Goal: Task Accomplishment & Management: Manage account settings

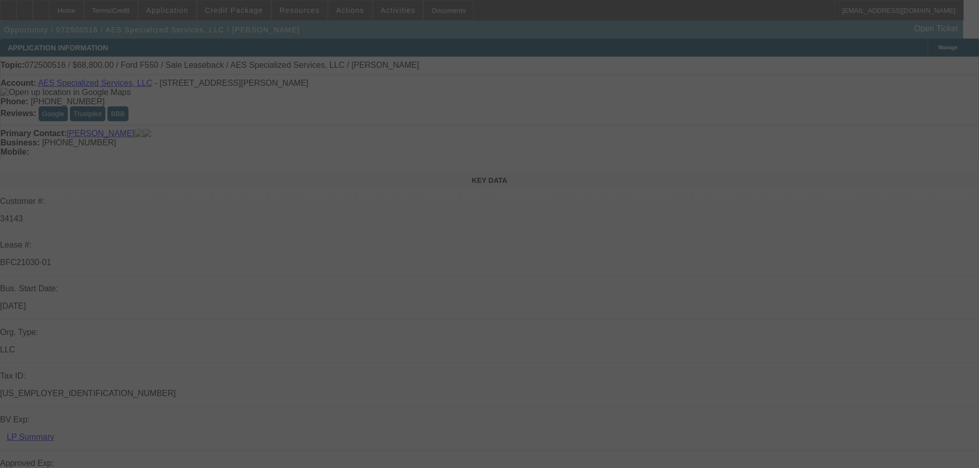
select select "0"
select select "6"
select select "0"
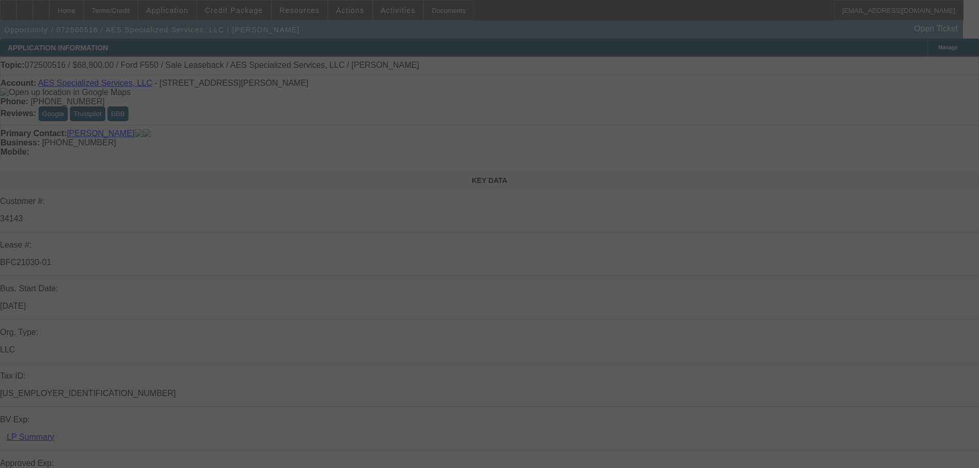
select select "0"
select select "6"
select select "0.2"
select select "0"
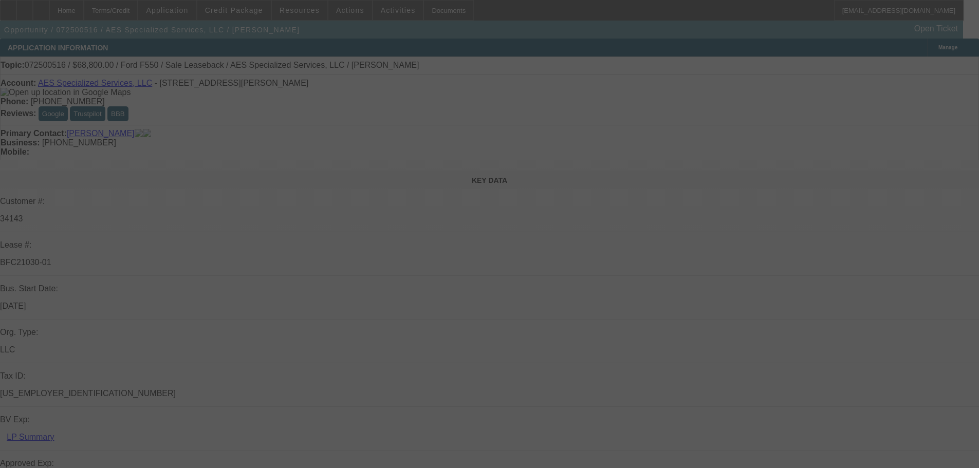
select select "0"
select select "6"
select select "0.1"
select select "0"
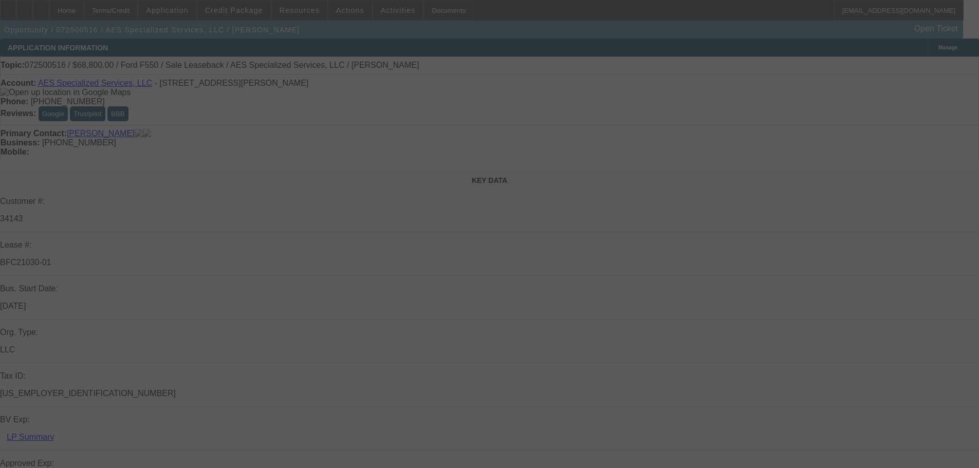
select select "6"
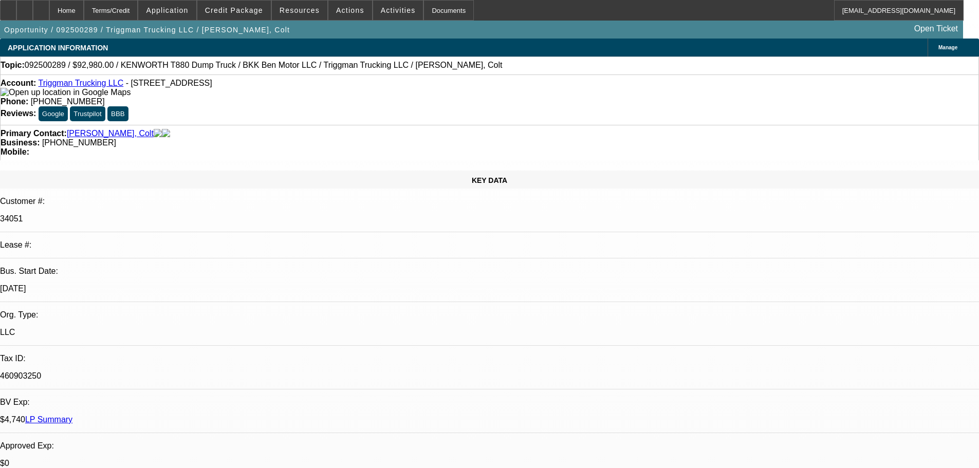
select select "0"
select select "2"
select select "0"
select select "6"
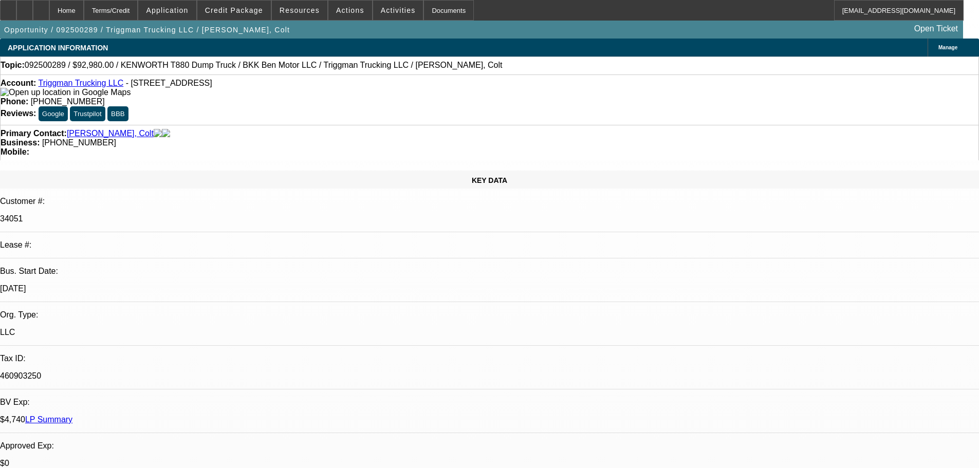
select select "0"
select select "2"
select select "0"
select select "6"
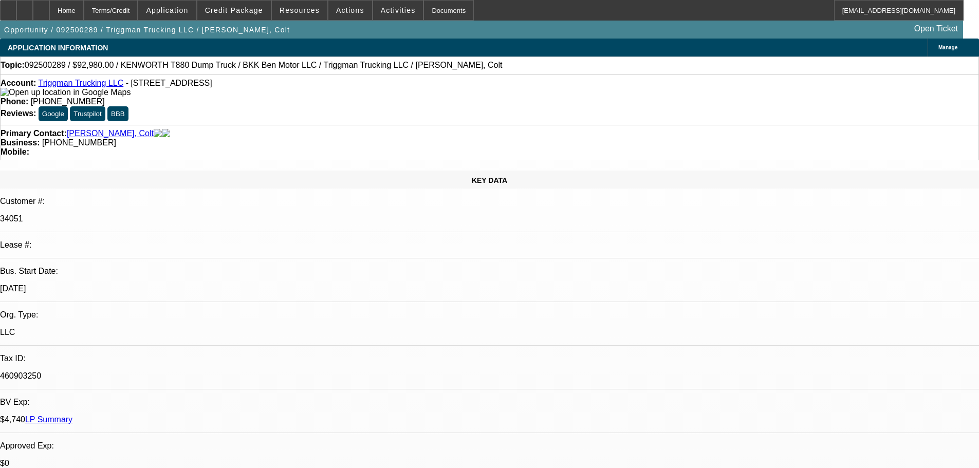
select select "0"
select select "2"
select select "0.1"
select select "4"
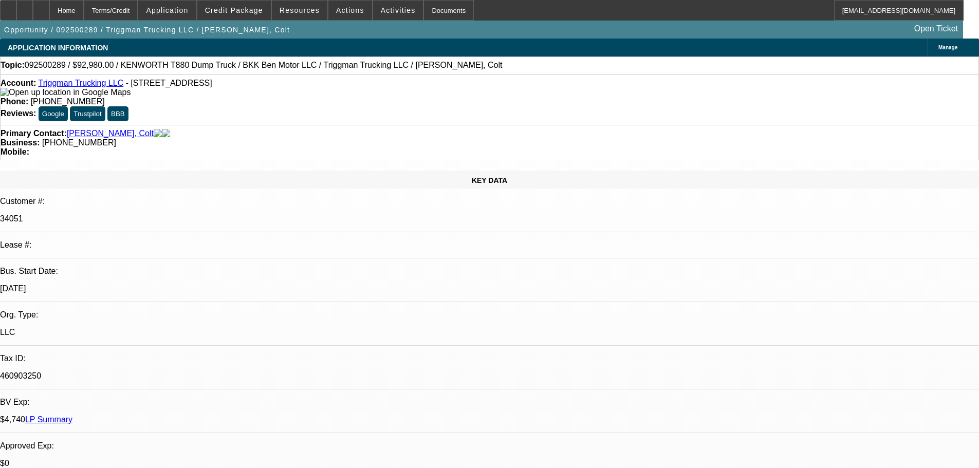
select select "0"
select select "2"
select select "0.1"
select select "4"
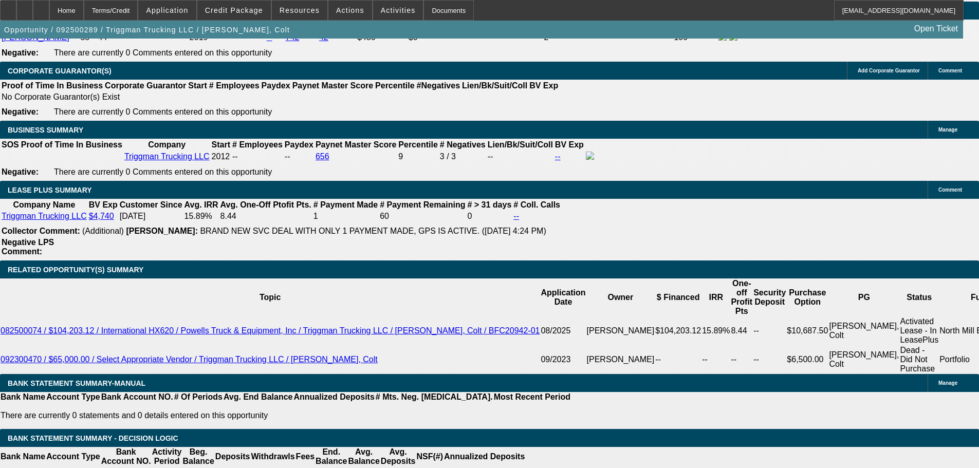
scroll to position [1593, 0]
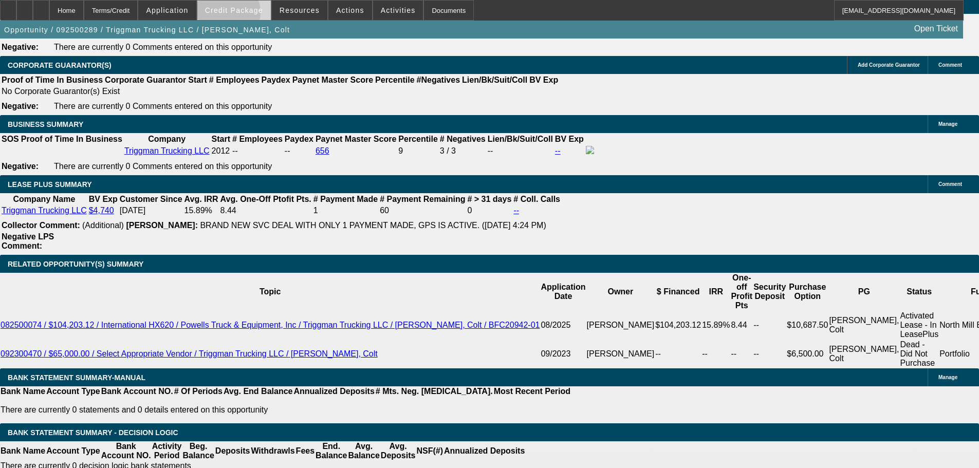
click at [242, 15] on span at bounding box center [233, 10] width 73 height 25
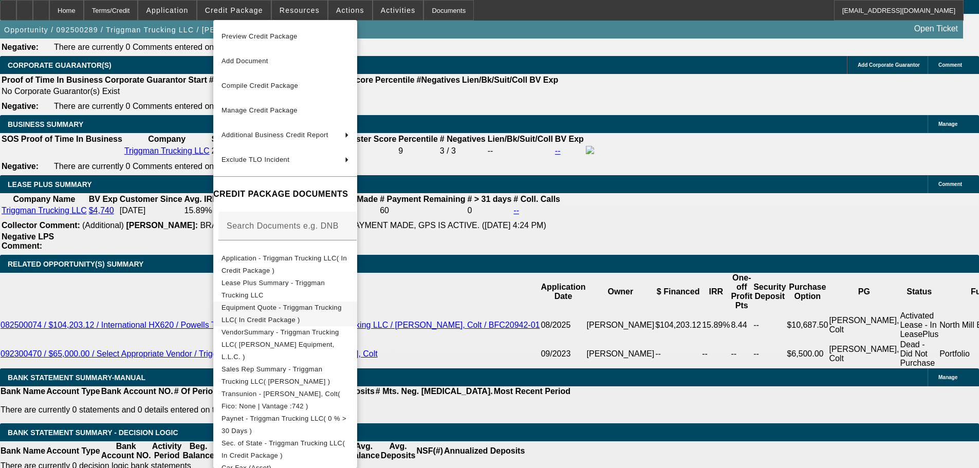
click at [270, 310] on span "Equipment Quote - Triggman Trucking LLC( In Credit Package )" at bounding box center [281, 314] width 120 height 20
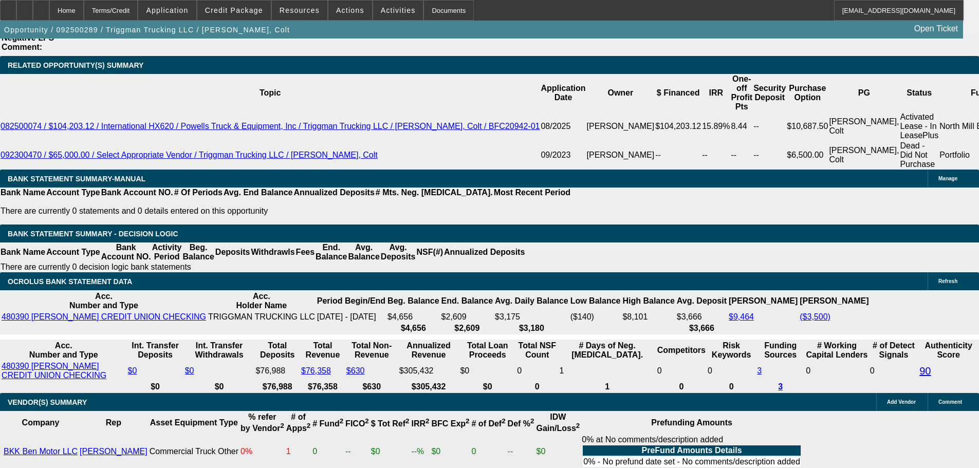
scroll to position [2096, 0]
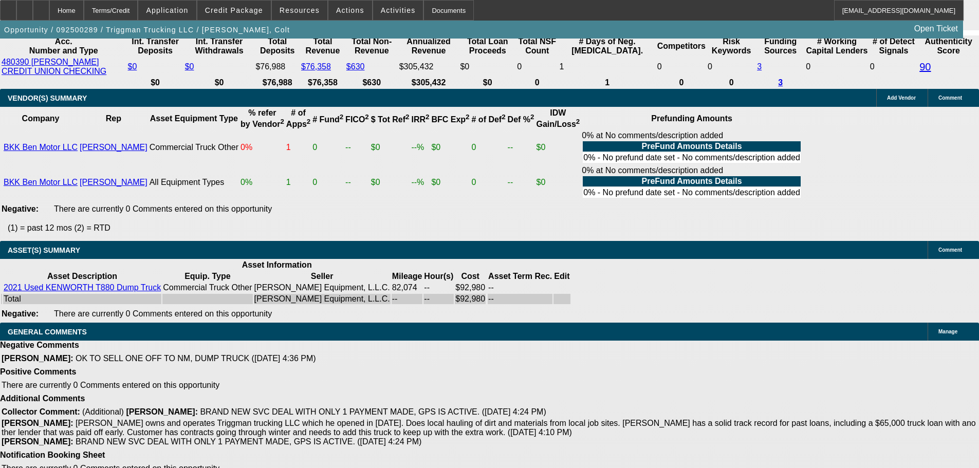
select select "6"
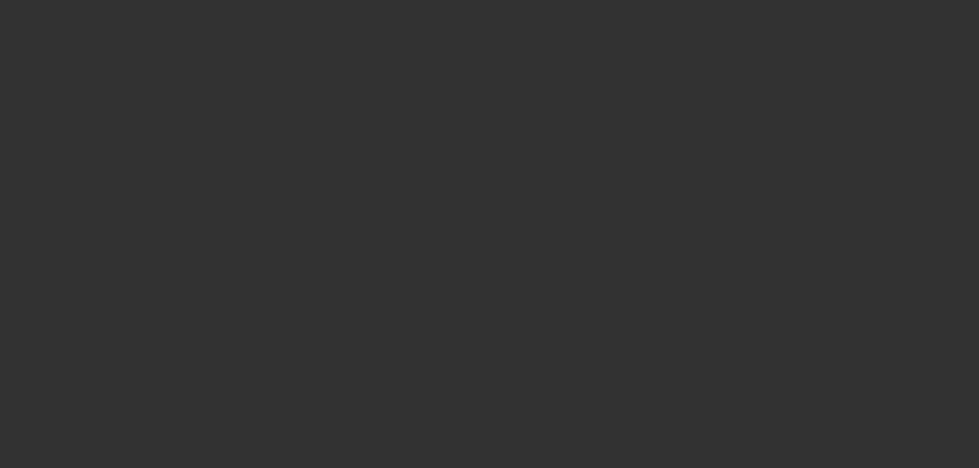
scroll to position [0, 0]
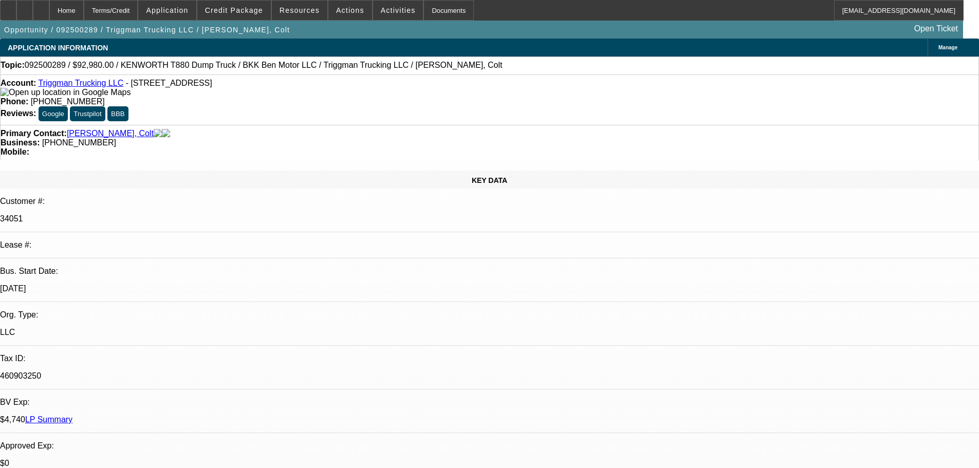
paste textarea "Credit has a few follow-up questions… 1. What is the legal business name for ve…"
type textarea "PER OAKMONT: "Credit has a few follow-up questions… 1. What is the legal busine…"
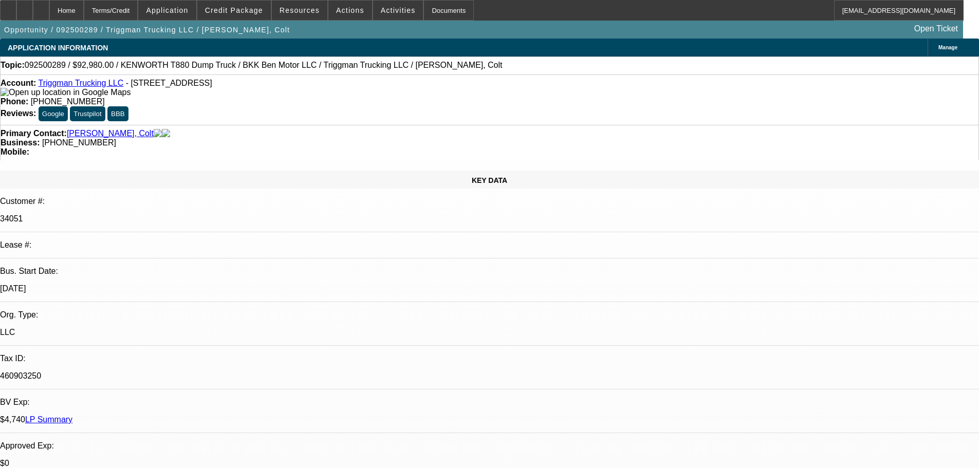
type input "08:39"
click at [715, 424] on span "29" at bounding box center [711, 420] width 19 height 19
type input "9/29/2025"
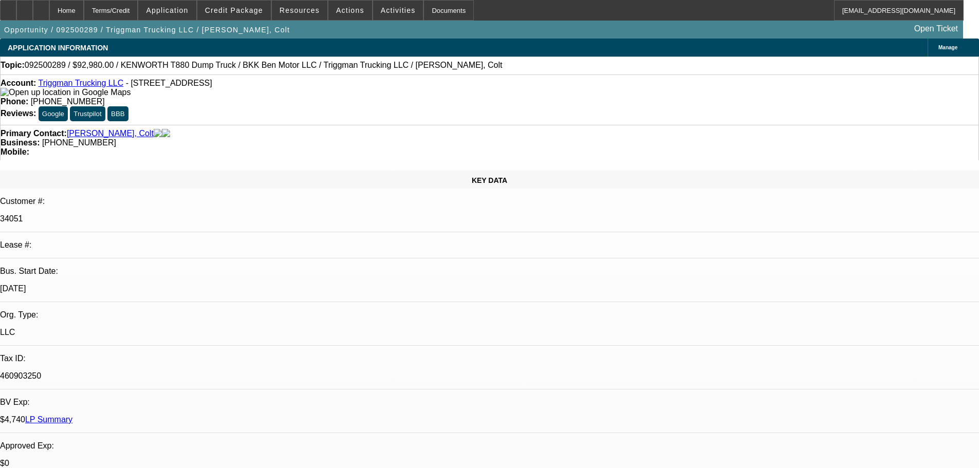
type input "03:30"
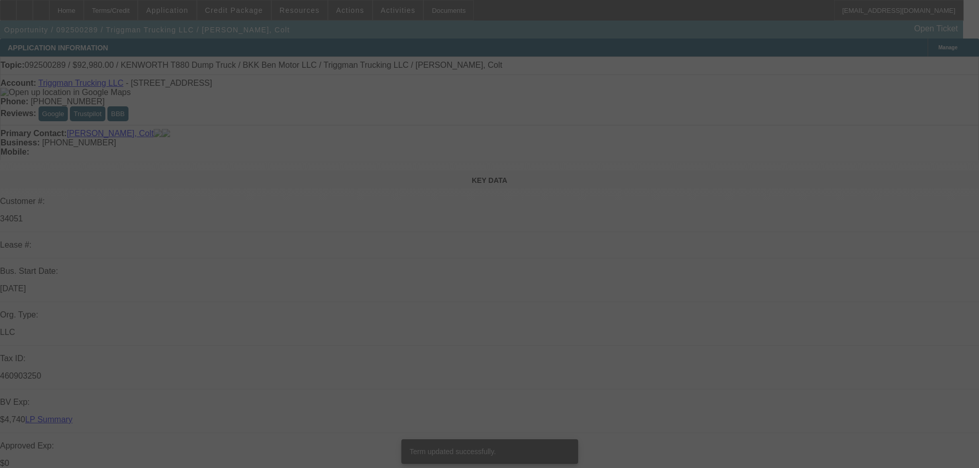
select select "0"
select select "2"
select select "0"
select select "6"
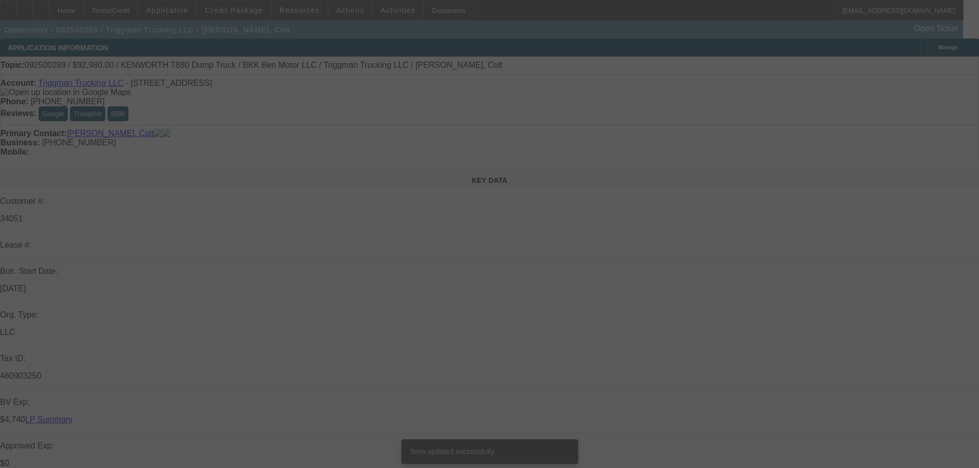
select select "0"
select select "2"
select select "0"
select select "6"
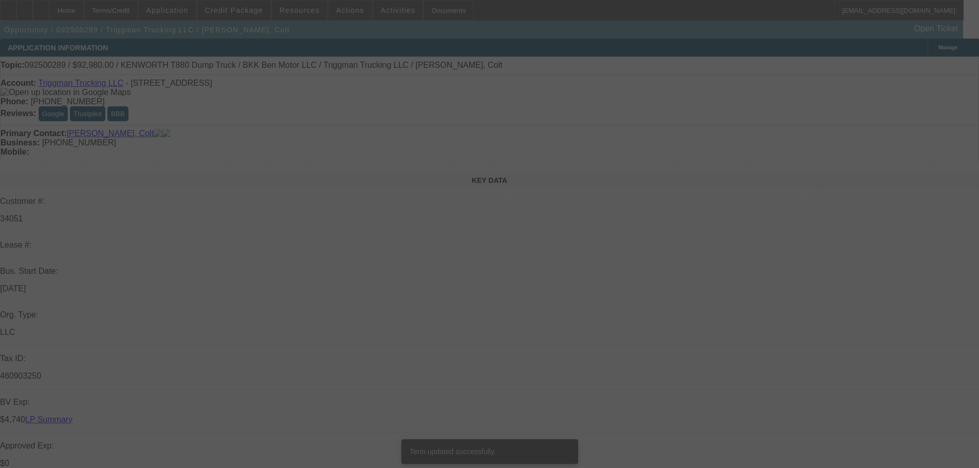
select select "0"
select select "2"
select select "0"
select select "6"
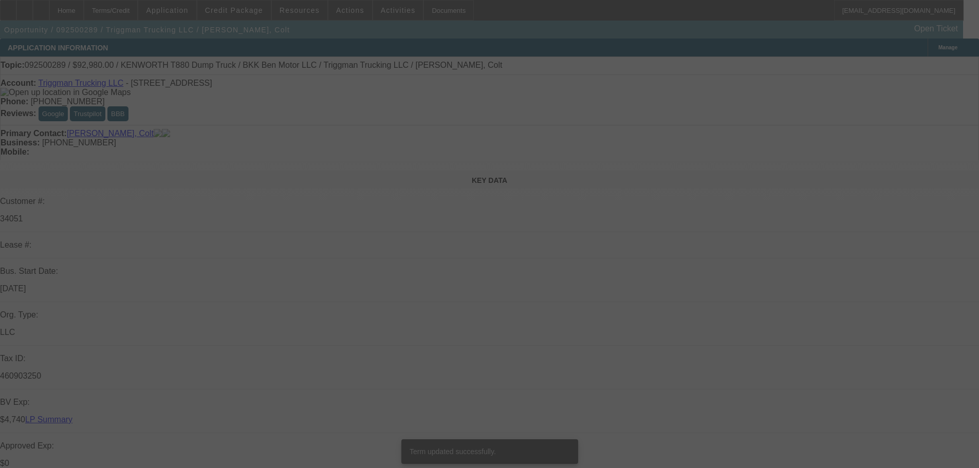
select select "0"
select select "2"
select select "0.1"
select select "4"
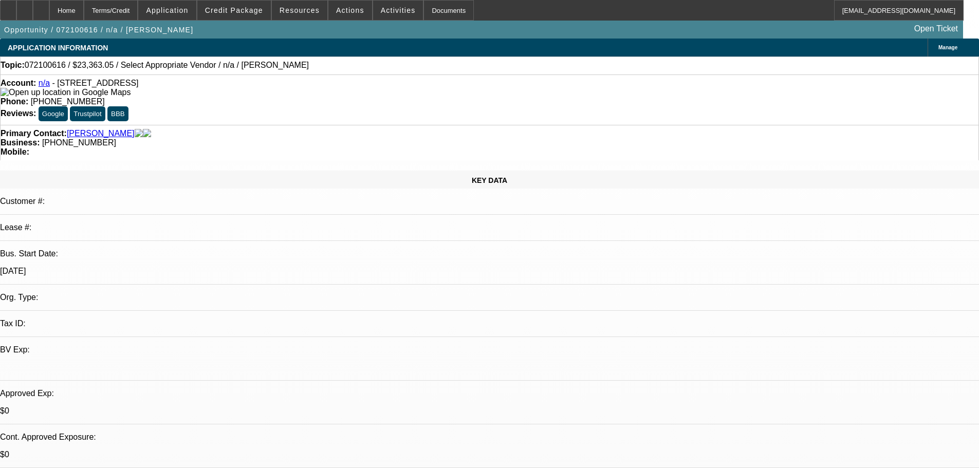
select select "0"
select select "2"
select select "0"
select select "6"
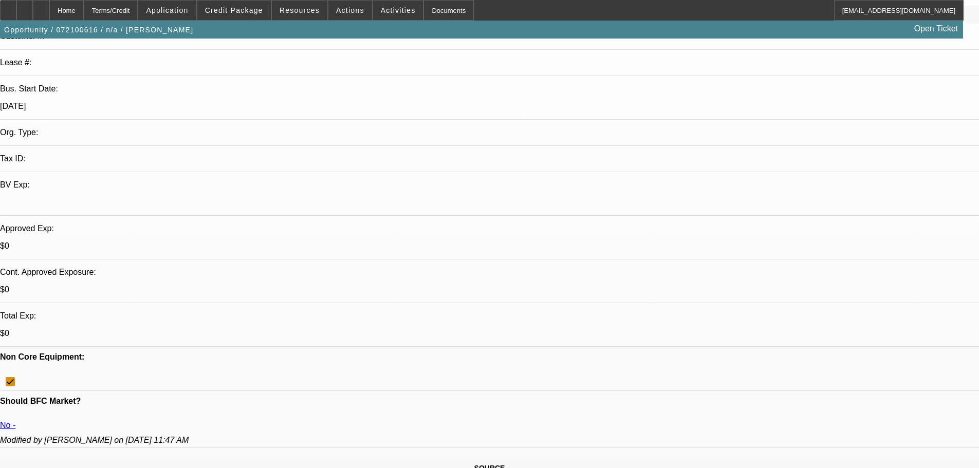
scroll to position [154, 0]
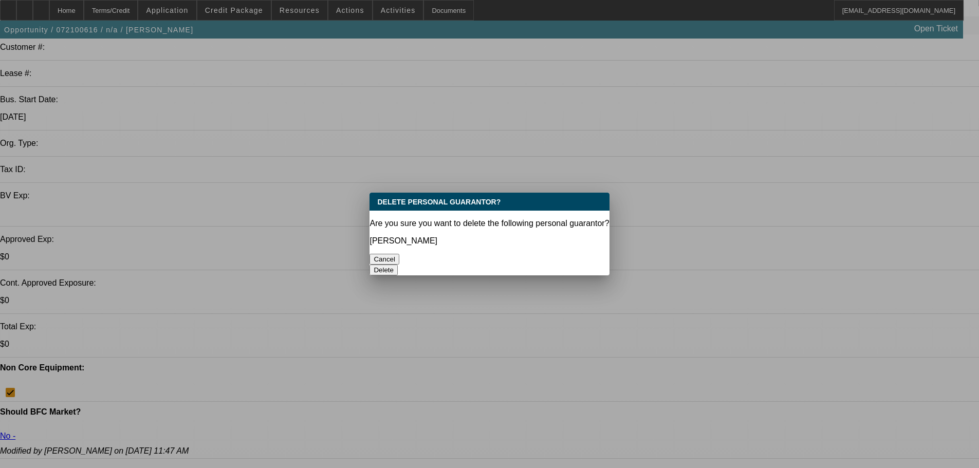
scroll to position [0, 0]
click at [398, 265] on button "Delete" at bounding box center [384, 270] width 28 height 11
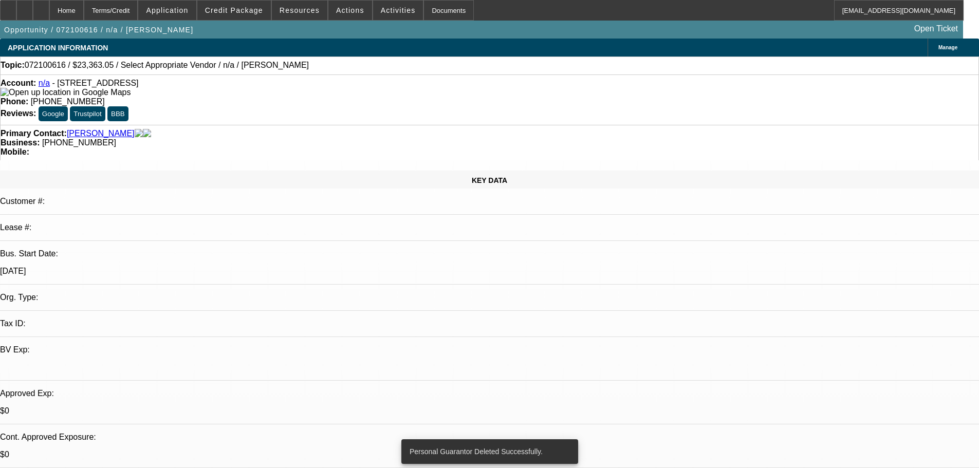
click at [50, 86] on link "n/a" at bounding box center [44, 83] width 11 height 9
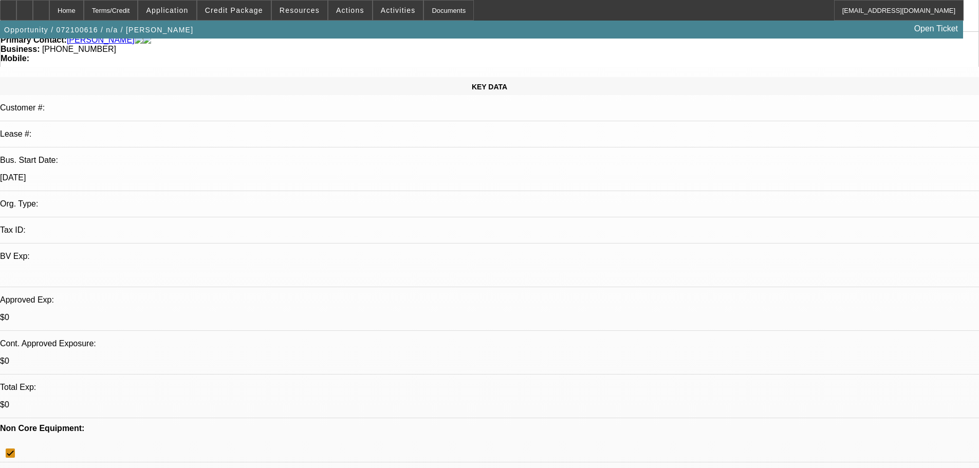
scroll to position [103, 0]
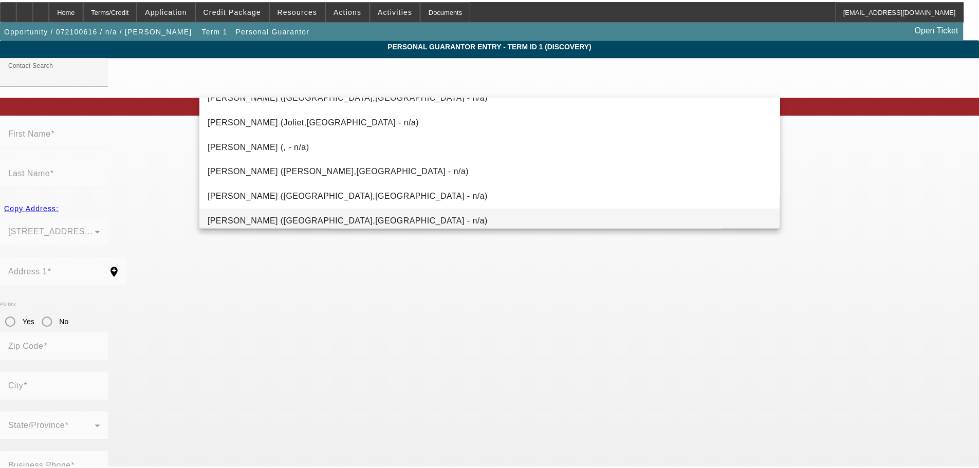
scroll to position [173, 0]
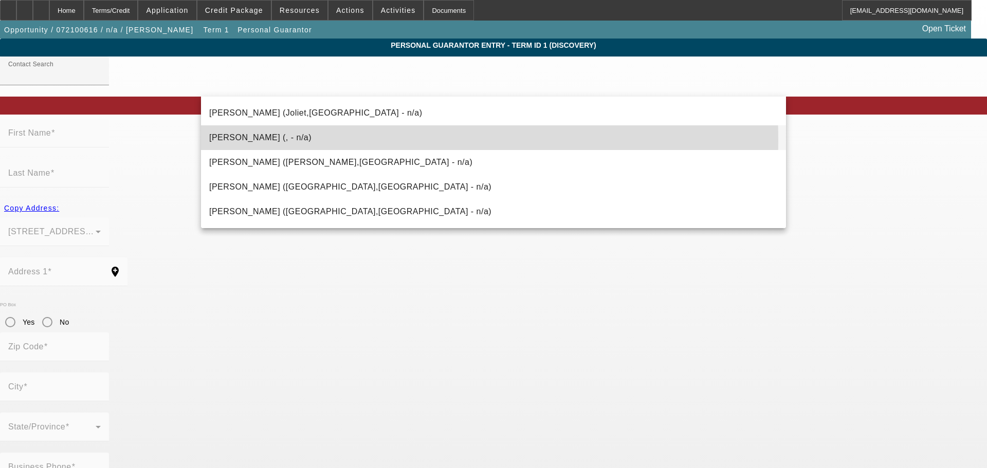
click at [283, 141] on mat-option "Pippin, Nicholas (, - n/a)" at bounding box center [493, 137] width 585 height 25
type input "Pippin, Nicholas (, - n/a)"
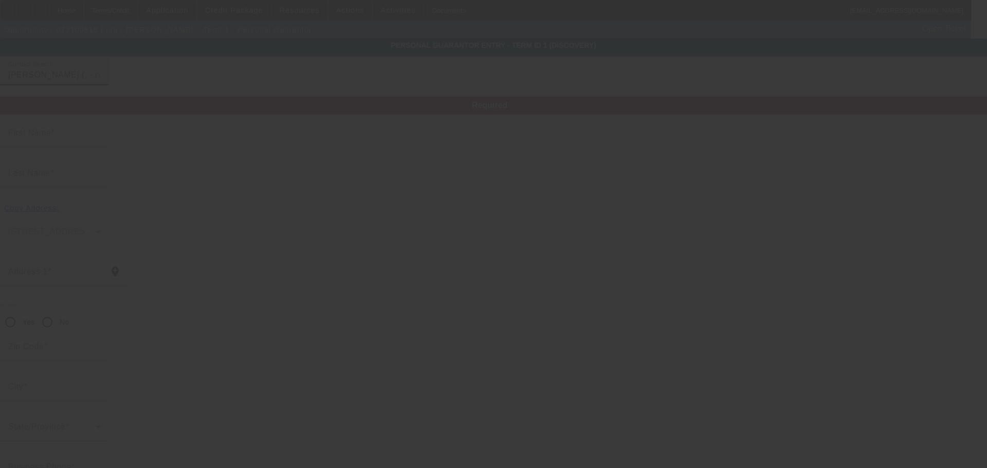
type input "Nicholas"
type input "Pippin"
radio input "true"
type input "(773) 815-5629"
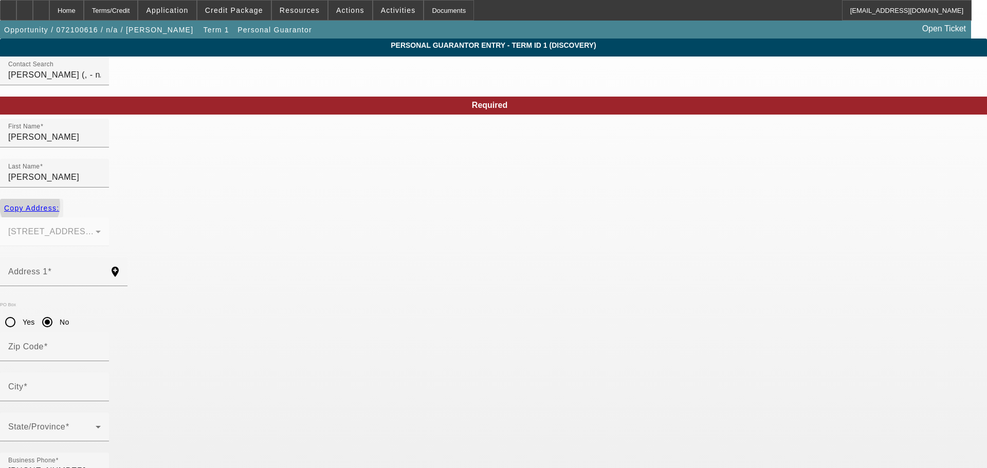
click at [59, 204] on span "Copy Address:" at bounding box center [31, 208] width 55 height 8
type input "2520 W Foster Ave"
radio input "false"
type input "60625"
type input "Chicago"
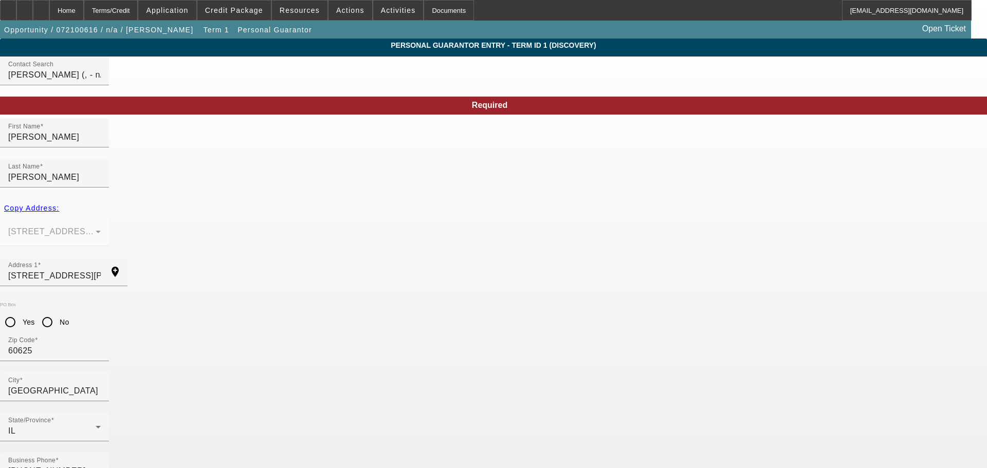
type input "335-84-3517"
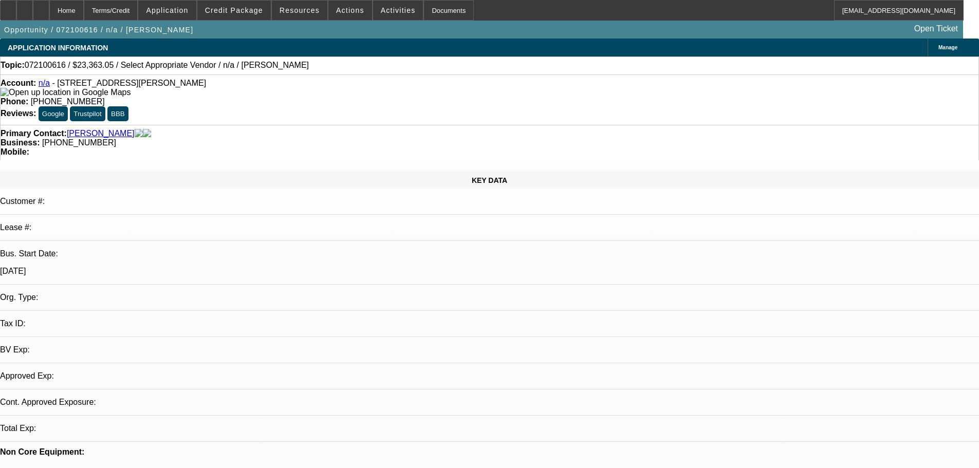
select select "0"
select select "2"
select select "0"
select select "6"
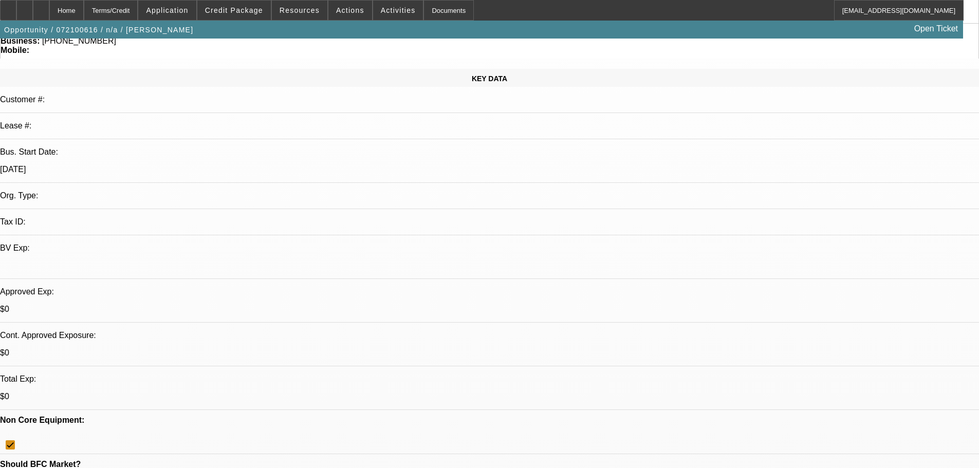
scroll to position [103, 0]
click at [248, 14] on span at bounding box center [233, 10] width 73 height 25
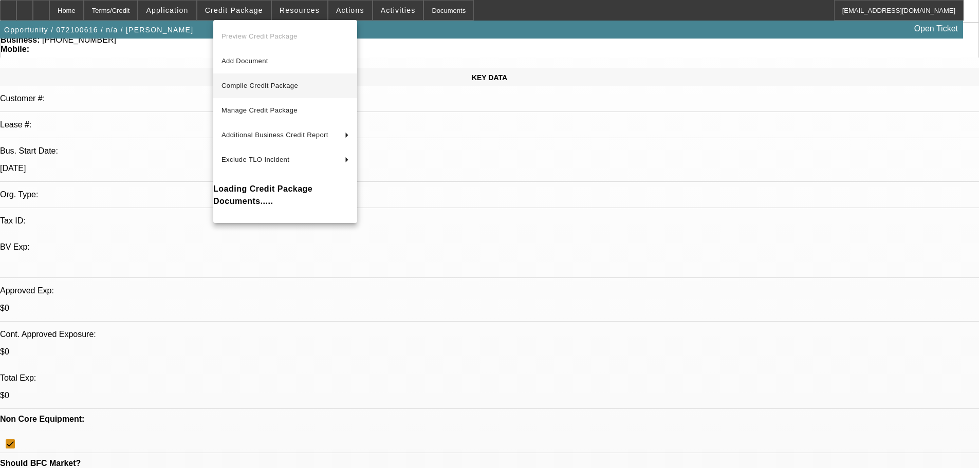
click at [262, 86] on span "Compile Credit Package" at bounding box center [259, 86] width 77 height 8
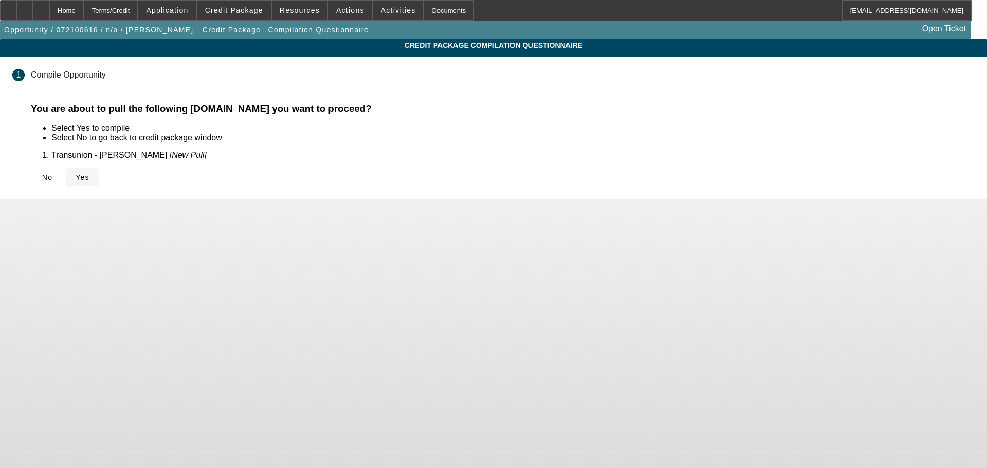
click at [89, 173] on span "Yes" at bounding box center [83, 177] width 14 height 8
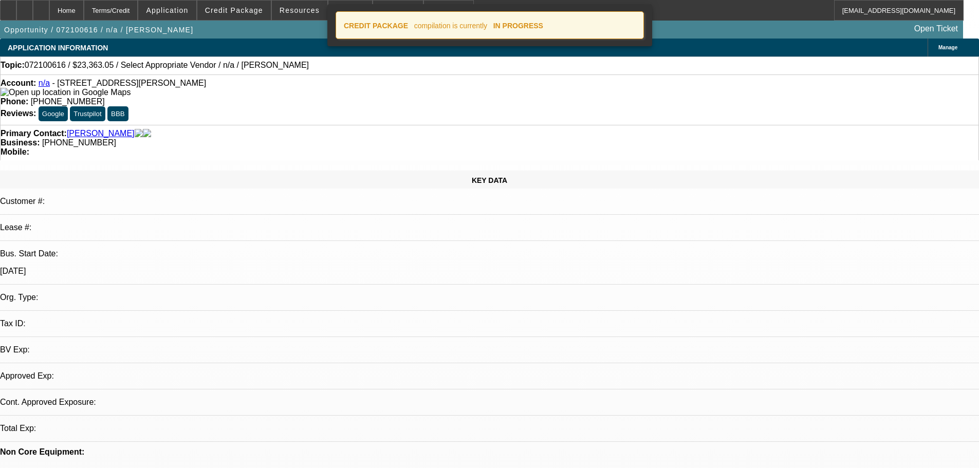
select select "0"
select select "2"
select select "0"
select select "6"
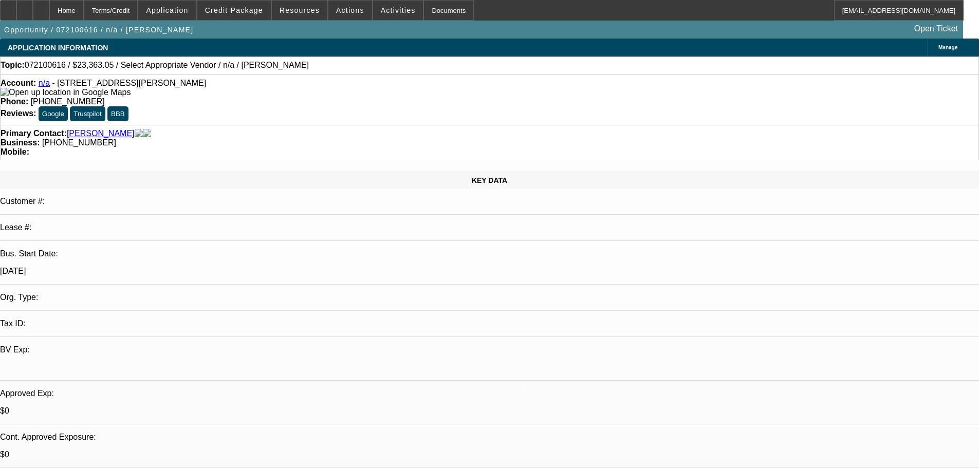
scroll to position [103, 0]
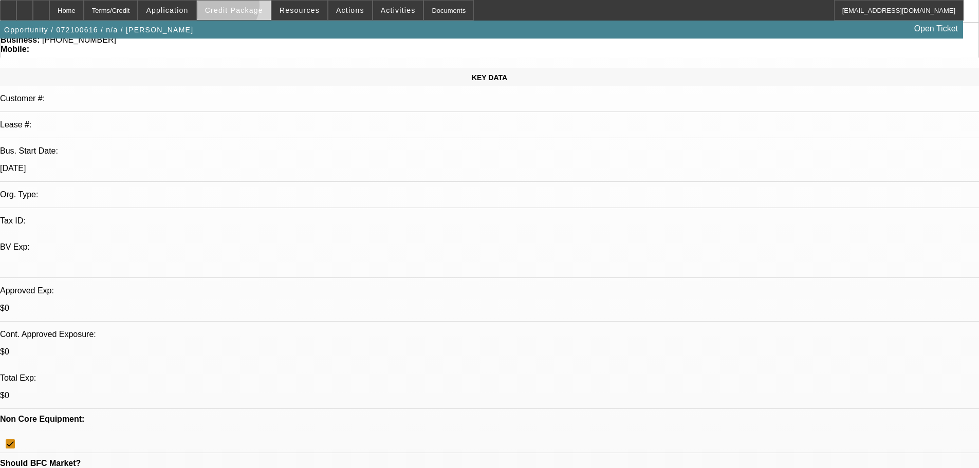
click at [241, 8] on span "Credit Package" at bounding box center [234, 10] width 58 height 8
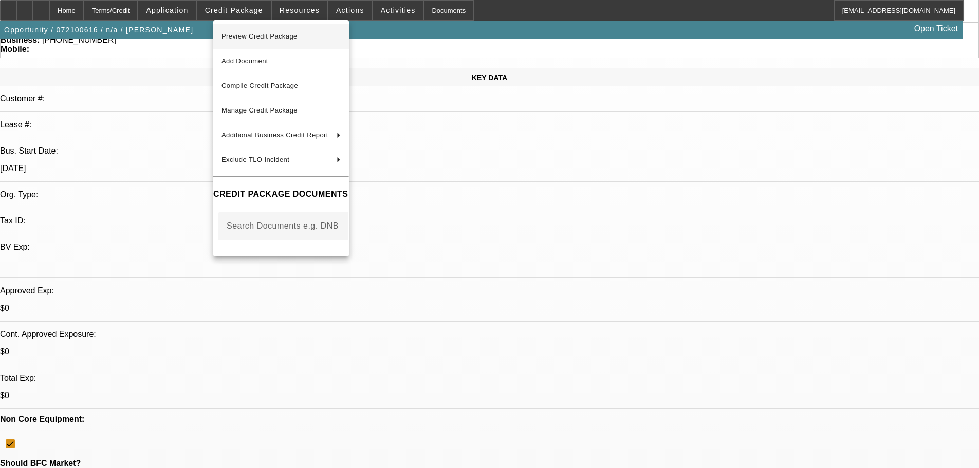
click at [276, 40] on span "Preview Credit Package" at bounding box center [280, 36] width 119 height 12
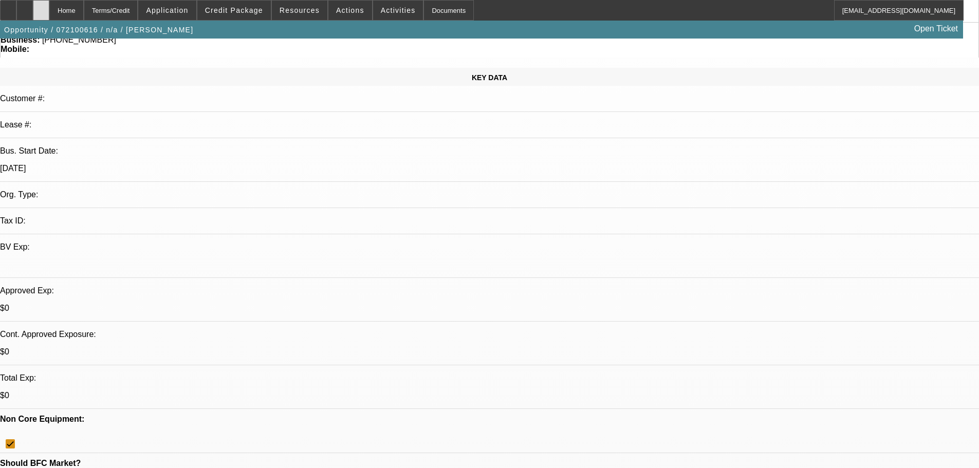
click at [41, 7] on icon at bounding box center [41, 7] width 0 height 0
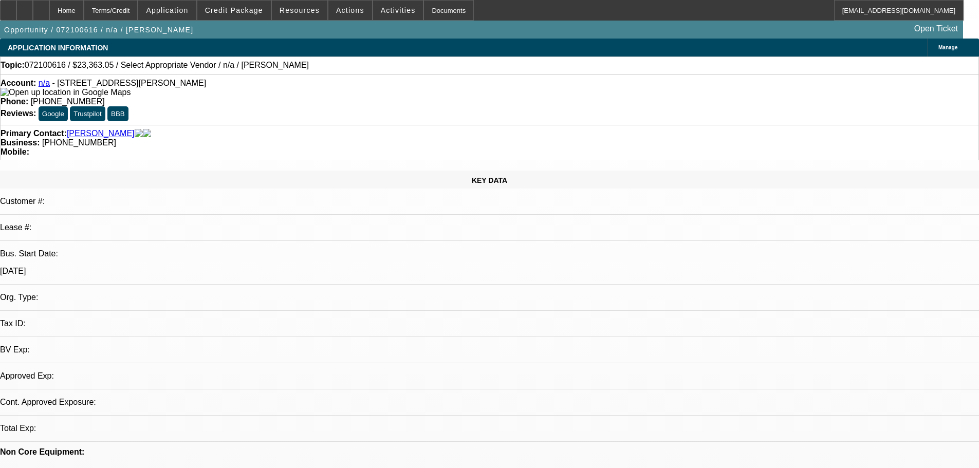
select select "0"
select select "2"
select select "0"
select select "6"
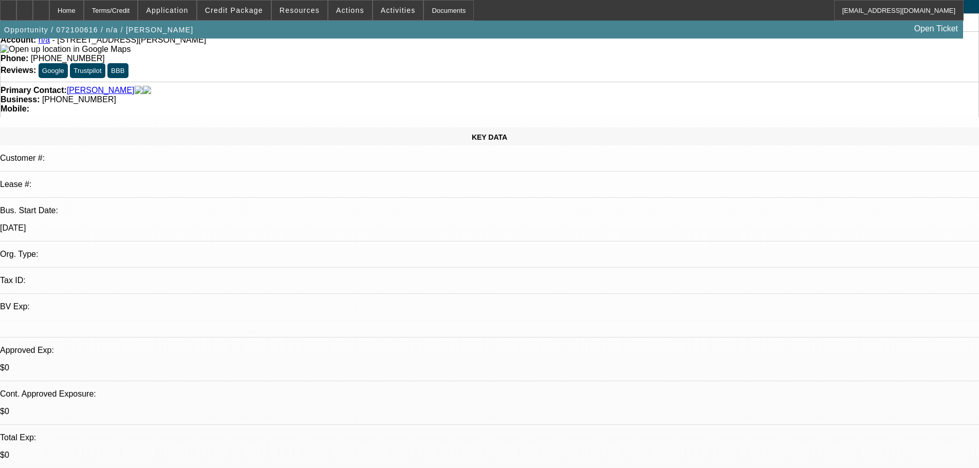
scroll to position [103, 0]
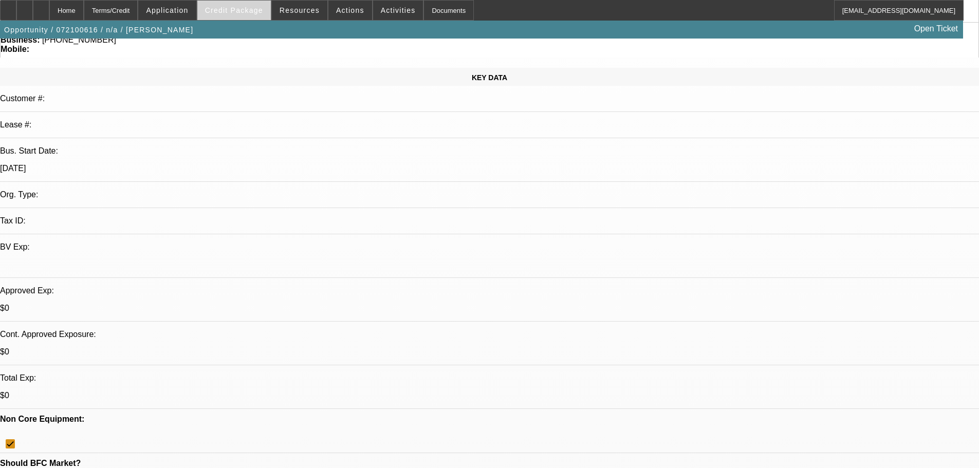
click at [247, 14] on span at bounding box center [233, 10] width 73 height 25
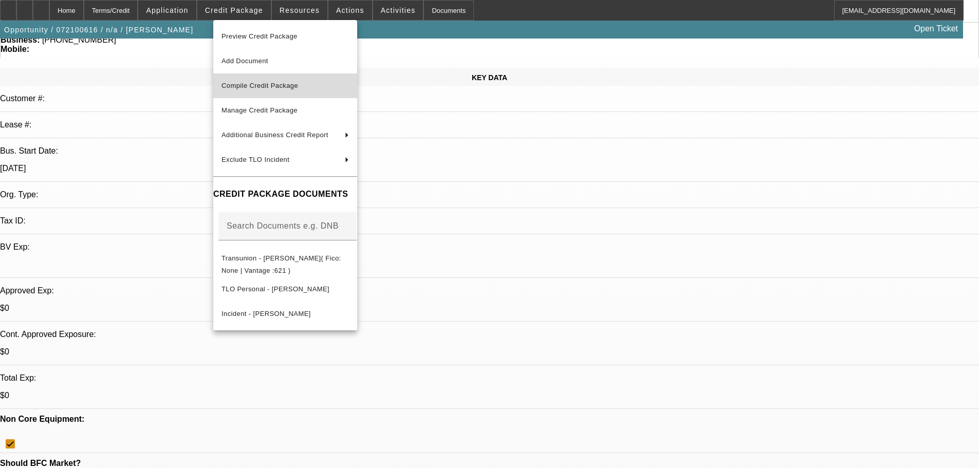
click at [256, 82] on span "Compile Credit Package" at bounding box center [259, 86] width 77 height 8
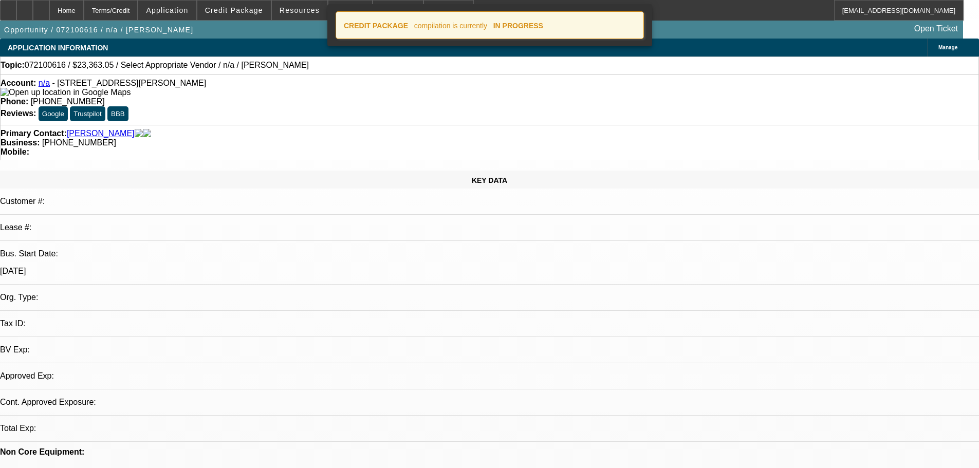
select select "0"
select select "2"
select select "0"
select select "6"
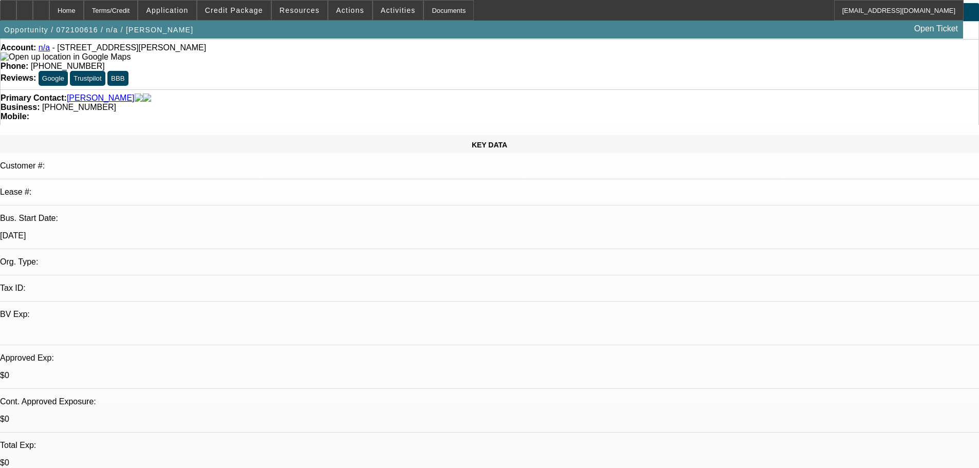
scroll to position [154, 0]
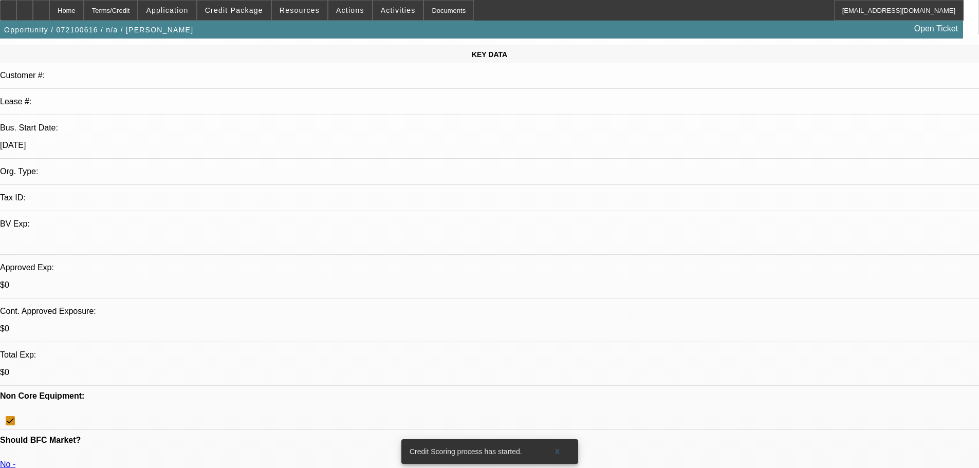
scroll to position [103, 0]
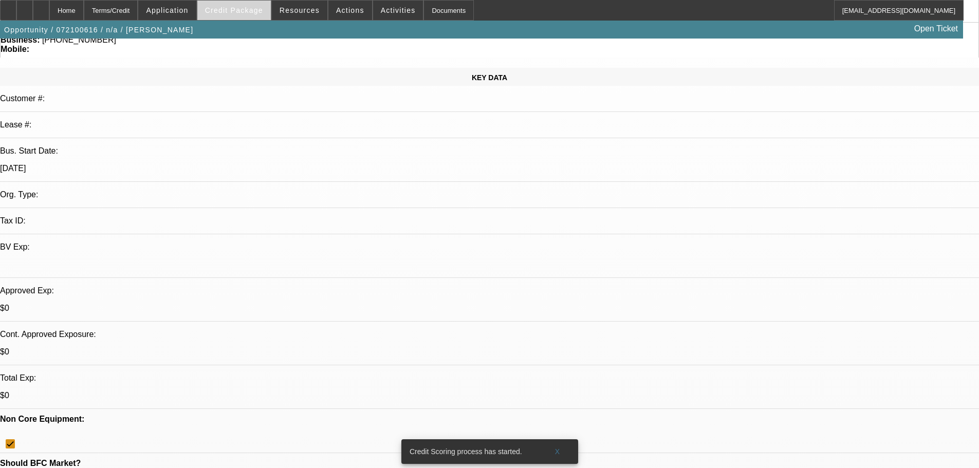
click at [247, 9] on span "Credit Package" at bounding box center [234, 10] width 58 height 8
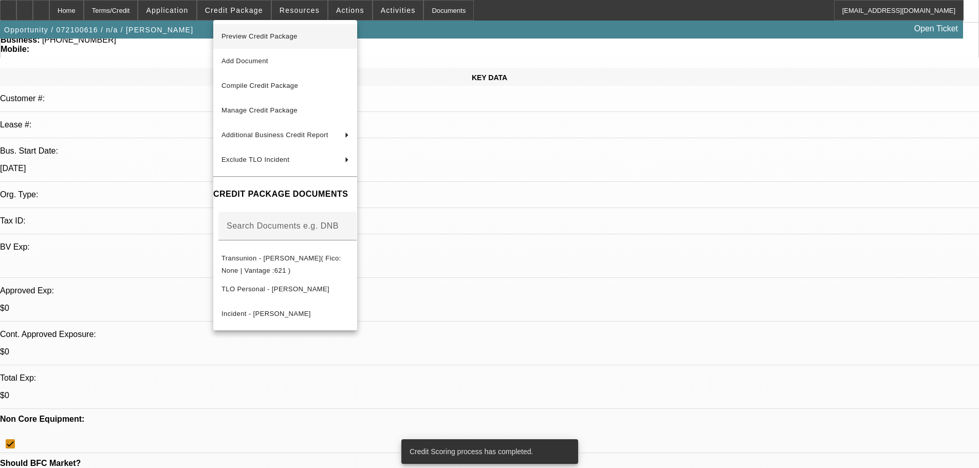
click at [247, 31] on span "Preview Credit Package" at bounding box center [284, 36] width 127 height 12
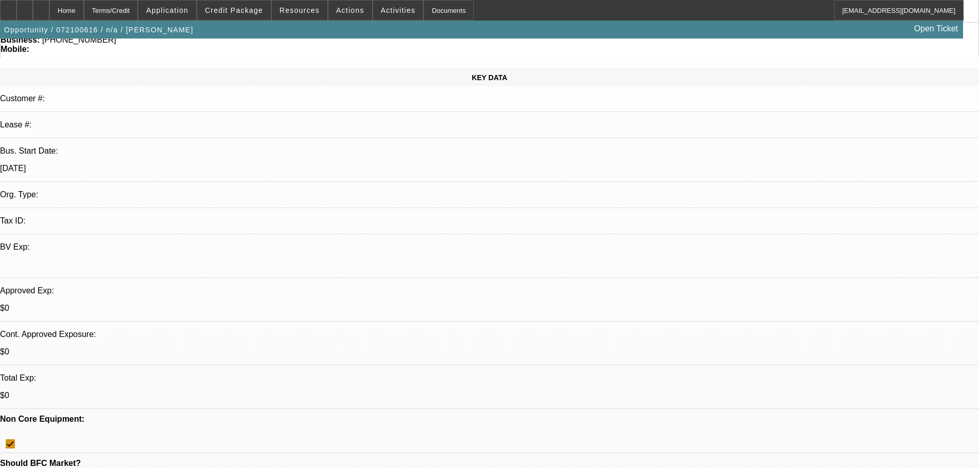
scroll to position [0, 0]
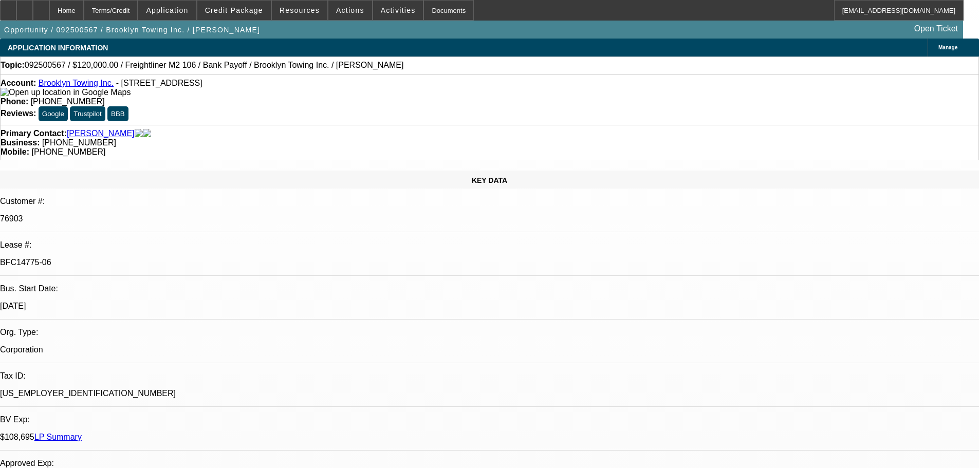
select select "0"
select select "2"
select select "0"
select select "6"
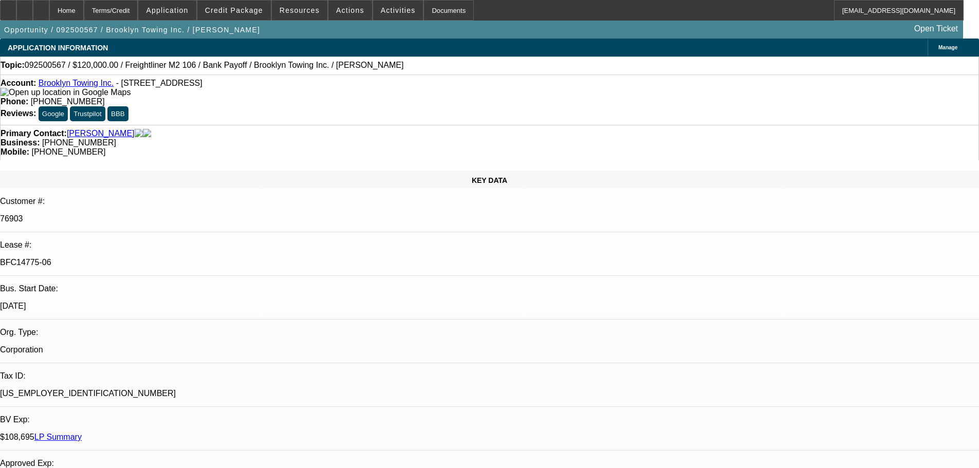
select select "0"
select select "2"
select select "0"
select select "6"
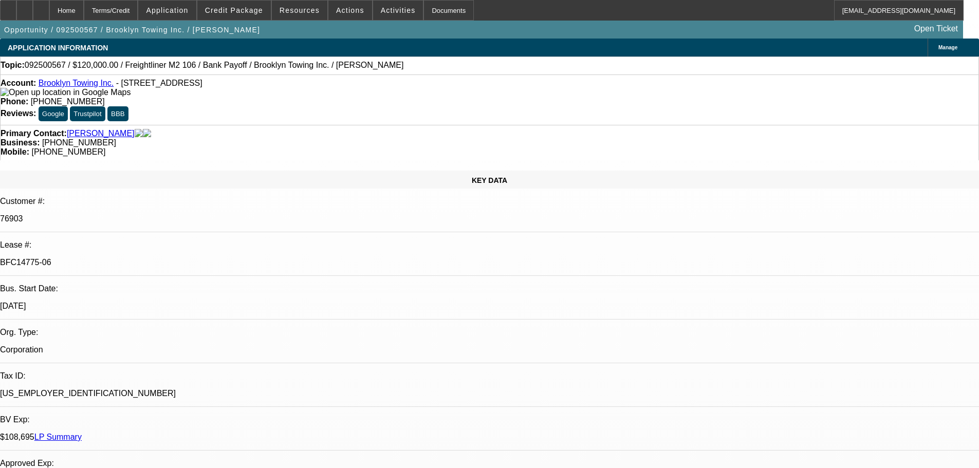
select select "0"
select select "2"
select select "0"
select select "6"
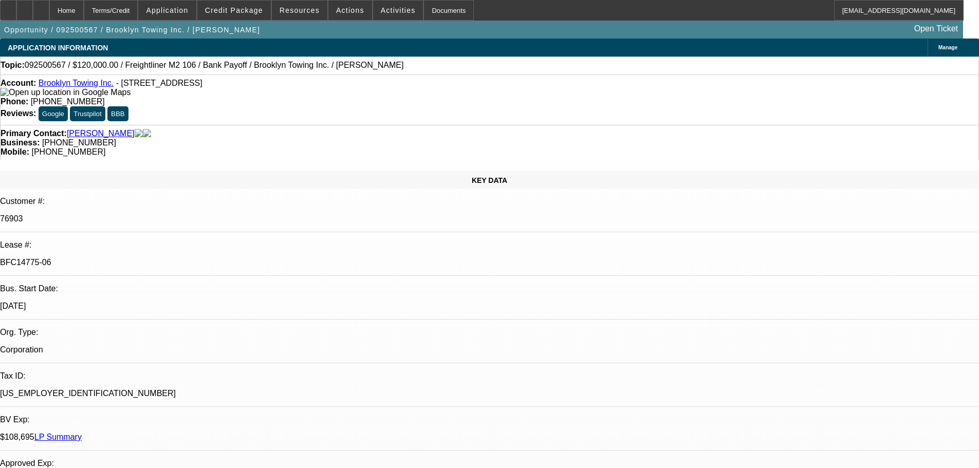
select select "0"
select select "2"
select select "0"
select select "6"
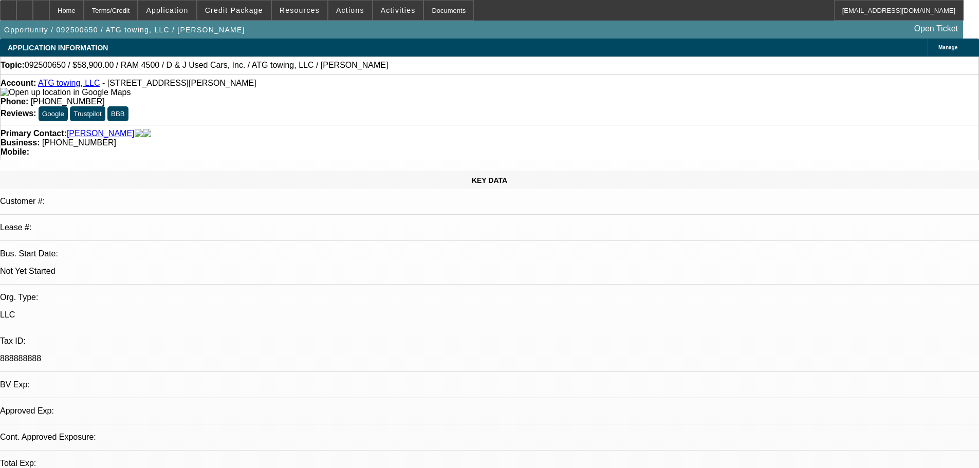
select select "0"
select select "2"
select select "0"
select select "6"
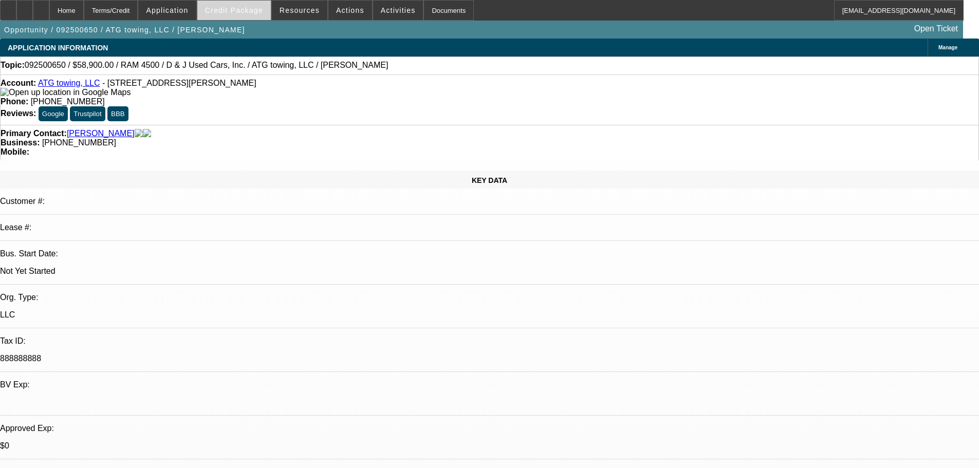
click at [247, 14] on span at bounding box center [233, 10] width 73 height 25
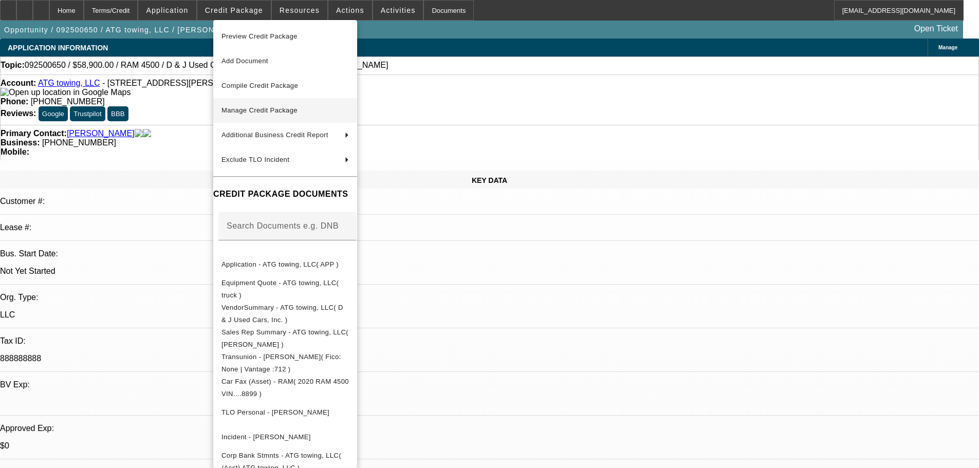
click at [254, 109] on span "Manage Credit Package" at bounding box center [259, 110] width 76 height 8
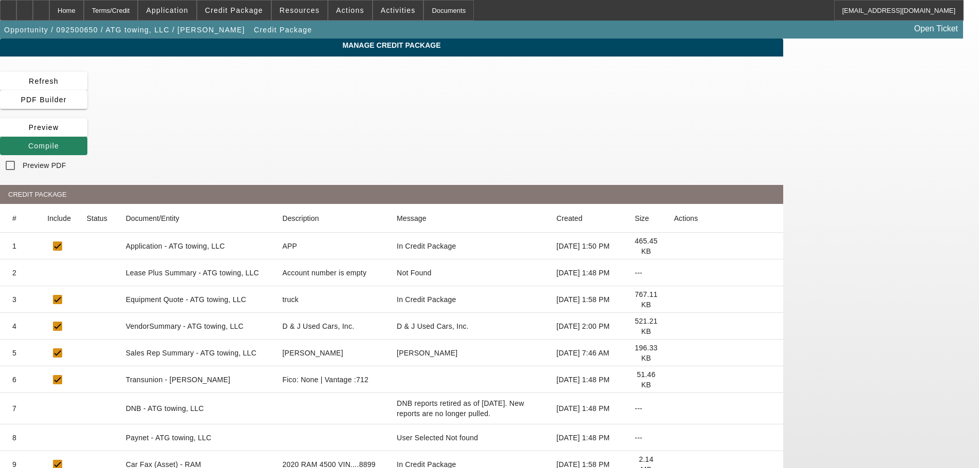
click at [674, 273] on icon at bounding box center [674, 273] width 0 height 0
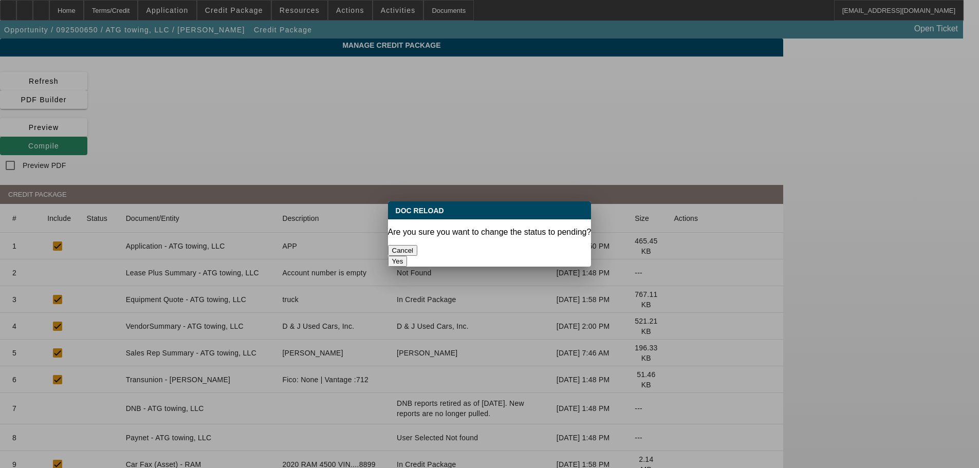
click at [408, 256] on button "Yes" at bounding box center [398, 261] width 20 height 11
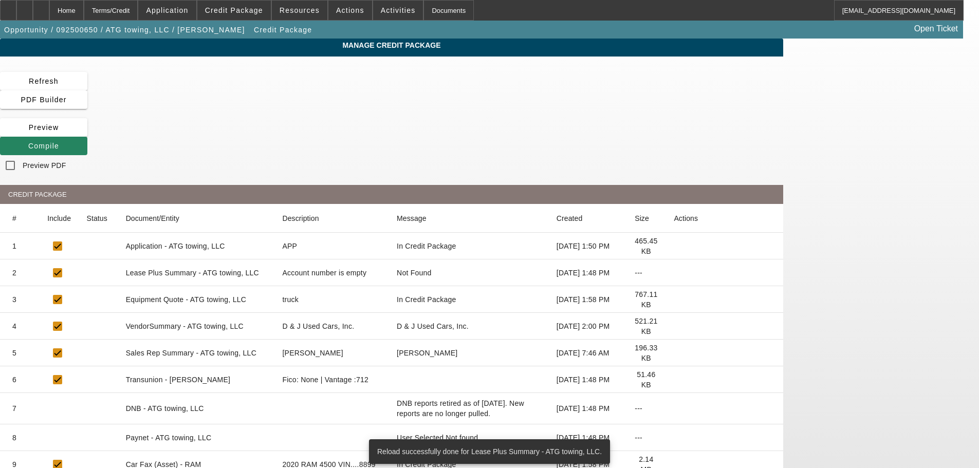
click at [674, 326] on icon at bounding box center [674, 326] width 0 height 0
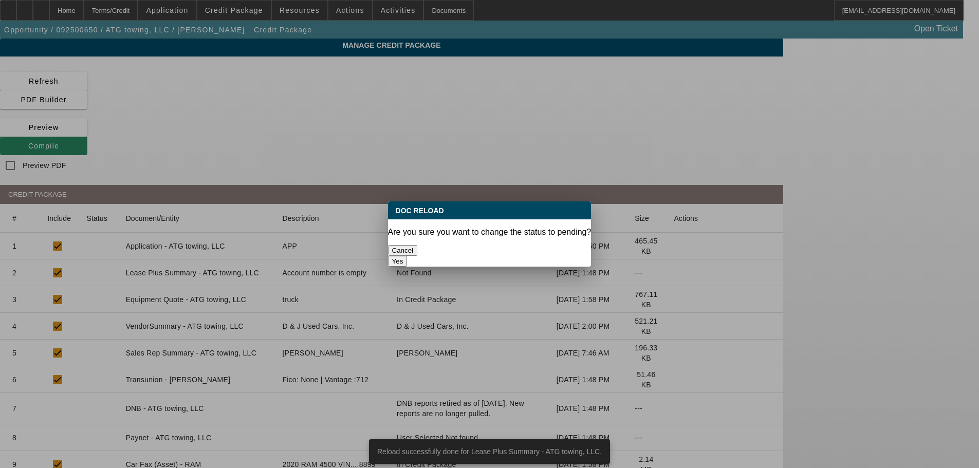
click at [408, 256] on button "Yes" at bounding box center [398, 261] width 20 height 11
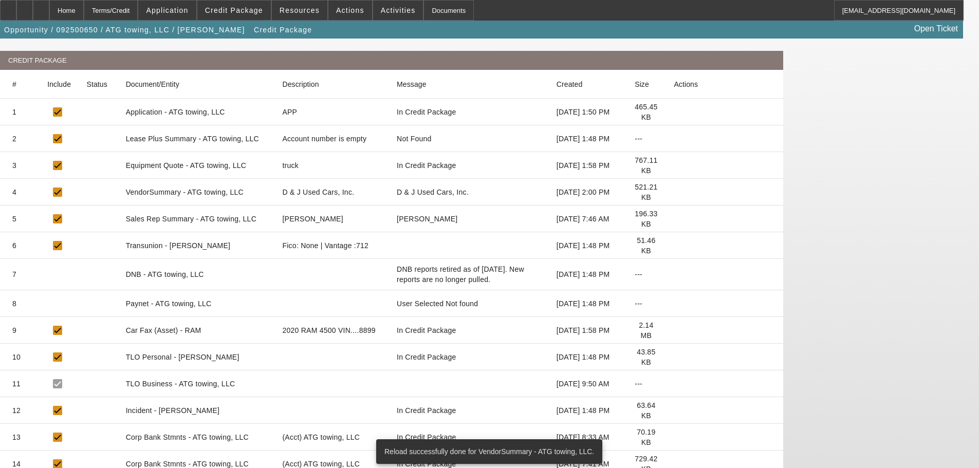
scroll to position [140, 0]
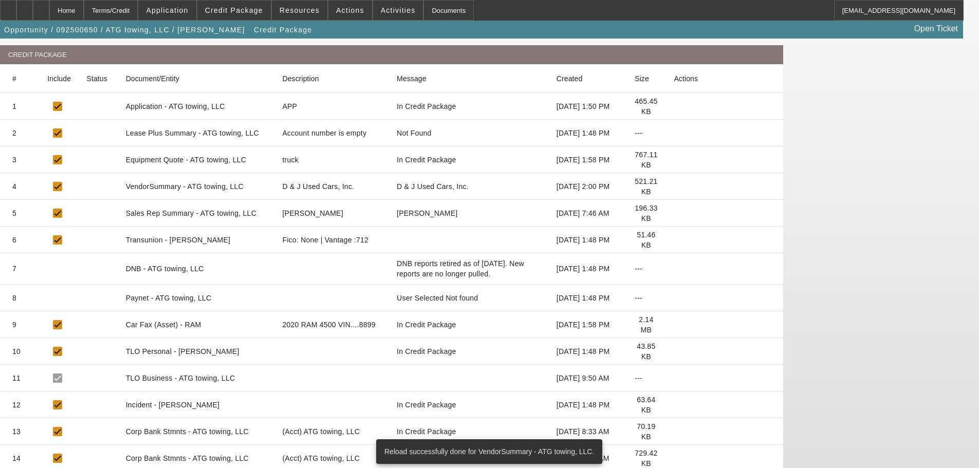
click at [674, 405] on icon at bounding box center [674, 405] width 0 height 0
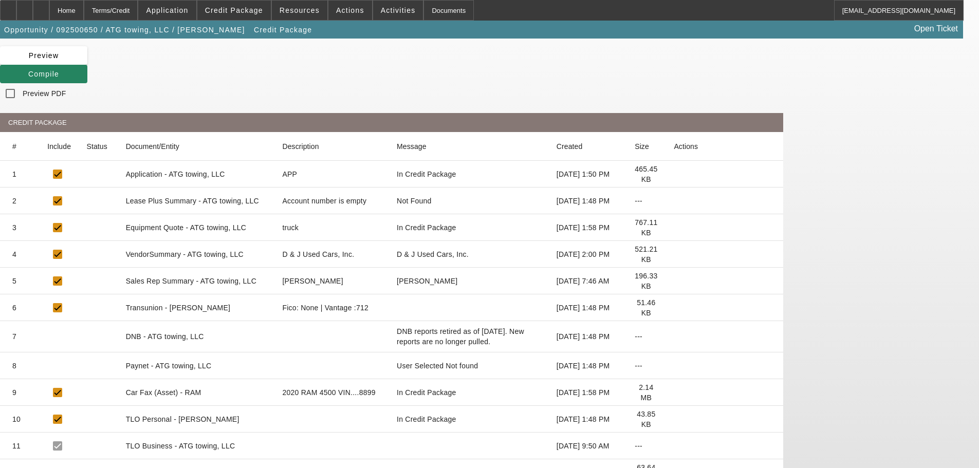
scroll to position [0, 0]
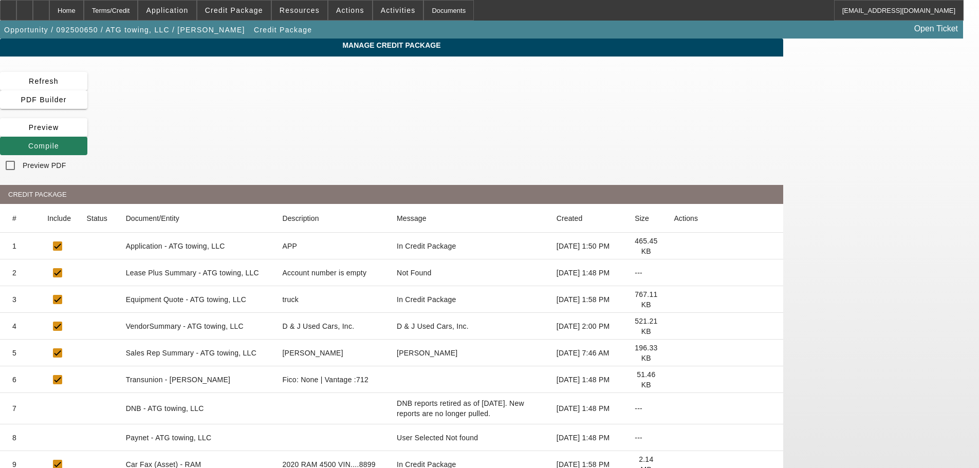
click at [28, 142] on icon at bounding box center [28, 146] width 0 height 8
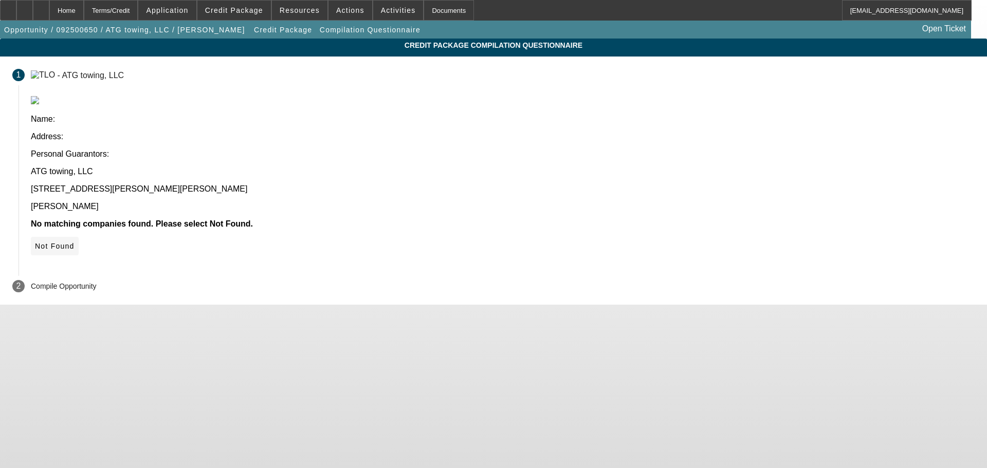
click at [75, 242] on span "Not Found" at bounding box center [55, 246] width 40 height 8
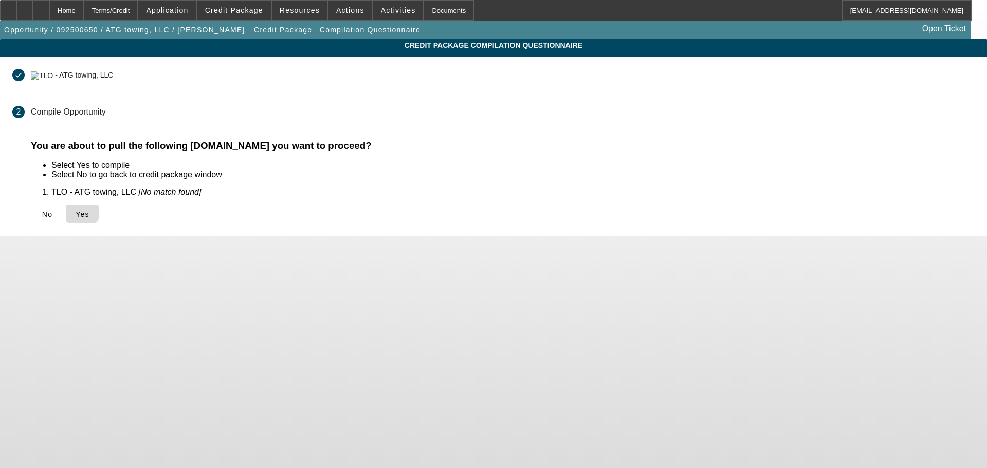
click at [76, 210] on icon at bounding box center [76, 214] width 0 height 8
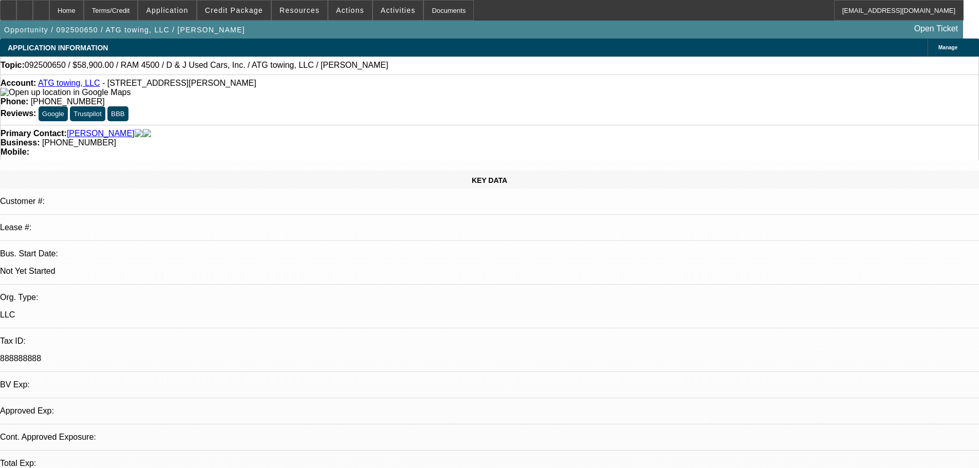
select select "0"
select select "2"
select select "0"
select select "6"
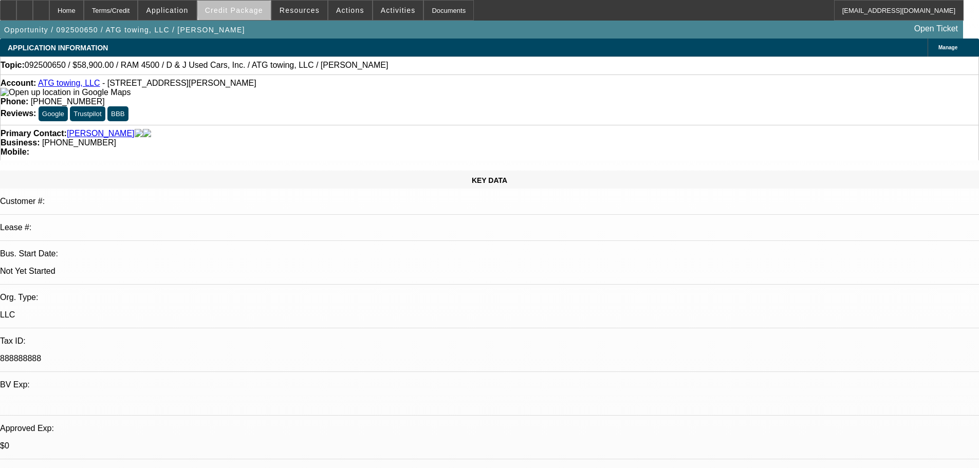
click at [254, 8] on span "Credit Package" at bounding box center [234, 10] width 58 height 8
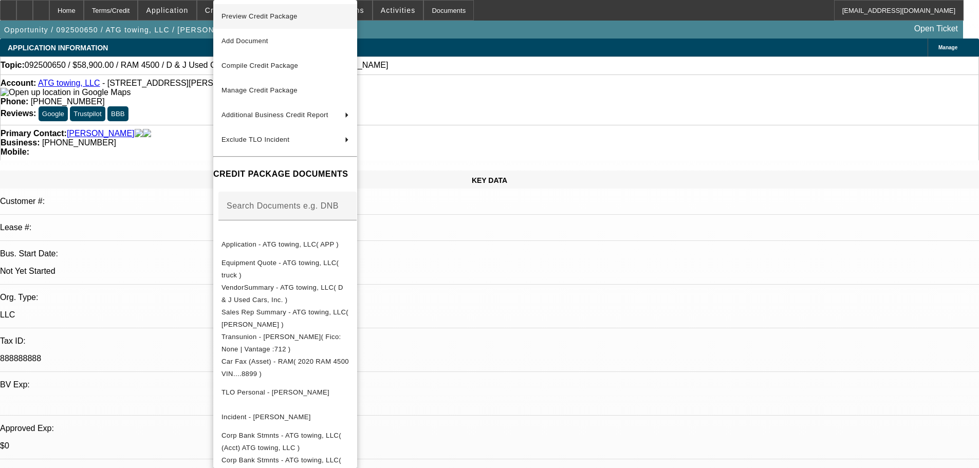
click at [252, 17] on span "Preview Credit Package" at bounding box center [259, 16] width 76 height 8
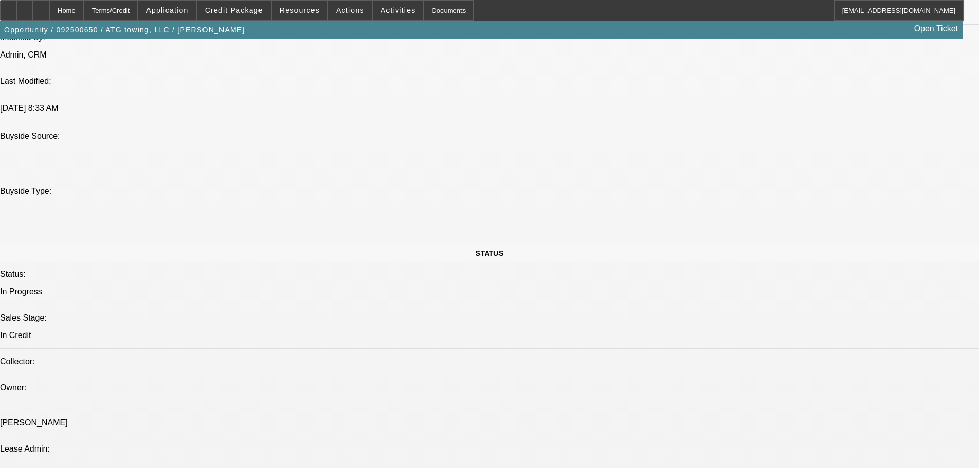
scroll to position [976, 0]
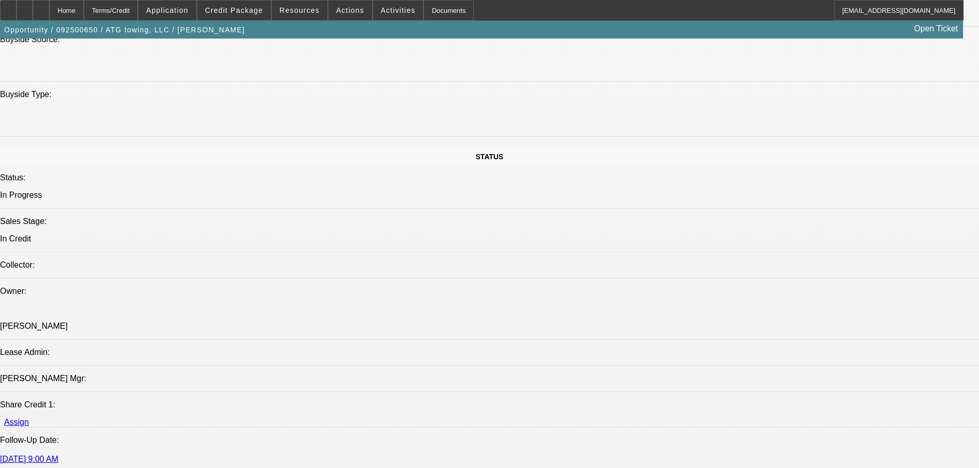
paste textarea "STARTUP; VENDOR WARNING; TIMOTHY = $48K HELOC; $94K INSTALMENT DEBT, OPEN COLLE…"
type textarea "STARTUP; VENDOR WARNING; TIMOTHY = $48K HELOC; $94K INSTALMENT DEBT, OPEN COLLE…"
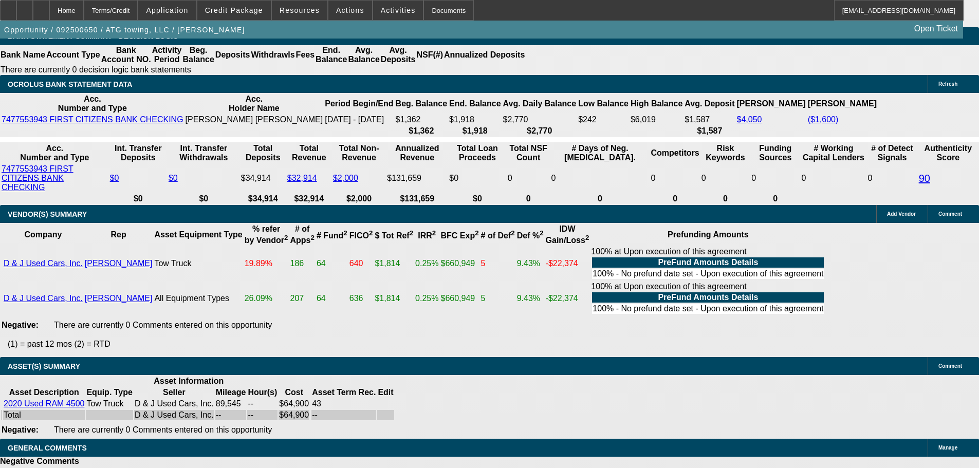
scroll to position [2031, 0]
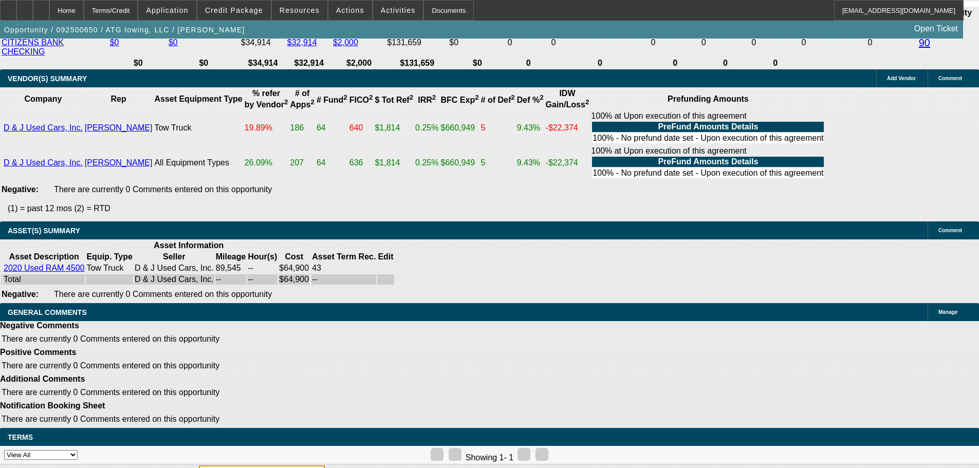
select select "5"
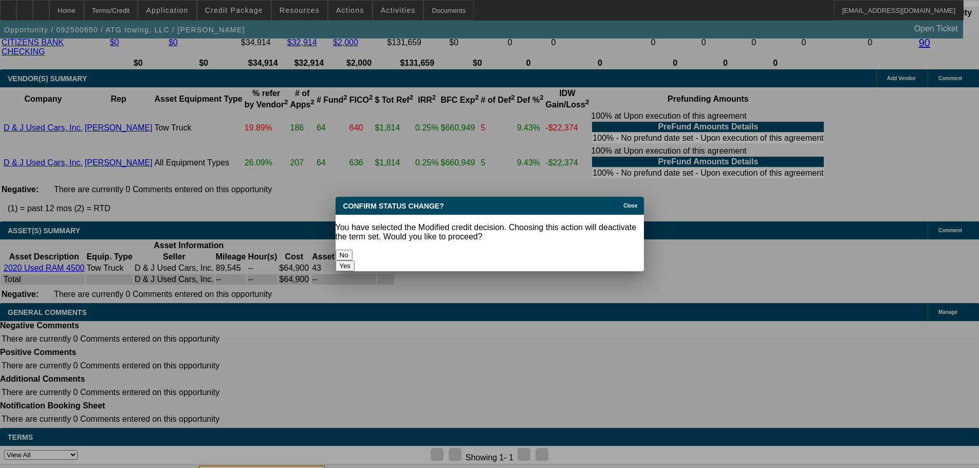
scroll to position [0, 0]
click at [355, 261] on button "Yes" at bounding box center [346, 266] width 20 height 11
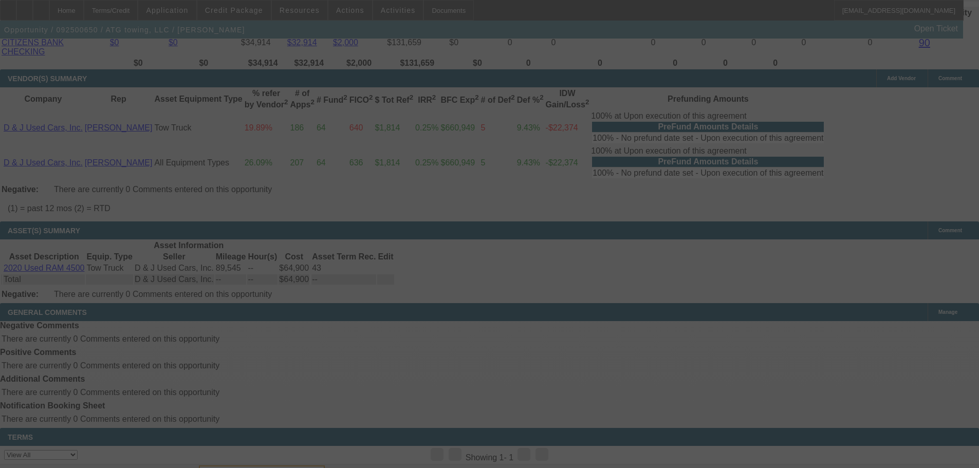
scroll to position [2009, 0]
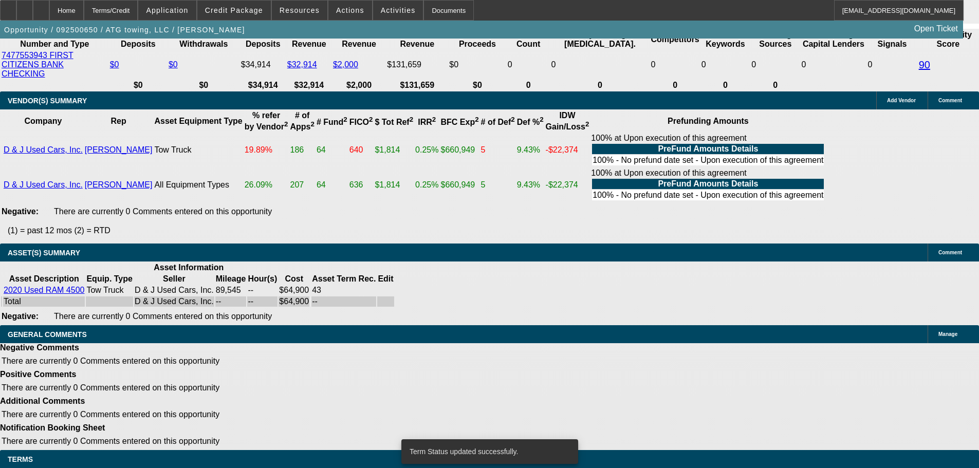
select select "0"
select select "2"
select select "0"
select select "6"
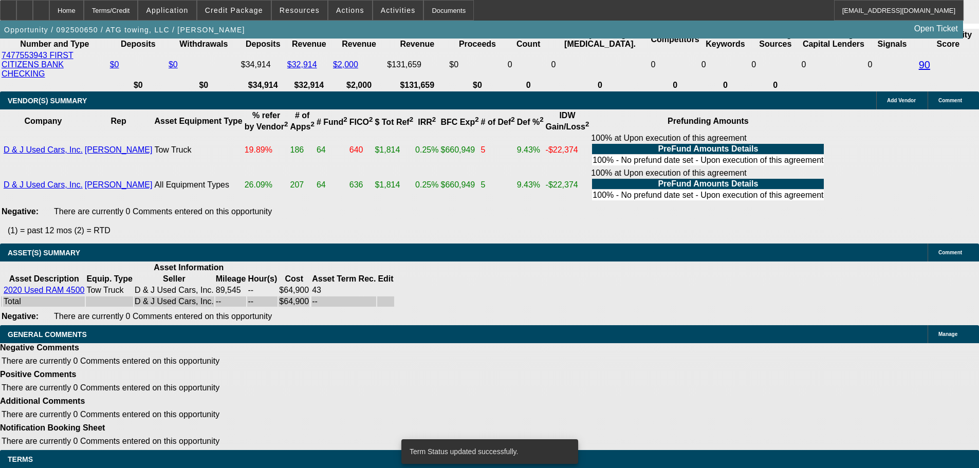
select select "0"
select select "2"
select select "0"
select select "6"
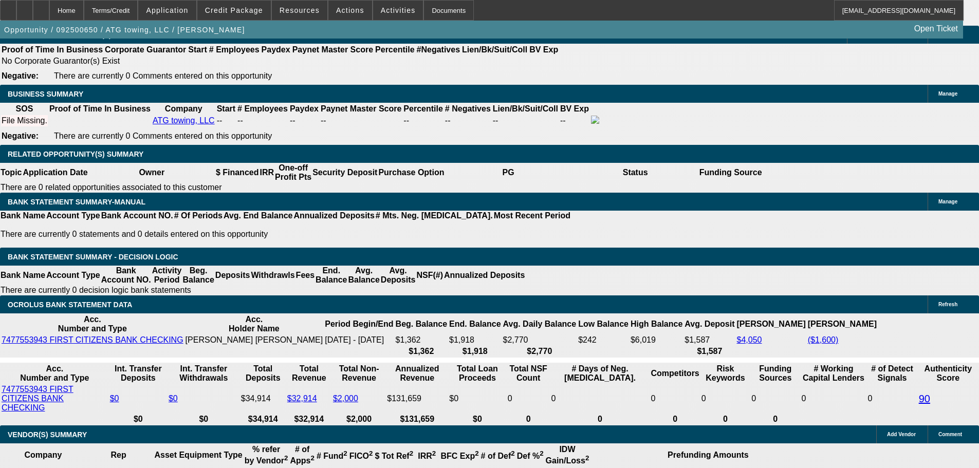
scroll to position [1672, 0]
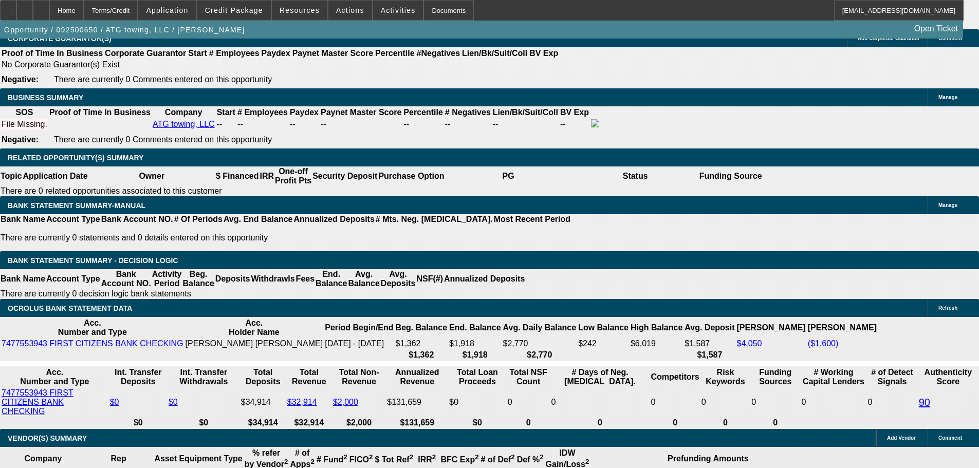
select select "0.1"
type input "$6,490.00"
type input "UNKNOWN"
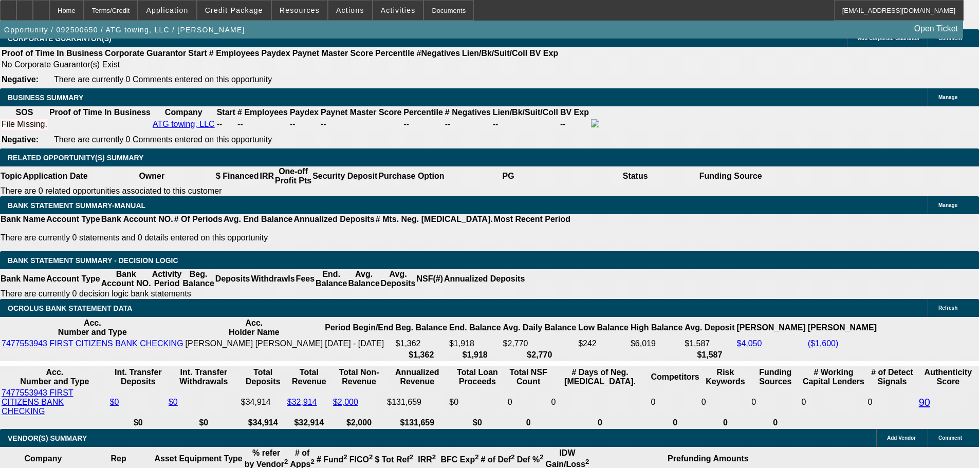
type input "$3,563.08"
type input "$1,781.54"
select select "0.15"
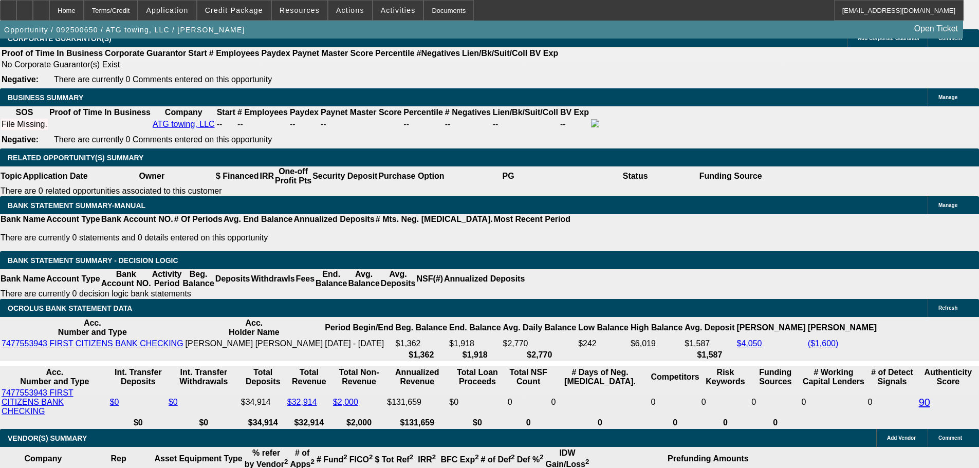
type input "$9,735.00"
type input "$3,365.12"
drag, startPoint x: 156, startPoint y: 311, endPoint x: 276, endPoint y: 307, distance: 120.8
type input "16"
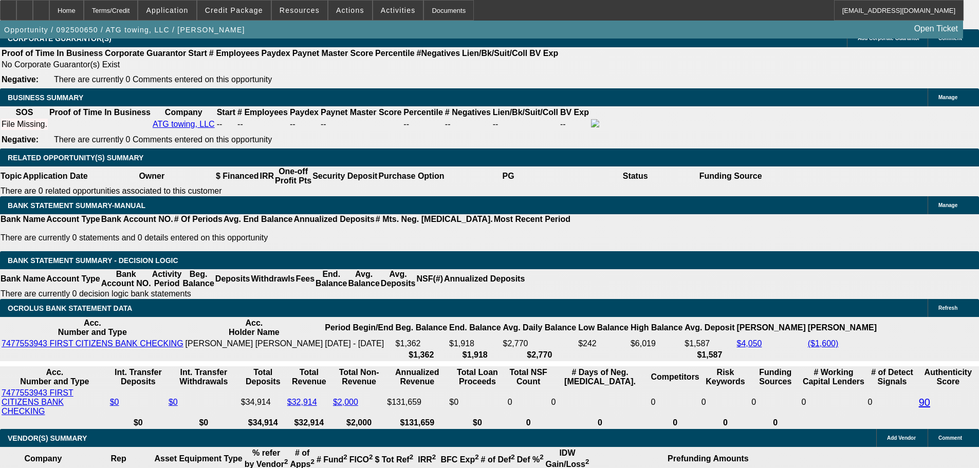
type input "$32.00"
type input "1695"
type input "$3,390.00"
type input "15"
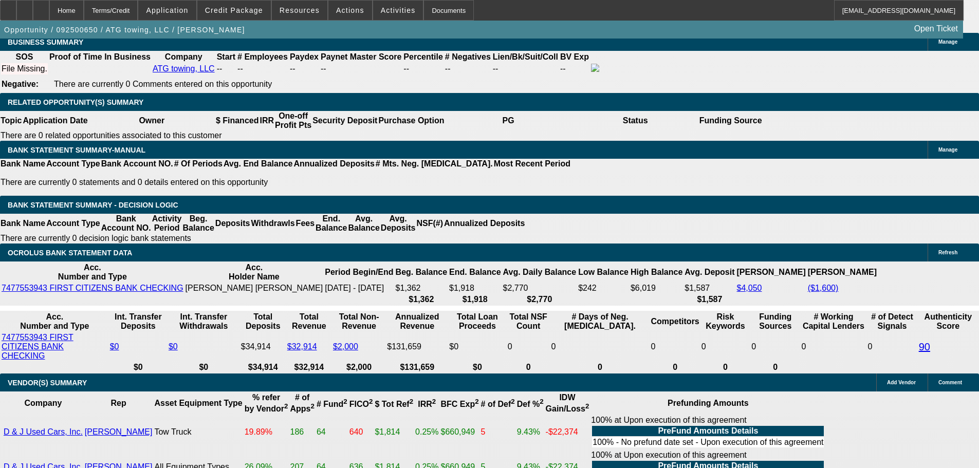
scroll to position [1775, 0]
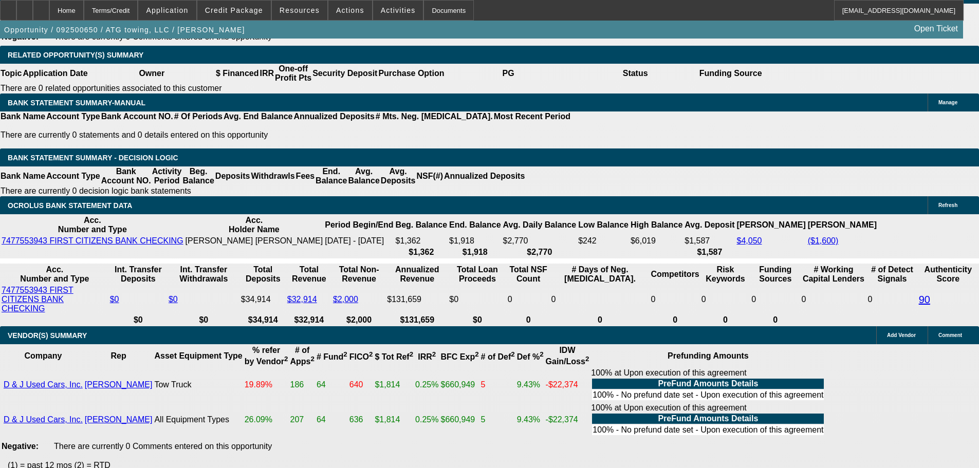
type input "$1,695.00"
drag, startPoint x: 226, startPoint y: 206, endPoint x: 282, endPoint y: 194, distance: 56.7
type input "2"
type input "$2,722.10"
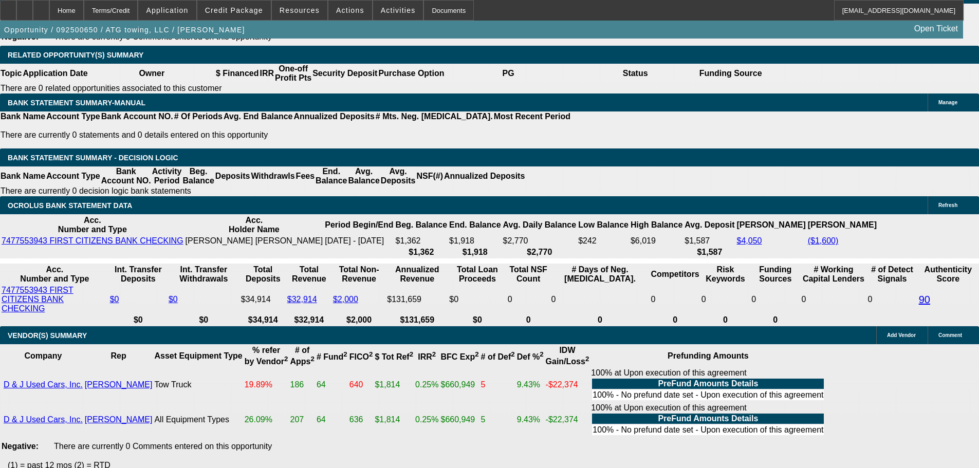
type input "$1,361.05"
type input "24"
type input "$3,907.60"
type input "$1,953.80"
type input "24"
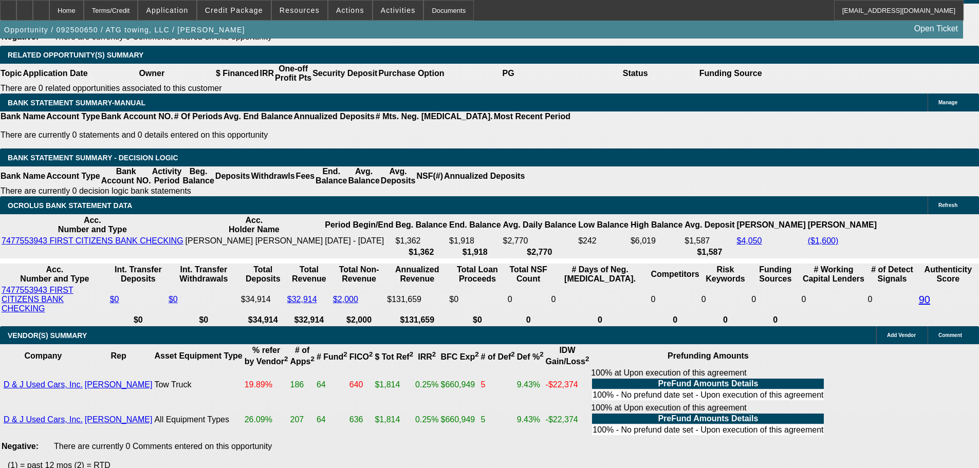
drag, startPoint x: 146, startPoint y: 208, endPoint x: 292, endPoint y: 204, distance: 146.0
type input "19"
type input "$38.00"
type input "1955"
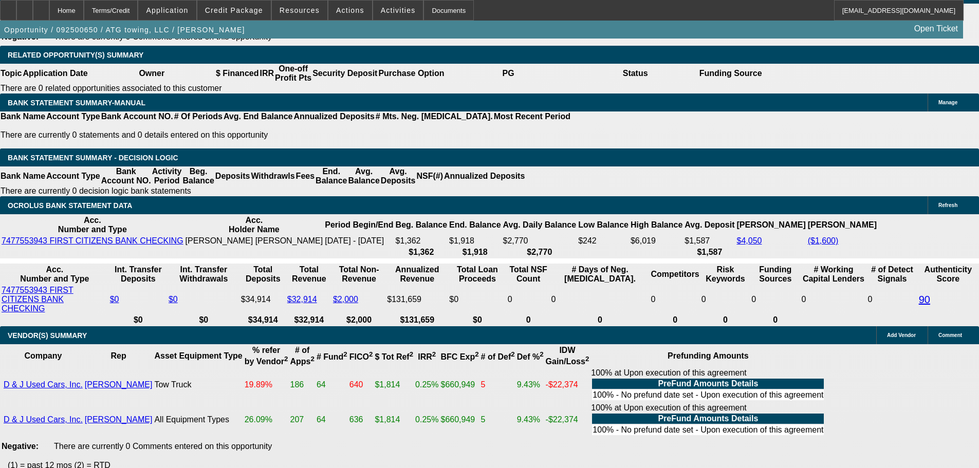
type input "$3,910.00"
type input "24"
type input "$1,955.00"
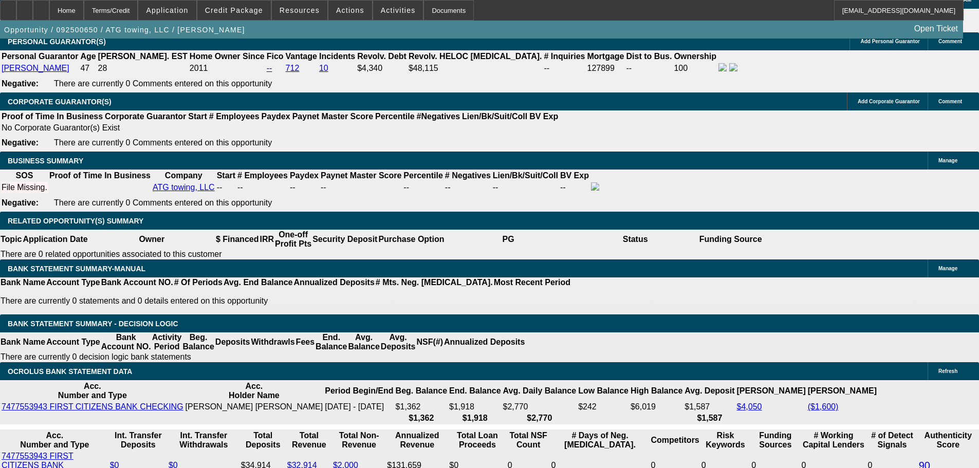
scroll to position [1569, 0]
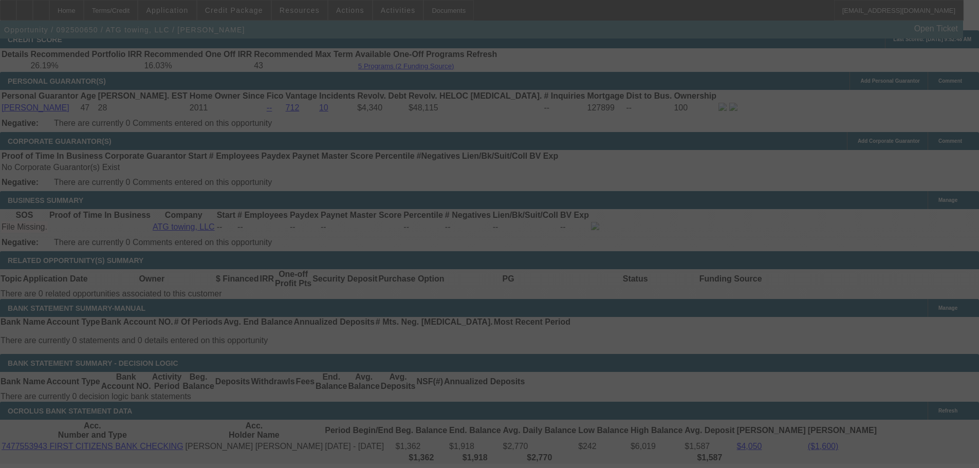
select select "0.15"
select select "2"
select select "0"
select select "6"
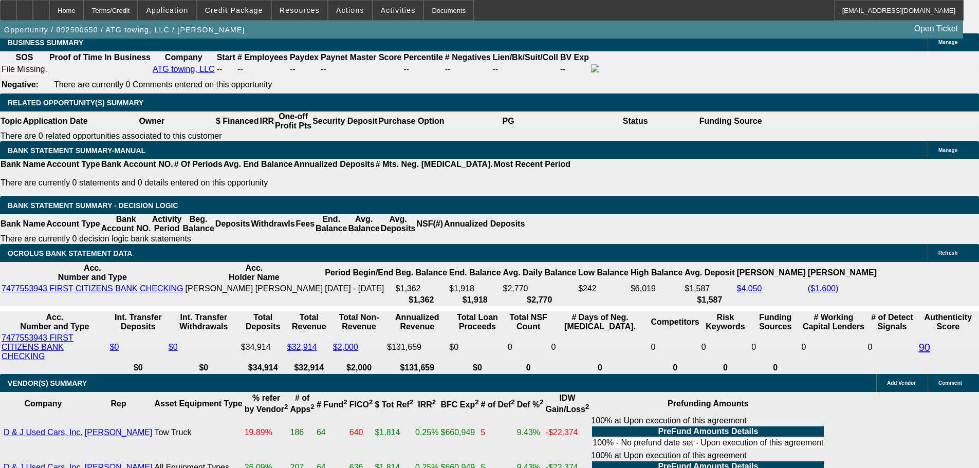
scroll to position [1723, 0]
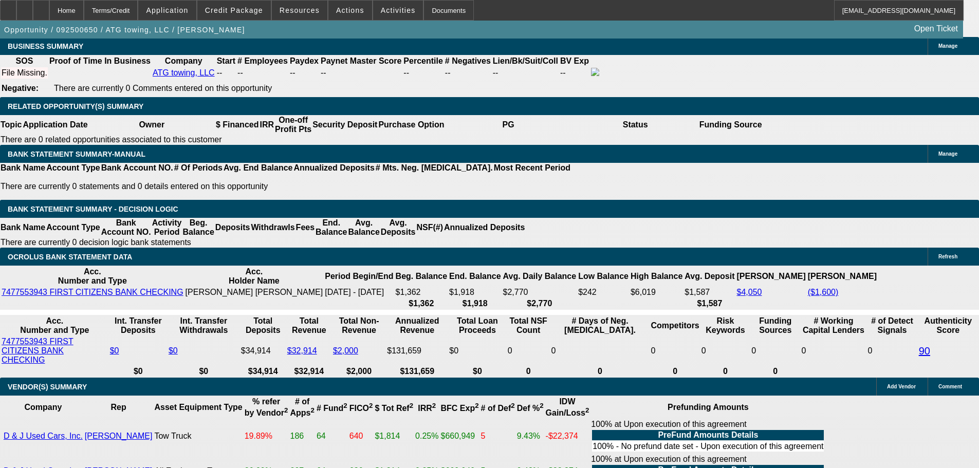
drag, startPoint x: 207, startPoint y: 259, endPoint x: 261, endPoint y: 249, distance: 54.8
type input "195"
type input "$390.00"
type input "UNKNOWN"
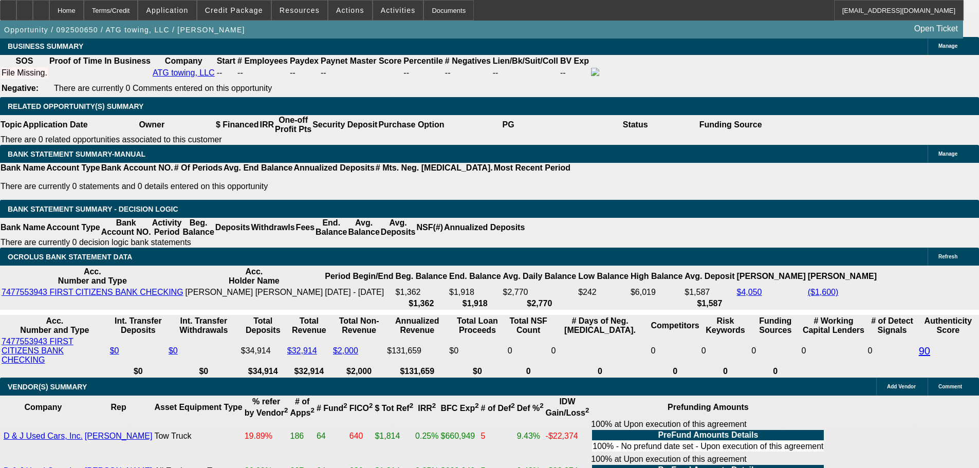
type input "1950"
type input "23.9"
type input "$3,900.00"
type input "$1,950.00"
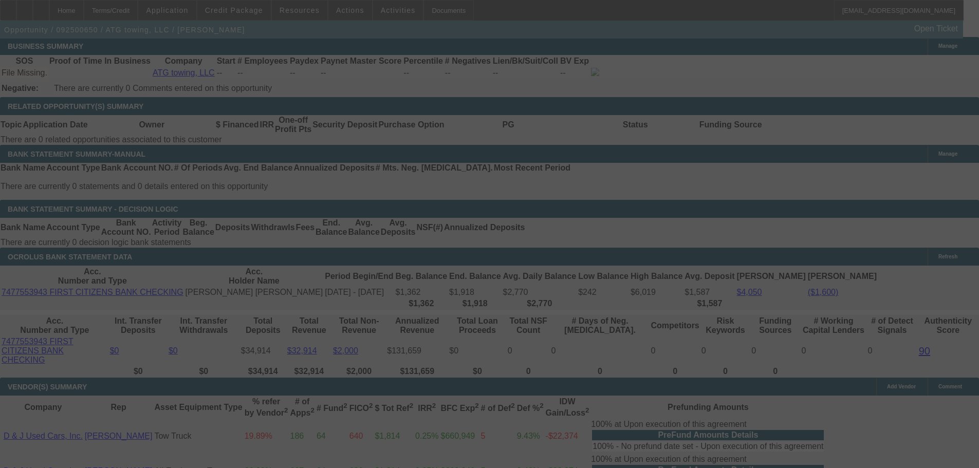
scroll to position [1711, 0]
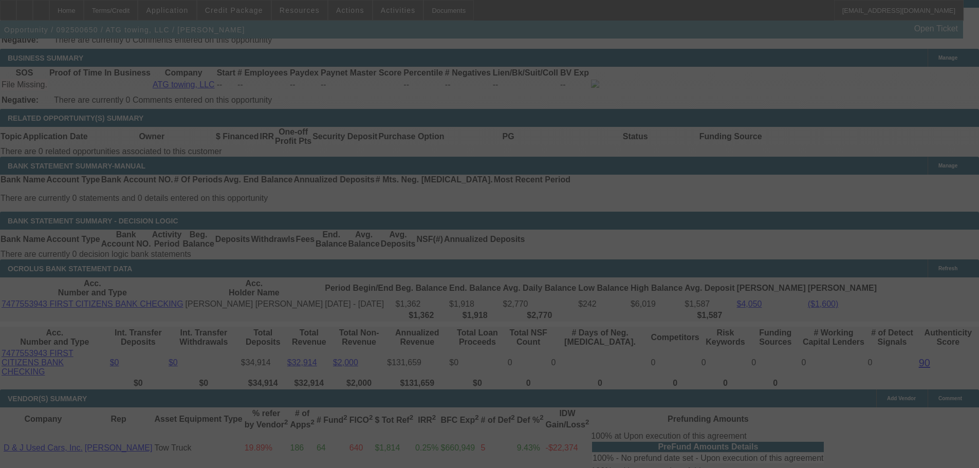
select select "0.15"
select select "2"
select select "0"
select select "6"
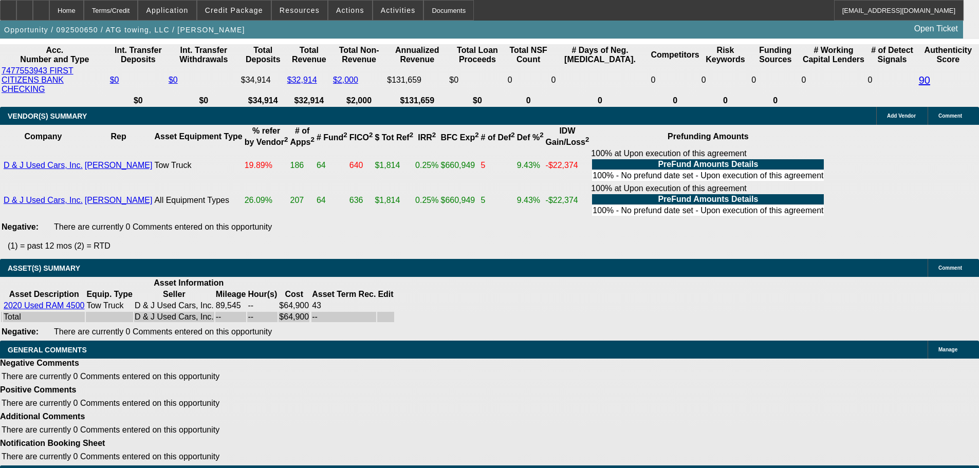
scroll to position [2031, 0]
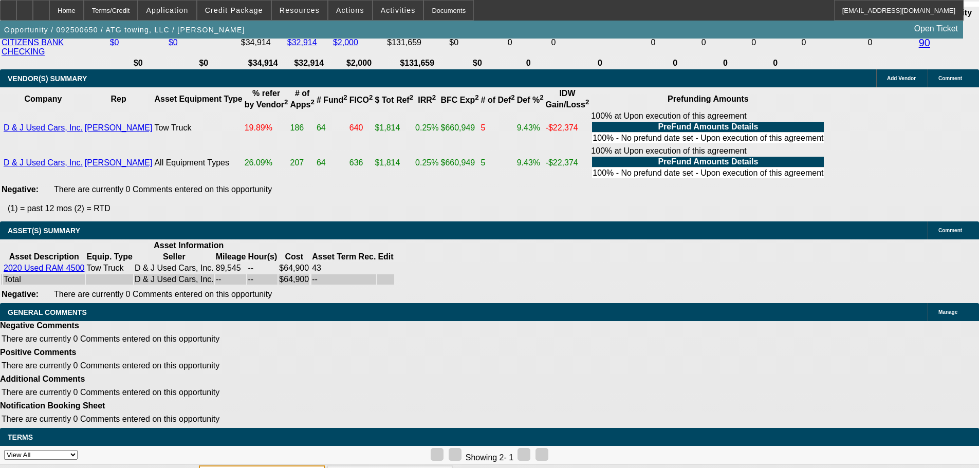
select select "3"
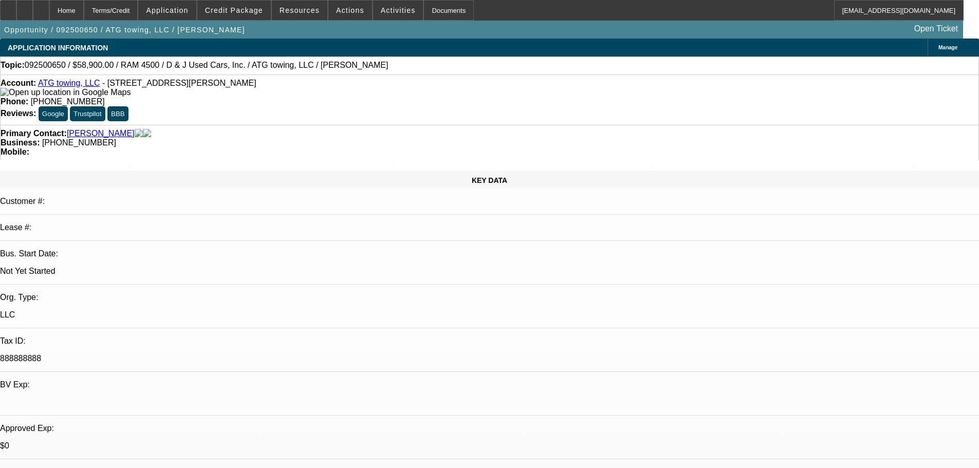
scroll to position [154, 0]
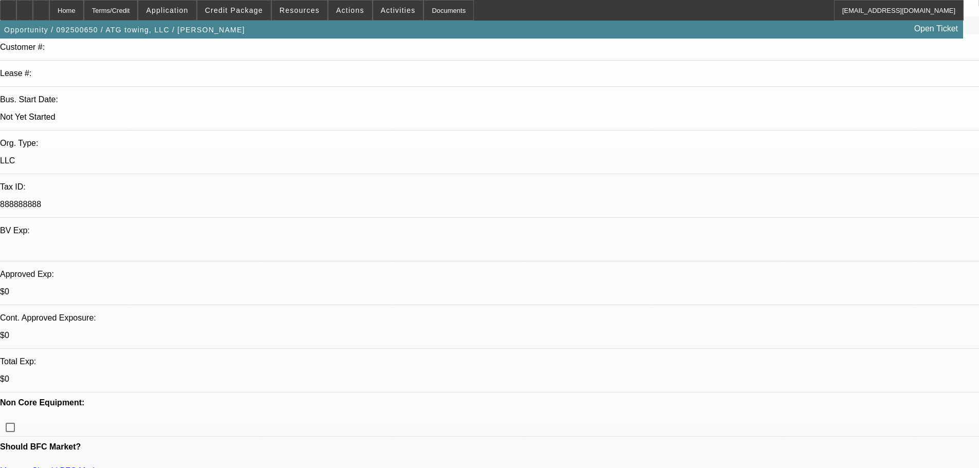
type textarea "a"
drag, startPoint x: 444, startPoint y: 213, endPoint x: 604, endPoint y: 226, distance: 160.3
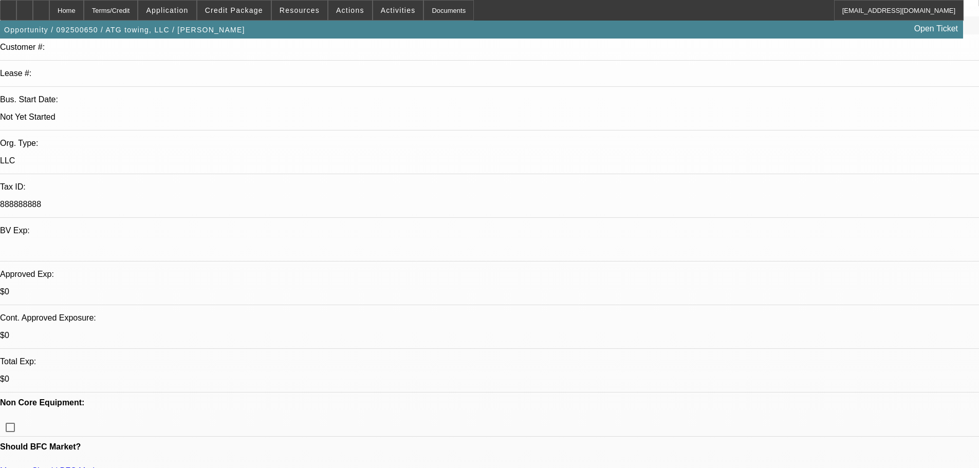
copy label "SUGGEST TO OUR CUSTOMERS WHEN ACQUIRING A USED TRUCK THAT THEY INSPECT THE VEHI…"
paste textarea "SUGGEST TO OUR CUSTOMERS WHEN ACQUIRING A USED TRUCK THAT THEY INSPECT THE VEHI…"
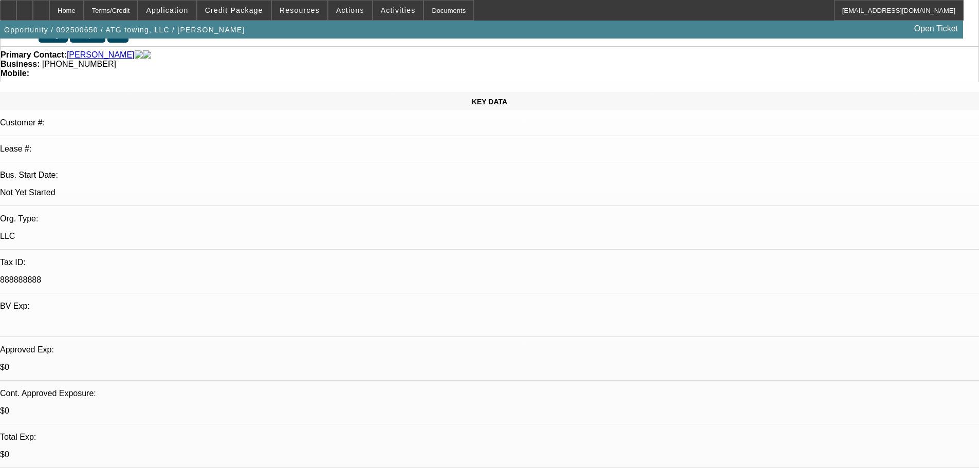
scroll to position [51, 0]
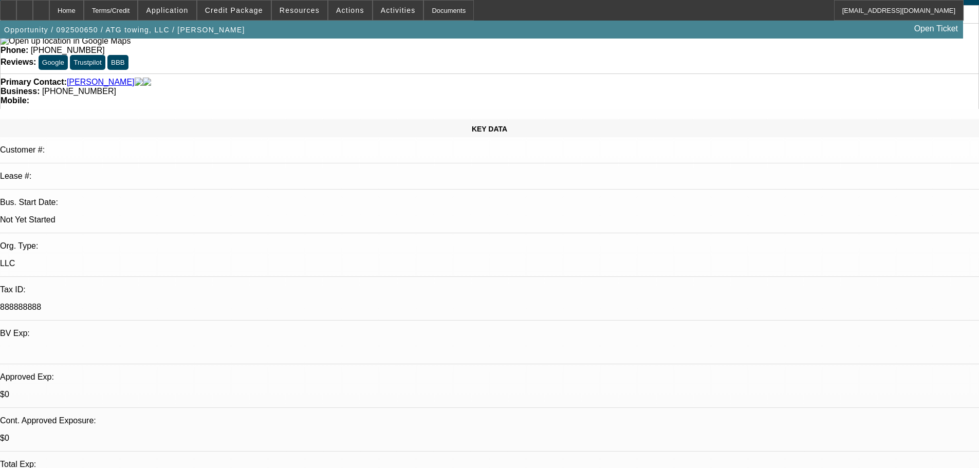
type textarea "APPROVED, GPS REQUIRED. PER THE VENDOR WARNING "SUGGEST TO OUR CUSTOMER WHEN AC…"
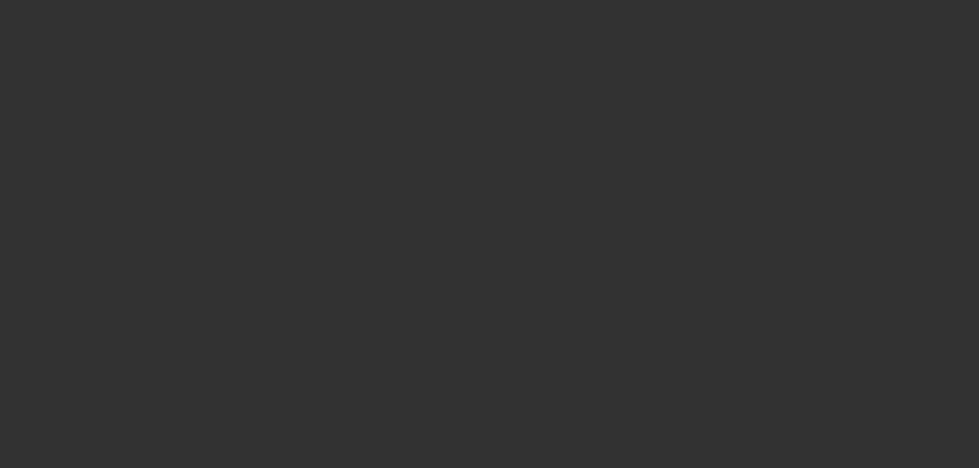
scroll to position [0, 0]
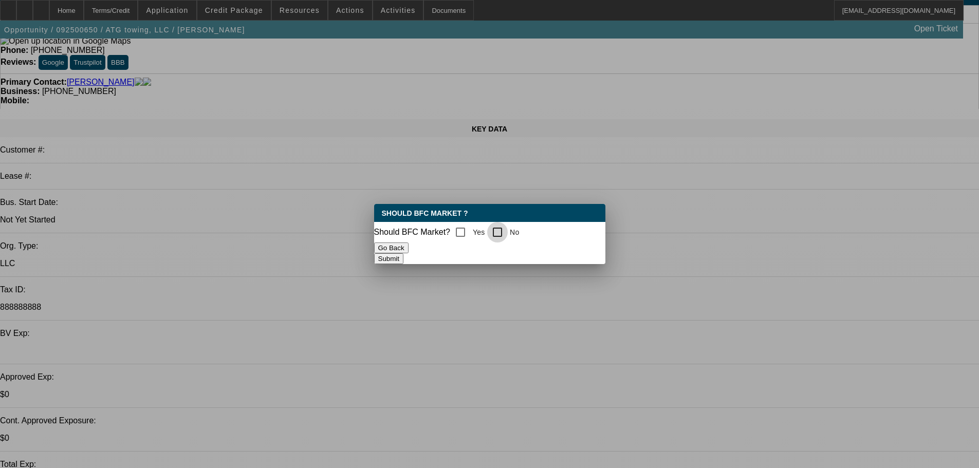
drag, startPoint x: 497, startPoint y: 233, endPoint x: 490, endPoint y: 233, distance: 7.2
click at [494, 233] on div at bounding box center [497, 232] width 21 height 21
click at [471, 232] on input "Yes" at bounding box center [460, 232] width 21 height 21
checkbox input "true"
click at [403, 260] on button "Submit" at bounding box center [388, 258] width 29 height 11
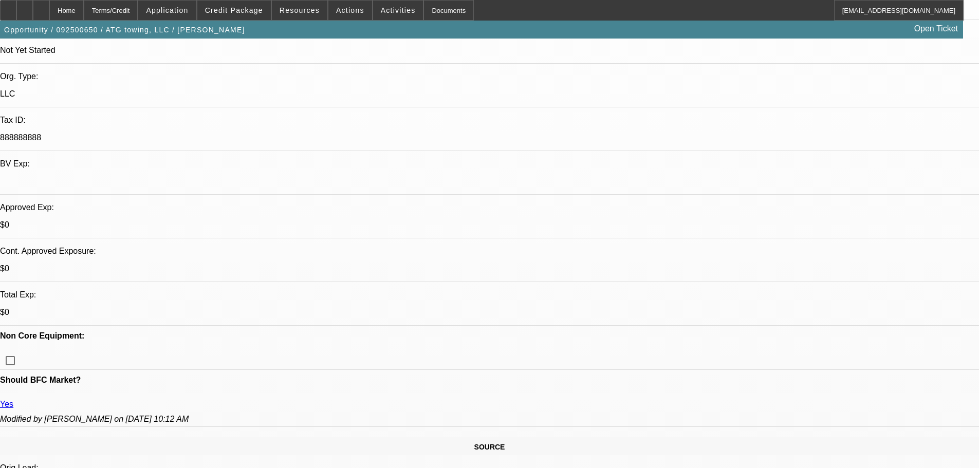
scroll to position [308, 0]
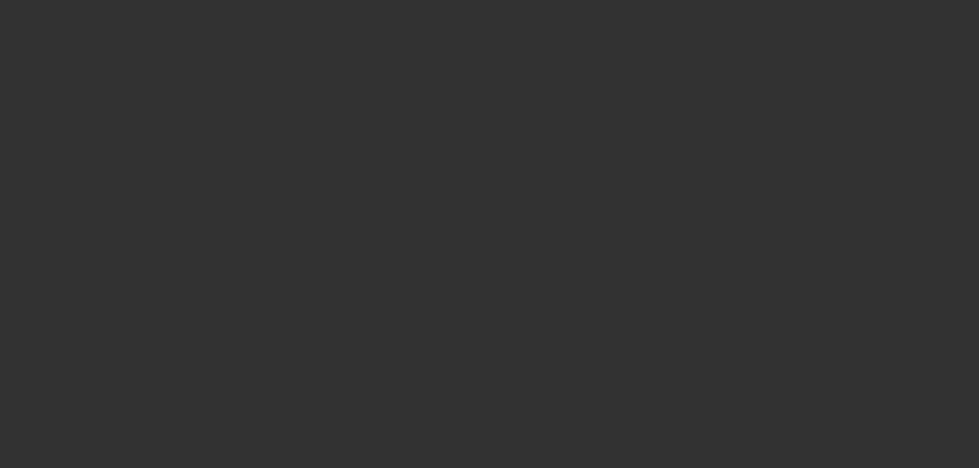
scroll to position [0, 0]
select select "0.15"
select select "2"
select select "0"
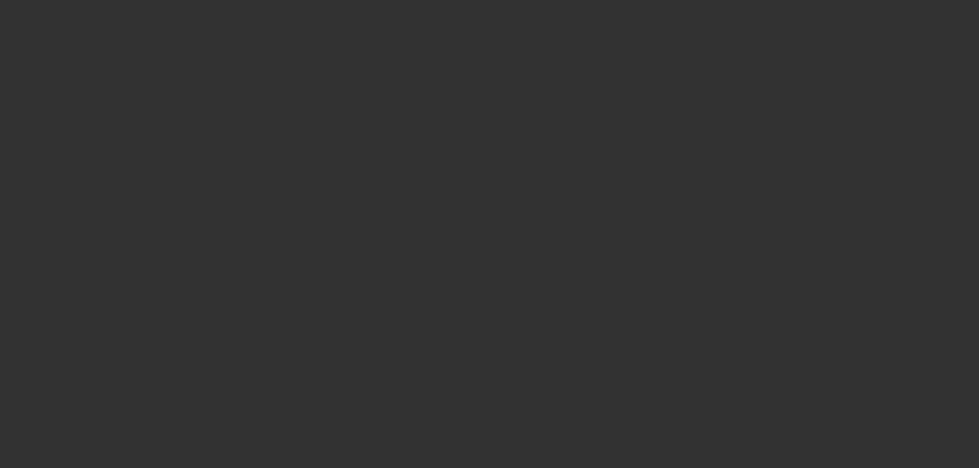
select select "6"
select select "0"
select select "2"
select select "0"
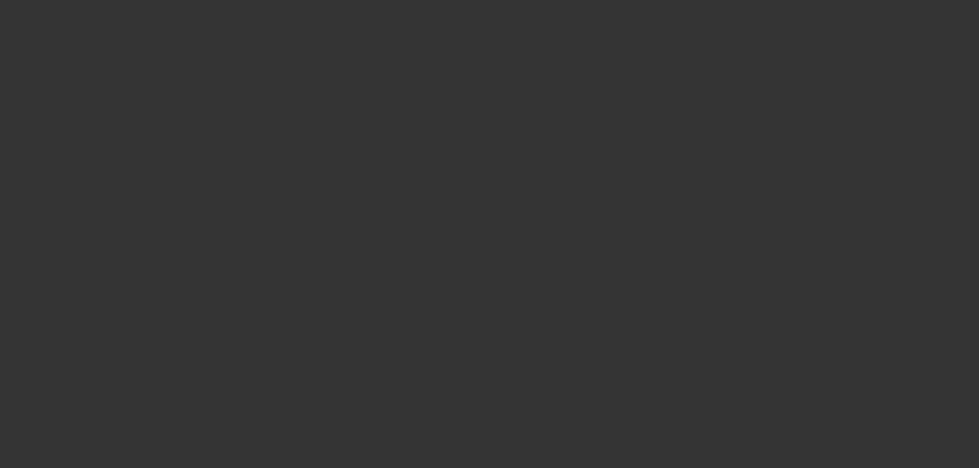
select select "6"
select select "0.1"
select select "2"
select select "0.1"
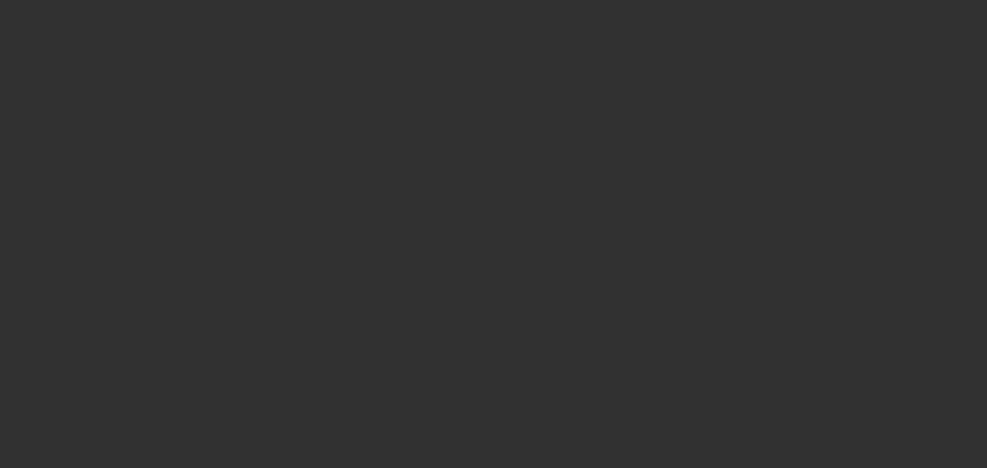
select select "4"
select select "2"
select select "0.1"
select select "4"
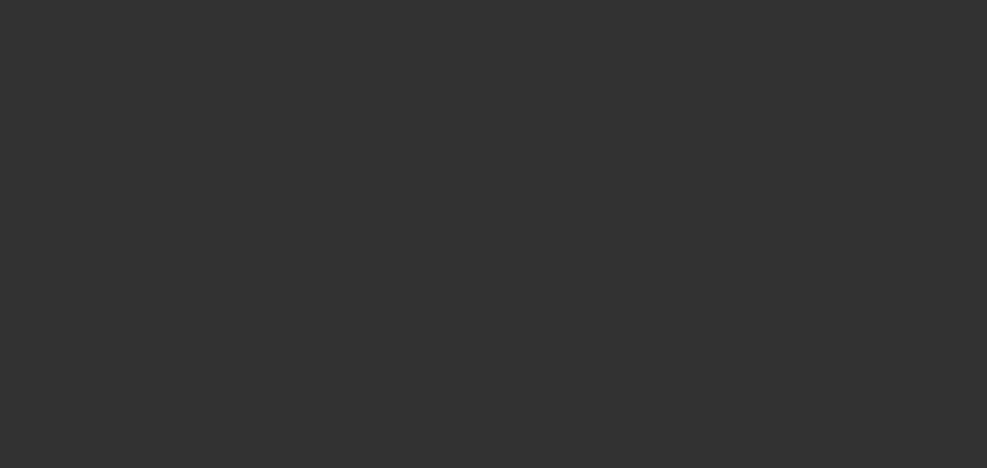
select select "0"
select select "2"
select select "0.1"
select select "4"
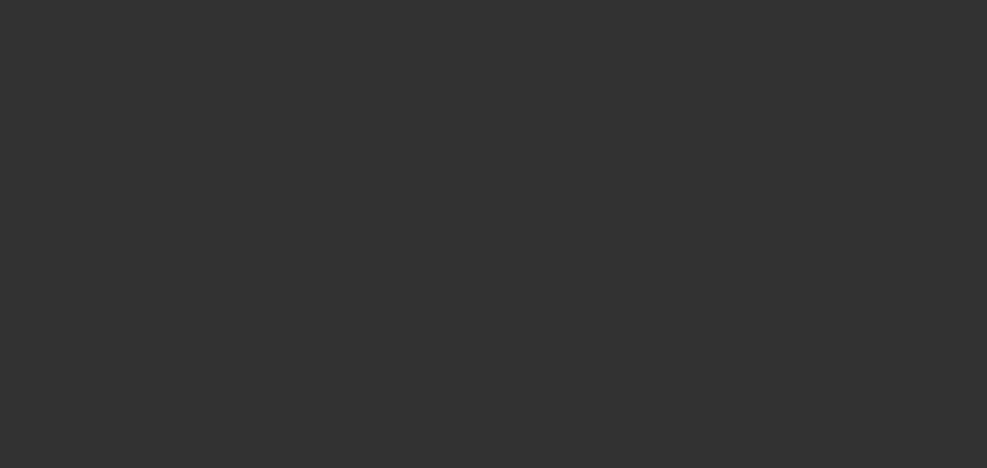
select select "0"
select select "2"
select select "0.1"
select select "4"
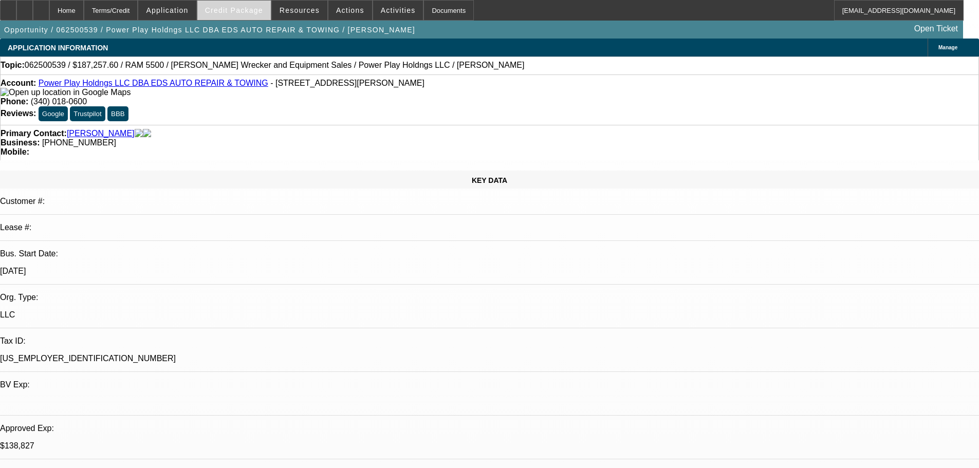
click at [257, 15] on span at bounding box center [233, 10] width 73 height 25
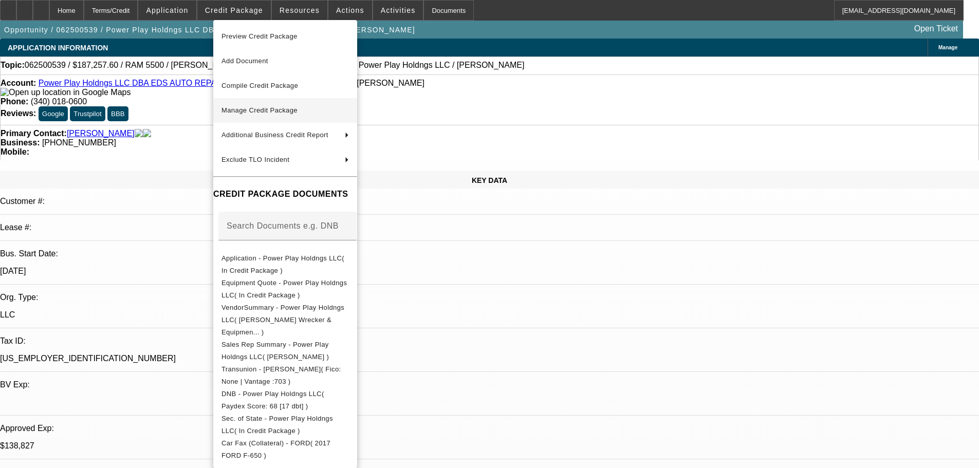
click at [266, 106] on span "Manage Credit Package" at bounding box center [259, 110] width 76 height 8
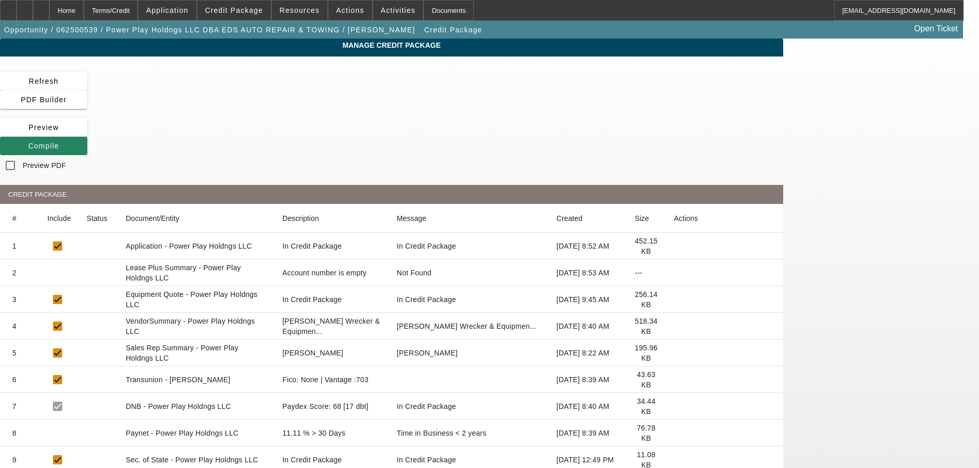
click at [674, 273] on icon at bounding box center [674, 273] width 0 height 0
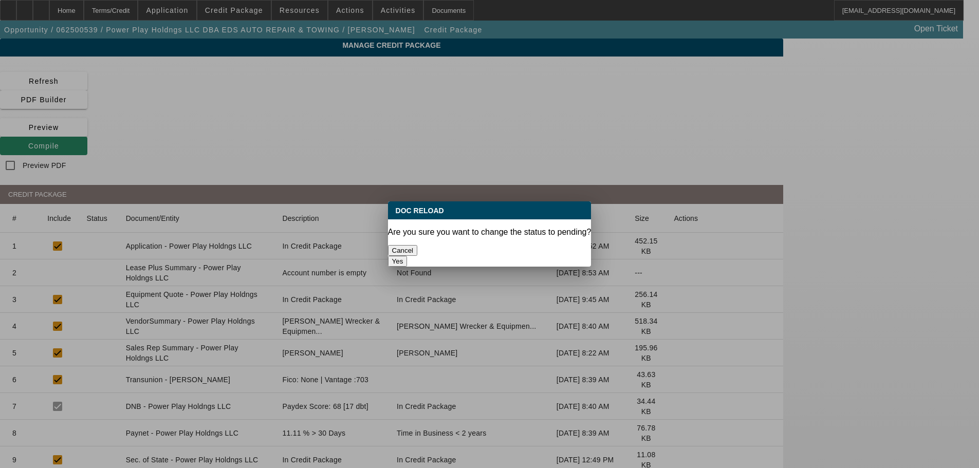
drag, startPoint x: 526, startPoint y: 243, endPoint x: 516, endPoint y: 242, distance: 9.8
click at [408, 256] on button "Yes" at bounding box center [398, 261] width 20 height 11
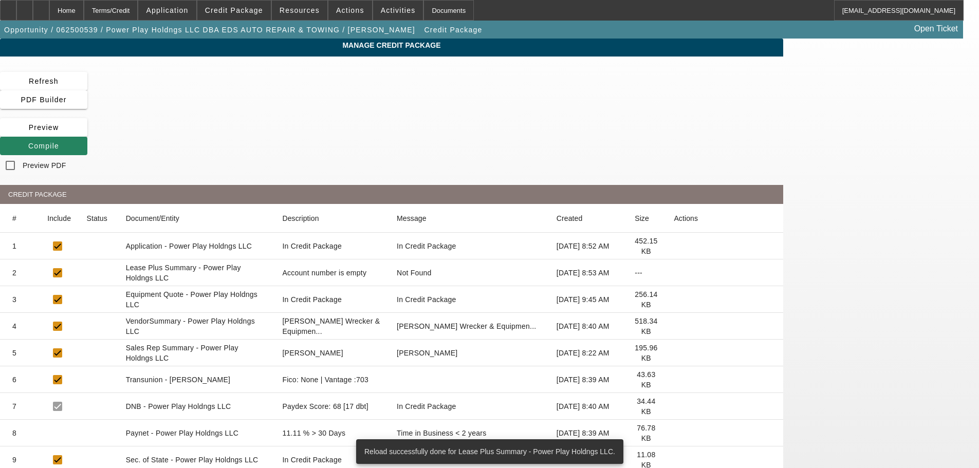
click at [674, 326] on icon at bounding box center [674, 326] width 0 height 0
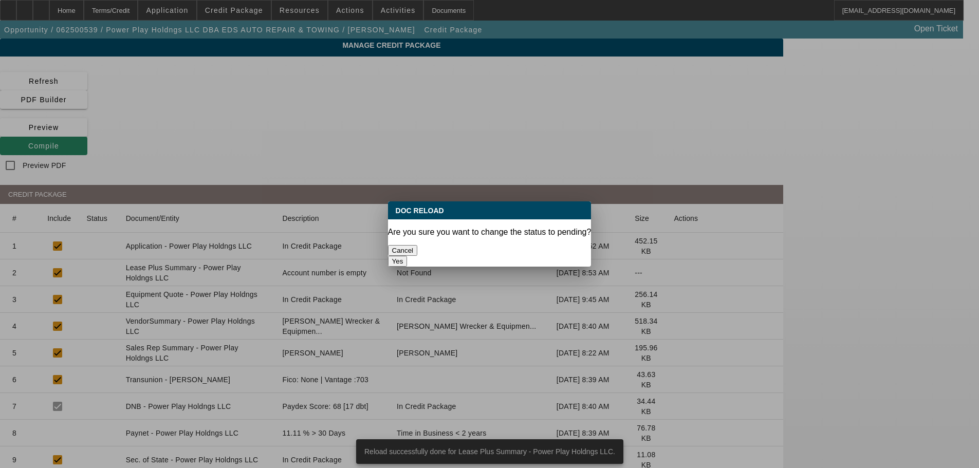
click at [547, 256] on div "Yes" at bounding box center [490, 261] width 204 height 11
click at [408, 256] on button "Yes" at bounding box center [398, 261] width 20 height 11
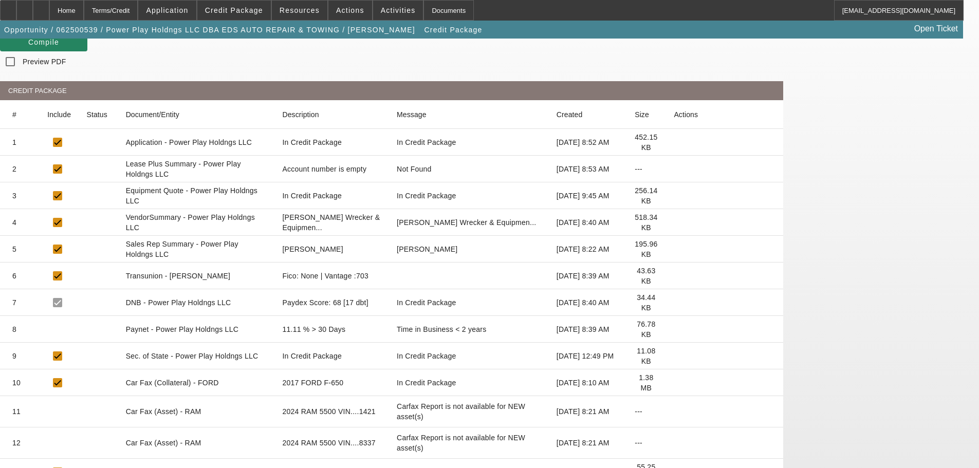
scroll to position [154, 0]
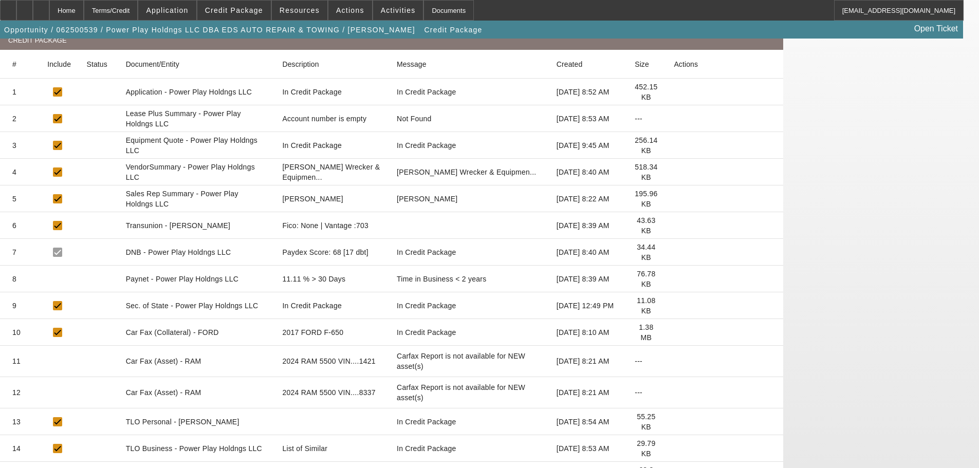
click at [674, 449] on icon at bounding box center [674, 449] width 0 height 0
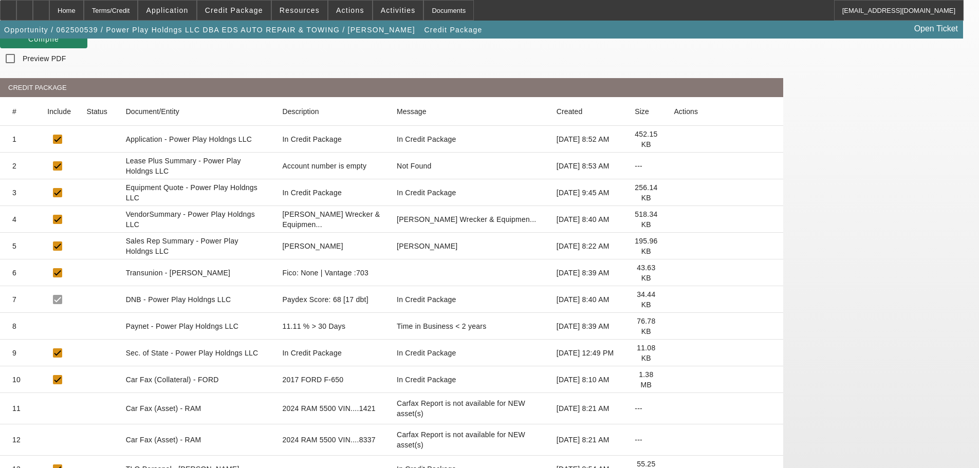
scroll to position [0, 0]
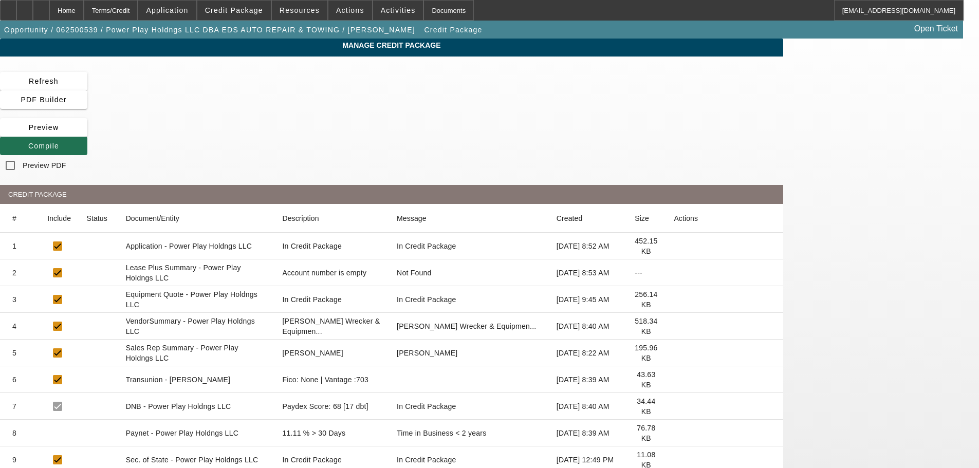
click at [28, 142] on icon at bounding box center [28, 146] width 0 height 8
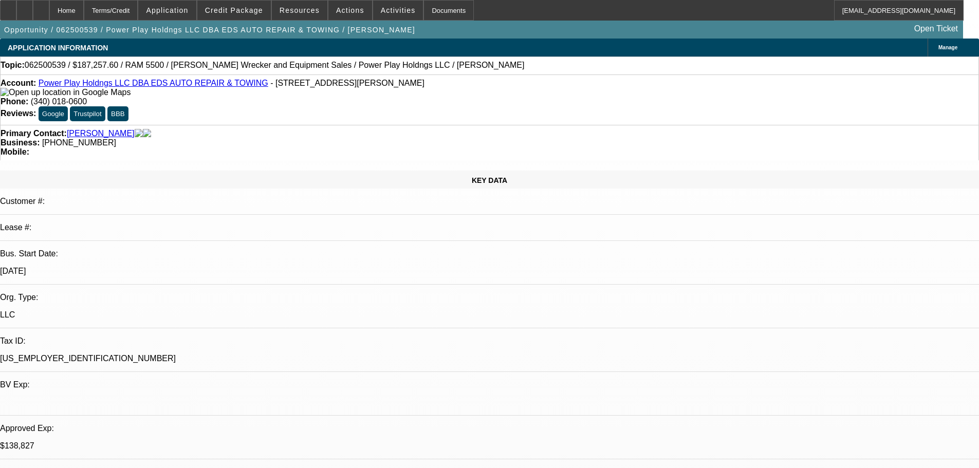
select select "0.1"
select select "2"
select select "0.1"
select select "4"
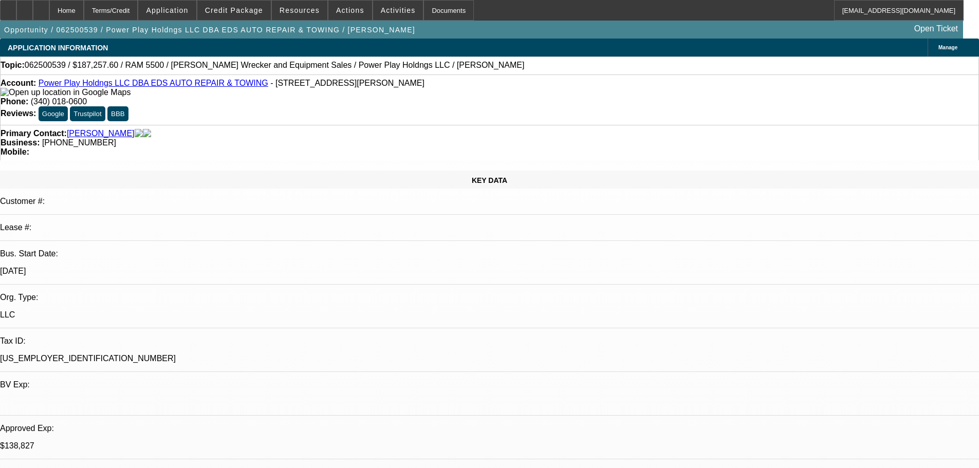
select select "2"
select select "0.1"
select select "4"
select select "0"
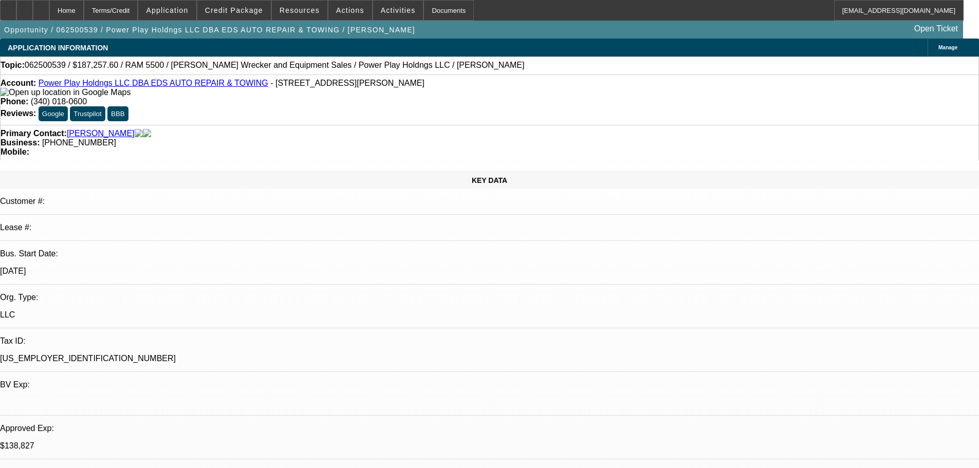
select select "2"
select select "0.1"
select select "4"
select select "0"
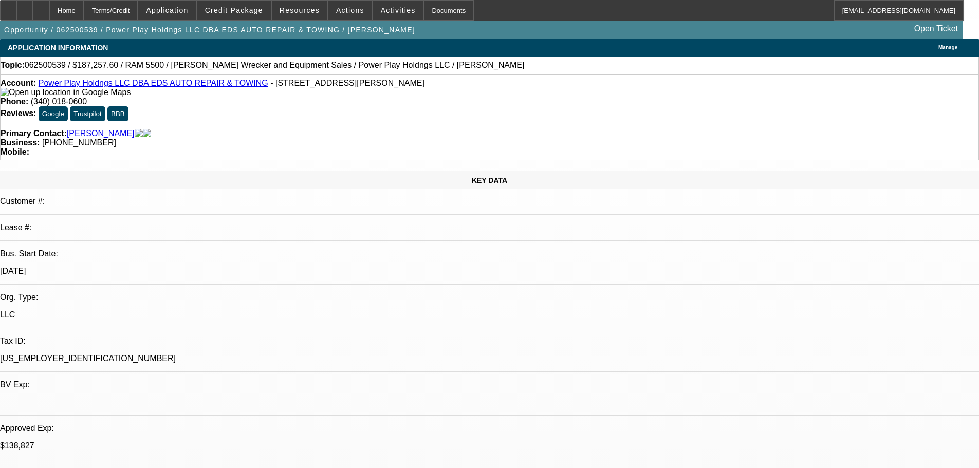
select select "2"
select select "0.1"
select select "4"
click at [241, 12] on span "Credit Package" at bounding box center [234, 10] width 58 height 8
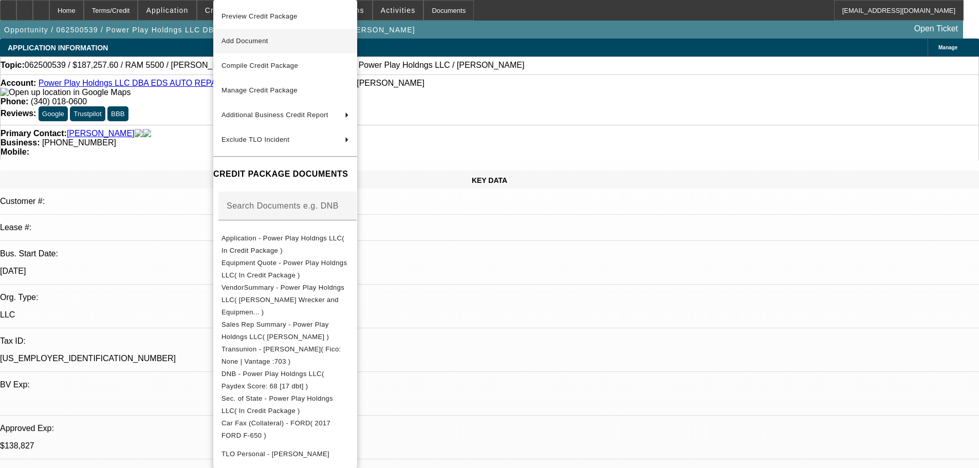
click at [252, 17] on span "Preview Credit Package" at bounding box center [259, 16] width 76 height 8
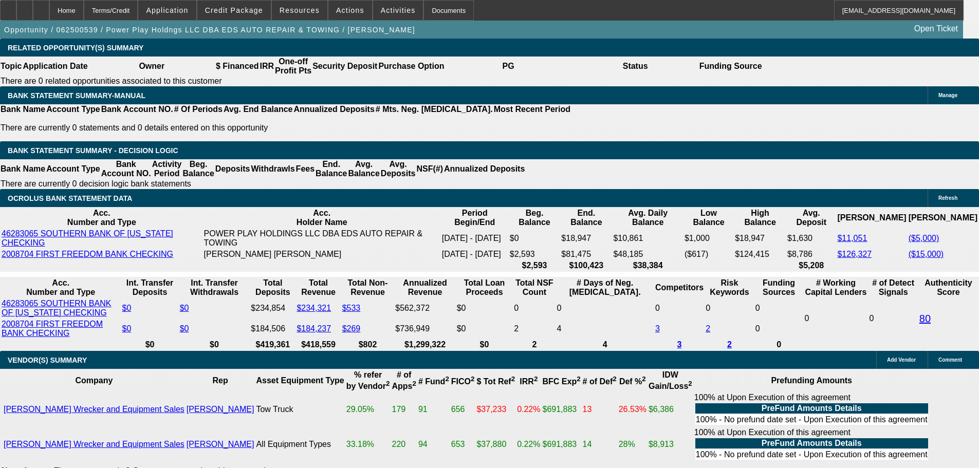
scroll to position [51, 8]
drag, startPoint x: 788, startPoint y: 381, endPoint x: 814, endPoint y: 383, distance: 26.3
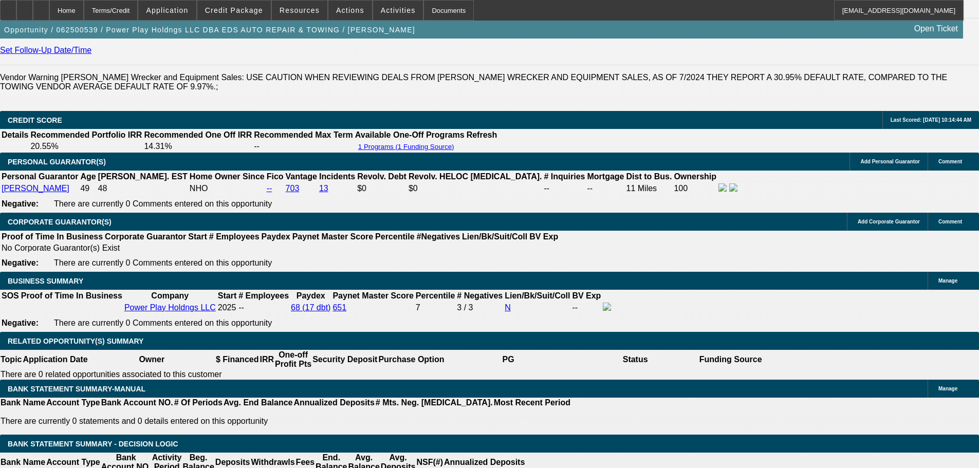
scroll to position [1285, 0]
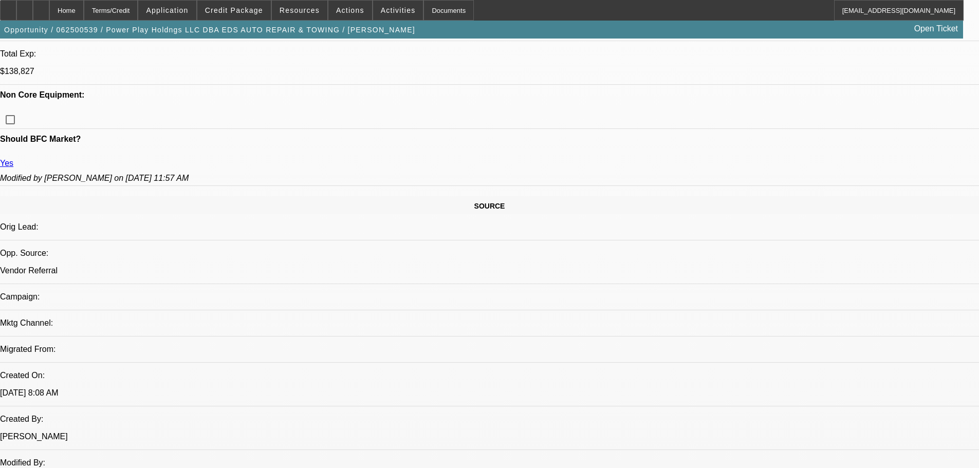
scroll to position [257, 0]
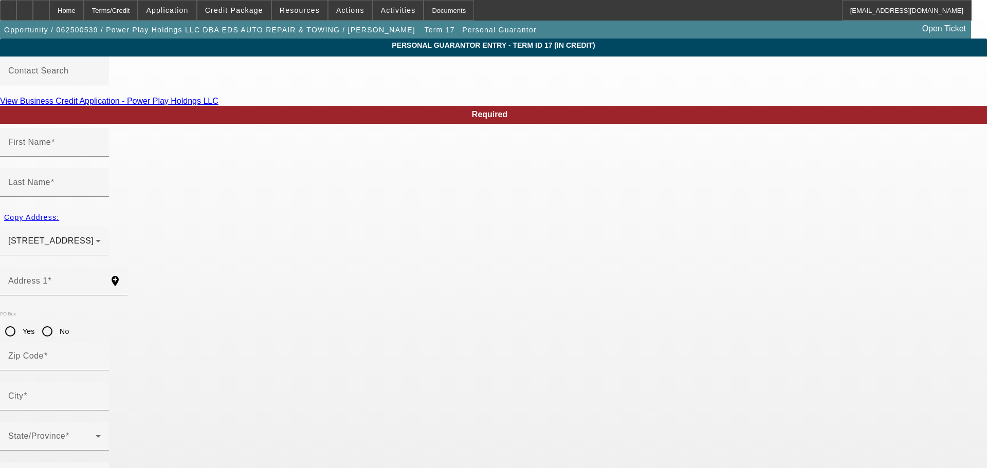
type input "Jason"
type input "Crosslin"
type input "827 Tall Oak Lane"
radio input "true"
type input "37122"
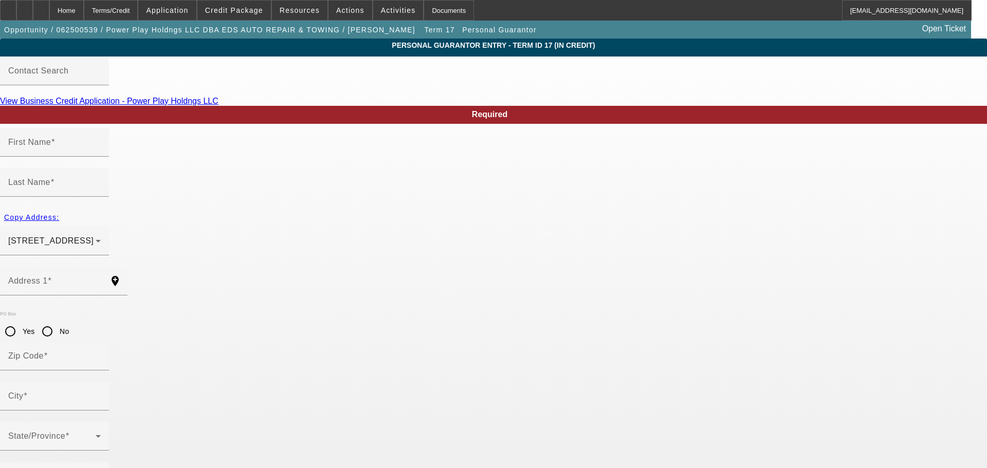
type input "Mount Juliet"
type input "(615) 403-4421"
type input "100"
type input "414-47-1926"
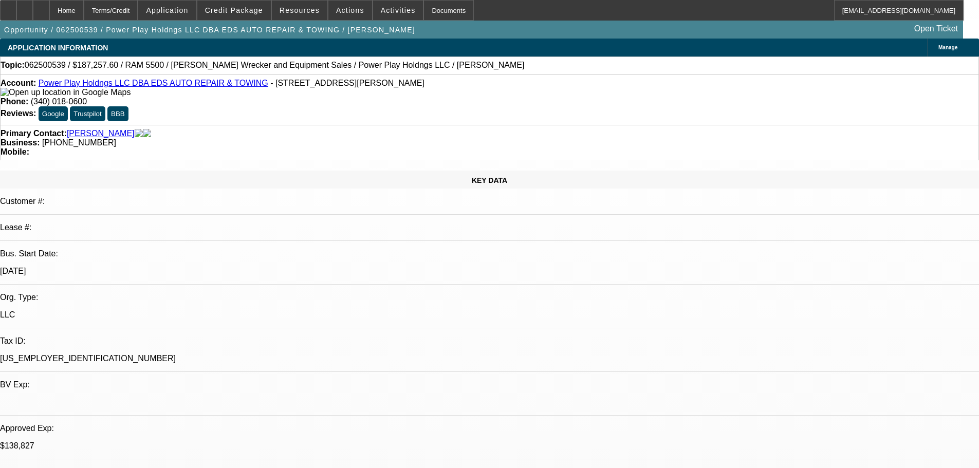
select select "0.1"
select select "2"
select select "0.1"
select select "4"
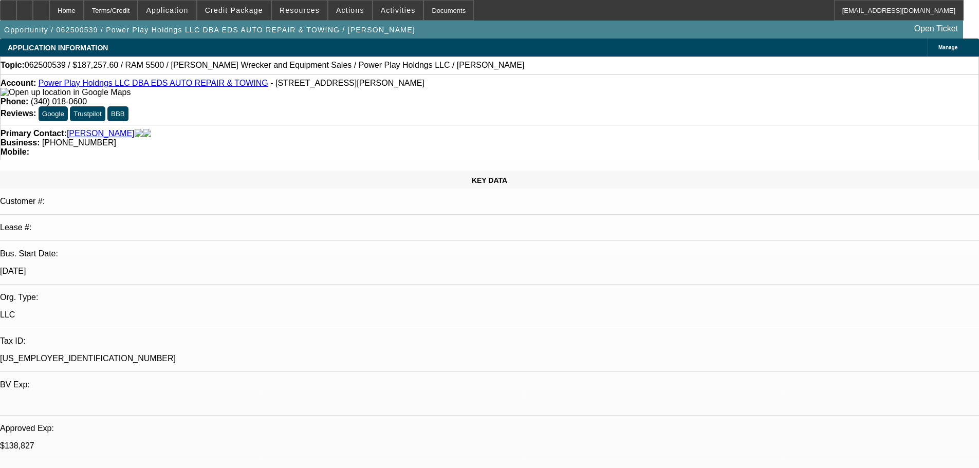
select select "2"
select select "0.1"
select select "4"
select select "0"
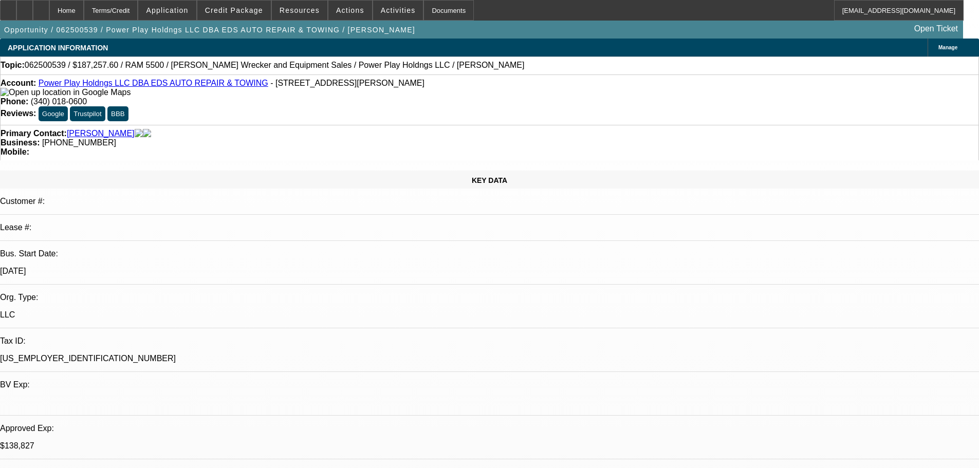
select select "2"
select select "0.1"
select select "4"
select select "0"
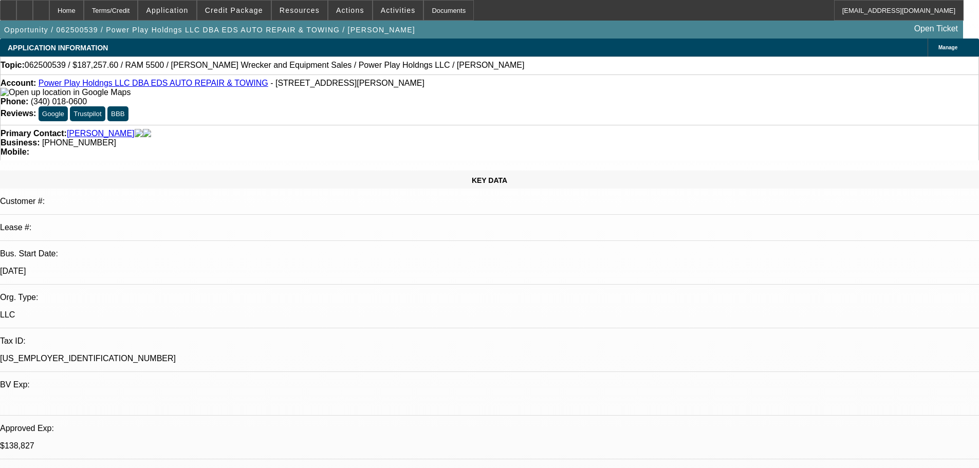
select select "2"
select select "0.1"
select select "4"
click at [241, 8] on span "Credit Package" at bounding box center [234, 10] width 58 height 8
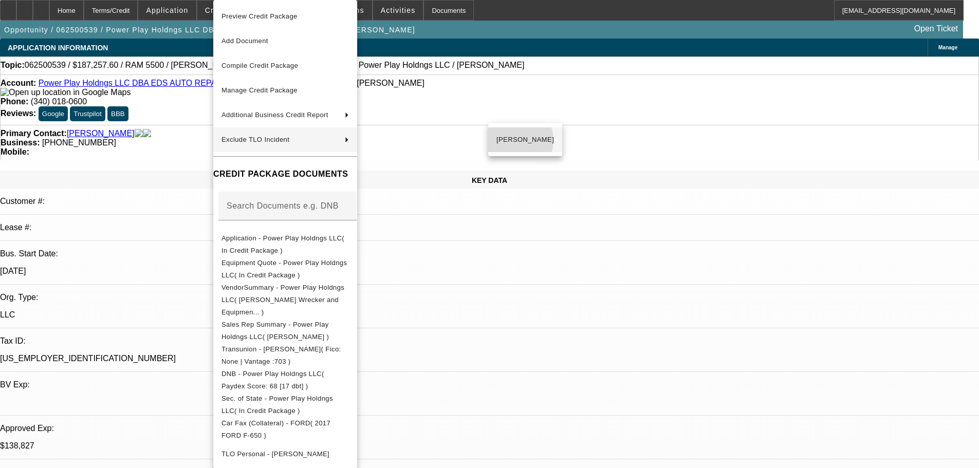
click at [516, 140] on span "Jason Crosslin" at bounding box center [525, 140] width 58 height 12
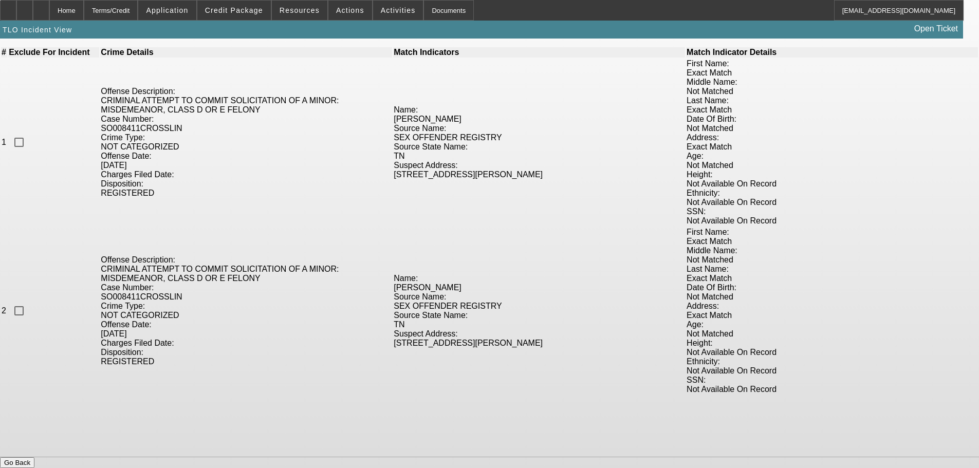
scroll to position [98, 0]
click at [34, 457] on button "Go Back" at bounding box center [17, 462] width 34 height 11
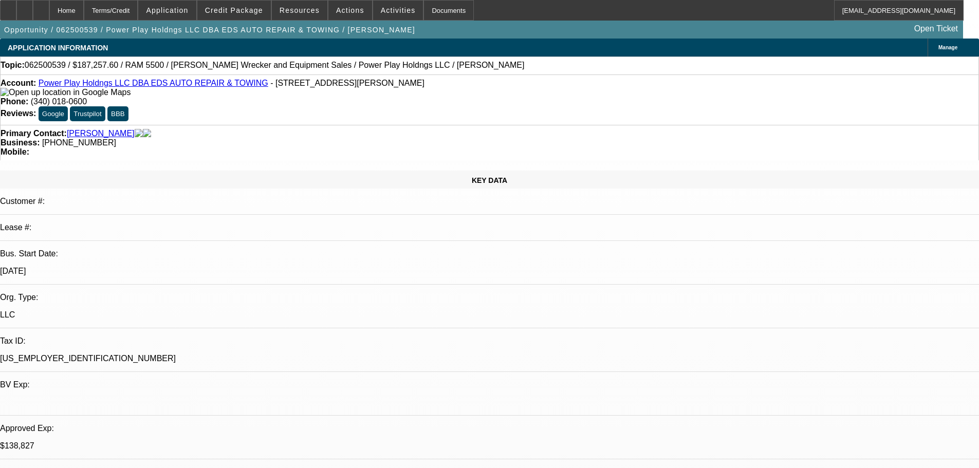
select select "0.1"
select select "2"
select select "0.1"
select select "4"
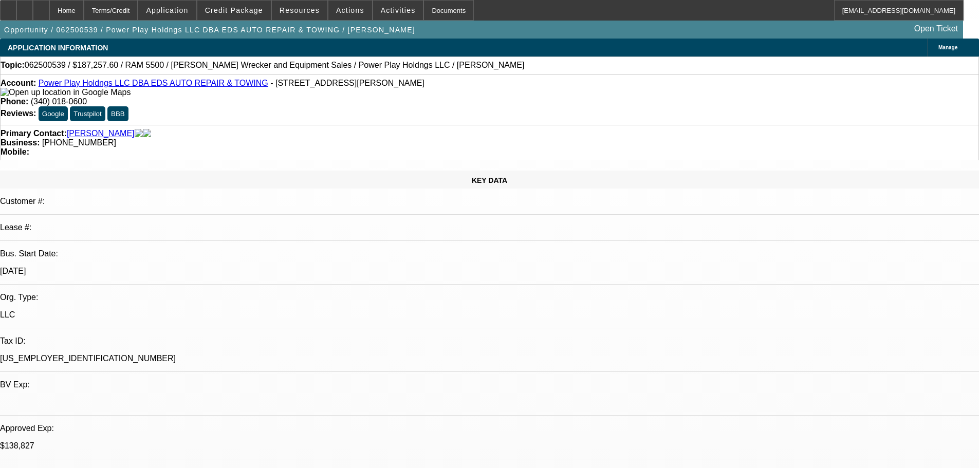
select select "2"
select select "0.1"
select select "4"
select select "0"
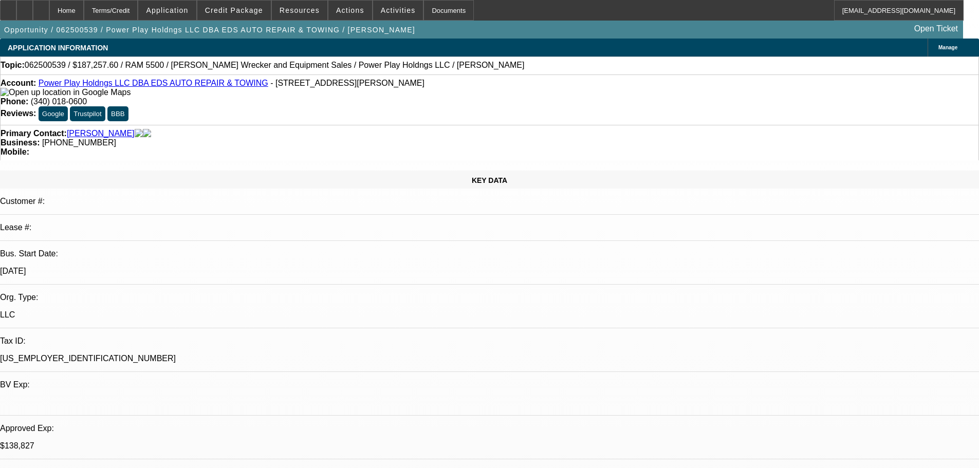
select select "2"
select select "0.1"
select select "4"
select select "0"
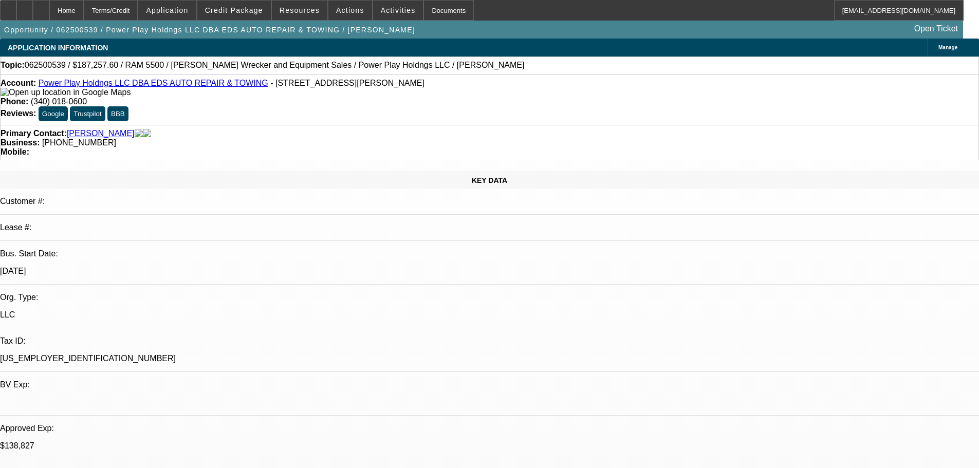
select select "2"
select select "0.1"
select select "4"
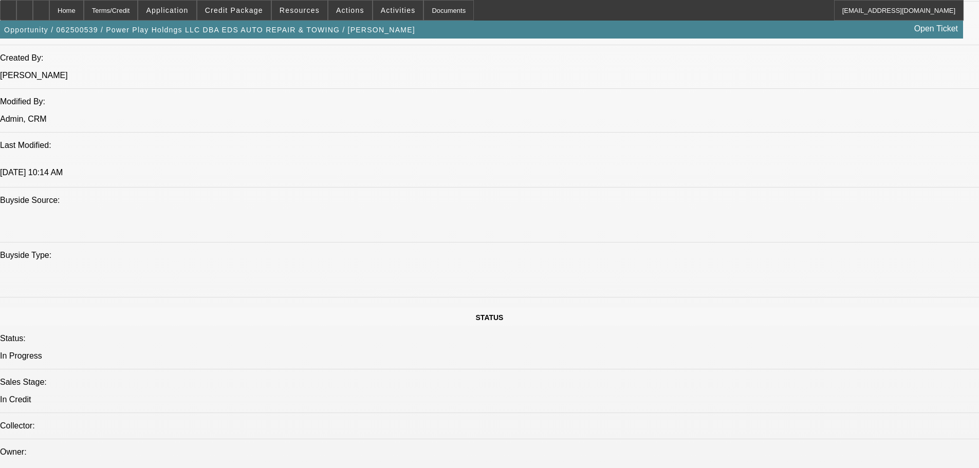
scroll to position [822, 0]
paste textarea "STARTUP; GOING FOR 2 TRUCKS AT ONCE, STILL HAVE THE OLD INVOICE IN THE FILE; CR…"
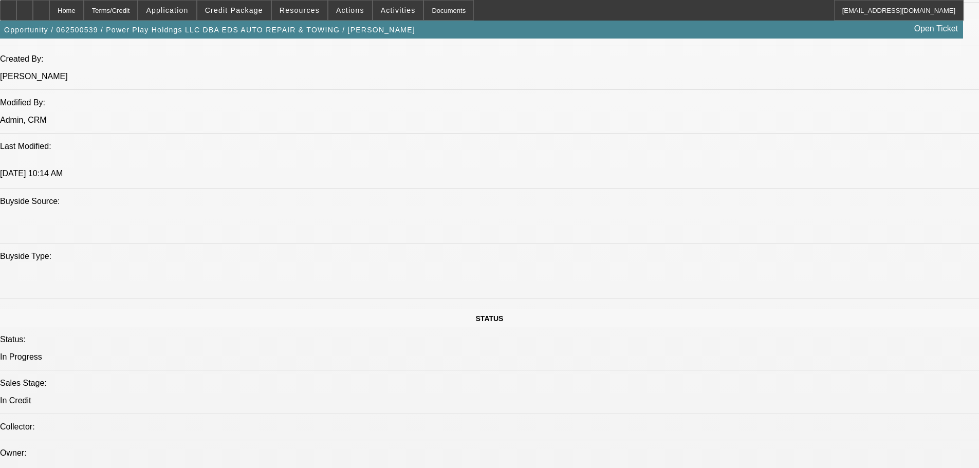
type textarea "STARTUP; GOING FOR 2 TRUCKS AT ONCE, STILL HAVE THE OLD INVOICE IN THE FILE; CR…"
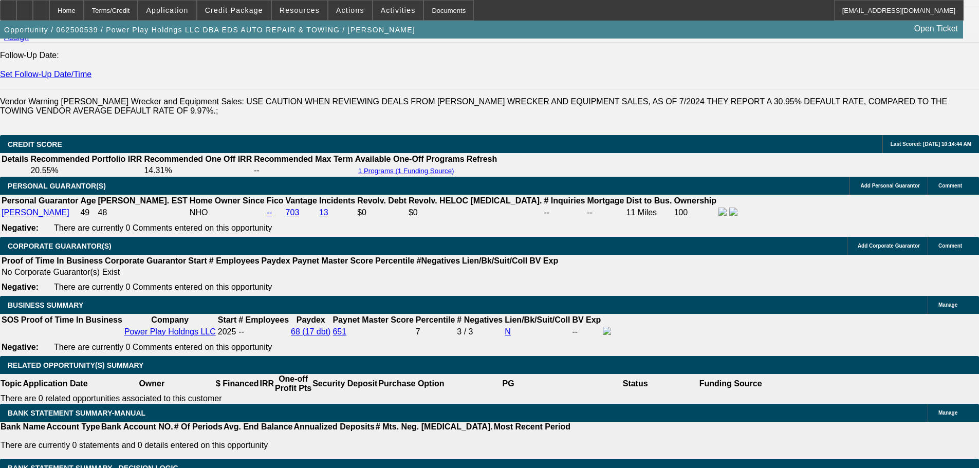
scroll to position [1388, 0]
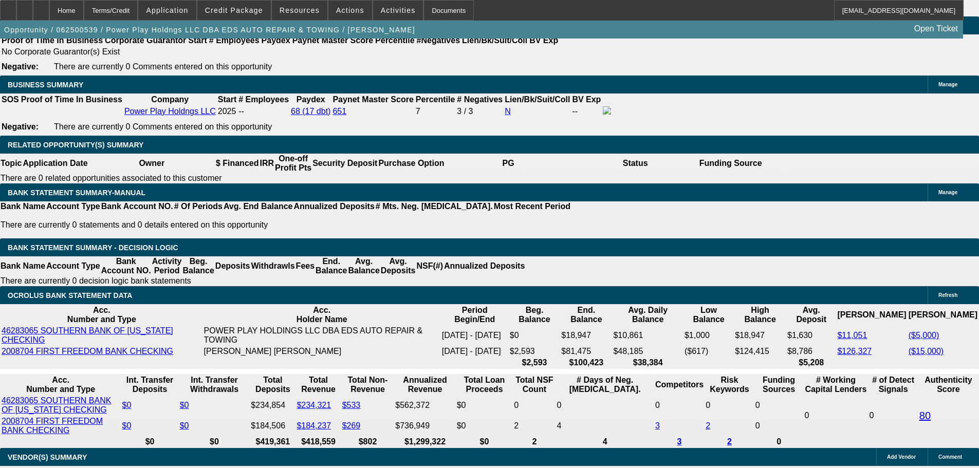
scroll to position [1593, 0]
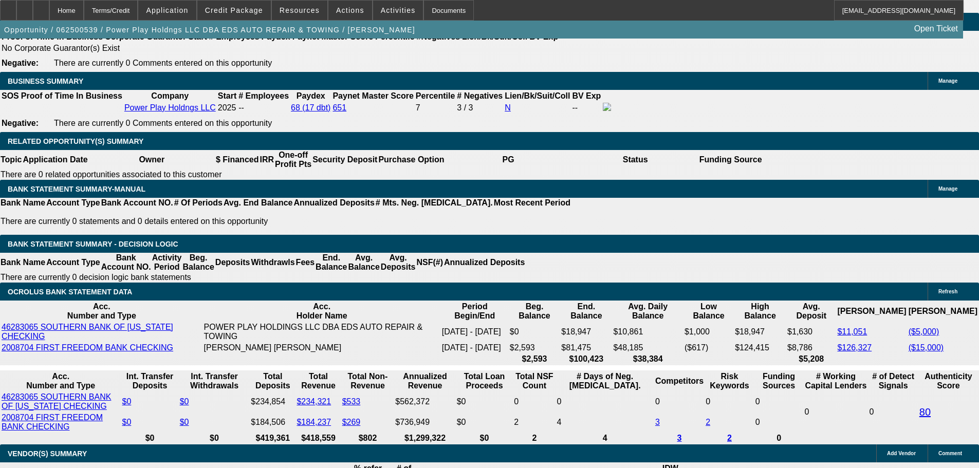
type textarea "17 TERM SETS"
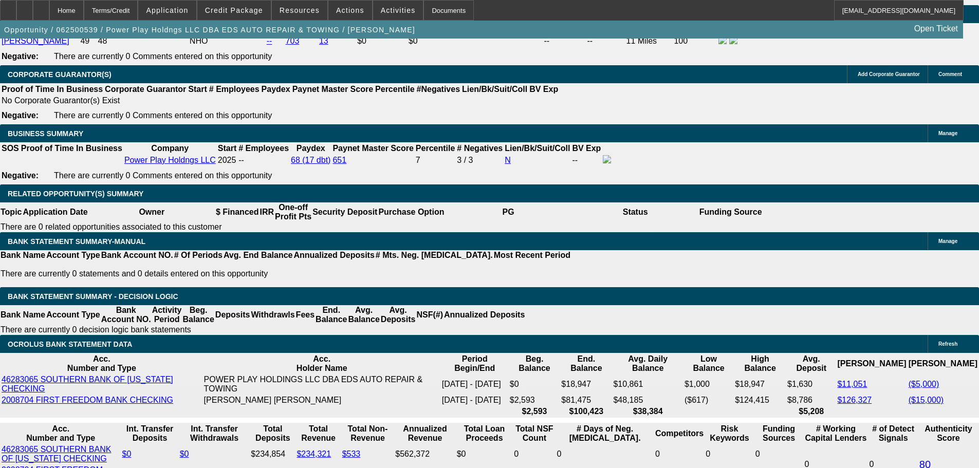
scroll to position [1542, 0]
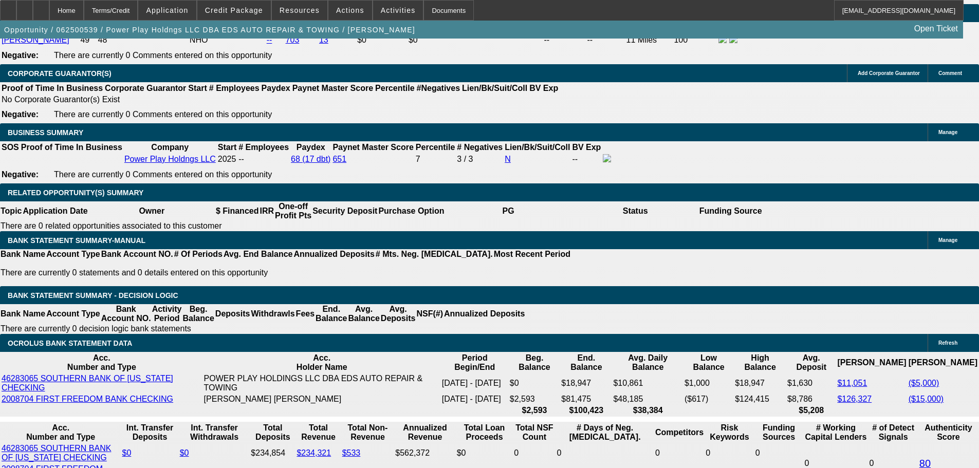
select select "0"
select select "2"
select select "0.1"
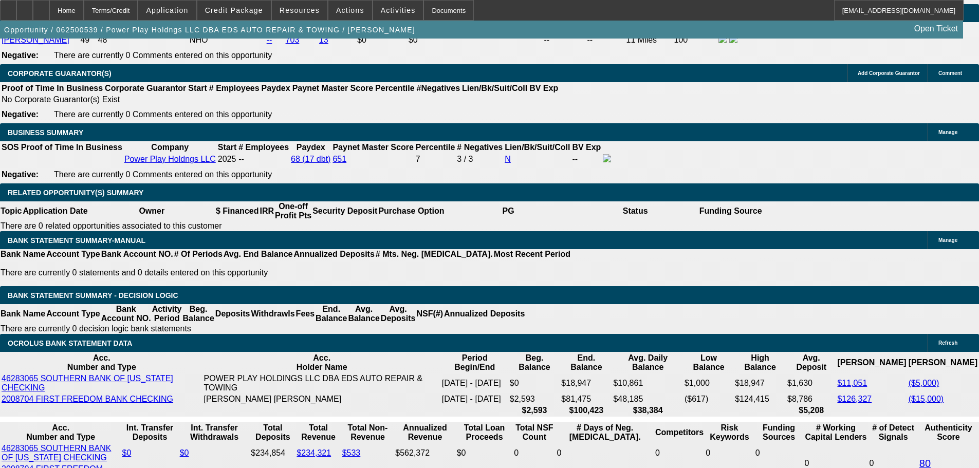
select select "4"
select select "0.1"
select select "2"
select select "0"
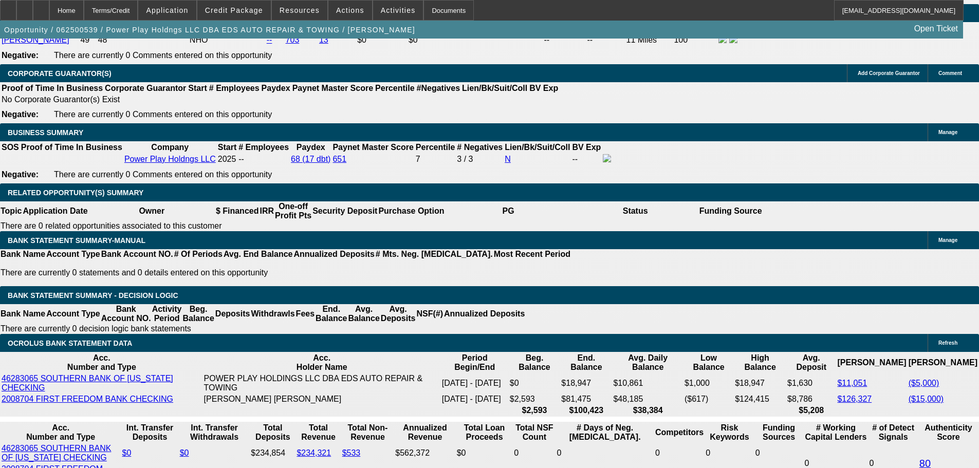
select select "6"
select select "0.15"
select select "2"
select select "0.1"
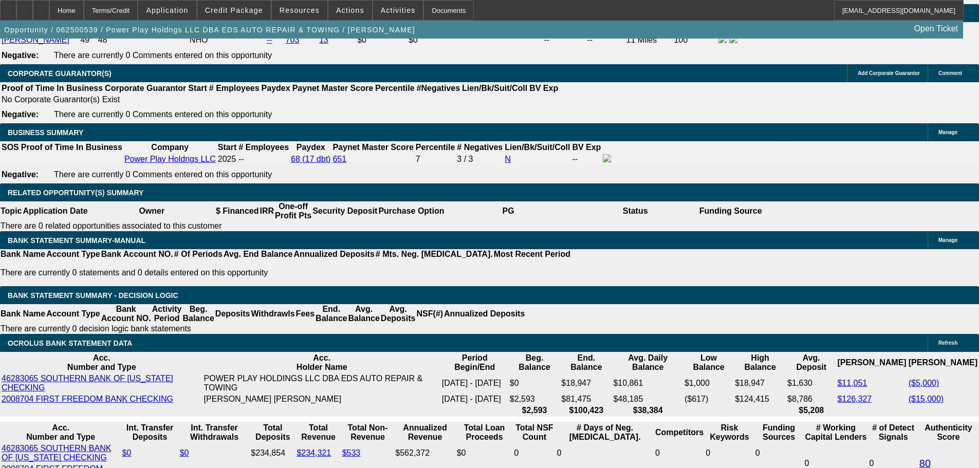
select select "4"
select select "0.15"
select select "2"
select select "0.1"
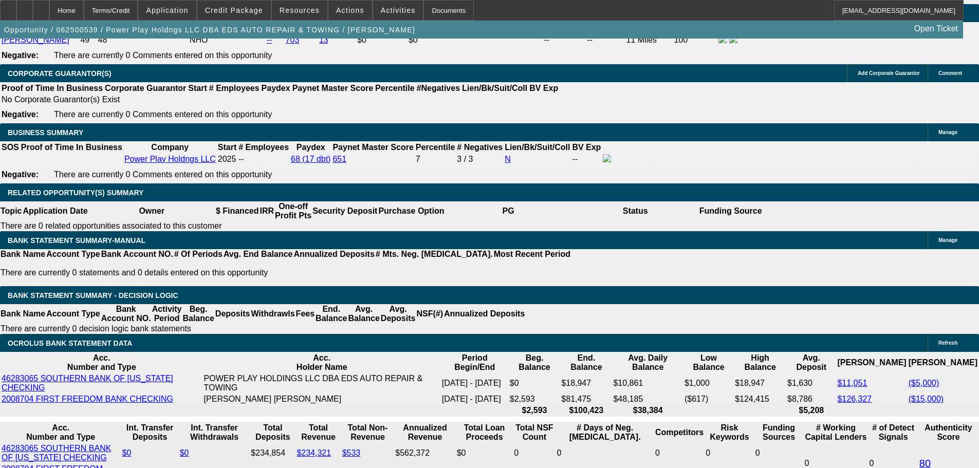
select select "4"
select select "0"
select select "2"
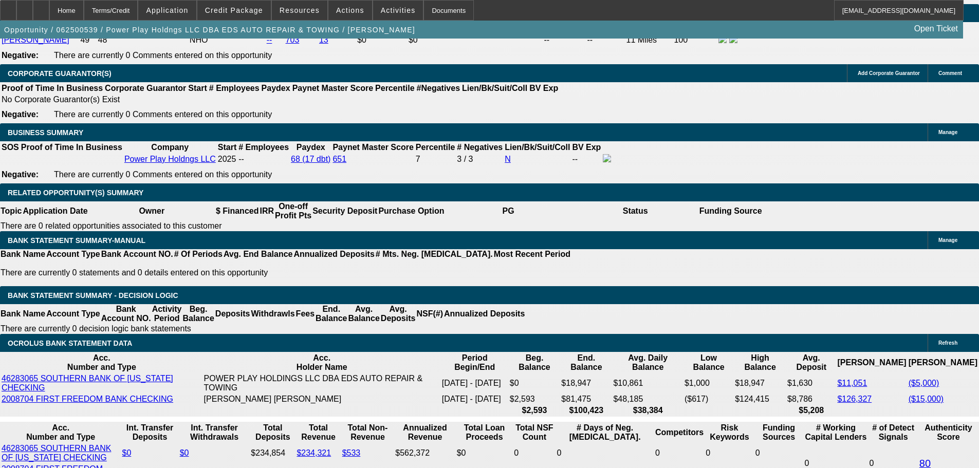
select select "0.1"
select select "4"
select select "0"
select select "2"
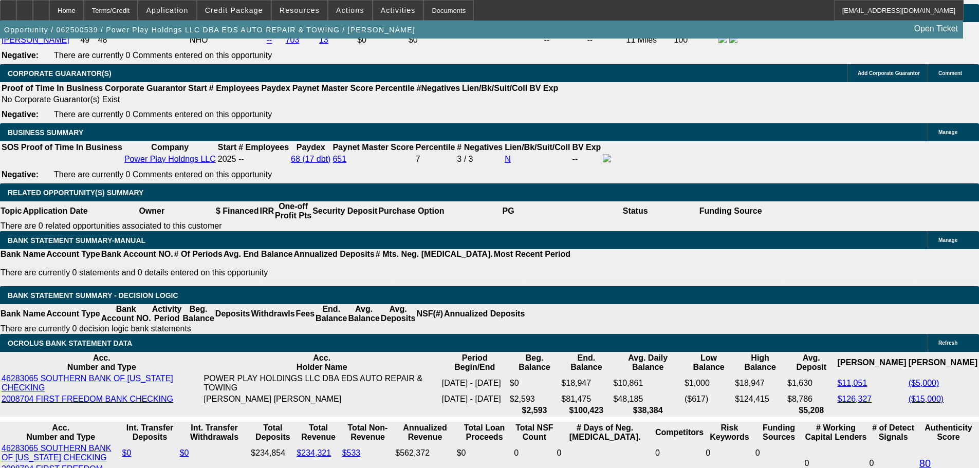
select select "0.1"
select select "4"
select select "0"
select select "2"
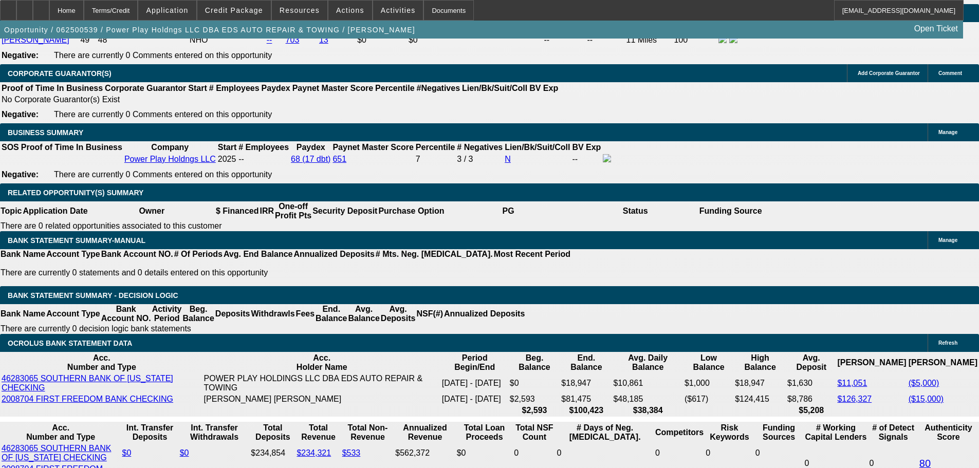
select select "0.1"
select select "4"
select select "2"
select select "0.1"
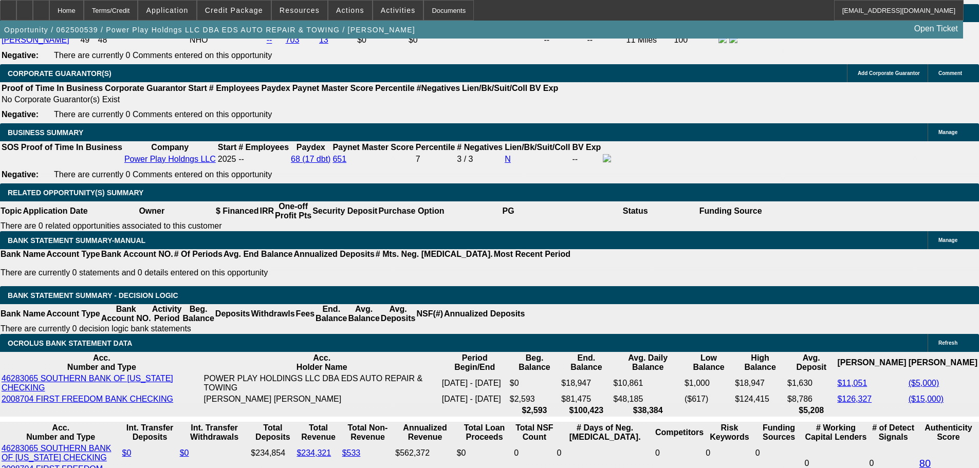
select select "4"
select select "2"
select select "0.1"
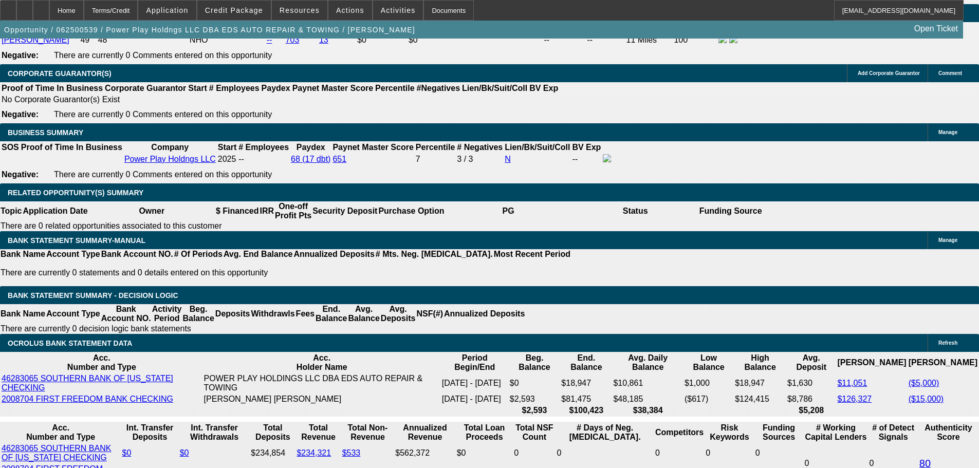
select select "4"
select select "2"
select select "0.1"
select select "4"
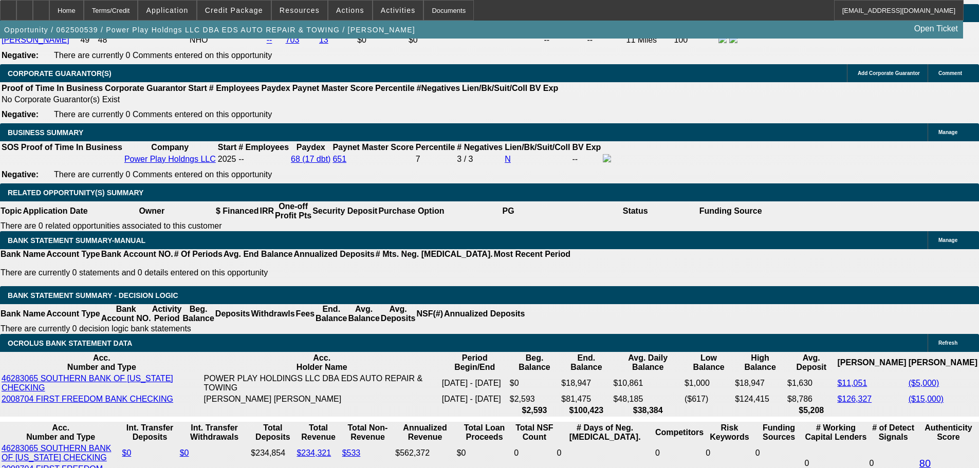
select select "2"
select select "0.1"
select select "4"
select select "0"
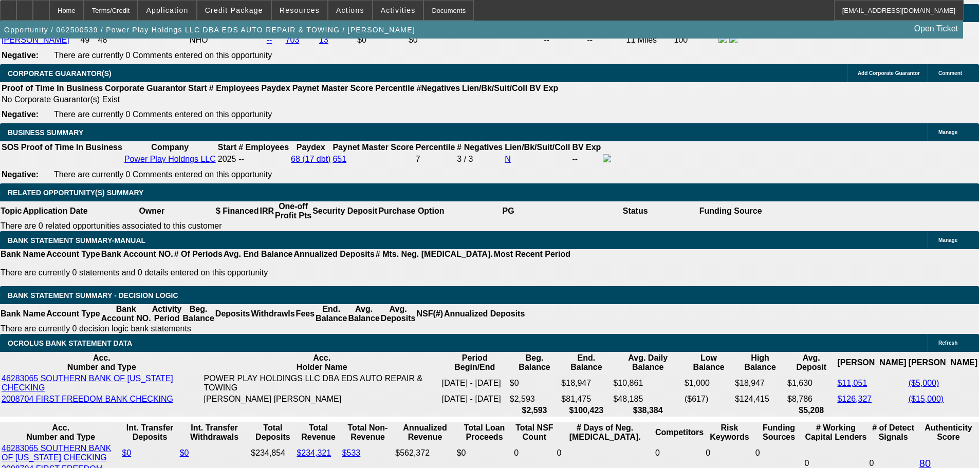
select select "2"
select select "0.1"
select select "4"
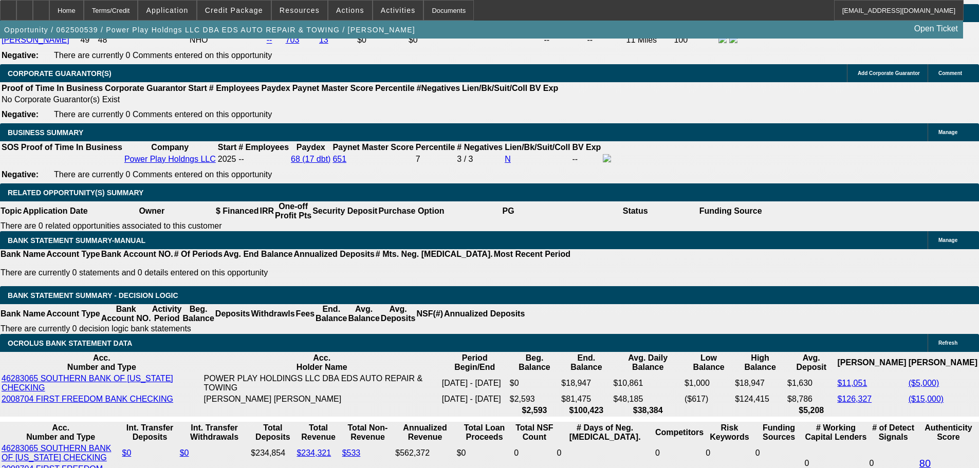
select select "0.1"
select select "2"
select select "0.1"
select select "4"
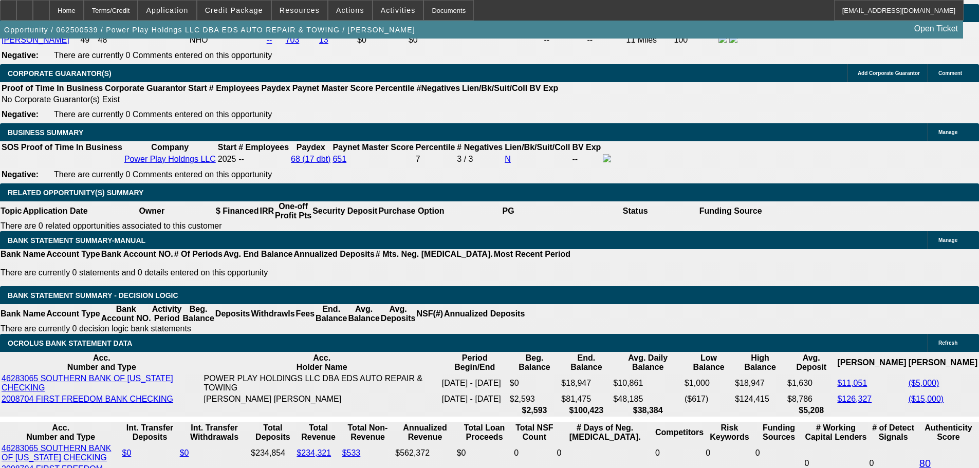
select select "0.1"
select select "2"
select select "0.1"
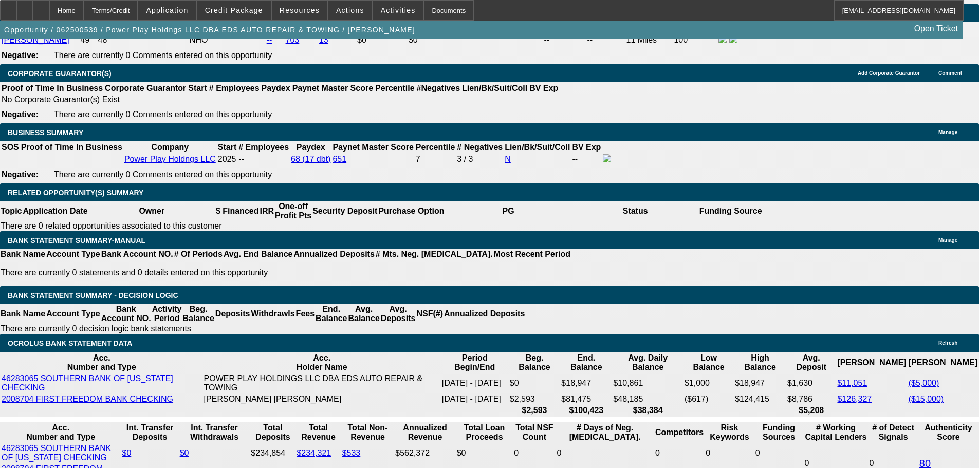
select select "4"
select select "2"
select select "0.1"
select select "4"
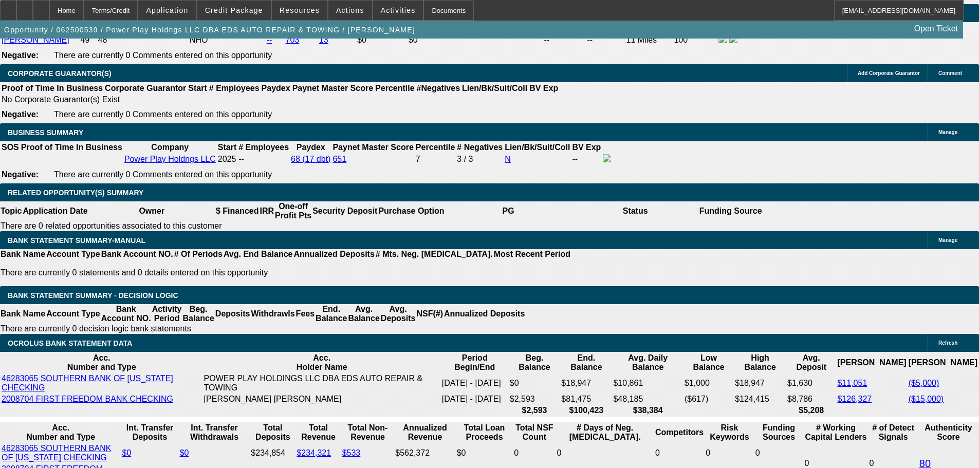
select select "0"
select select "2"
select select "0.1"
select select "4"
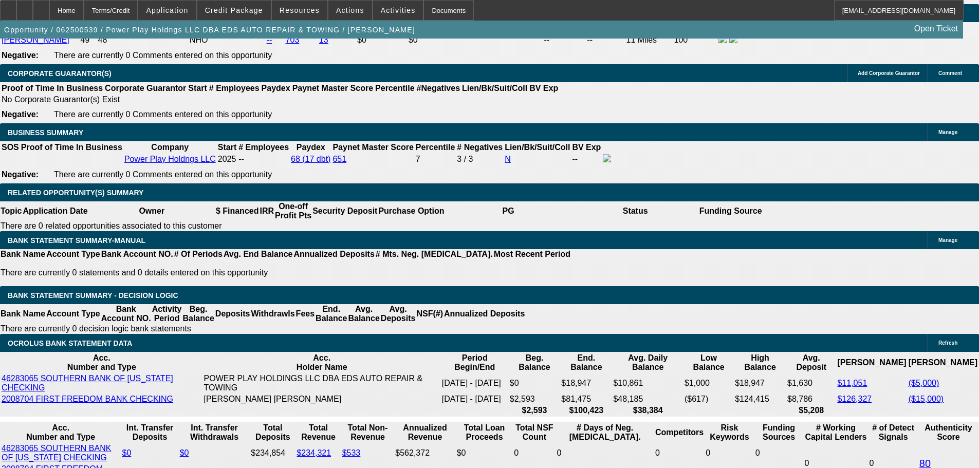
select select "0"
select select "2"
select select "0.1"
select select "4"
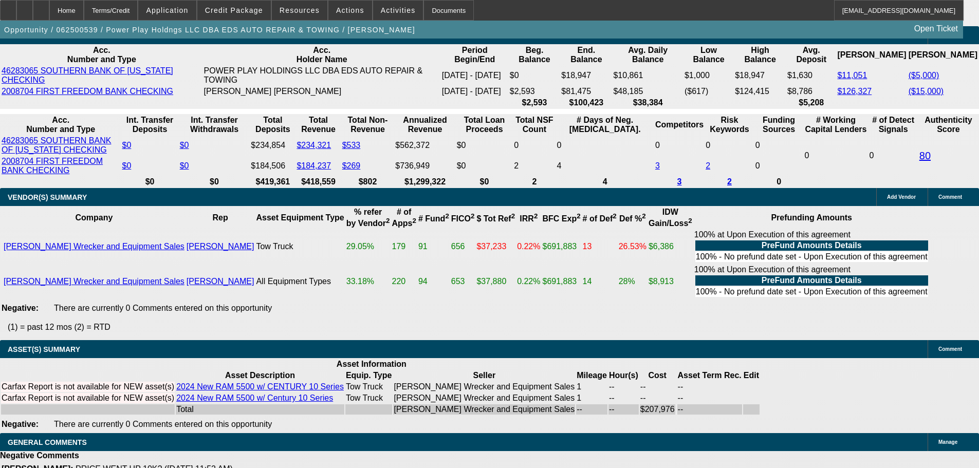
scroll to position [2004, 0]
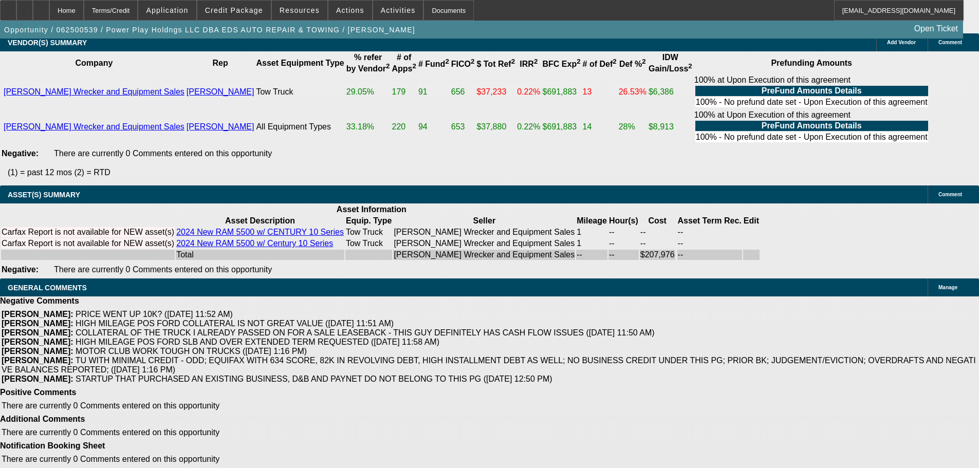
select select "4"
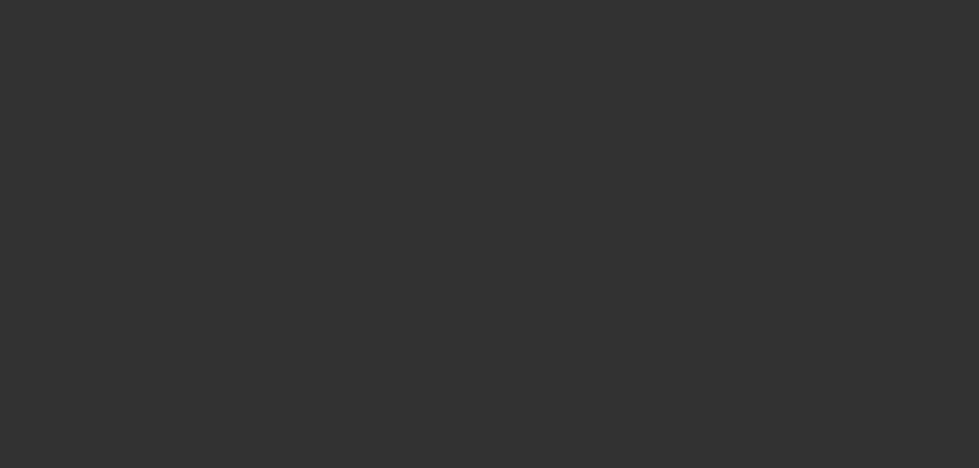
scroll to position [0, 0]
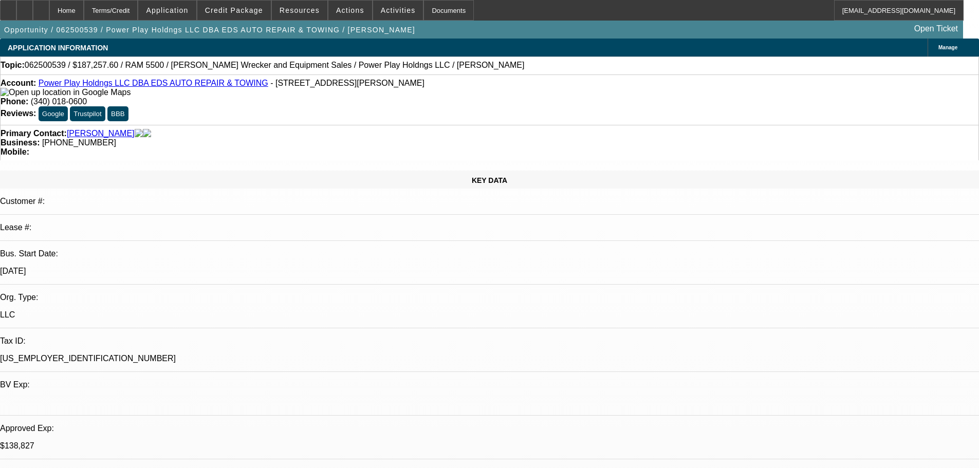
type textarea "i"
drag, startPoint x: 692, startPoint y: 204, endPoint x: 670, endPoint y: 204, distance: 22.1
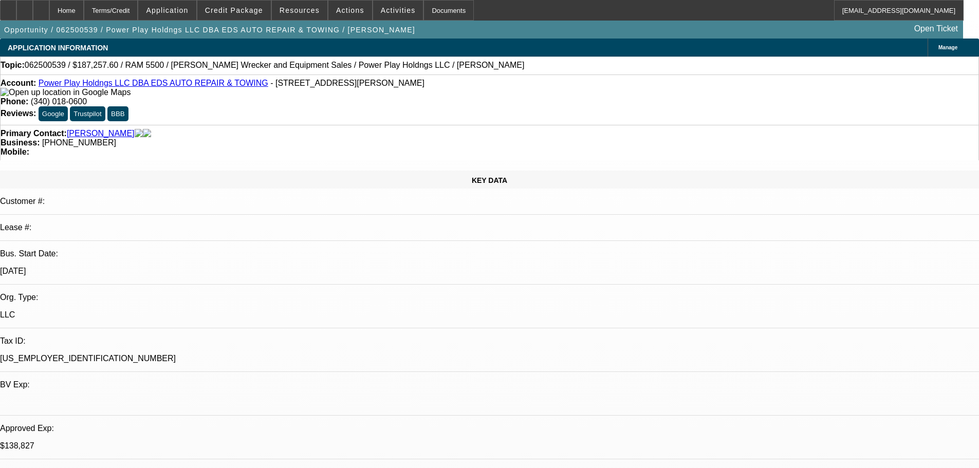
type textarea "I REVIEWED AND AGREE ON THIS DEAL, WOULD ONLY CONSIDER ONE TRUCK AT A TIME ON T…"
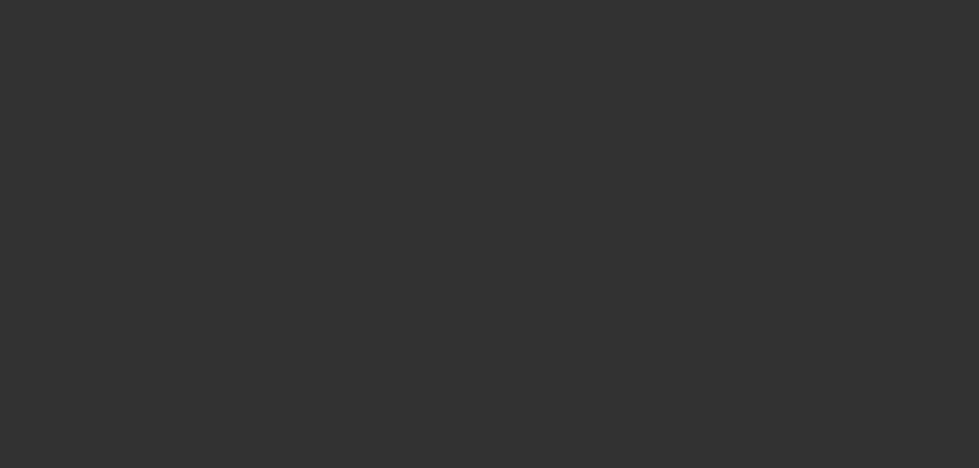
select select "0.1"
select select "2"
select select "0.1"
select select "4"
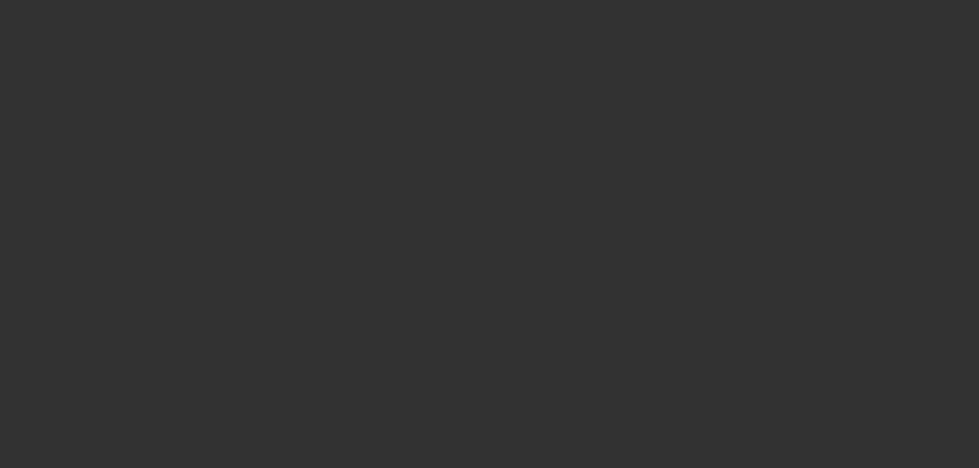
select select "2"
select select "0.1"
select select "4"
select select "0"
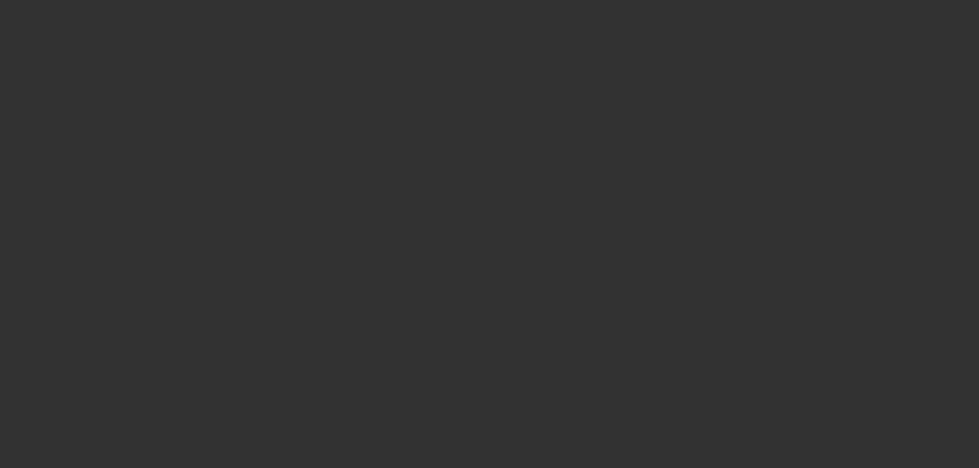
select select "2"
select select "0.1"
select select "4"
select select "0"
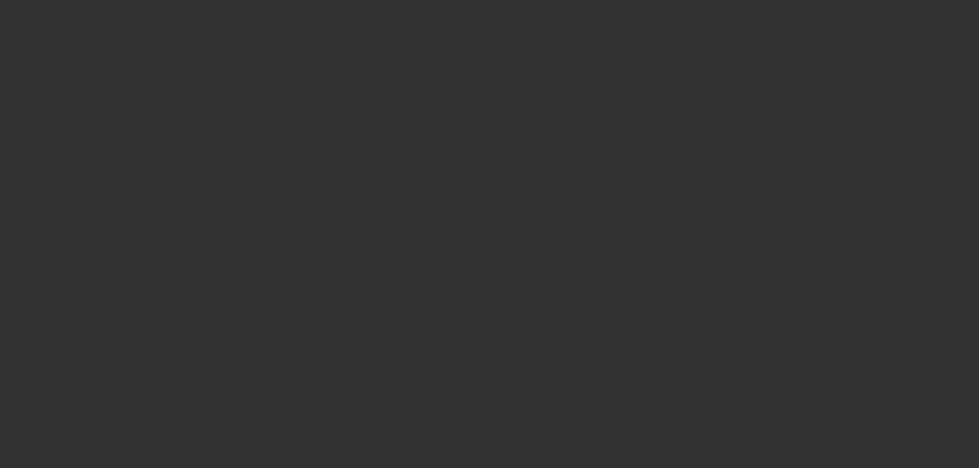
select select "2"
select select "0.1"
select select "4"
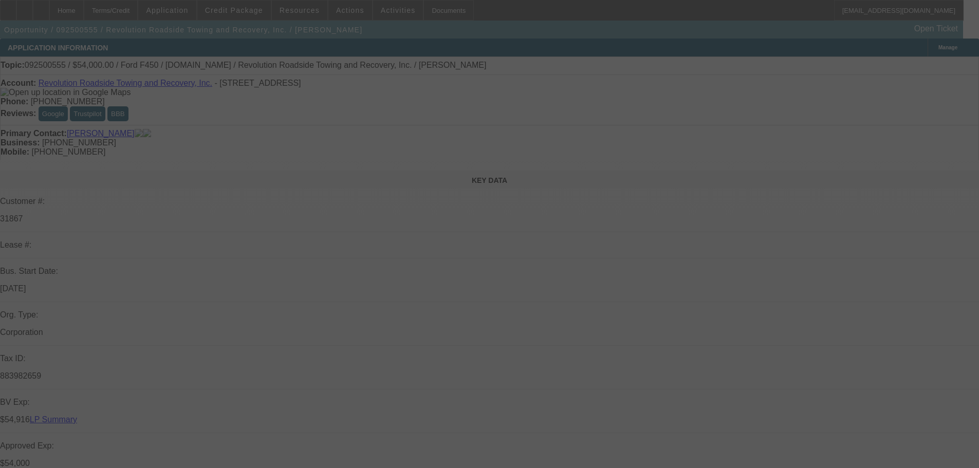
select select "0"
select select "2"
select select "0"
select select "6"
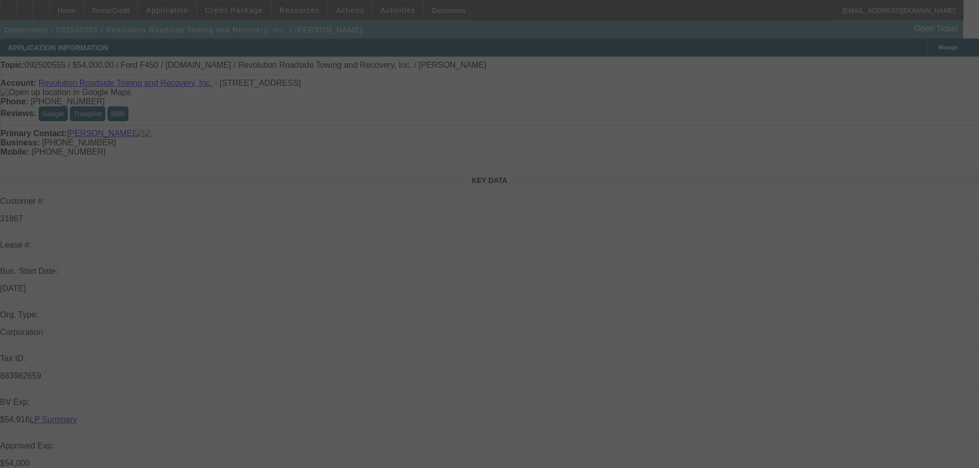
select select "0"
select select "2"
select select "0"
select select "6"
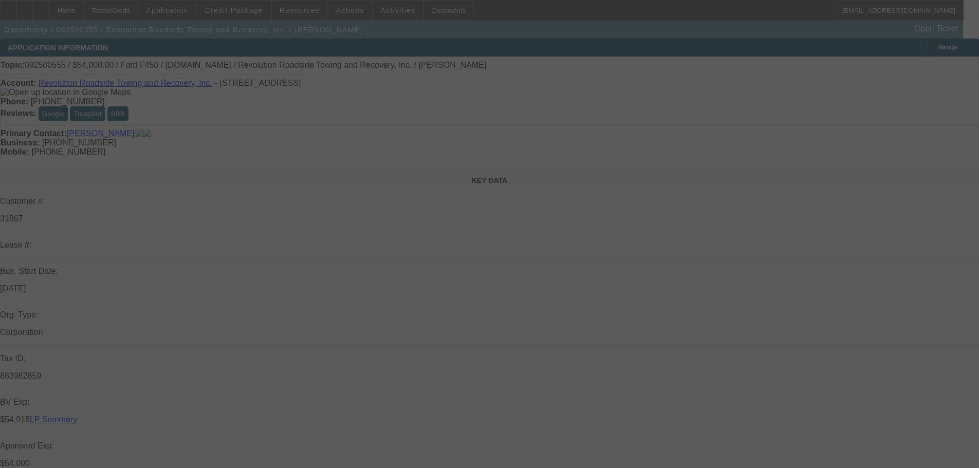
select select "0"
select select "6"
select select "0"
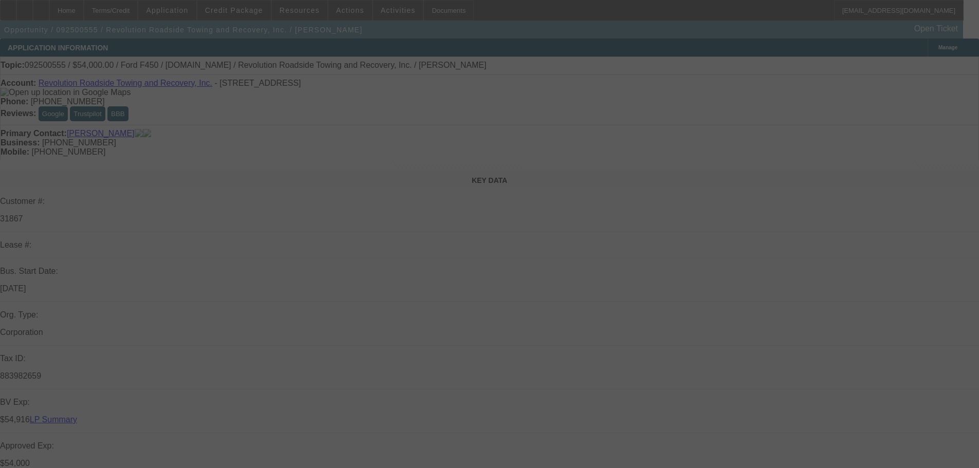
select select "0"
select select "3"
select select "0"
select select "6"
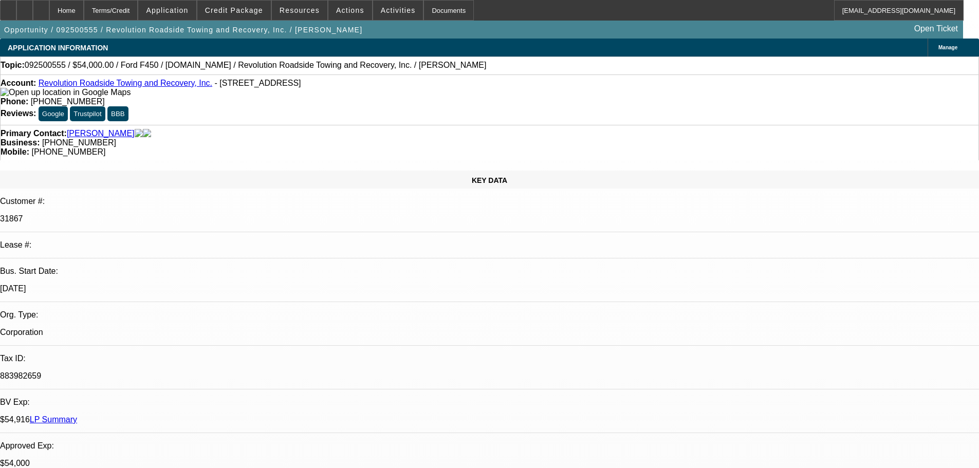
click at [242, 6] on span at bounding box center [233, 10] width 73 height 25
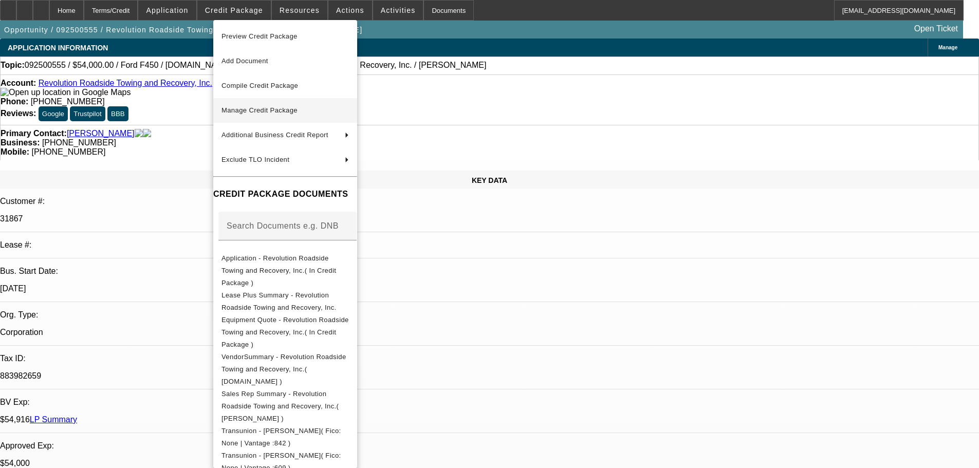
click at [253, 108] on span "Manage Credit Package" at bounding box center [259, 110] width 76 height 8
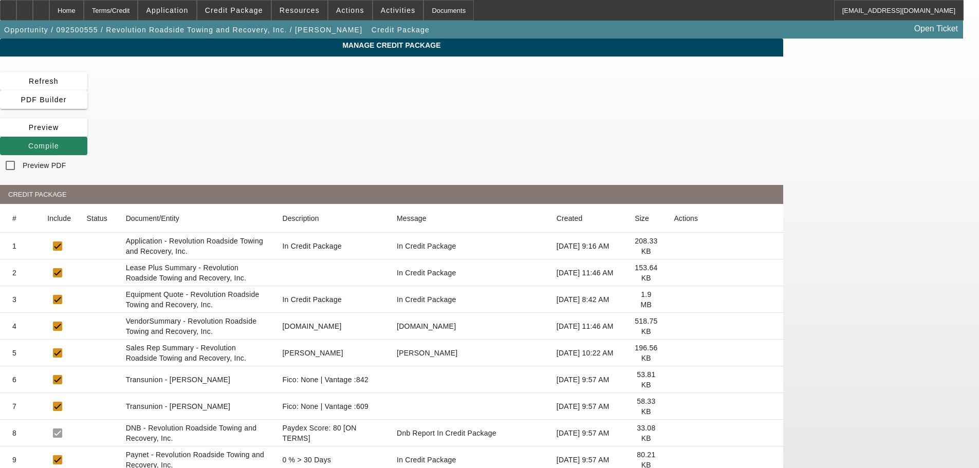
click at [674, 273] on icon at bounding box center [674, 273] width 0 height 0
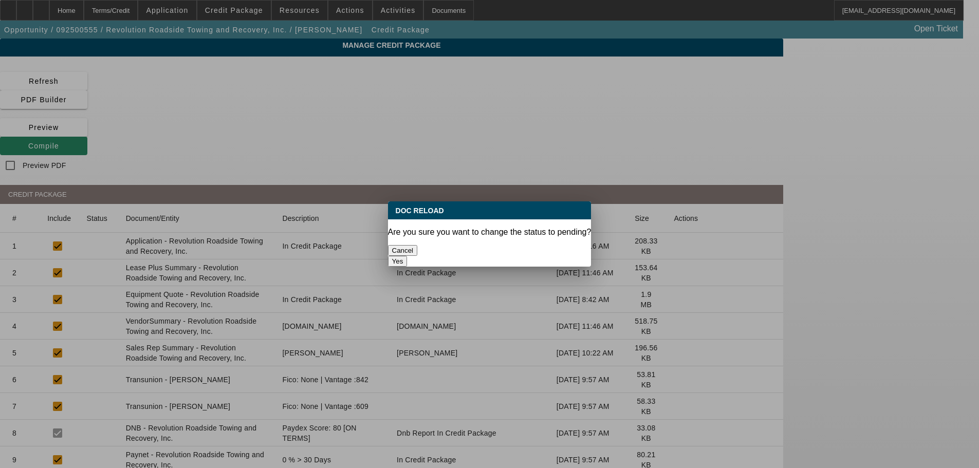
click at [408, 256] on button "Yes" at bounding box center [398, 261] width 20 height 11
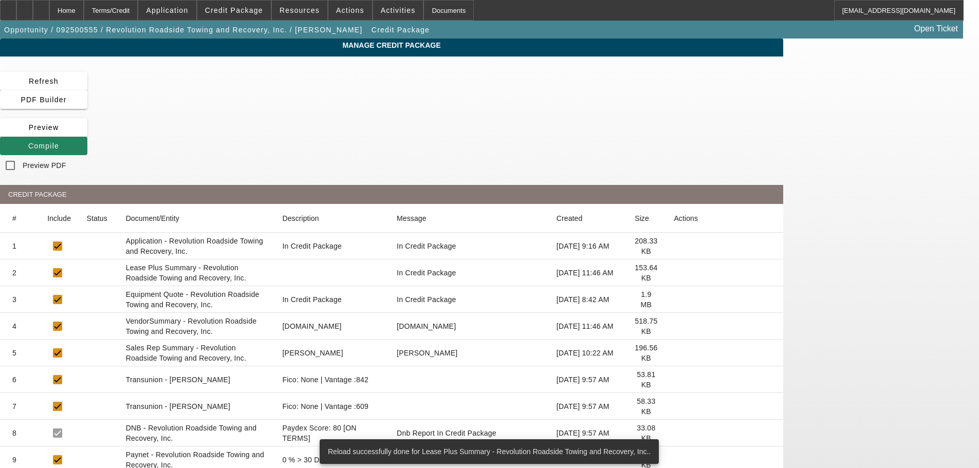
click at [674, 326] on icon at bounding box center [674, 326] width 0 height 0
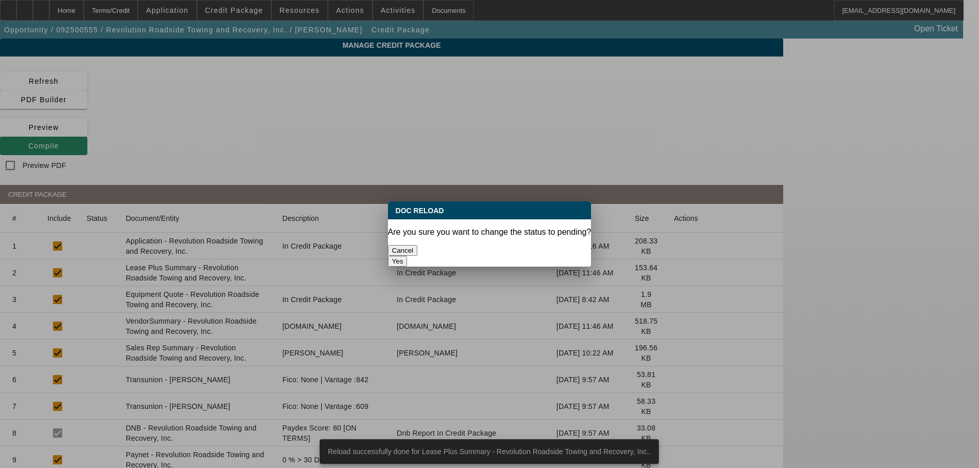
click at [408, 256] on button "Yes" at bounding box center [398, 261] width 20 height 11
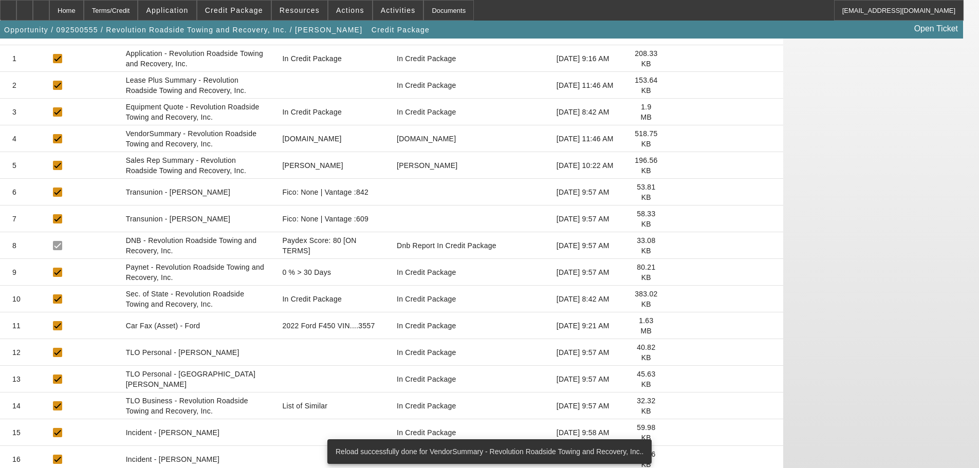
scroll to position [189, 0]
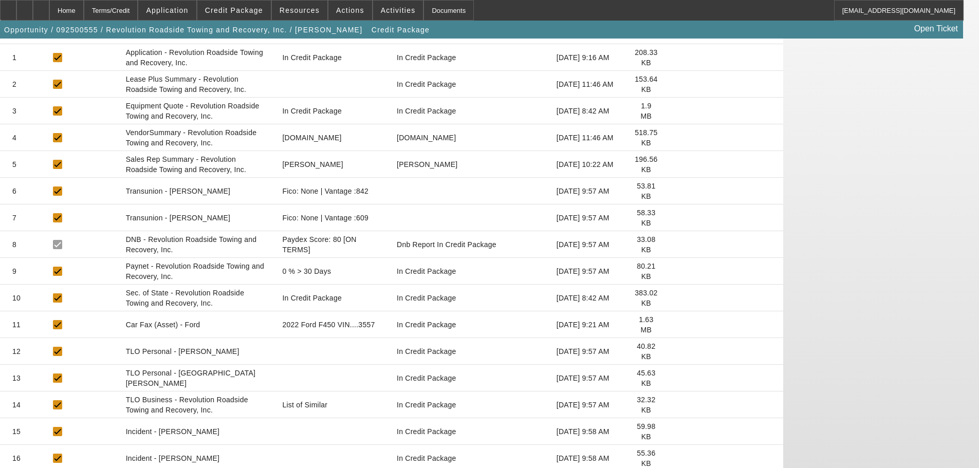
click at [674, 405] on icon at bounding box center [674, 405] width 0 height 0
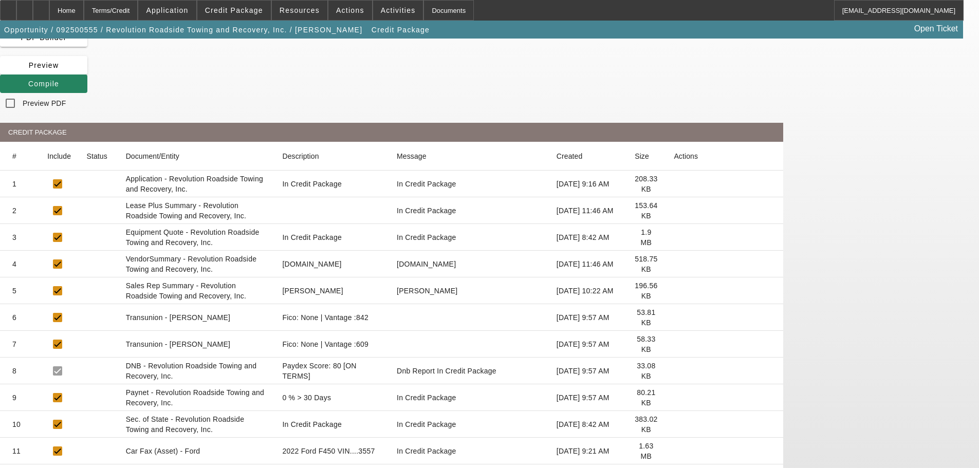
scroll to position [0, 0]
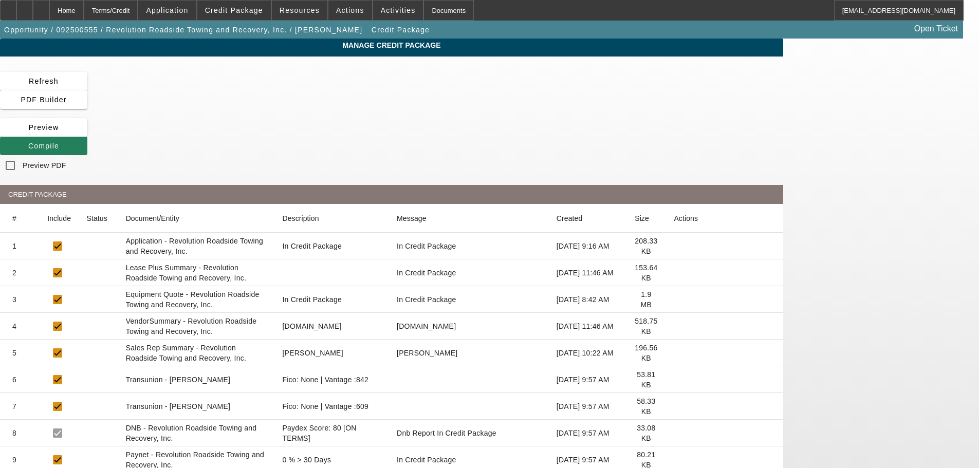
click at [59, 142] on span "Compile" at bounding box center [43, 146] width 31 height 8
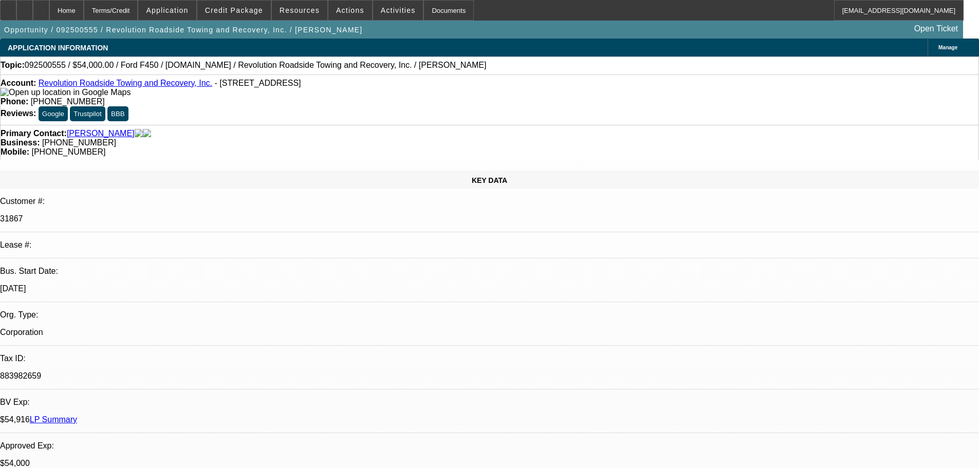
select select "0"
select select "2"
select select "0"
select select "6"
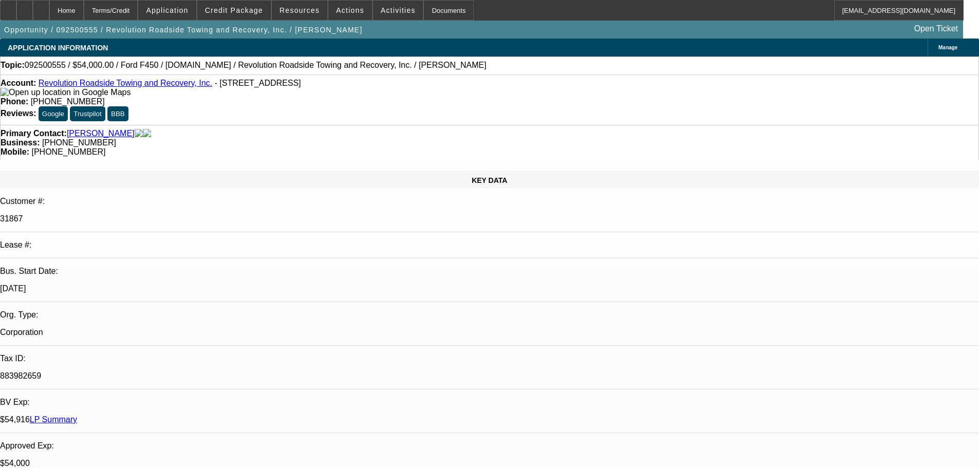
select select "0"
select select "2"
select select "0"
select select "6"
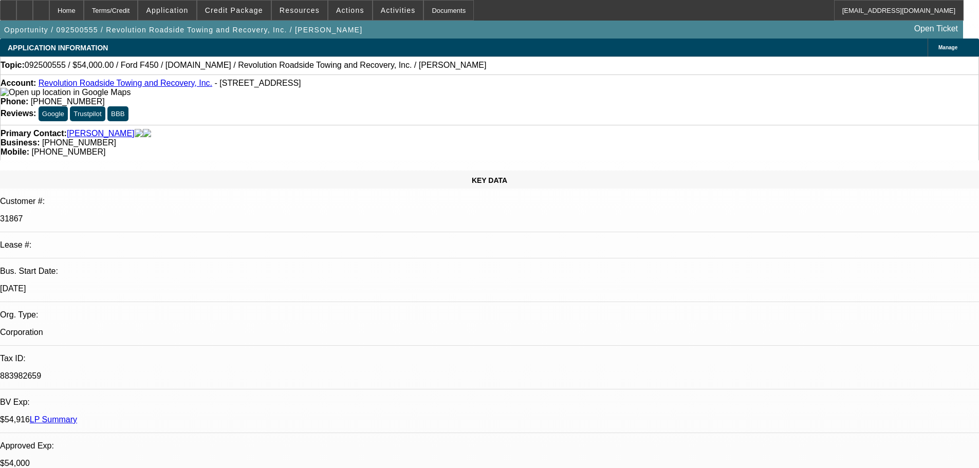
select select "0"
select select "6"
select select "0"
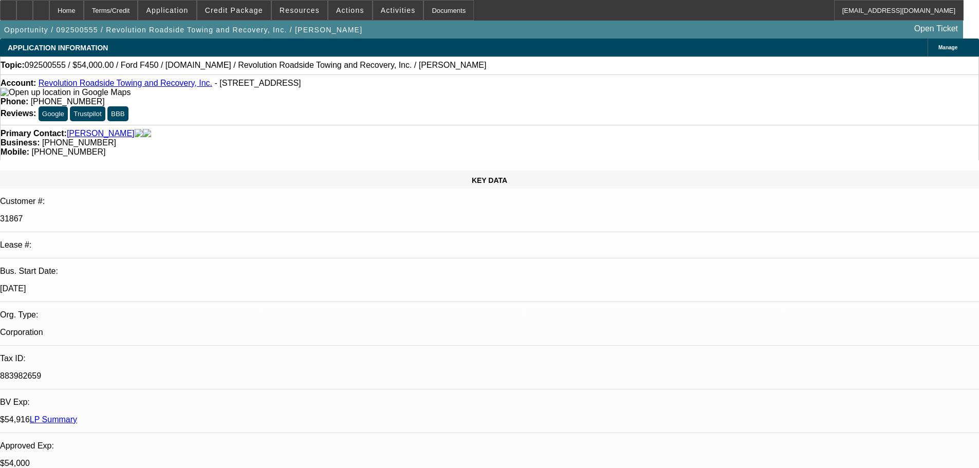
select select "0"
select select "3"
select select "0"
select select "6"
click at [241, 12] on span "Credit Package" at bounding box center [234, 10] width 58 height 8
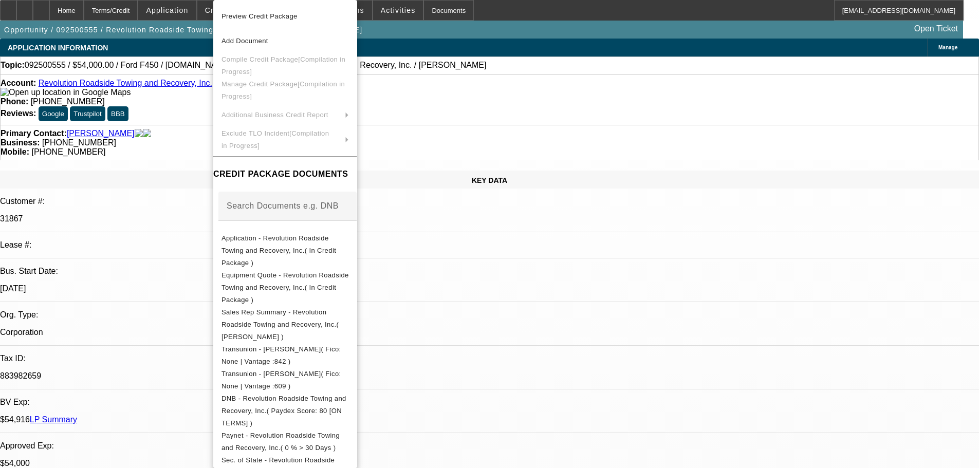
click at [176, 126] on div at bounding box center [489, 234] width 979 height 468
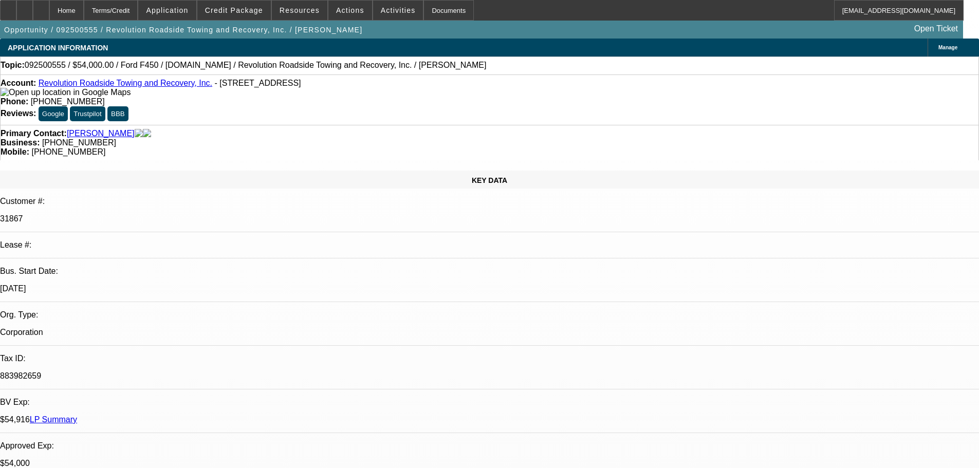
click at [237, 14] on span "Credit Package" at bounding box center [234, 10] width 58 height 8
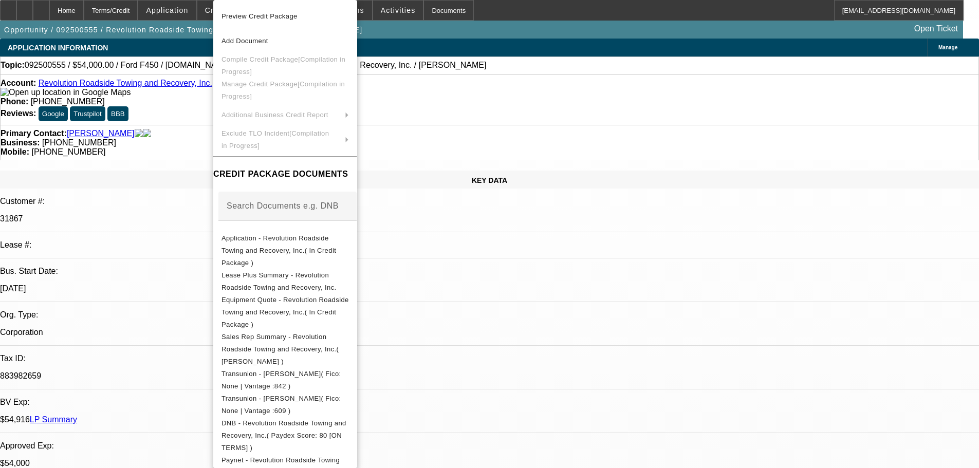
click at [189, 134] on div at bounding box center [489, 234] width 979 height 468
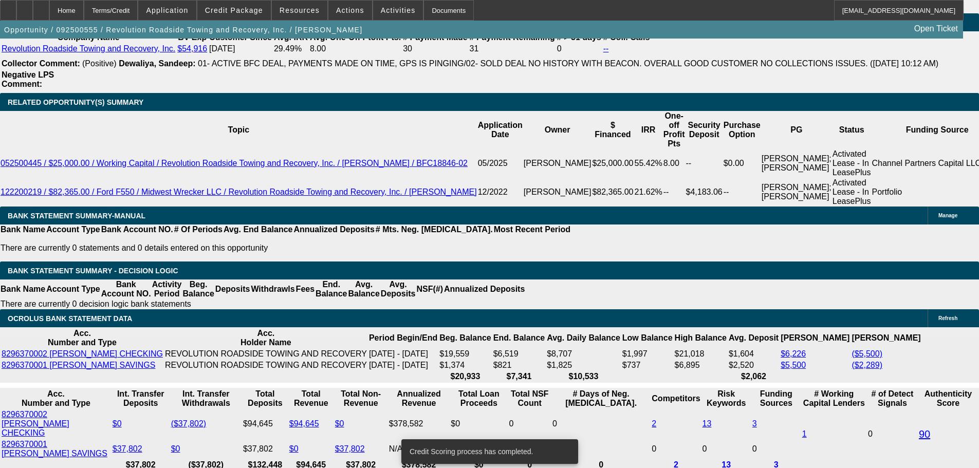
scroll to position [1781, 0]
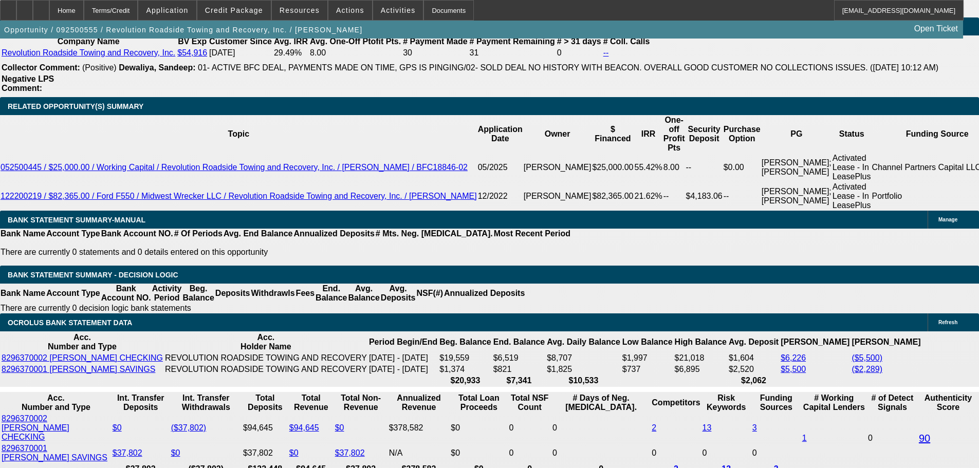
select select "0"
select select "2"
select select "0"
select select "6"
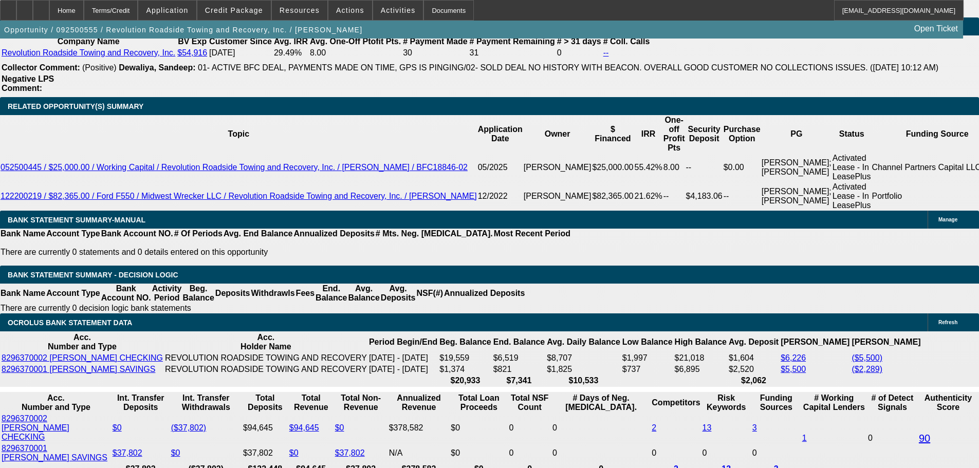
select select "0"
select select "2"
select select "0"
select select "6"
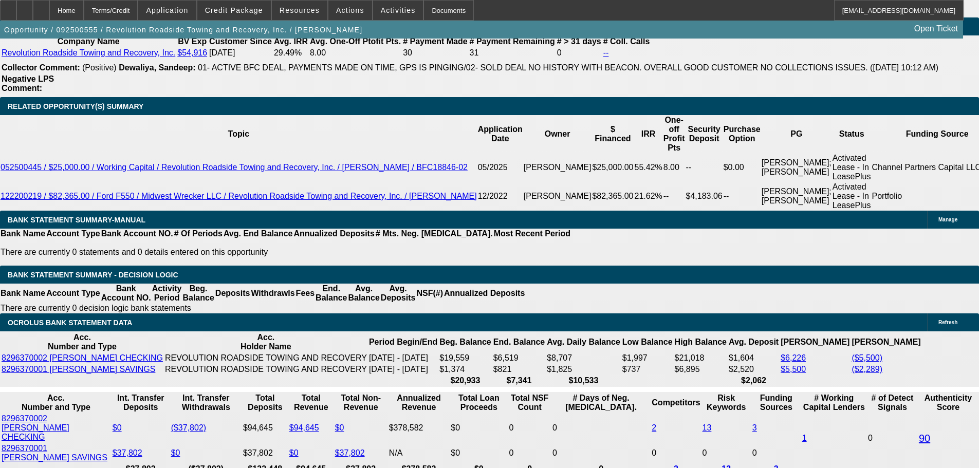
select select "0"
select select "2"
select select "0"
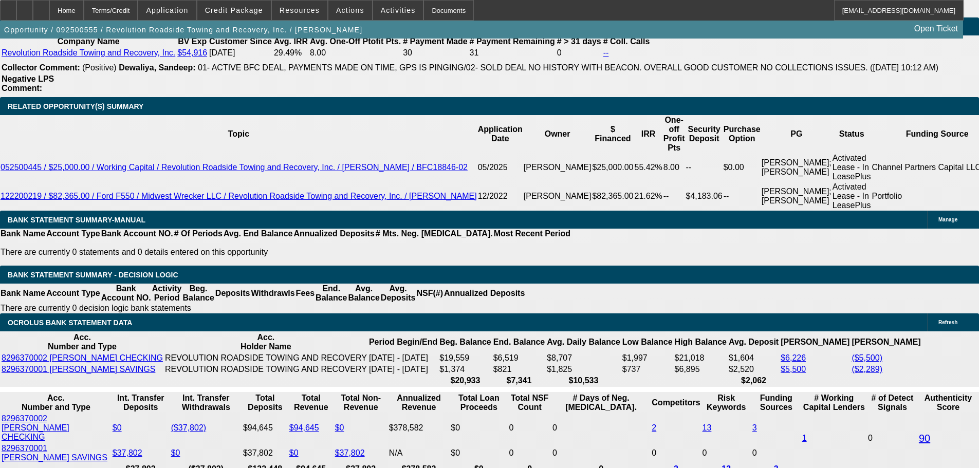
select select "6"
select select "0"
select select "2"
select select "0"
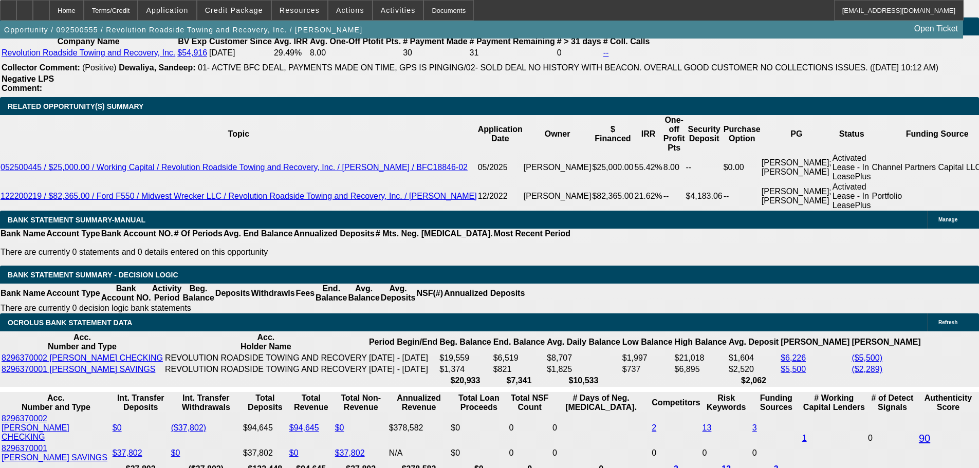
select select "6"
select select "0"
select select "6"
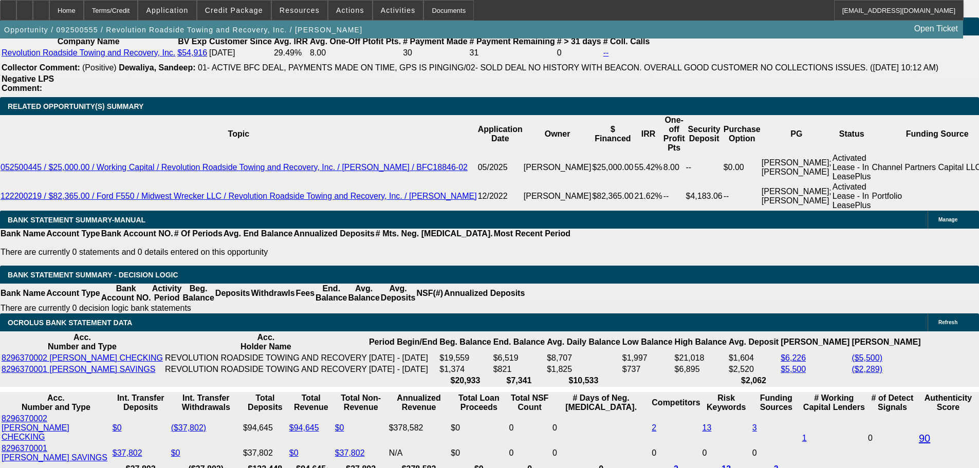
select select "0"
select select "3"
select select "0"
select select "6"
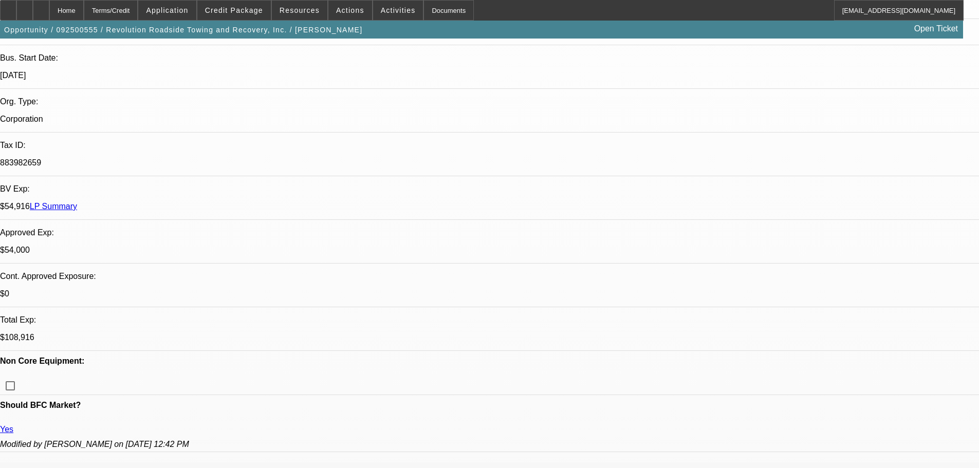
scroll to position [33, 0]
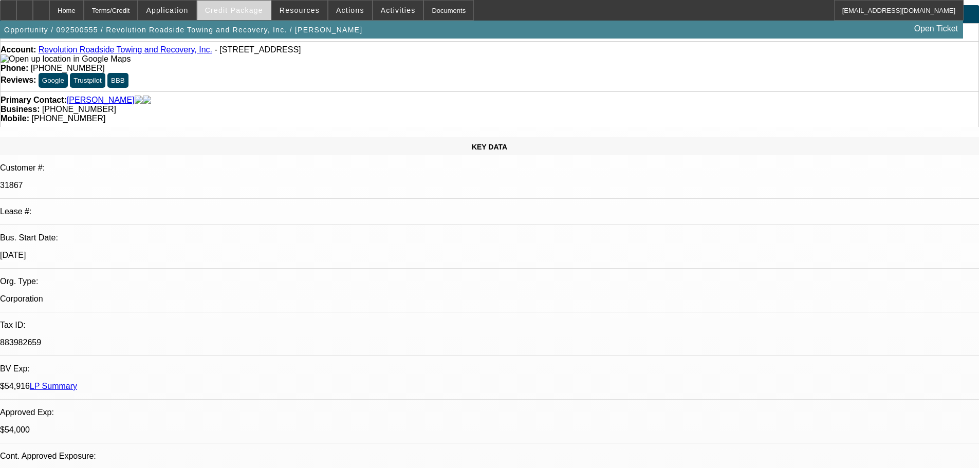
click at [252, 13] on span "Credit Package" at bounding box center [234, 10] width 58 height 8
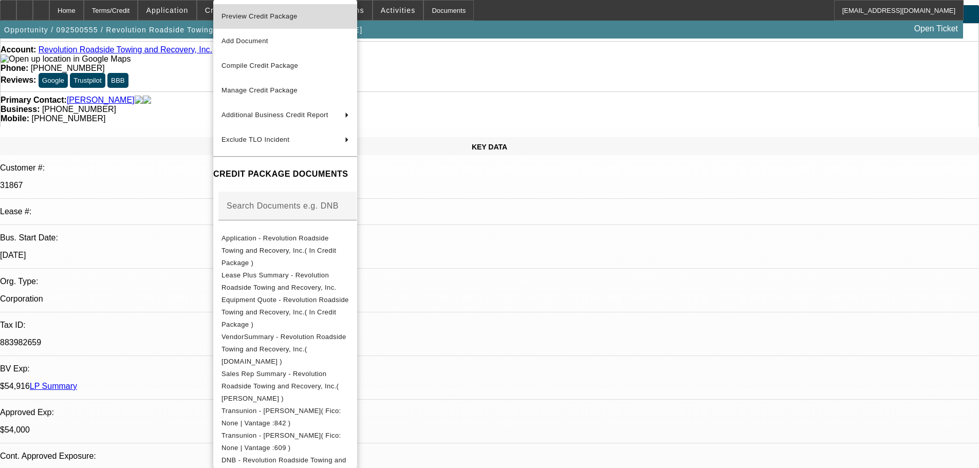
click at [255, 15] on span "Preview Credit Package" at bounding box center [259, 16] width 76 height 8
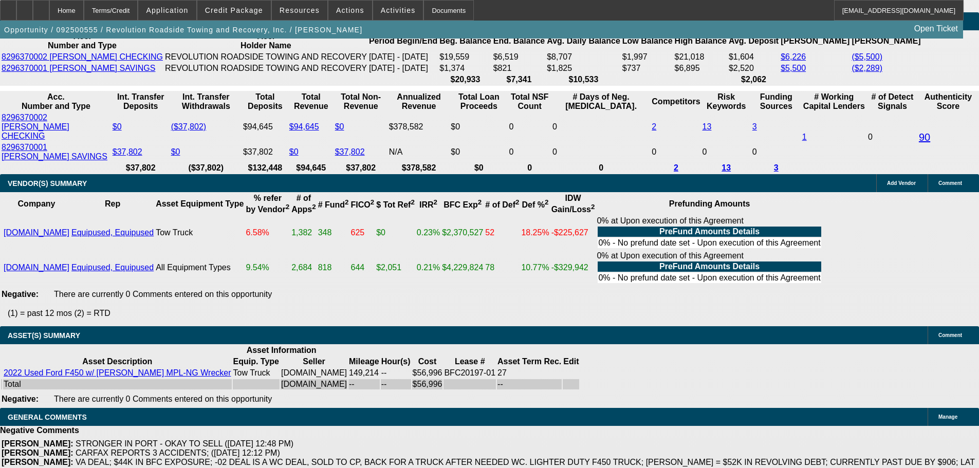
scroll to position [2243, 0]
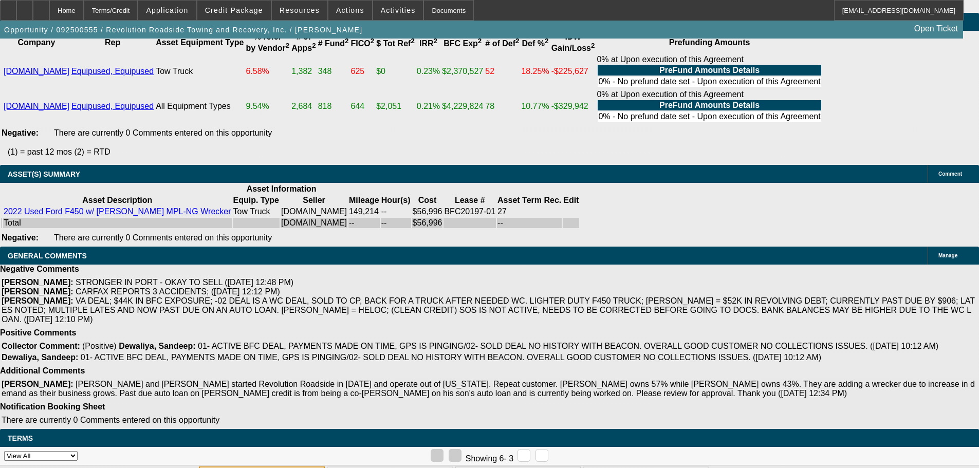
select select "5"
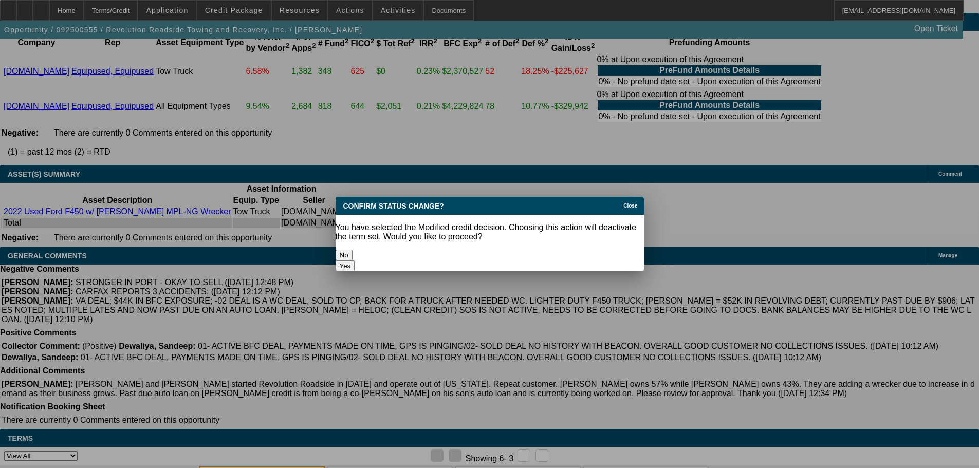
scroll to position [0, 0]
click at [355, 261] on button "Yes" at bounding box center [346, 266] width 20 height 11
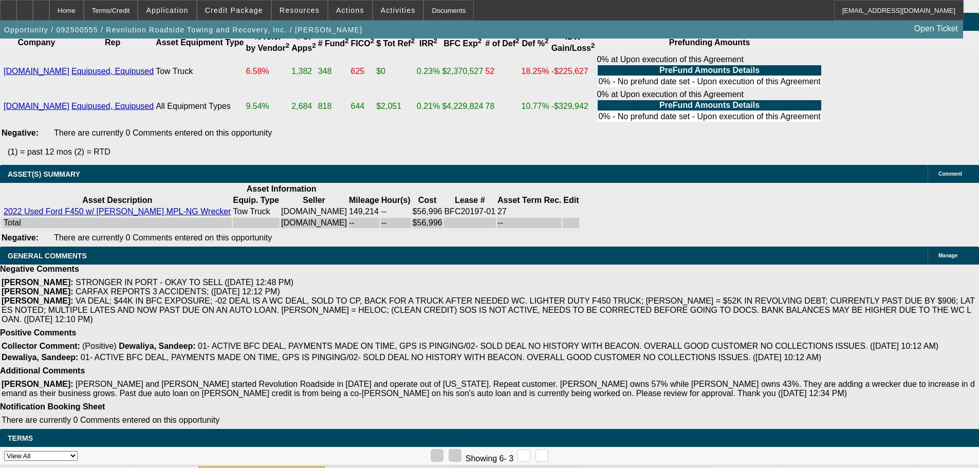
scroll to position [2243, 0]
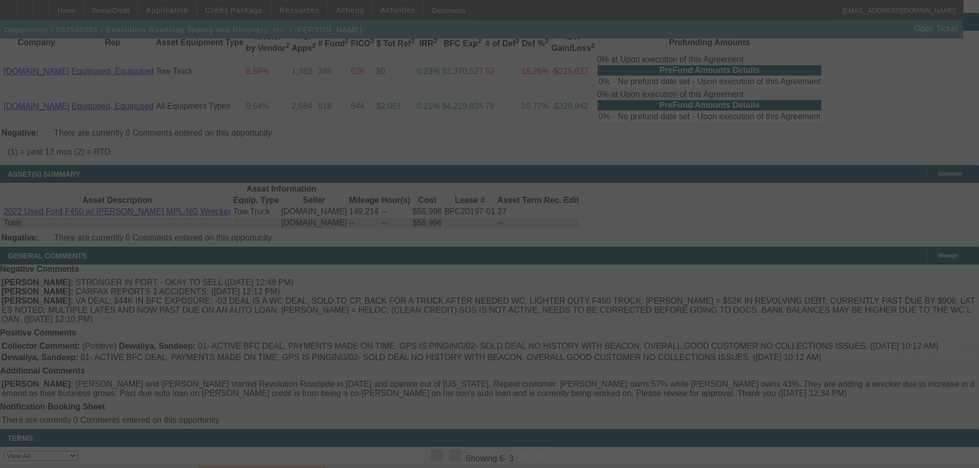
click at [315, 374] on div at bounding box center [489, 234] width 979 height 468
drag, startPoint x: 313, startPoint y: 407, endPoint x: 365, endPoint y: 410, distance: 52.0
click at [365, 410] on div at bounding box center [489, 234] width 979 height 468
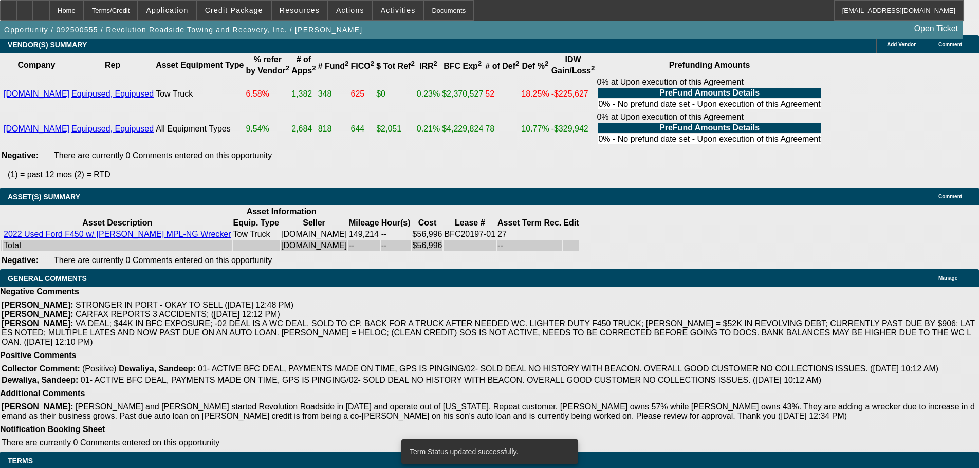
select select "0"
select select "2"
select select "0"
select select "6"
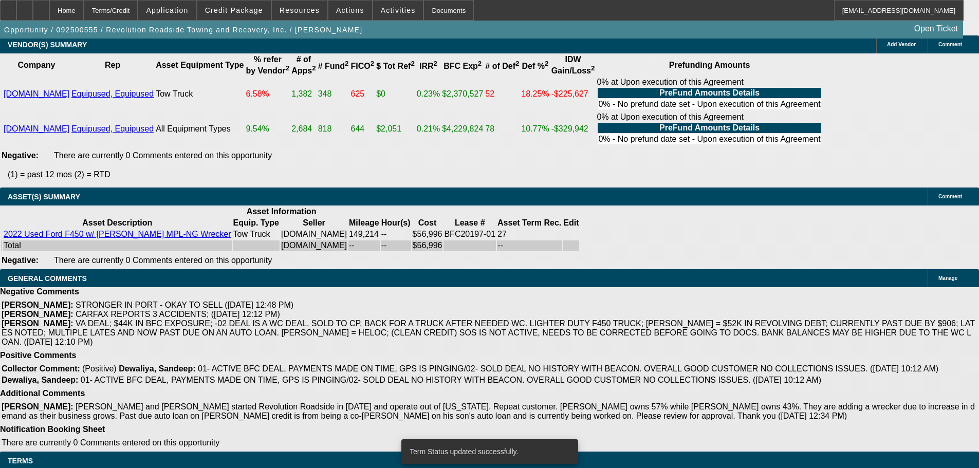
select select "0"
select select "2"
select select "0"
select select "6"
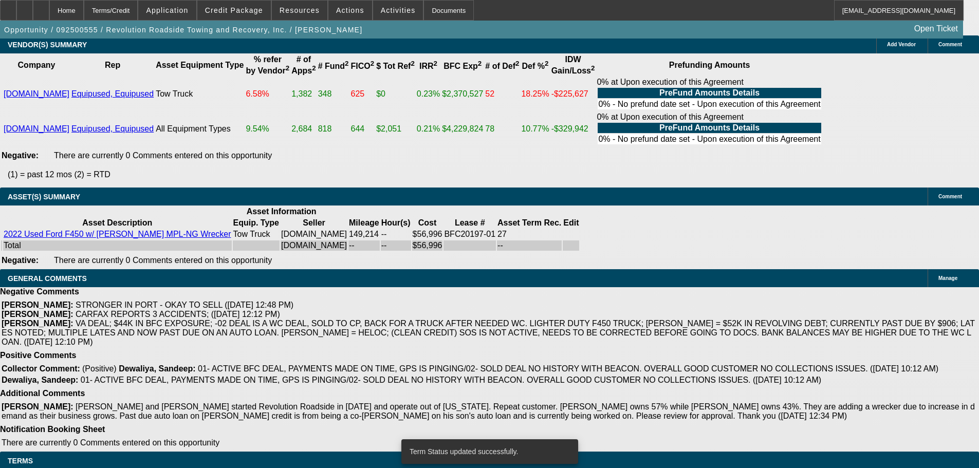
select select "0"
select select "2"
select select "0"
select select "6"
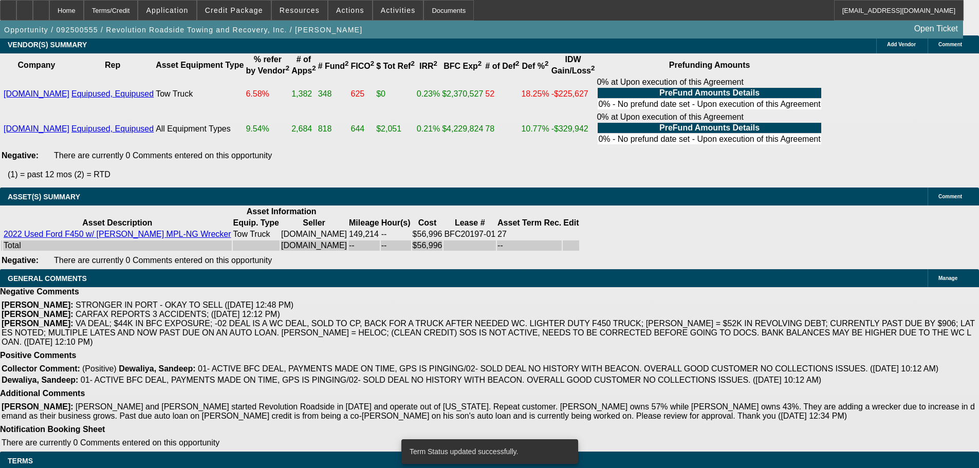
select select "0"
select select "6"
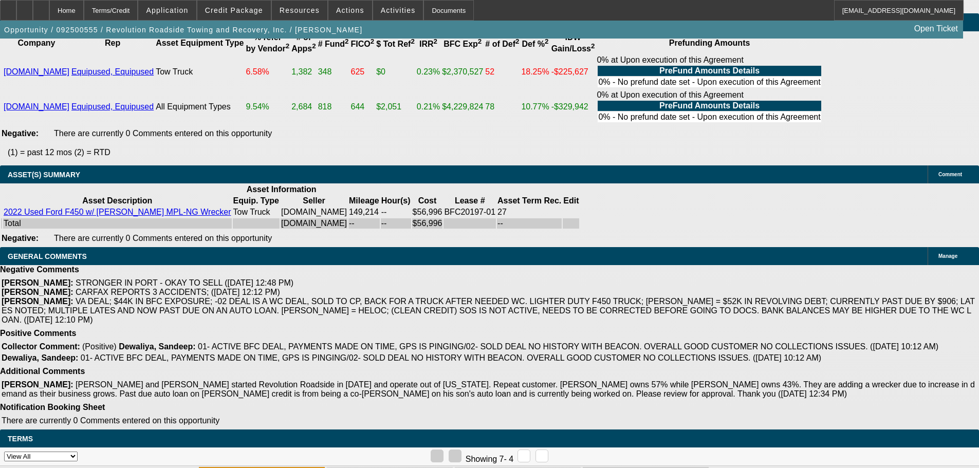
drag, startPoint x: 313, startPoint y: 407, endPoint x: 323, endPoint y: 414, distance: 12.1
copy span "TERMS ONLY VALID ON THIS EU TRUCK. SOS IS INACTIVE, NEEDS TO BE CORRECTED BEFOR…"
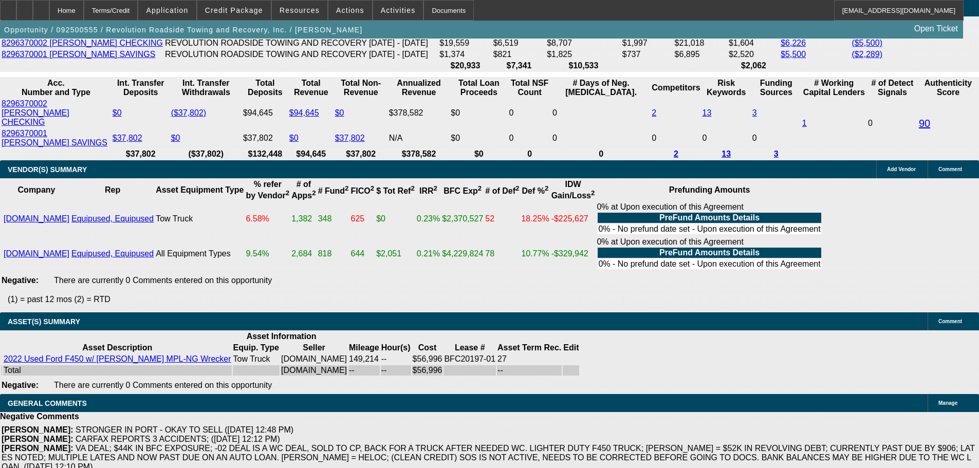
scroll to position [1934, 0]
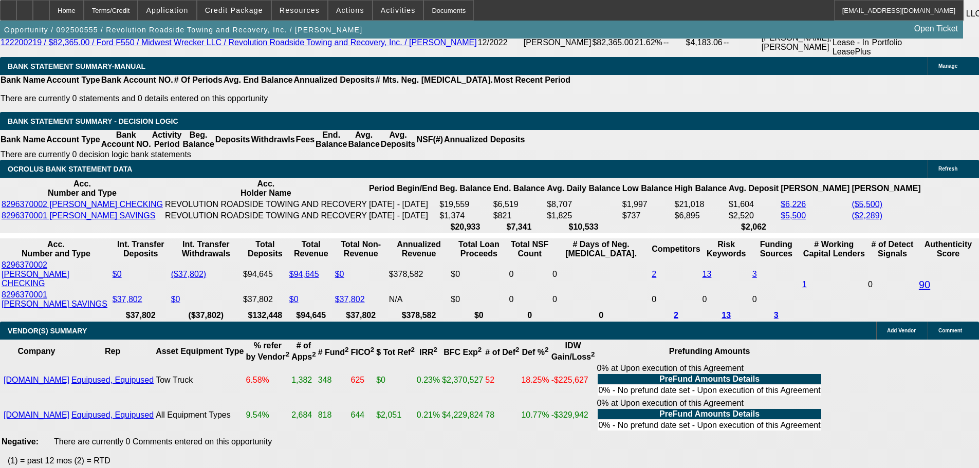
drag, startPoint x: 201, startPoint y: 203, endPoint x: 288, endPoint y: 199, distance: 86.4
type input "3"
type input "UNKNOWN"
type input "33"
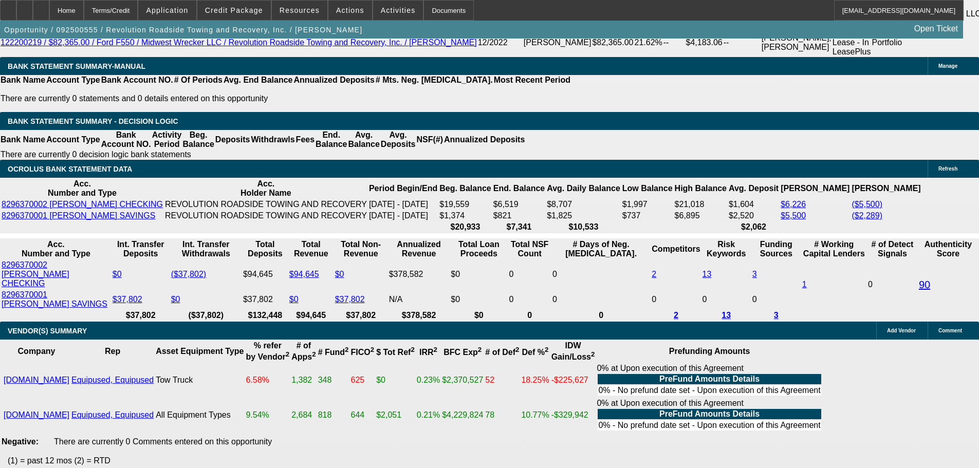
type input "$2,116.10"
type input "$4,232.20"
type input "33"
drag, startPoint x: 153, startPoint y: 204, endPoint x: 329, endPoint y: 196, distance: 176.5
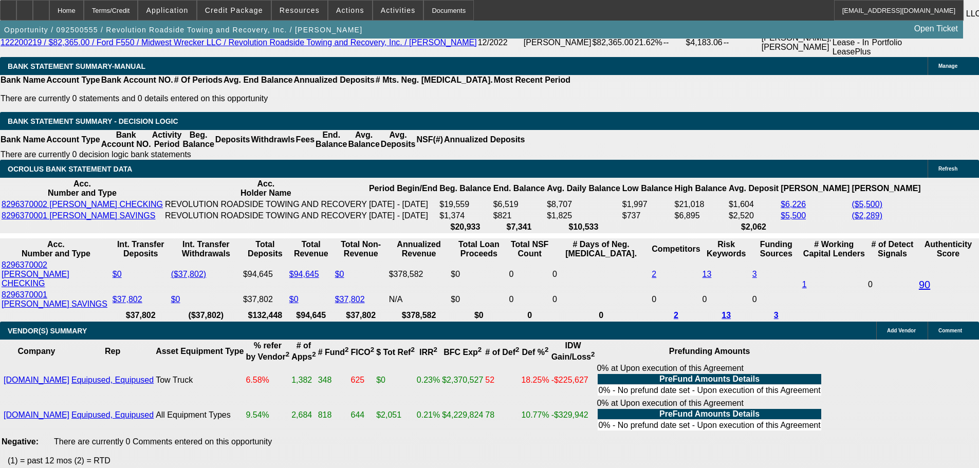
type input "21"
type input "$42.00"
type input "2120"
type input "19.2"
type input "$4,240.00"
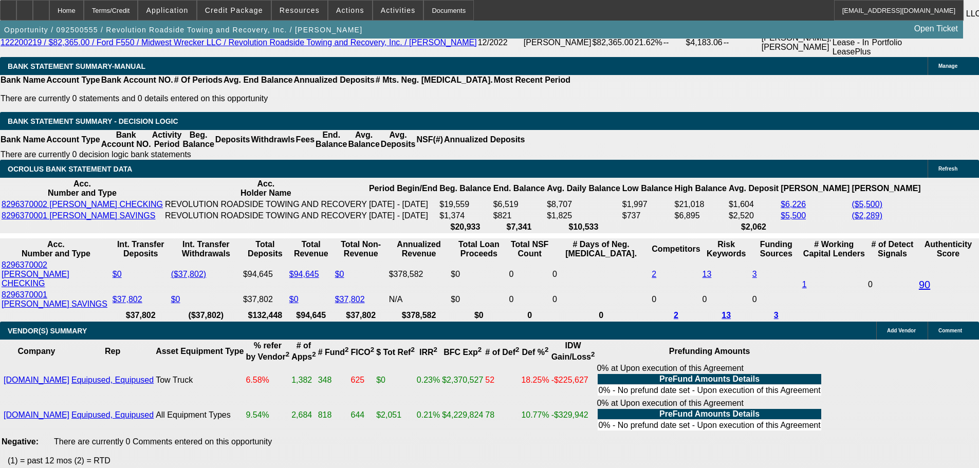
type input "$2,120.00"
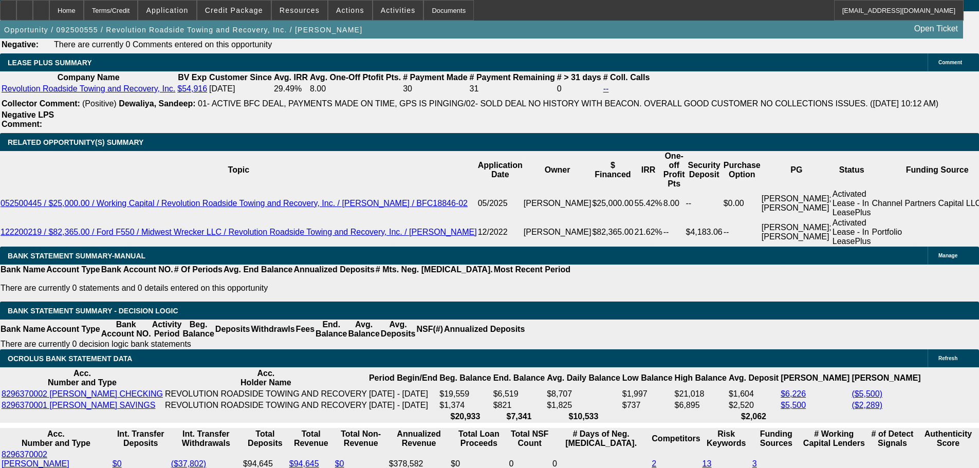
scroll to position [1729, 0]
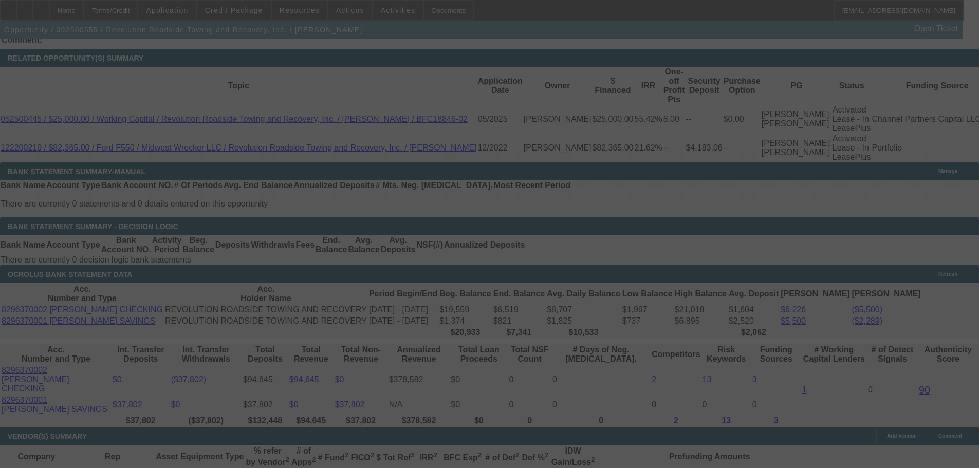
scroll to position [1832, 0]
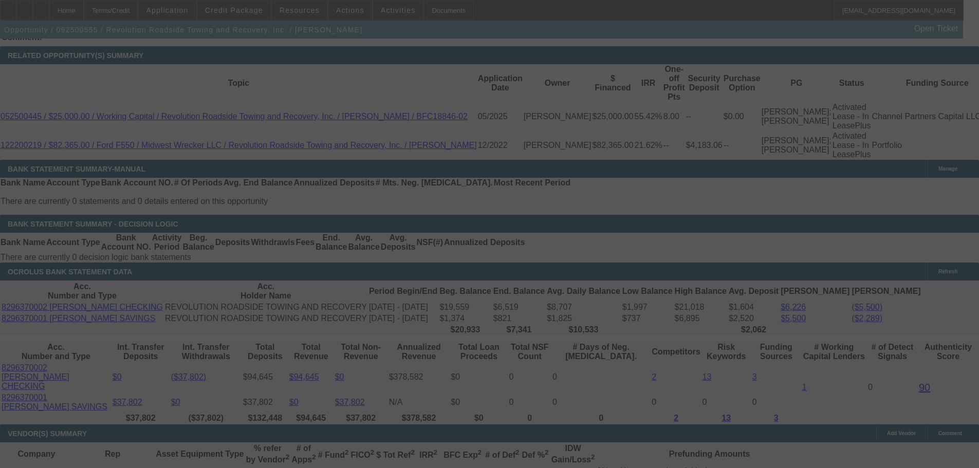
select select "0"
select select "2"
select select "0"
select select "6"
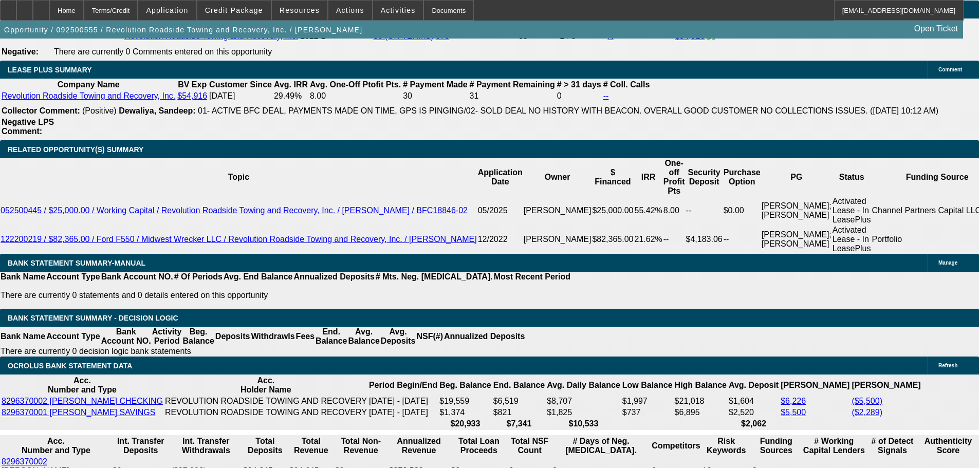
scroll to position [1729, 0]
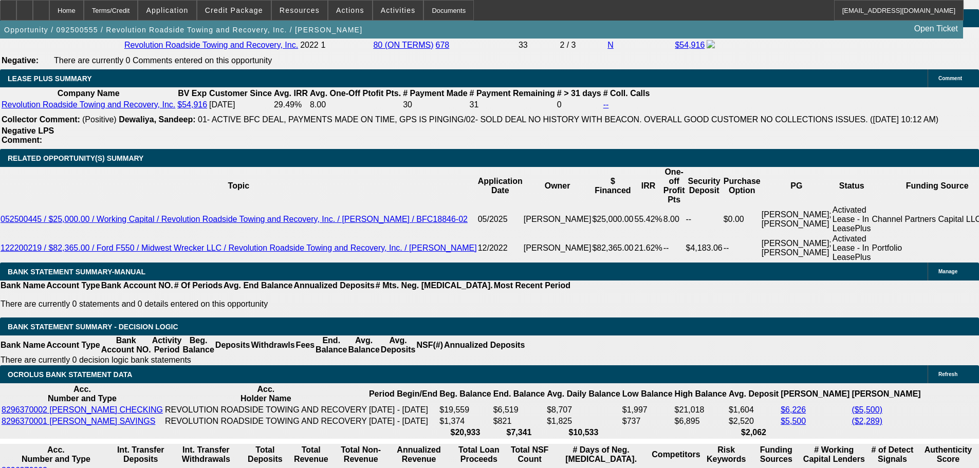
select select "0"
select select "3"
select select "0"
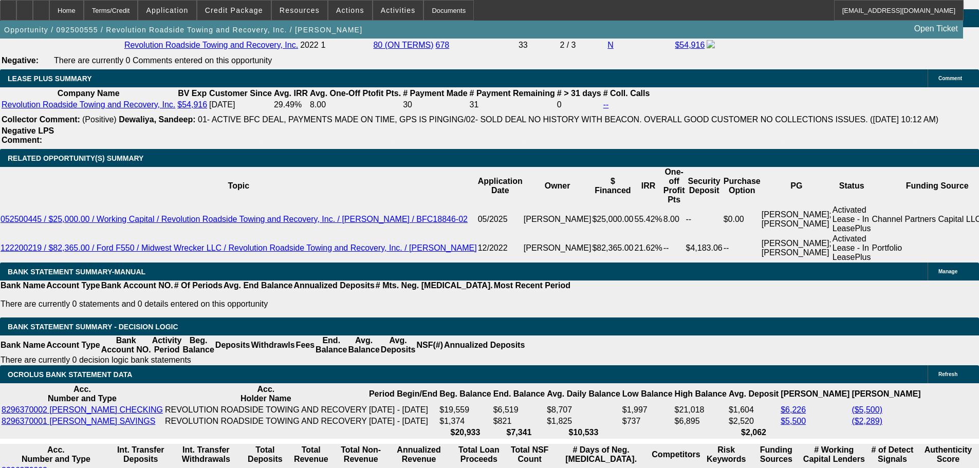
select select "6"
select select "0"
select select "2"
select select "0"
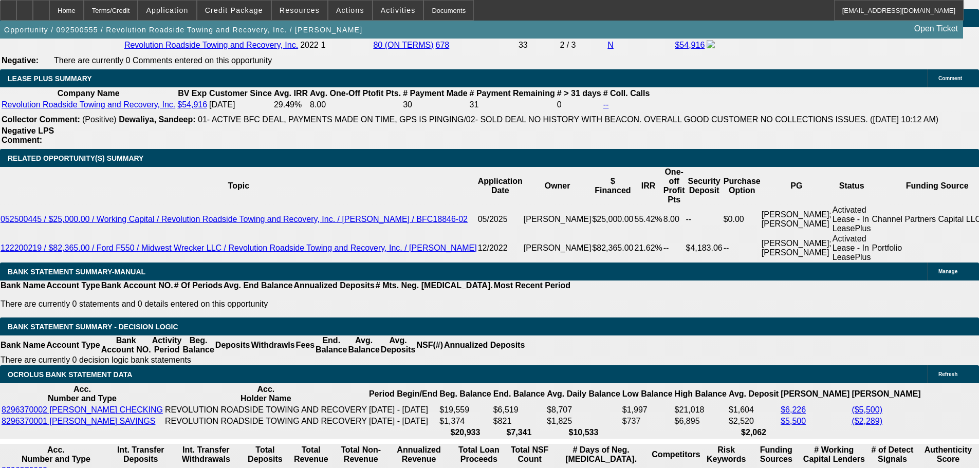
select select "6"
select select "0"
select select "2"
select select "0"
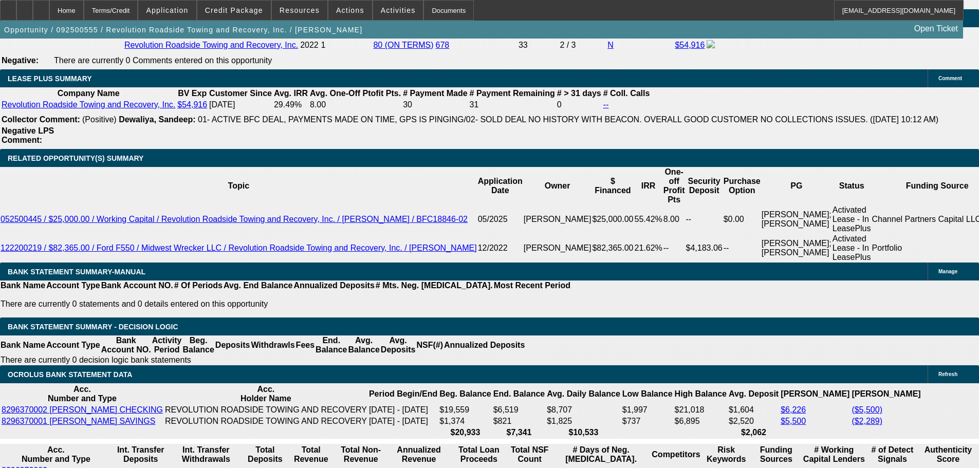
select select "6"
select select "0"
select select "2"
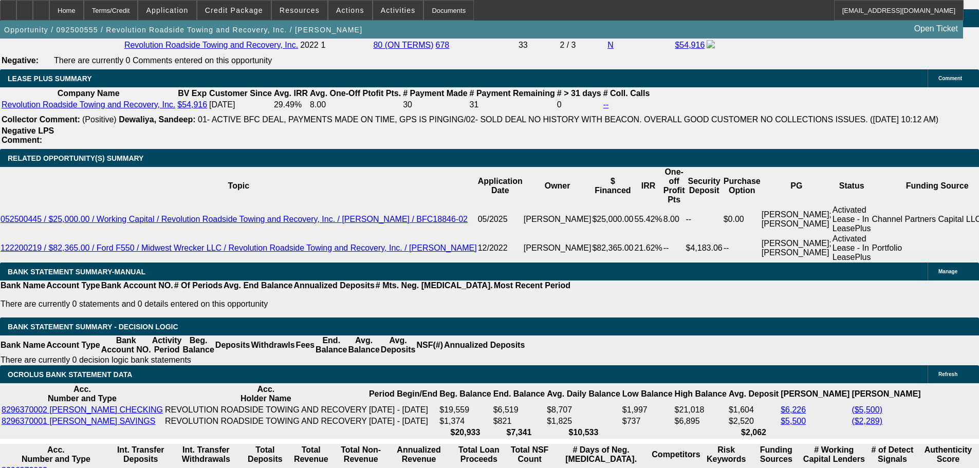
select select "0"
select select "6"
select select "0"
select select "2"
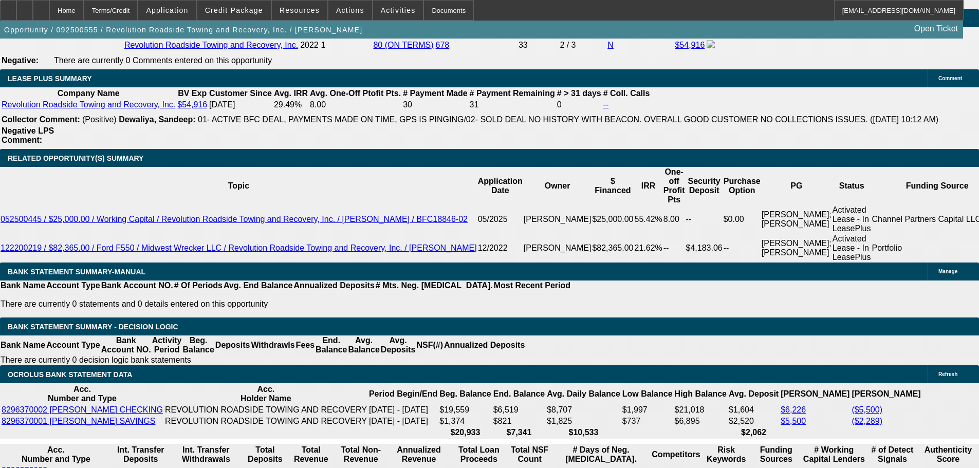
select select "0"
select select "6"
select select "0"
select select "2"
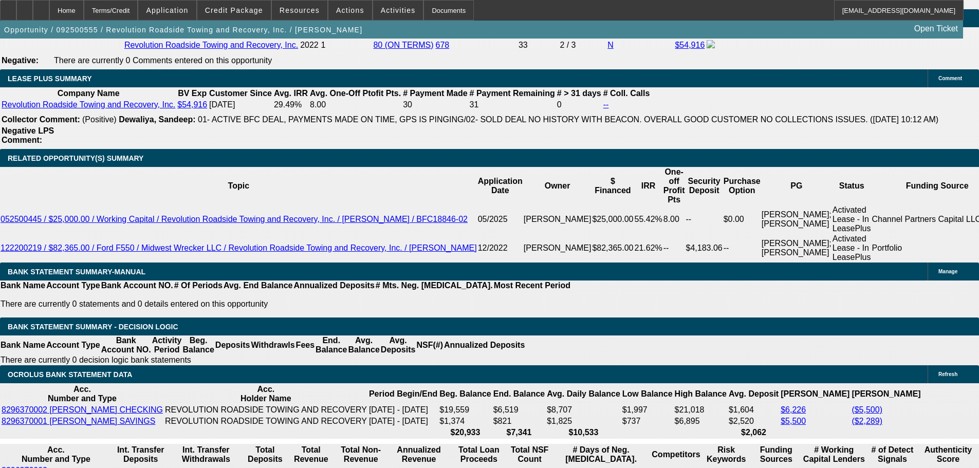
select select "0"
select select "6"
select select "0"
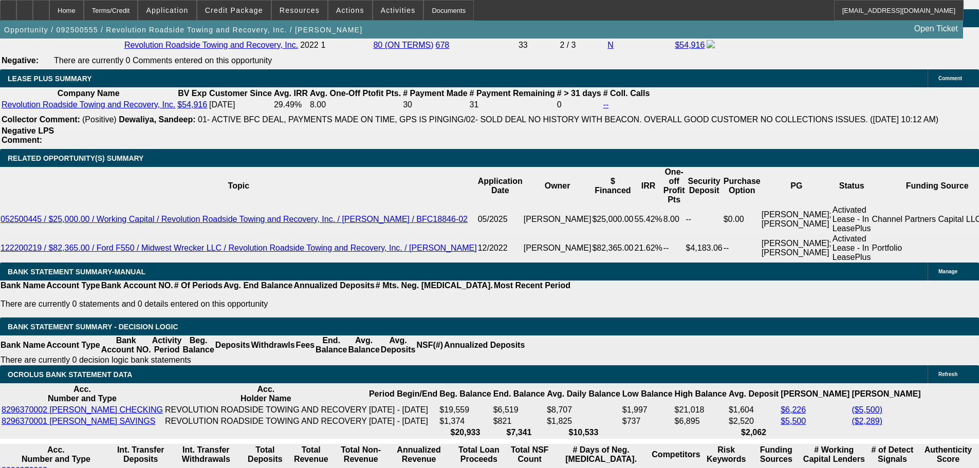
select select "6"
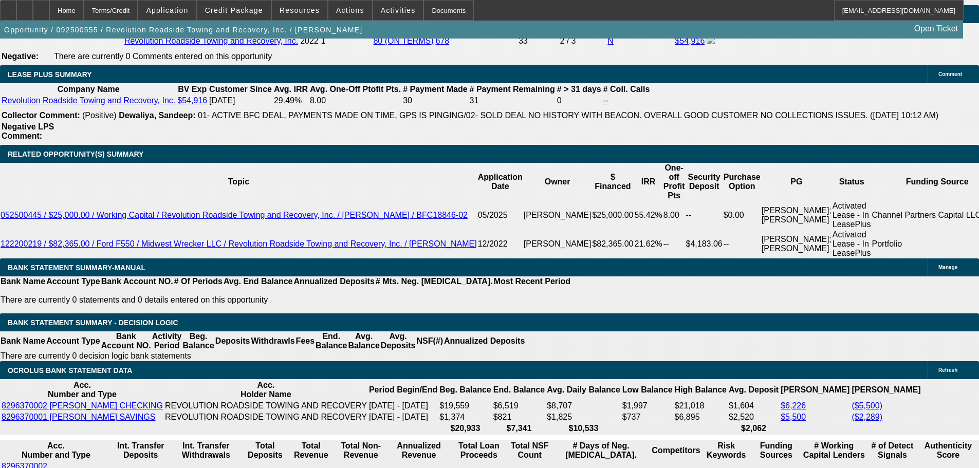
scroll to position [1677, 0]
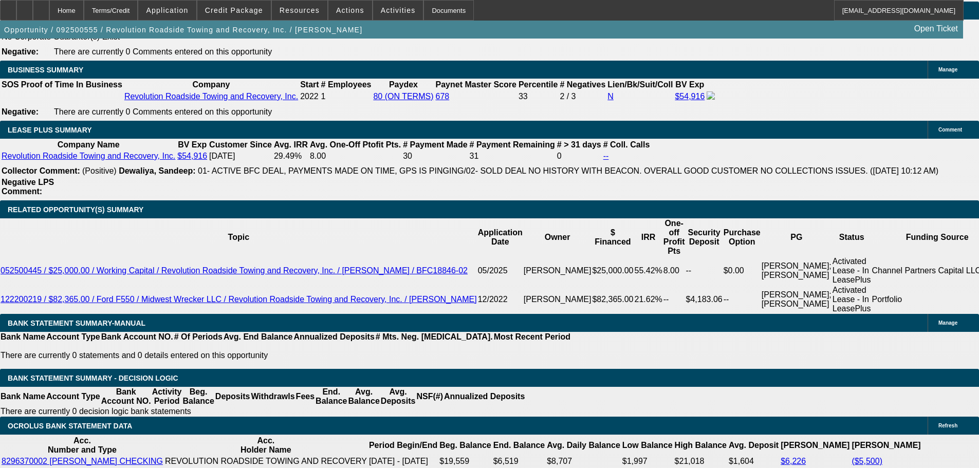
select select "0"
select select "3"
select select "0"
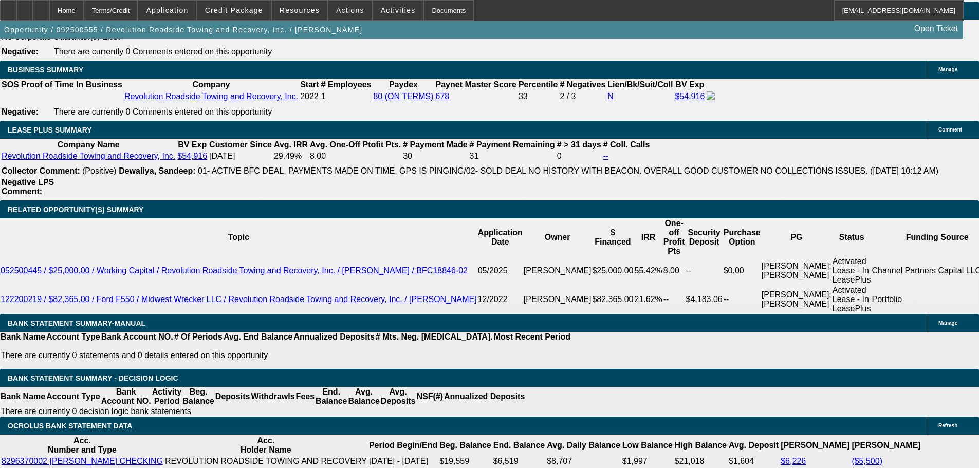
select select "6"
select select "0"
select select "2"
select select "0"
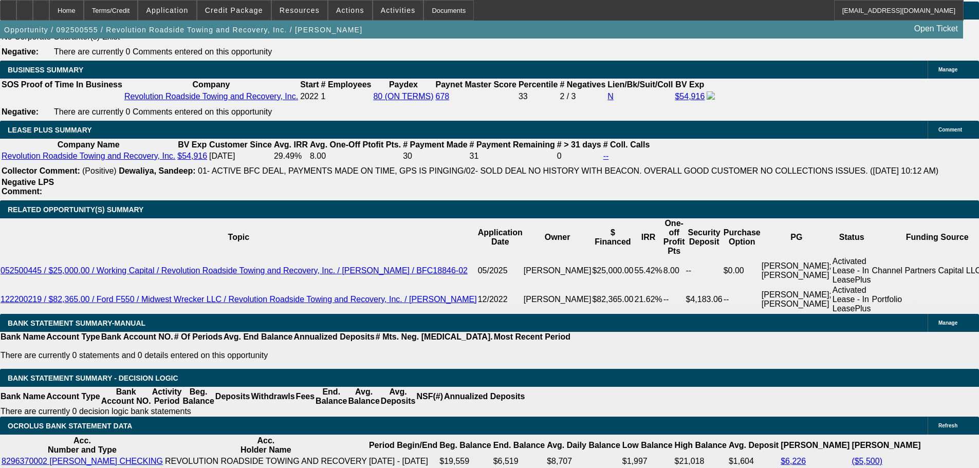
select select "6"
select select "0"
select select "2"
select select "0"
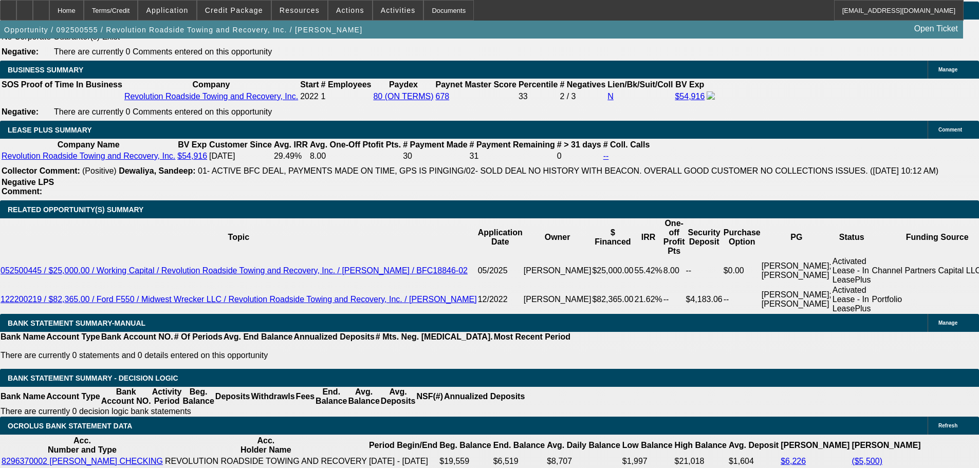
select select "6"
select select "0"
select select "2"
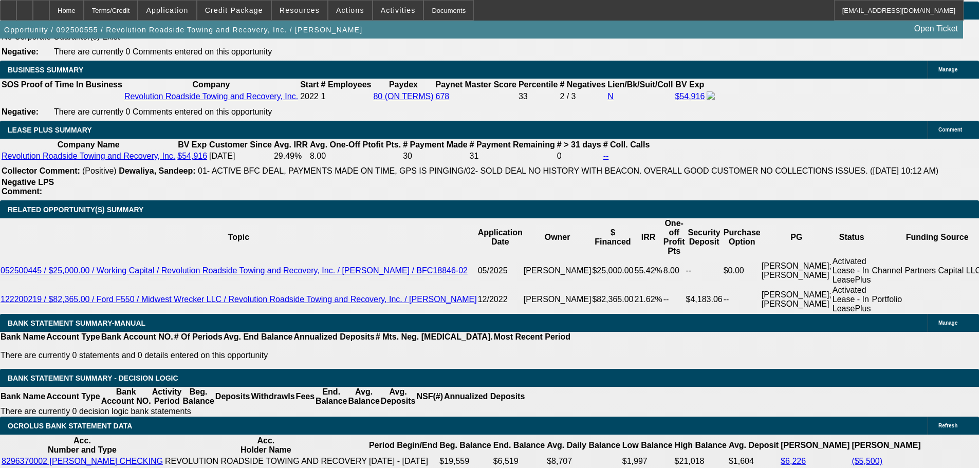
select select "0"
select select "6"
select select "0"
select select "2"
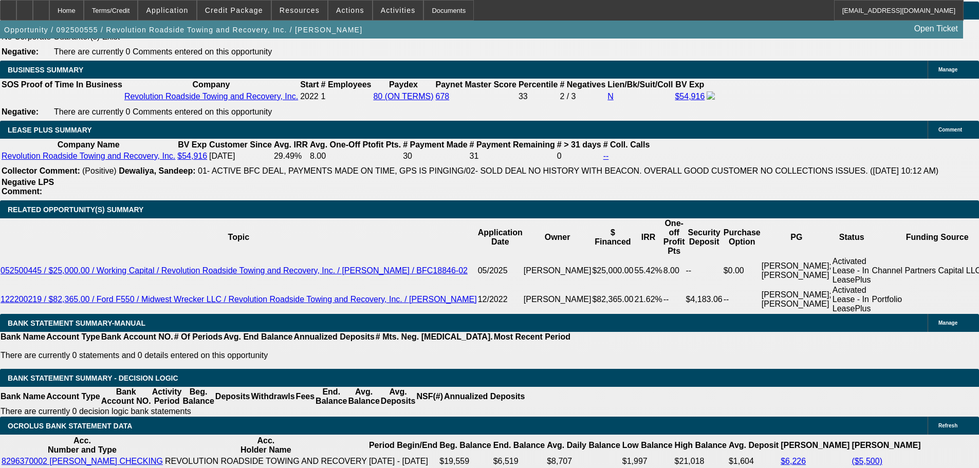
select select "0"
select select "6"
select select "0"
select select "2"
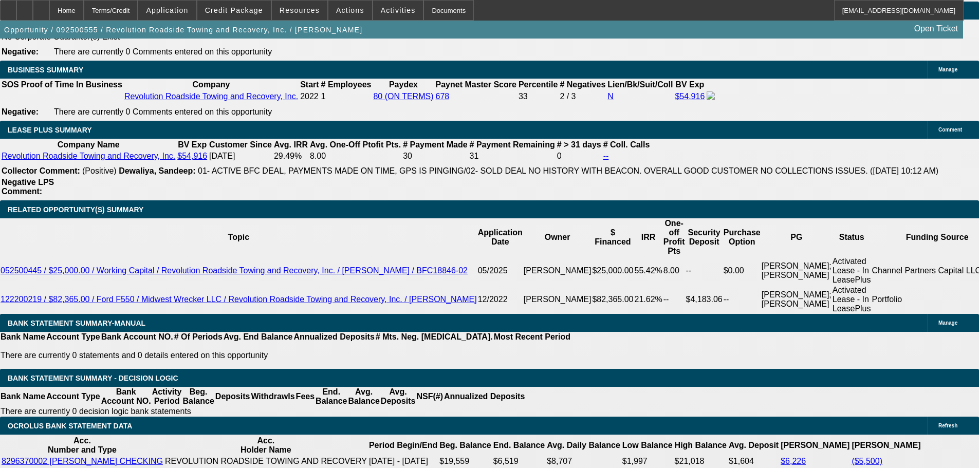
select select "0"
select select "6"
select select "0"
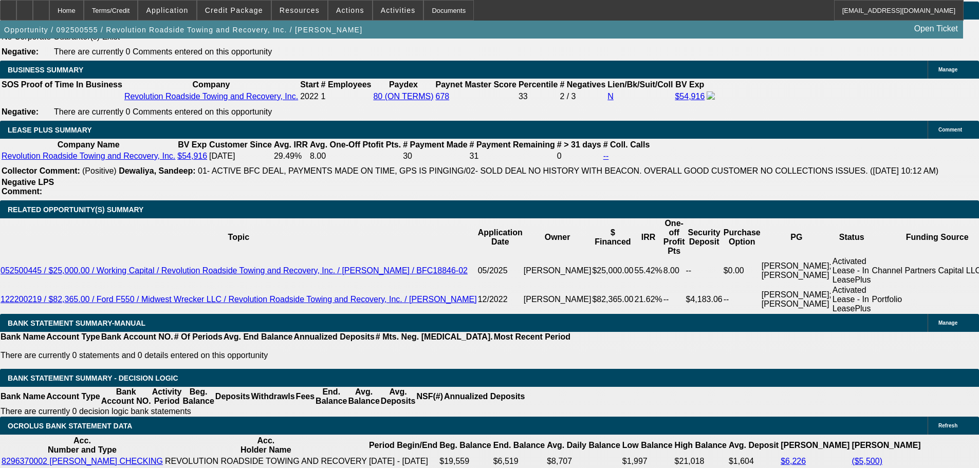
select select "6"
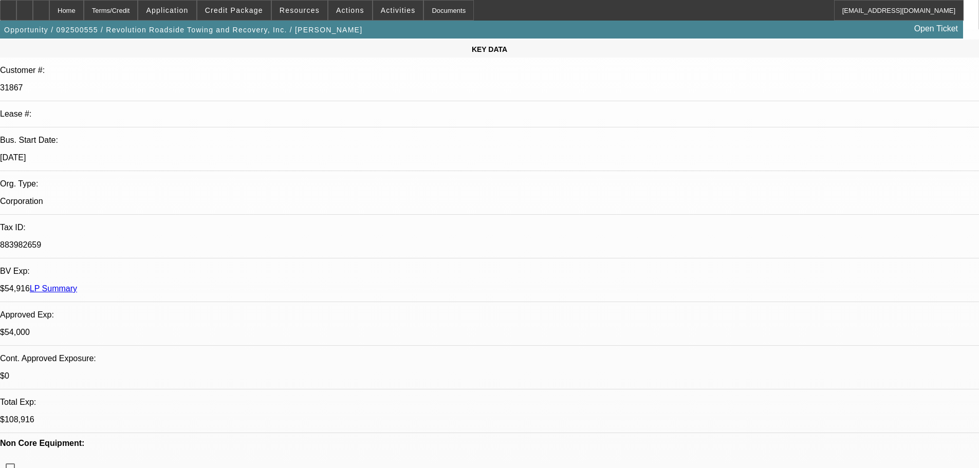
scroll to position [0, 0]
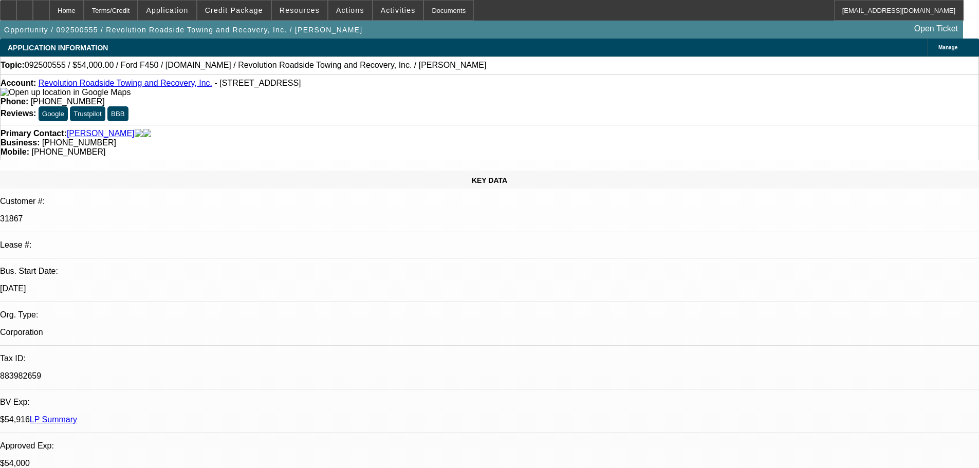
click at [77, 415] on link "LP Summary" at bounding box center [53, 419] width 47 height 9
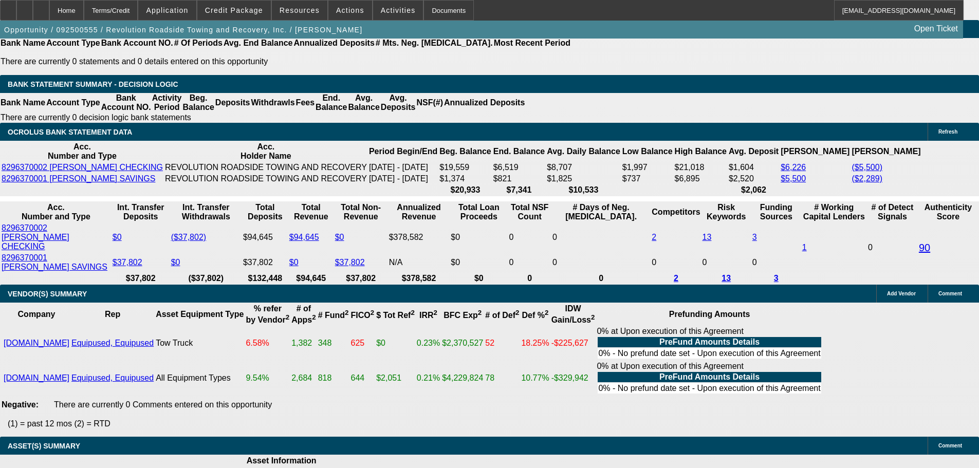
scroll to position [2107, 0]
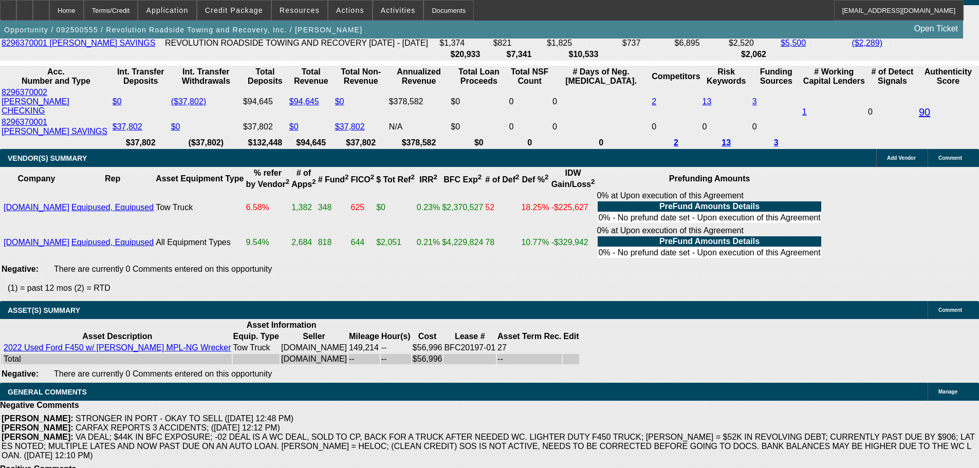
select select "3"
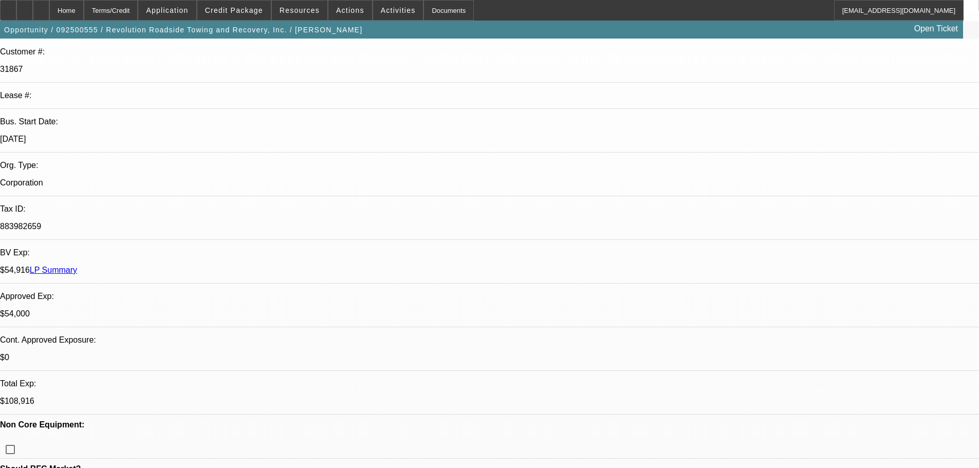
scroll to position [154, 0]
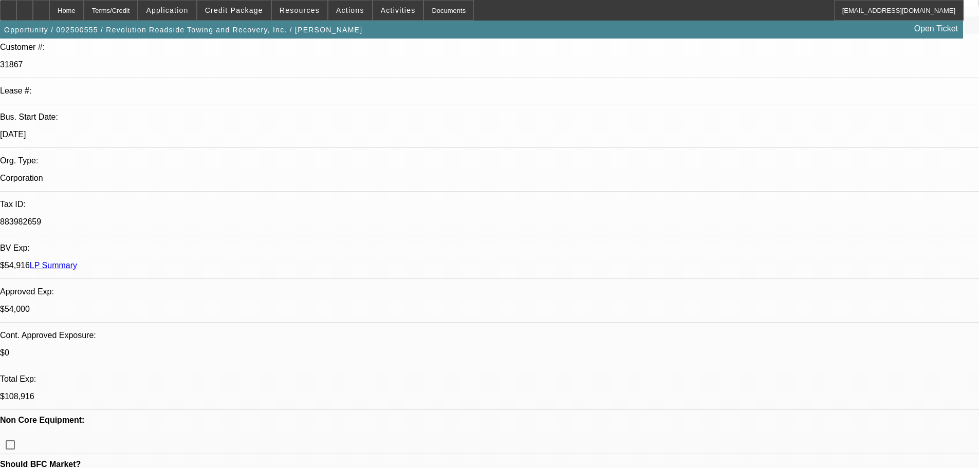
paste textarea "APPROVED FOR 33 MONTHS, GPS REQUIRED. TERMS ONLY VALID ON THIS EU TRUCK. SOS IS…"
type textarea "APPROVED FOR 33 MONTHS, GPS REQUIRED. TERMS ONLY VALID ON THIS EU TRUCK. SOS IS…"
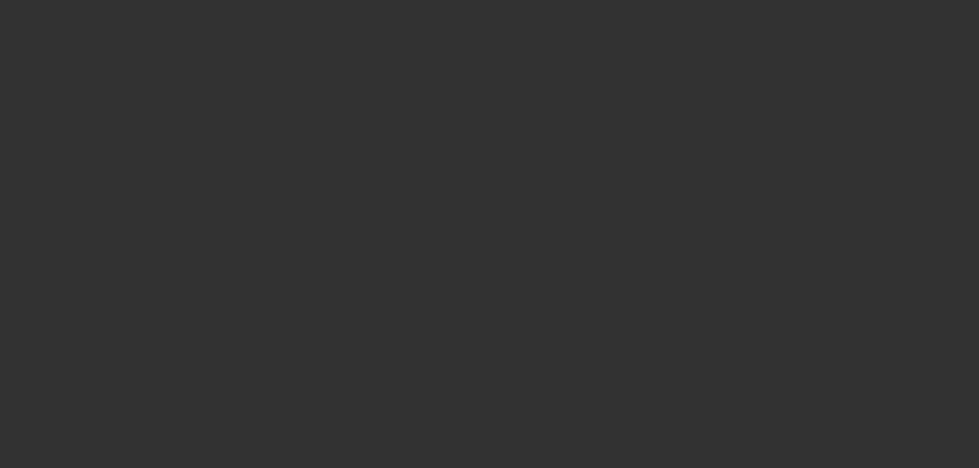
scroll to position [0, 0]
select select "0"
select select "2"
select select "0"
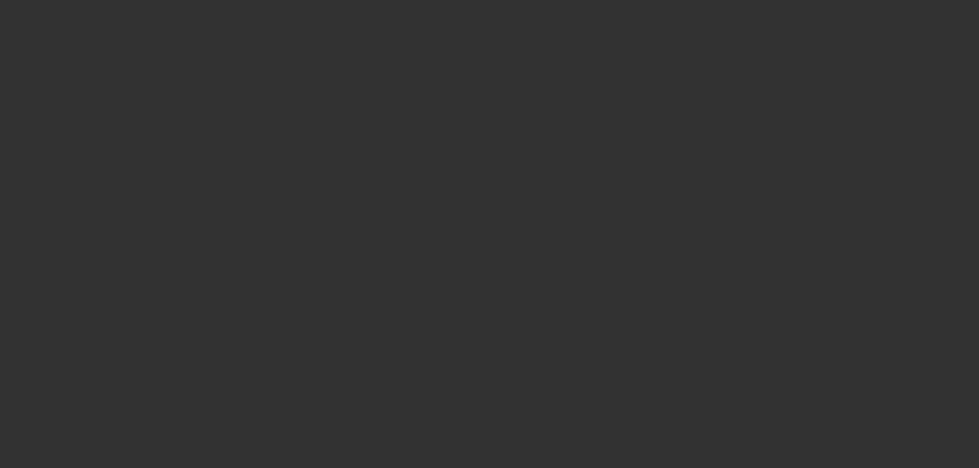
select select "6"
select select "0"
select select "2"
select select "0"
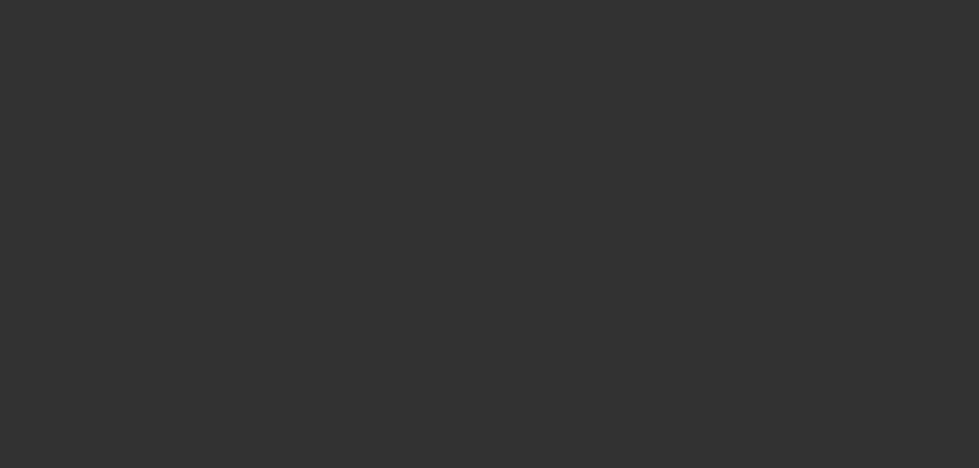
select select "6"
select select "0"
select select "2"
select select "0"
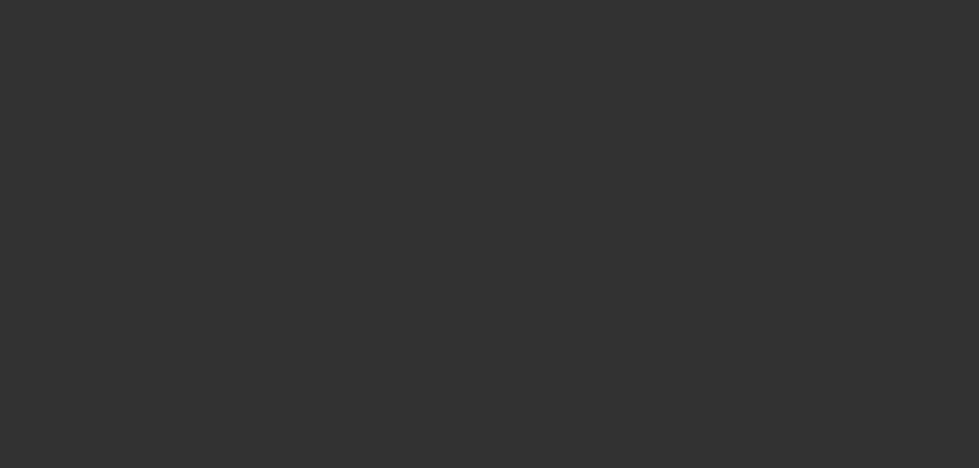
select select "6"
select select "0"
select select "6"
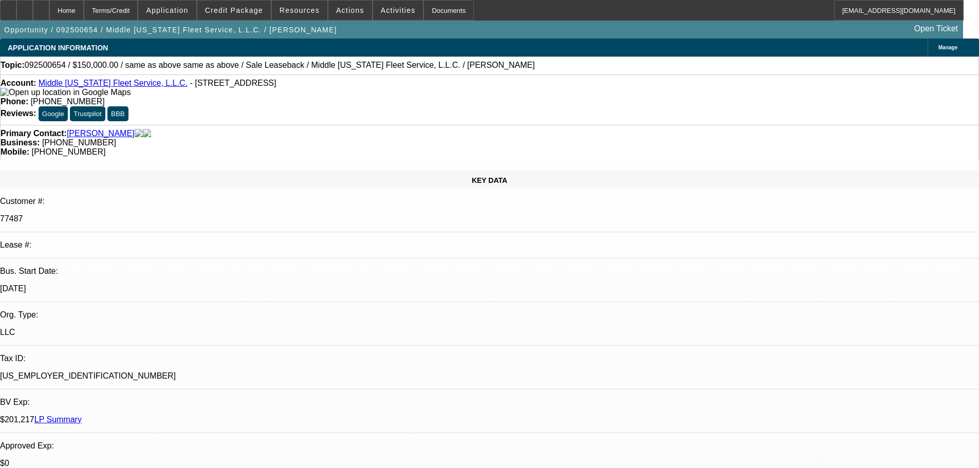
select select "0"
select select "2"
select select "0"
select select "6"
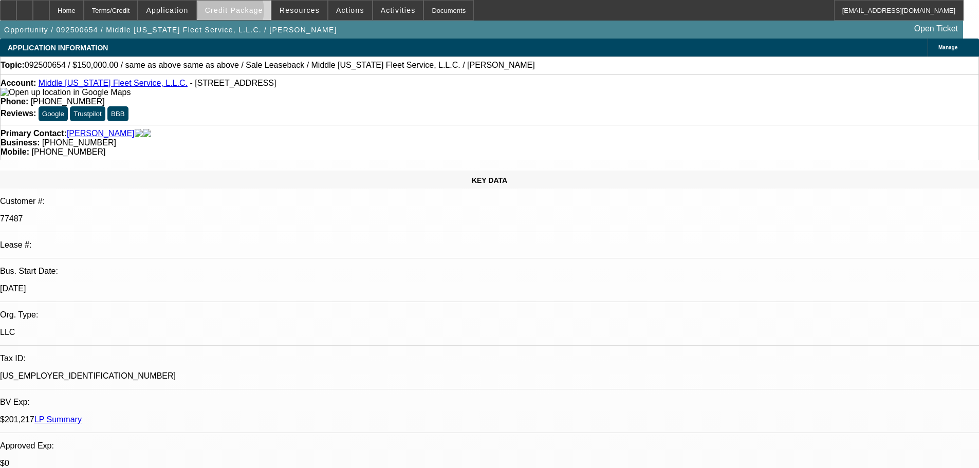
click at [246, 13] on span "Credit Package" at bounding box center [234, 10] width 58 height 8
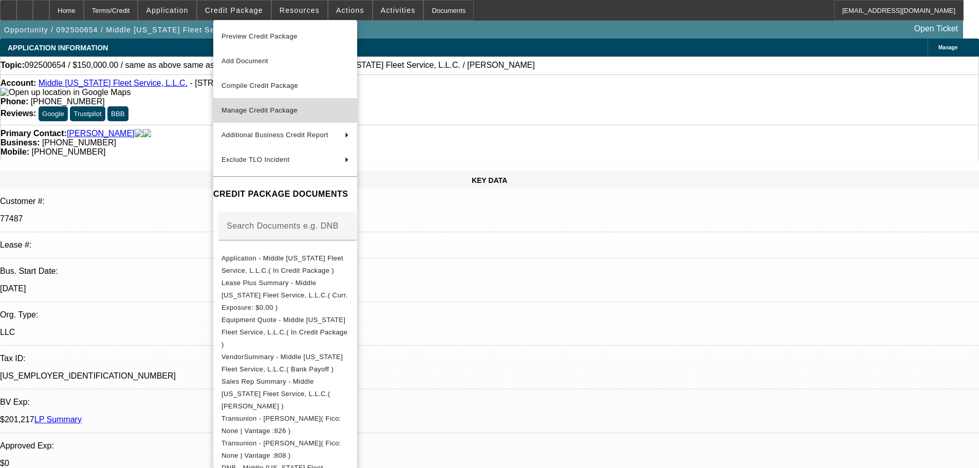
click at [250, 106] on span "Manage Credit Package" at bounding box center [284, 110] width 127 height 12
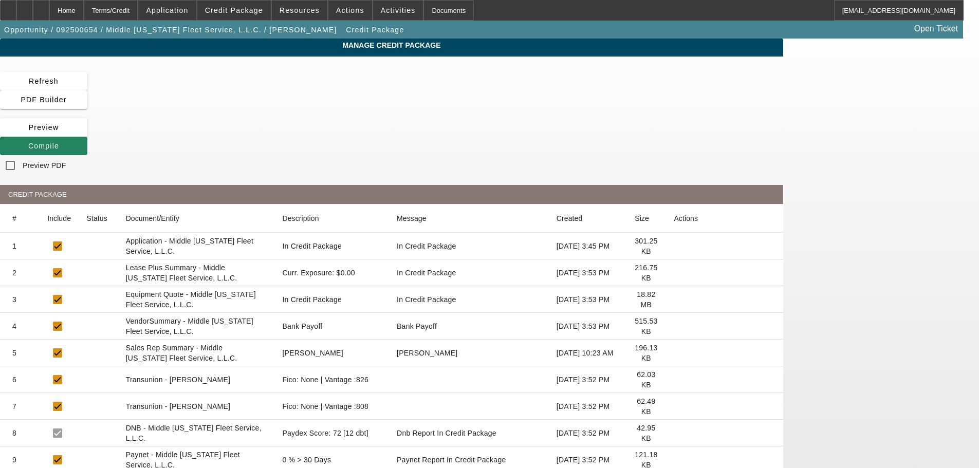
click at [674, 273] on icon at bounding box center [674, 273] width 0 height 0
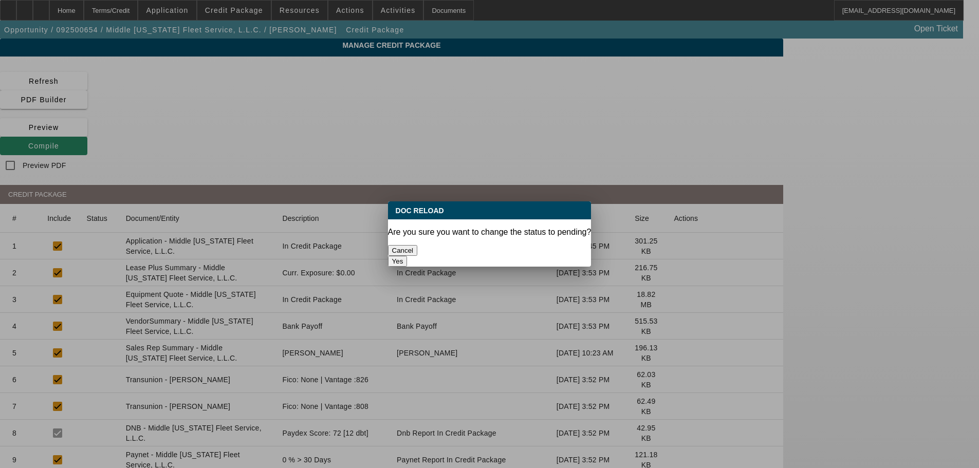
click at [408, 256] on button "Yes" at bounding box center [398, 261] width 20 height 11
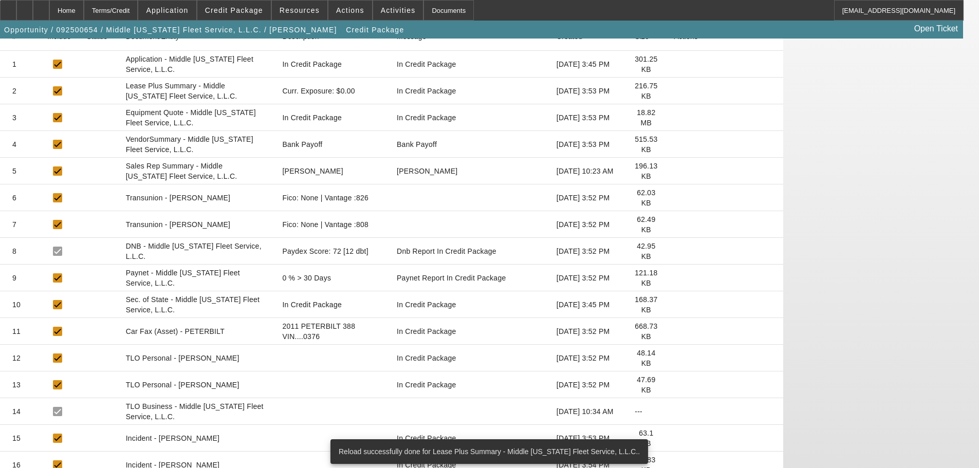
scroll to position [206, 0]
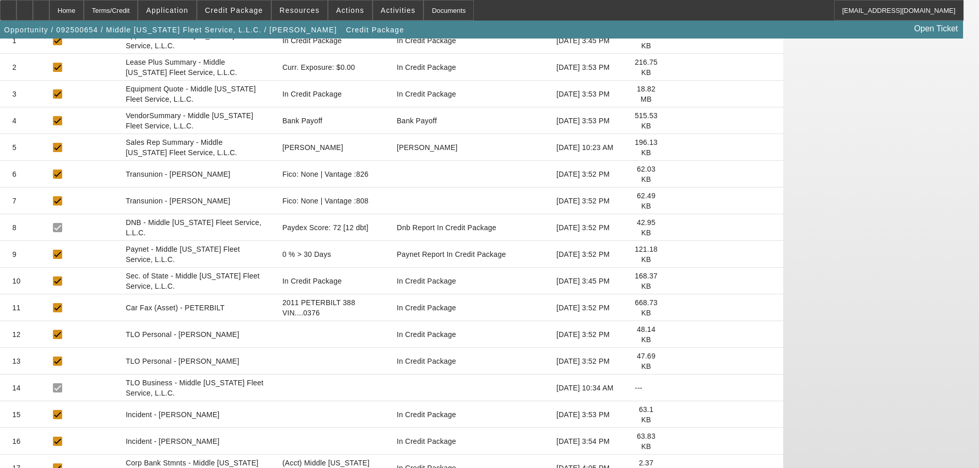
click at [674, 281] on icon at bounding box center [674, 281] width 0 height 0
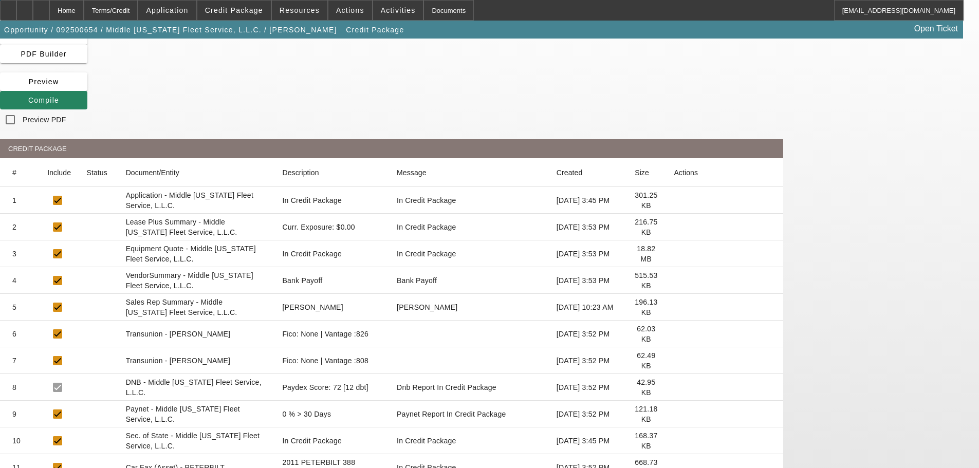
scroll to position [0, 0]
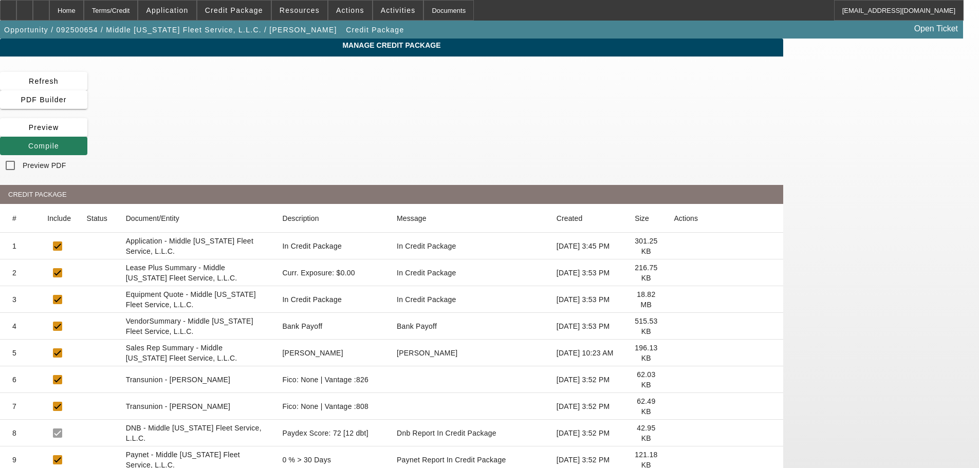
click at [59, 142] on span "Compile" at bounding box center [43, 146] width 31 height 8
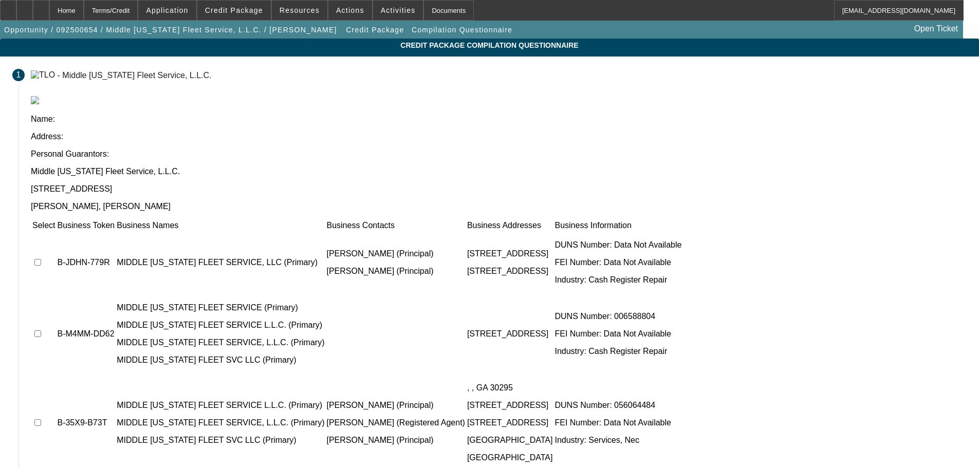
click at [41, 259] on input "checkbox" at bounding box center [37, 262] width 7 height 7
checkbox input "true"
click at [41, 330] on input "checkbox" at bounding box center [37, 333] width 7 height 7
checkbox input "true"
click at [41, 419] on input "checkbox" at bounding box center [37, 422] width 7 height 7
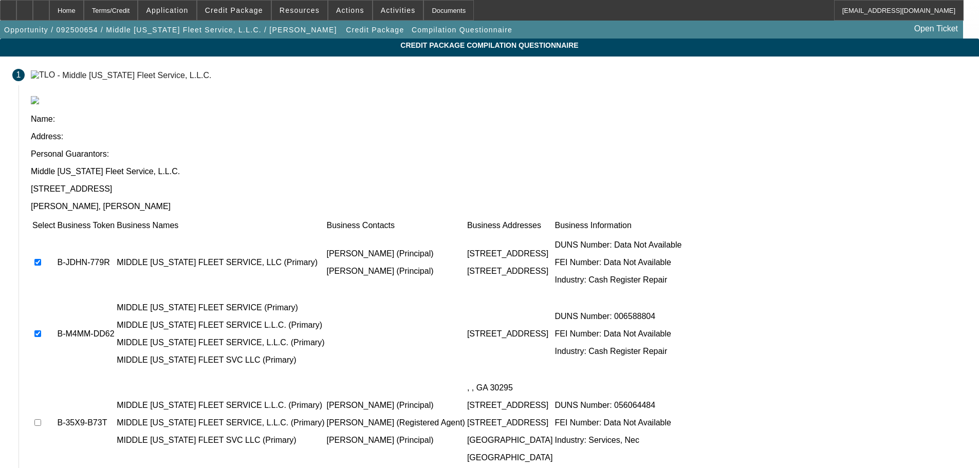
checkbox input "true"
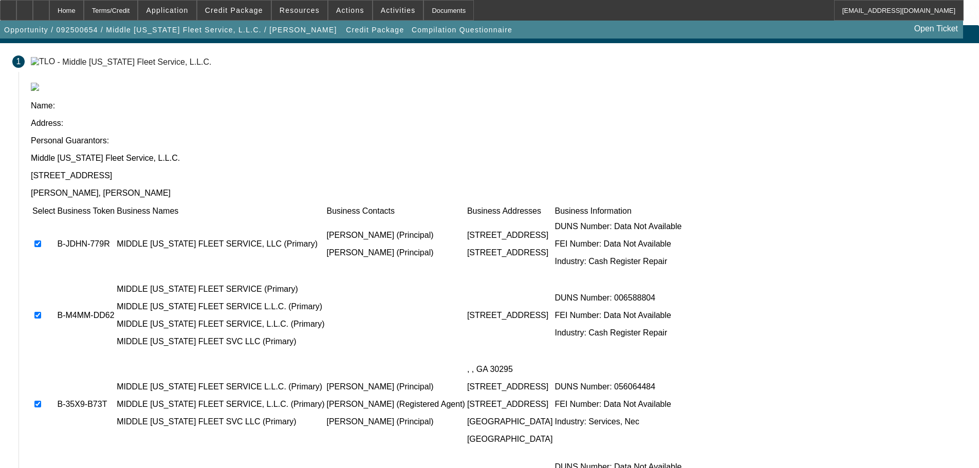
scroll to position [21, 0]
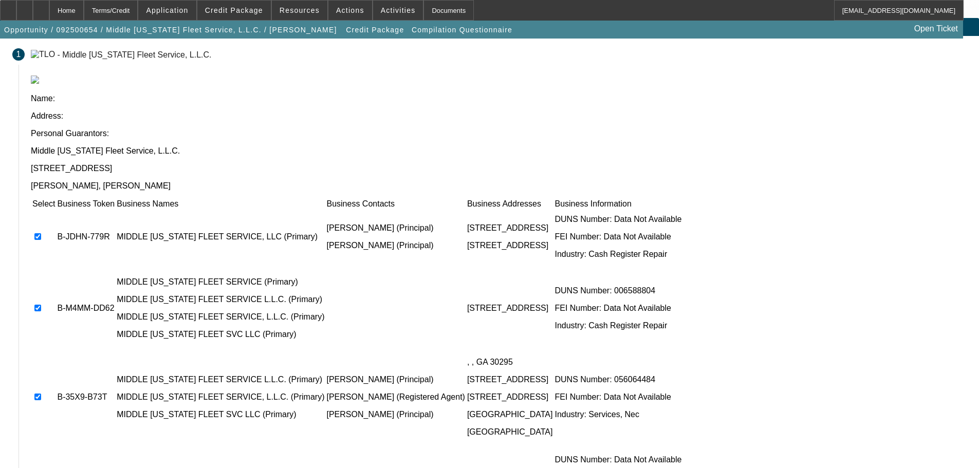
click at [41, 468] on input "checkbox" at bounding box center [37, 477] width 7 height 7
checkbox input "true"
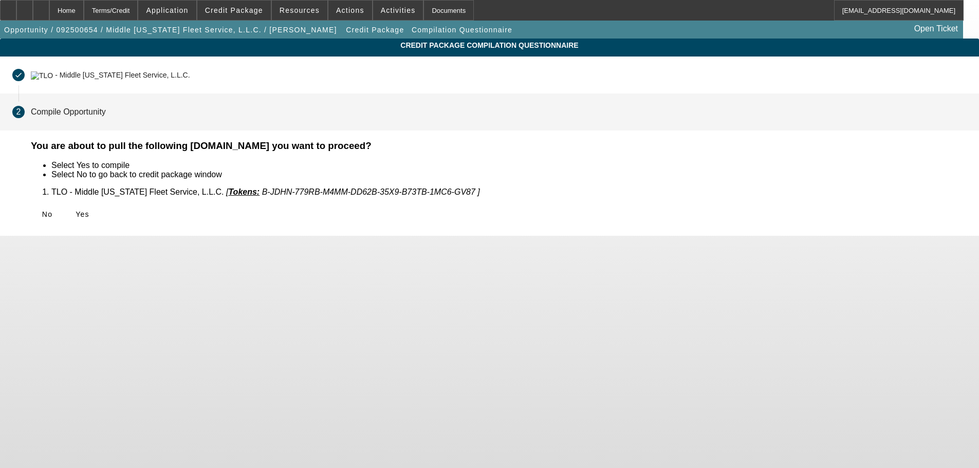
scroll to position [0, 0]
click at [76, 213] on icon at bounding box center [76, 214] width 0 height 8
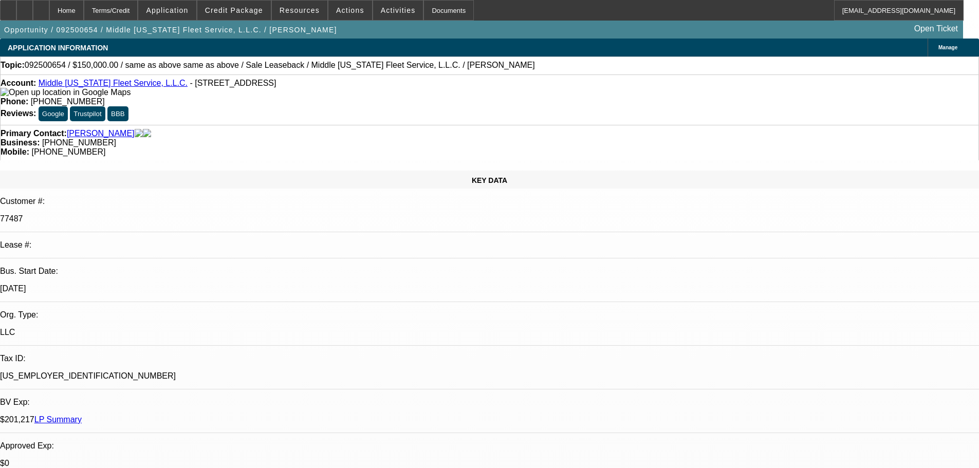
select select "0"
select select "2"
select select "0"
select select "6"
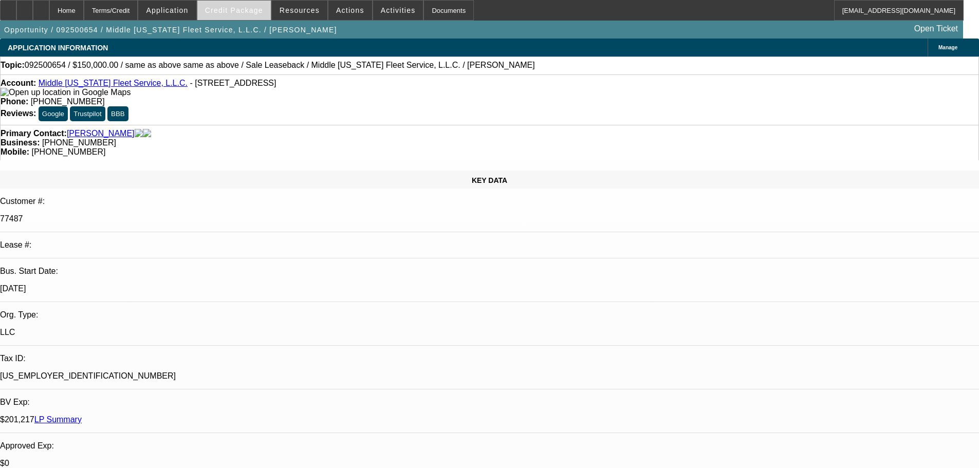
click at [231, 10] on span "Credit Package" at bounding box center [234, 10] width 58 height 8
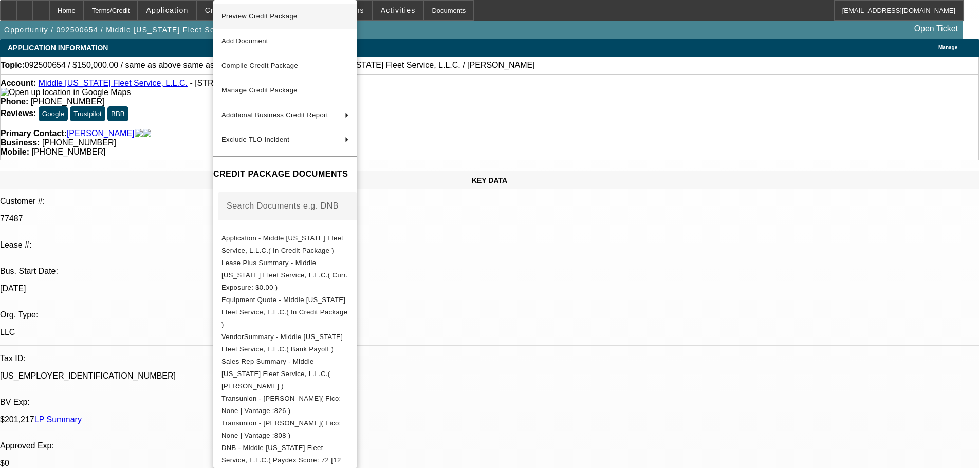
click at [260, 17] on span "Preview Credit Package" at bounding box center [259, 16] width 76 height 8
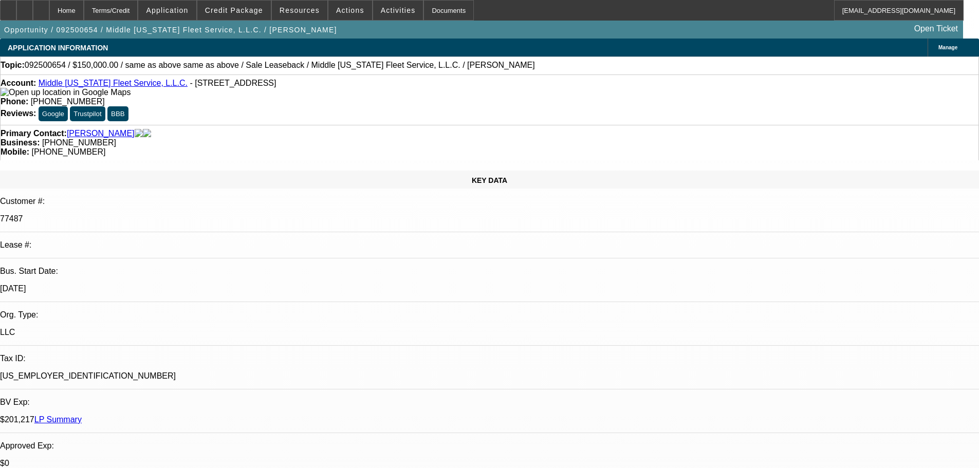
click at [82, 415] on link "LP Summary" at bounding box center [57, 419] width 47 height 9
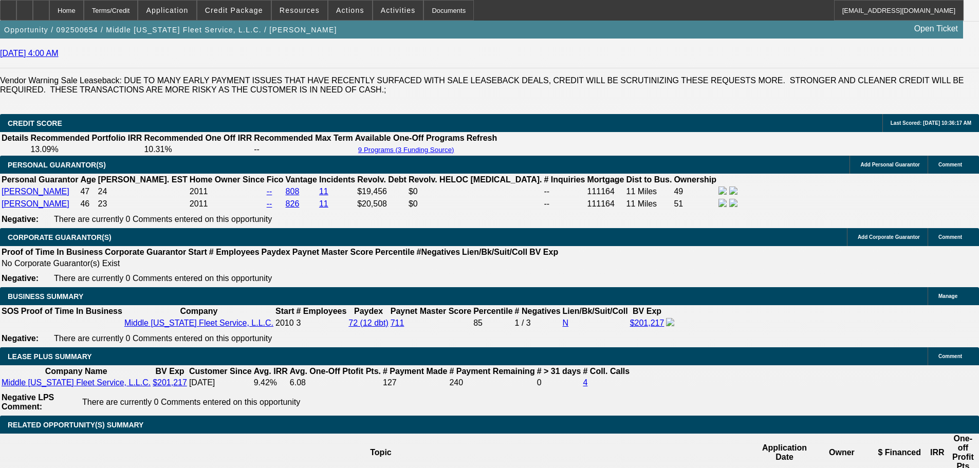
scroll to position [1490, 0]
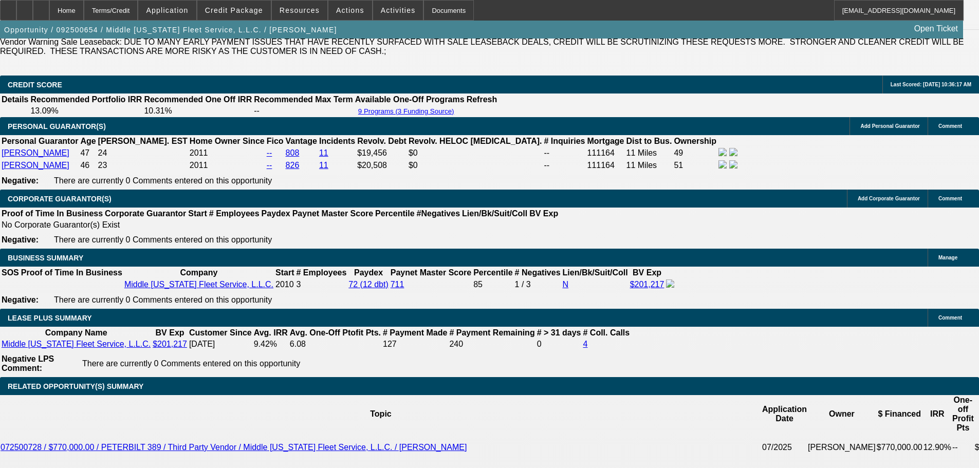
paste textarea "SALE LEASEBACK REQUEST; $201K IN BFC EXPOSURE; JEFFERY =$19K IN REVOLVING DEBT;…"
type textarea "SALE LEASEBACK REQUEST; $201K IN BFC EXPOSURE; JEFFERY =$19K IN REVOLVING DEBT;…"
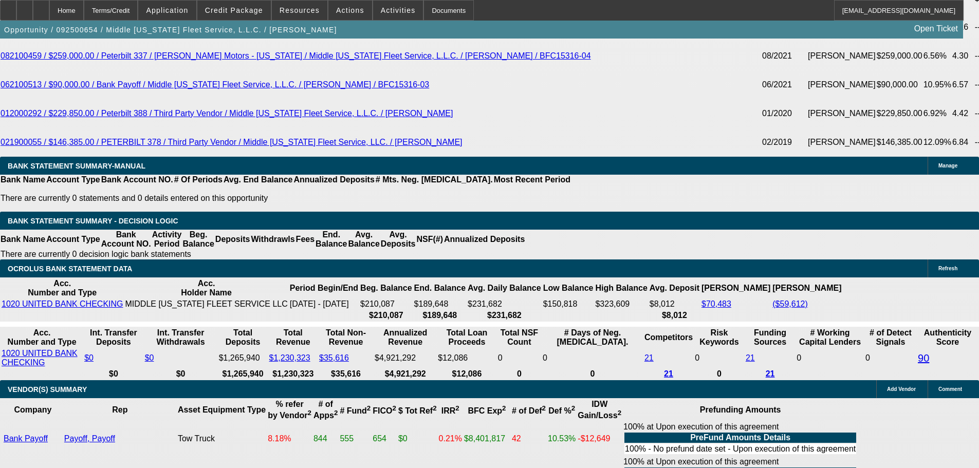
scroll to position [2348, 0]
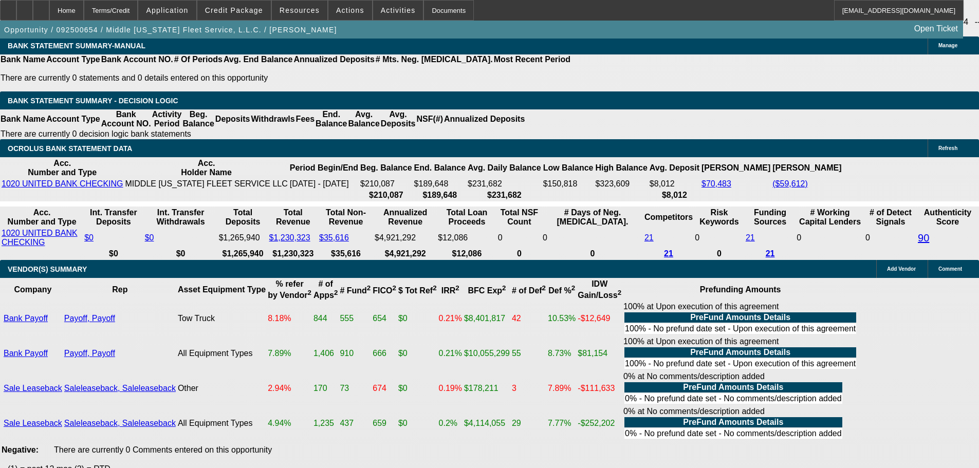
select select "5"
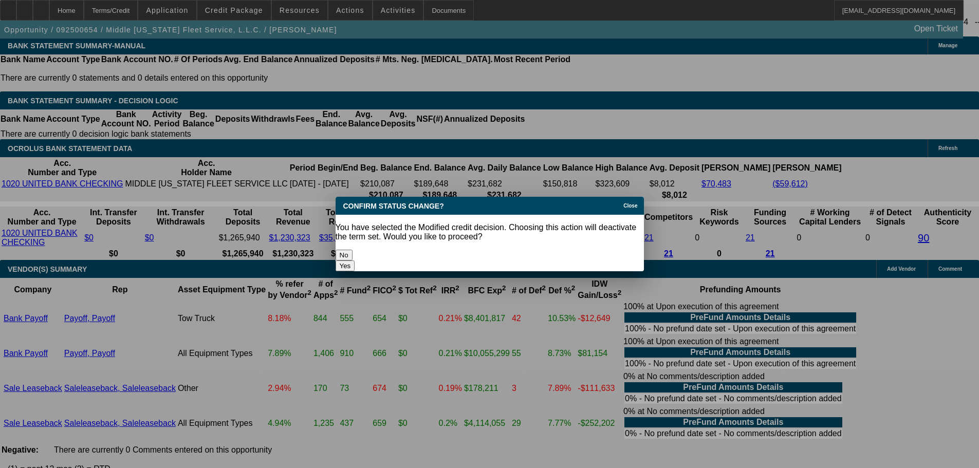
scroll to position [0, 0]
click at [355, 261] on button "Yes" at bounding box center [346, 266] width 20 height 11
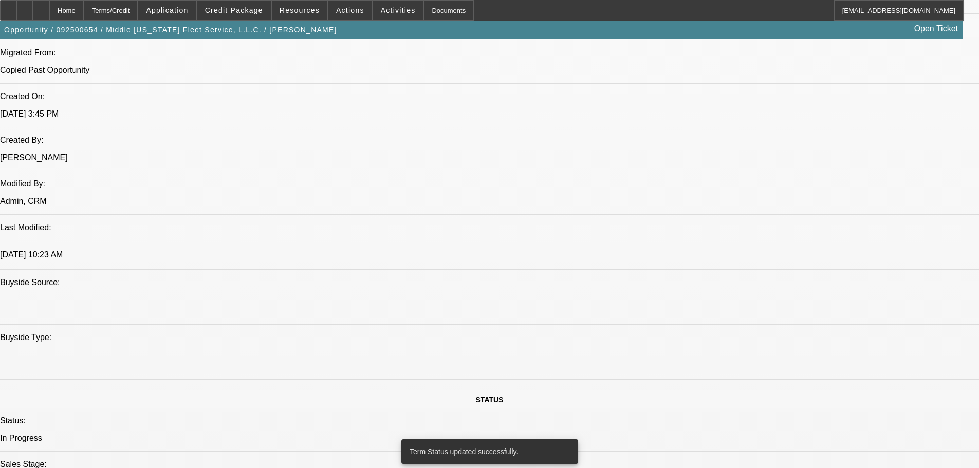
scroll to position [703, 0]
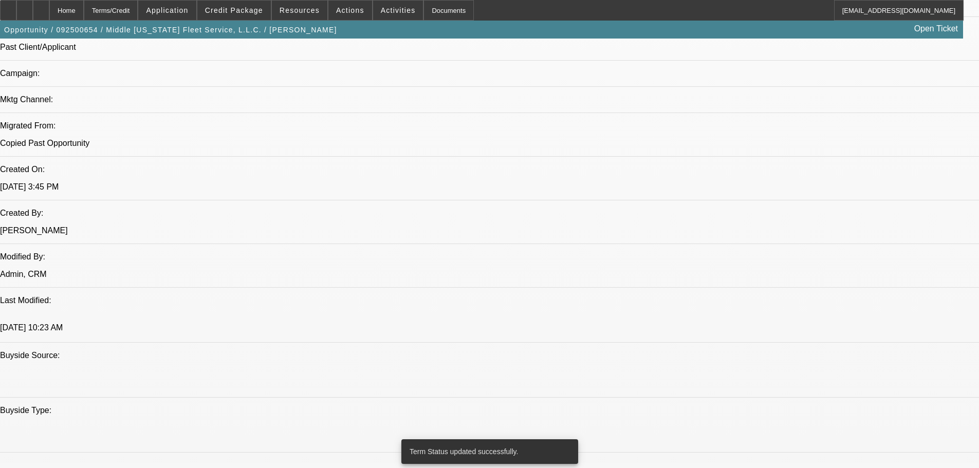
select select "0"
select select "2"
select select "0"
select select "6"
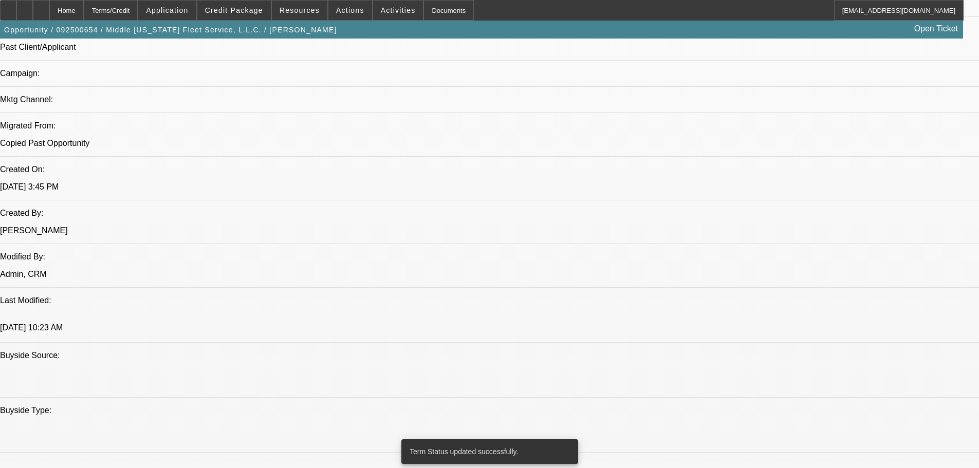
select select "0"
select select "2"
select select "0"
select select "6"
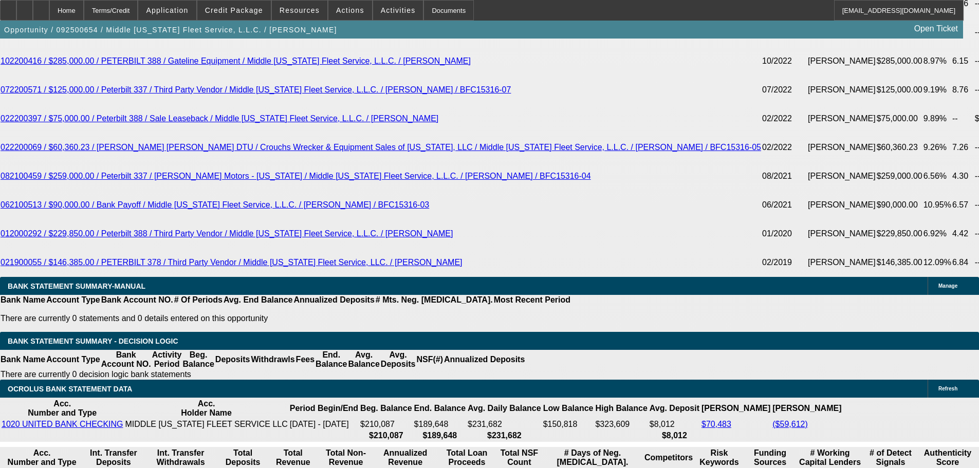
scroll to position [2056, 0]
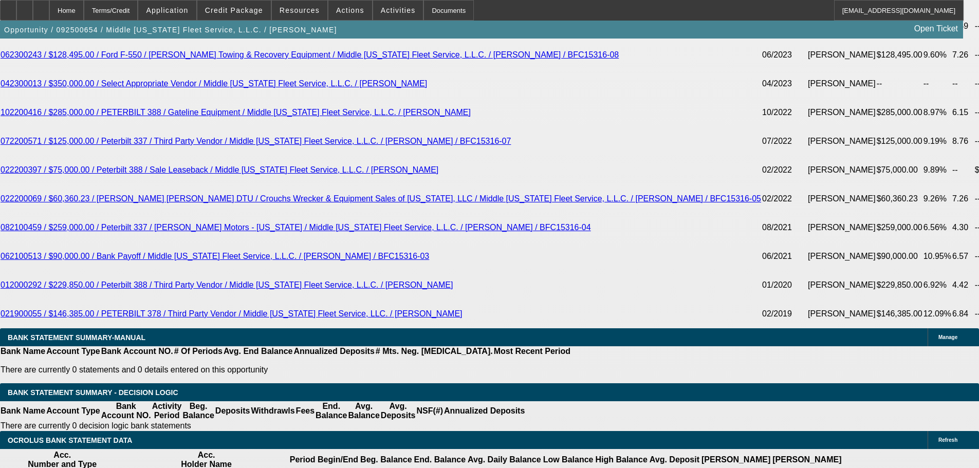
select select "1"
type input "$3,972.21"
type input "UNKNOWN"
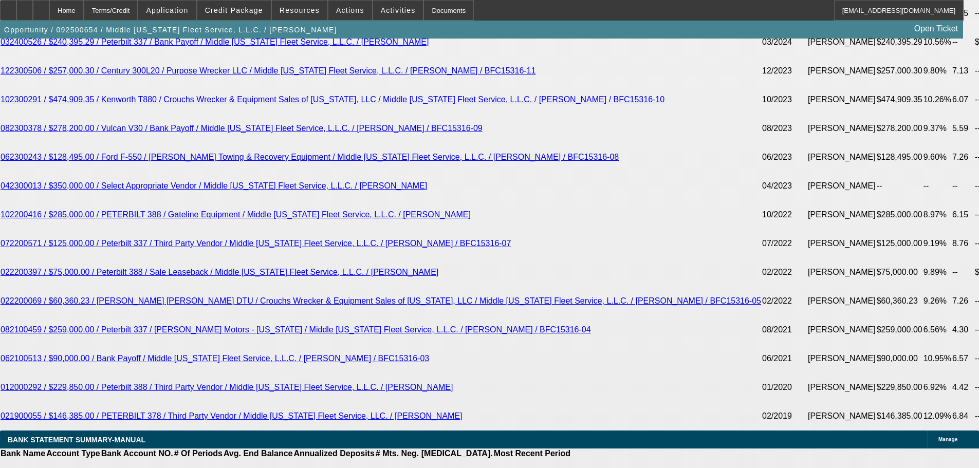
scroll to position [1953, 0]
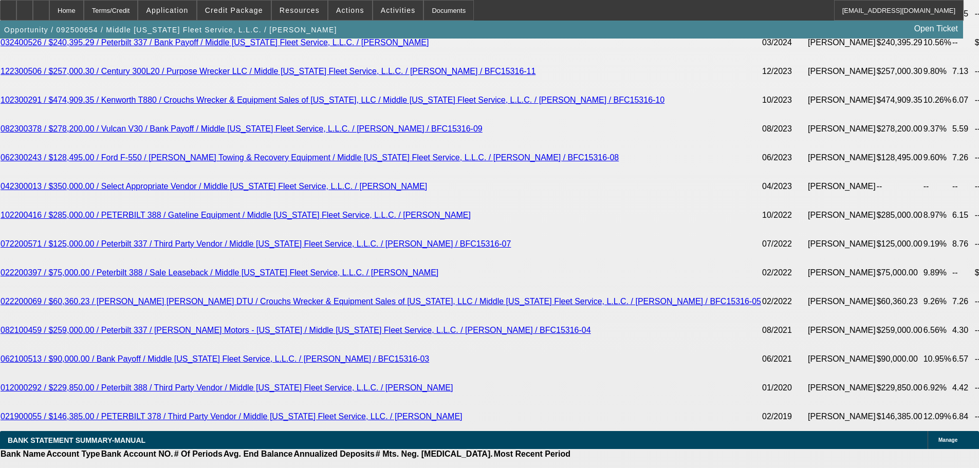
drag, startPoint x: 154, startPoint y: 345, endPoint x: 267, endPoint y: 333, distance: 113.2
type input "3"
type input "$3.00"
type input "3995"
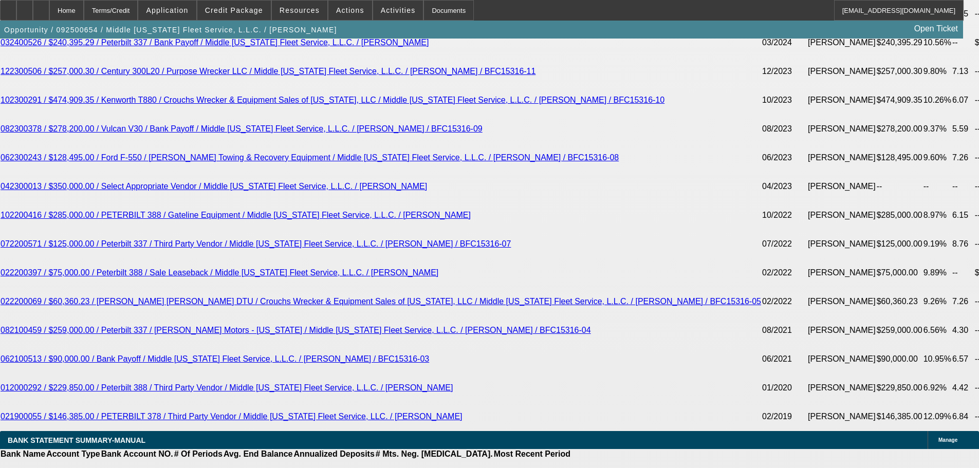
type input "$3,995.00"
type input "12.6"
type input "$3,995.00"
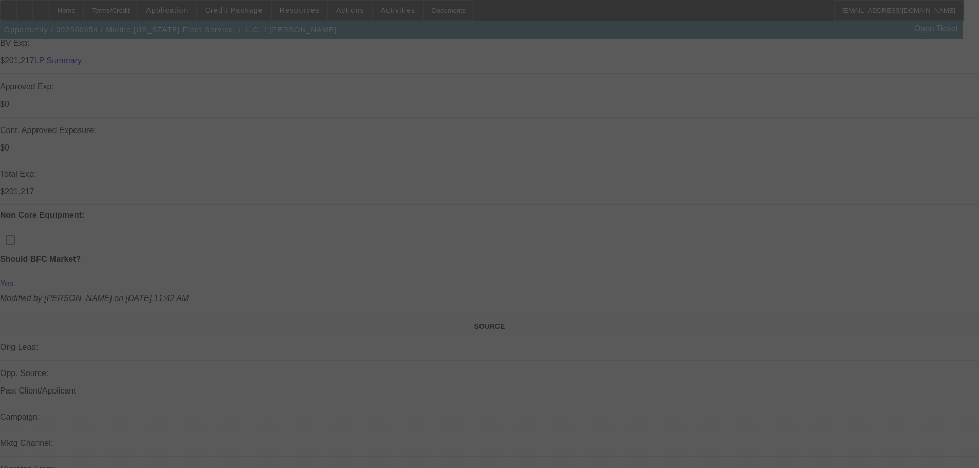
scroll to position [257, 0]
select select "0"
select select "2"
select select "0"
select select "6"
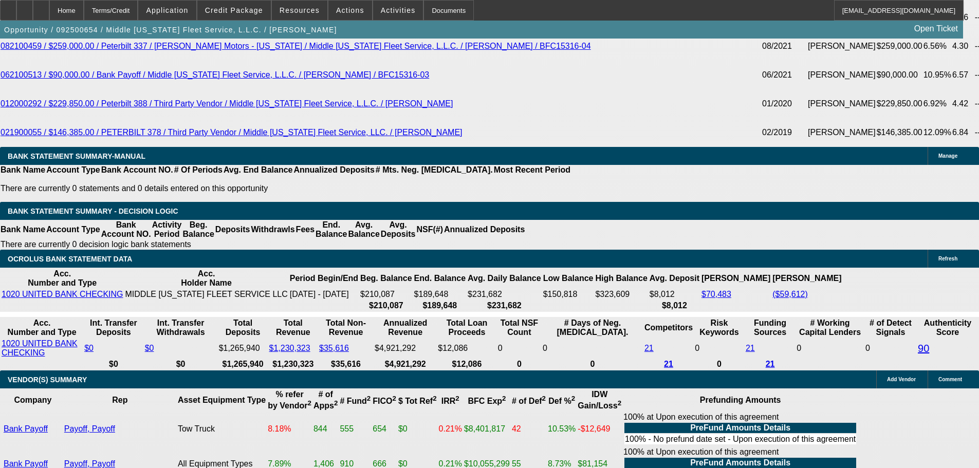
scroll to position [2348, 0]
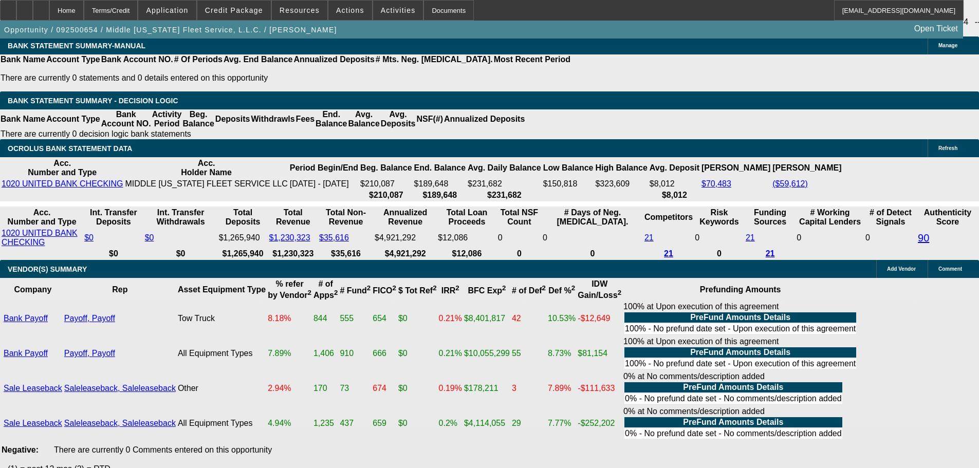
select select "3"
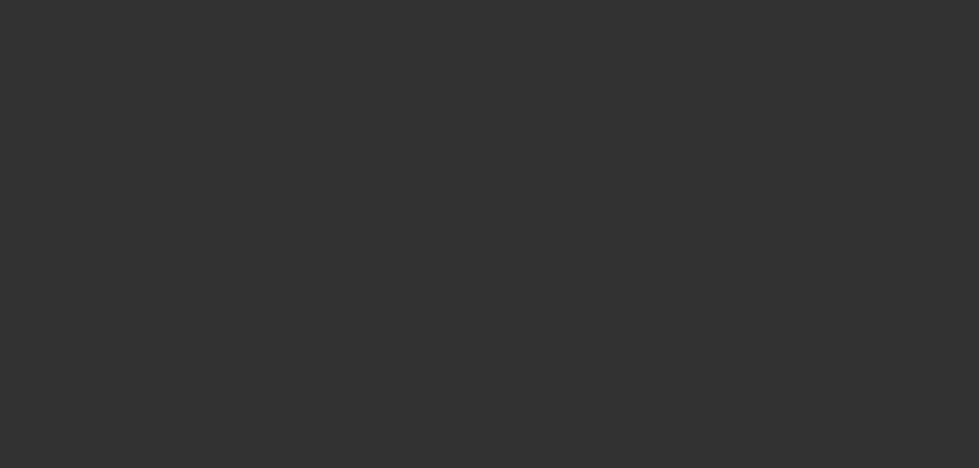
scroll to position [0, 0]
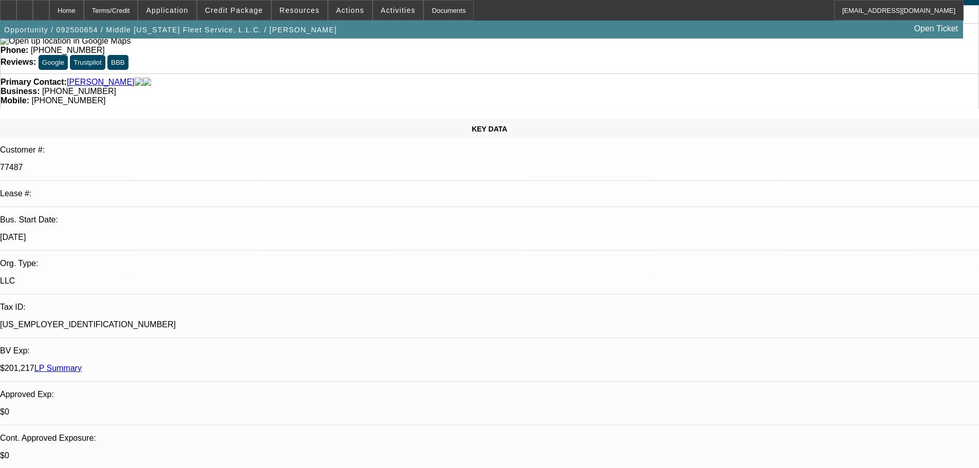
checkbox input "false"
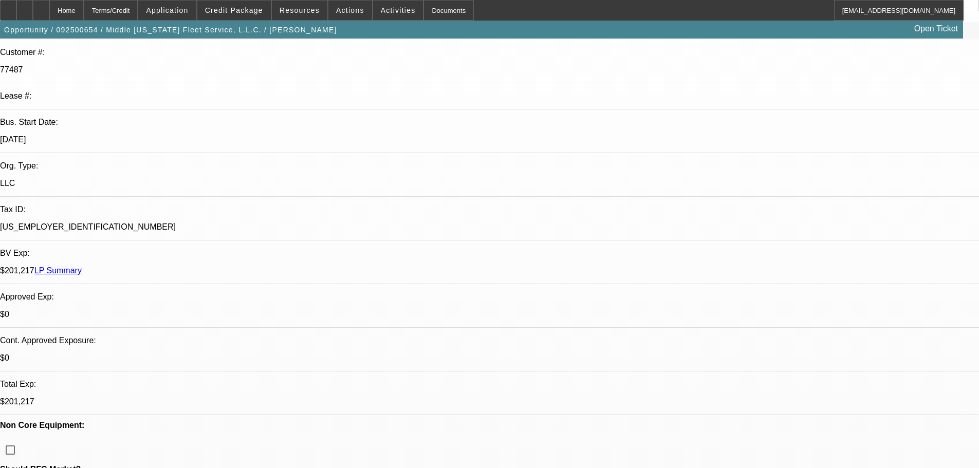
scroll to position [257, 0]
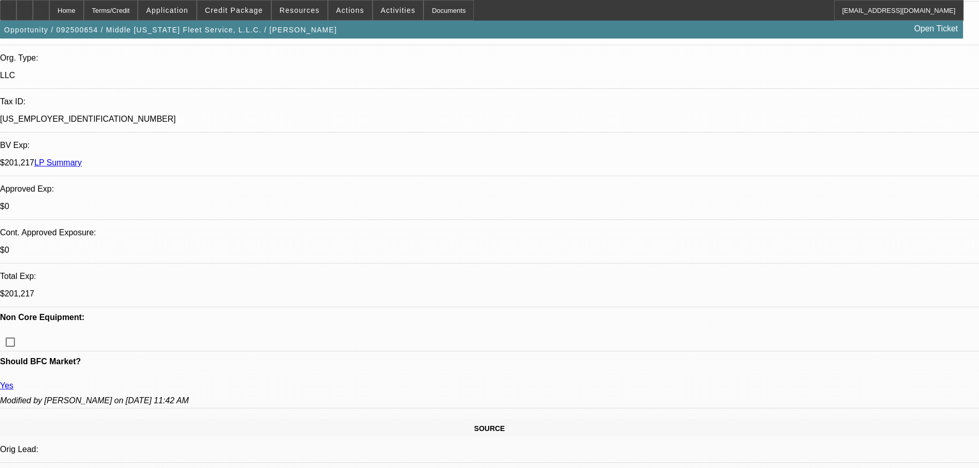
paste textarea "APPROVED, CONTINGENT ON ACCEPTABLE INSPECTION."
type textarea "APPROVED, CONTINGENT ON ACCEPTABLE INSPECTION."
checkbox input "false"
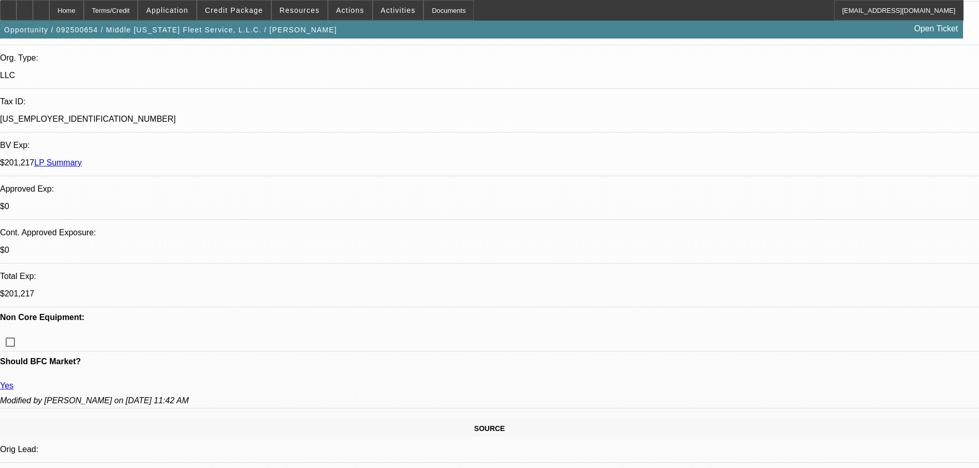
checkbox input "true"
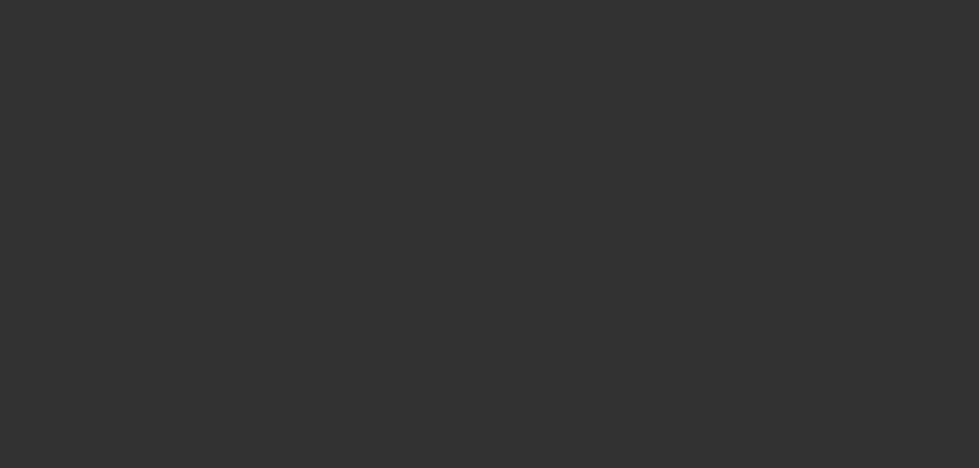
scroll to position [0, 0]
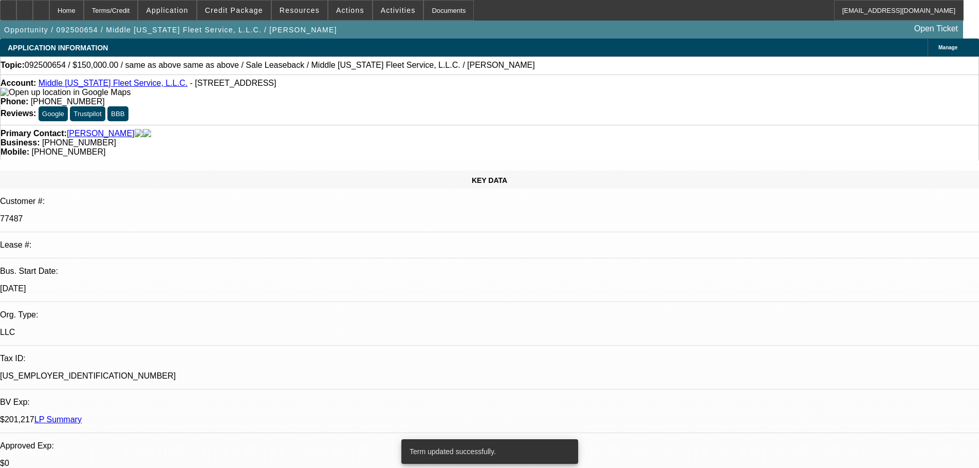
select select "0"
select select "2"
select select "0"
select select "6"
select select "0"
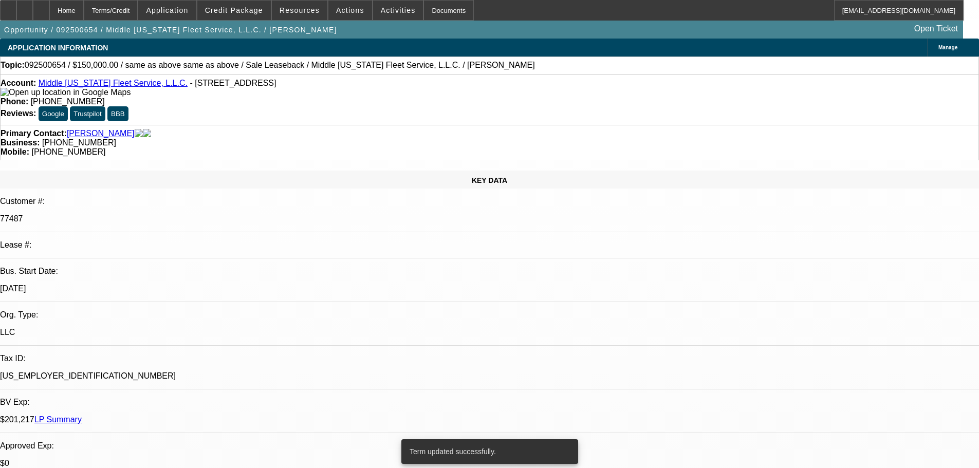
select select "0"
select select "2"
select select "0"
select select "6"
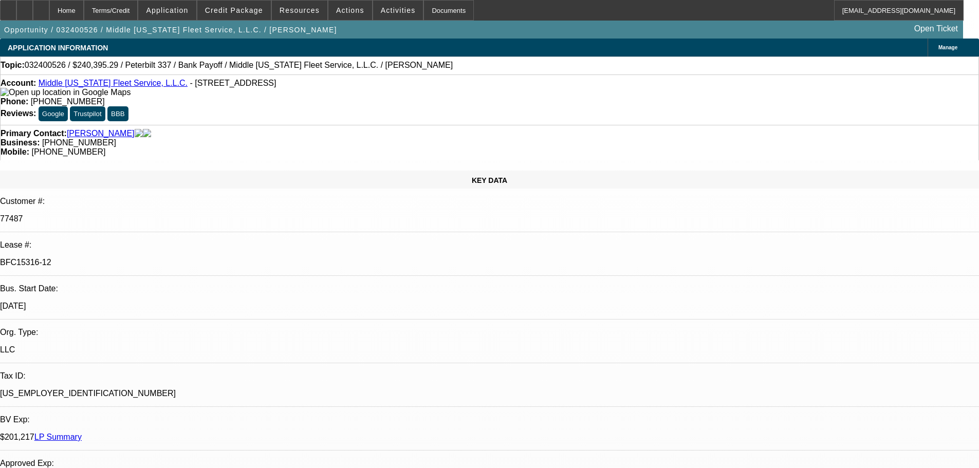
select select "0"
select select "2"
select select "0"
select select "6"
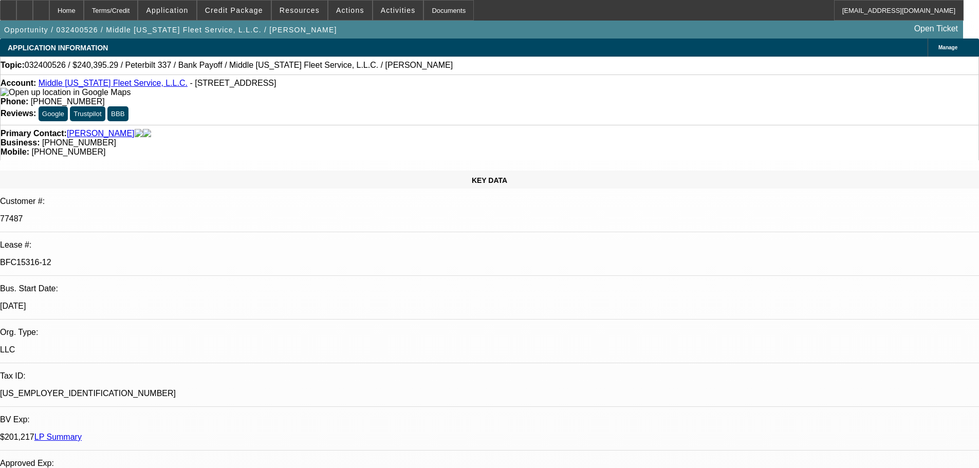
select select "0"
select select "2"
select select "0"
select select "6"
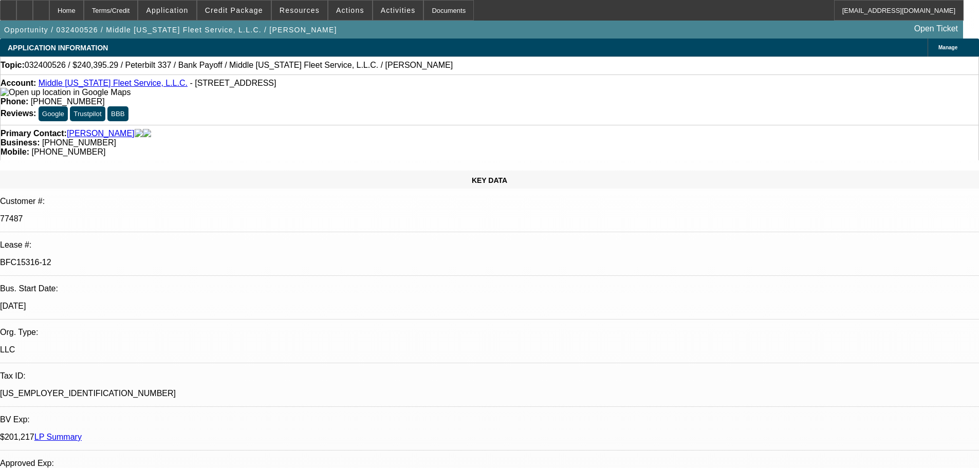
select select "0"
select select "2"
select select "0"
select select "6"
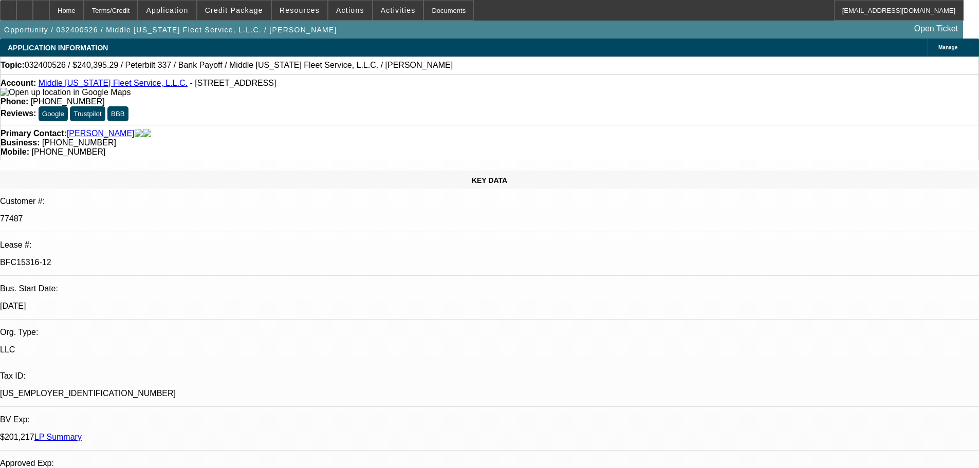
select select "0"
select select "2"
select select "0"
select select "6"
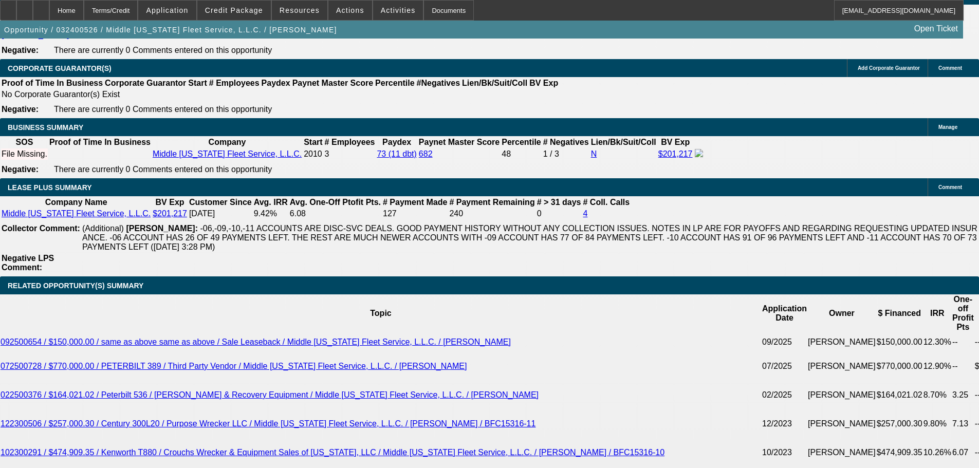
scroll to position [1739, 0]
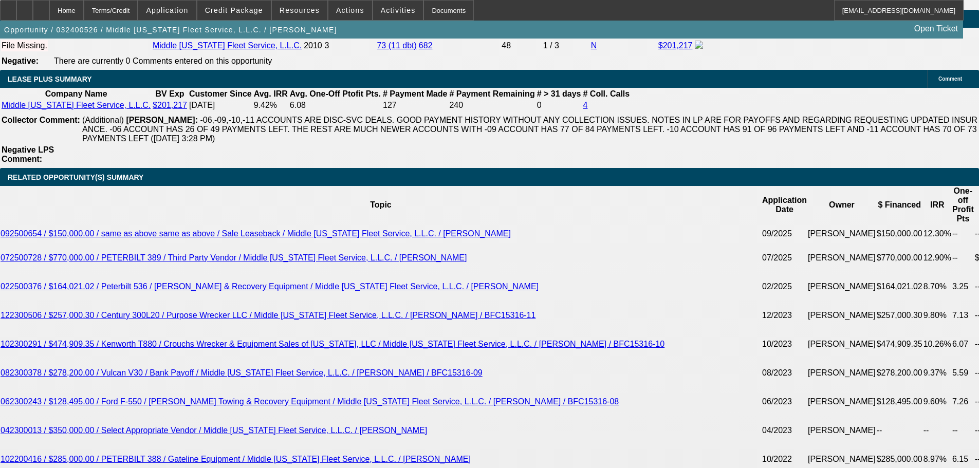
scroll to position [1688, 0]
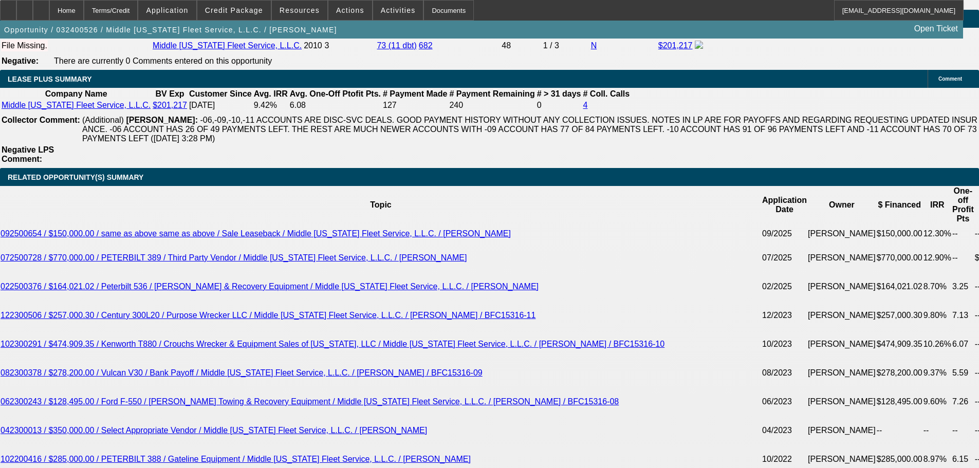
drag, startPoint x: 842, startPoint y: 365, endPoint x: 856, endPoint y: 365, distance: 13.9
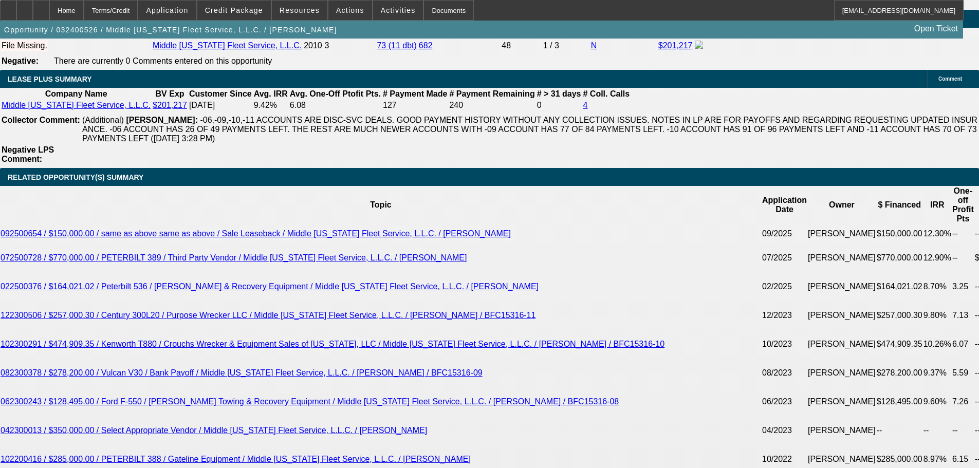
scroll to position [1071, 0]
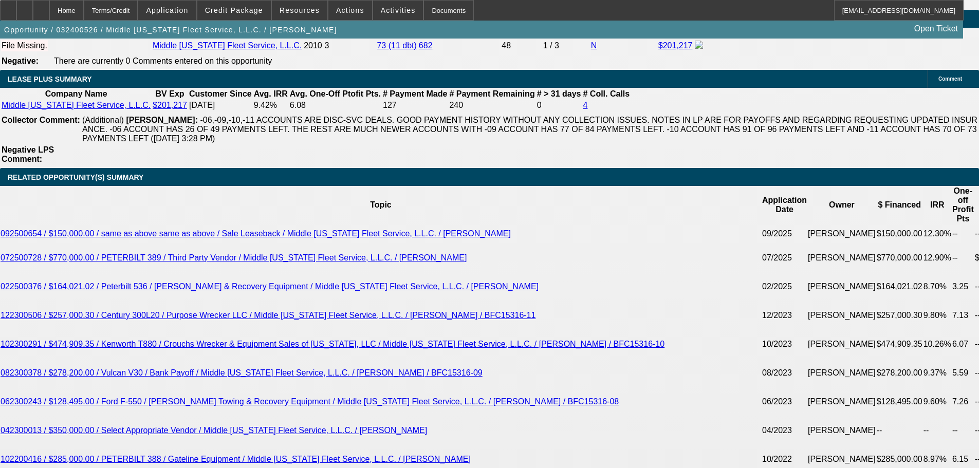
scroll to position [1020, 0]
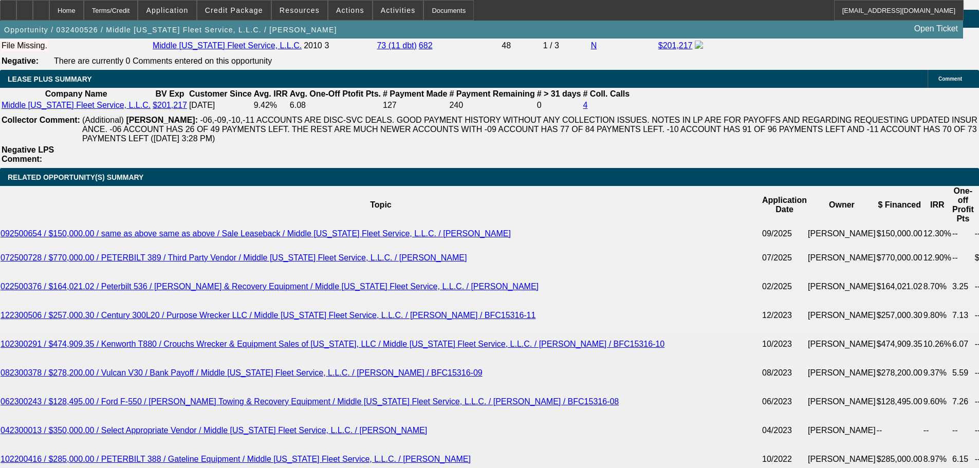
scroll to position [814, 0]
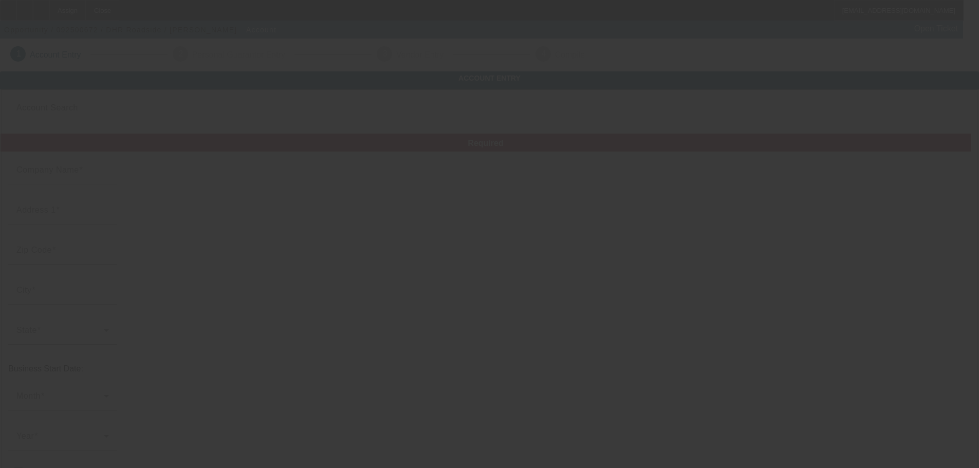
type input "DHR Roadside"
type input "[STREET_ADDRESS][PERSON_NAME]"
type input "44805"
type input "Ashland"
type input "[PHONE_NUMBER]"
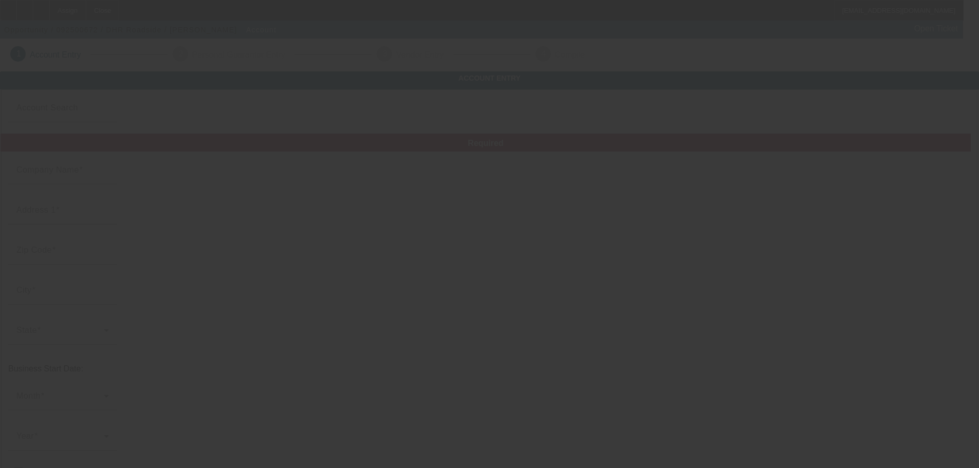
type input "[EMAIL_ADDRESS][DOMAIN_NAME]"
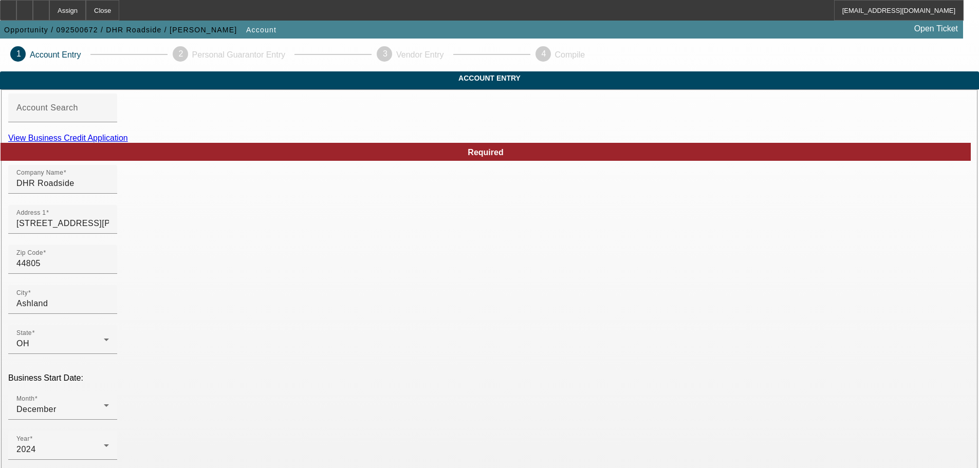
scroll to position [190, 0]
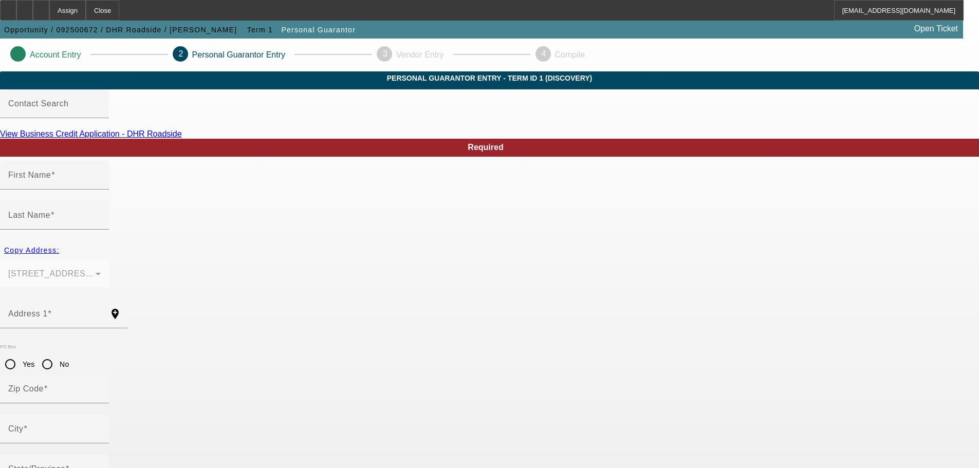
type input "[PERSON_NAME]"
type input "[STREET_ADDRESS][PERSON_NAME]"
radio input "true"
type input "44805"
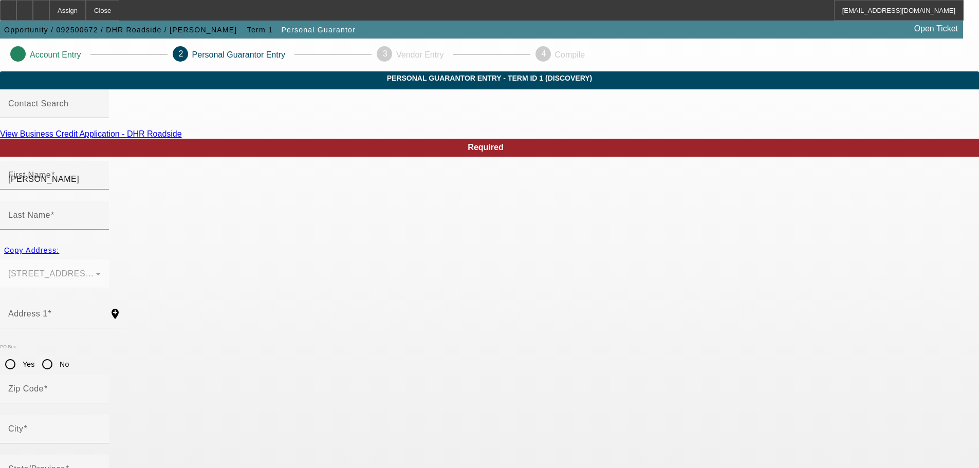
type input "Ashland"
type input "[PHONE_NUMBER]"
type input "100"
type input "596-76-4428"
type input "[EMAIL_ADDRESS][DOMAIN_NAME]"
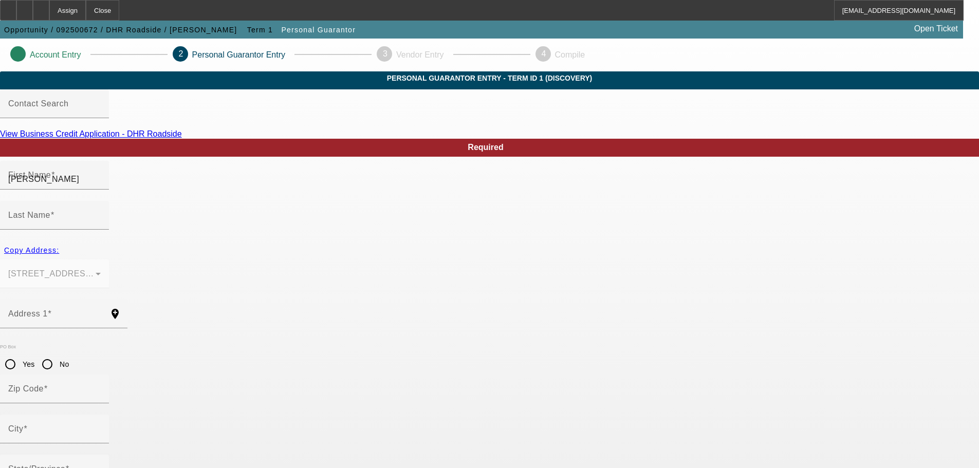
type input "[PHONE_NUMBER]"
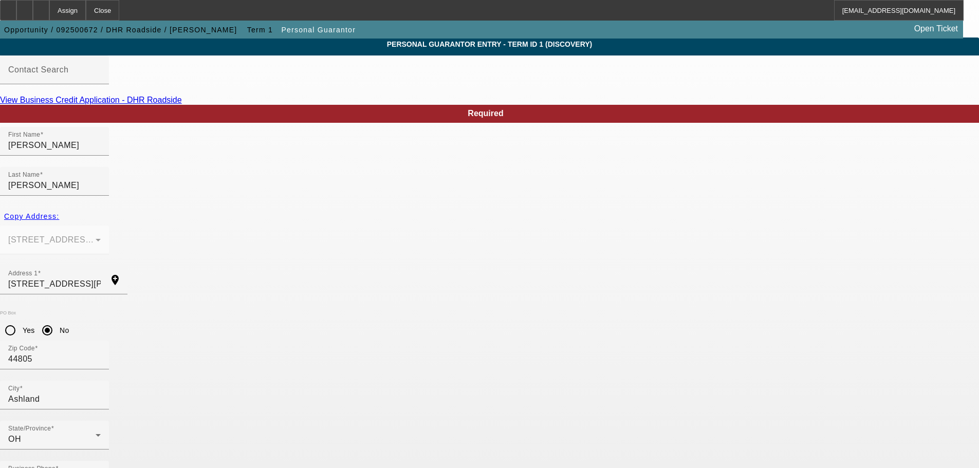
scroll to position [34, 0]
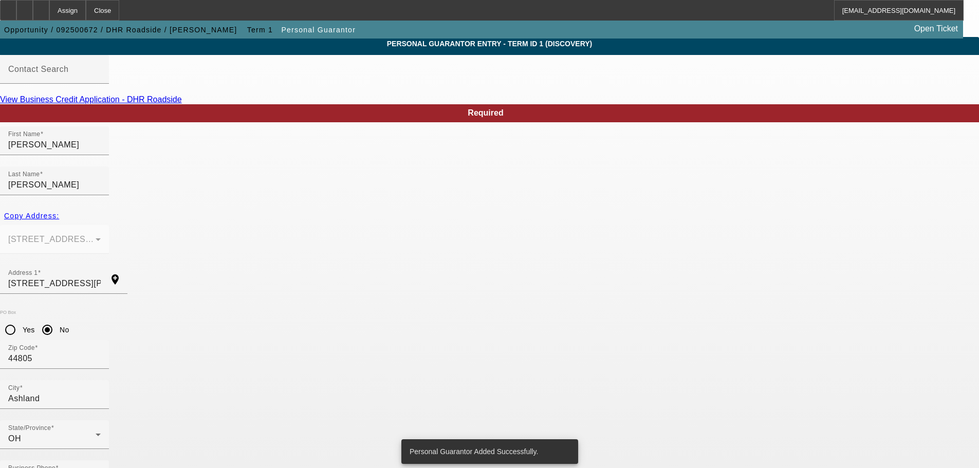
scroll to position [0, 0]
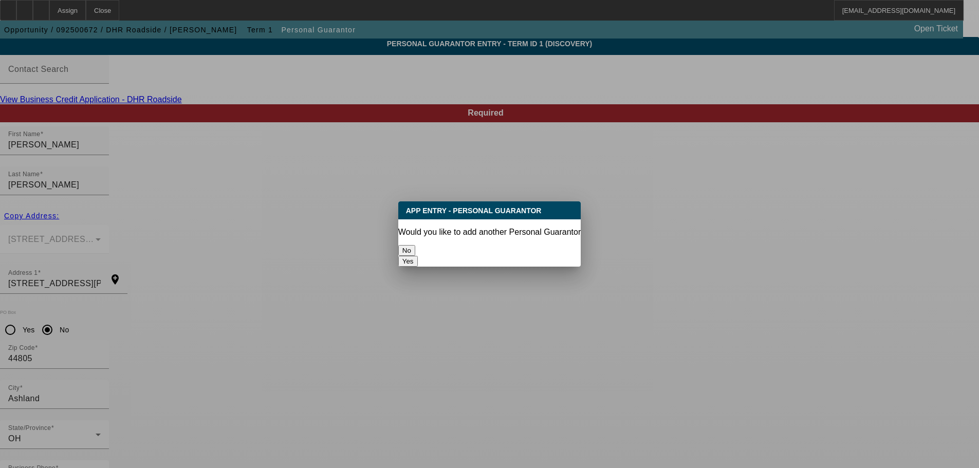
click at [415, 245] on button "No" at bounding box center [406, 250] width 17 height 11
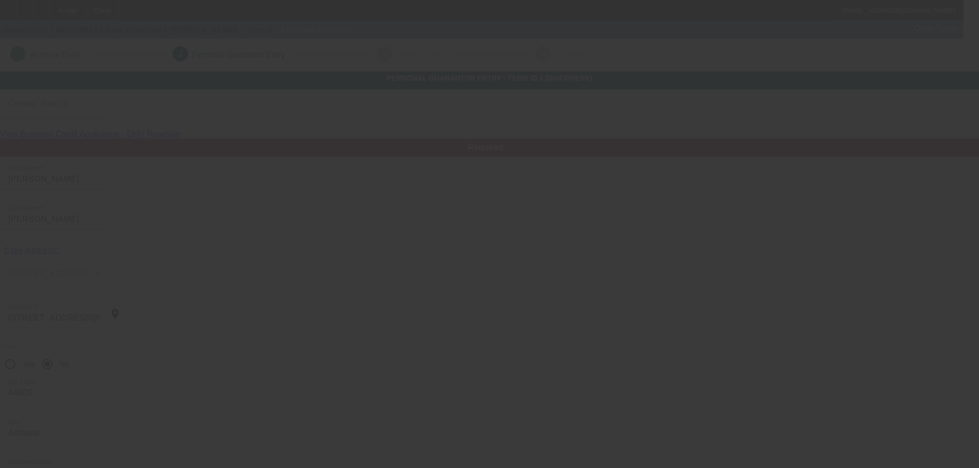
scroll to position [34, 0]
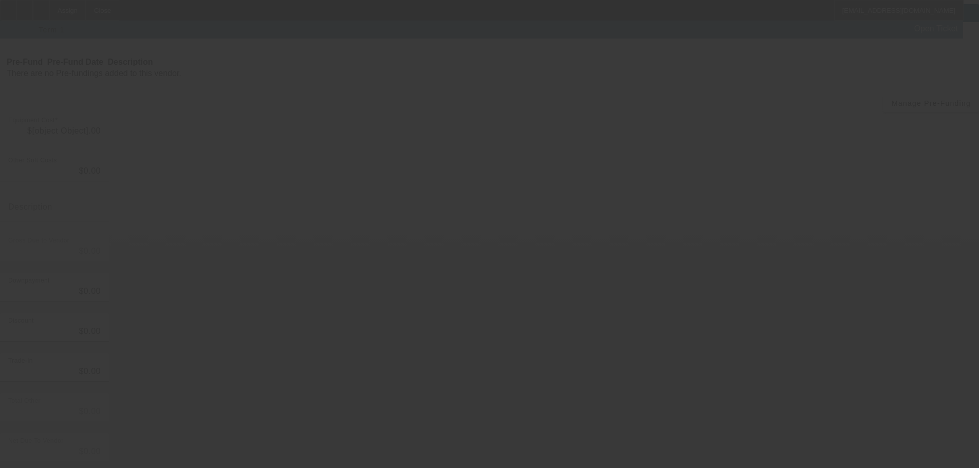
type input "$30,000.00"
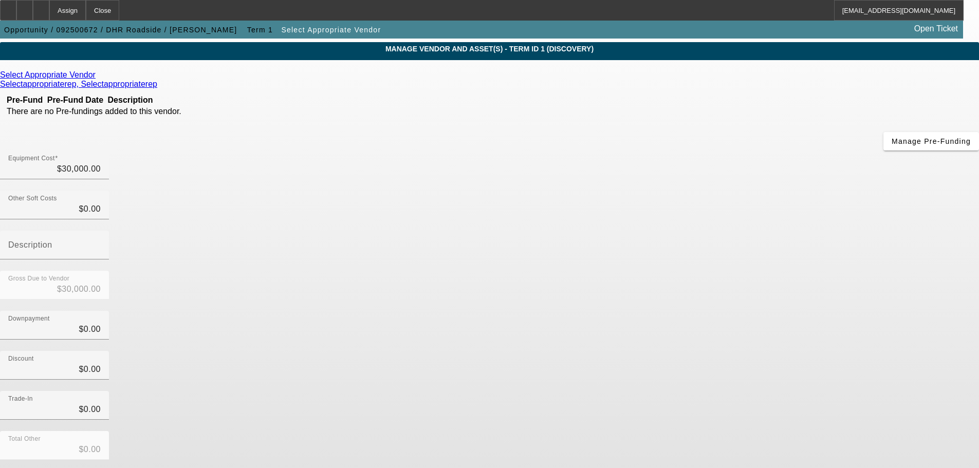
scroll to position [57, 0]
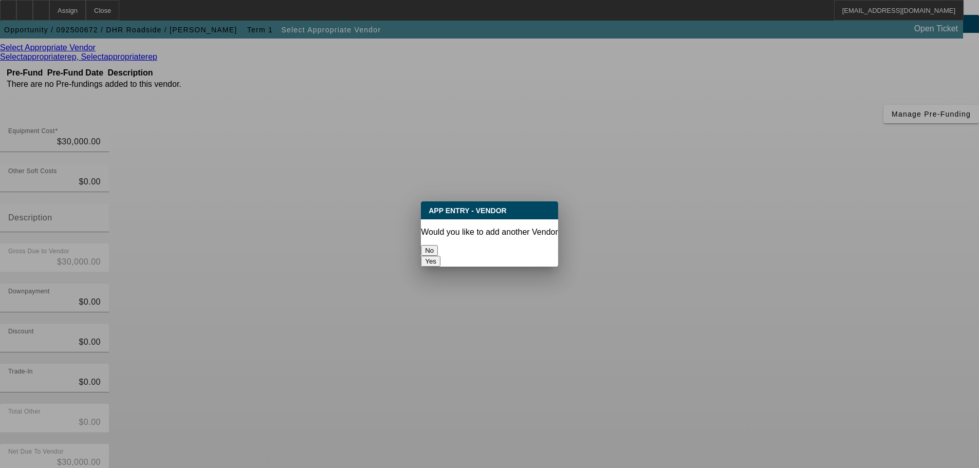
scroll to position [0, 0]
click at [438, 245] on button "No" at bounding box center [429, 250] width 17 height 11
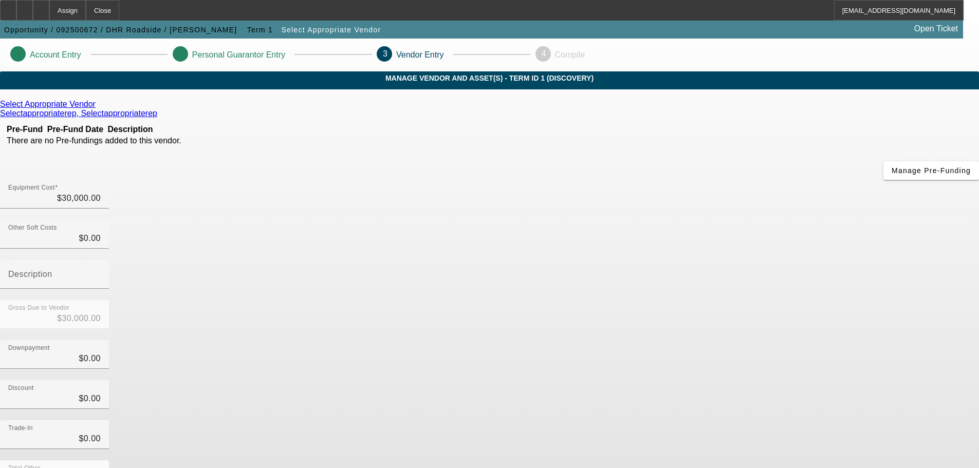
scroll to position [57, 0]
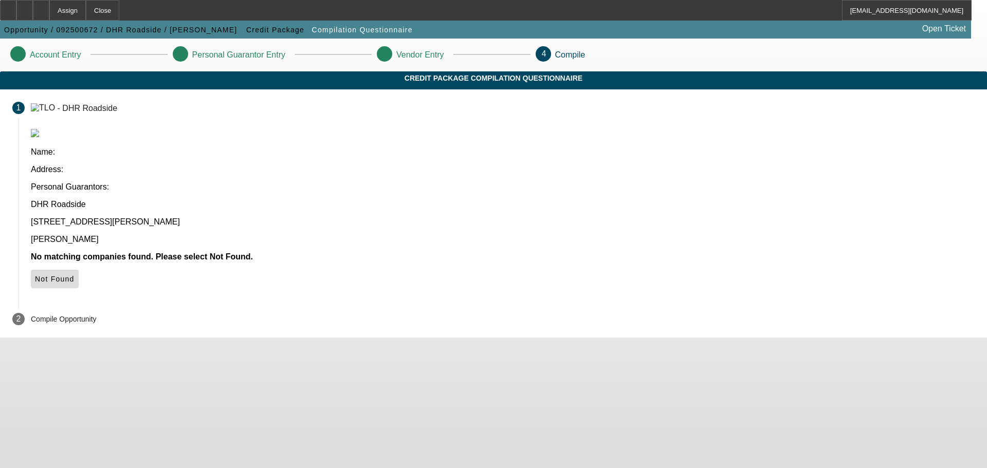
click at [75, 275] on span "Not Found" at bounding box center [55, 279] width 40 height 8
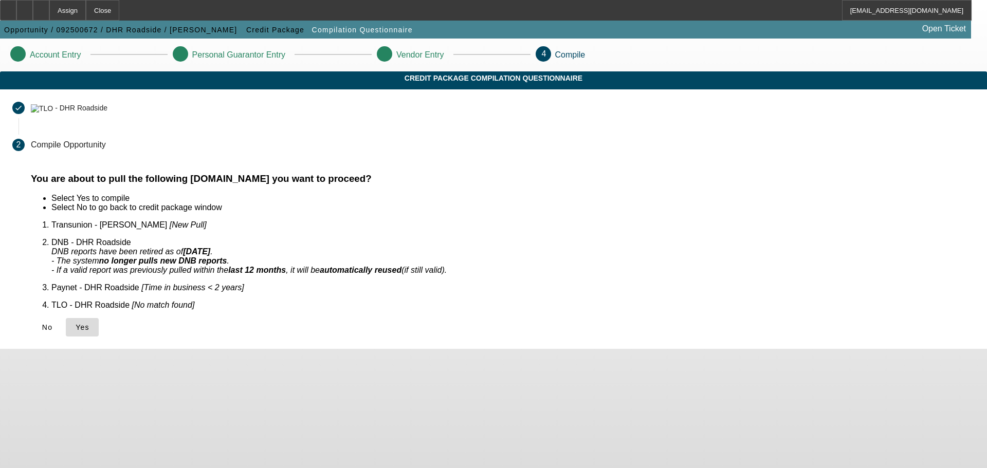
click at [89, 323] on span "Yes" at bounding box center [83, 327] width 14 height 8
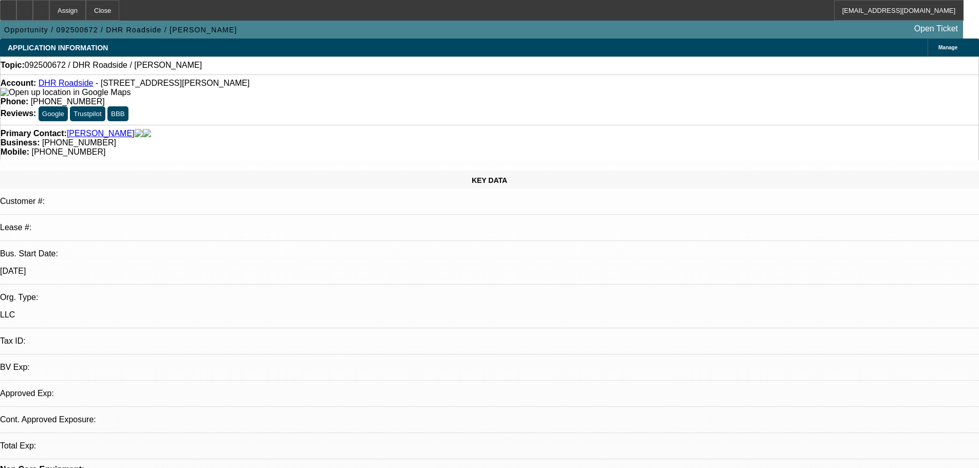
select select "0"
select select "2"
select select "0.1"
select select "4"
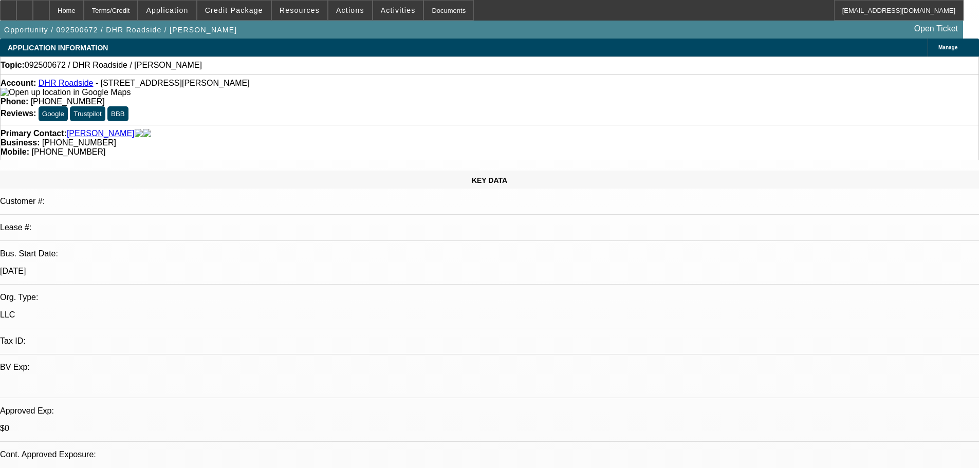
select select "0"
select select "2"
select select "0.1"
select select "4"
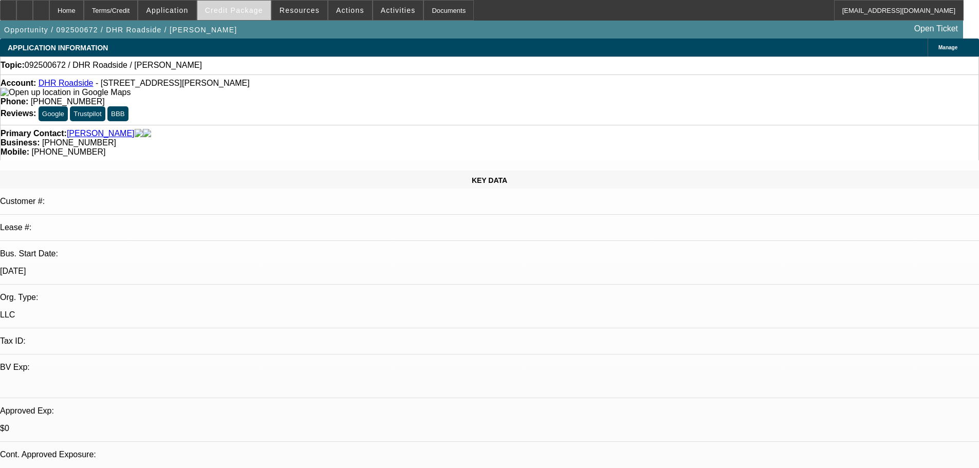
click at [248, 14] on span "Credit Package" at bounding box center [234, 10] width 58 height 8
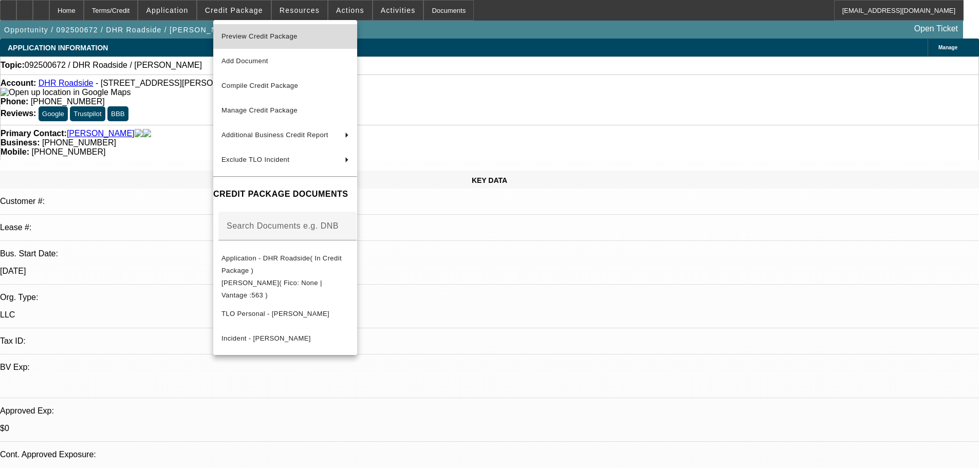
click at [254, 33] on span "Preview Credit Package" at bounding box center [259, 36] width 76 height 8
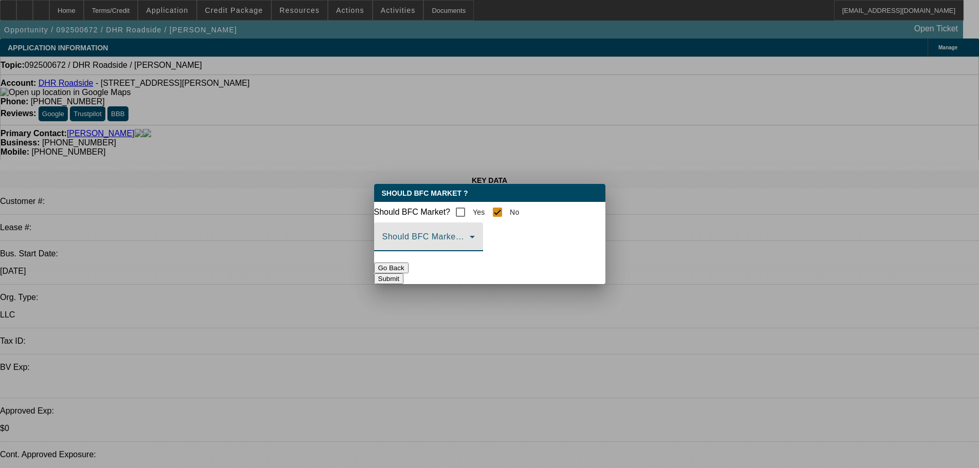
click at [470, 245] on span at bounding box center [425, 241] width 87 height 12
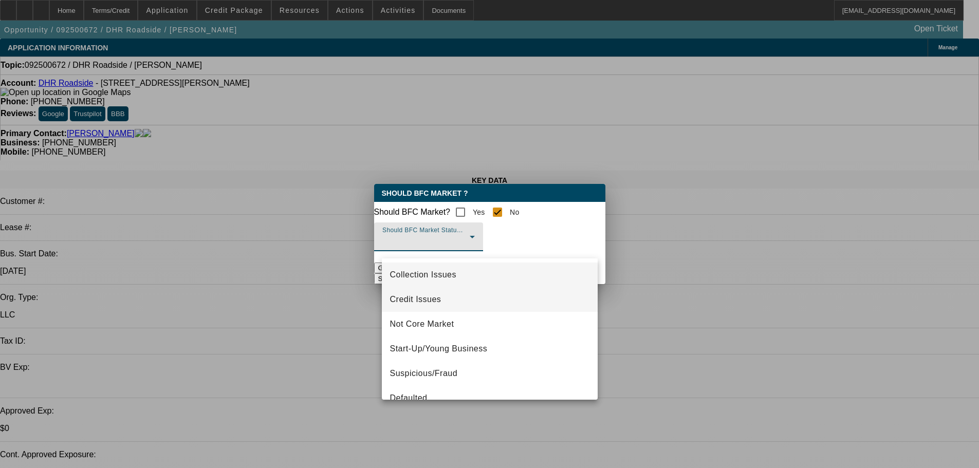
click at [456, 301] on mat-option "Credit Issues" at bounding box center [490, 299] width 216 height 25
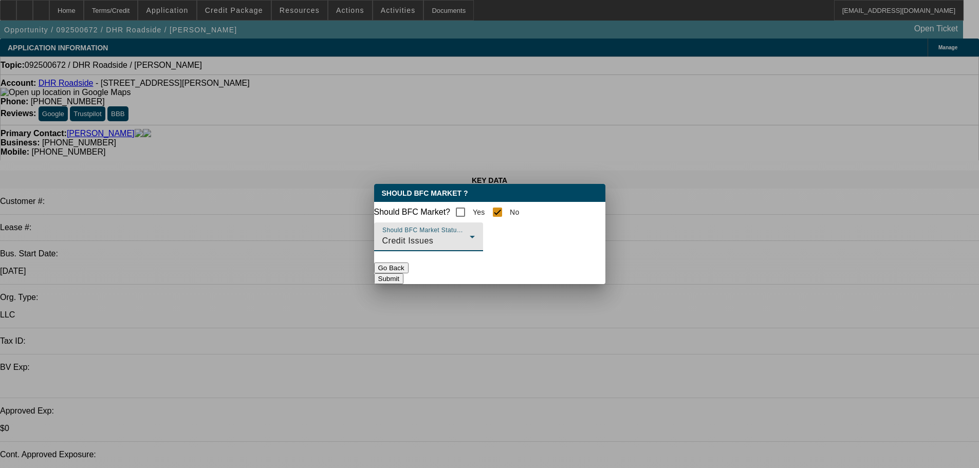
click at [403, 277] on button "Submit" at bounding box center [388, 278] width 29 height 11
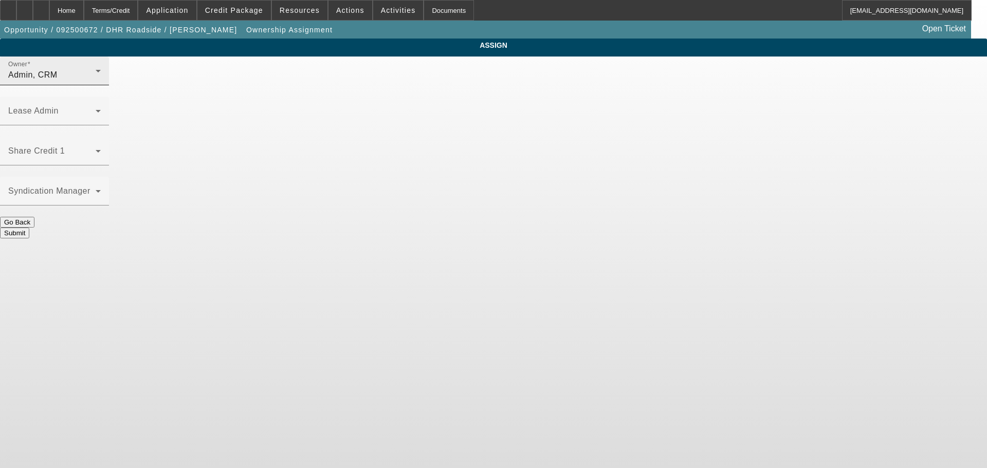
click at [96, 80] on div "Admin, CRM" at bounding box center [51, 75] width 87 height 12
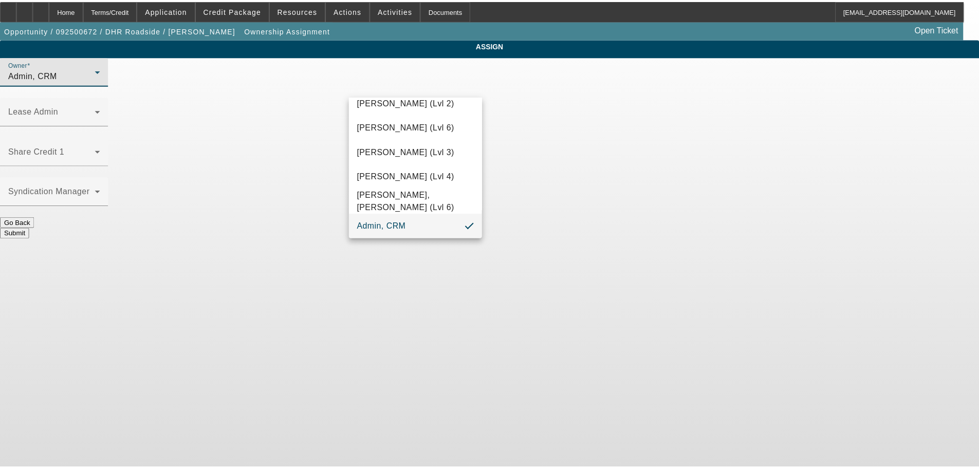
scroll to position [29, 0]
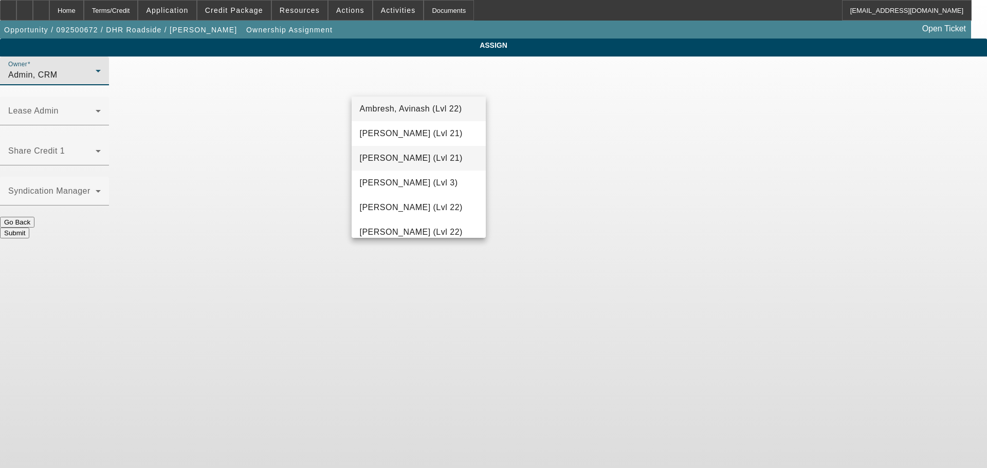
click at [408, 156] on span "Arida, Michael (Lvl 21)" at bounding box center [411, 158] width 103 height 12
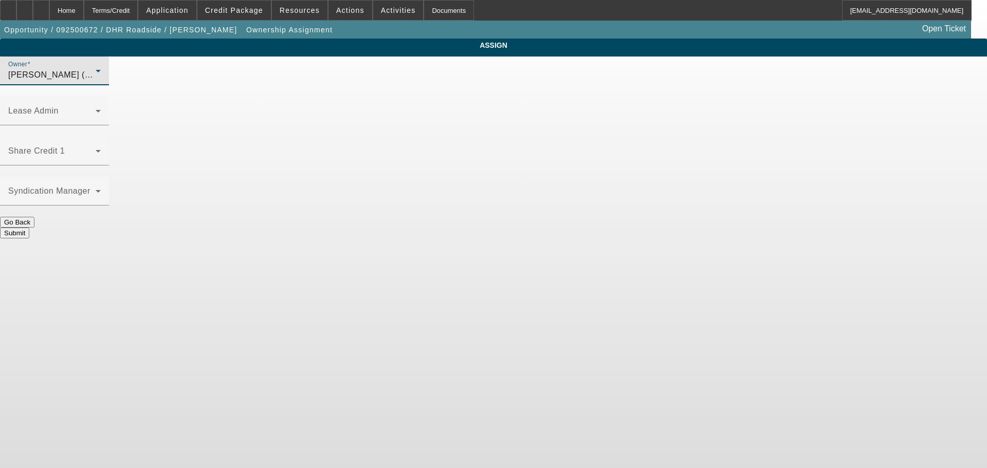
click at [29, 228] on button "Submit" at bounding box center [14, 233] width 29 height 11
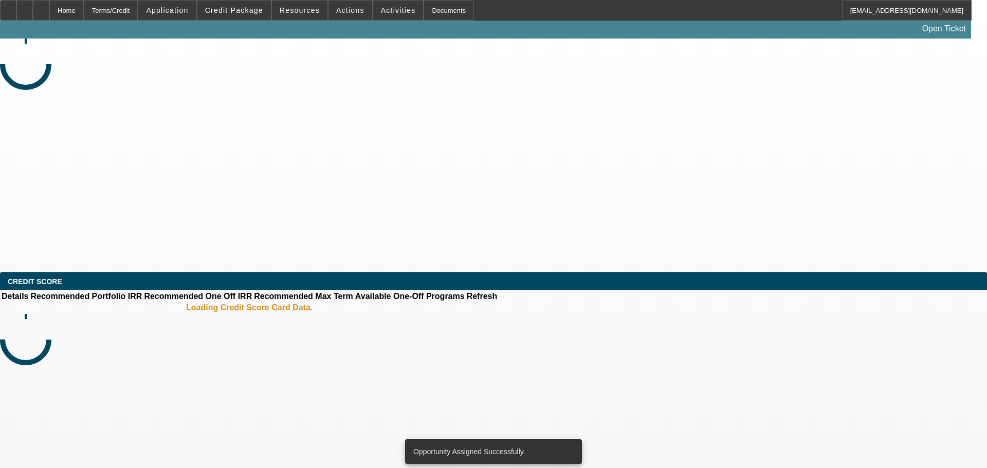
select select "0"
select select "2"
select select "0.1"
select select "4"
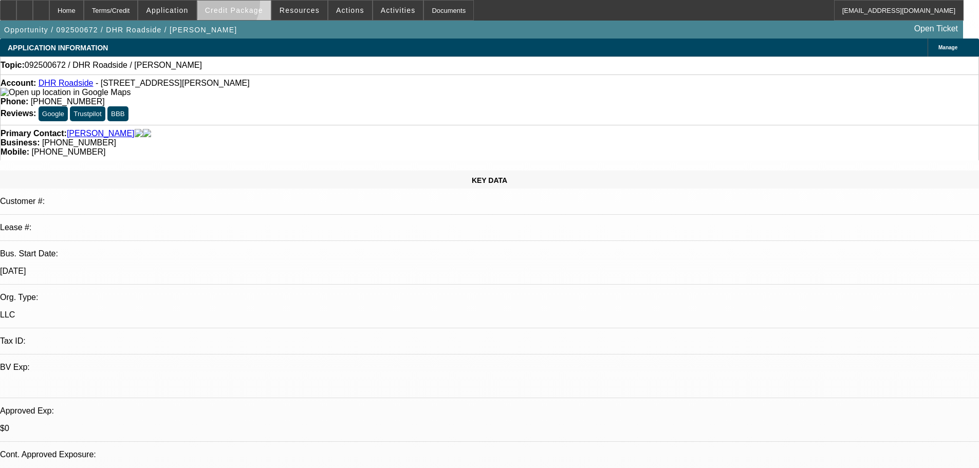
click at [227, 4] on span at bounding box center [233, 10] width 73 height 25
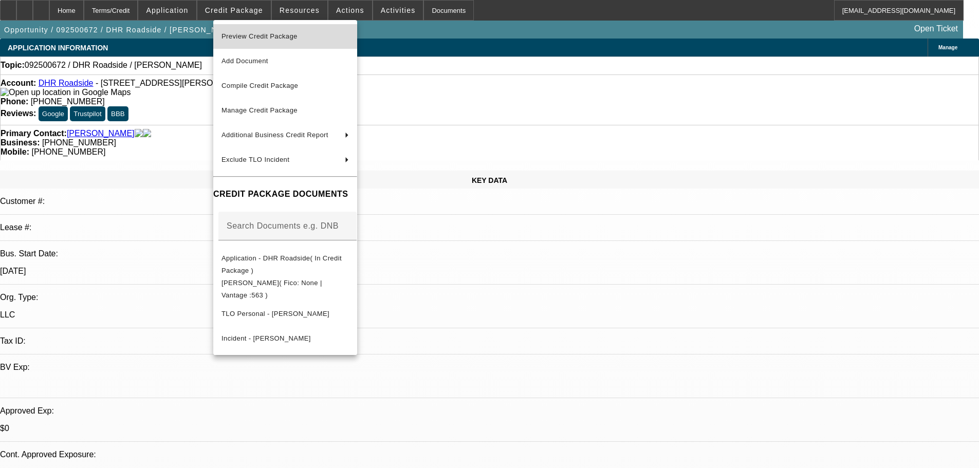
click at [258, 33] on span "Preview Credit Package" at bounding box center [259, 36] width 76 height 8
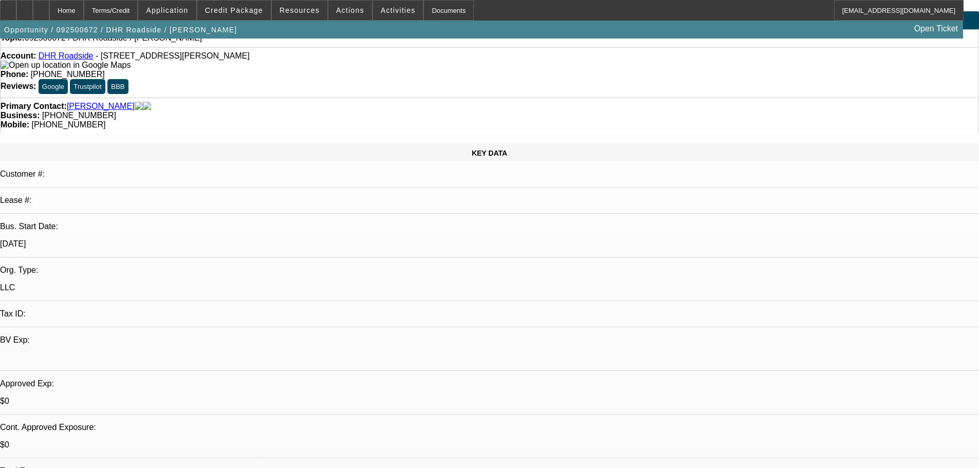
scroll to position [51, 0]
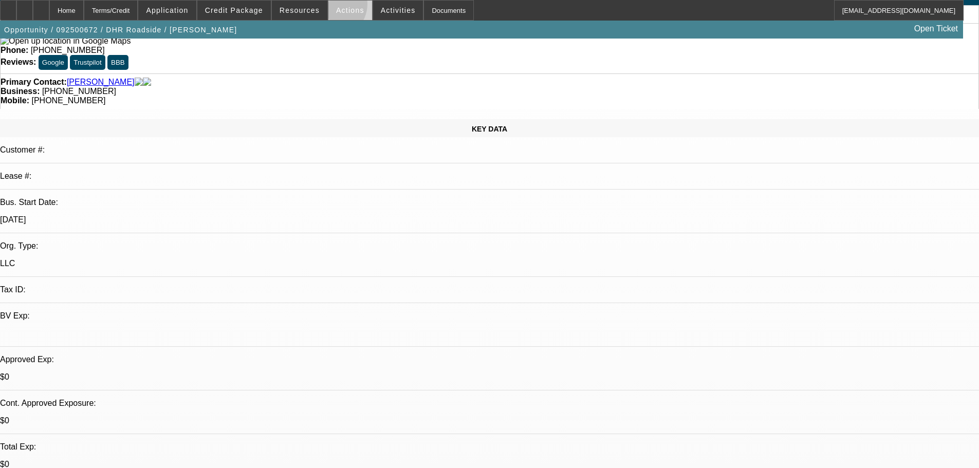
click at [328, 6] on span at bounding box center [350, 10] width 44 height 25
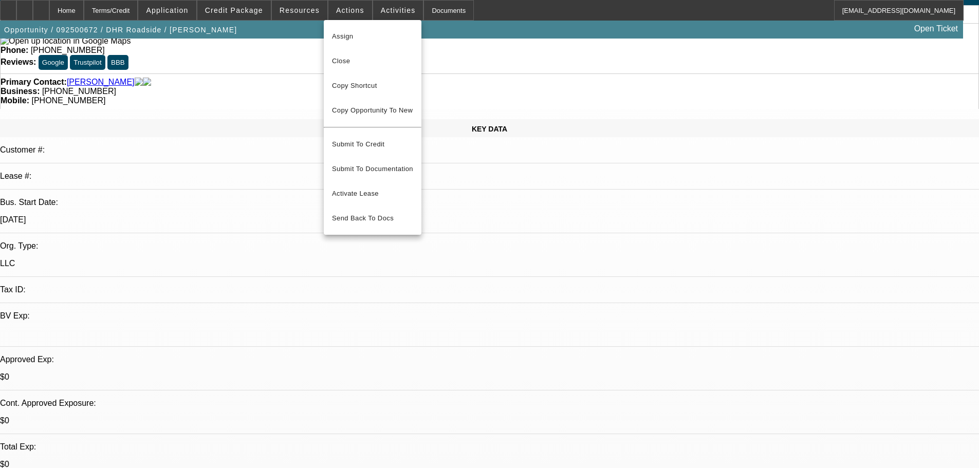
click at [377, 8] on div at bounding box center [489, 234] width 979 height 468
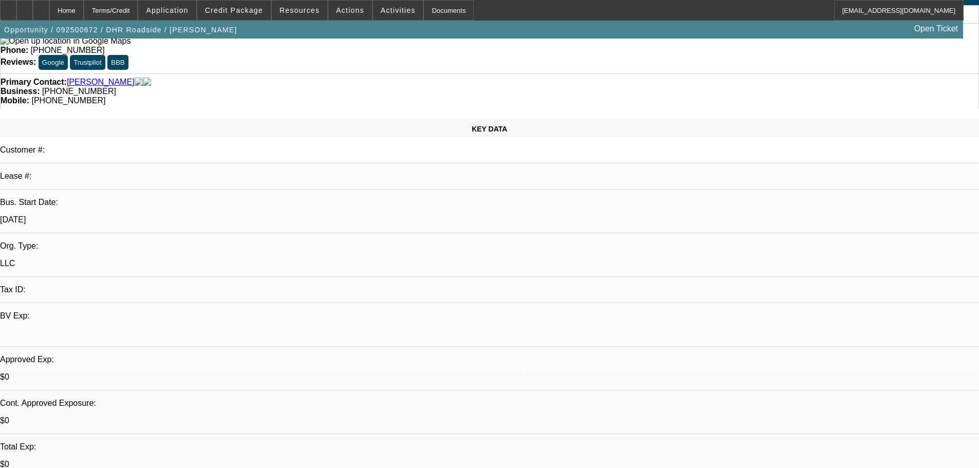
click at [381, 8] on span "Activities" at bounding box center [398, 10] width 35 height 8
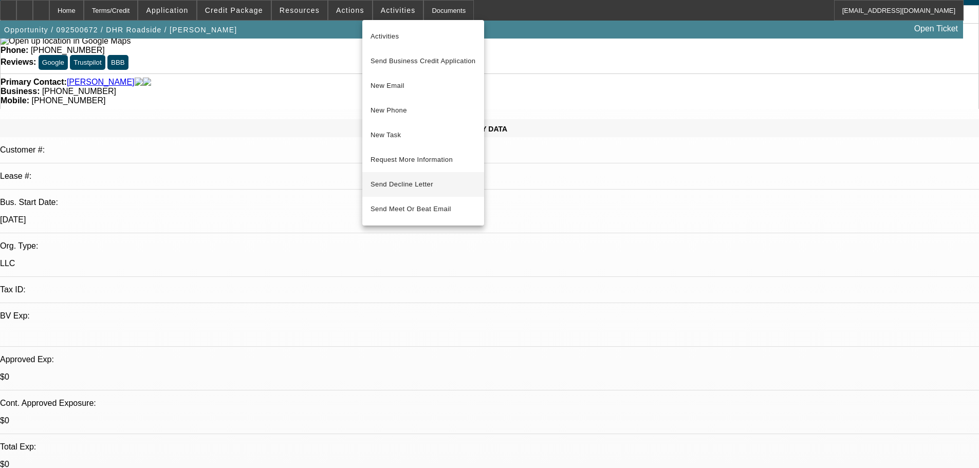
click at [400, 182] on span "Send Decline Letter" at bounding box center [402, 184] width 63 height 8
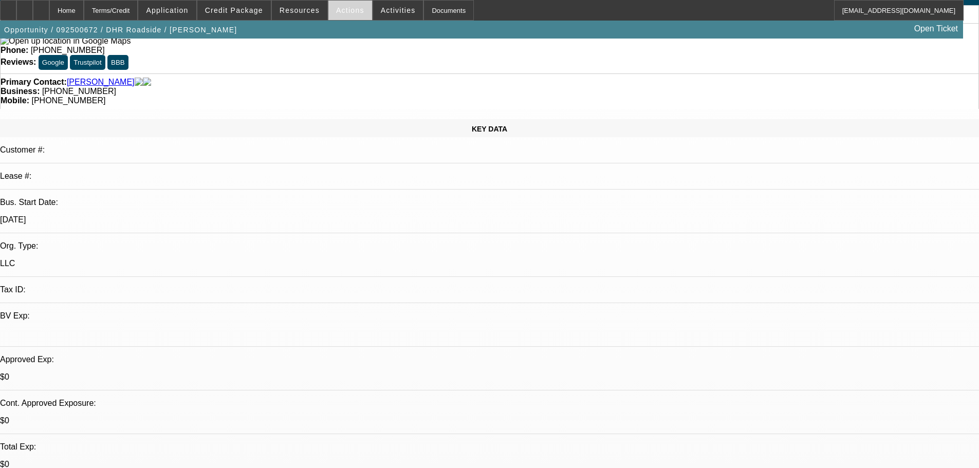
click at [342, 11] on span "Actions" at bounding box center [350, 10] width 28 height 8
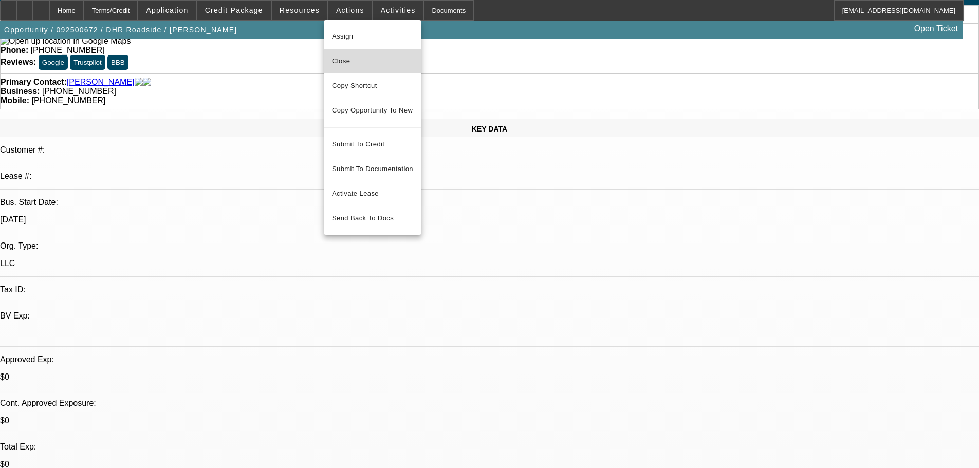
click at [351, 59] on span "Close" at bounding box center [372, 61] width 81 height 12
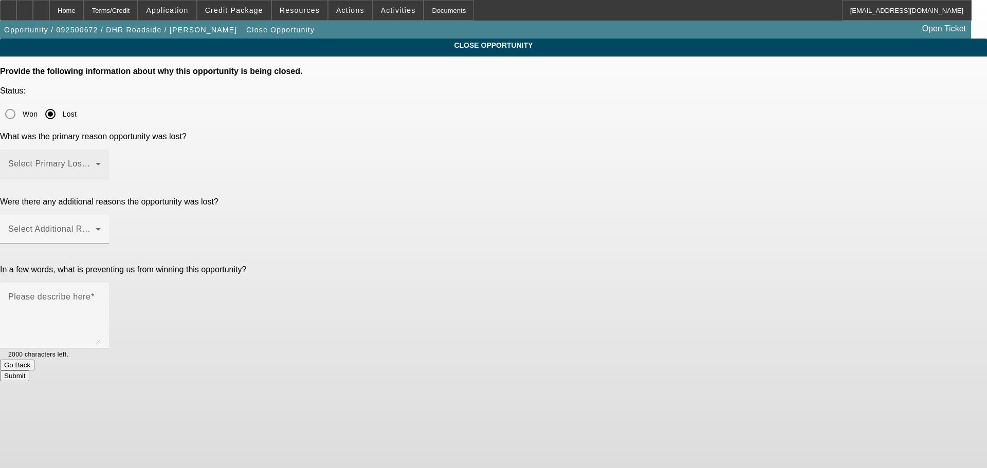
click at [96, 162] on span at bounding box center [51, 168] width 87 height 12
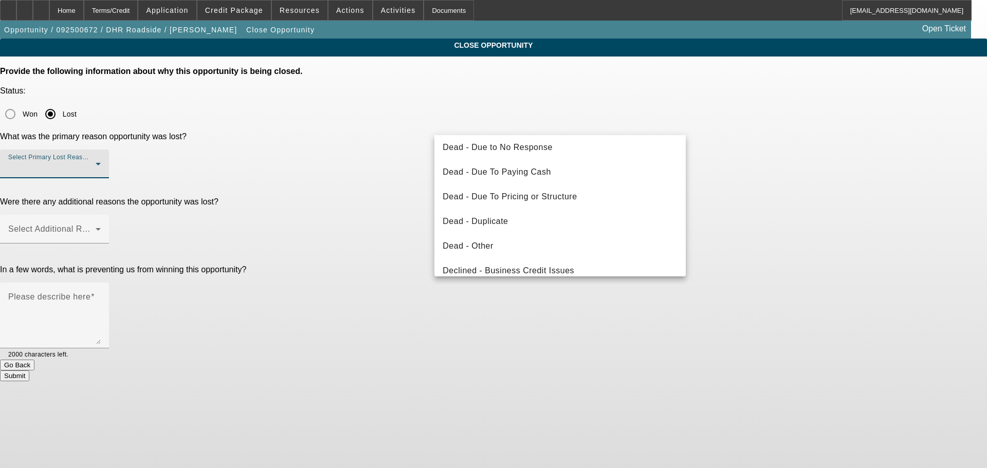
scroll to position [138, 0]
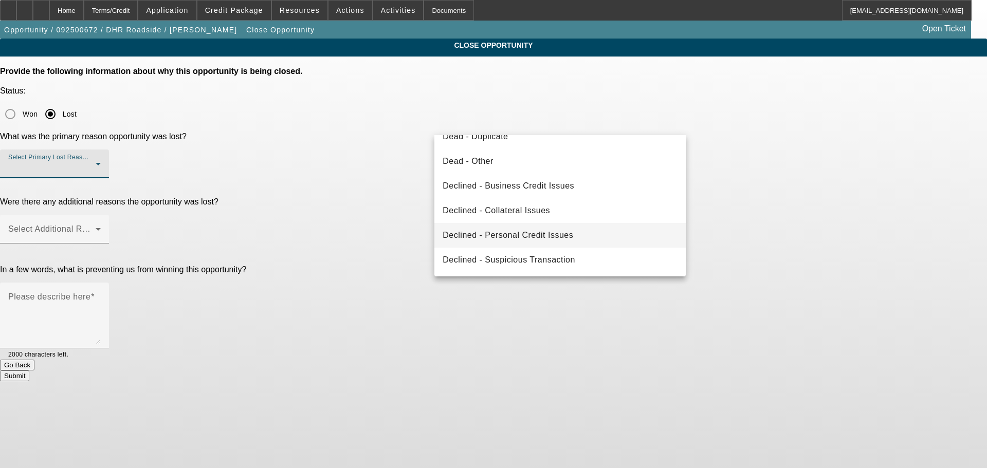
click at [532, 225] on mat-option "Declined - Personal Credit Issues" at bounding box center [559, 235] width 251 height 25
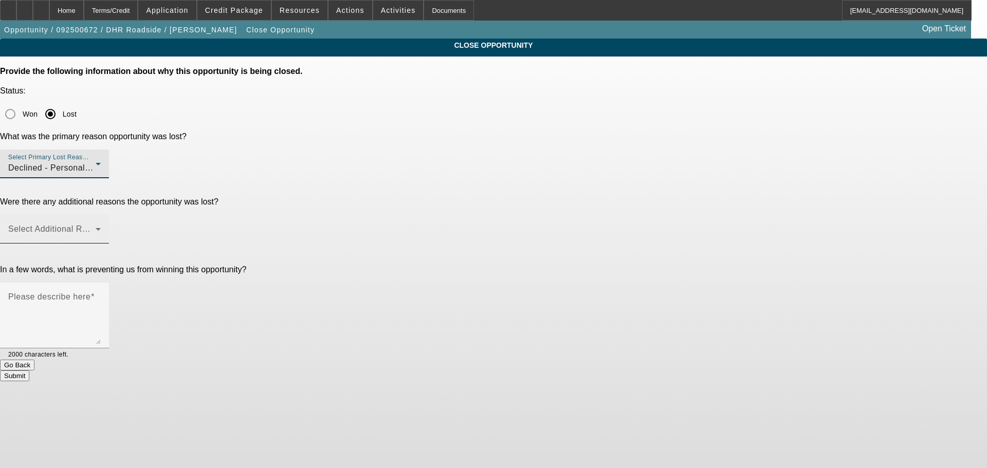
click at [96, 227] on span at bounding box center [51, 233] width 87 height 12
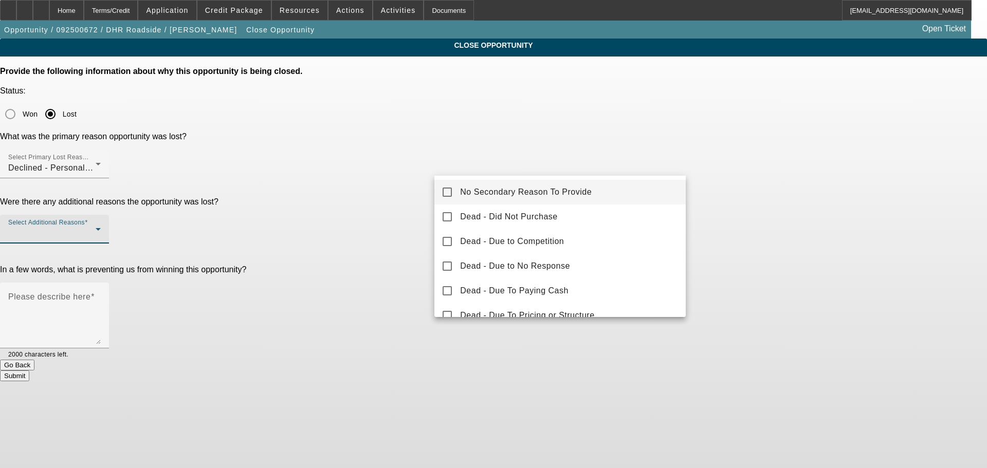
click at [497, 193] on span "No Secondary Reason To Provide" at bounding box center [526, 192] width 132 height 12
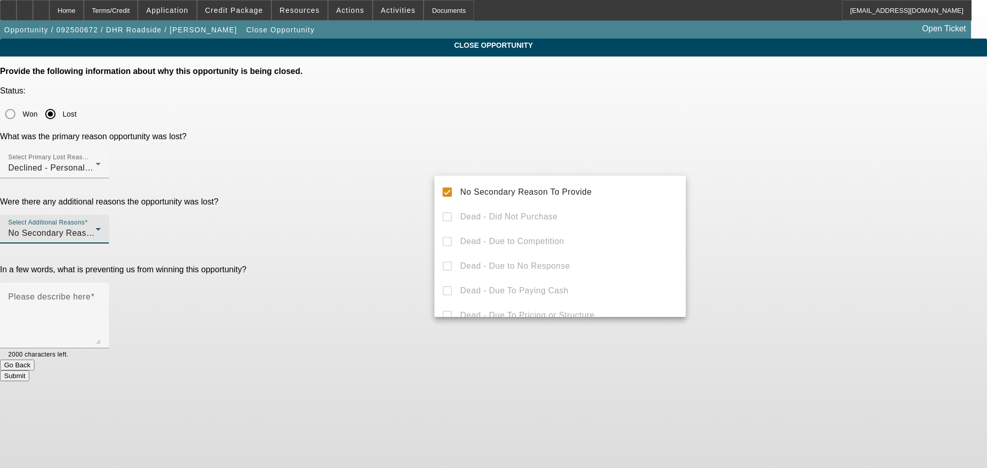
drag, startPoint x: 367, startPoint y: 214, endPoint x: 382, endPoint y: 214, distance: 15.4
click at [368, 214] on div at bounding box center [493, 234] width 987 height 468
click at [101, 295] on textarea "Please describe here" at bounding box center [54, 319] width 93 height 49
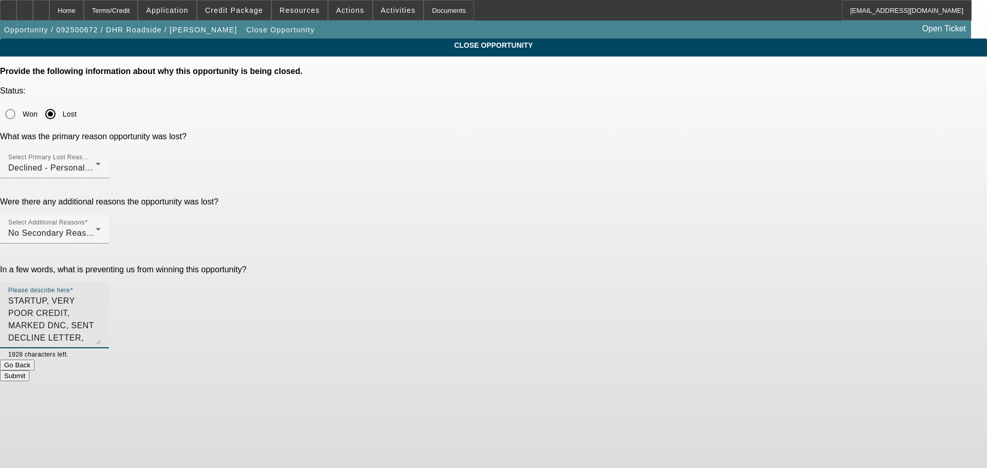
type textarea "STARTUP, VERY POOR CREDIT, MARKED DNC, SENT DECLINE LETTER, CLOSING OPP."
click at [29, 371] on button "Submit" at bounding box center [14, 376] width 29 height 11
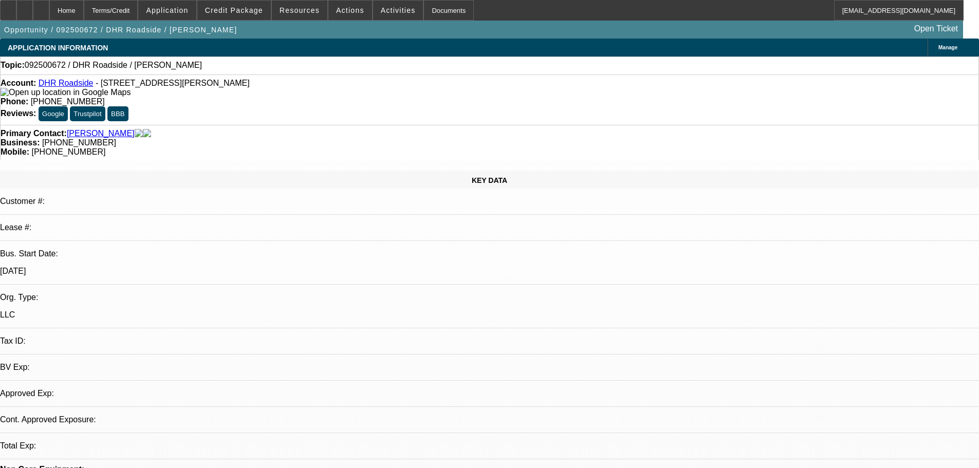
select select "0"
select select "2"
select select "0.1"
select select "4"
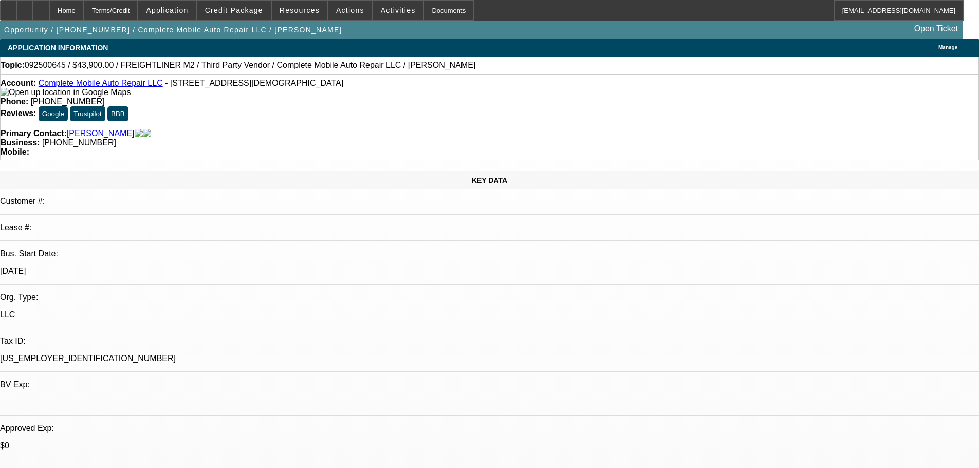
select select "0"
select select "2"
select select "0.1"
select select "4"
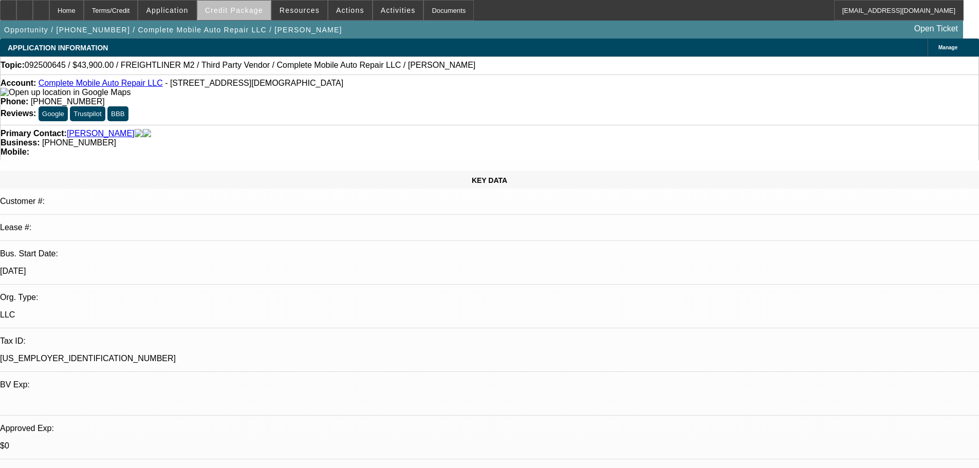
click at [258, 7] on span "Credit Package" at bounding box center [234, 10] width 58 height 8
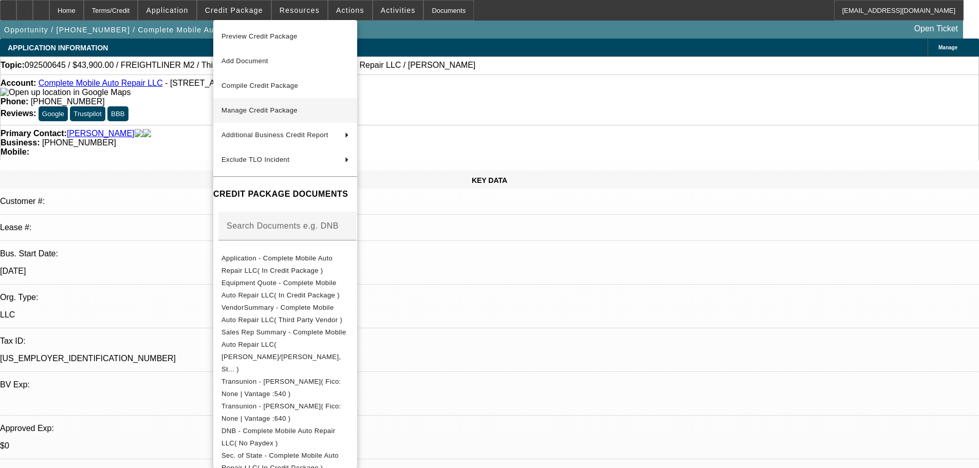
click at [268, 108] on span "Manage Credit Package" at bounding box center [259, 110] width 76 height 8
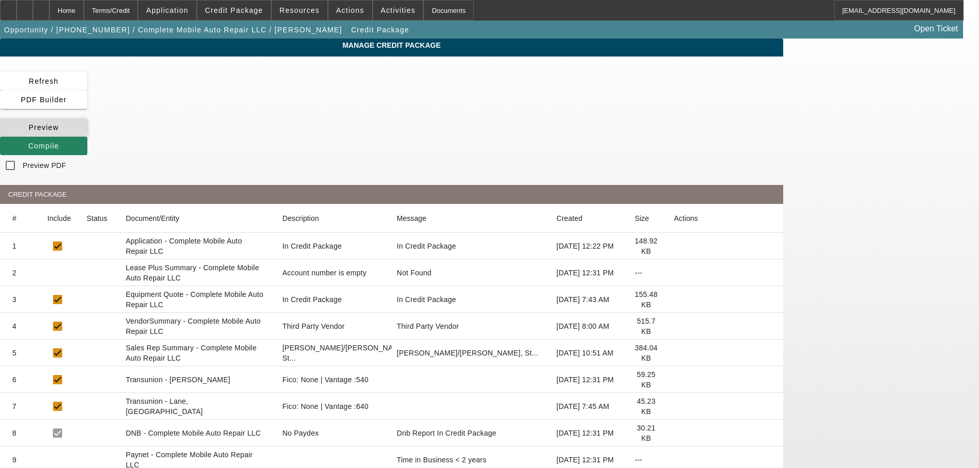
click at [29, 123] on icon at bounding box center [29, 127] width 0 height 8
click at [84, 18] on div "Home" at bounding box center [66, 10] width 34 height 21
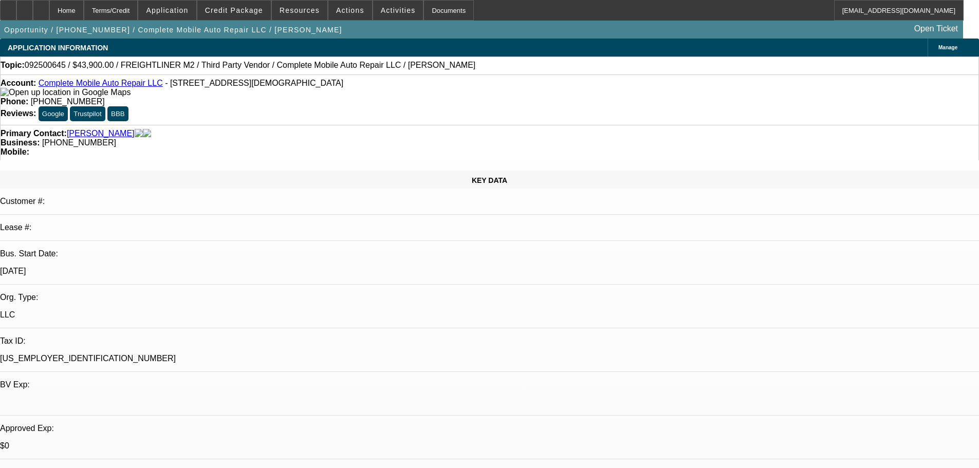
select select "0"
select select "2"
select select "0.1"
select select "4"
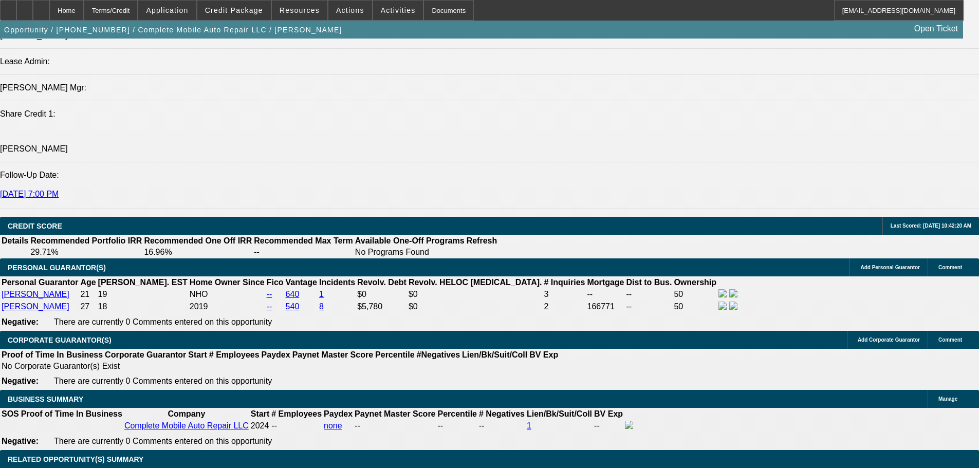
scroll to position [976, 0]
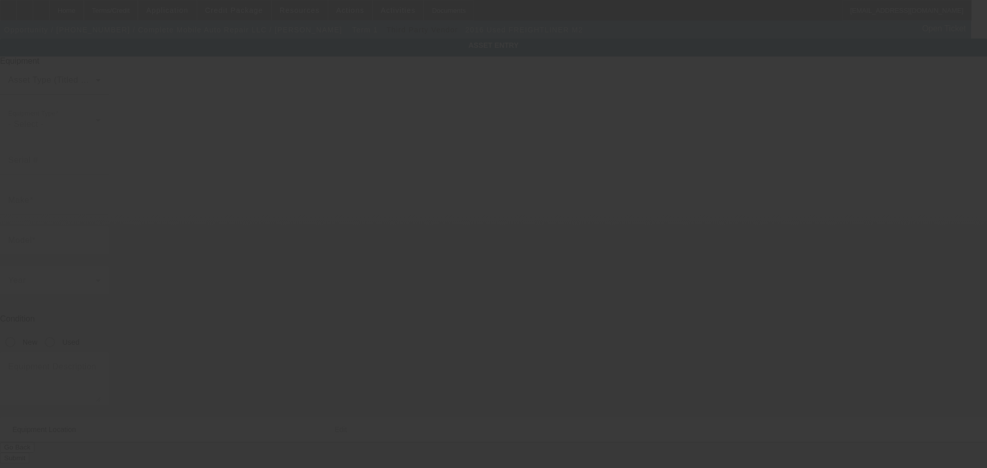
type input "1FVACWDT1GHHF4736"
type input "Freightliner"
type input "M2"
radio input "true"
type input "1025 Industrial Drive"
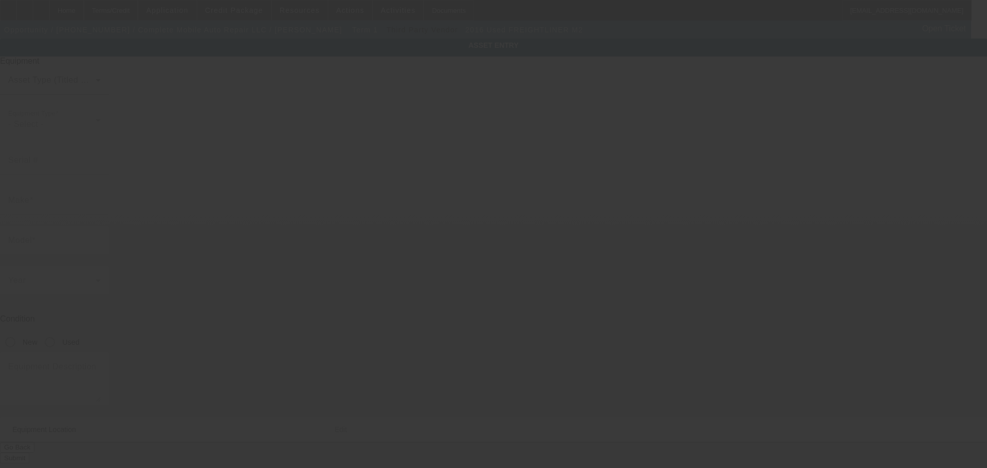
type input "Spring Valley"
type input "55975"
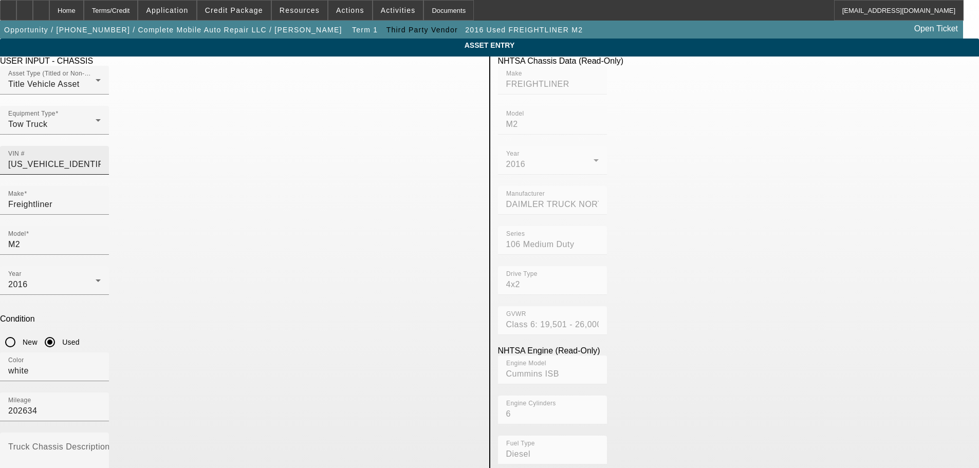
click at [101, 158] on input "1FVACWDT1GHHF4736" at bounding box center [54, 164] width 93 height 12
type input "1FVACWDT1GHHF473"
type input "1FVACWDT1GHHF4735"
type input "FREIGHTLINER"
type input "M2"
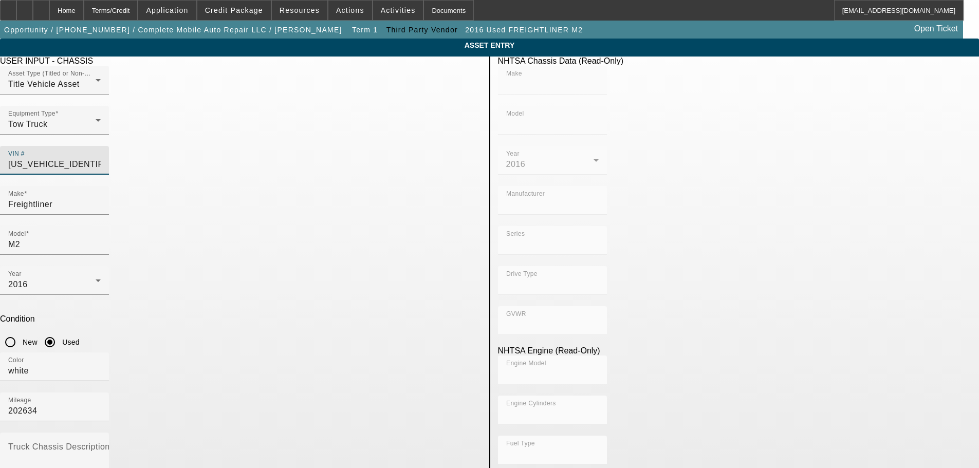
type input "DAIMLER TRUCK NORTH AMERICA LLC"
type input "106 Medium Duty"
type input "4x2"
type input "Class 6: 19,501 - 26,000 lb (8,845 - 11,794 kg)"
type input "Cummins ISB"
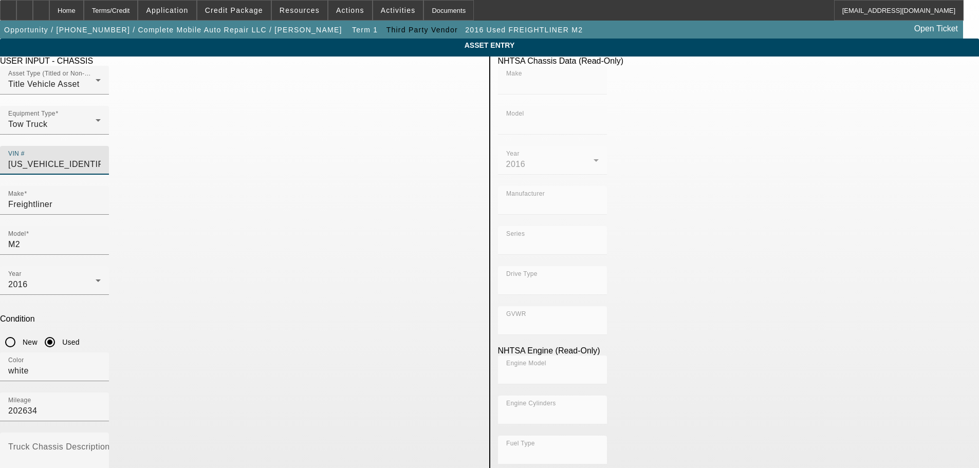
type input "6"
type input "Diesel"
type input "408.85908543470"
type input "6.7"
type input "1FVACWDT1GHHF473"
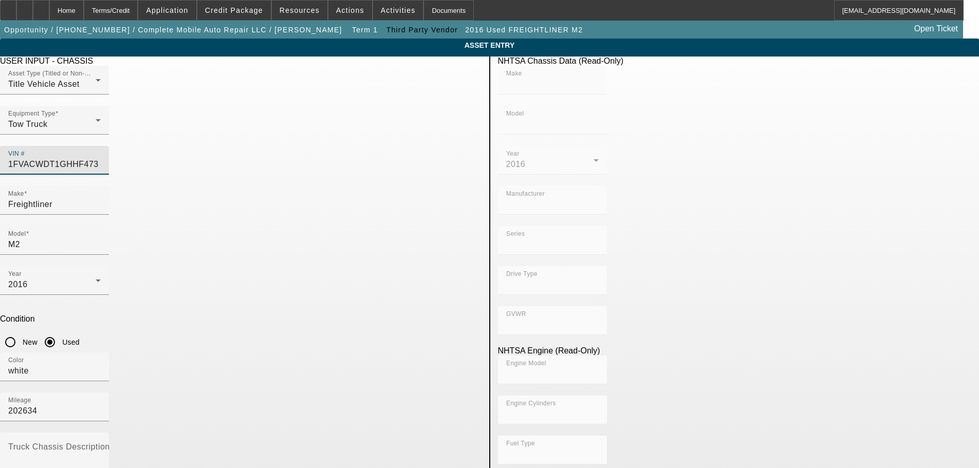
type input "1FVACWDT1GHHF4736"
type input "FREIGHTLINER"
type input "M2"
type input "DAIMLER TRUCK NORTH AMERICA LLC"
type input "106 Medium Duty"
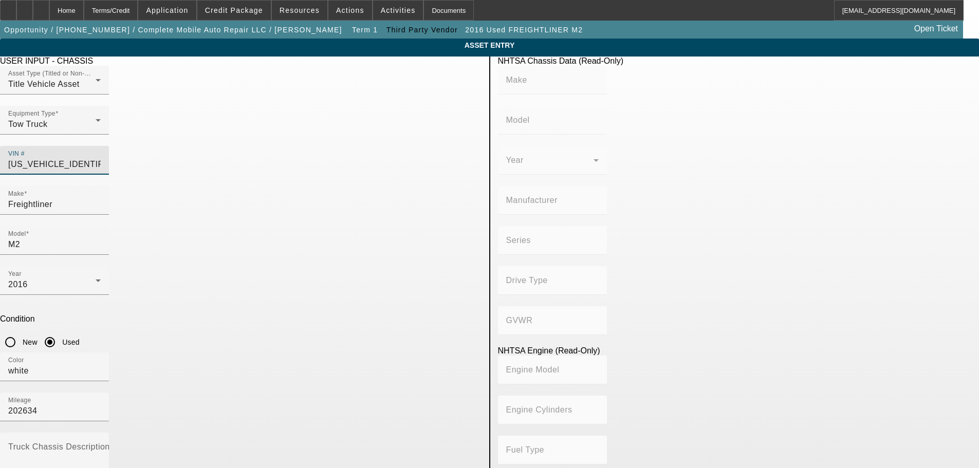
type input "4x2"
type input "Class 6: 19,501 - 26,000 lb (8,845 - 11,794 kg)"
type input "Cummins ISB"
type input "6"
type input "Diesel"
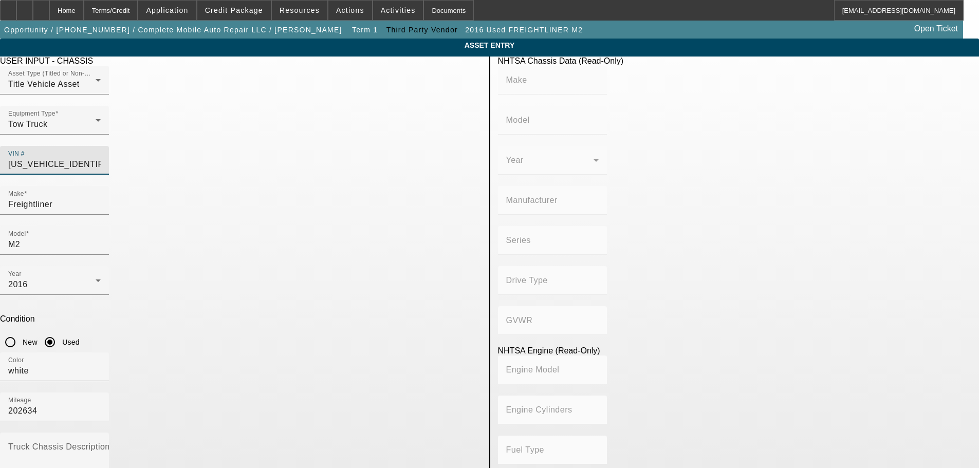
type input "408.85908543470"
type input "6.7"
click at [101, 405] on input "202634" at bounding box center [54, 411] width 93 height 12
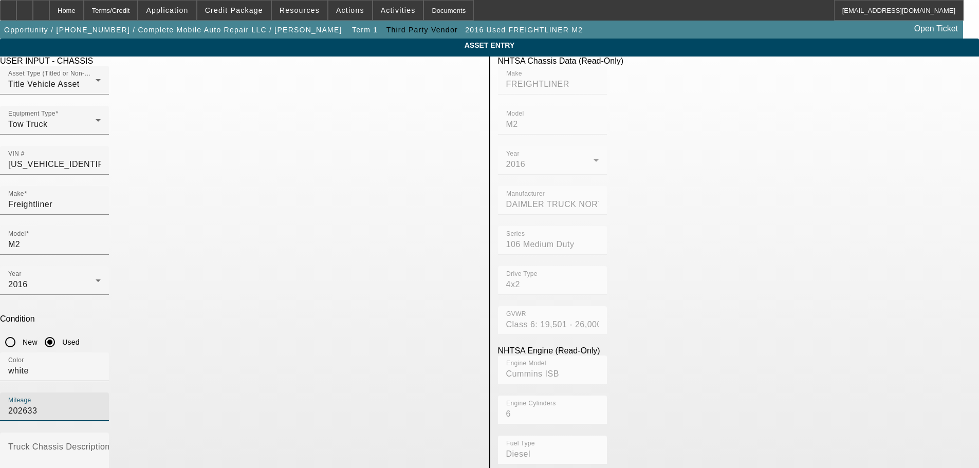
type input "202633"
click at [915, 253] on app-asset-collateral-manage "ASSET ENTRY Delete asset USER INPUT - CHASSIS Asset Type (Titled or Non-Titled)…" at bounding box center [489, 439] width 979 height 800
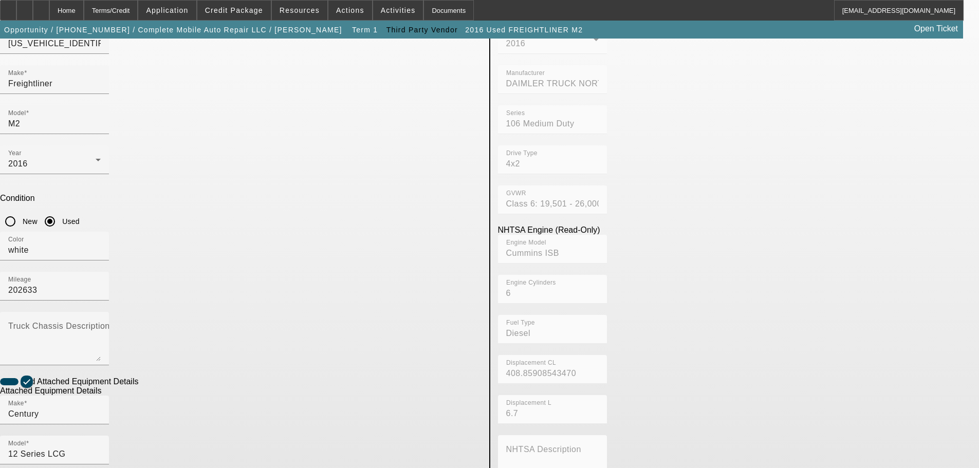
scroll to position [194, 0]
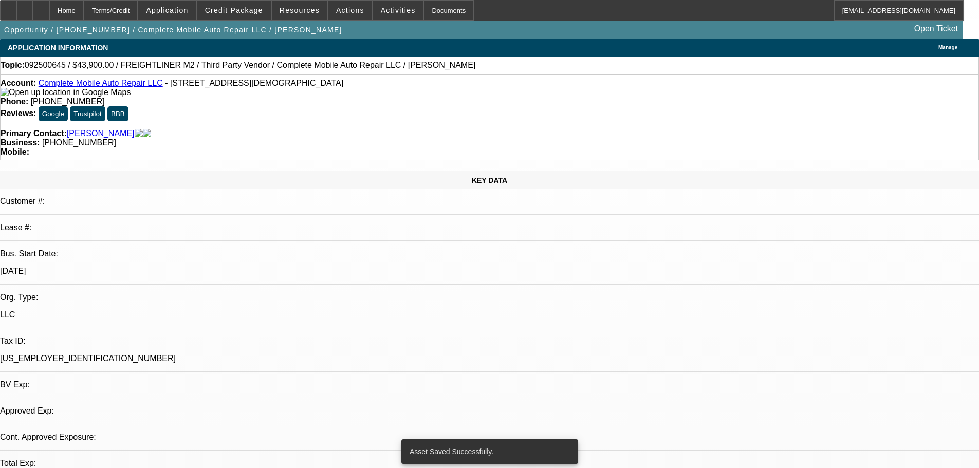
select select "0"
select select "2"
select select "0.1"
select select "4"
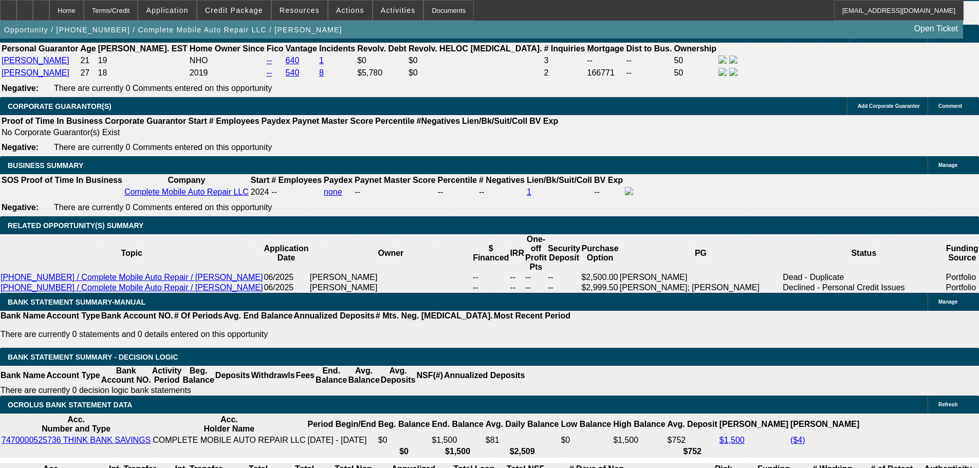
scroll to position [1593, 0]
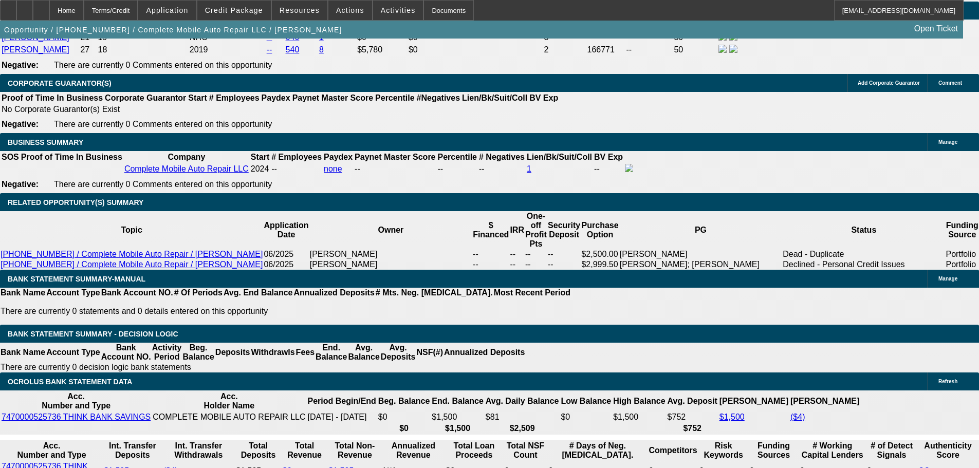
drag, startPoint x: 861, startPoint y: 378, endPoint x: 810, endPoint y: 410, distance: 59.3
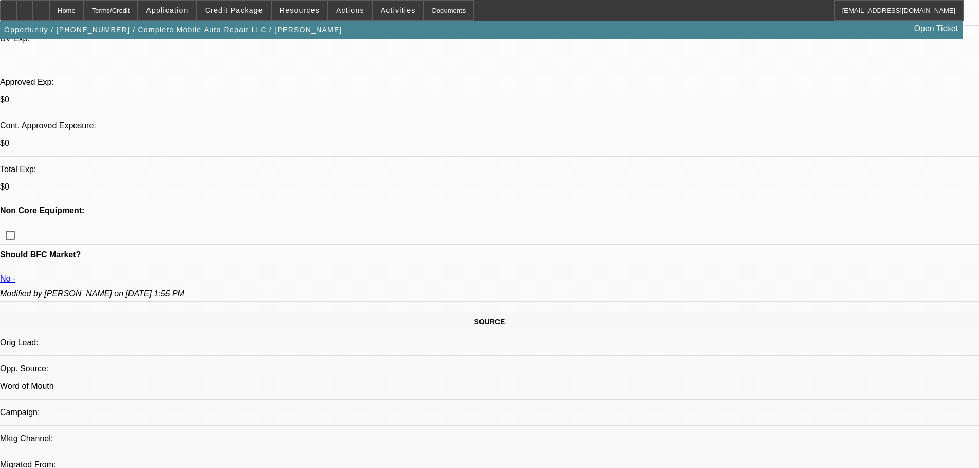
scroll to position [257, 0]
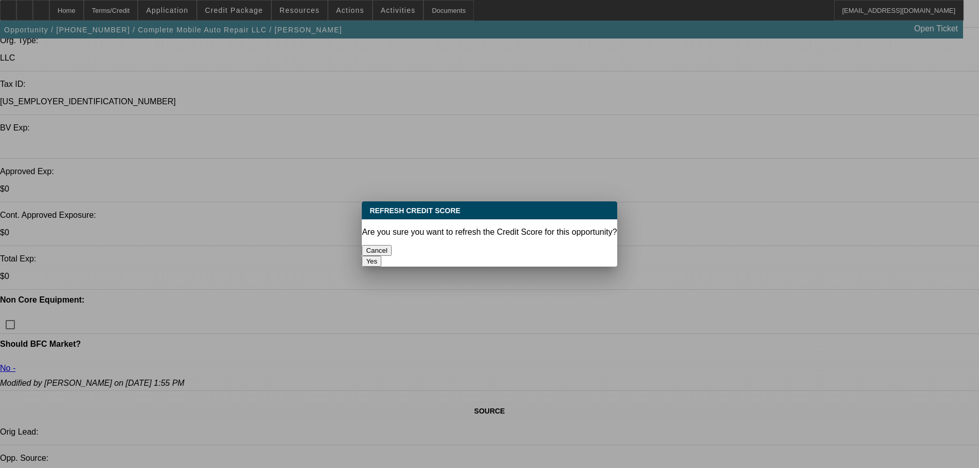
click at [381, 256] on button "Yes" at bounding box center [372, 261] width 20 height 11
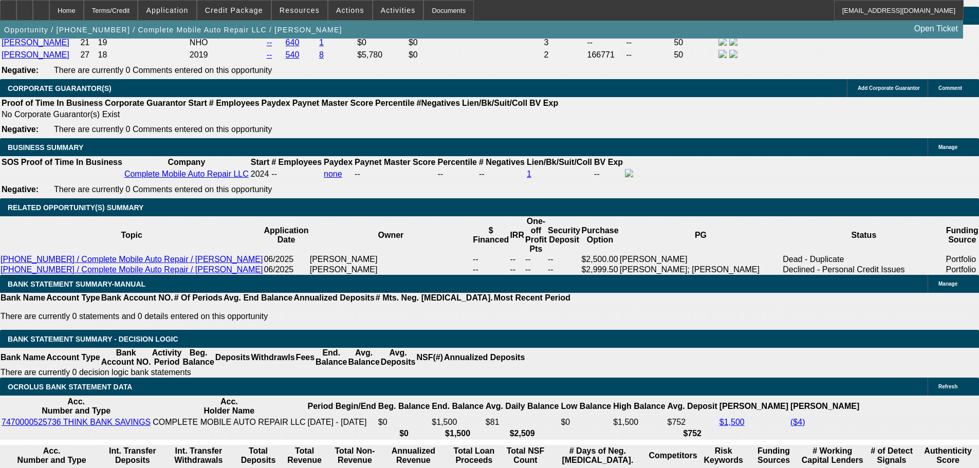
scroll to position [1639, 0]
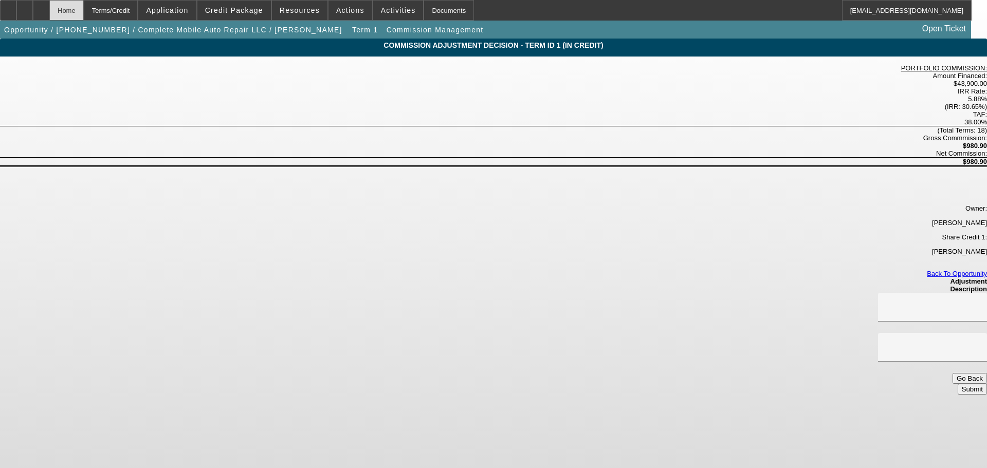
click at [84, 12] on div "Home" at bounding box center [66, 10] width 34 height 21
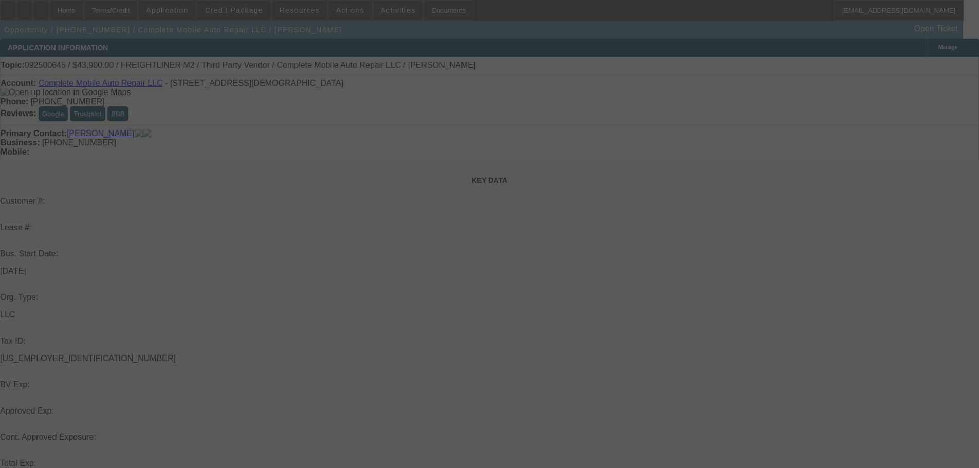
select select "0"
select select "2"
select select "0.1"
select select "4"
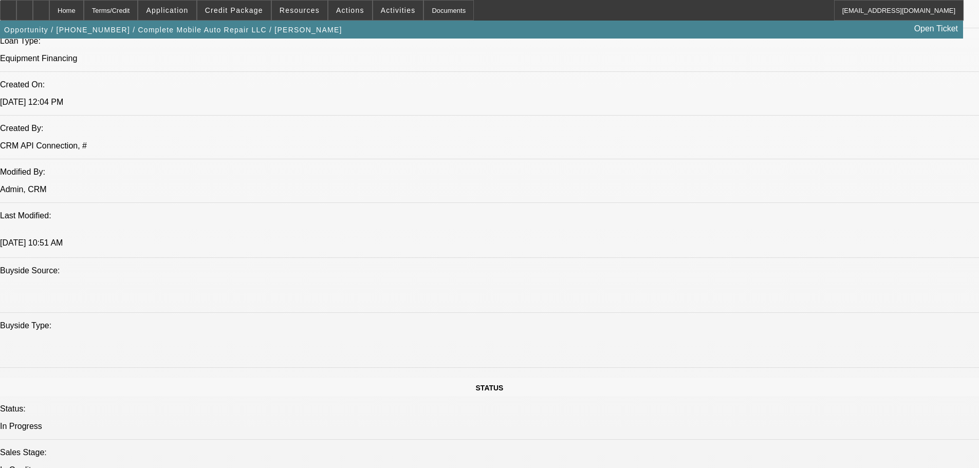
scroll to position [976, 0]
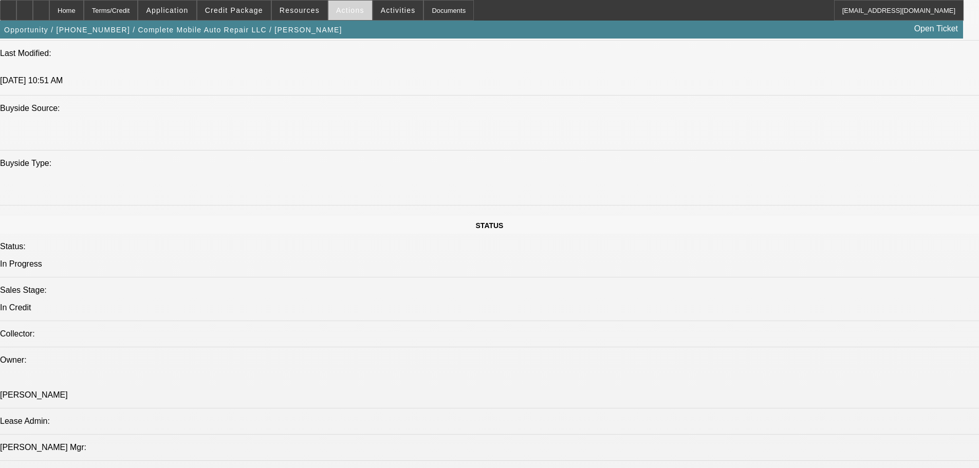
click at [347, 10] on span "Actions" at bounding box center [350, 10] width 28 height 8
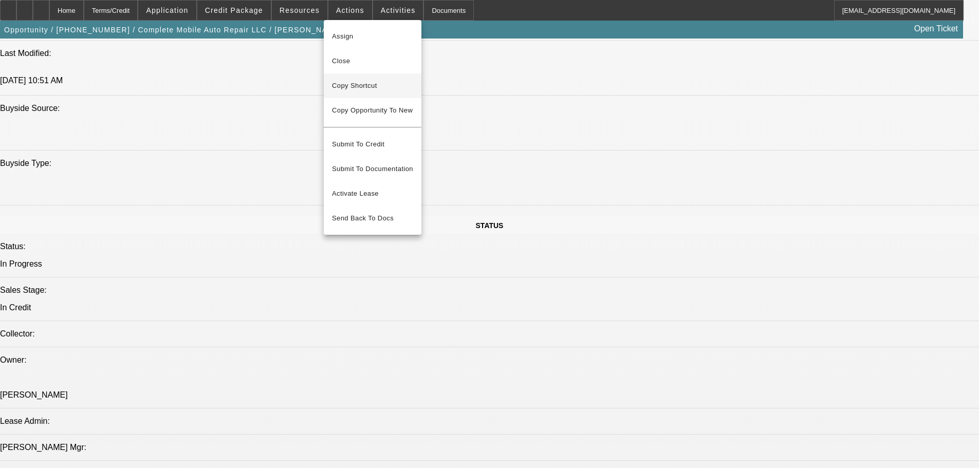
click at [355, 85] on span "Copy Shortcut" at bounding box center [372, 86] width 81 height 12
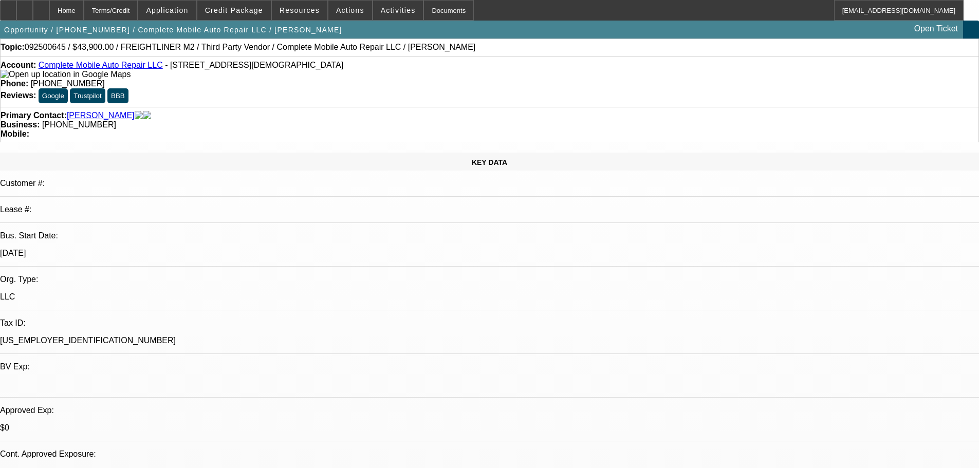
scroll to position [0, 0]
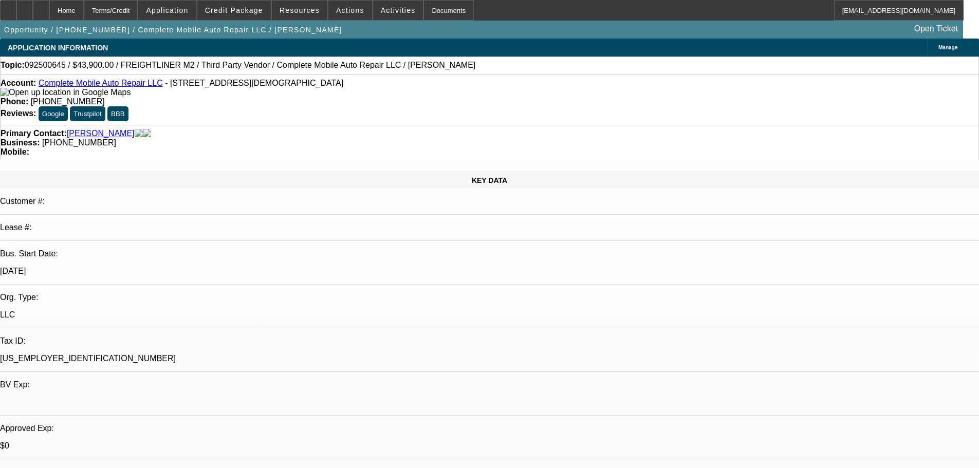
click at [73, 85] on link "Complete Mobile Auto Repair LLC" at bounding box center [101, 83] width 124 height 9
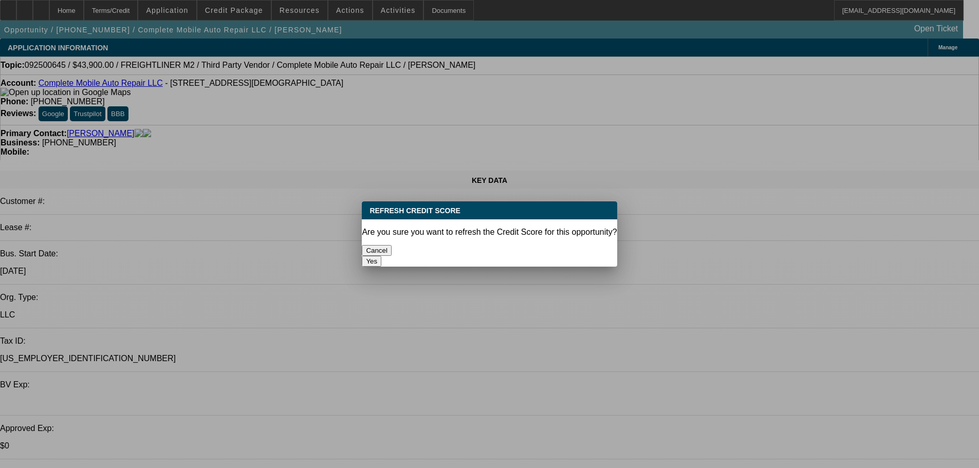
click at [381, 256] on button "Yes" at bounding box center [372, 261] width 20 height 11
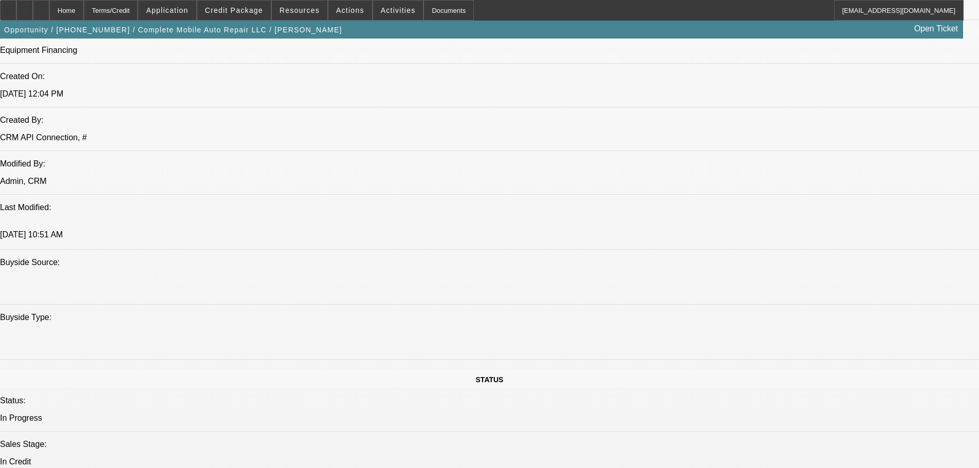
scroll to position [51, 0]
paste textarea "STARTUP; PRICE SEEMS LOW FOR A 9 YEAR OLD TRUCK, DOES IT HAVE ISSUES? LOGAN = Y…"
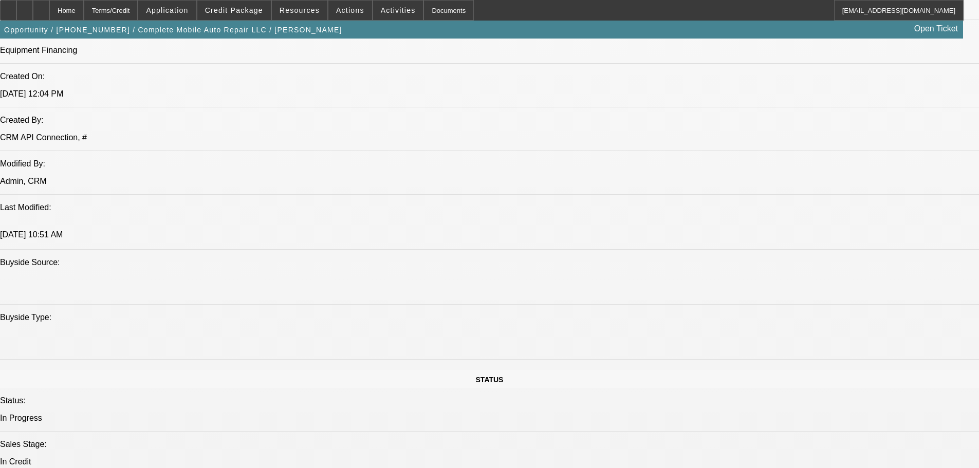
type textarea "STARTUP; PRICE SEEMS LOW FOR A 9 YEAR OLD TRUCK, DOES IT HAVE ISSUES? LOGAN = Y…"
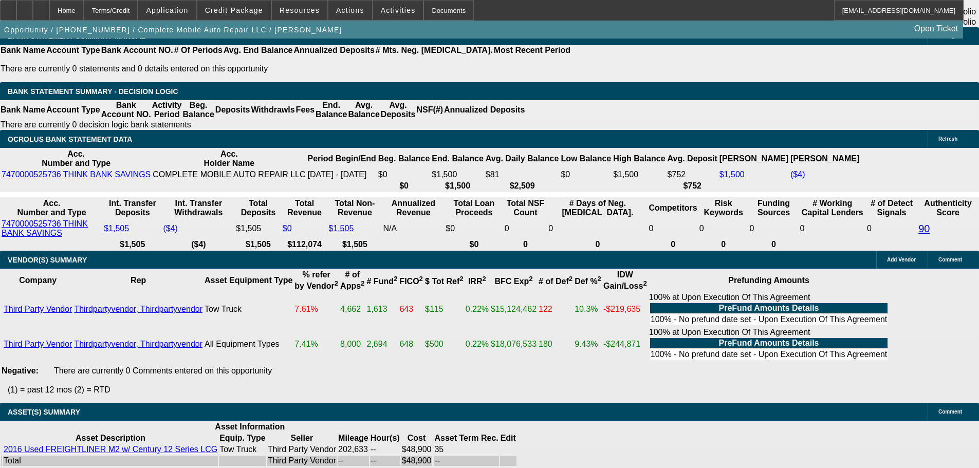
scroll to position [1873, 0]
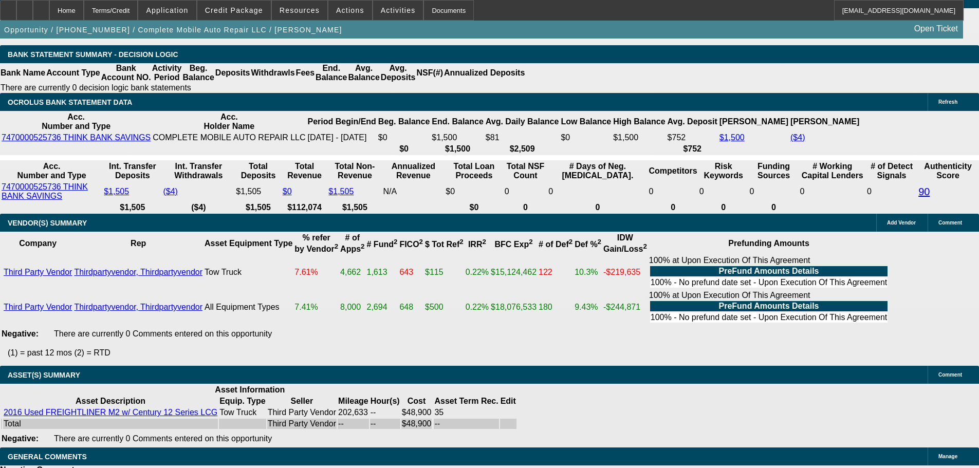
select select "5"
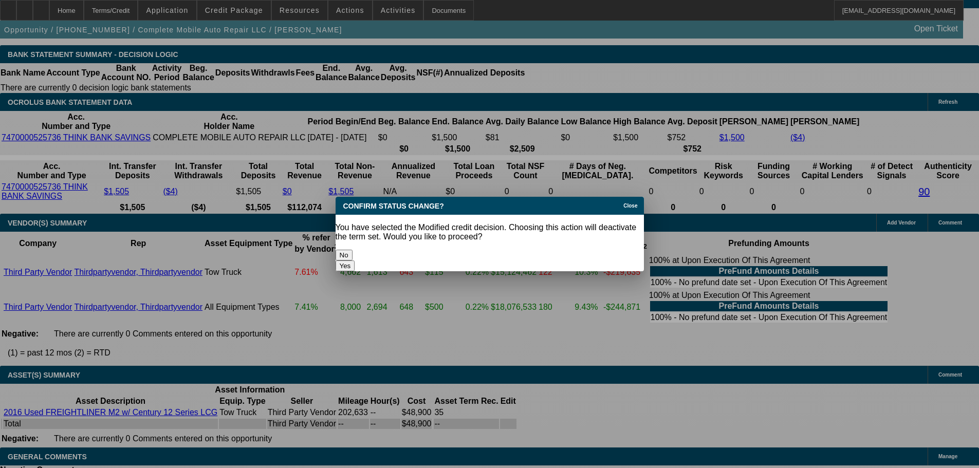
click at [355, 261] on button "Yes" at bounding box center [346, 266] width 20 height 11
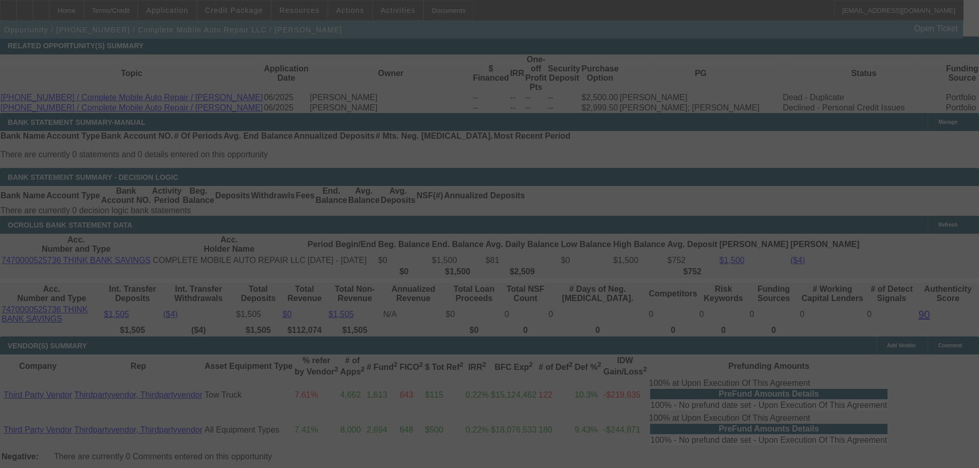
scroll to position [1616, 0]
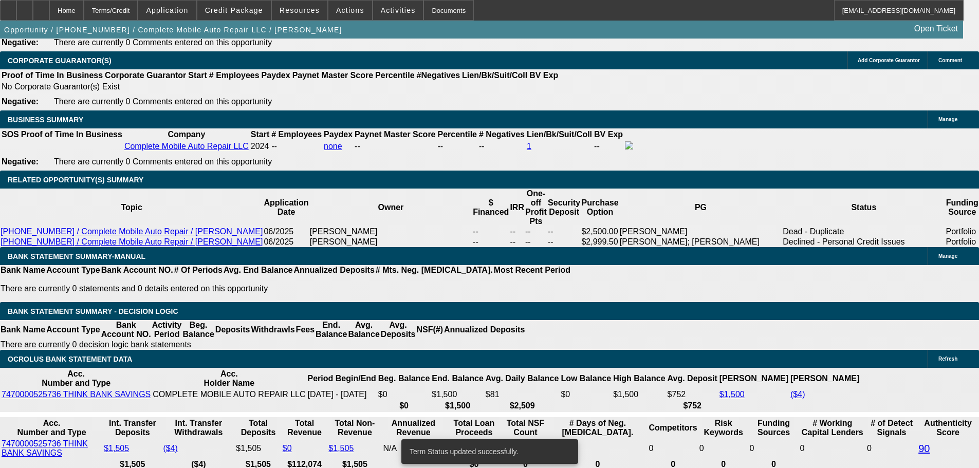
select select "0"
select select "2"
select select "0.1"
select select "4"
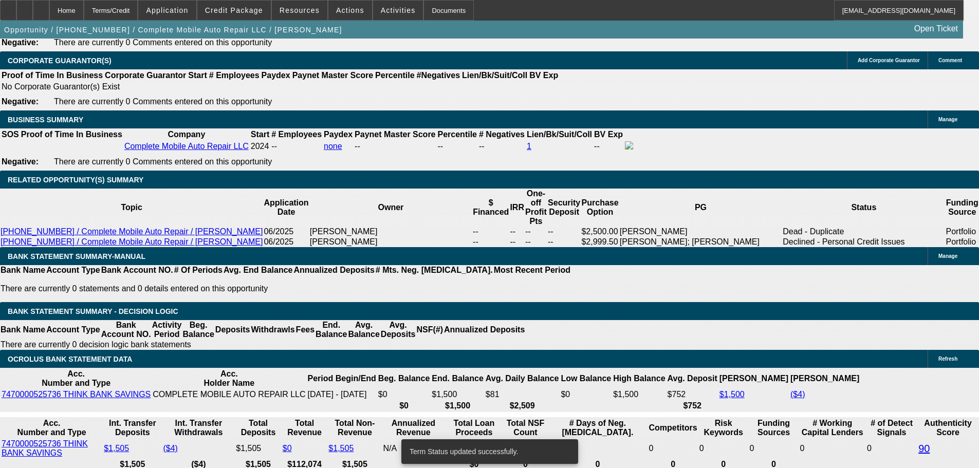
select select "0"
select select "2"
select select "0.1"
select select "4"
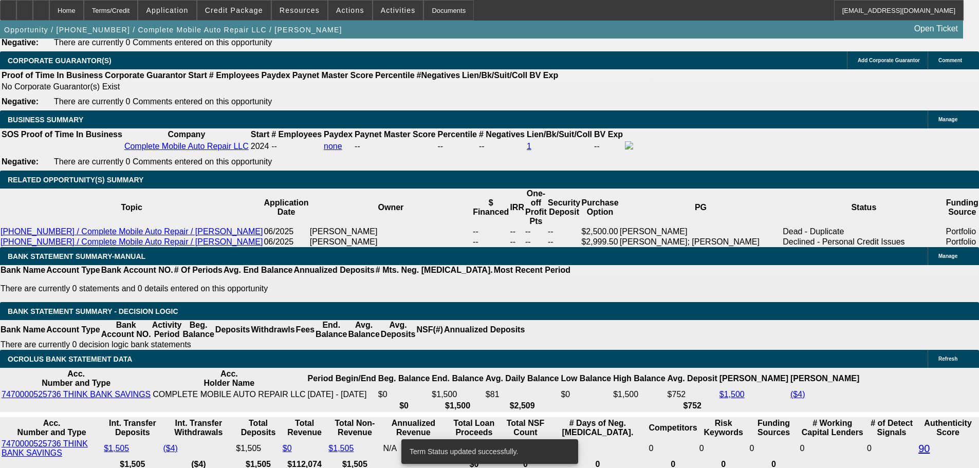
scroll to position [1601, 0]
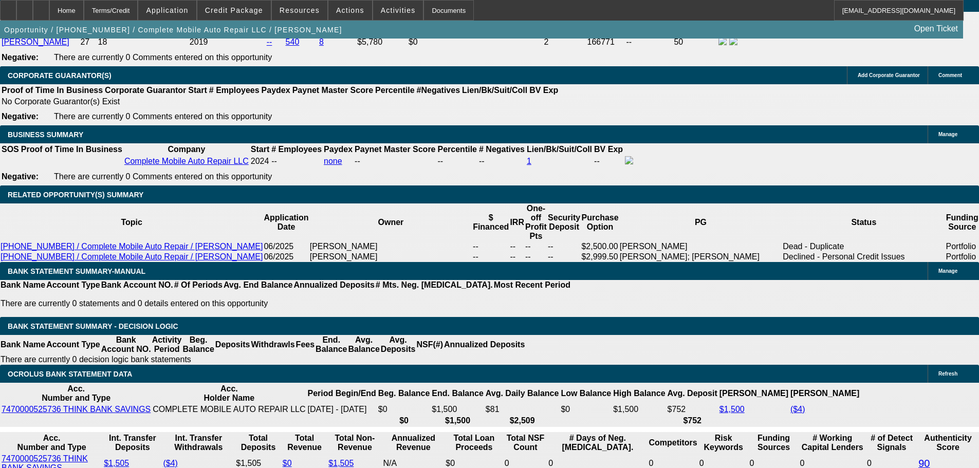
drag, startPoint x: 151, startPoint y: 233, endPoint x: 356, endPoint y: 235, distance: 205.6
type input "2"
type input "$4.00"
type input "UNKNOWN"
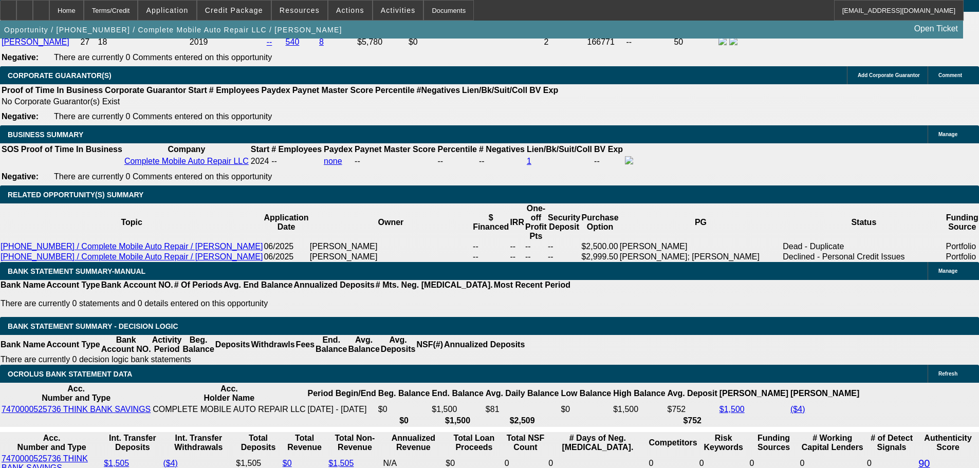
type input "2750"
type input "$5,500.00"
type input "15.5"
type input "$2,750.00"
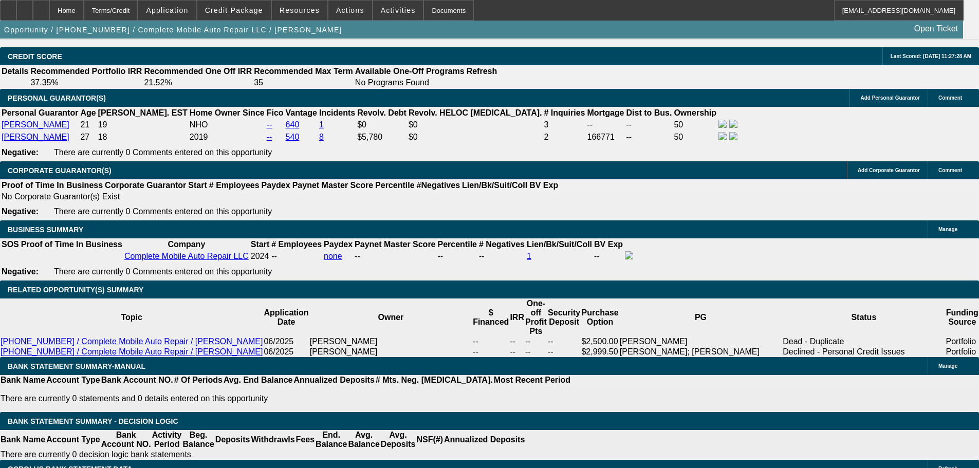
scroll to position [1395, 0]
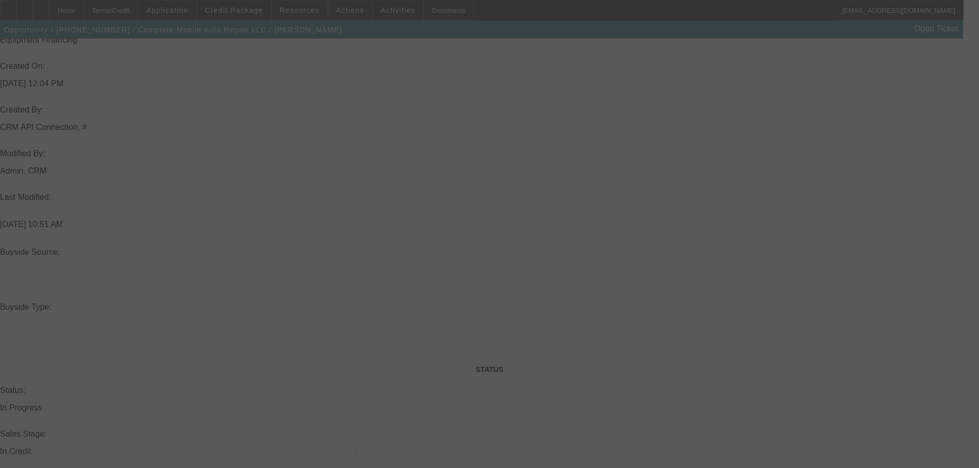
scroll to position [830, 0]
select select "0"
select select "2"
select select "0.1"
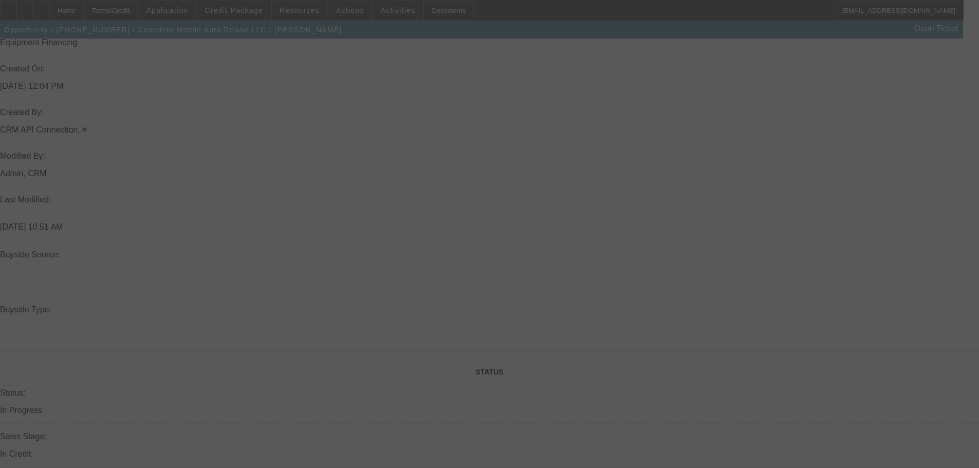
select select "4"
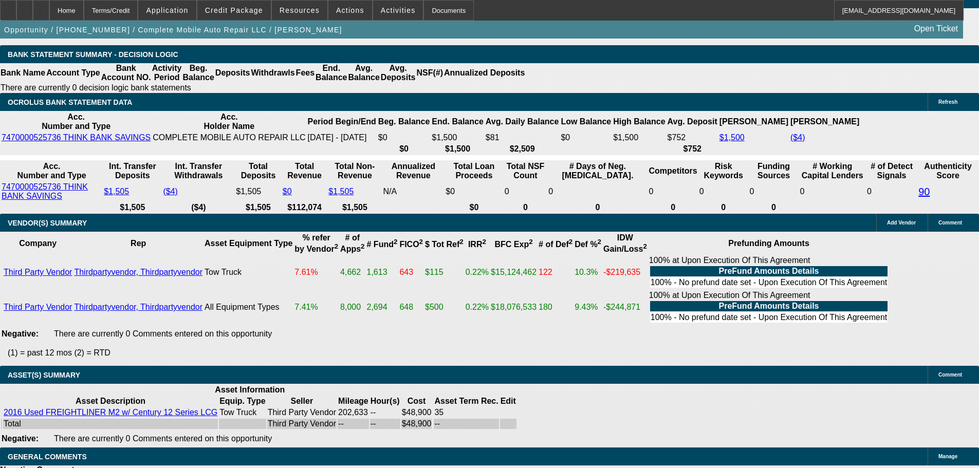
scroll to position [1873, 0]
select select "4"
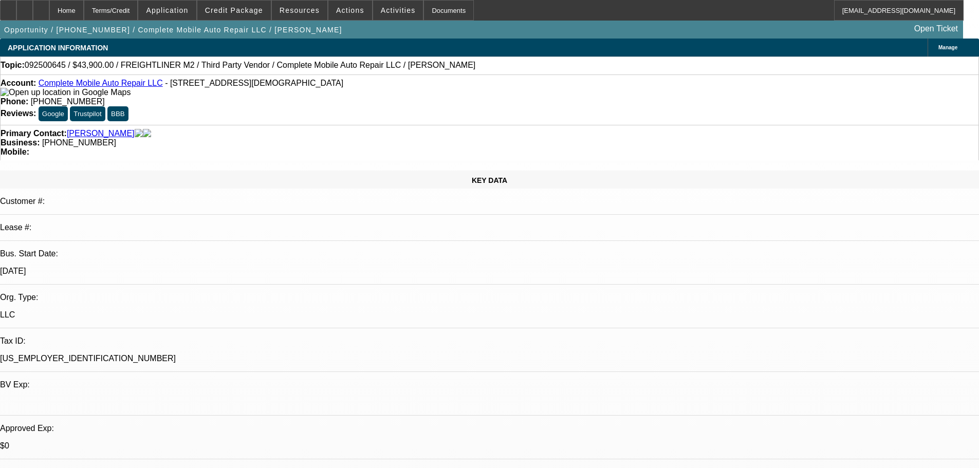
type textarea "PASS, JUST TOO MANY NEGATIVES OVERALL ON THIS DEAL."
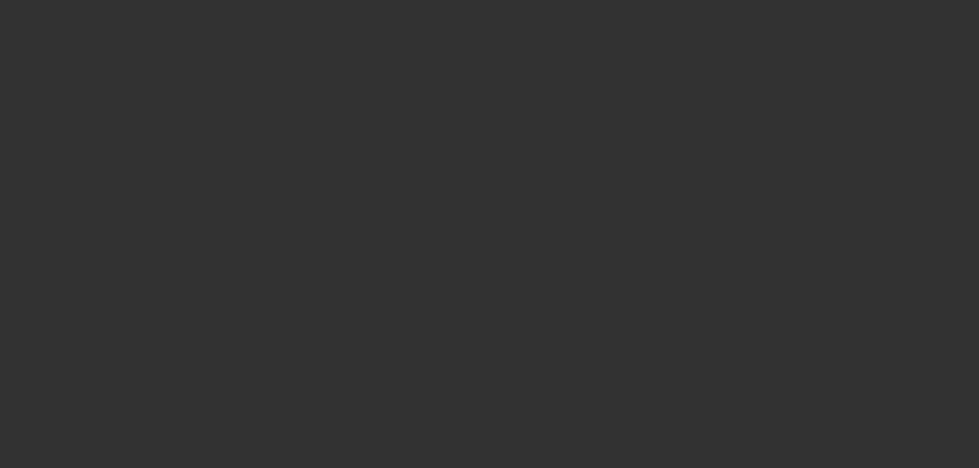
select select "0"
select select "2"
select select "0.1"
select select "4"
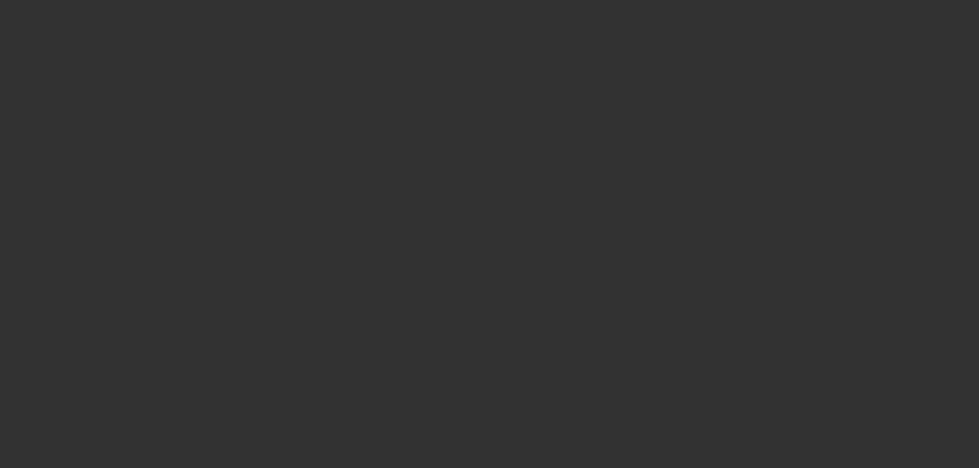
select select "0"
select select "2"
select select "0.1"
select select "4"
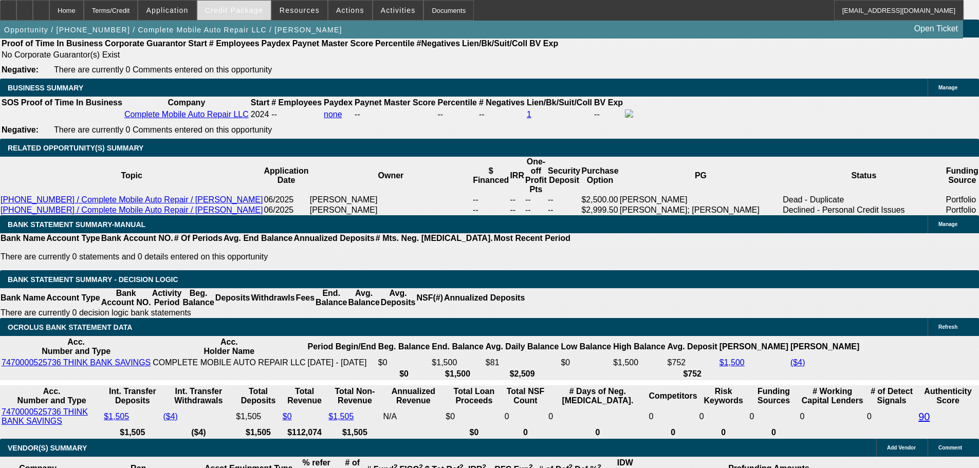
scroll to position [1564, 0]
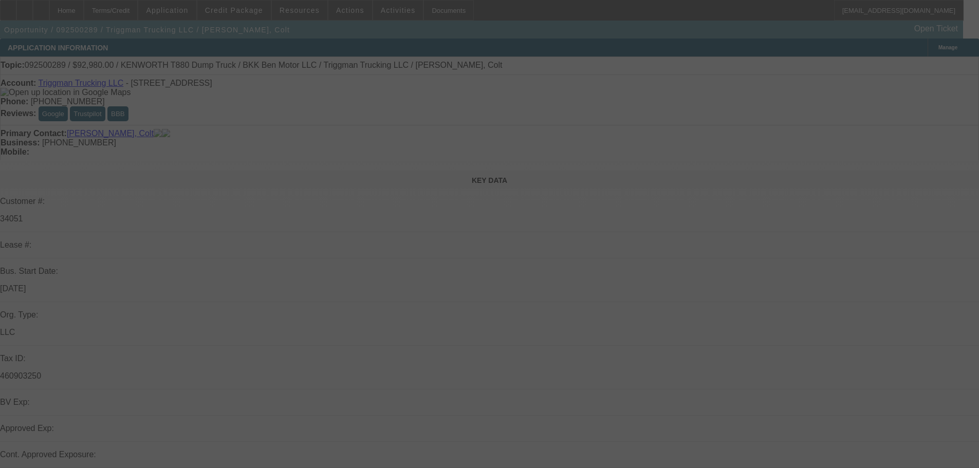
select select "0"
select select "2"
select select "0"
select select "6"
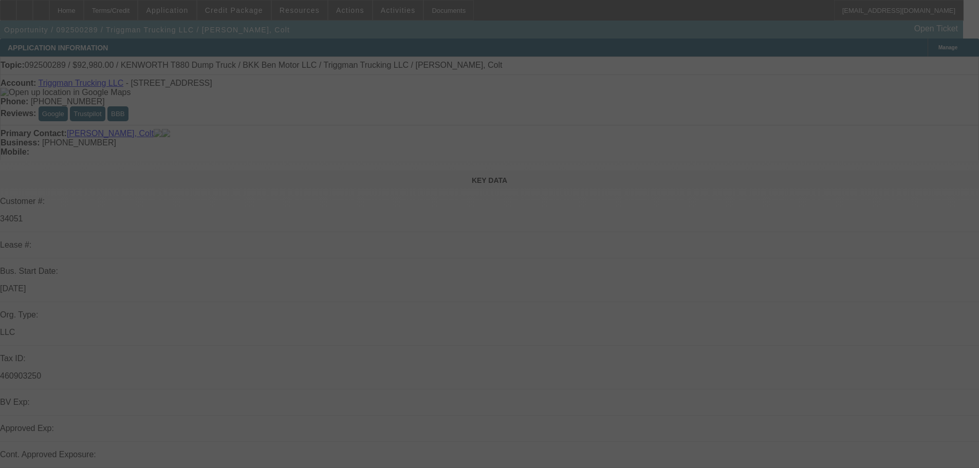
select select "0"
select select "2"
select select "0"
select select "6"
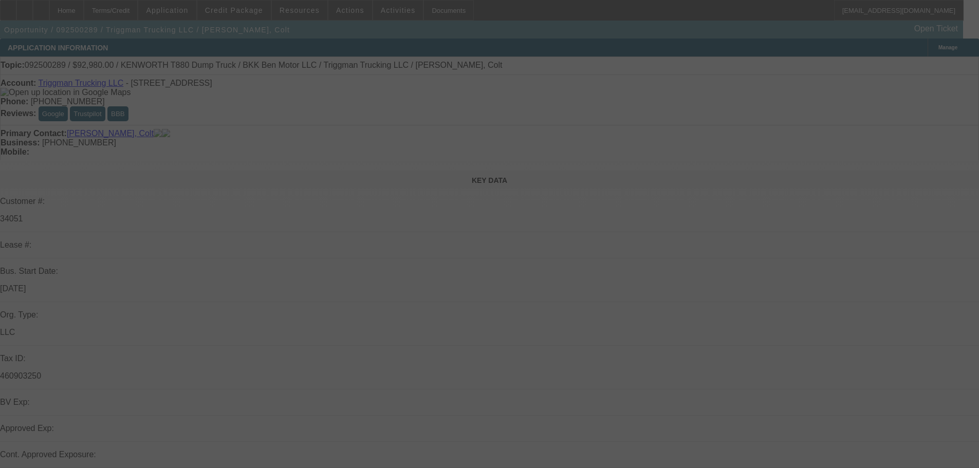
select select "0"
select select "2"
select select "0"
select select "6"
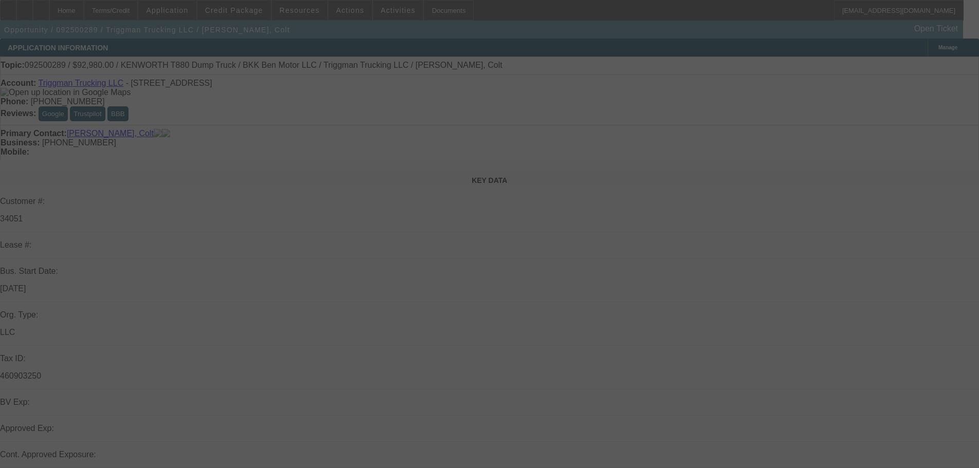
select select "0"
select select "2"
select select "0.1"
select select "4"
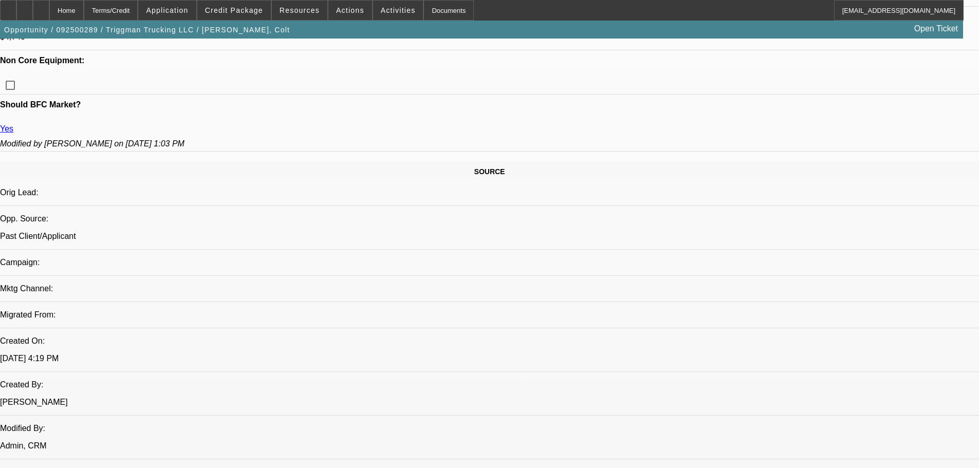
scroll to position [103, 8]
drag, startPoint x: 744, startPoint y: 329, endPoint x: 954, endPoint y: 400, distance: 221.8
copy td "From the seller: BKK Ben Motor LLC is a registered legal entity based in Kansas…"
click at [236, 20] on span at bounding box center [233, 10] width 73 height 25
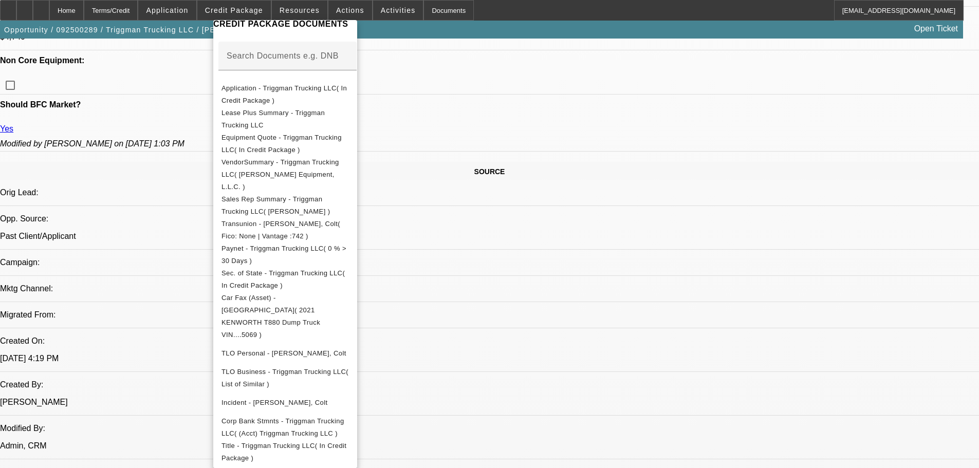
scroll to position [361, 0]
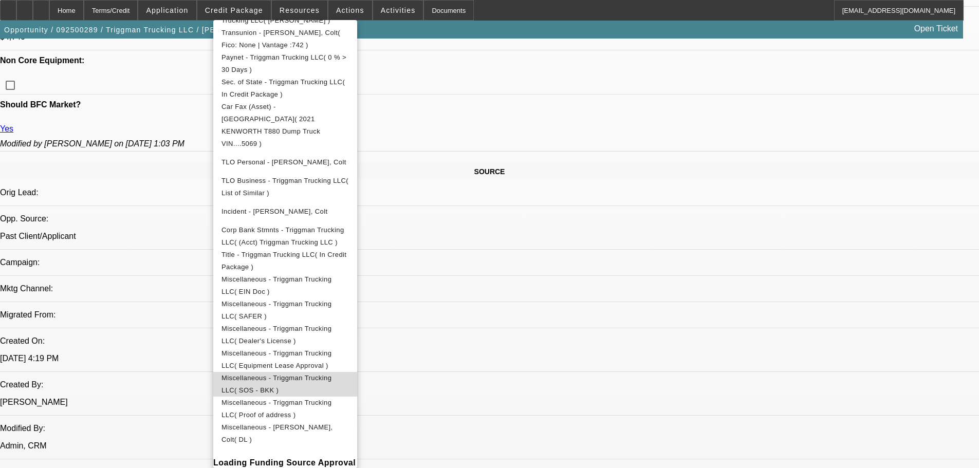
click at [331, 374] on span "Miscellaneous - Triggman Trucking LLC( SOS - BKK )" at bounding box center [276, 384] width 110 height 20
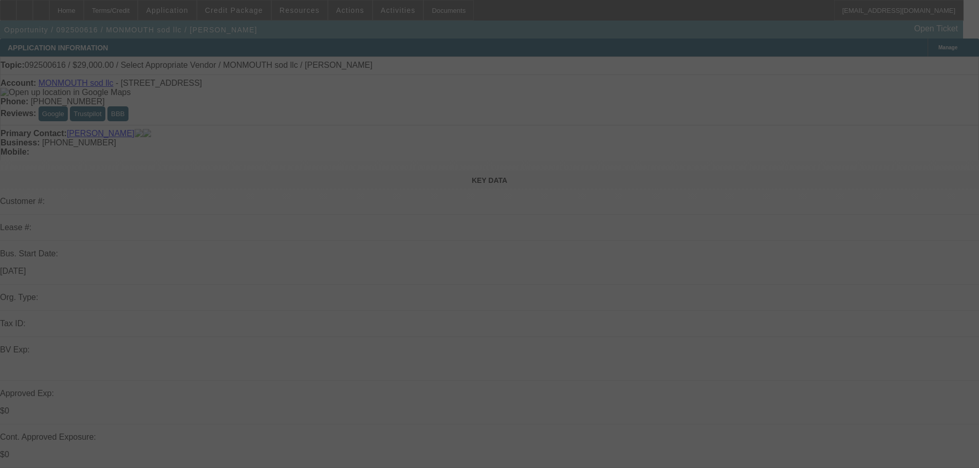
select select "0"
select select "2"
select select "0.1"
select select "4"
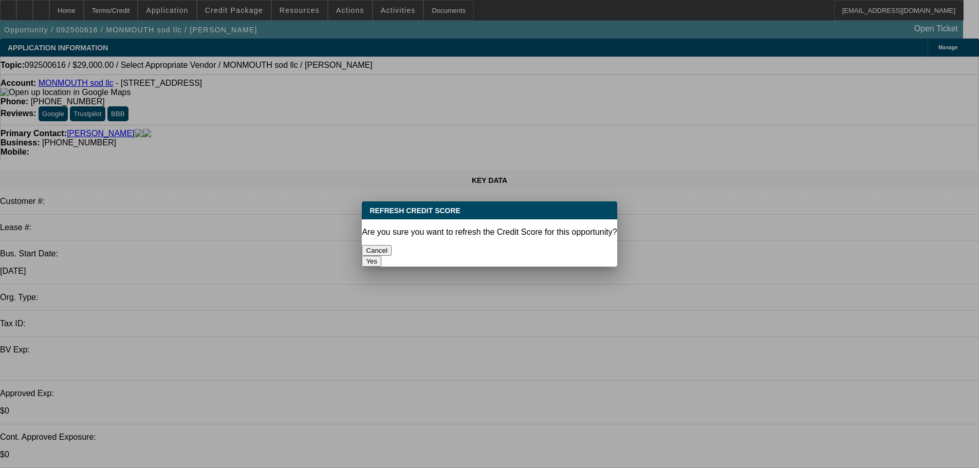
click at [381, 256] on button "Yes" at bounding box center [372, 261] width 20 height 11
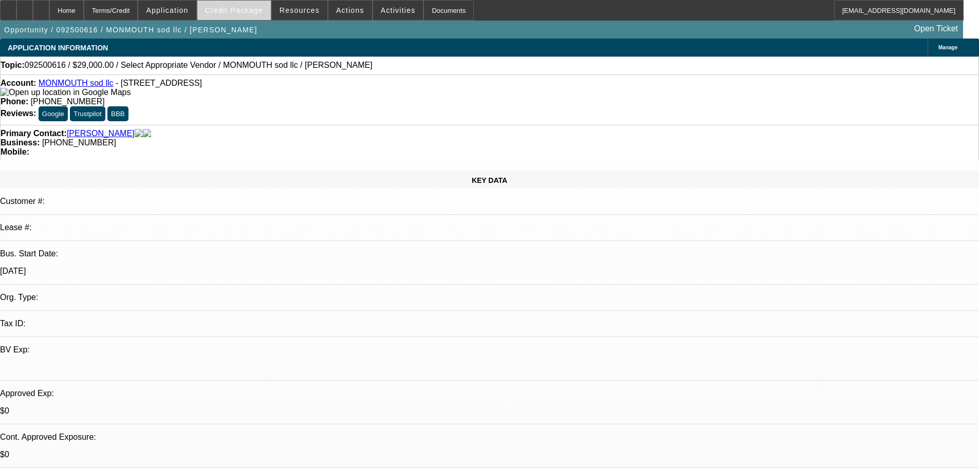
click at [241, 19] on span at bounding box center [233, 10] width 73 height 25
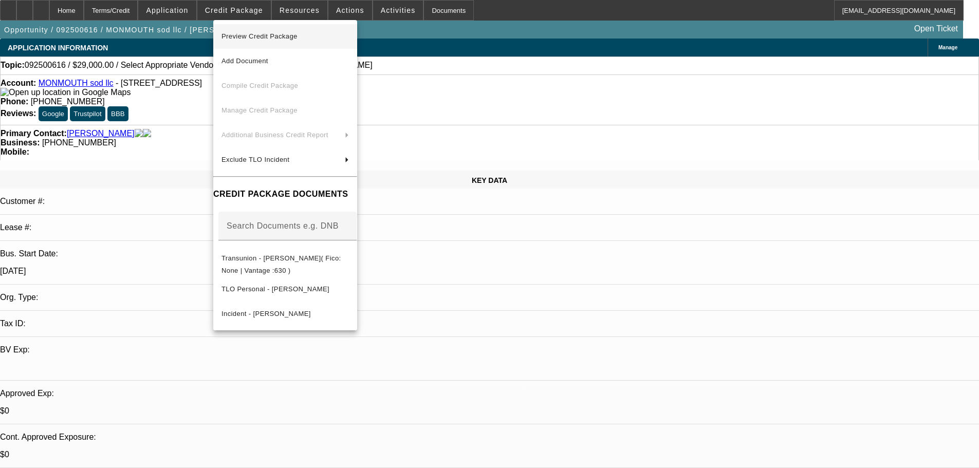
click at [262, 36] on span "Preview Credit Package" at bounding box center [259, 36] width 76 height 8
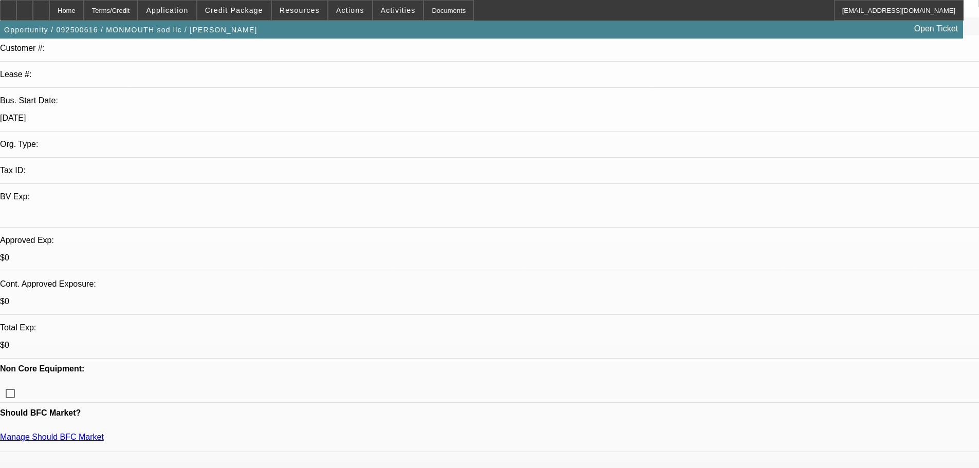
scroll to position [154, 0]
click at [104, 432] on link "Manage Should BFC Market" at bounding box center [52, 436] width 104 height 9
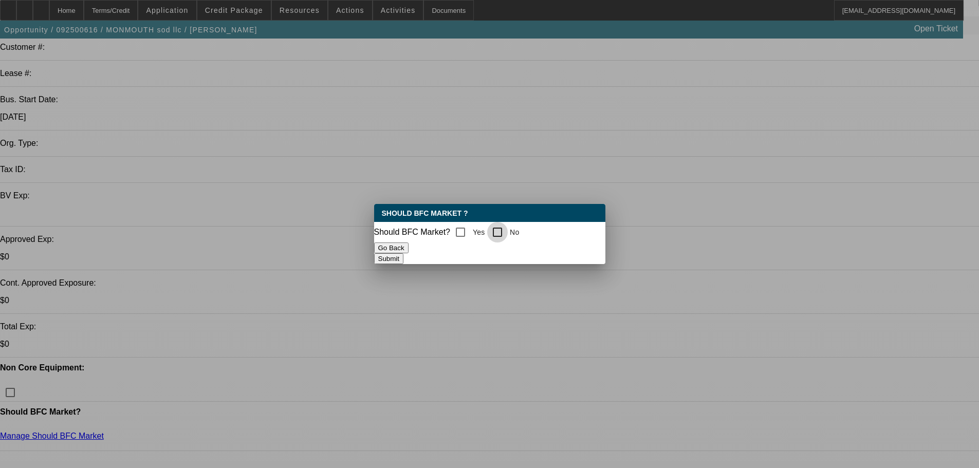
click at [502, 228] on input "No" at bounding box center [497, 232] width 21 height 21
checkbox input "true"
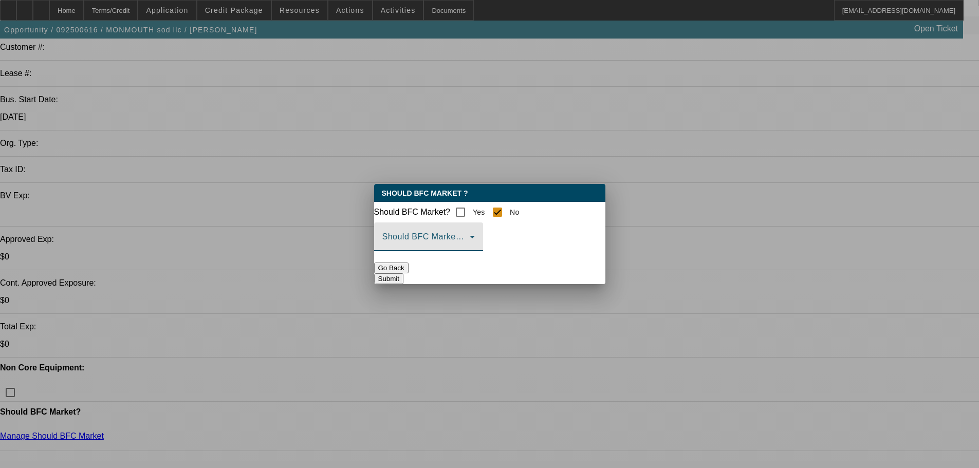
click at [470, 244] on span at bounding box center [425, 241] width 87 height 12
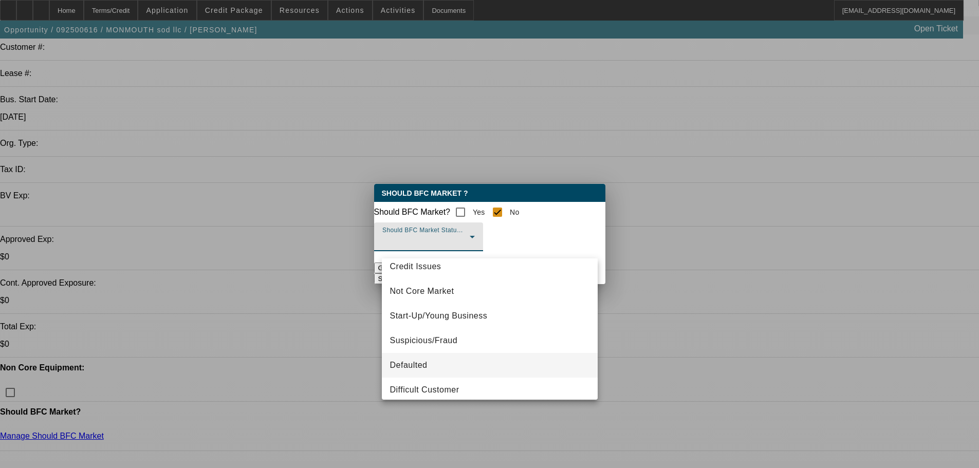
scroll to position [64, 0]
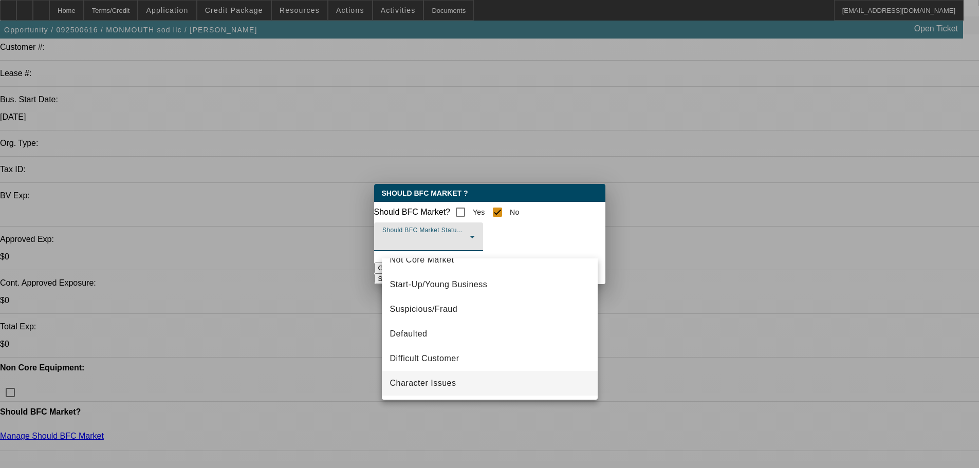
click at [494, 381] on mat-option "Character Issues" at bounding box center [490, 383] width 216 height 25
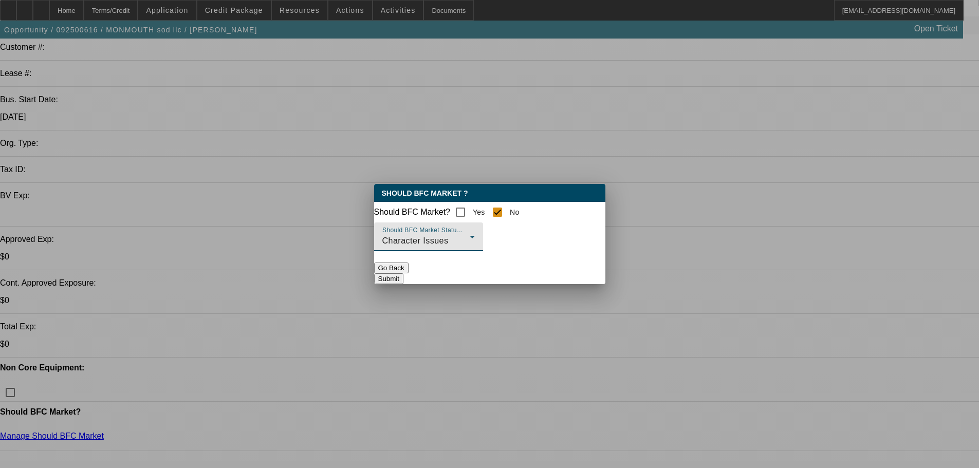
click at [403, 284] on button "Submit" at bounding box center [388, 278] width 29 height 11
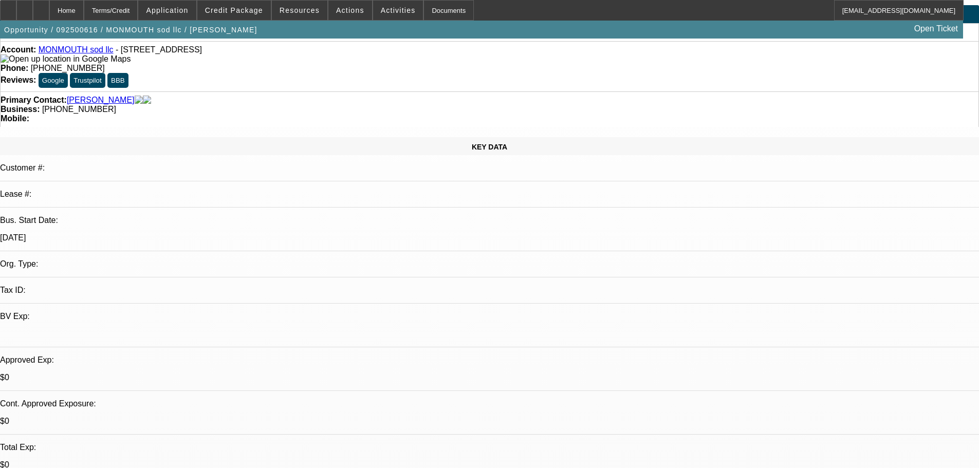
scroll to position [0, 0]
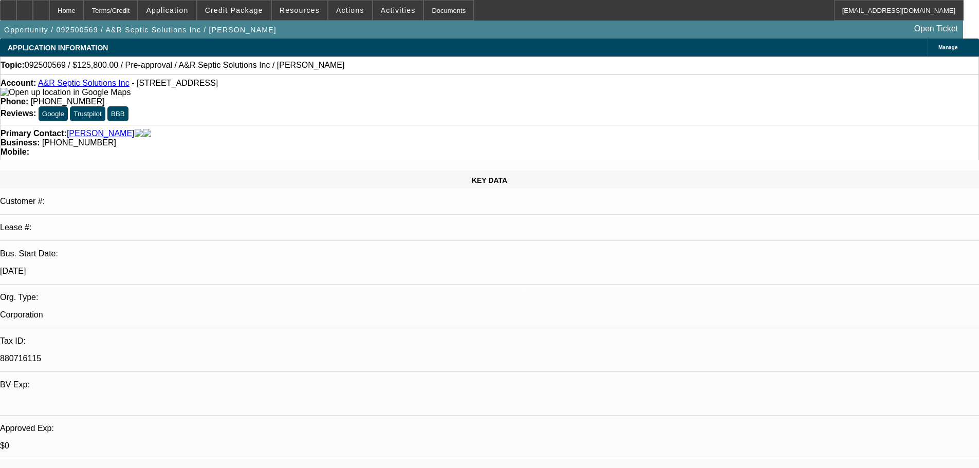
select select "0"
select select "2"
select select "0.1"
select select "4"
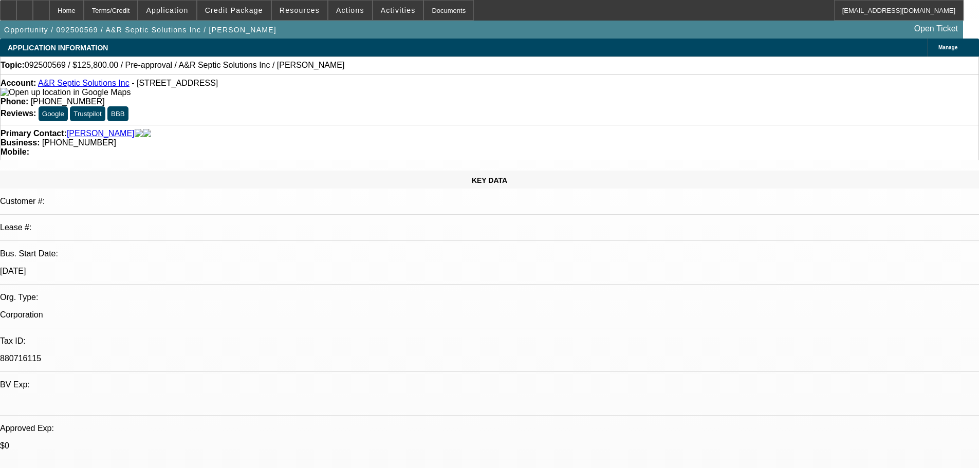
select select "0"
select select "2"
select select "0.1"
select select "4"
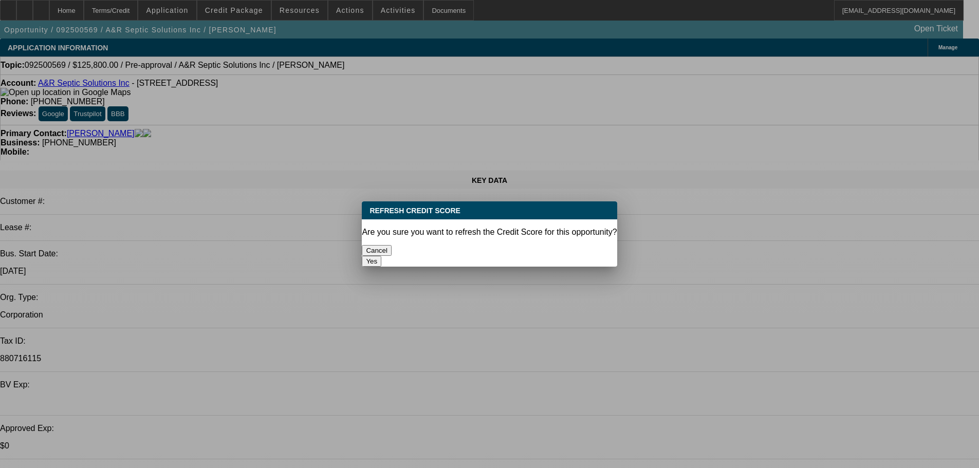
click at [381, 256] on button "Yes" at bounding box center [372, 261] width 20 height 11
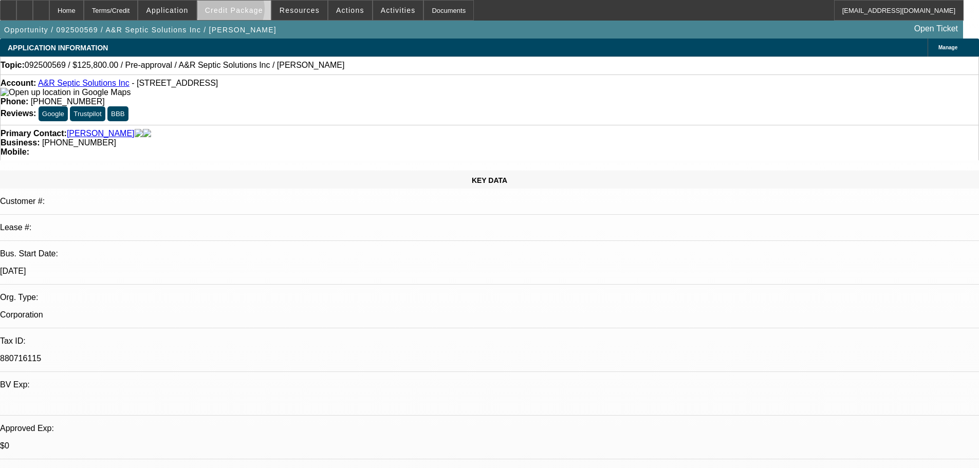
click at [247, 11] on span "Credit Package" at bounding box center [234, 10] width 58 height 8
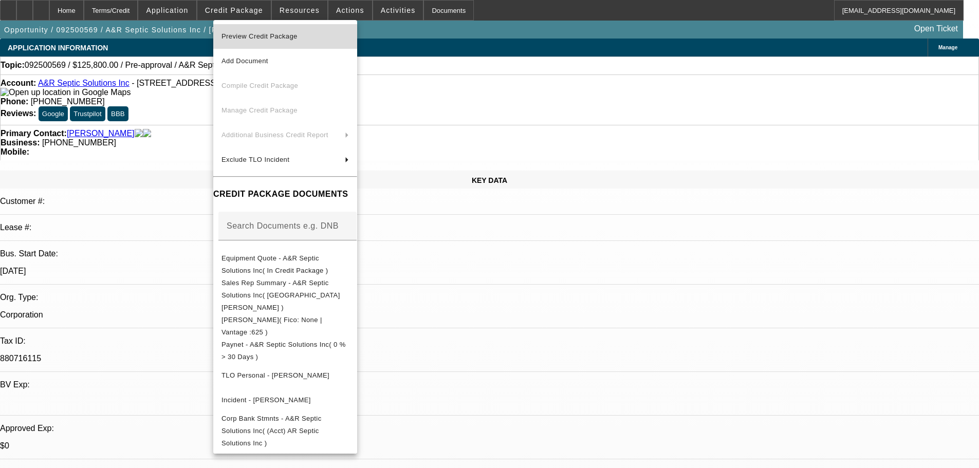
click at [270, 36] on span "Preview Credit Package" at bounding box center [259, 36] width 76 height 8
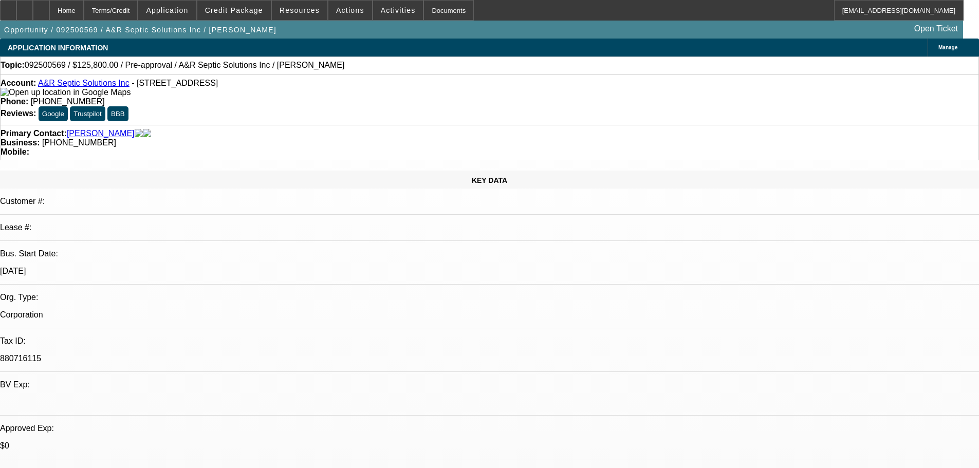
checkbox input "true"
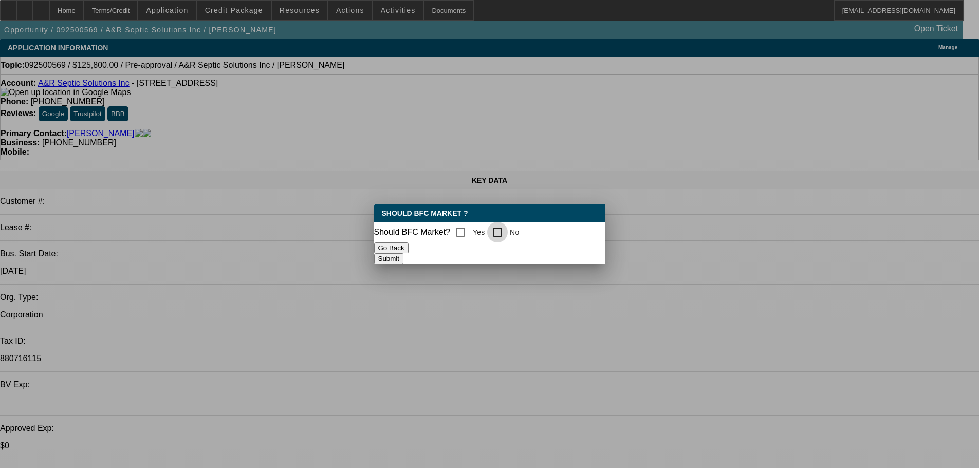
click at [508, 232] on input "No" at bounding box center [497, 232] width 21 height 21
checkbox input "true"
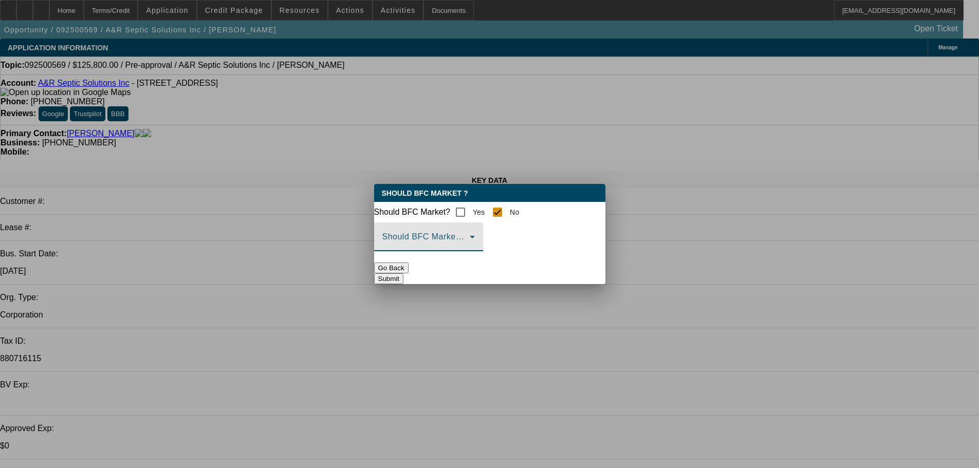
click at [470, 247] on span at bounding box center [425, 241] width 87 height 12
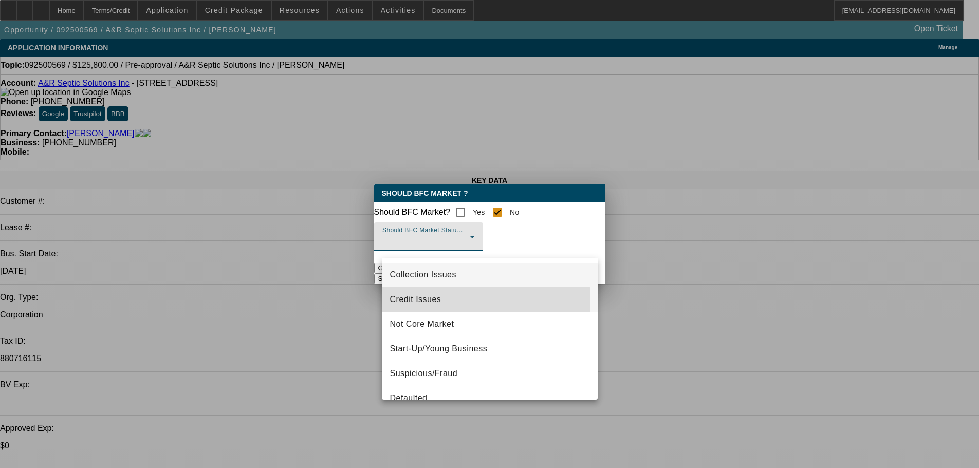
click at [435, 300] on span "Credit Issues" at bounding box center [415, 299] width 51 height 12
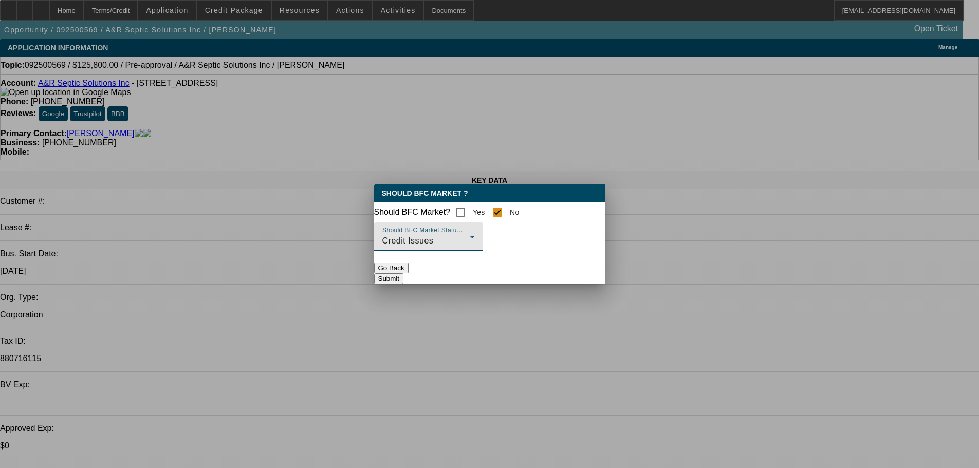
click at [403, 281] on button "Submit" at bounding box center [388, 278] width 29 height 11
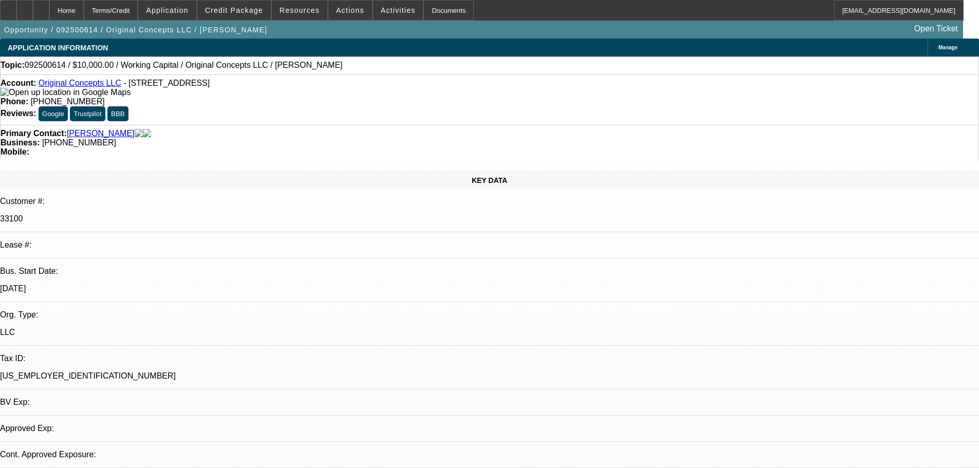
select select "0"
select select "2"
select select "0"
select select "6"
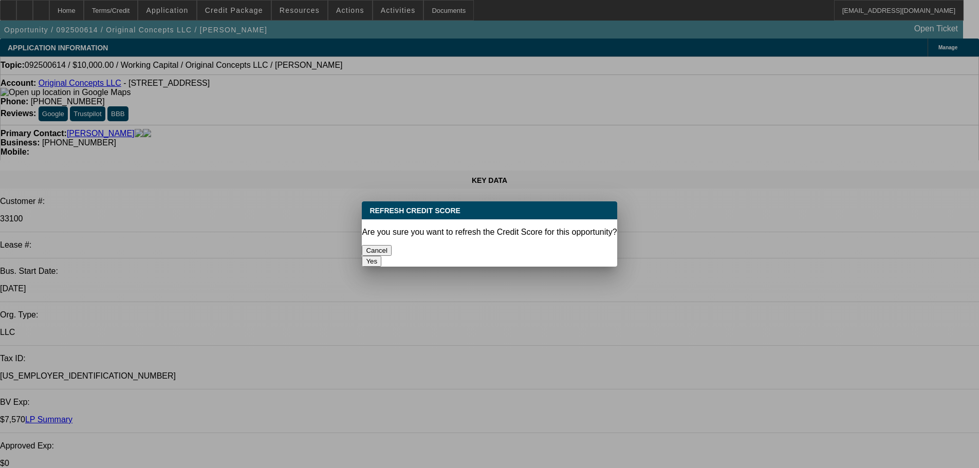
click at [381, 256] on button "Yes" at bounding box center [372, 261] width 20 height 11
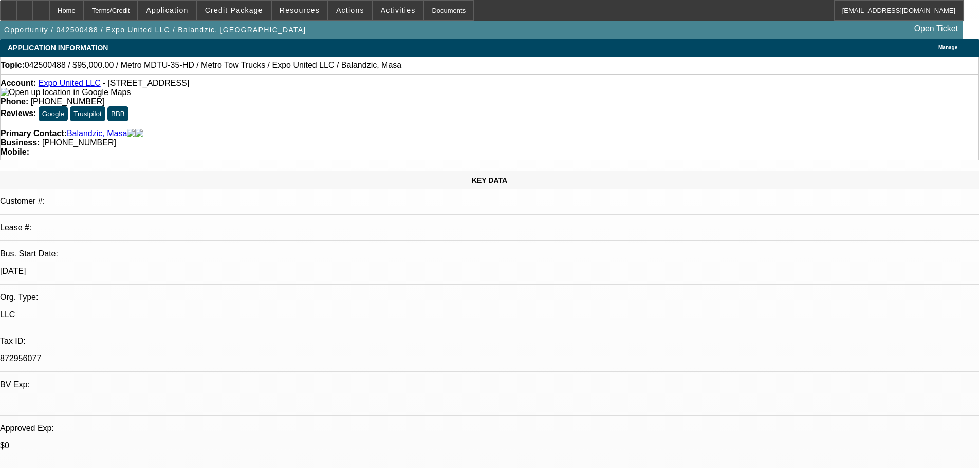
select select "0"
select select "2"
select select "0"
select select "2"
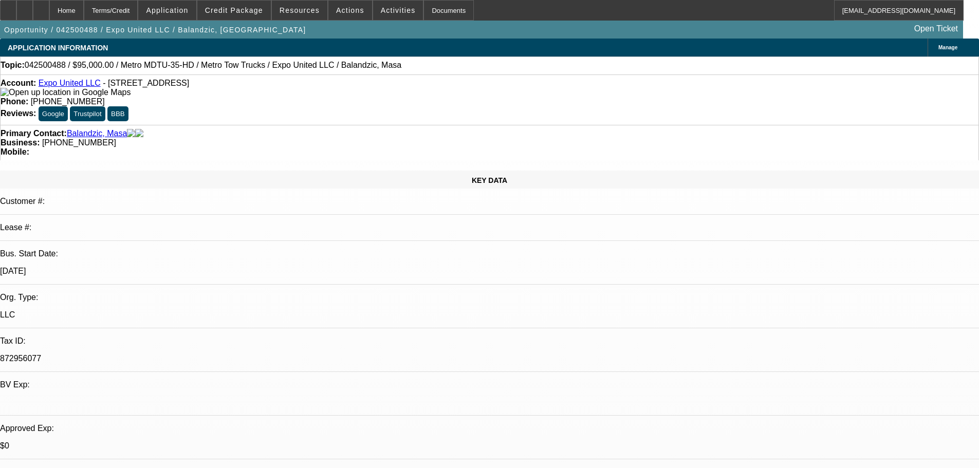
select select "0"
select select "2"
select select "0"
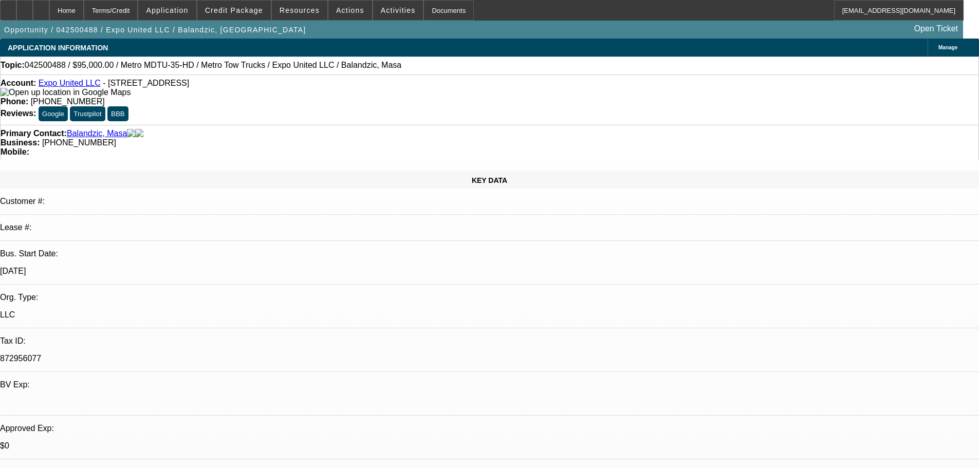
select select "2"
select select "0"
select select "1"
select select "2"
select select "6"
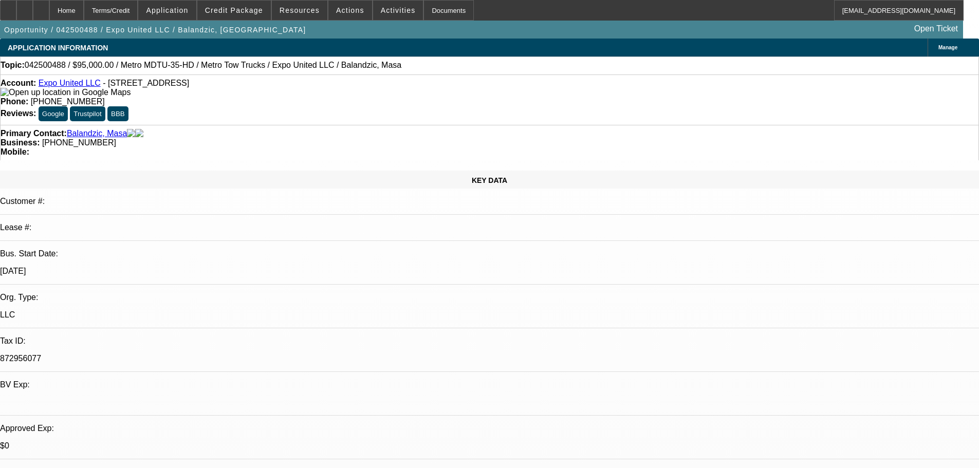
select select "1"
select select "2"
select select "6"
select select "1"
select select "2"
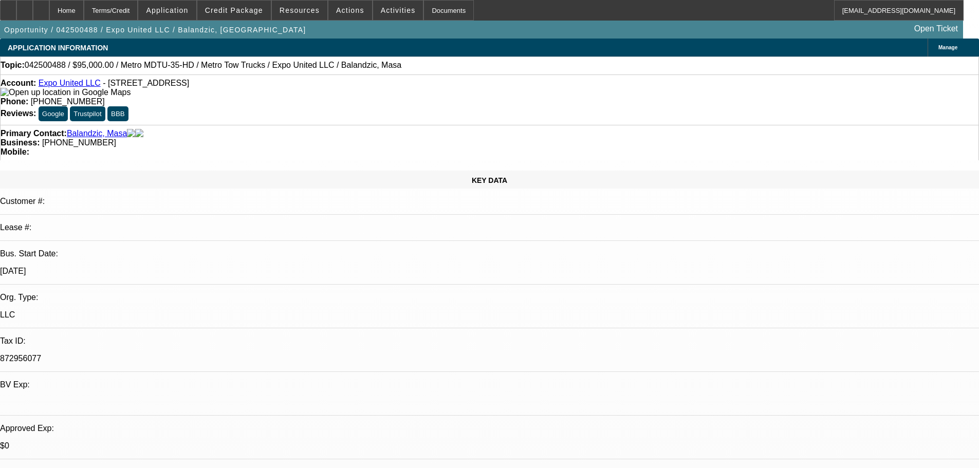
select select "6"
select select "1"
select select "2"
select select "6"
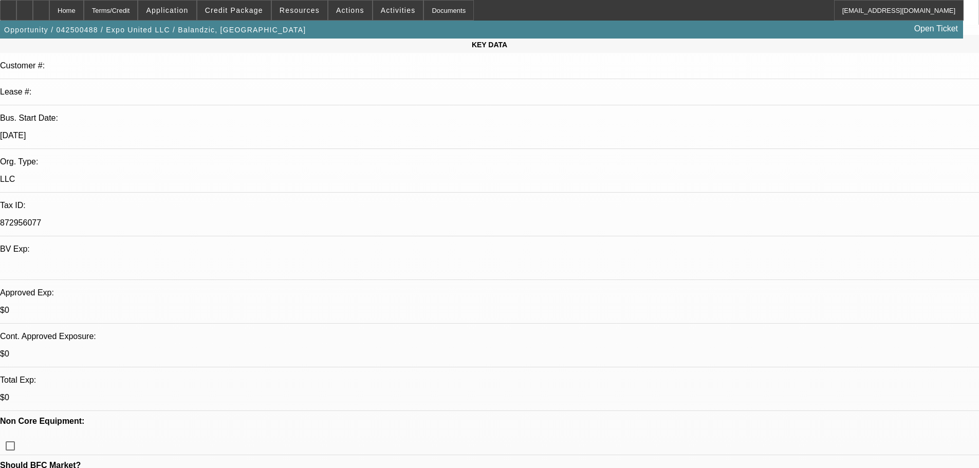
scroll to position [154, 0]
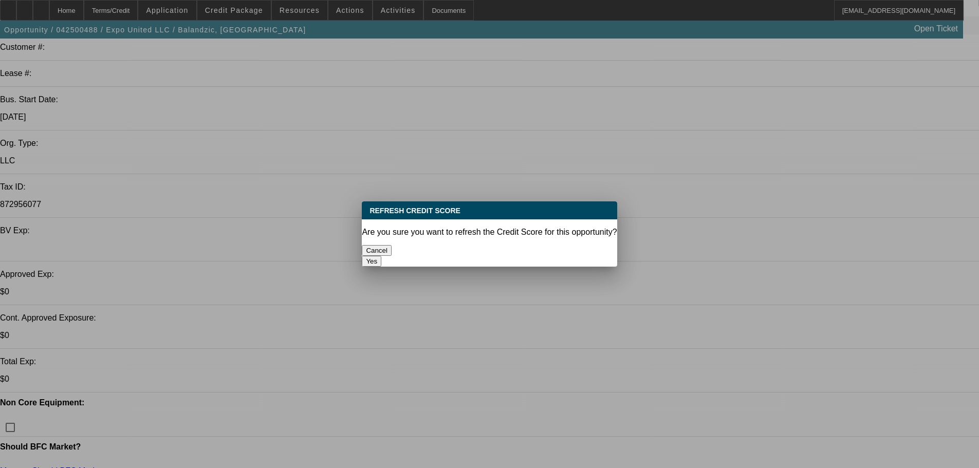
scroll to position [0, 0]
click at [381, 256] on button "Yes" at bounding box center [372, 261] width 20 height 11
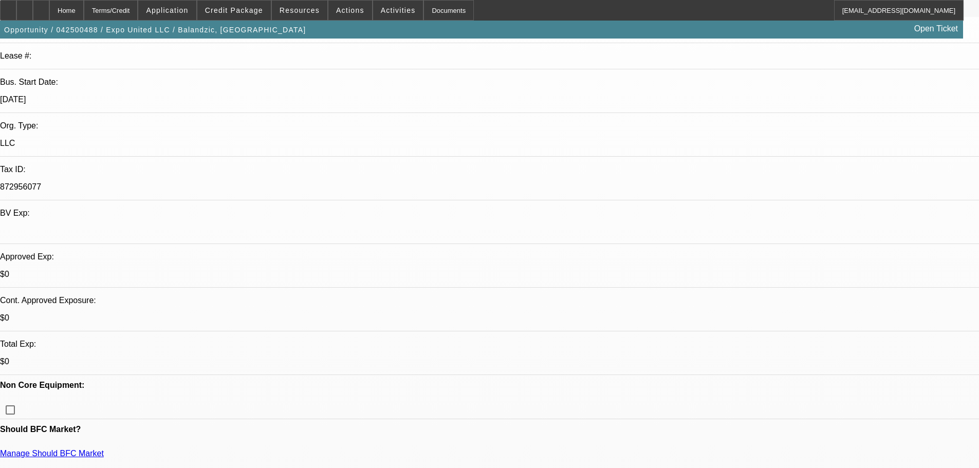
scroll to position [20, 0]
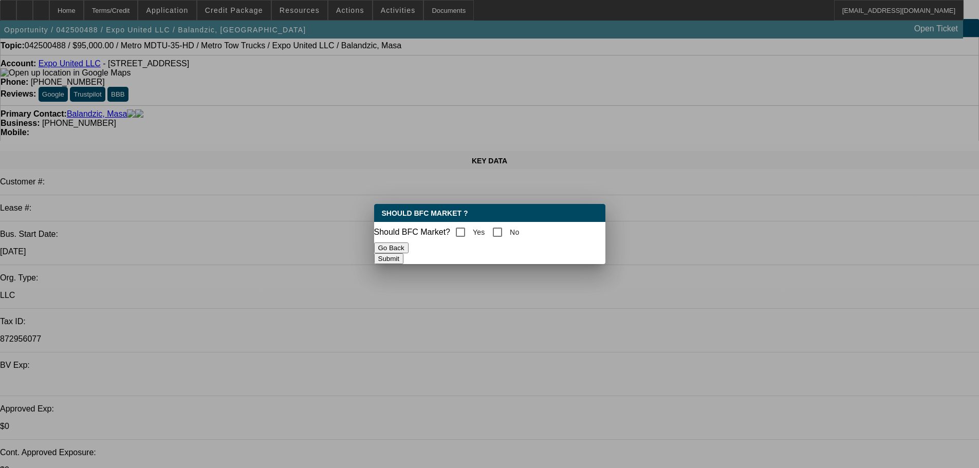
scroll to position [0, 0]
click at [471, 232] on input "Yes" at bounding box center [460, 232] width 21 height 21
checkbox input "true"
click at [403, 253] on button "Submit" at bounding box center [388, 258] width 29 height 11
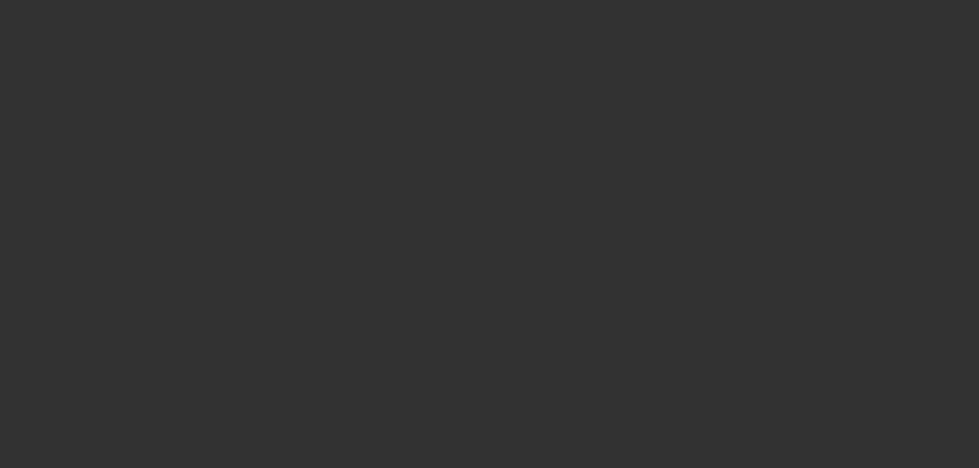
click at [530, 262] on div at bounding box center [489, 234] width 979 height 468
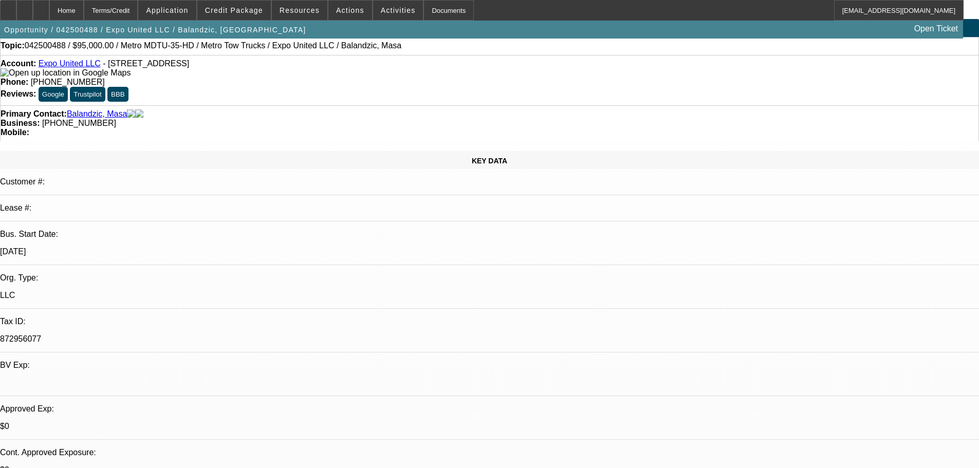
scroll to position [20, 0]
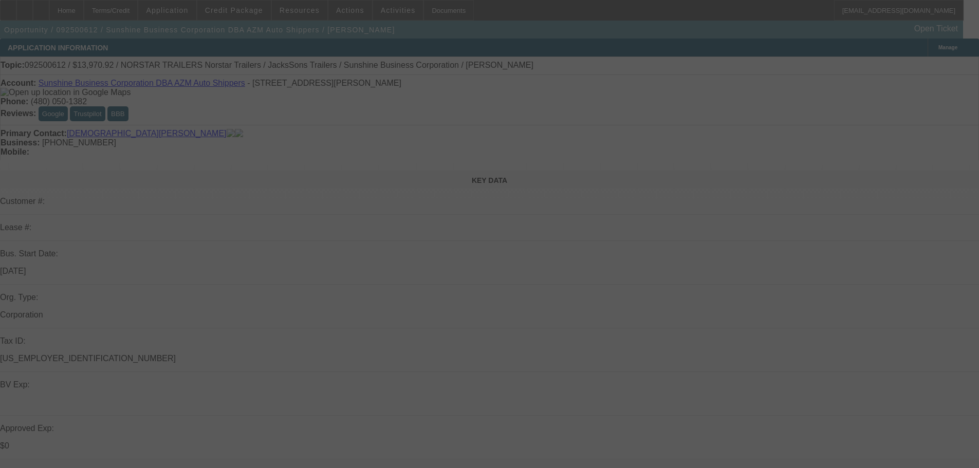
select select "0"
select select "6"
select select "0"
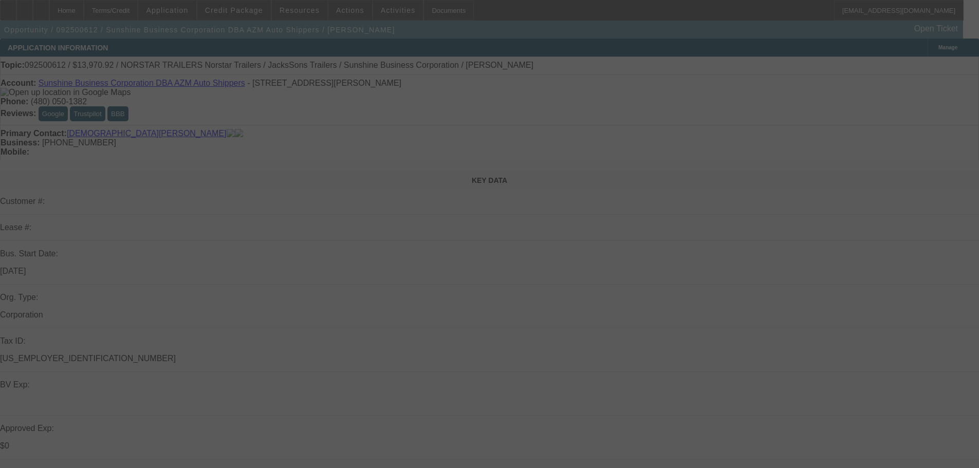
select select "0"
select select "6"
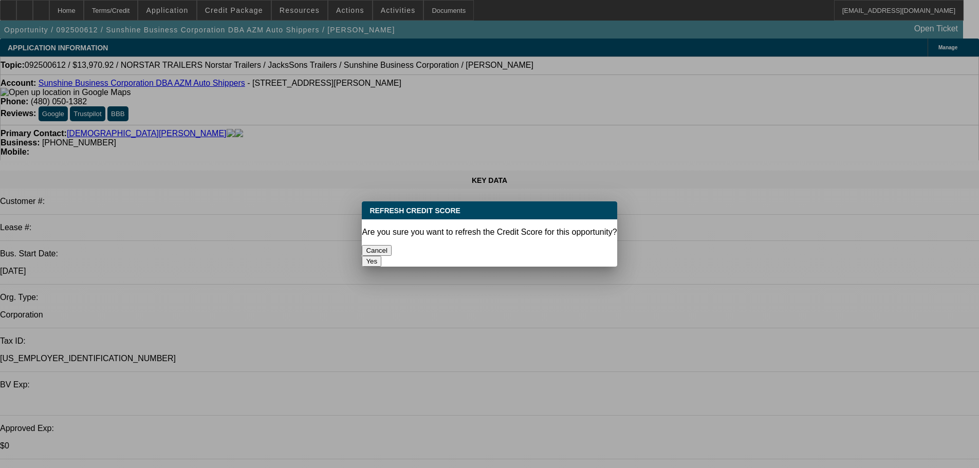
click at [381, 256] on button "Yes" at bounding box center [372, 261] width 20 height 11
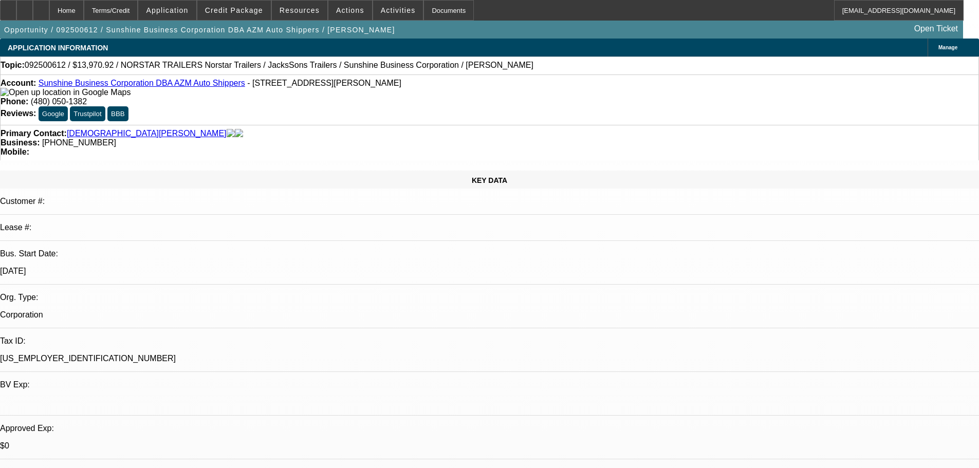
checkbox input "true"
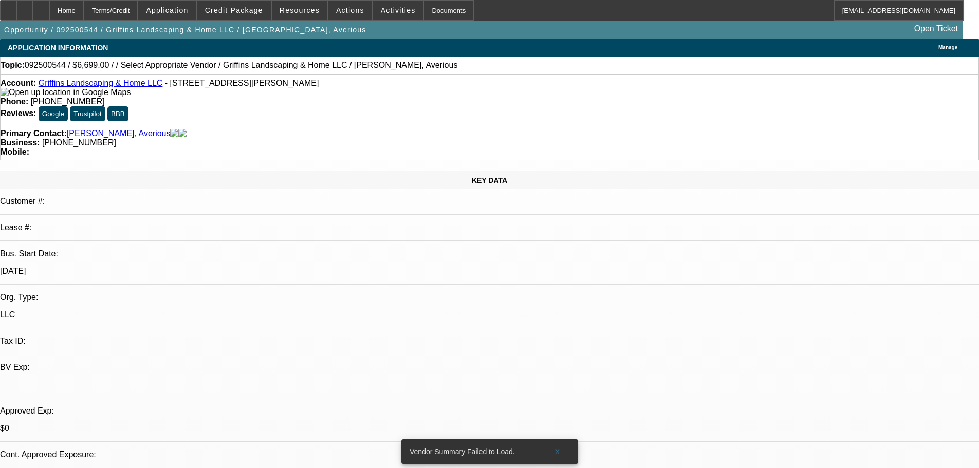
select select "0"
select select "2"
select select "0.1"
select select "1"
select select "2"
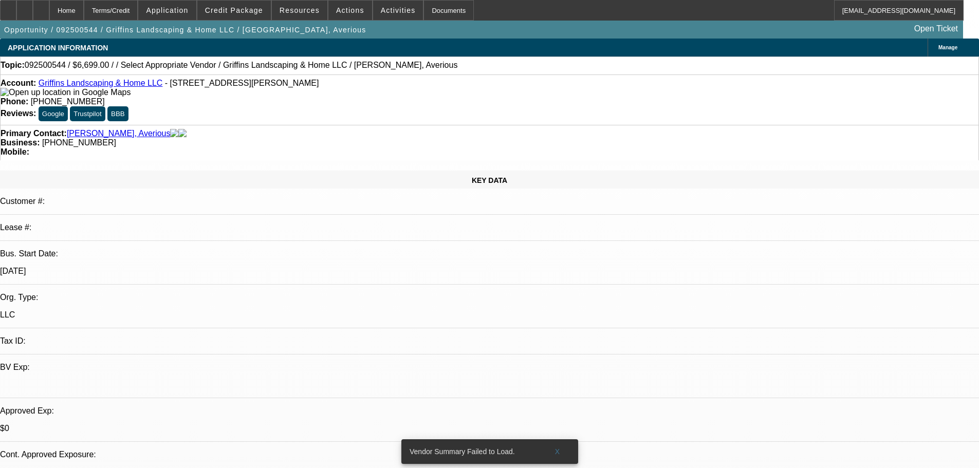
select select "4"
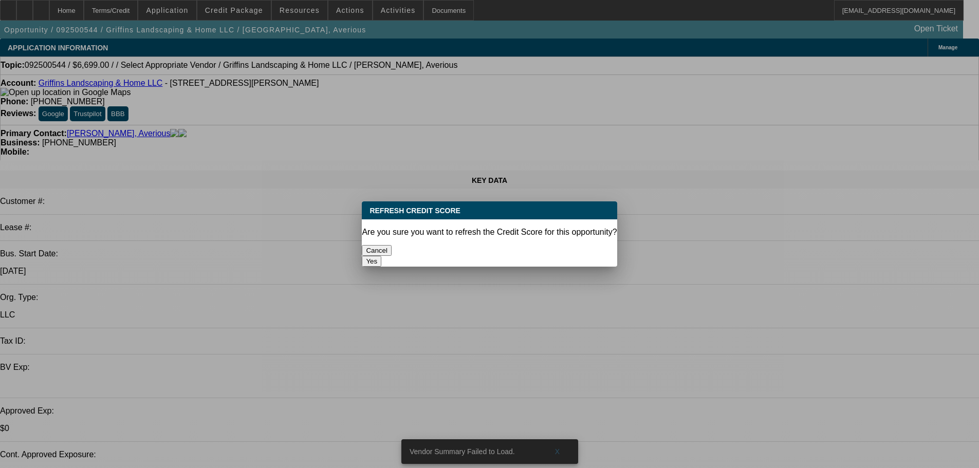
click at [381, 256] on button "Yes" at bounding box center [372, 261] width 20 height 11
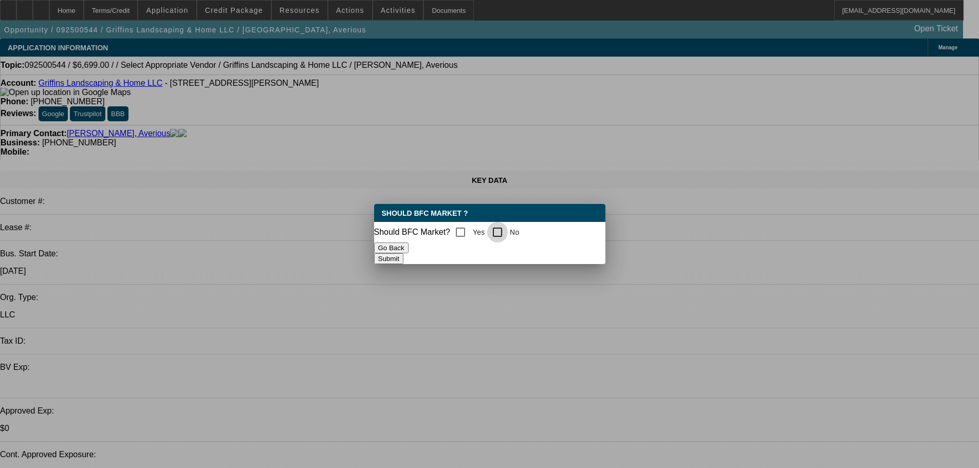
click at [508, 225] on input "No" at bounding box center [497, 232] width 21 height 21
checkbox input "true"
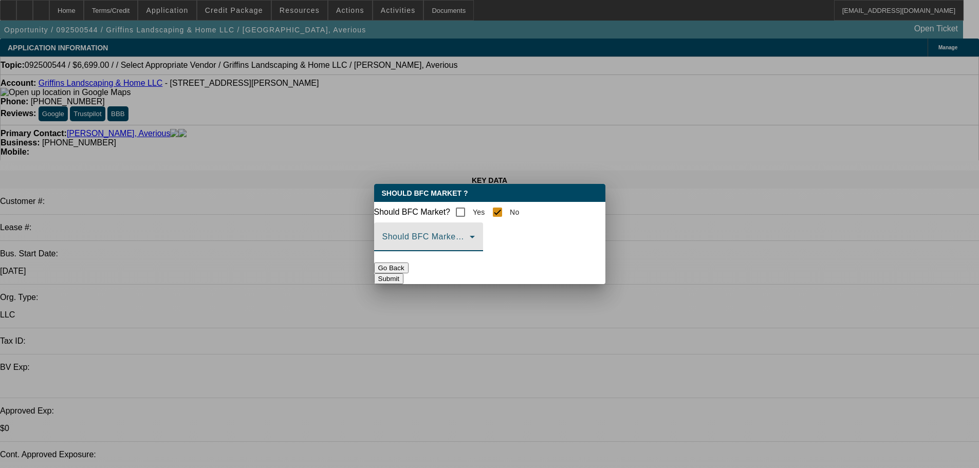
click at [470, 247] on span at bounding box center [425, 241] width 87 height 12
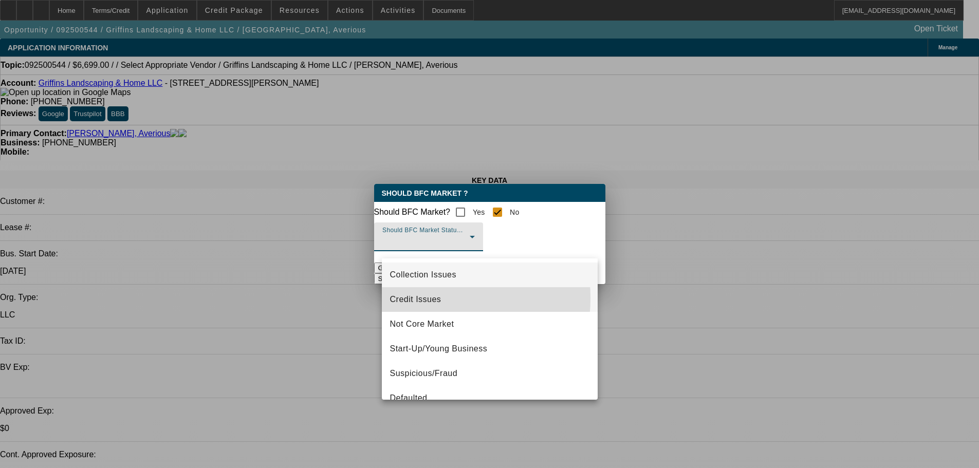
click at [417, 298] on span "Credit Issues" at bounding box center [415, 299] width 51 height 12
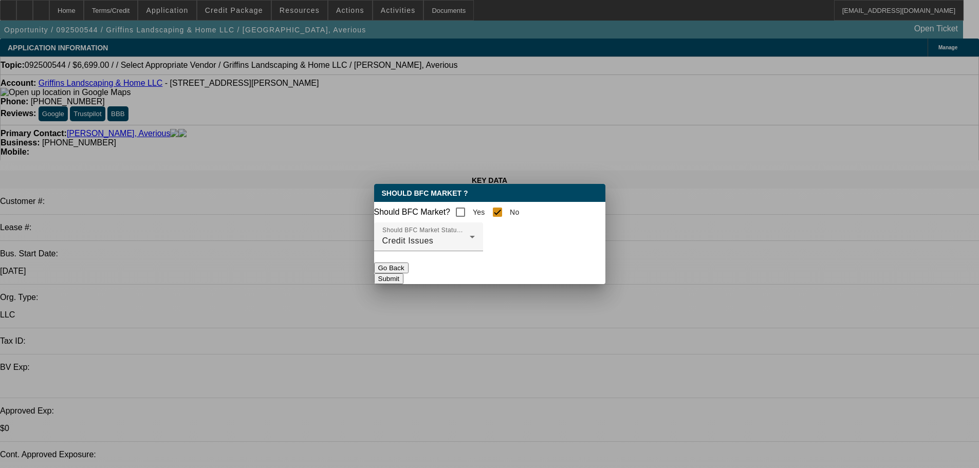
click at [403, 278] on button "Submit" at bounding box center [388, 278] width 29 height 11
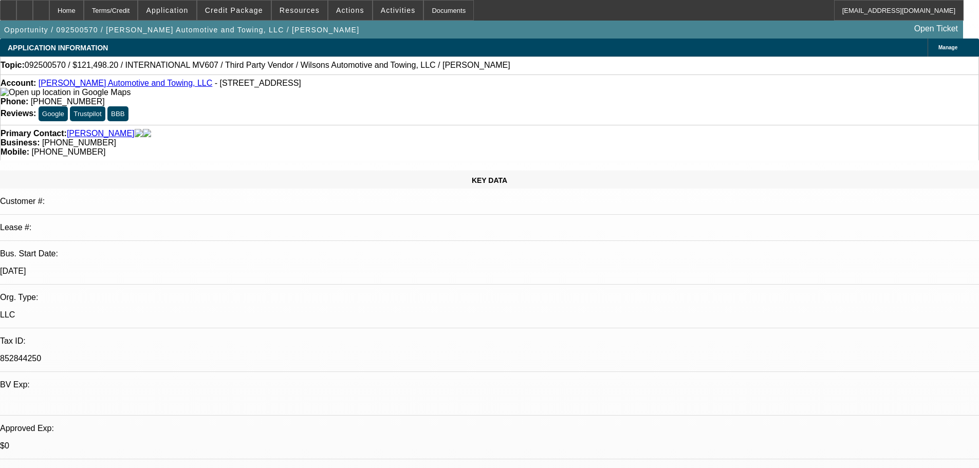
select select "0"
select select "6"
select select "0"
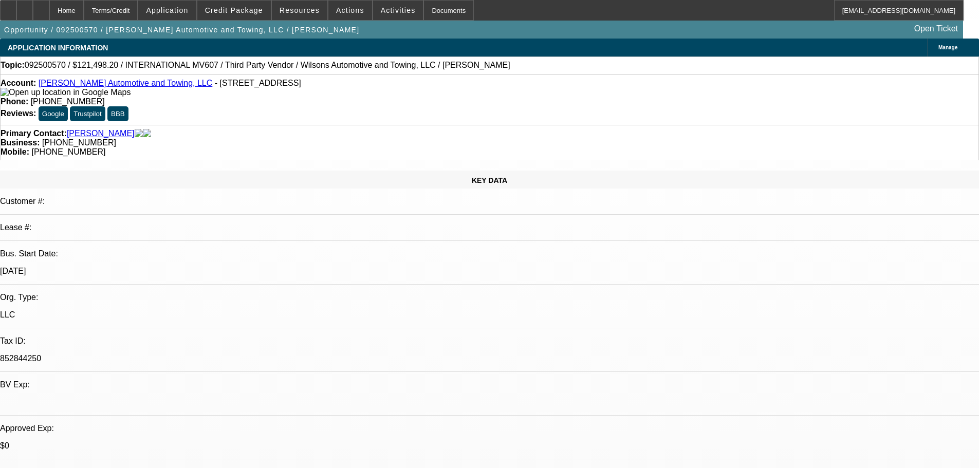
select select "0"
select select "6"
select select "0"
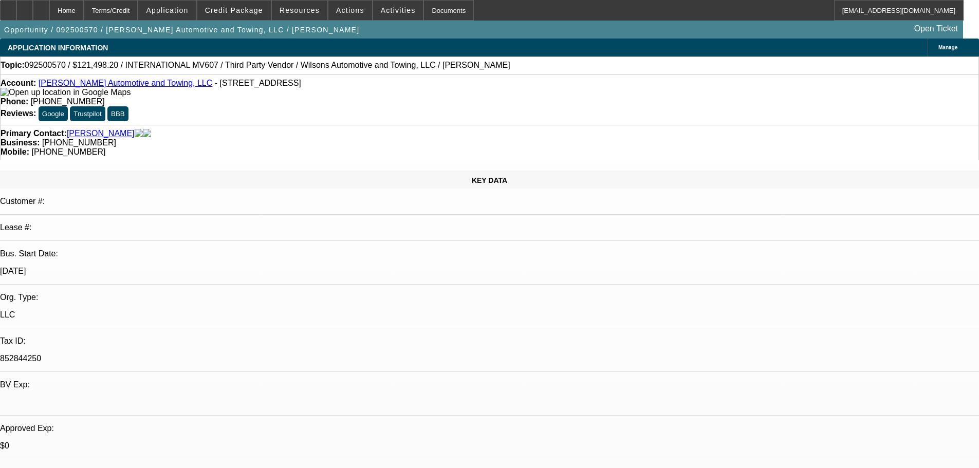
select select "0"
select select "6"
select select "0"
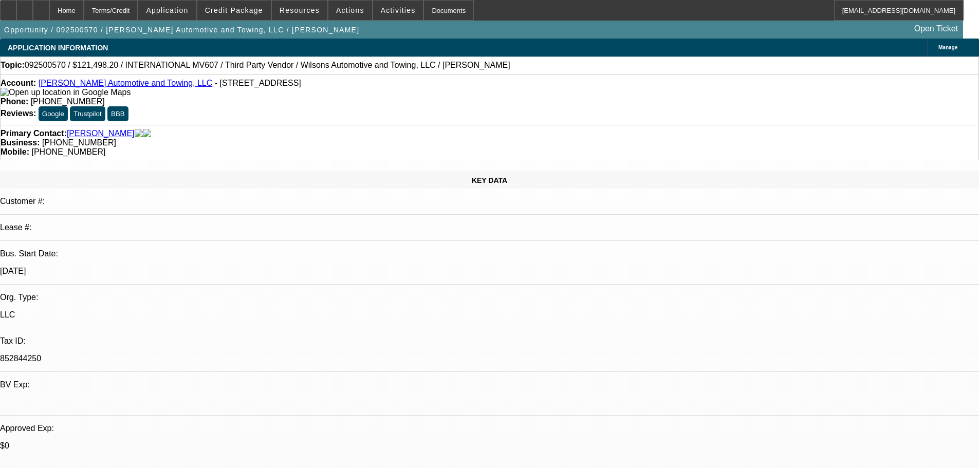
select select "6"
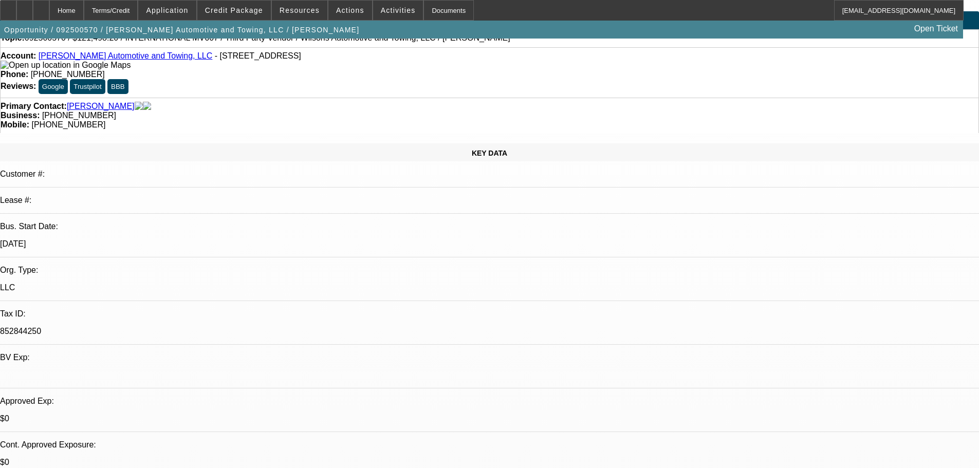
scroll to position [51, 0]
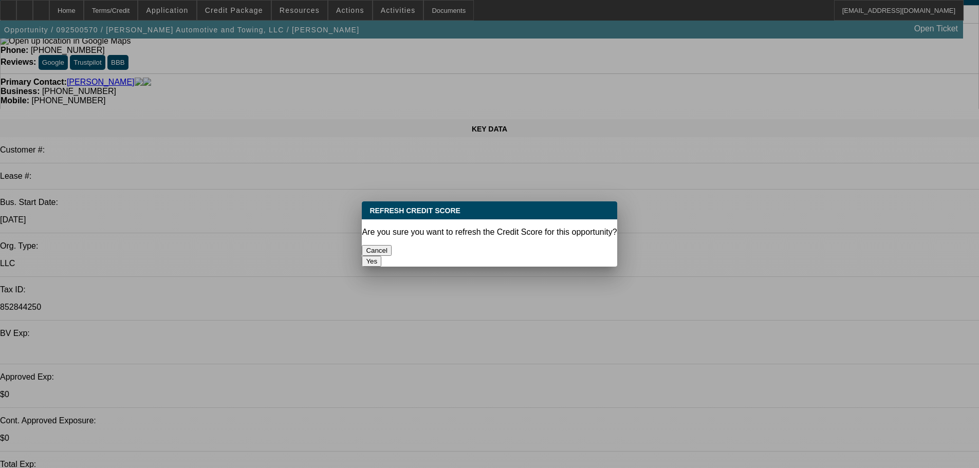
scroll to position [0, 0]
click at [381, 256] on button "Yes" at bounding box center [372, 261] width 20 height 11
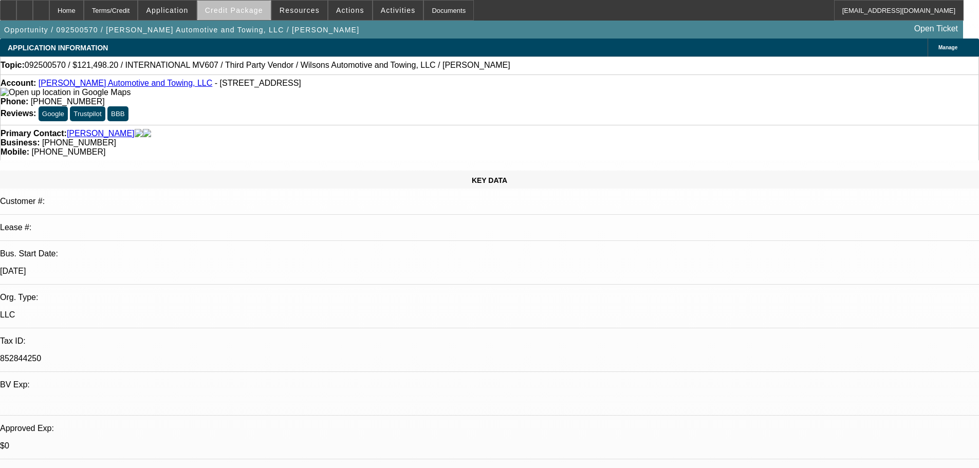
click at [253, 12] on span "Credit Package" at bounding box center [234, 10] width 58 height 8
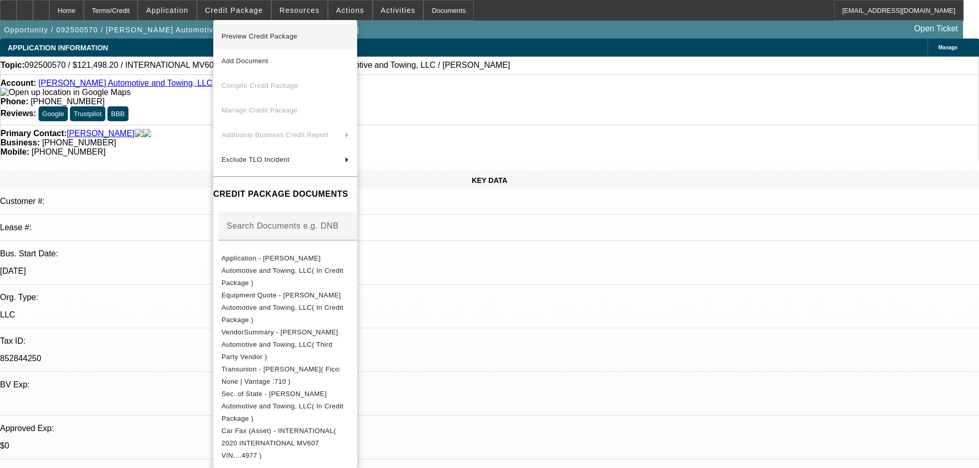
click at [270, 35] on span "Preview Credit Package" at bounding box center [259, 36] width 76 height 8
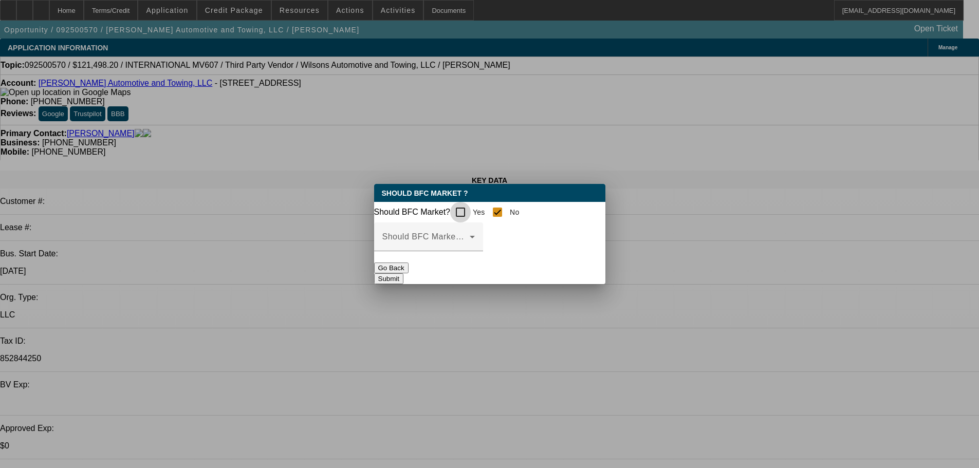
click at [471, 209] on input "Yes" at bounding box center [460, 212] width 21 height 21
checkbox input "true"
checkbox input "false"
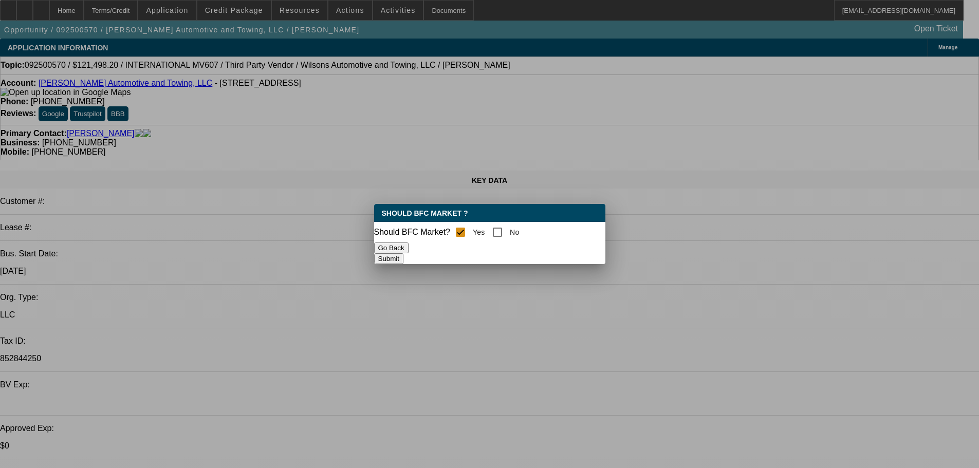
click at [403, 256] on button "Submit" at bounding box center [388, 258] width 29 height 11
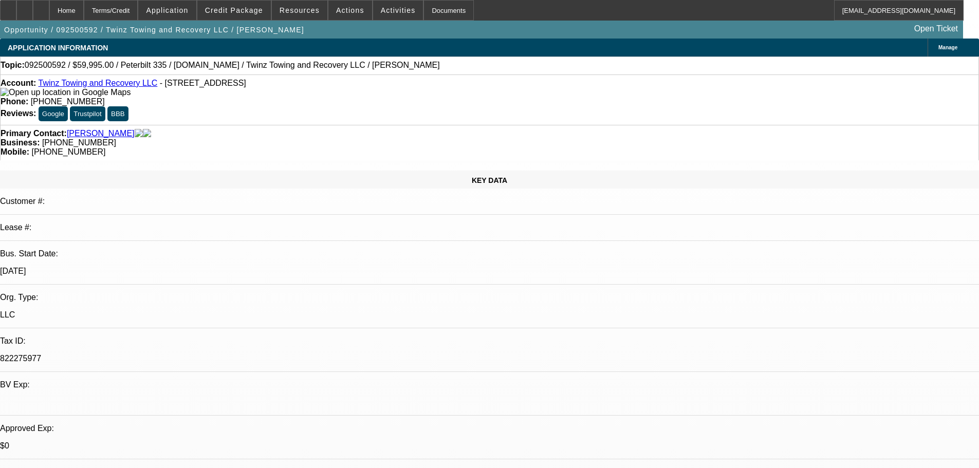
select select "0"
select select "2"
select select "0.1"
select select "4"
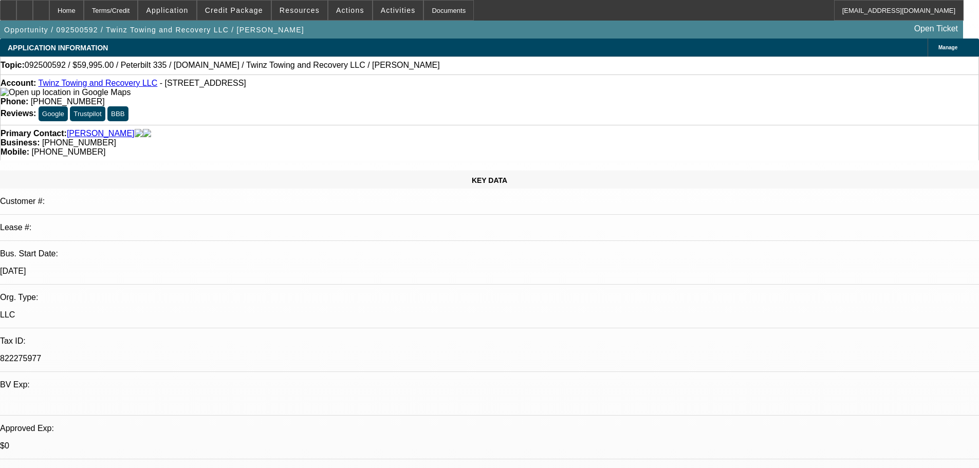
select select "0"
select select "2"
select select "0.1"
select select "4"
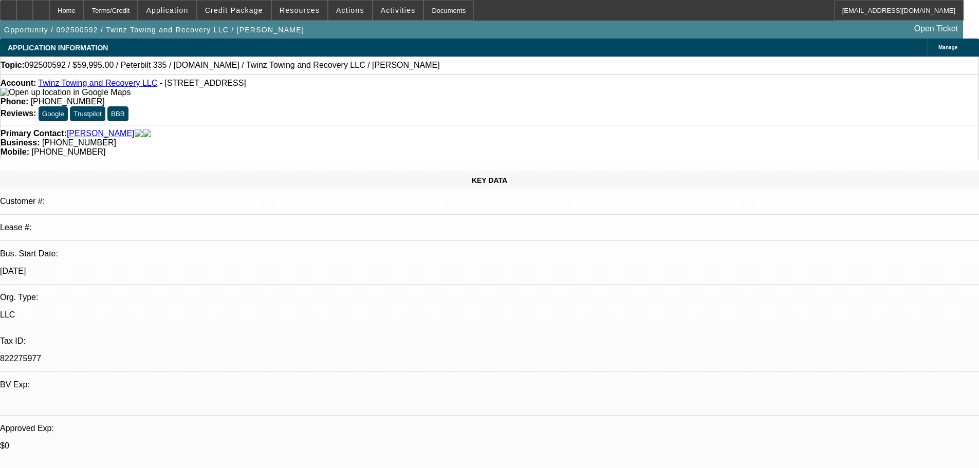
scroll to position [51, 0]
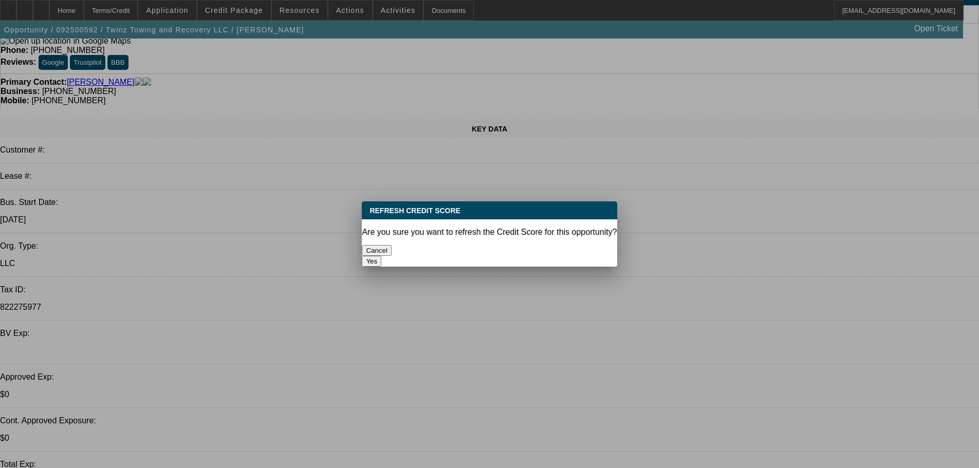
scroll to position [0, 0]
click at [381, 256] on button "Yes" at bounding box center [372, 261] width 20 height 11
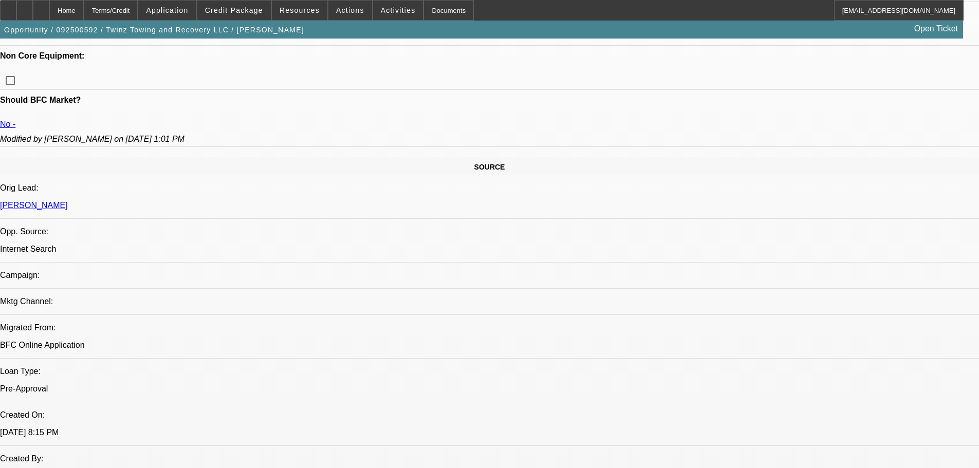
scroll to position [463, 0]
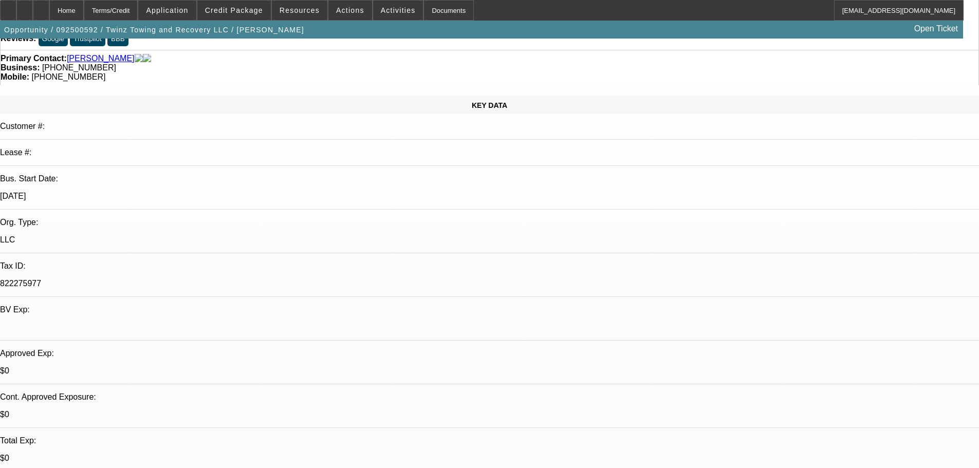
scroll to position [0, 0]
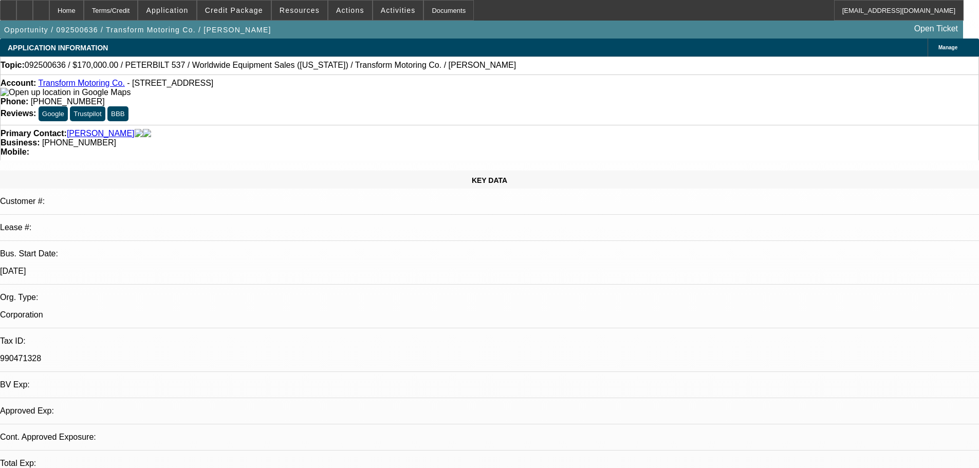
select select "0"
select select "2"
select select "0.1"
select select "4"
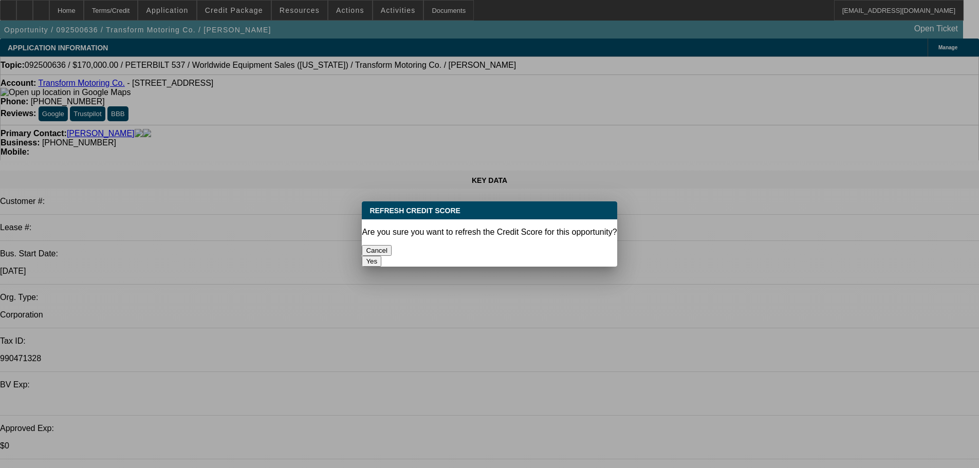
click at [381, 256] on button "Yes" at bounding box center [372, 261] width 20 height 11
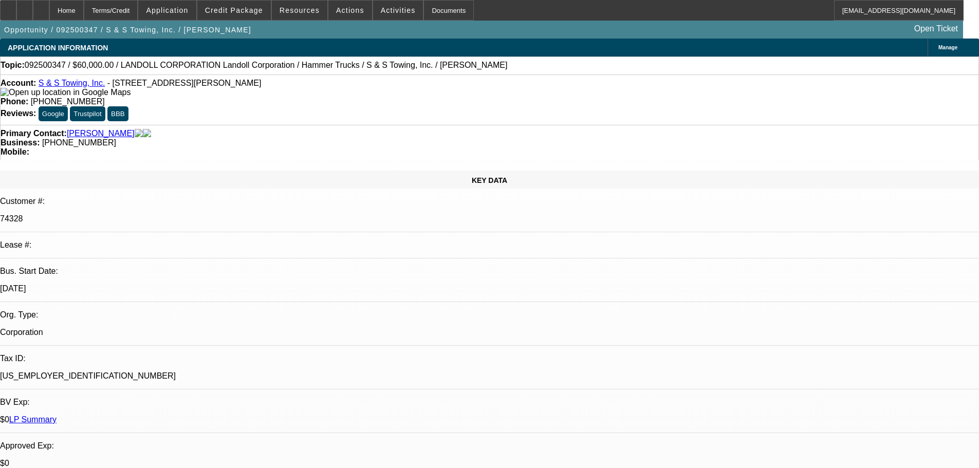
select select "0"
select select "2"
select select "0"
select select "6"
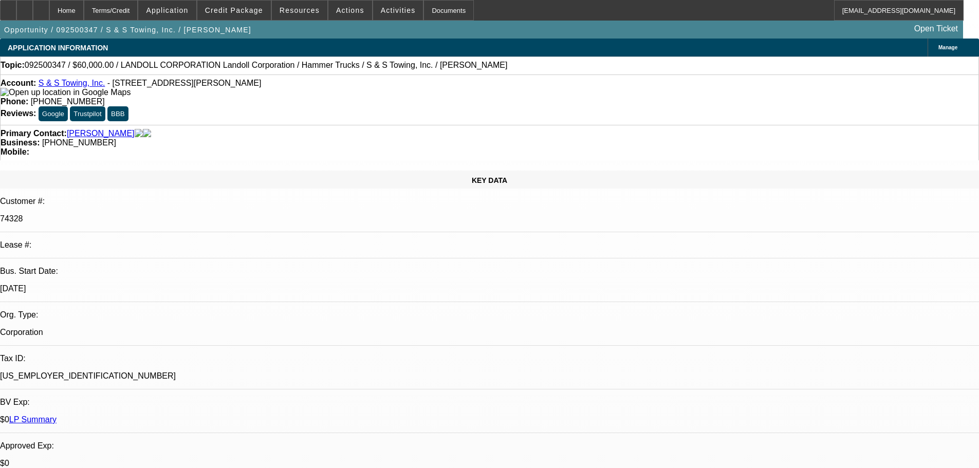
select select "0"
select select "2"
select select "0"
select select "6"
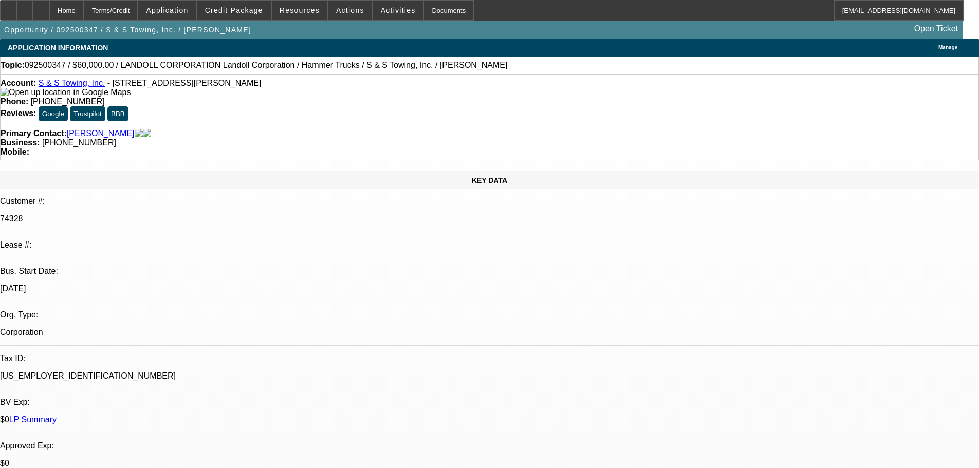
select select "0"
select select "2"
select select "0"
select select "6"
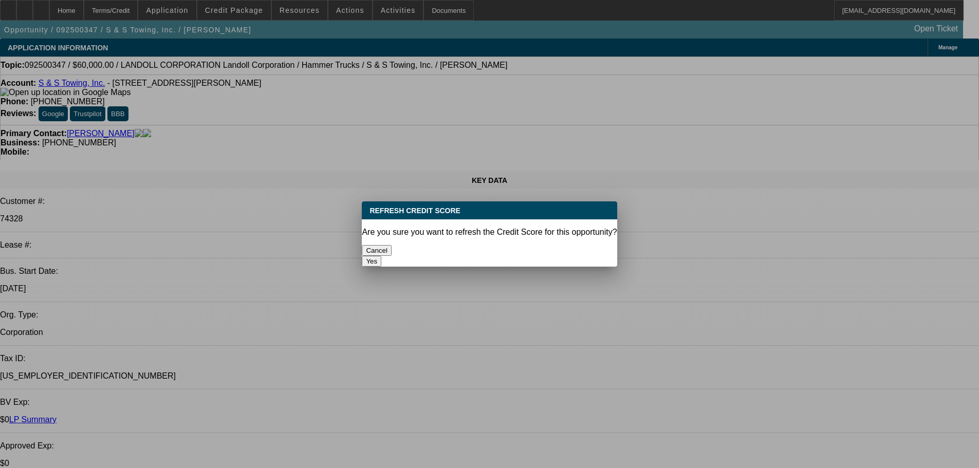
click at [381, 256] on button "Yes" at bounding box center [372, 261] width 20 height 11
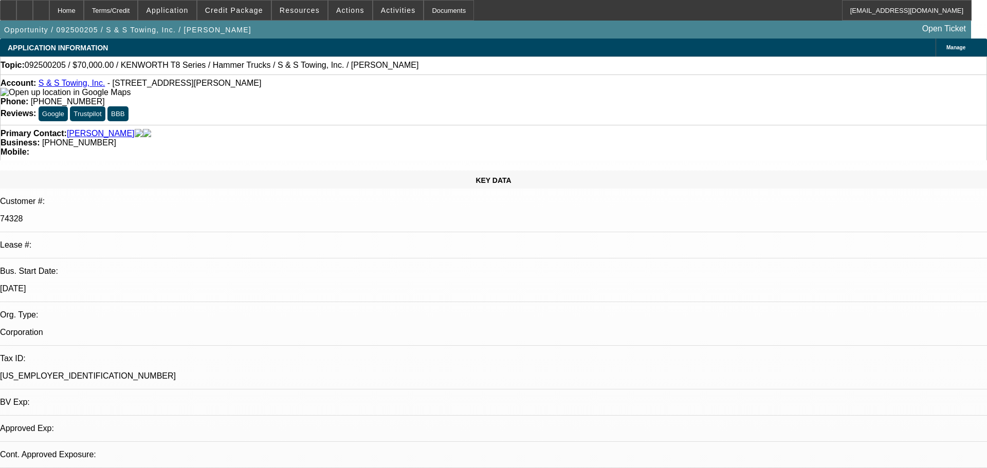
select select "0"
select select "2"
select select "0"
select select "6"
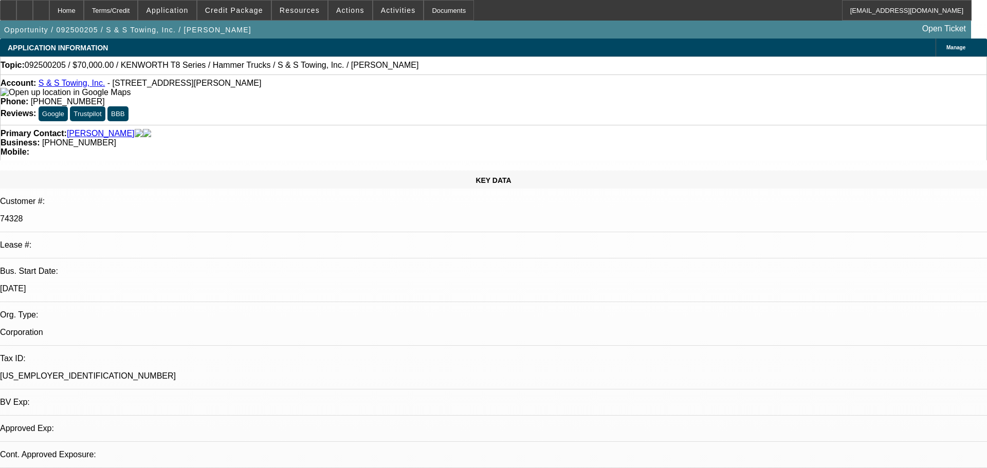
select select "0"
select select "6"
select select "0"
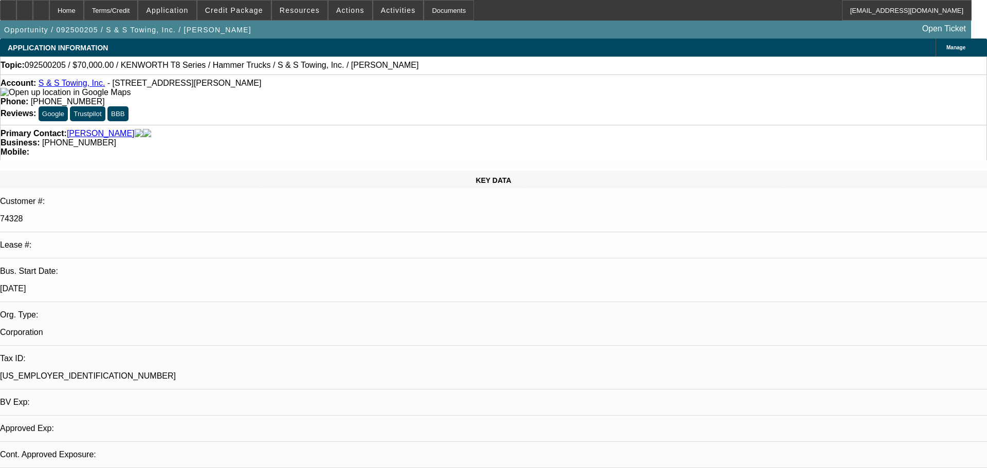
select select "0"
select select "2"
select select "0"
select select "6"
select select "0"
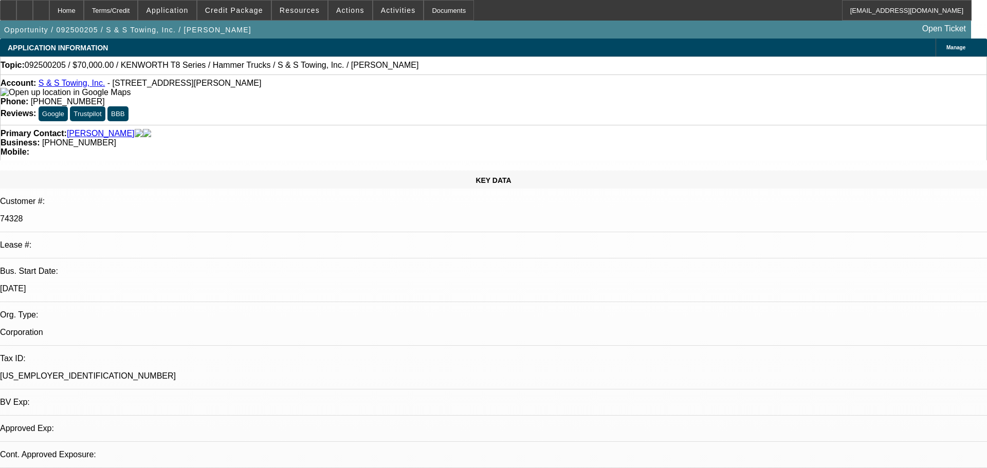
select select "0"
select select "2"
select select "0"
select select "6"
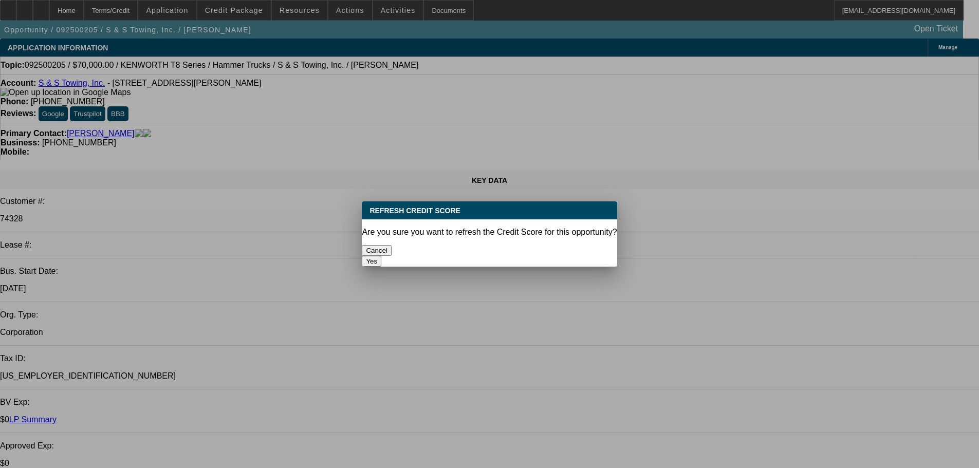
click at [381, 256] on button "Yes" at bounding box center [372, 261] width 20 height 11
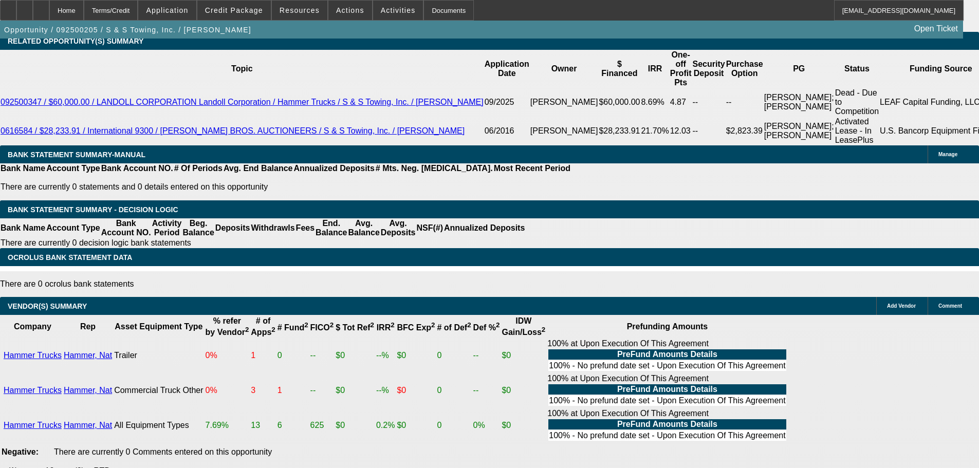
scroll to position [1991, 0]
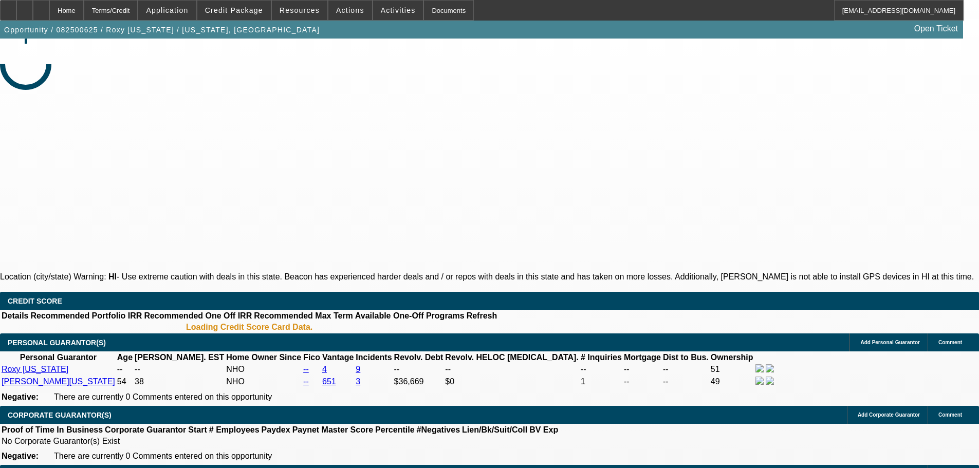
select select "0"
select select "2"
select select "0.1"
select select "4"
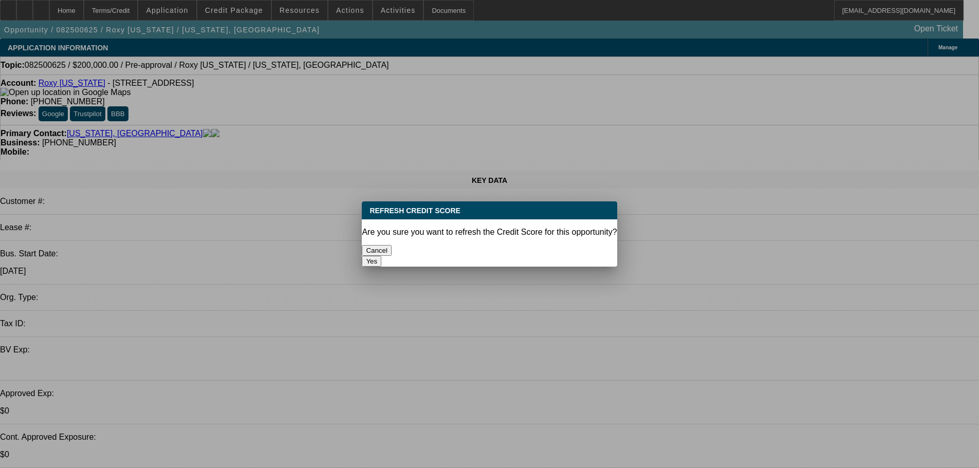
click at [381, 256] on button "Yes" at bounding box center [372, 261] width 20 height 11
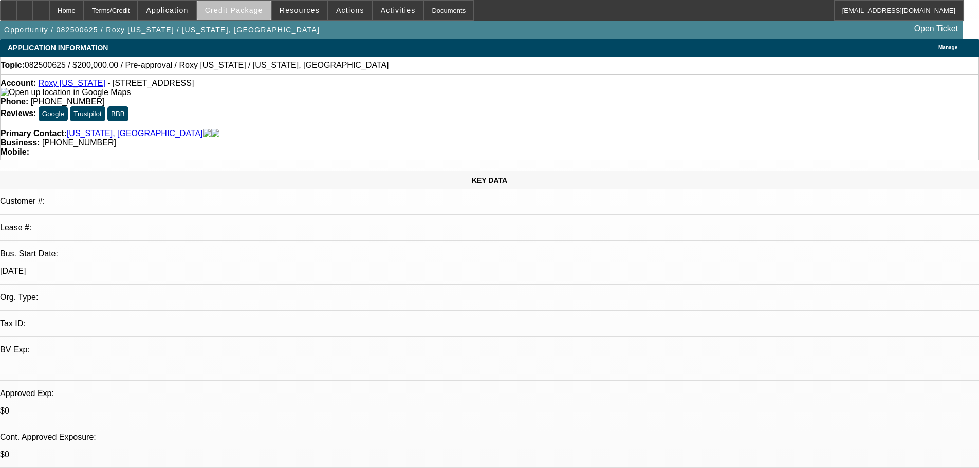
click at [257, 17] on span at bounding box center [233, 10] width 73 height 25
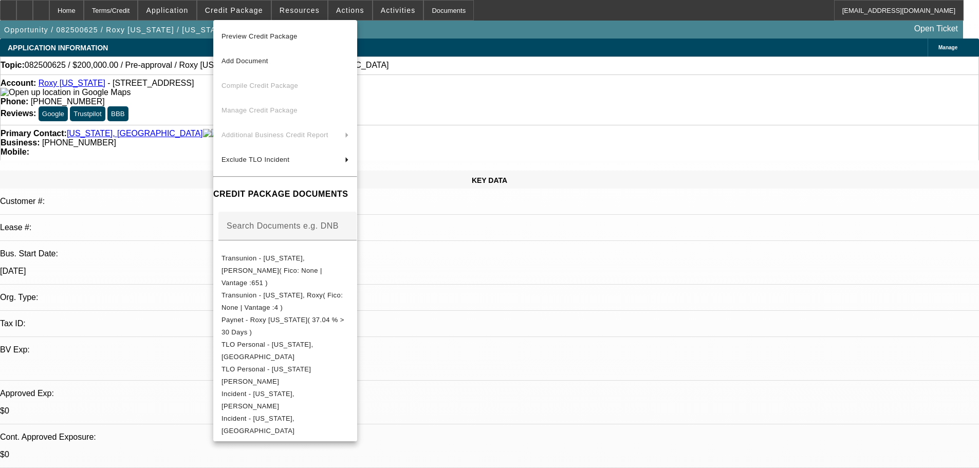
click at [267, 39] on span "Preview Credit Package" at bounding box center [259, 36] width 76 height 8
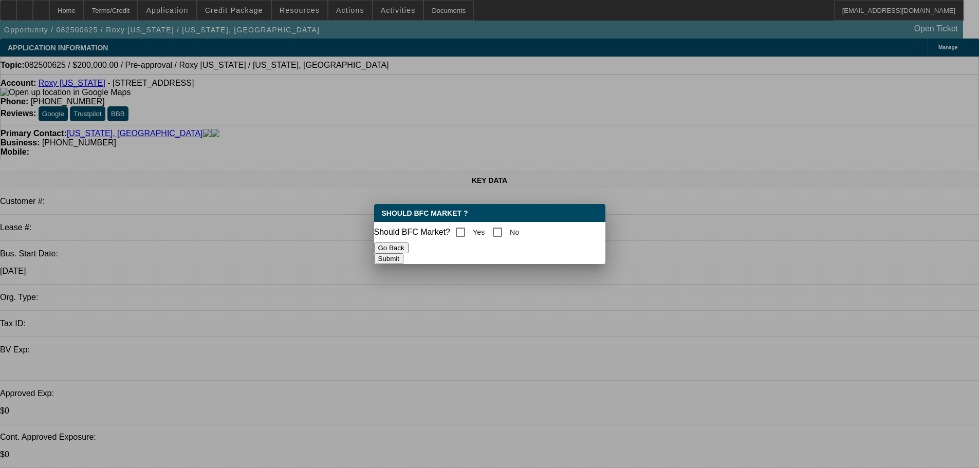
click at [485, 230] on label "Yes" at bounding box center [478, 232] width 14 height 10
click at [471, 230] on input "Yes" at bounding box center [460, 232] width 21 height 21
checkbox input "true"
click at [506, 232] on input "No" at bounding box center [497, 232] width 21 height 21
checkbox input "true"
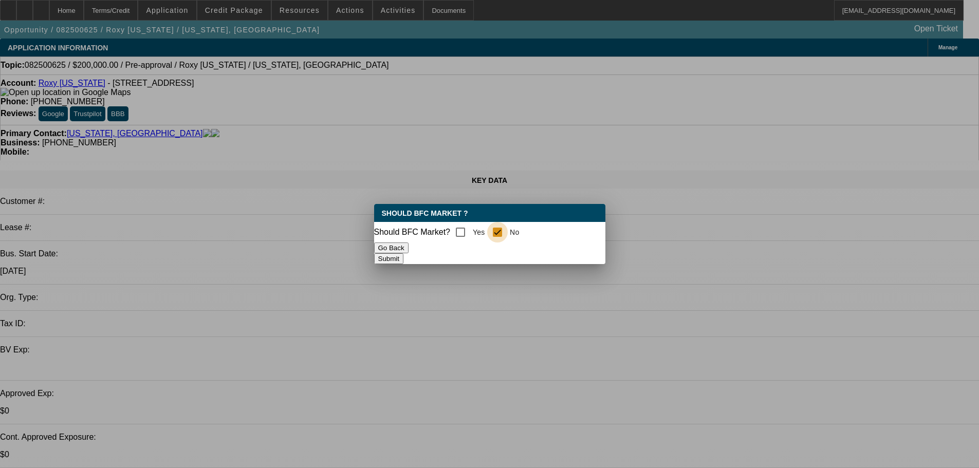
checkbox input "false"
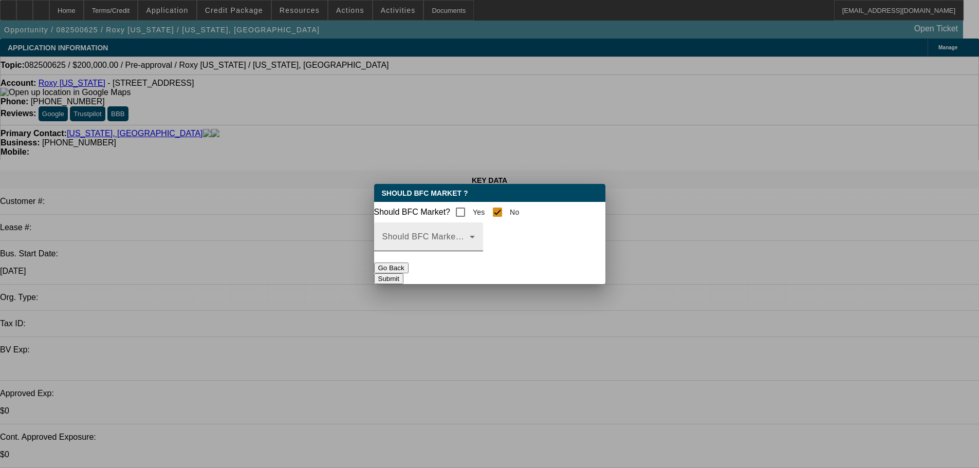
click at [470, 243] on span at bounding box center [425, 241] width 87 height 12
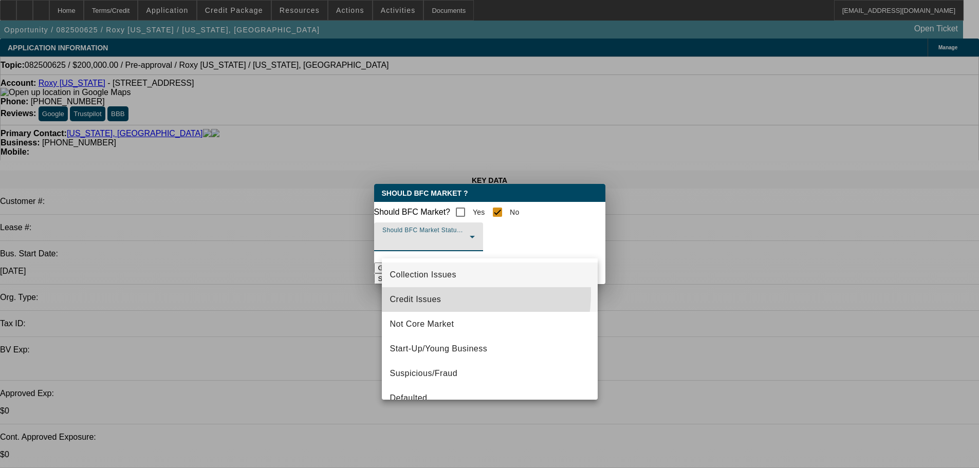
click at [433, 293] on mat-option "Credit Issues" at bounding box center [490, 299] width 216 height 25
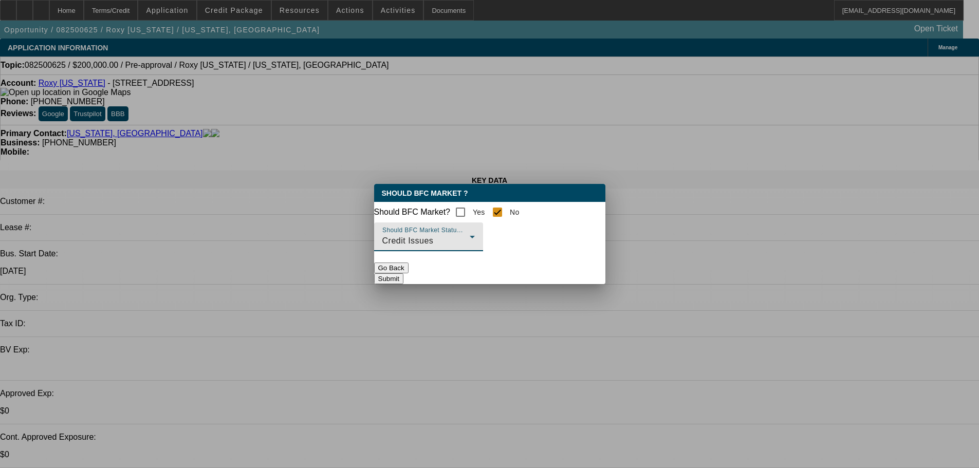
click at [403, 281] on button "Submit" at bounding box center [388, 278] width 29 height 11
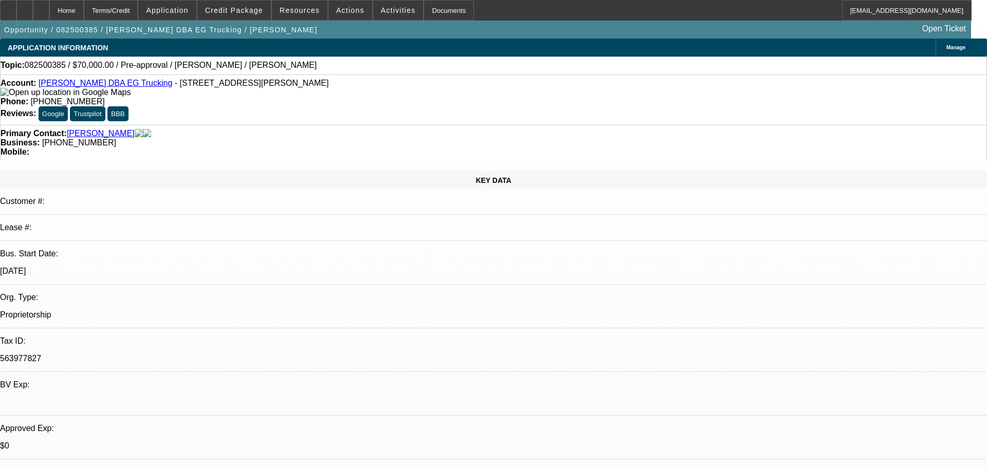
select select "0"
select select "2"
select select "0.1"
select select "4"
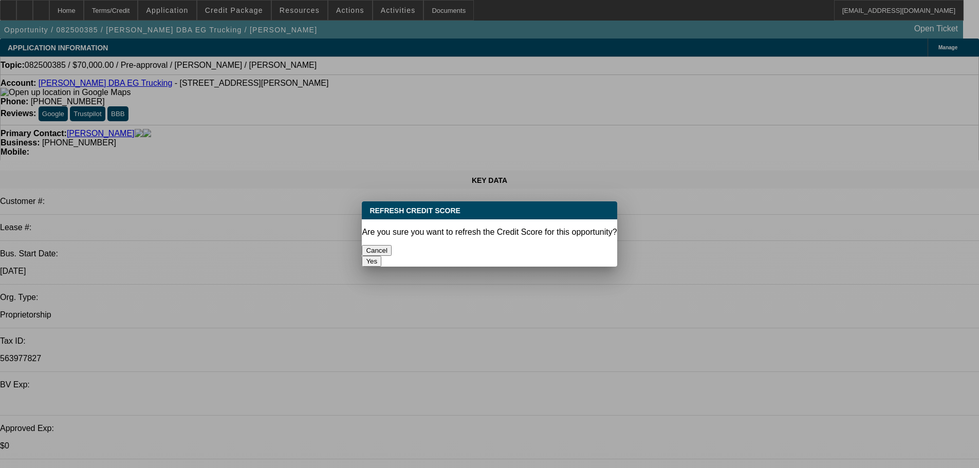
click at [381, 256] on button "Yes" at bounding box center [372, 261] width 20 height 11
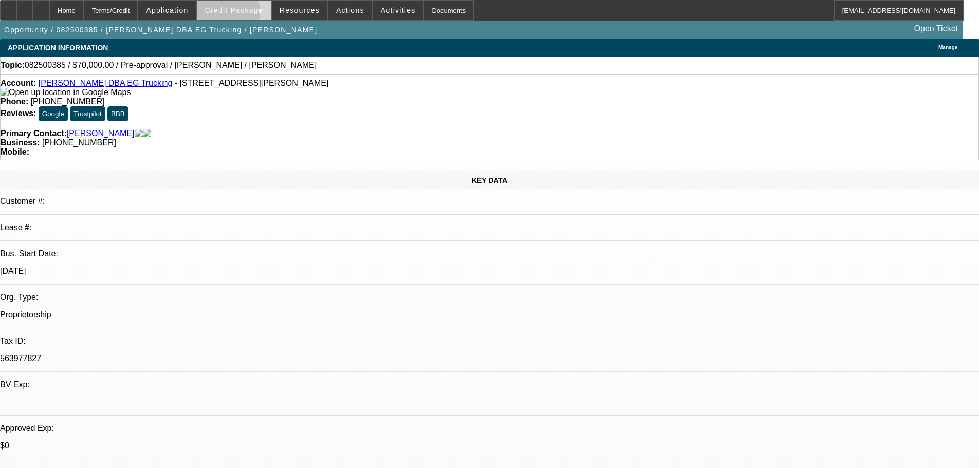
click at [242, 14] on span "Credit Package" at bounding box center [234, 10] width 58 height 8
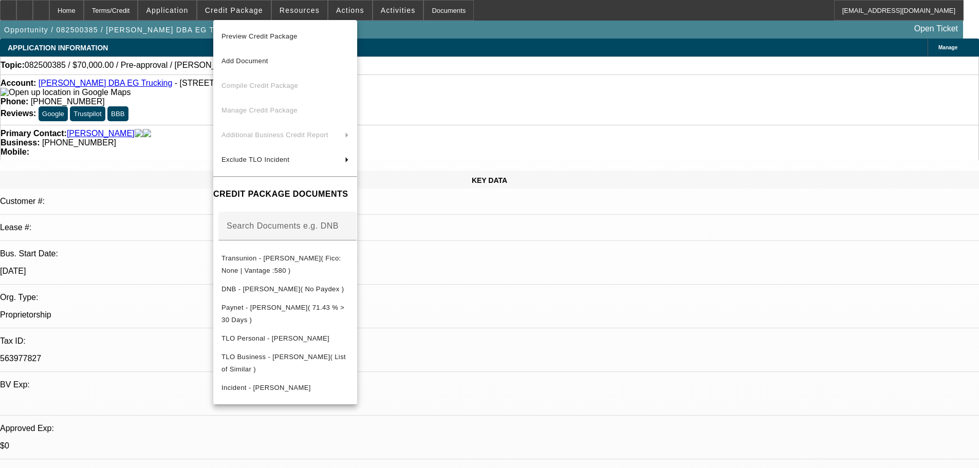
click at [270, 36] on span "Preview Credit Package" at bounding box center [259, 36] width 76 height 8
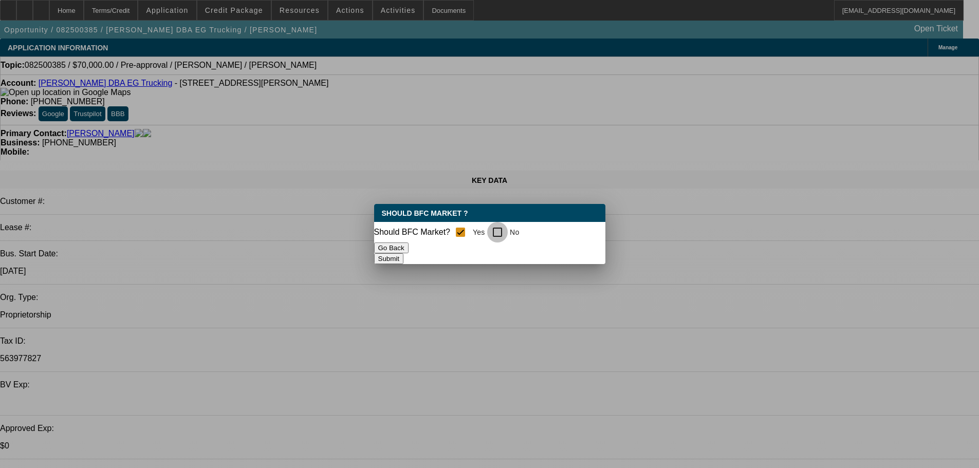
click at [507, 231] on input "No" at bounding box center [497, 232] width 21 height 21
checkbox input "true"
checkbox input "false"
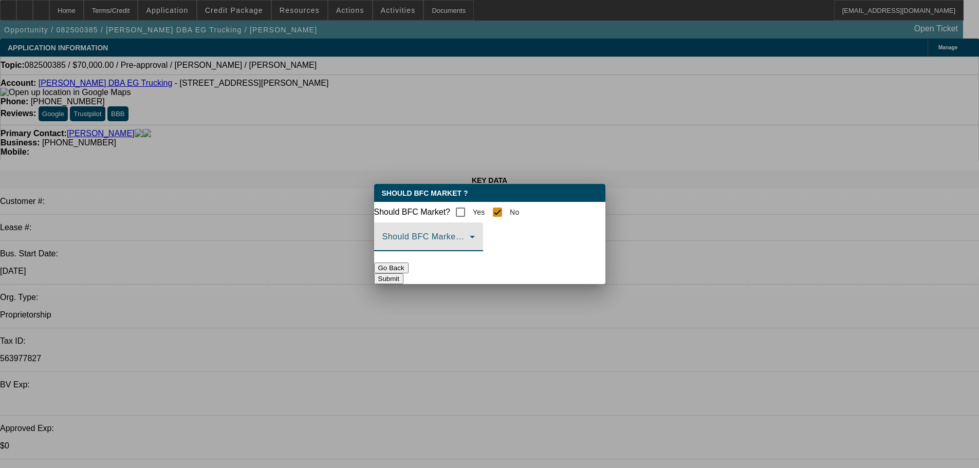
click at [470, 246] on span at bounding box center [425, 241] width 87 height 12
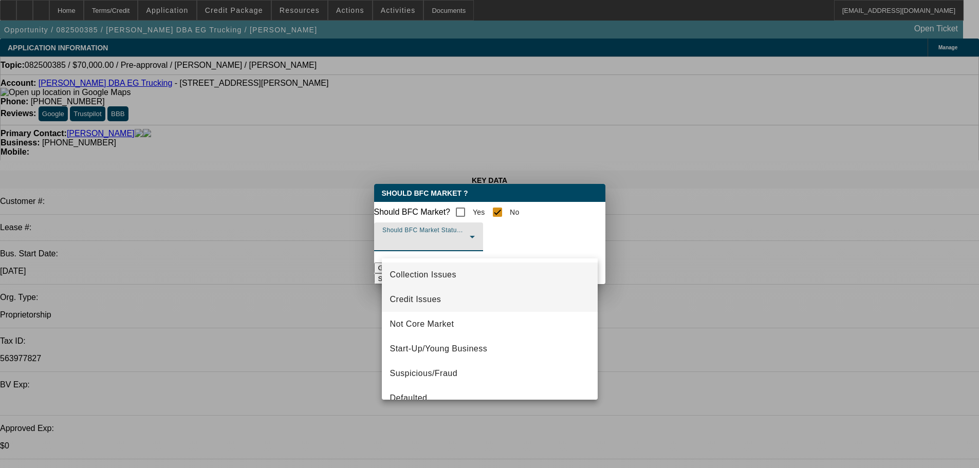
click at [429, 303] on span "Credit Issues" at bounding box center [415, 299] width 51 height 12
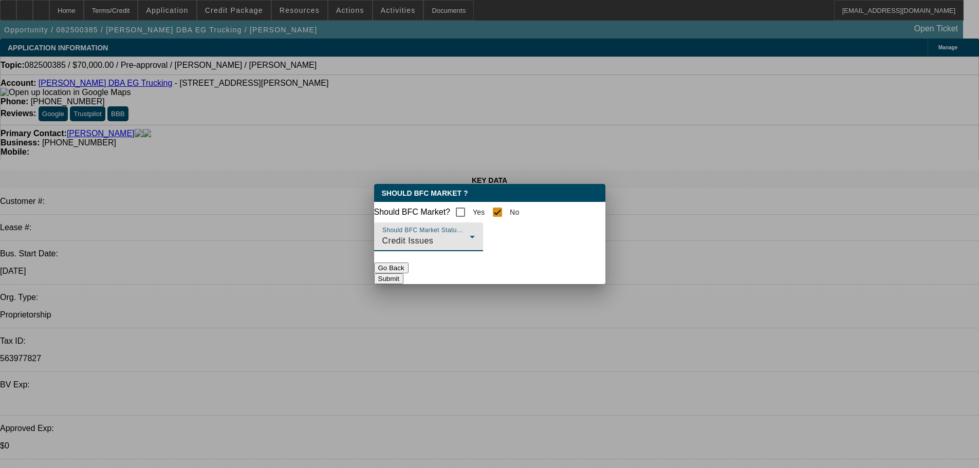
click at [403, 281] on button "Submit" at bounding box center [388, 278] width 29 height 11
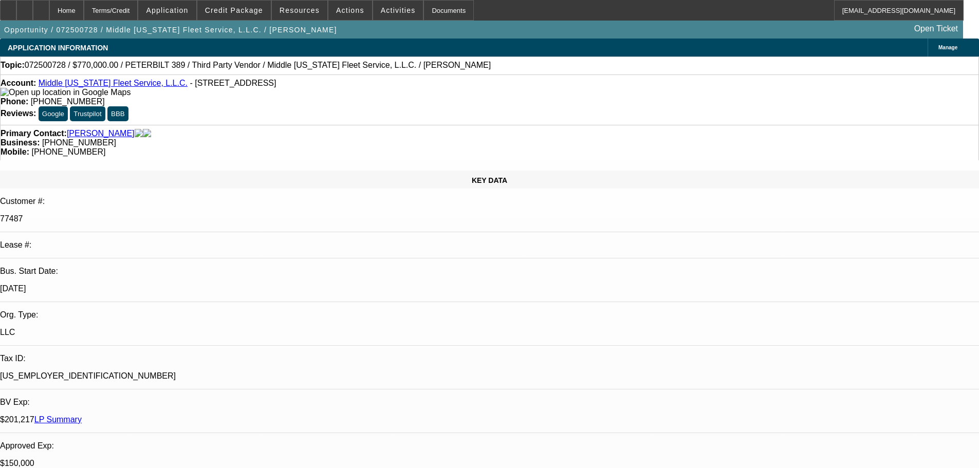
select select "0"
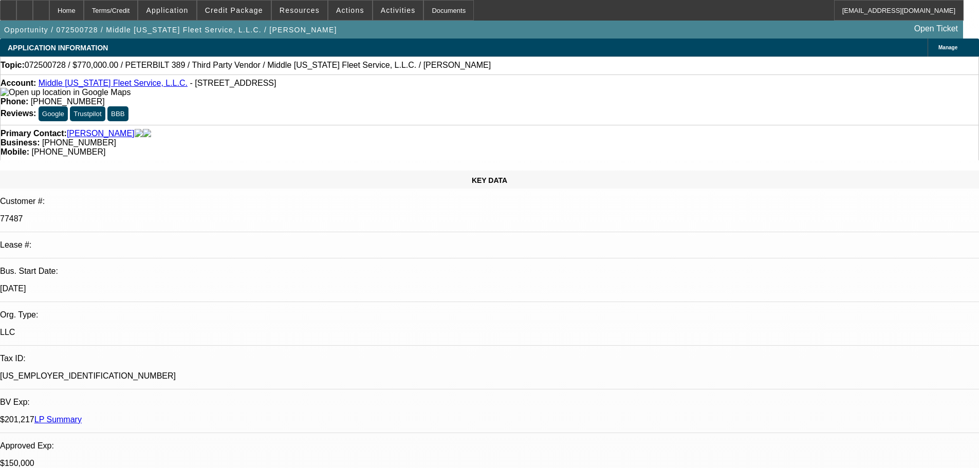
select select "0"
select select "2"
select select "0"
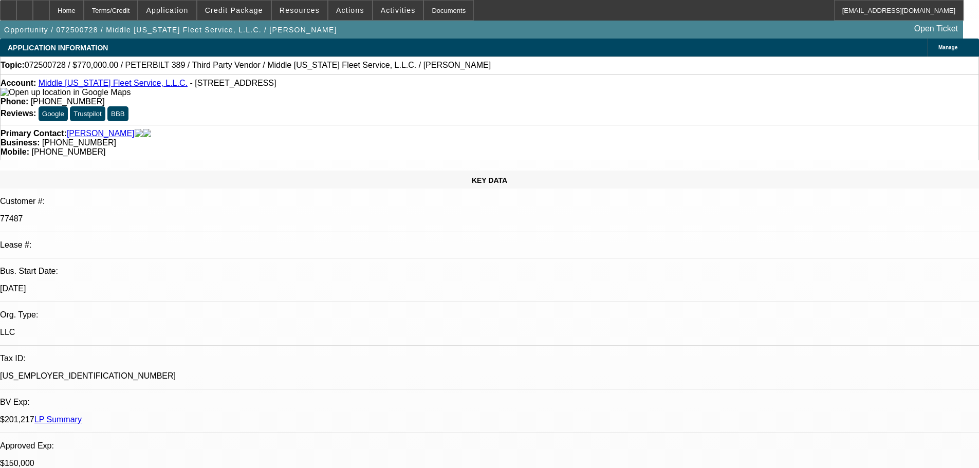
select select "2"
select select "0.1"
select select "1"
select select "6"
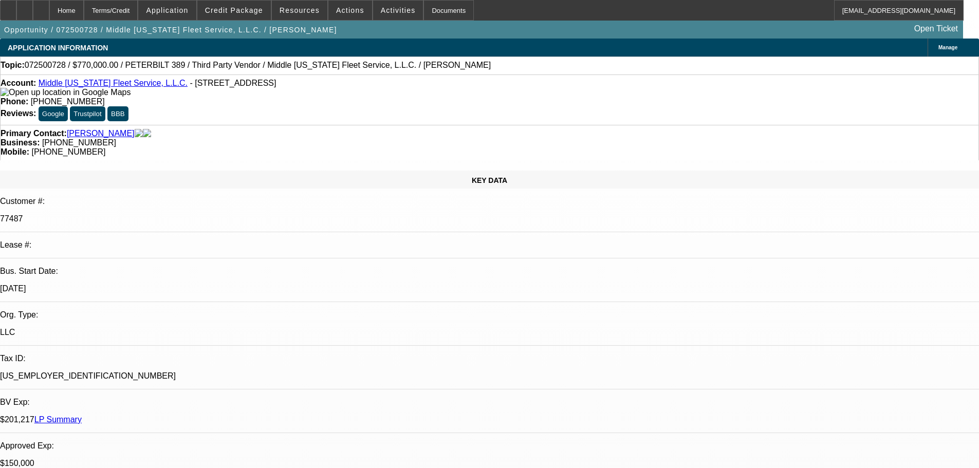
select select "1"
select select "6"
select select "1"
select select "2"
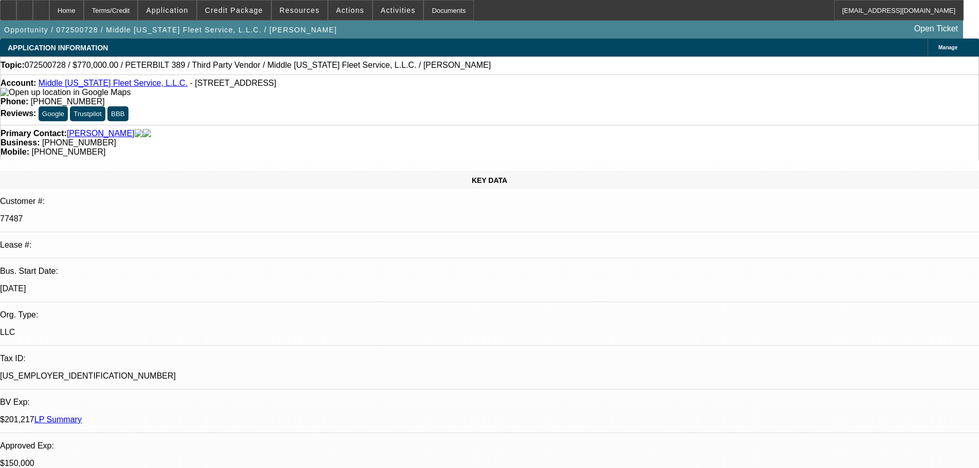
select select "6"
select select "1"
select select "2"
select select "4"
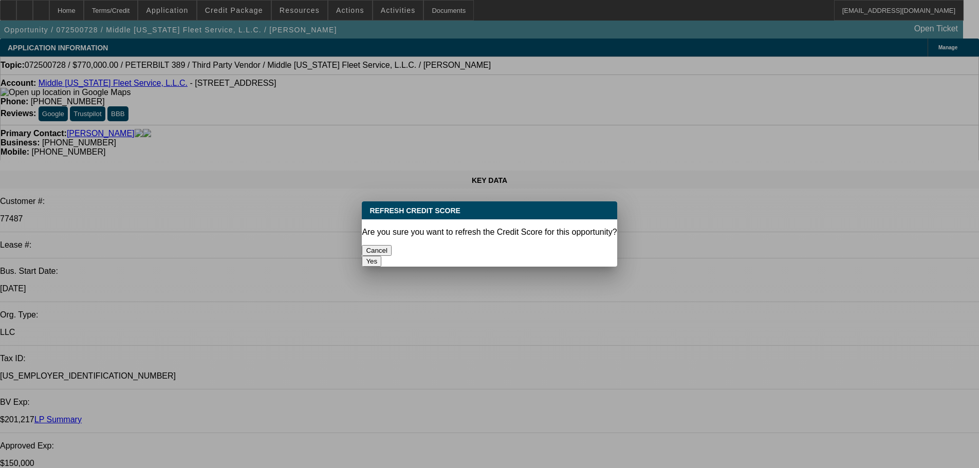
click at [381, 256] on button "Yes" at bounding box center [372, 261] width 20 height 11
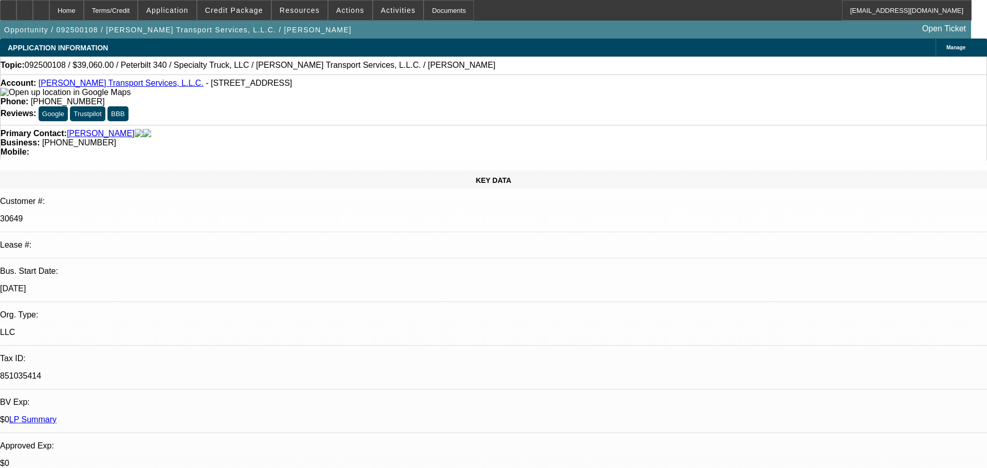
select select "0"
select select "2"
select select "0"
select select "6"
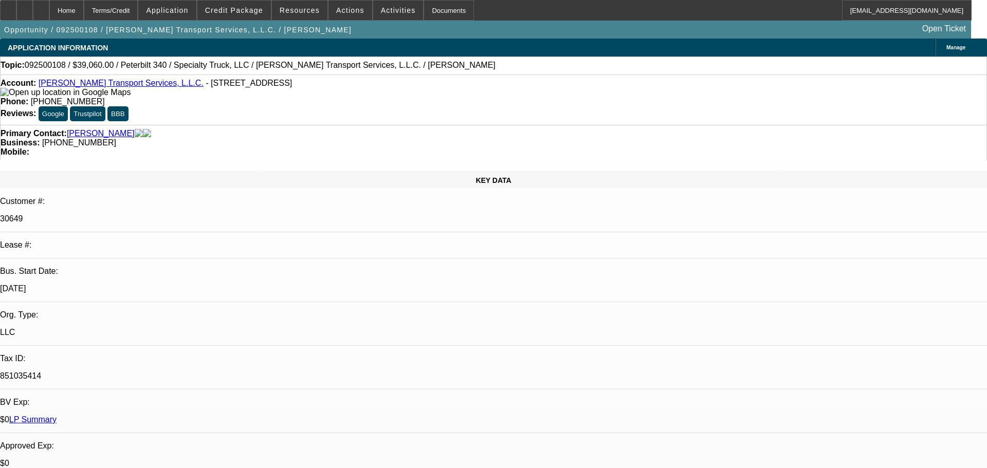
select select "0"
select select "3"
select select "0"
select select "6"
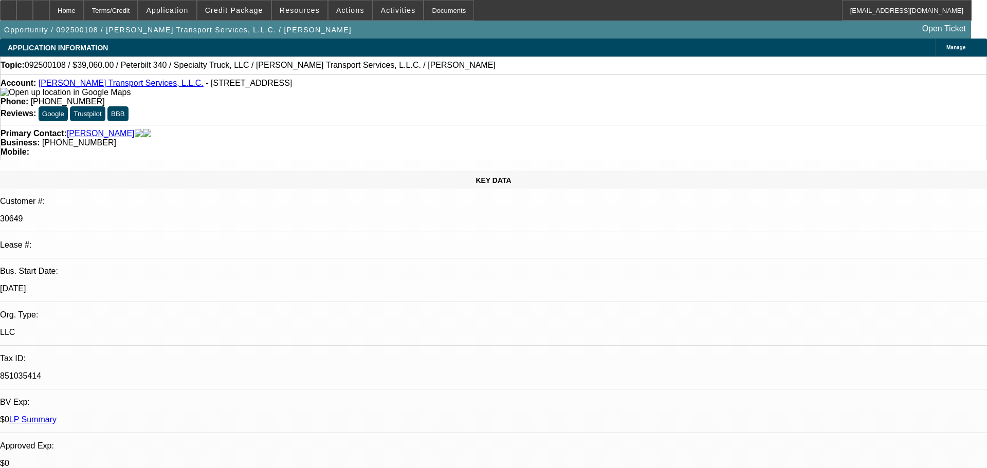
select select "0"
select select "3"
select select "0"
select select "6"
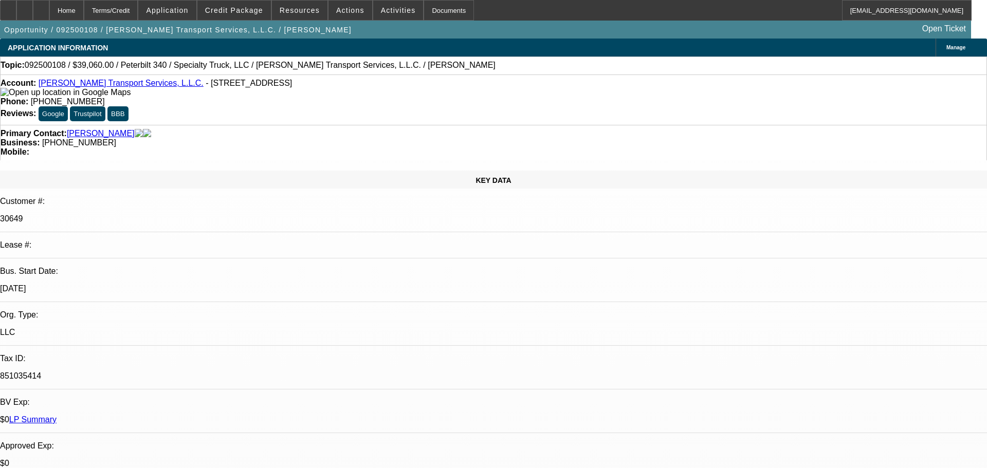
select select "0"
select select "2"
select select "0"
select select "6"
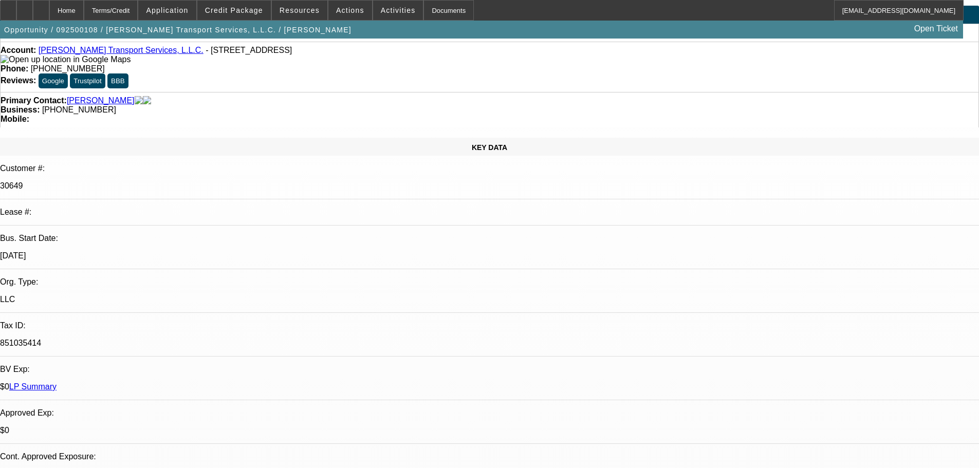
scroll to position [51, 0]
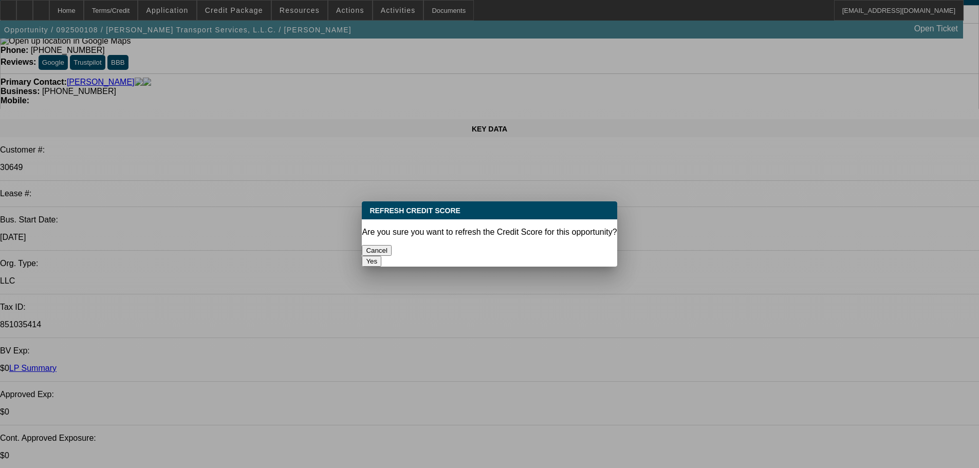
scroll to position [0, 0]
click at [381, 256] on button "Yes" at bounding box center [372, 261] width 20 height 11
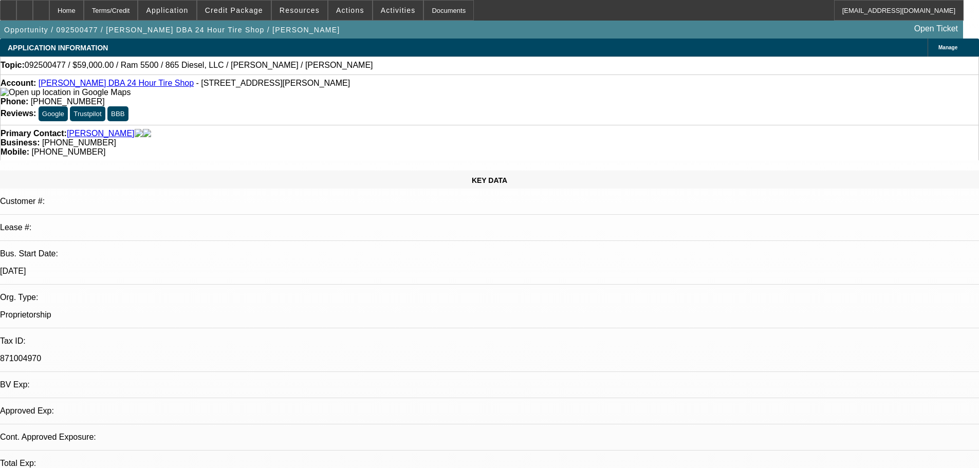
select select "0"
select select "2"
select select "0"
select select "6"
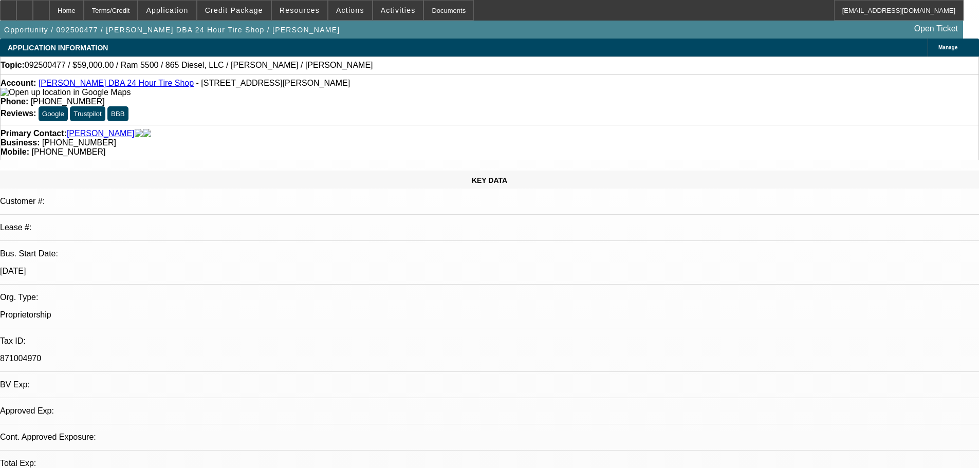
select select "0"
select select "3"
select select "0"
select select "6"
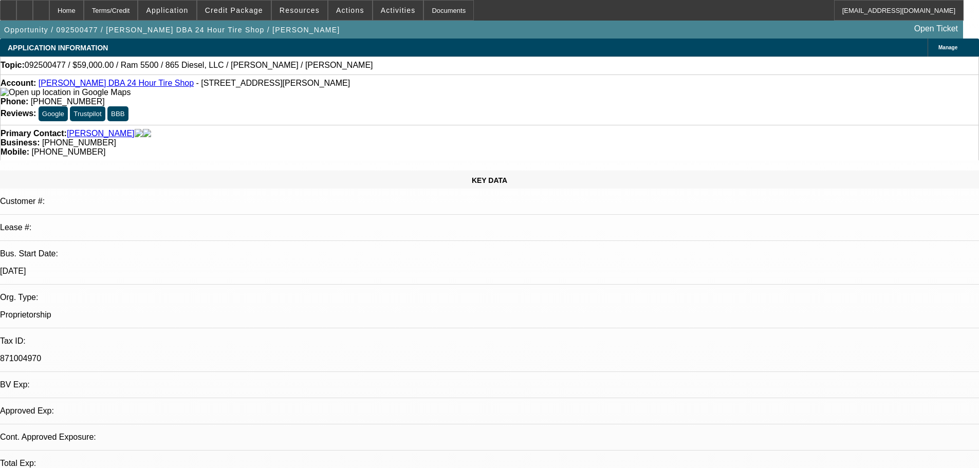
select select "0.1"
select select "0"
select select "2"
select select "0"
select select "6"
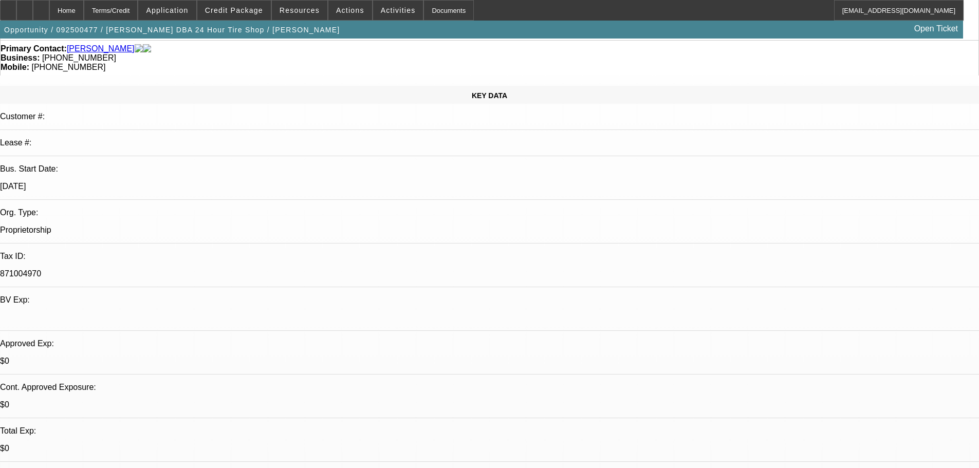
scroll to position [154, 0]
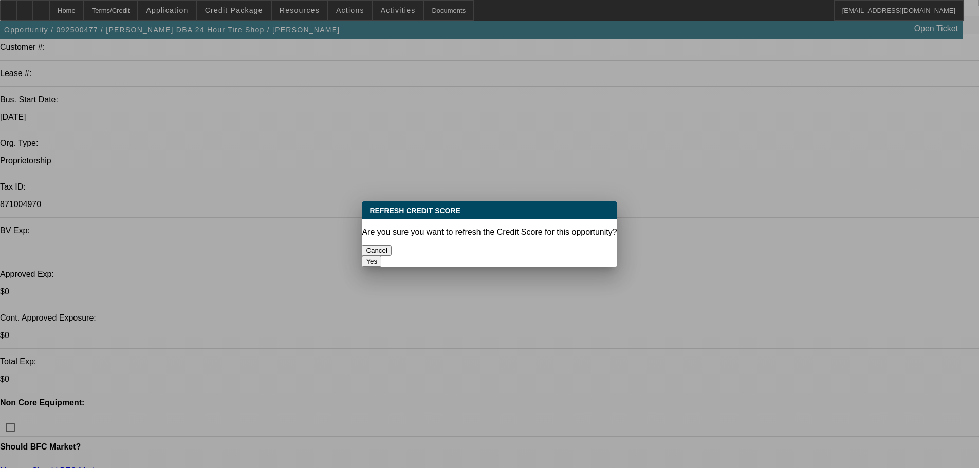
click at [381, 256] on button "Yes" at bounding box center [372, 261] width 20 height 11
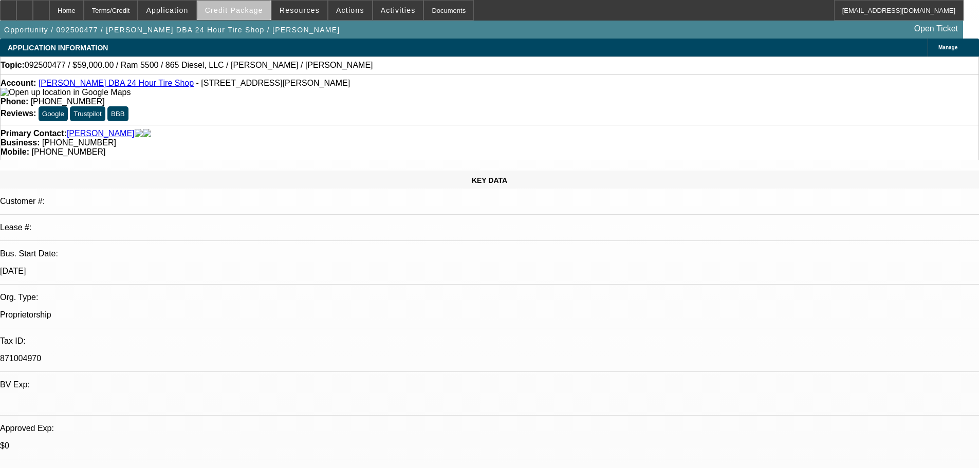
click at [255, 13] on span "Credit Package" at bounding box center [234, 10] width 58 height 8
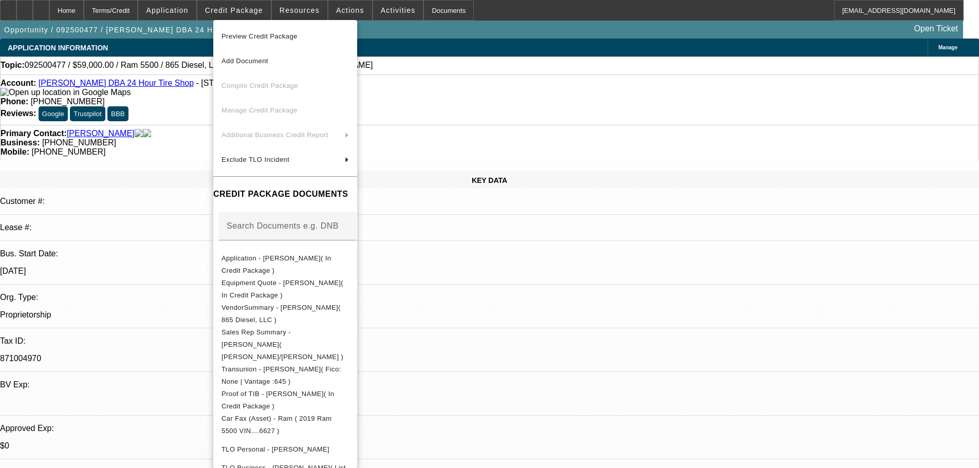
click at [258, 35] on span "Preview Credit Package" at bounding box center [259, 36] width 76 height 8
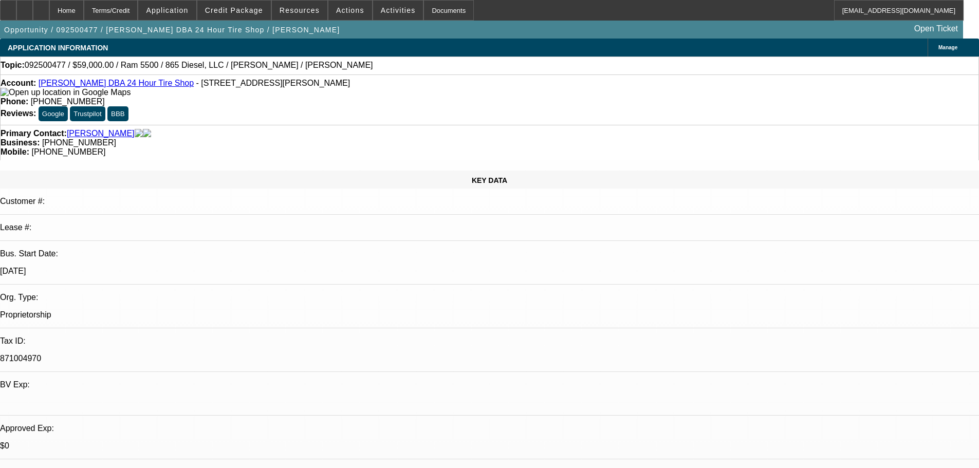
checkbox input "false"
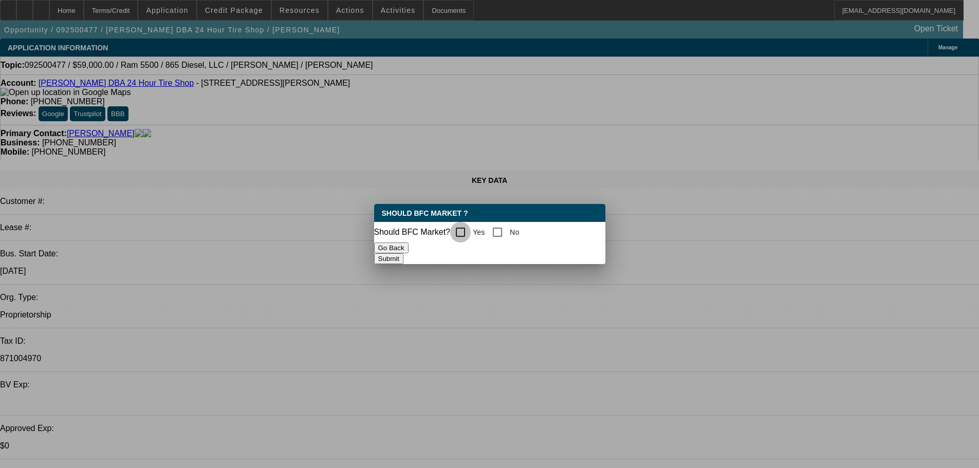
click at [471, 230] on input "Yes" at bounding box center [460, 232] width 21 height 21
checkbox input "true"
click at [403, 256] on button "Submit" at bounding box center [388, 258] width 29 height 11
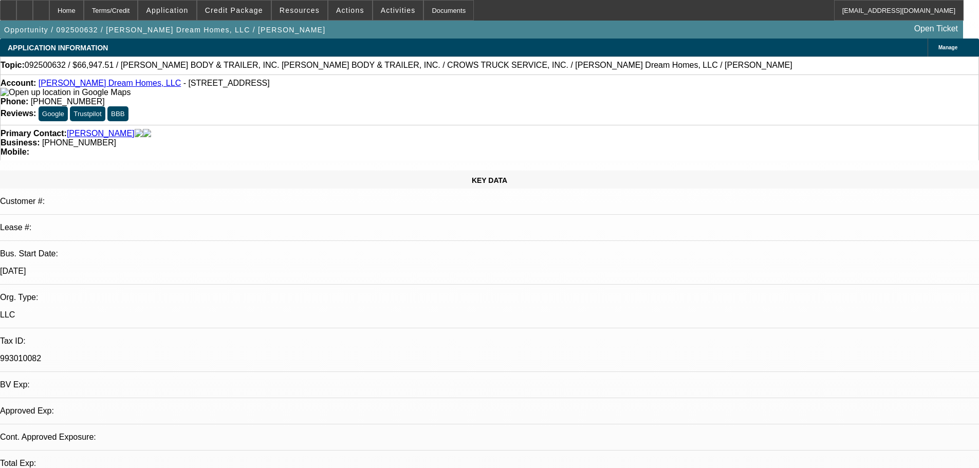
select select "0.1"
select select "2"
select select "0"
select select "6"
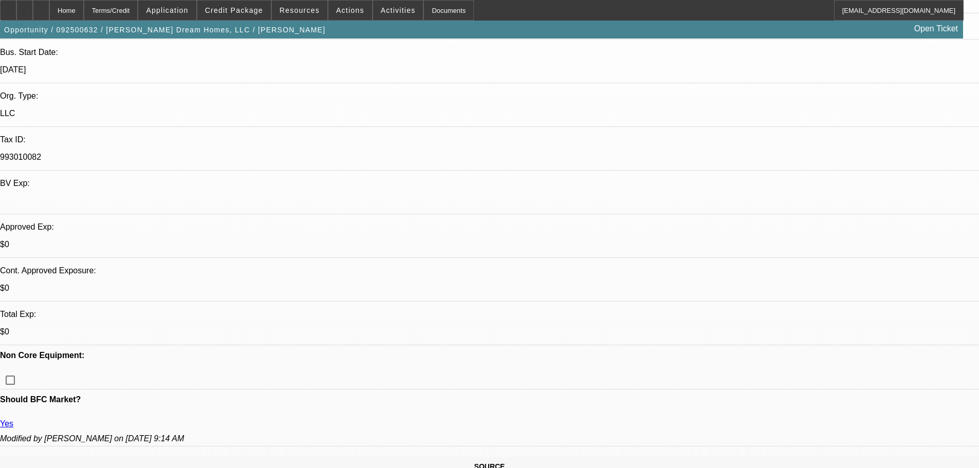
scroll to position [103, 0]
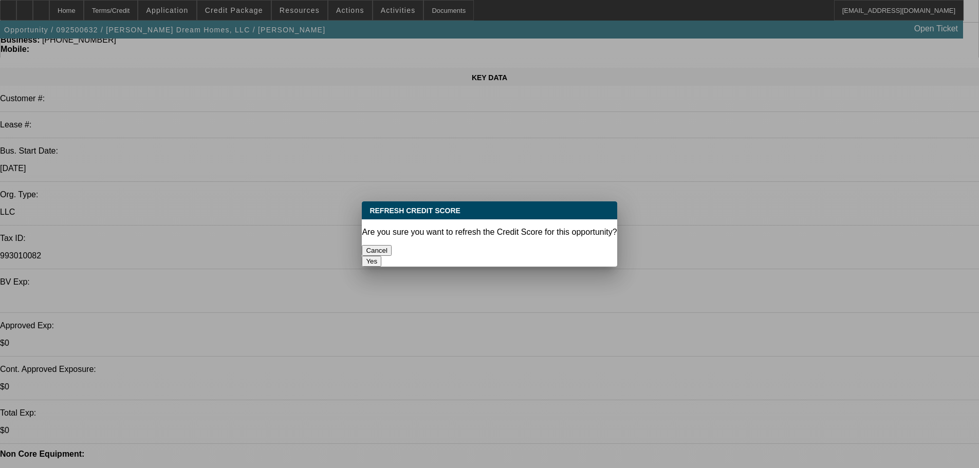
click at [381, 256] on button "Yes" at bounding box center [372, 261] width 20 height 11
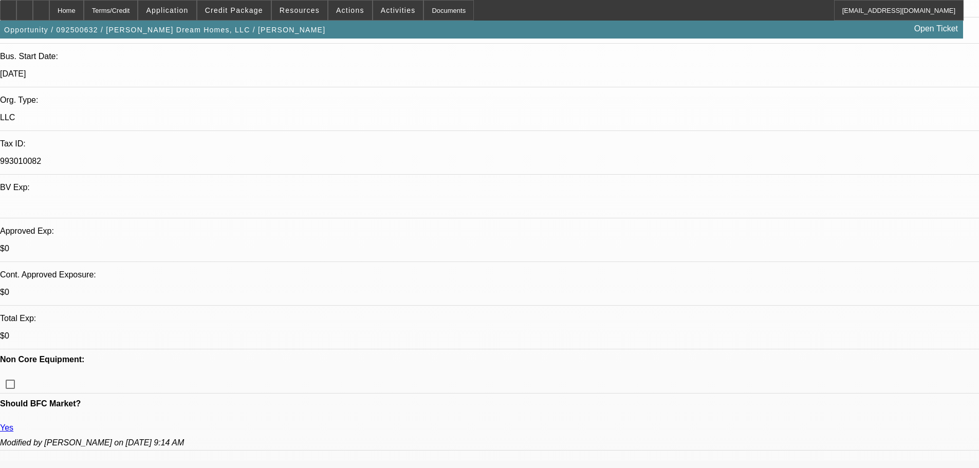
scroll to position [20, 0]
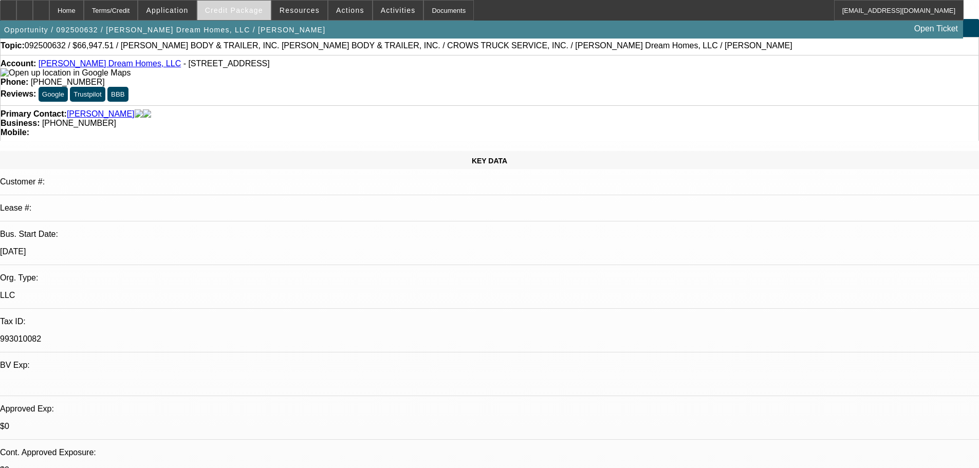
click at [255, 7] on span "Credit Package" at bounding box center [234, 10] width 58 height 8
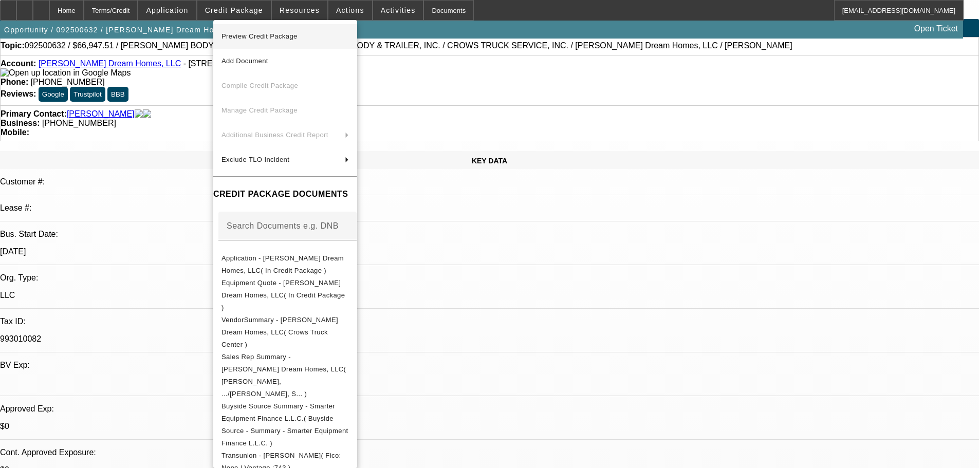
click at [302, 32] on span "Preview Credit Package" at bounding box center [284, 36] width 127 height 12
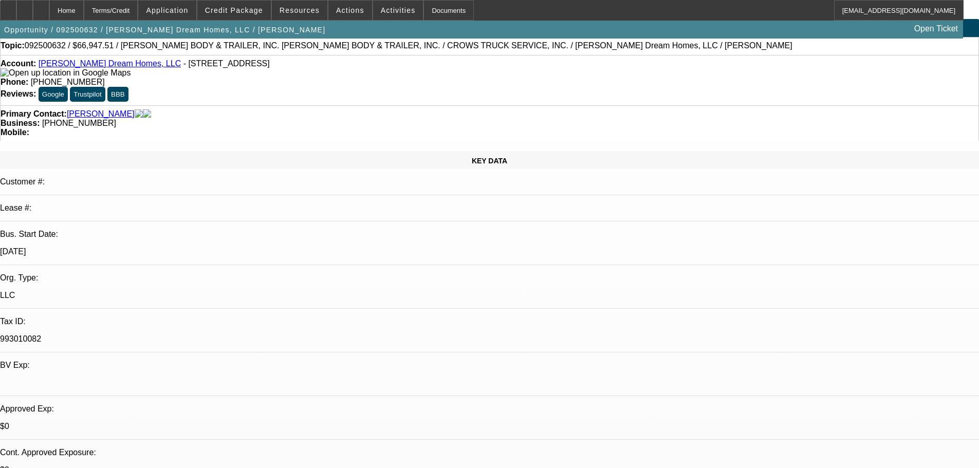
checkbox input "true"
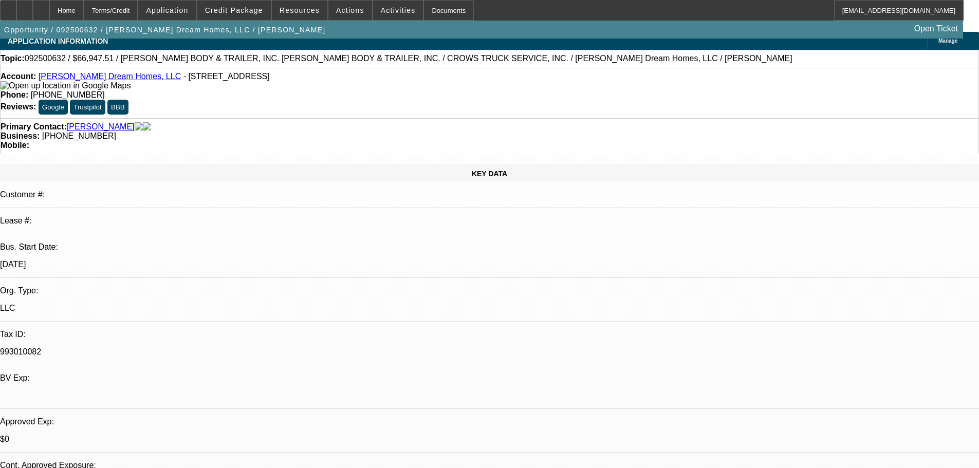
scroll to position [0, 0]
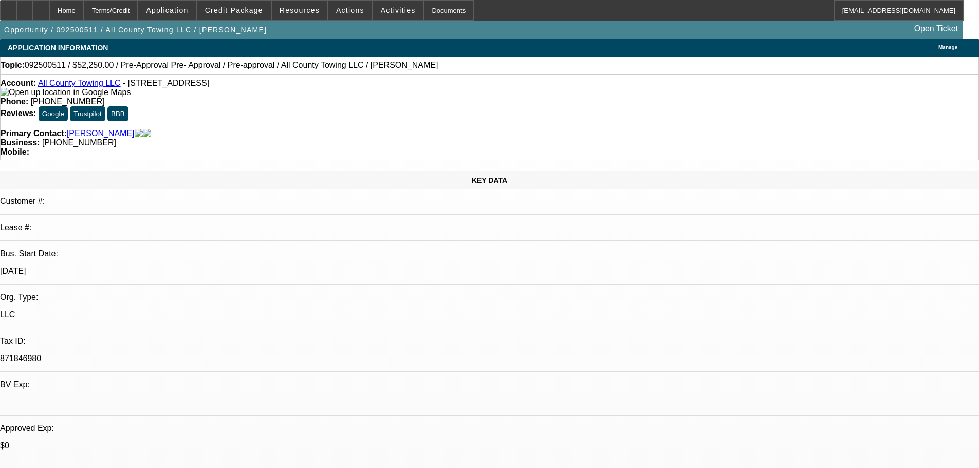
select select "2"
select select "0.1"
select select "4"
select select "2"
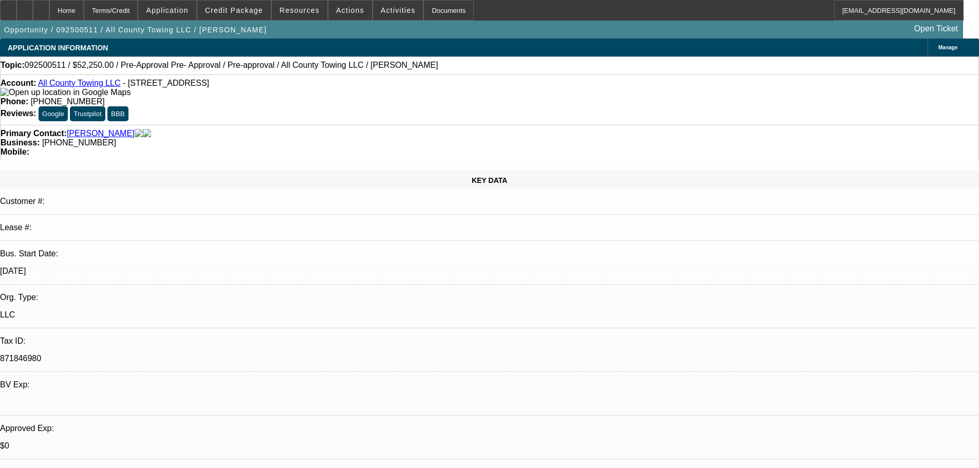
select select "2"
select select "0.1"
select select "4"
select select "0"
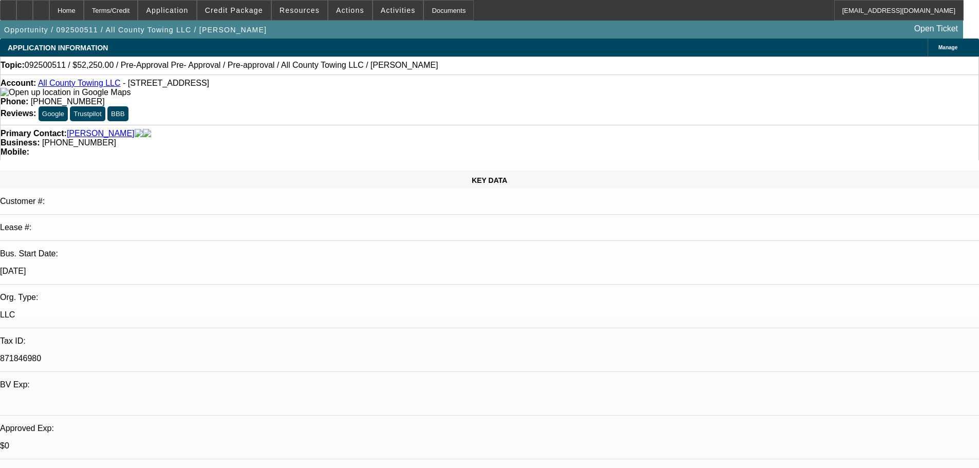
select select "0"
select select "4"
select select "0"
select select "2"
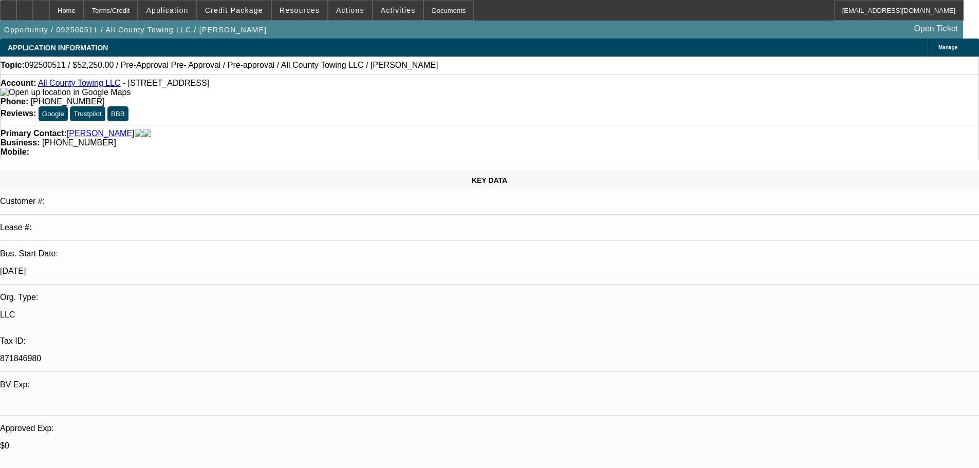
select select "0"
select select "4"
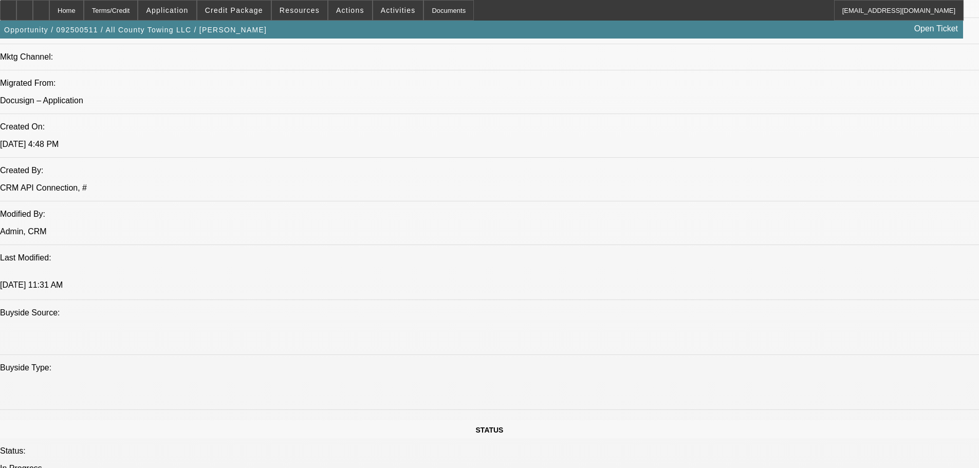
scroll to position [874, 0]
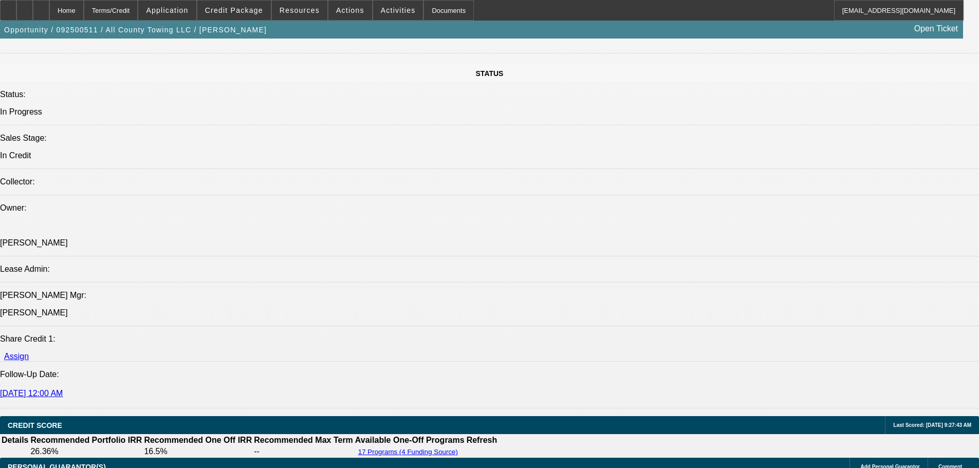
scroll to position [1233, 0]
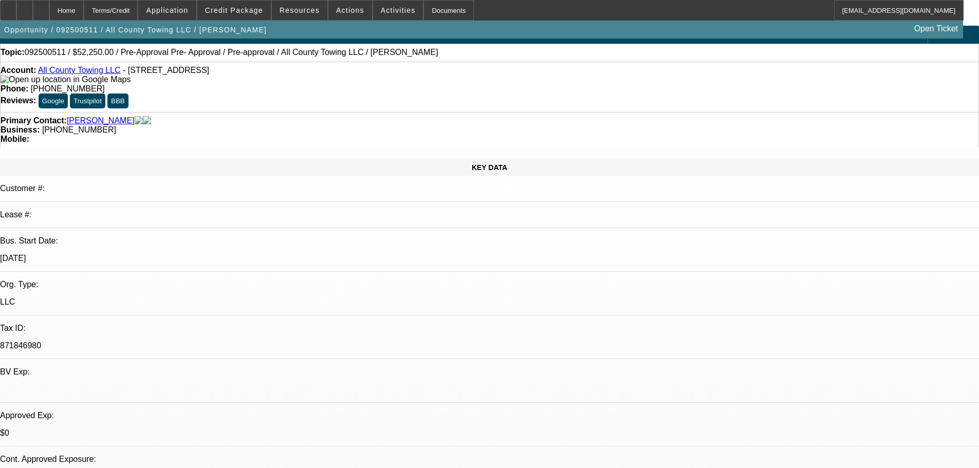
scroll to position [0, 0]
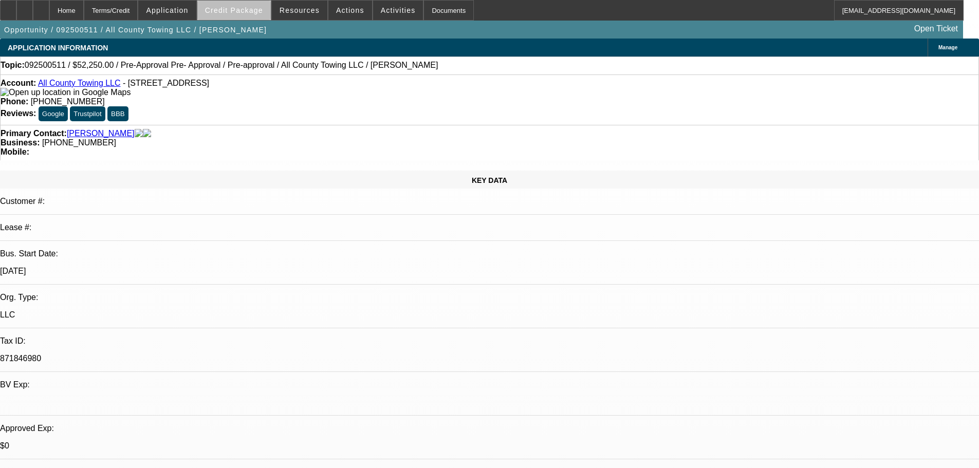
click at [254, 15] on span at bounding box center [233, 10] width 73 height 25
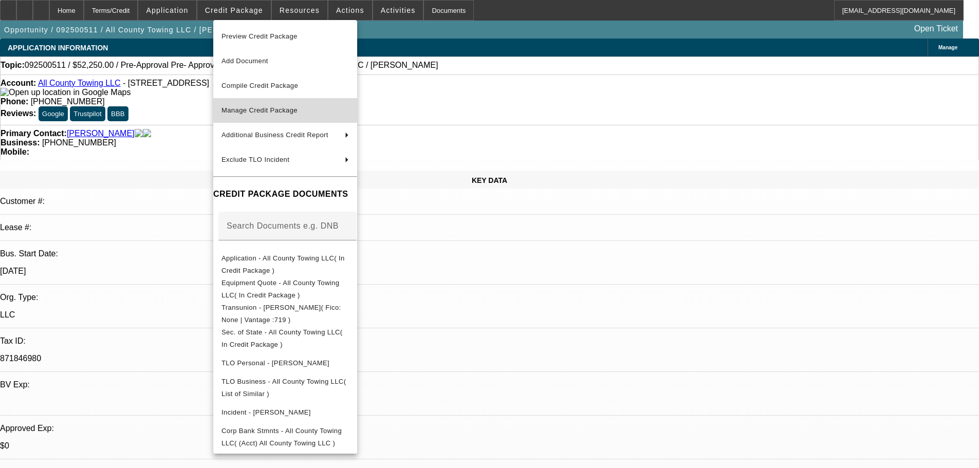
click at [244, 113] on span "Manage Credit Package" at bounding box center [259, 110] width 76 height 8
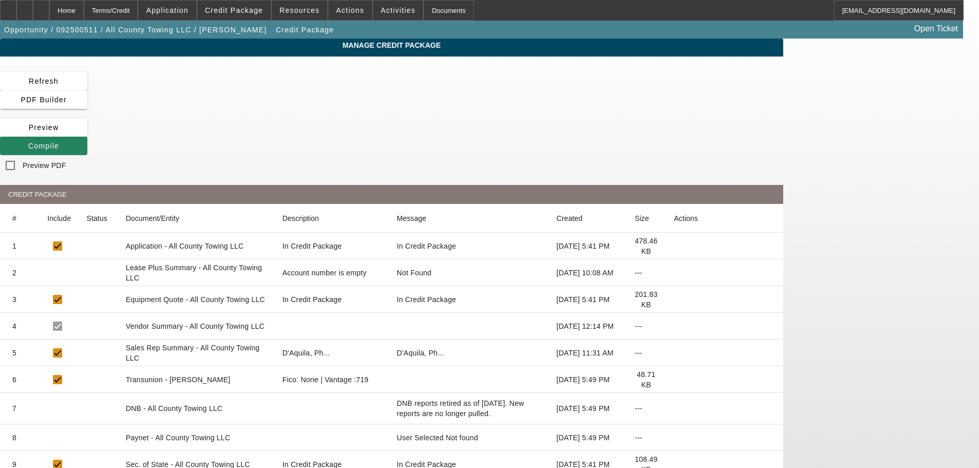
click at [674, 273] on icon at bounding box center [674, 273] width 0 height 0
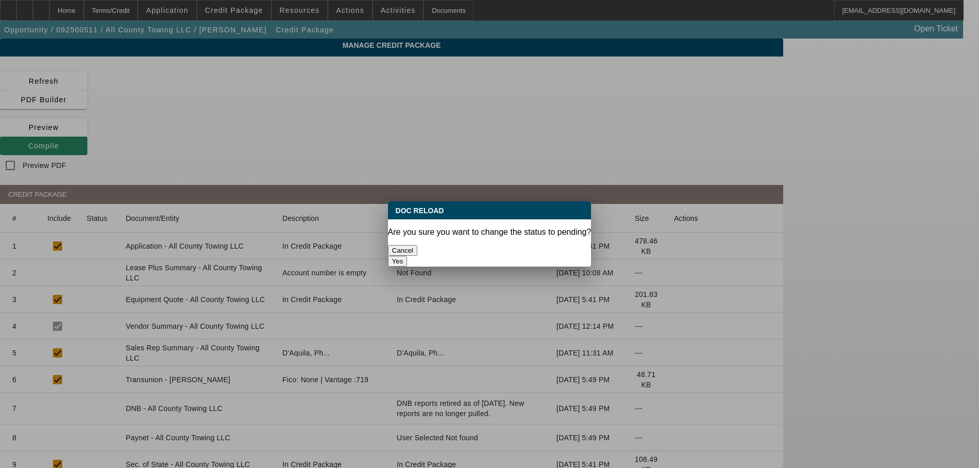
click at [408, 256] on button "Yes" at bounding box center [398, 261] width 20 height 11
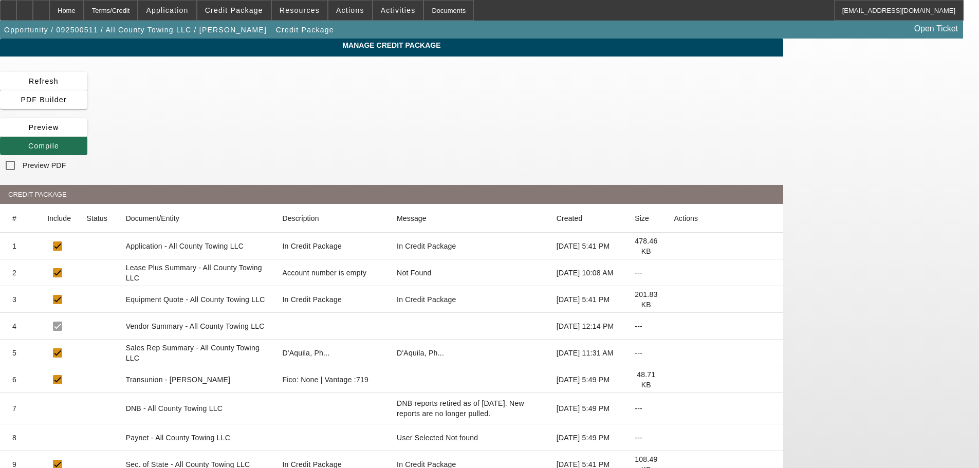
click at [59, 142] on span "Compile" at bounding box center [43, 146] width 31 height 8
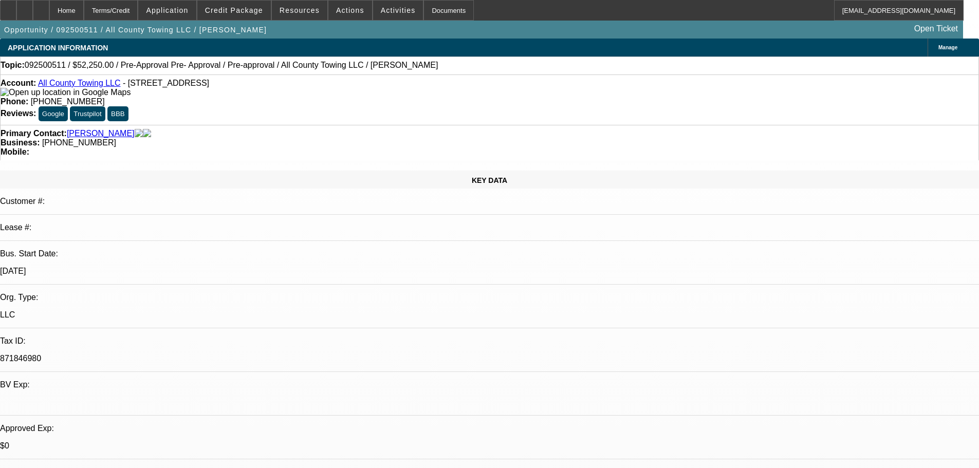
select select "2"
select select "0.1"
select select "4"
select select "2"
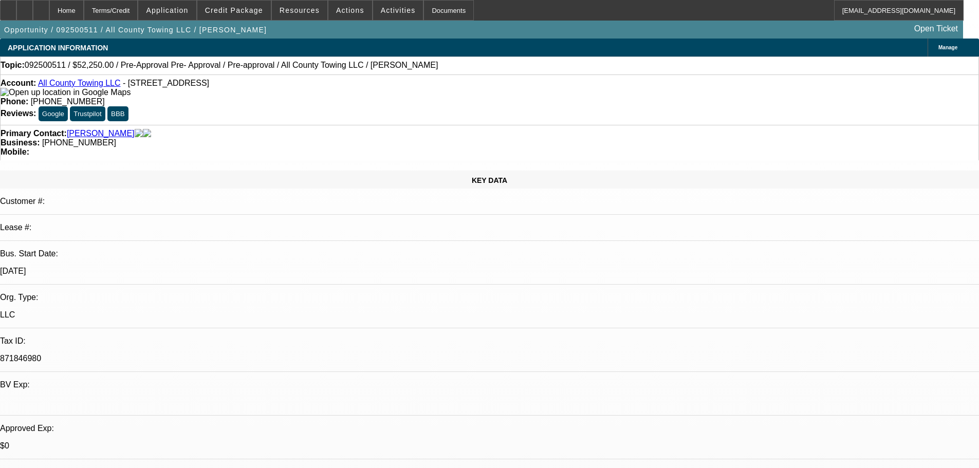
select select "2"
select select "0.1"
select select "4"
select select "0"
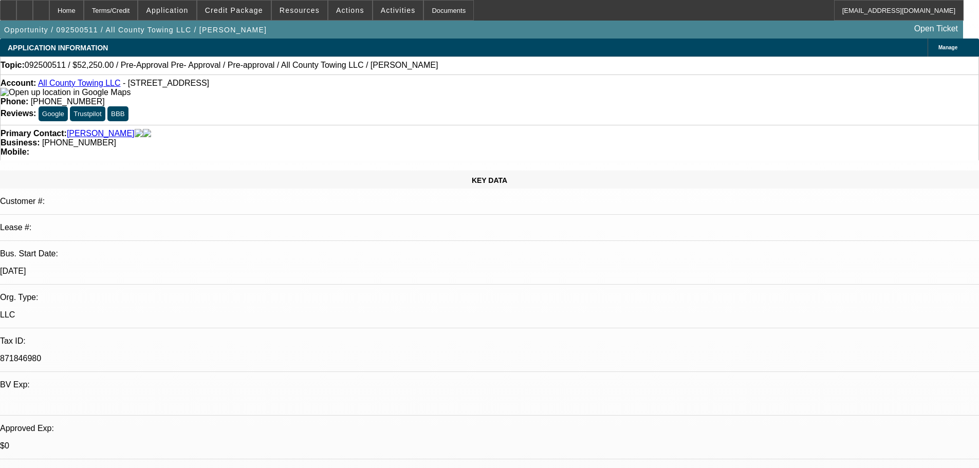
select select "0"
select select "4"
select select "0"
select select "2"
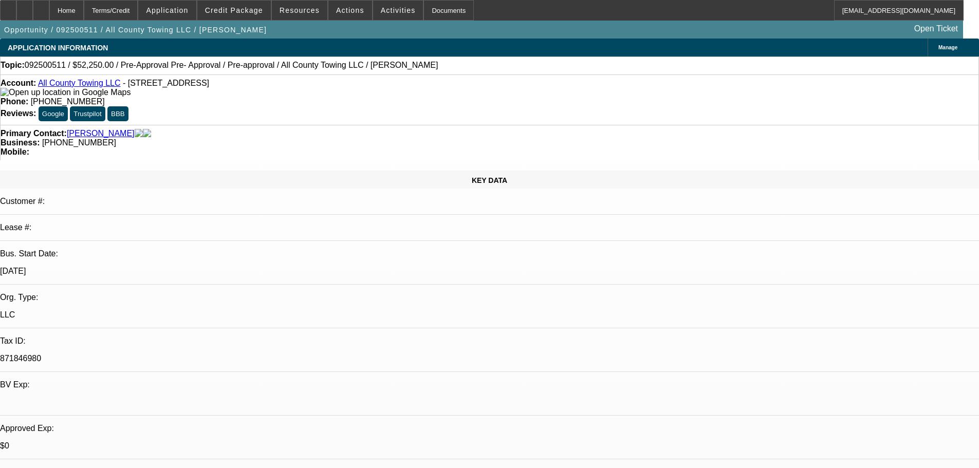
select select "0"
select select "4"
click at [246, 15] on span at bounding box center [233, 10] width 73 height 25
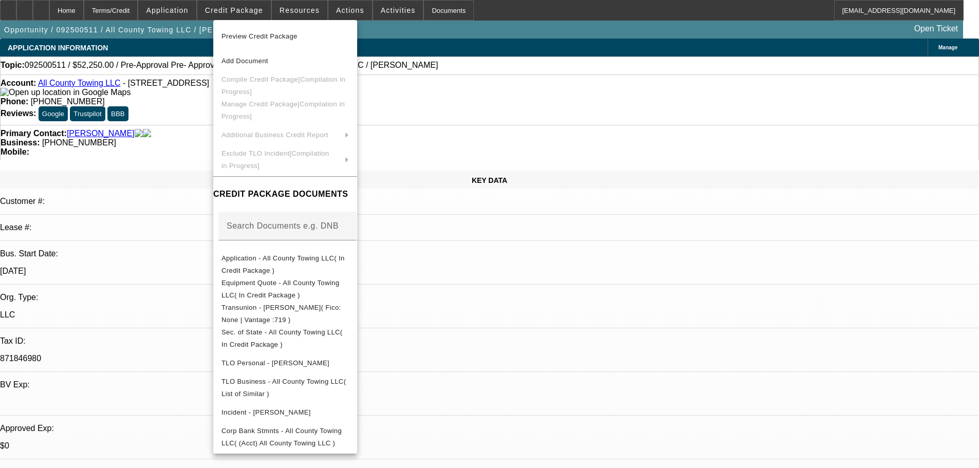
click at [183, 125] on div at bounding box center [489, 234] width 979 height 468
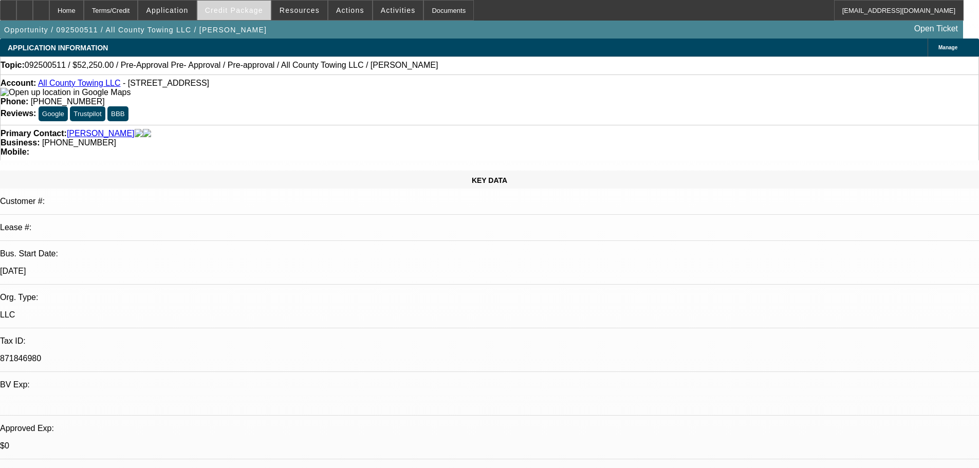
click at [247, 13] on span "Credit Package" at bounding box center [234, 10] width 58 height 8
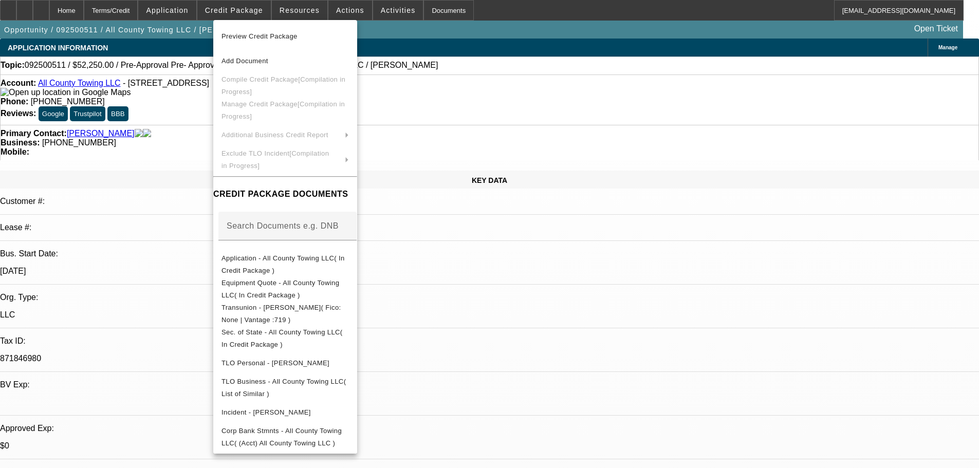
click at [188, 135] on div at bounding box center [489, 234] width 979 height 468
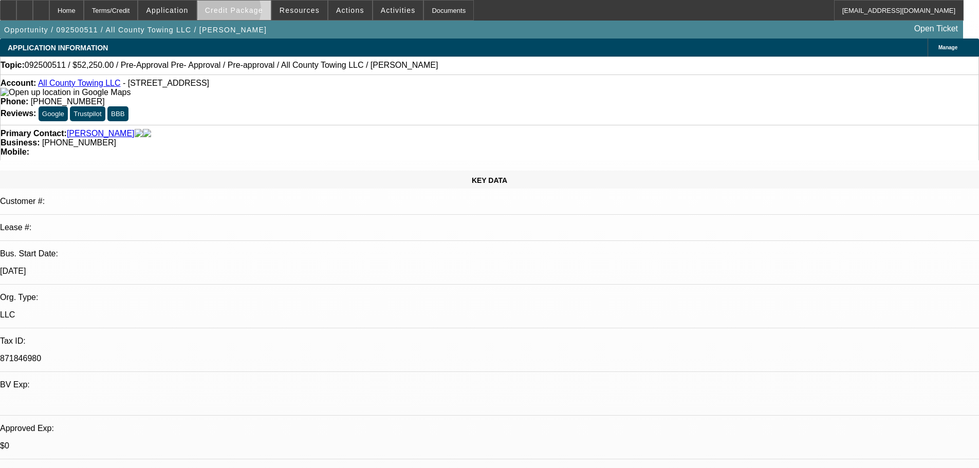
click at [245, 12] on span "Credit Package" at bounding box center [234, 10] width 58 height 8
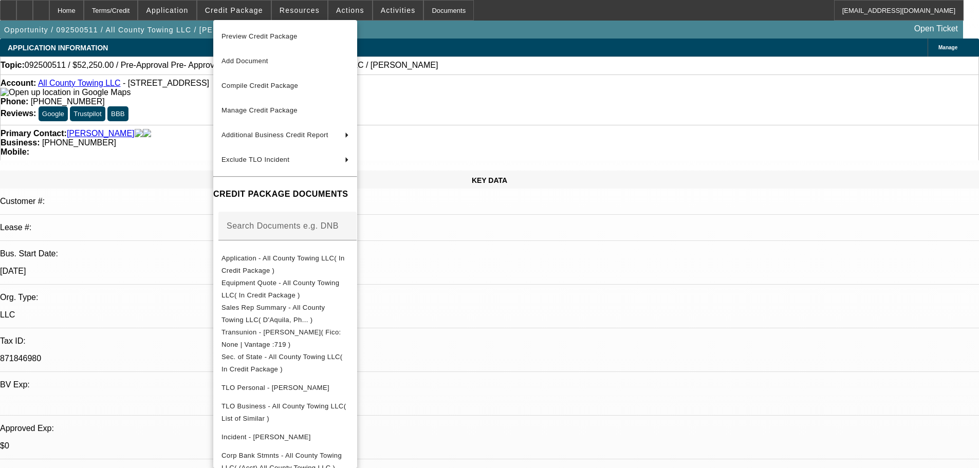
click at [252, 36] on span "Preview Credit Package" at bounding box center [259, 36] width 76 height 8
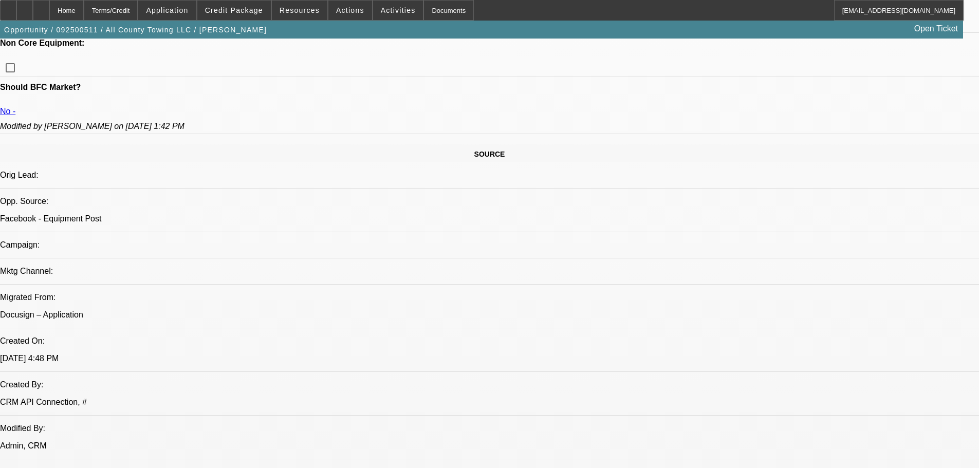
scroll to position [822, 0]
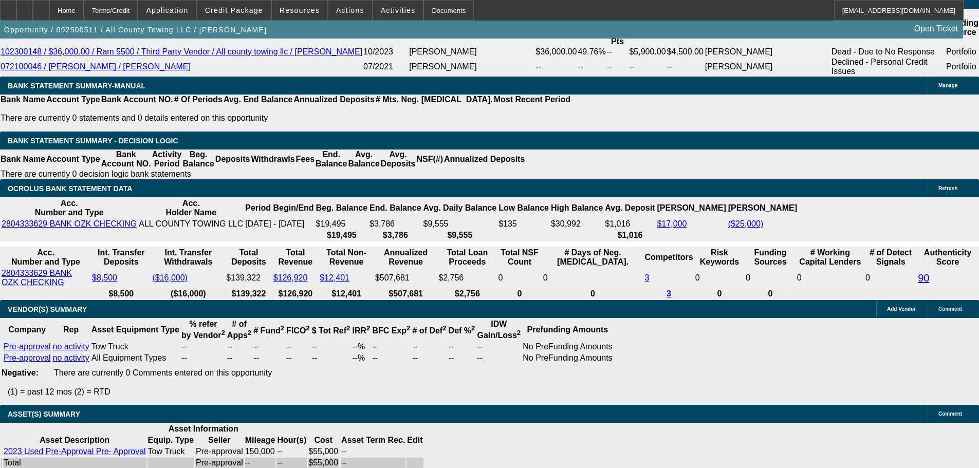
scroll to position [1910, 0]
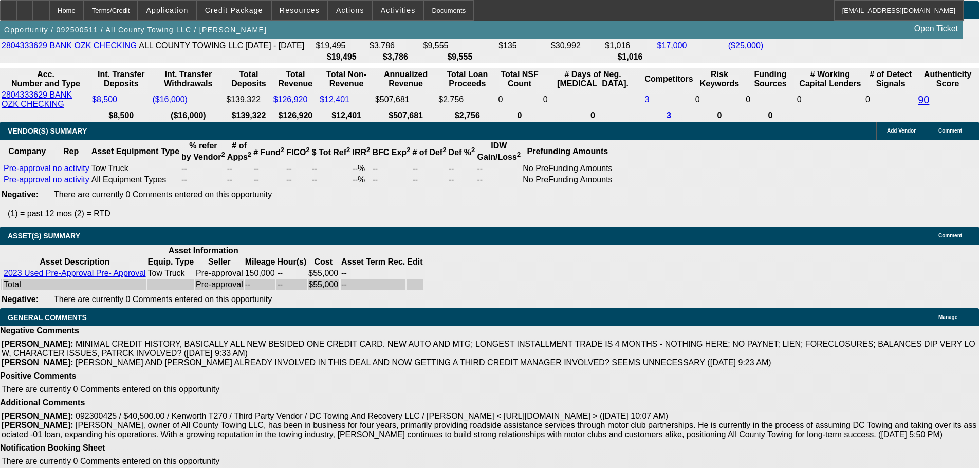
select select "4"
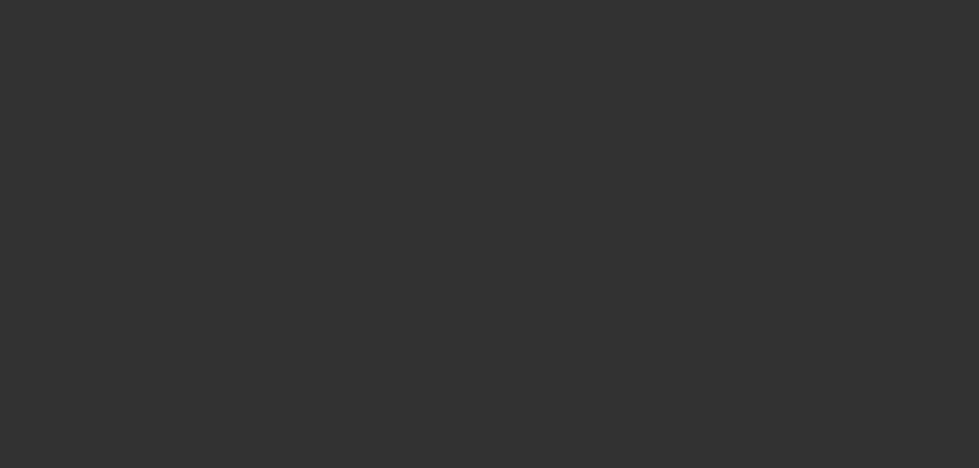
scroll to position [0, 0]
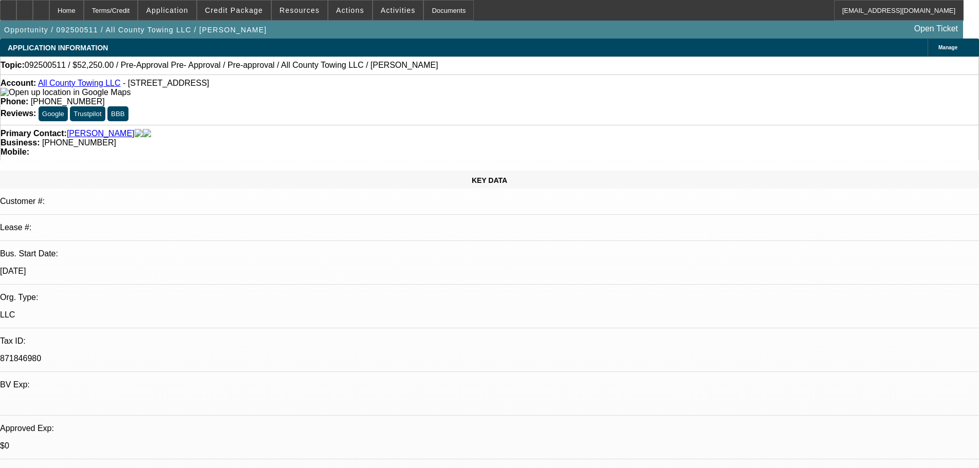
type textarea "I REVIEWED AND AGREE, JUST TOO LIGHT. PASS."
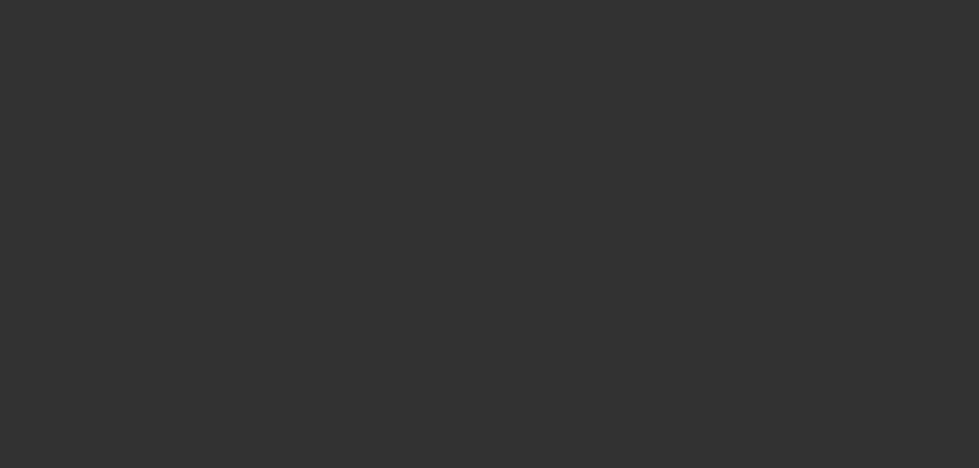
select select "2"
select select "0.1"
select select "4"
select select "2"
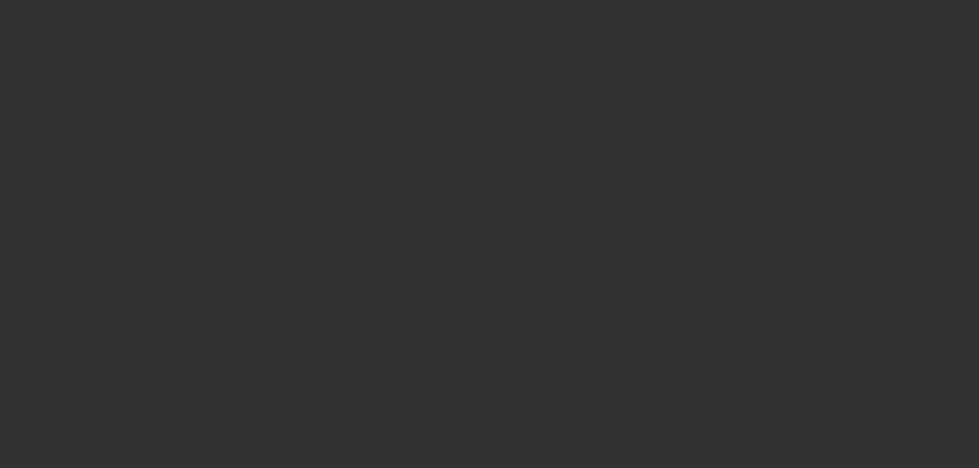
select select "2"
select select "0.1"
select select "4"
select select "0"
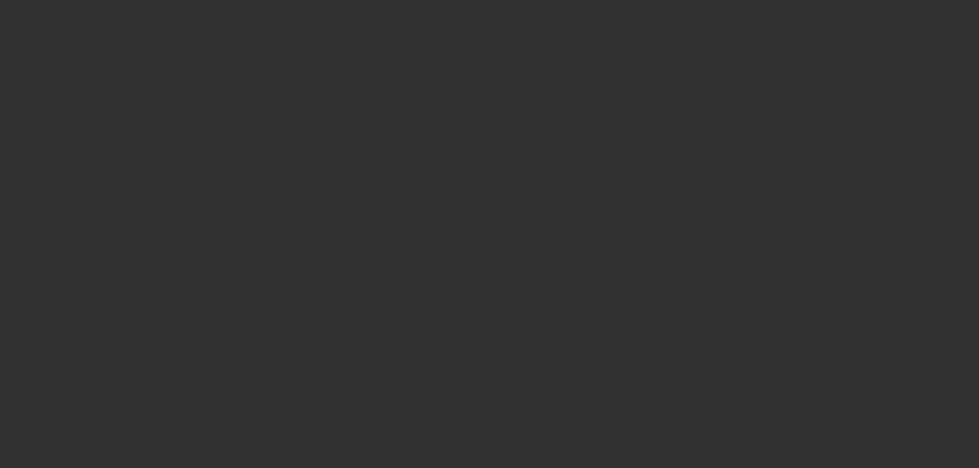
select select "0"
select select "4"
select select "0"
select select "2"
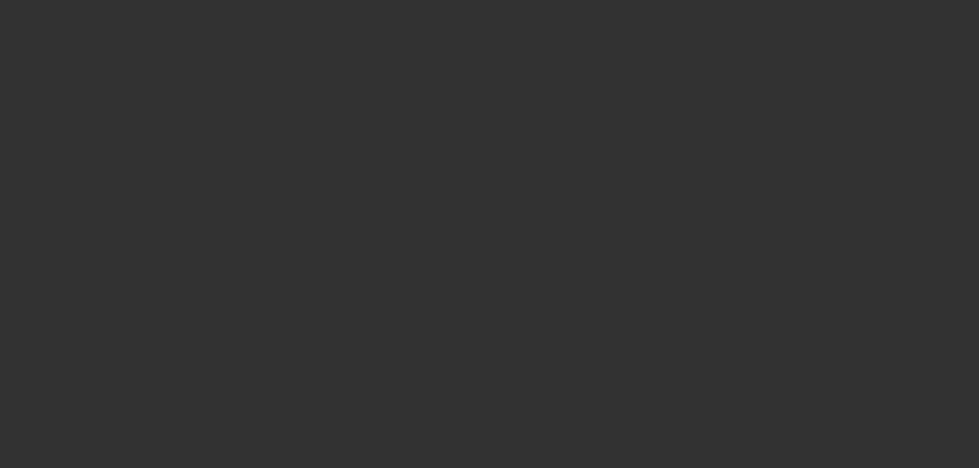
select select "0"
select select "4"
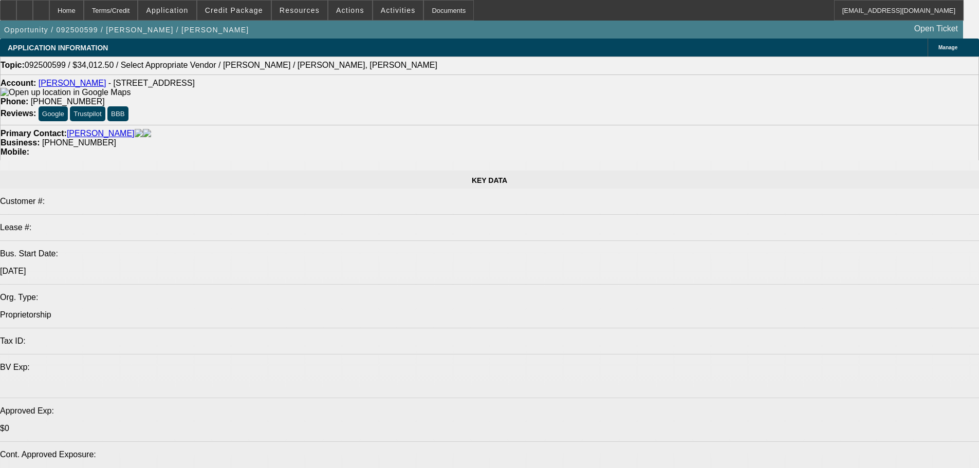
select select "0"
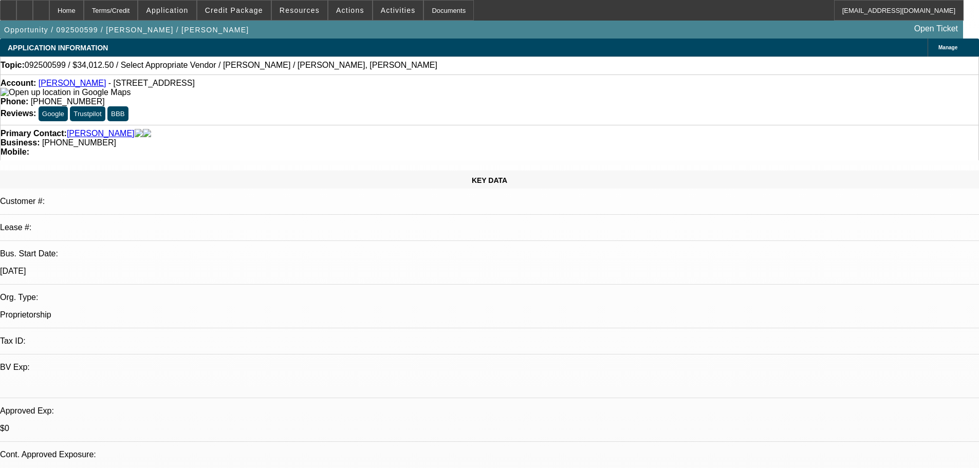
select select "2"
select select "0.1"
select select "4"
click at [228, 9] on span "Credit Package" at bounding box center [234, 10] width 58 height 8
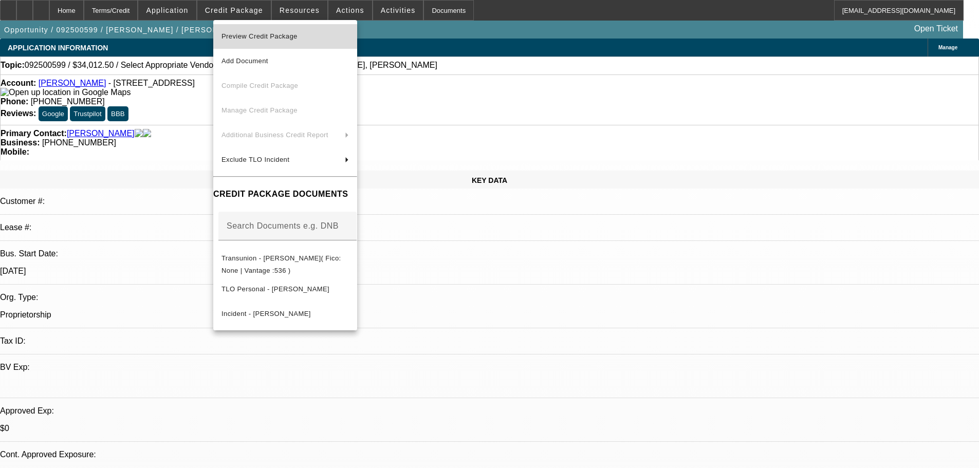
click at [274, 39] on span "Preview Credit Package" at bounding box center [259, 36] width 76 height 8
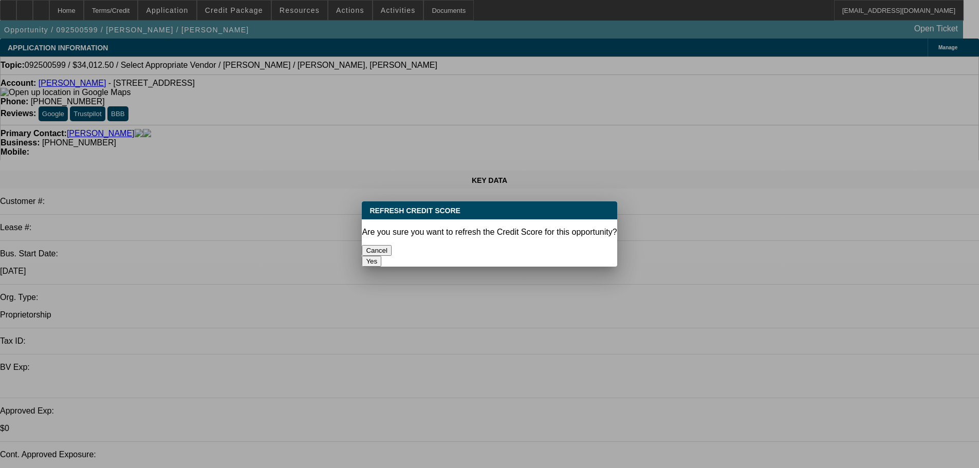
click at [381, 256] on button "Yes" at bounding box center [372, 261] width 20 height 11
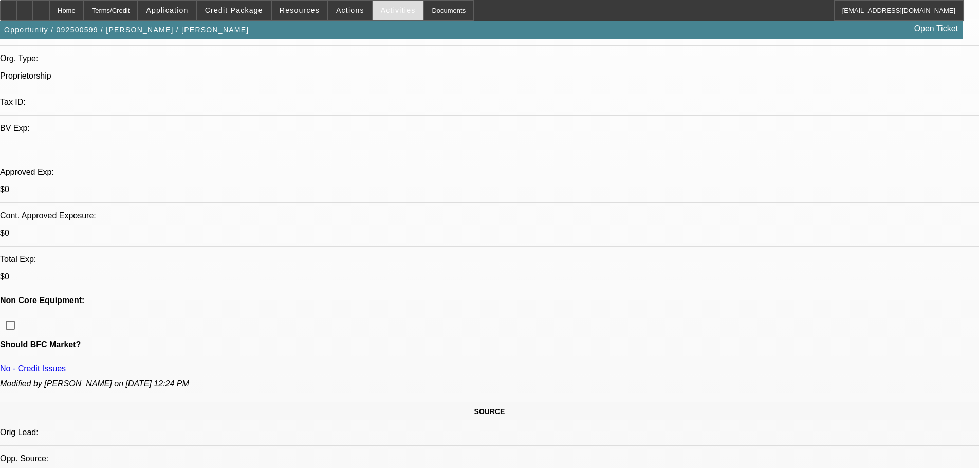
scroll to position [103, 0]
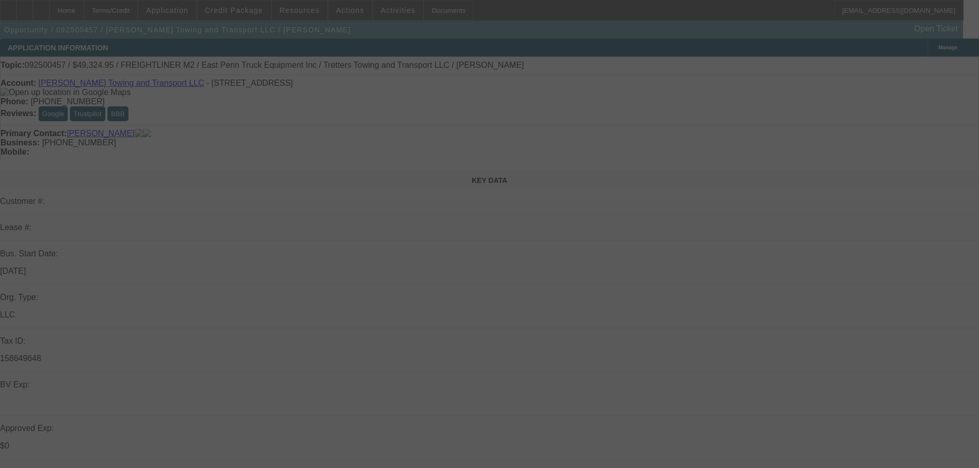
select select "0"
select select "2"
select select "0"
select select "2"
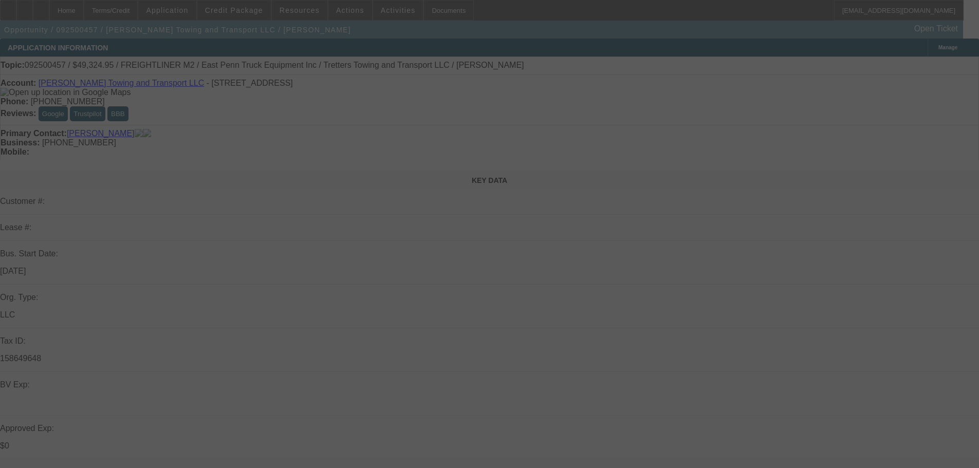
select select "0"
select select "2"
select select "0"
select select "6"
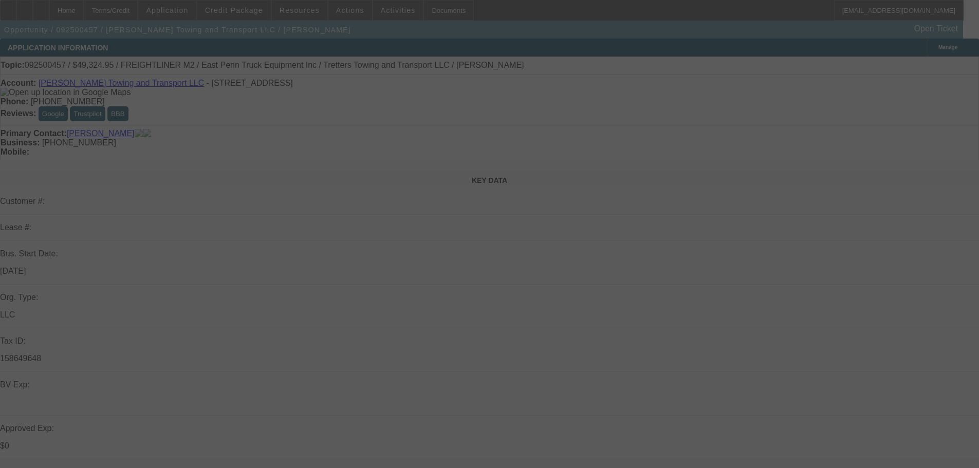
select select "0"
select select "2"
select select "0"
select select "6"
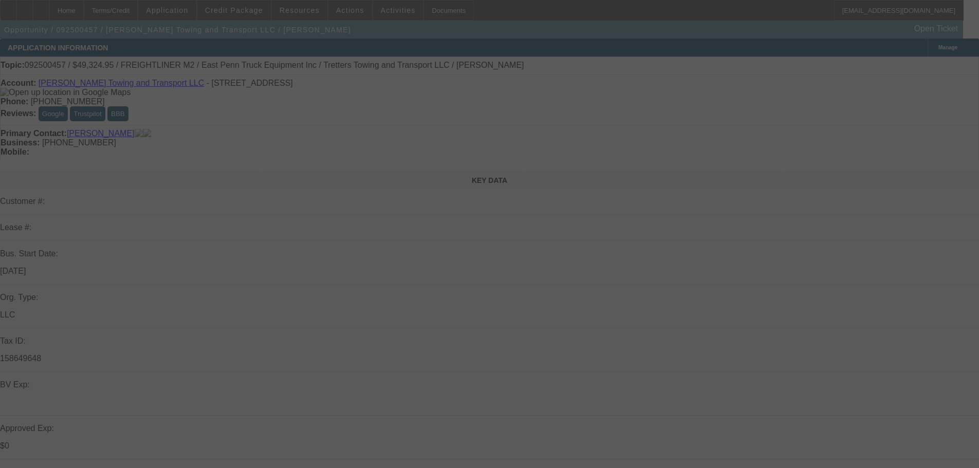
select select "0"
select select "2"
select select "0"
select select "6"
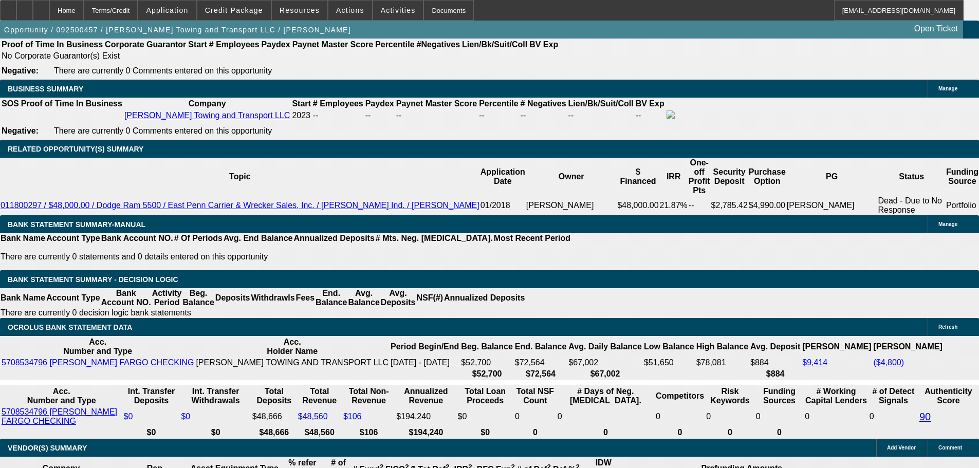
scroll to position [1602, 0]
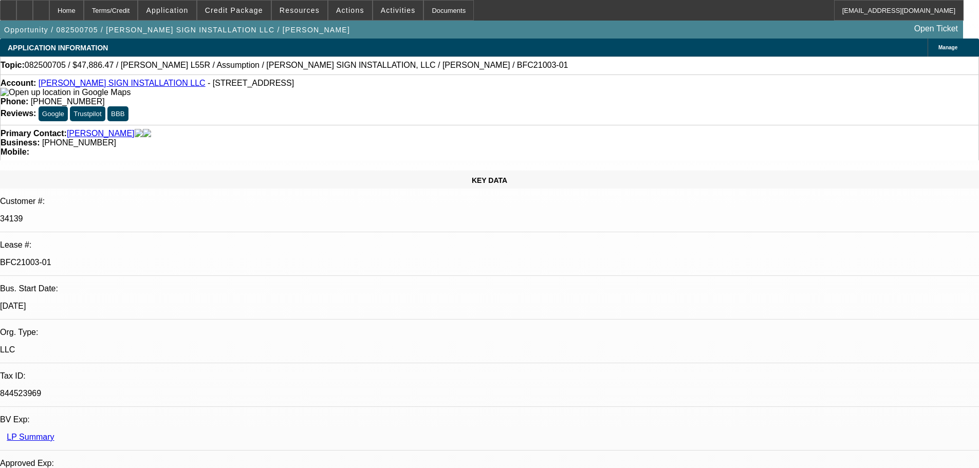
select select "0"
select select "2"
select select "0"
select select "6"
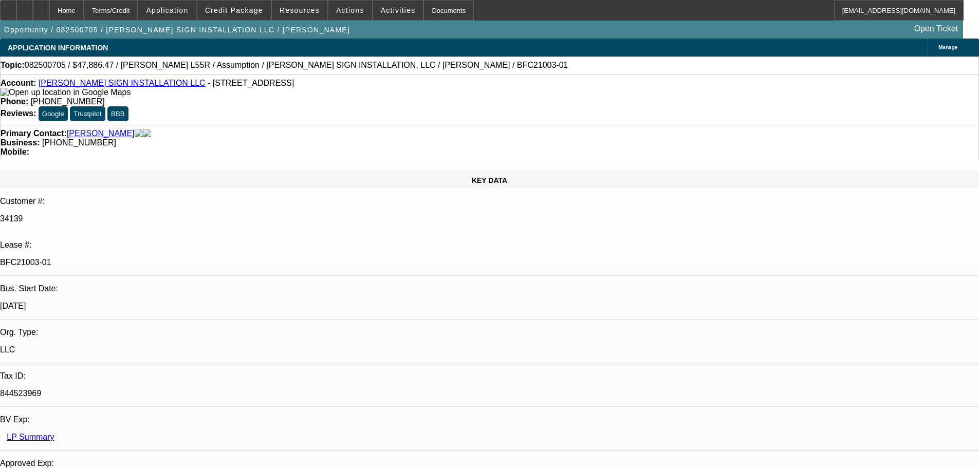
select select "0"
select select "2"
select select "0"
select select "6"
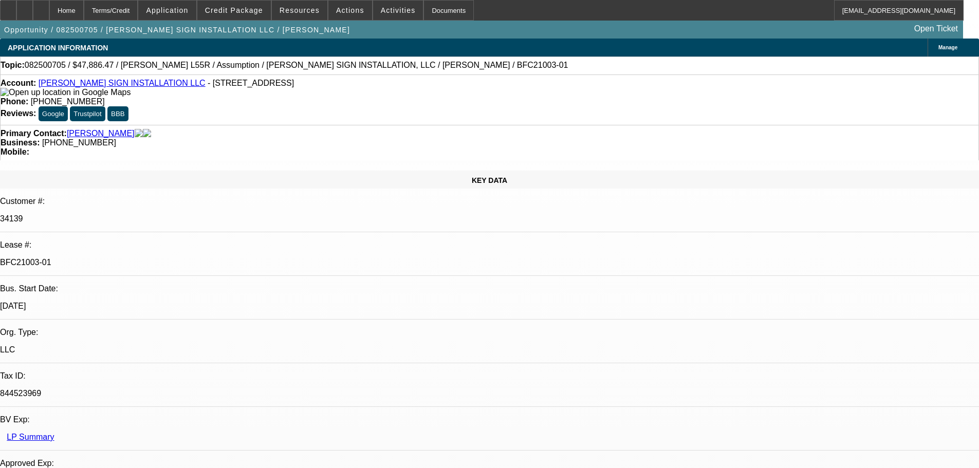
select select "0"
select select "2"
select select "0"
select select "6"
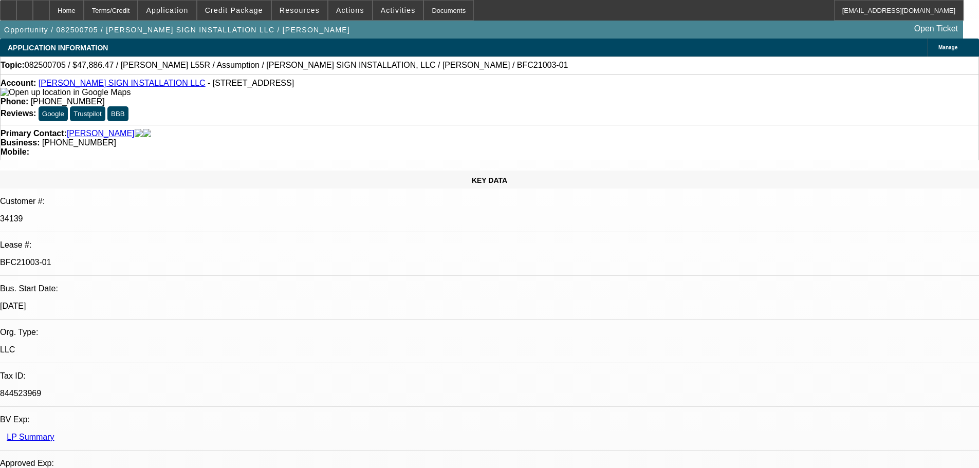
select select "0"
select select "2"
select select "0"
select select "6"
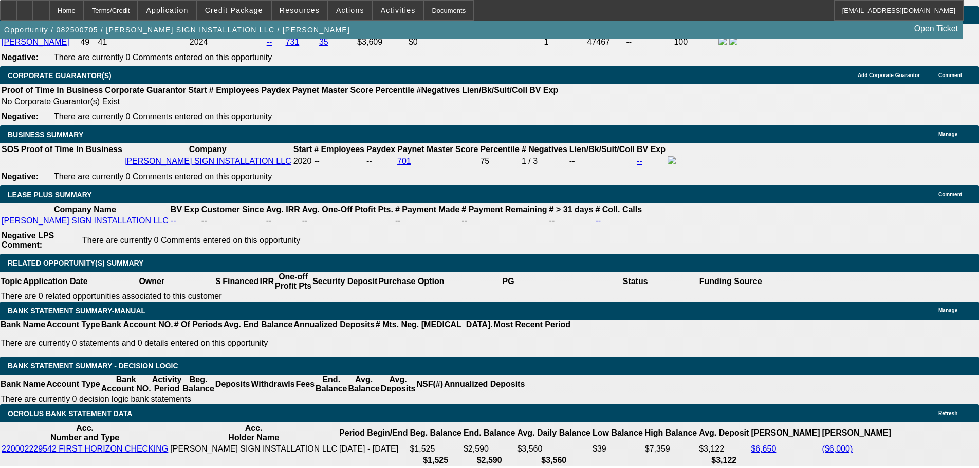
scroll to position [1587, 0]
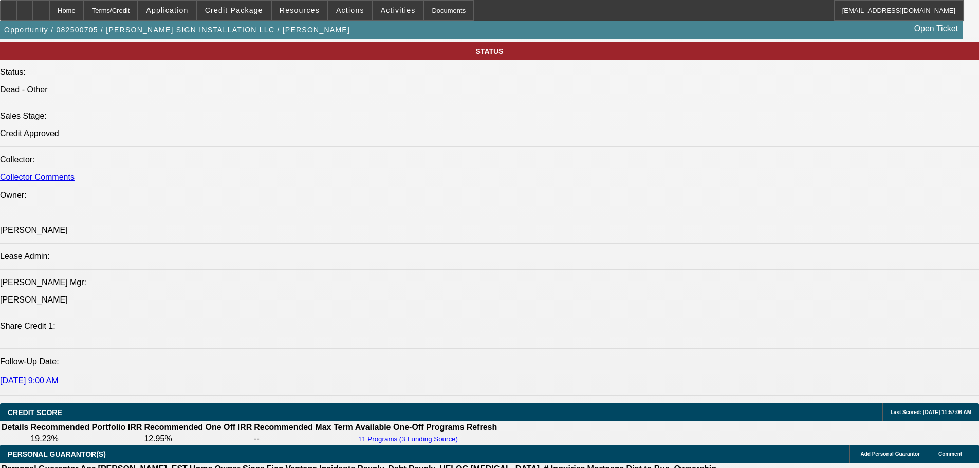
scroll to position [1290, 0]
drag, startPoint x: 663, startPoint y: 332, endPoint x: 756, endPoint y: 339, distance: 93.3
copy div "https://beaconcreditbuilder.beaconfunding.com/opportunity/7AC0068A-77D6-EF11-8E…"
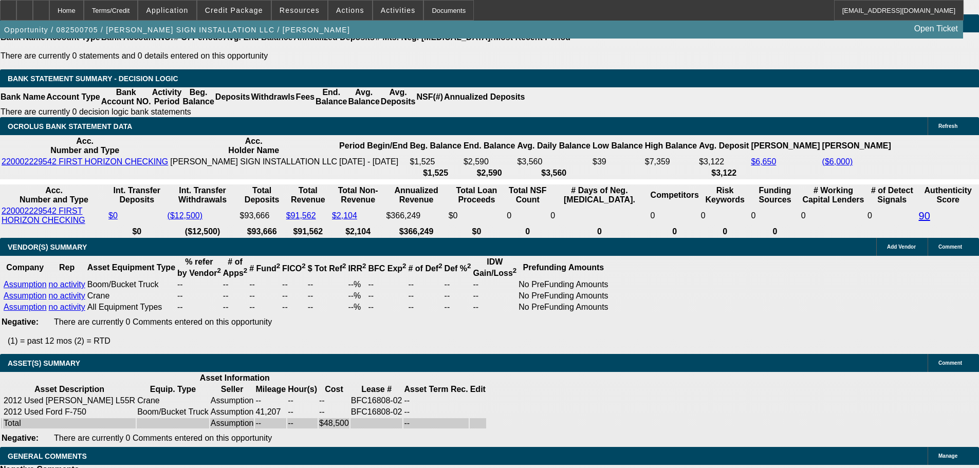
scroll to position [1587, 0]
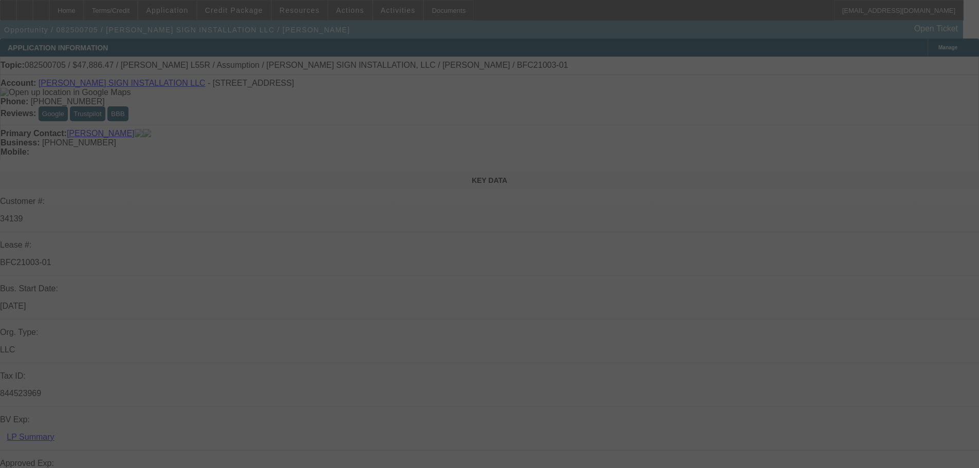
select select "0"
select select "2"
select select "0"
select select "6"
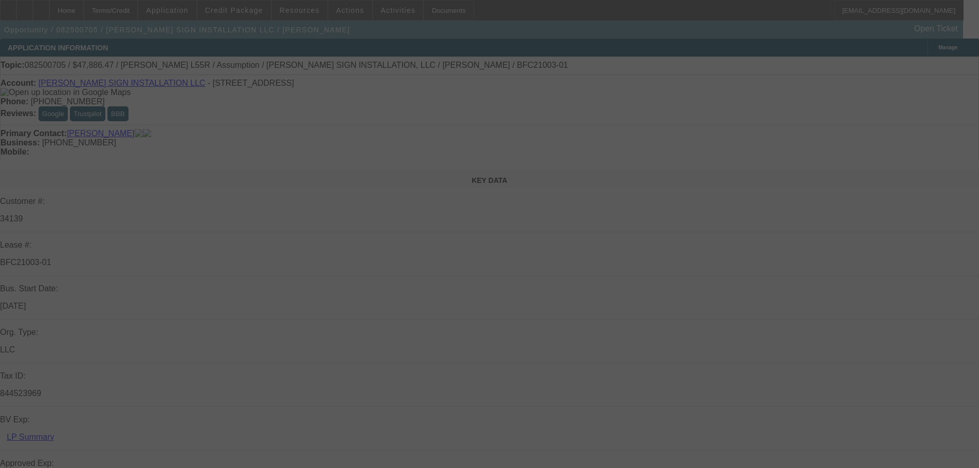
select select "0"
select select "2"
select select "0"
select select "6"
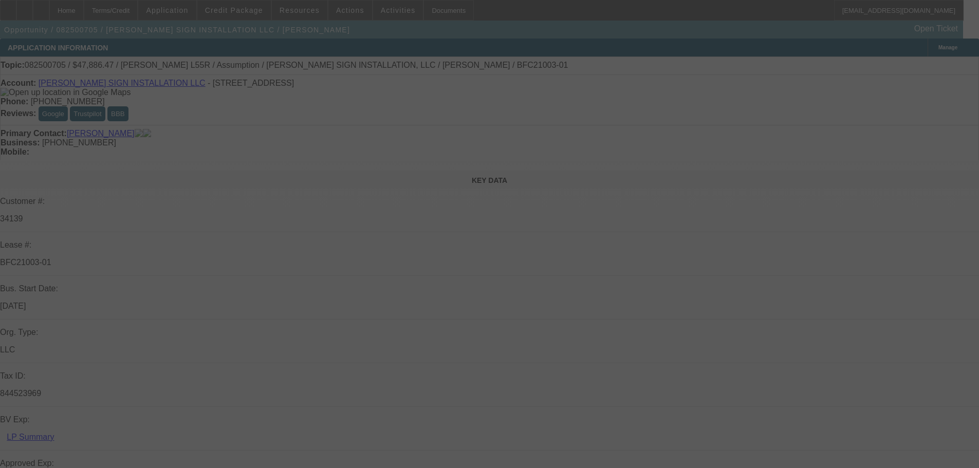
select select "0"
select select "2"
select select "0"
select select "6"
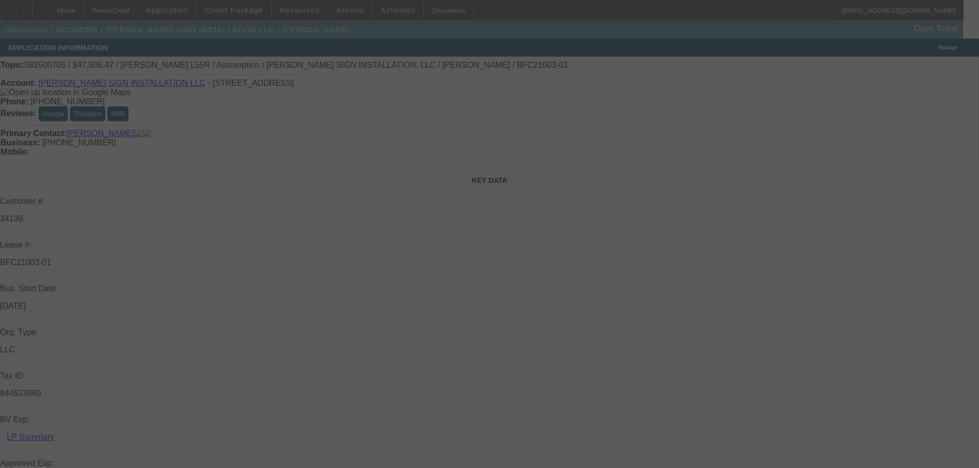
select select "0"
select select "2"
select select "0"
select select "6"
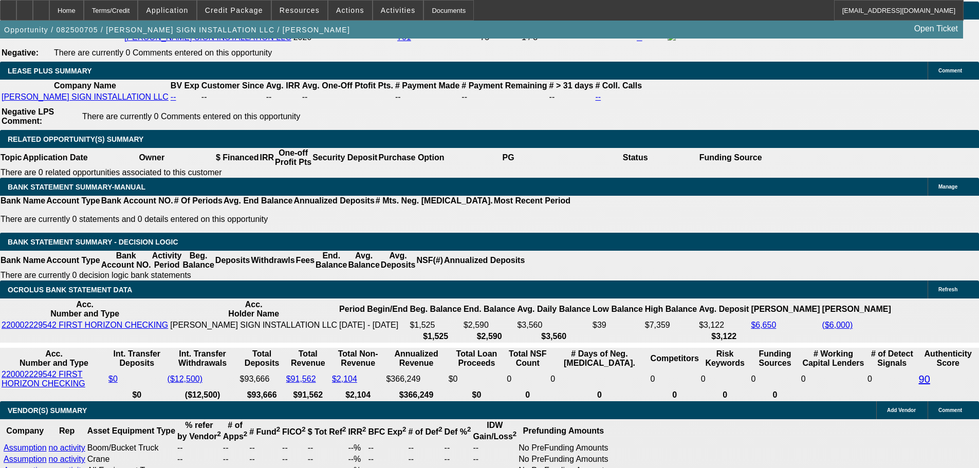
scroll to position [1587, 0]
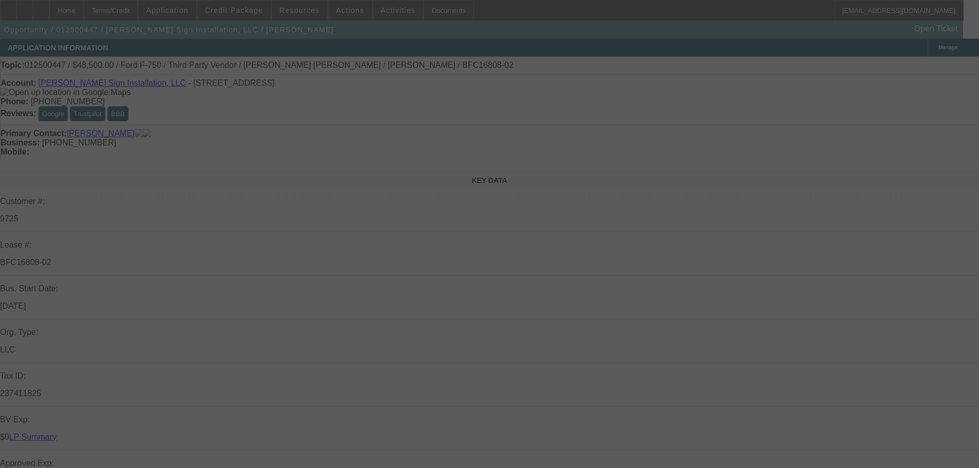
select select "0"
select select "6"
select select "0"
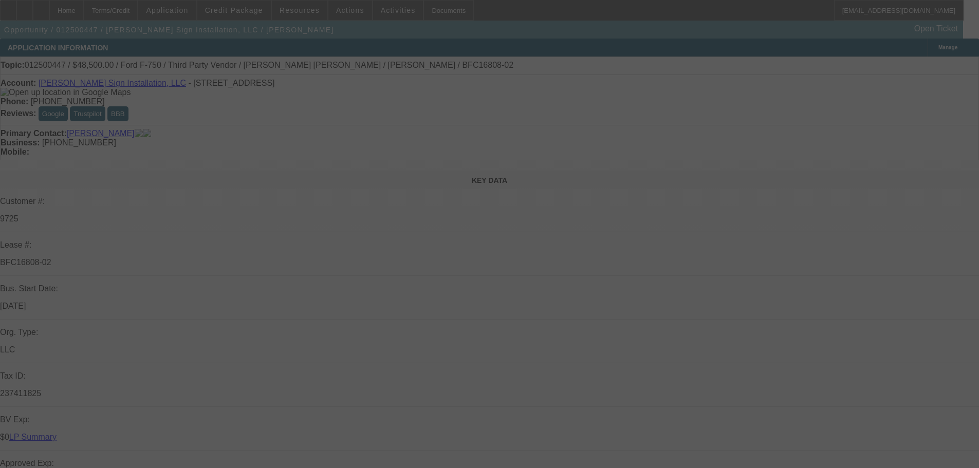
select select "0"
select select "6"
select select "0"
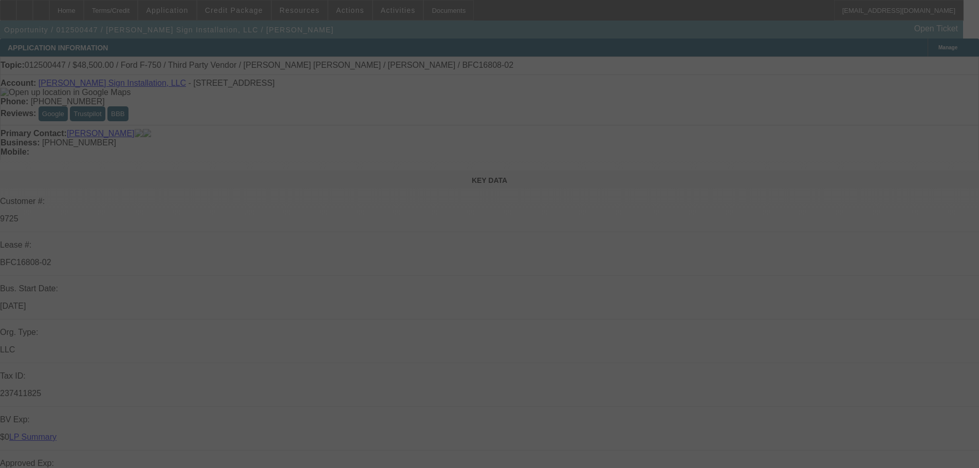
select select "0"
select select "6"
select select "0.1"
select select "2"
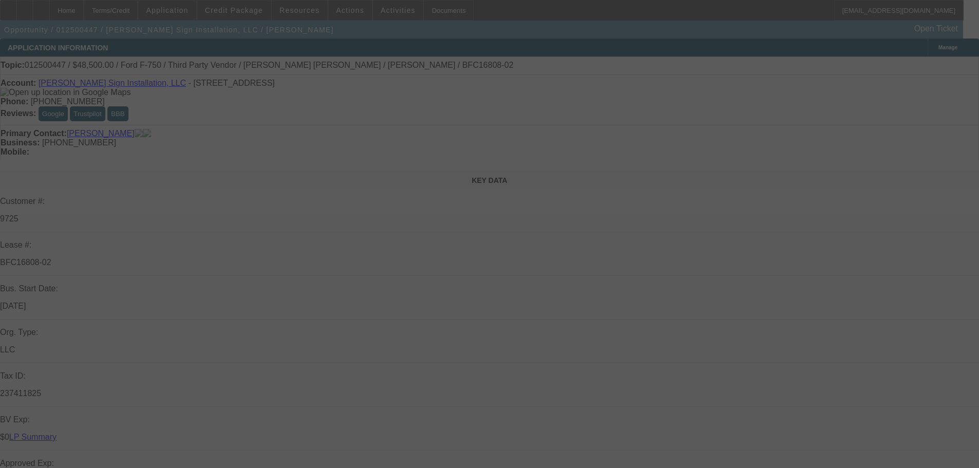
select select "0"
select select "6"
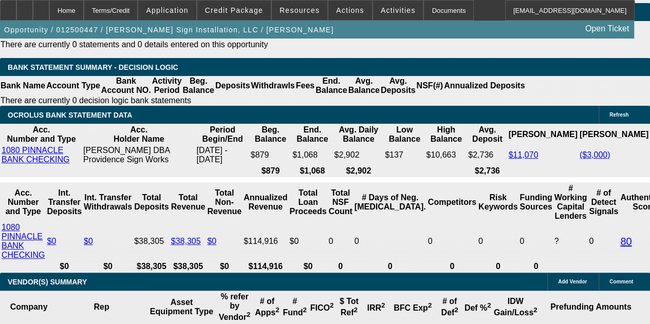
scroll to position [2069, 0]
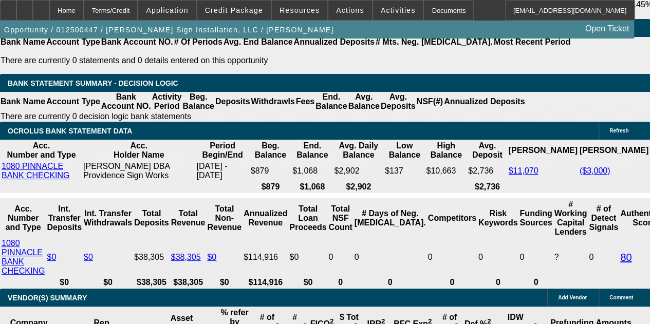
select select "0.1"
select select "2"
select select "0"
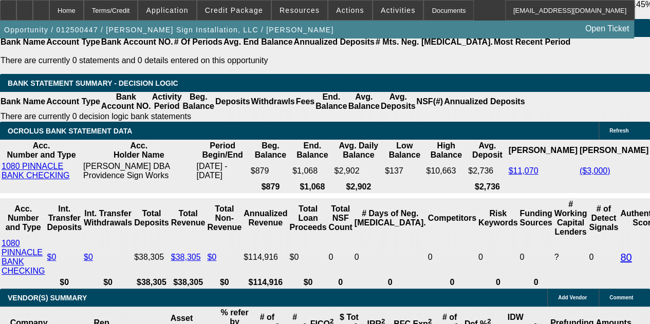
select select "6"
select select "0"
select select "2"
select select "0"
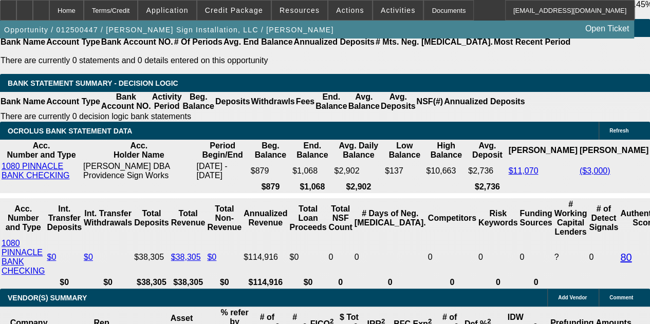
select select "6"
select select "0"
select select "2"
select select "0"
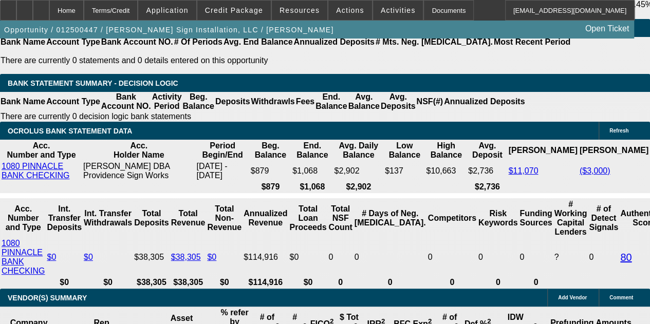
select select "6"
select select "0"
select select "6"
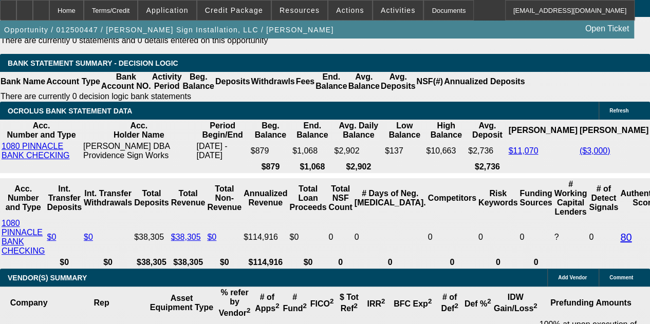
scroll to position [2018, 0]
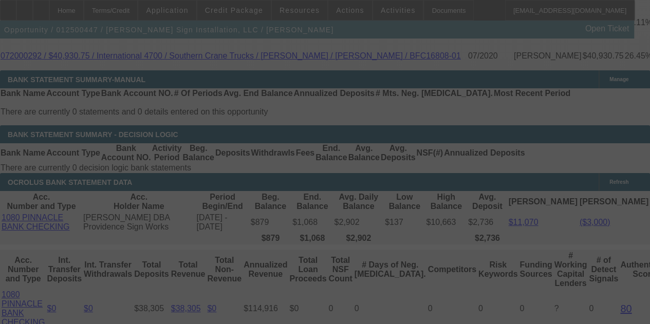
select select "0"
select select "6"
select select "0"
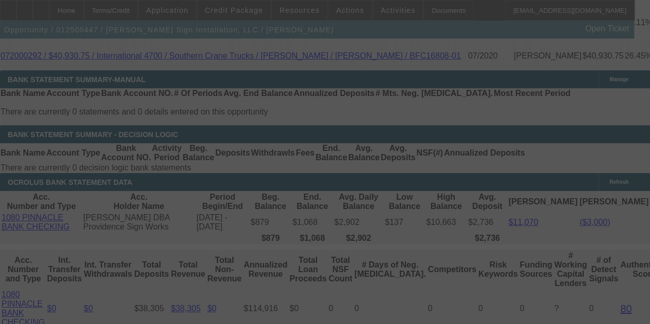
select select "0"
select select "6"
select select "0"
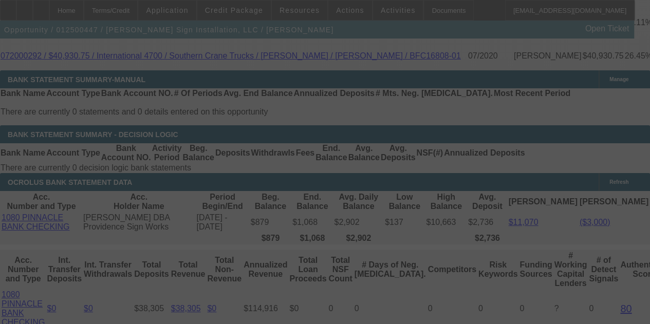
select select "0"
select select "6"
select select "0.1"
select select "2"
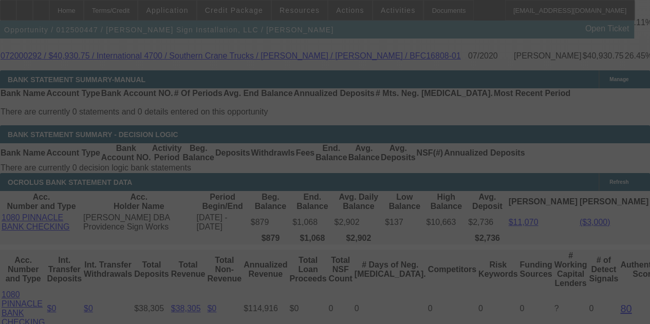
select select "0"
select select "6"
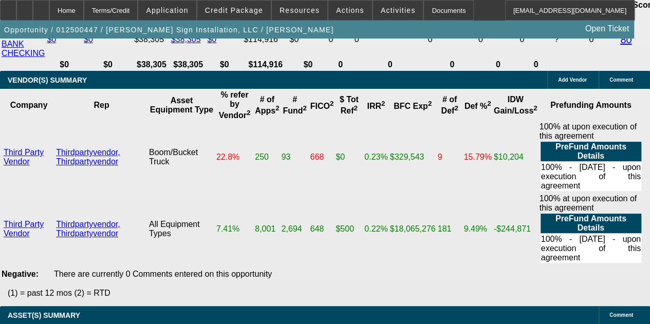
scroll to position [2223, 0]
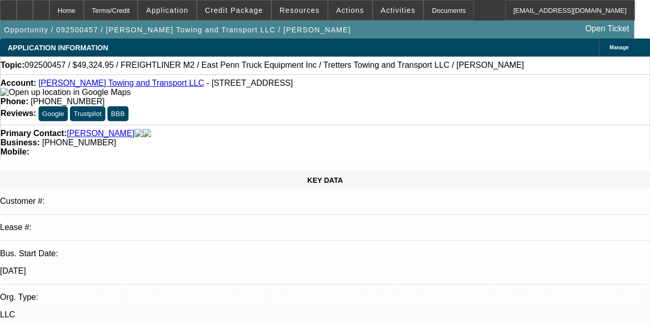
select select "0"
select select "2"
select select "0"
select select "2"
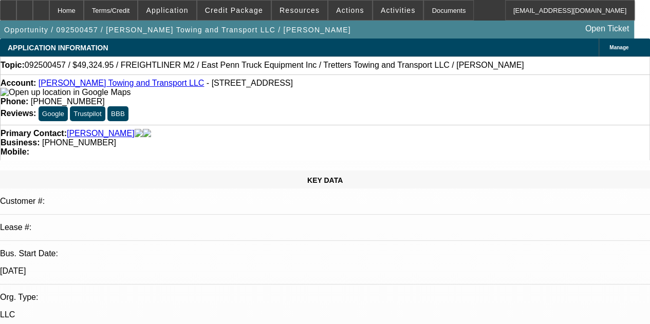
select select "0"
select select "2"
select select "0"
select select "6"
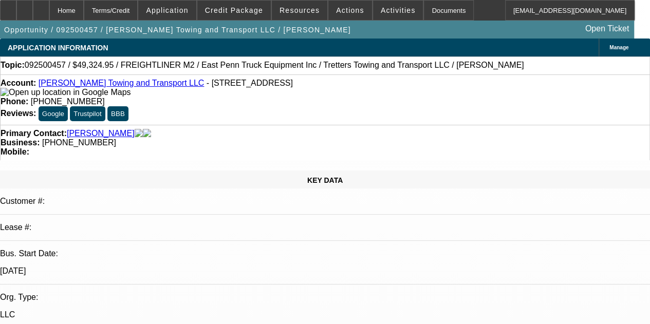
select select "0"
select select "2"
select select "0"
select select "6"
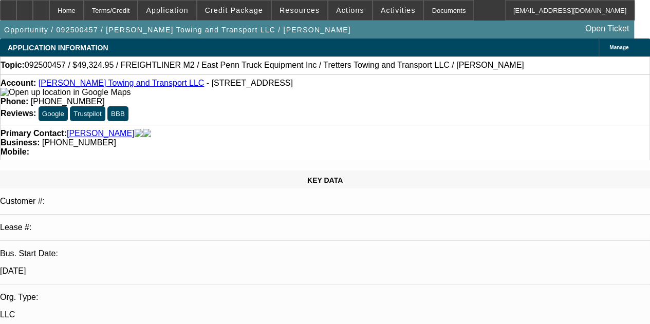
select select "0"
select select "2"
select select "0"
select select "6"
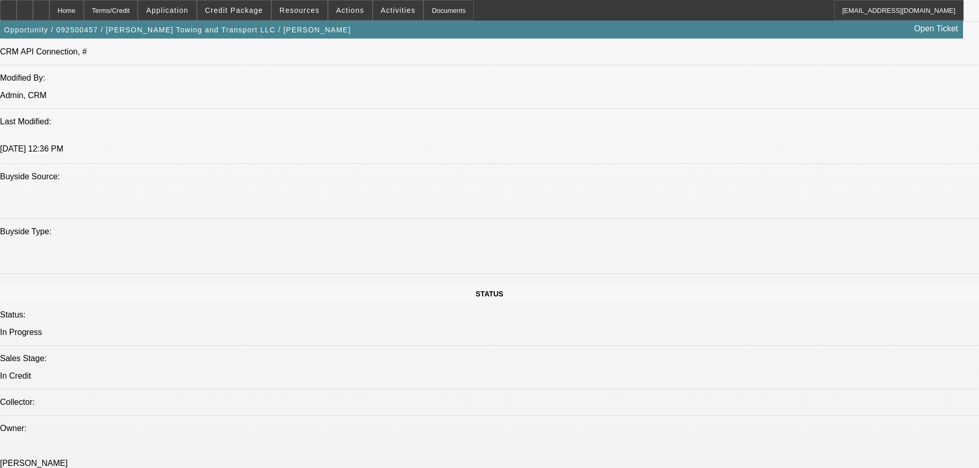
scroll to position [771, 0]
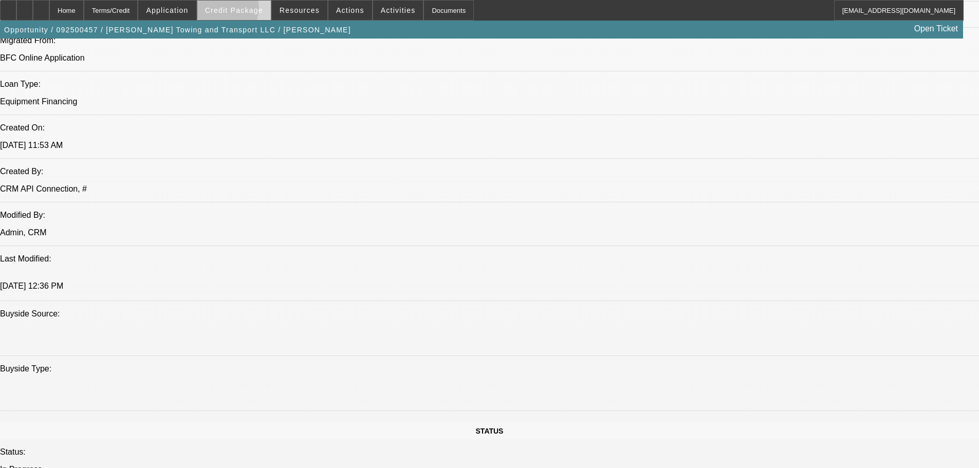
click at [244, 11] on span "Credit Package" at bounding box center [234, 10] width 58 height 8
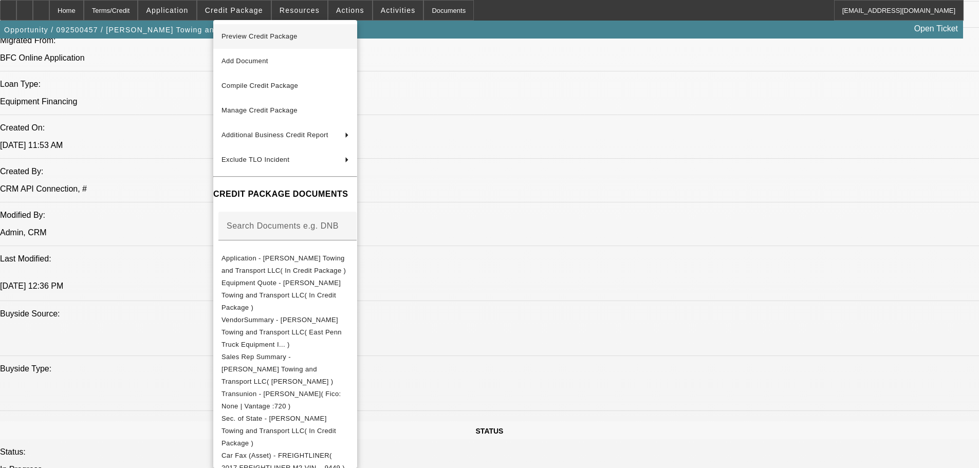
click at [258, 40] on span "Preview Credit Package" at bounding box center [259, 36] width 76 height 8
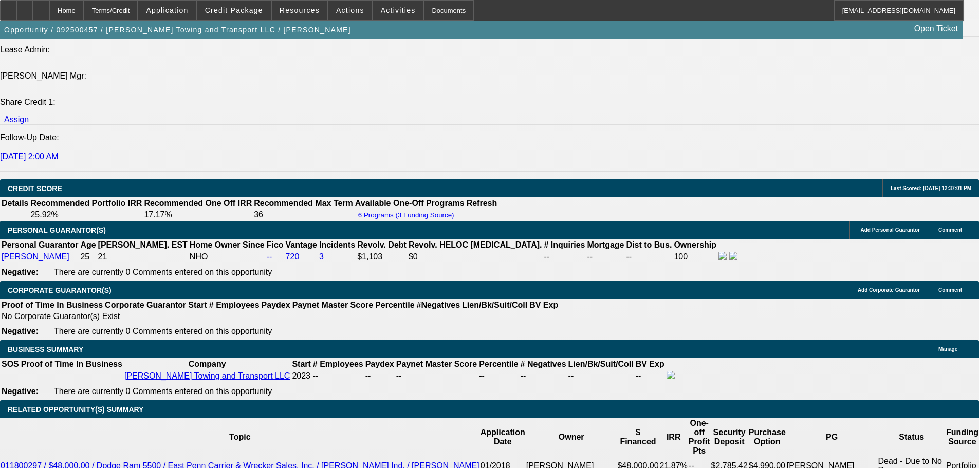
scroll to position [1347, 0]
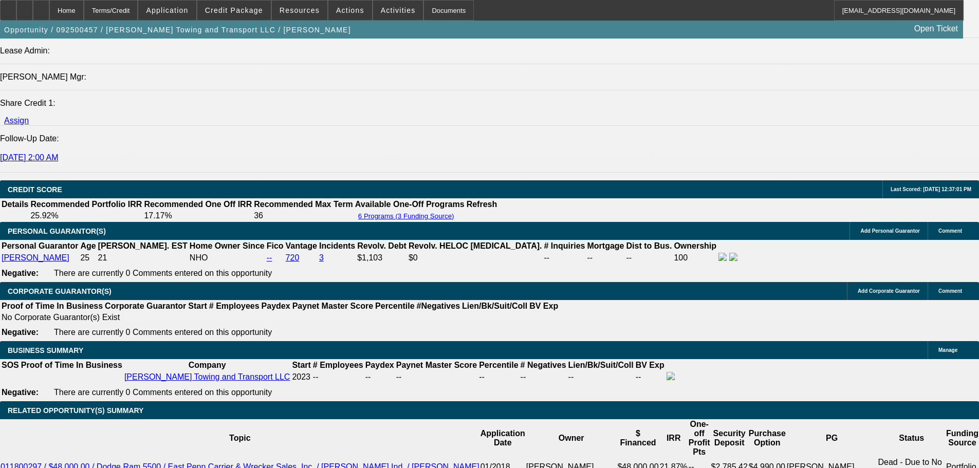
select select "0.1"
select select "2"
select select "0"
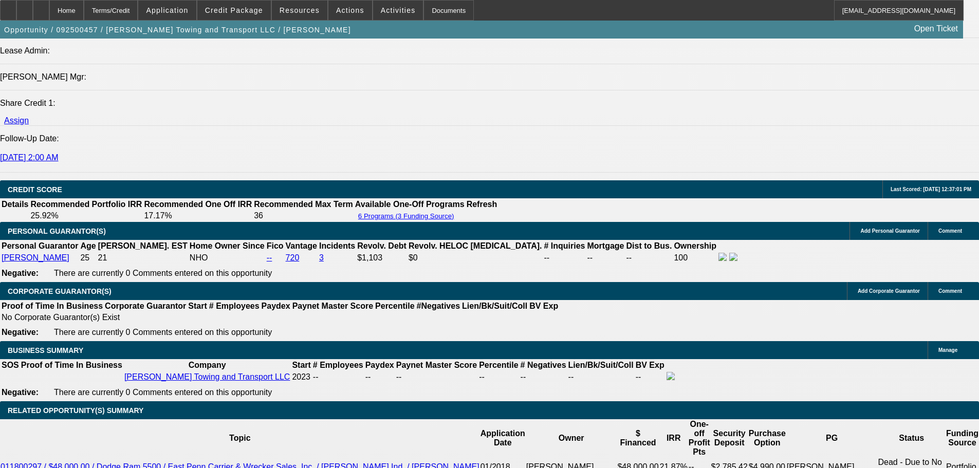
select select "6"
select select "0"
select select "2"
select select "0.1"
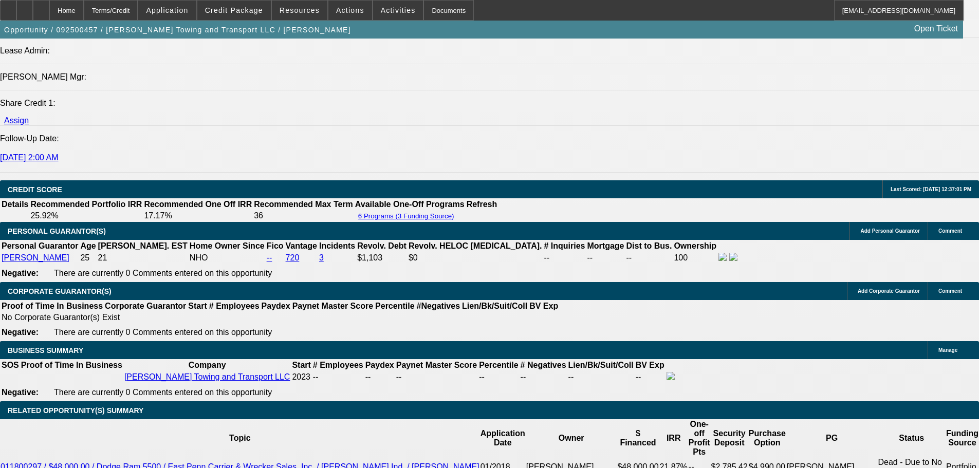
select select "4"
select select "0"
select select "2"
select select "0.1"
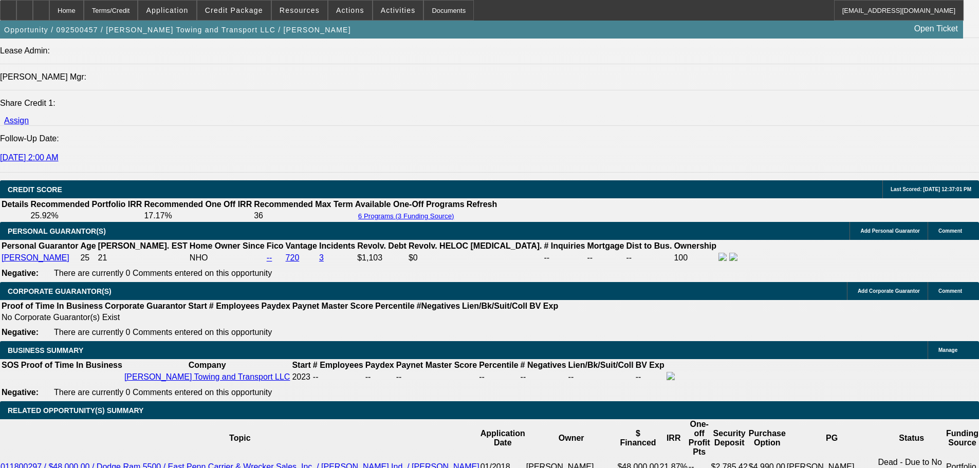
select select "4"
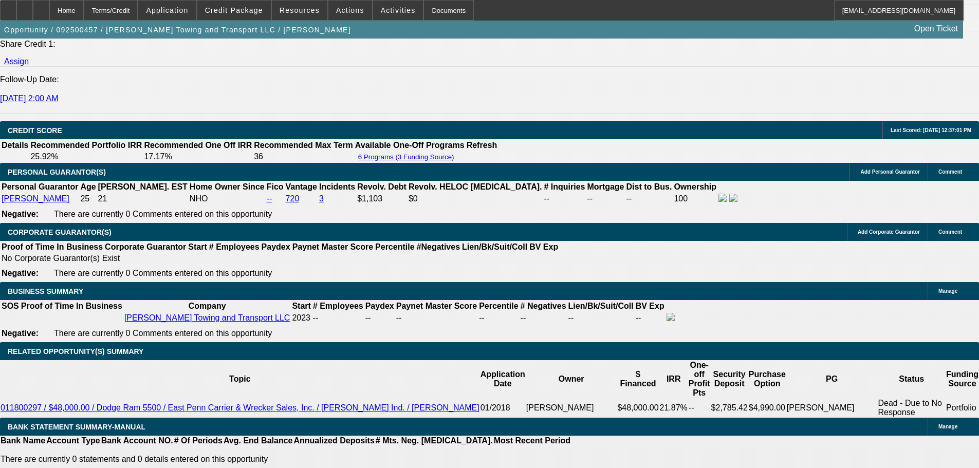
scroll to position [1406, 0]
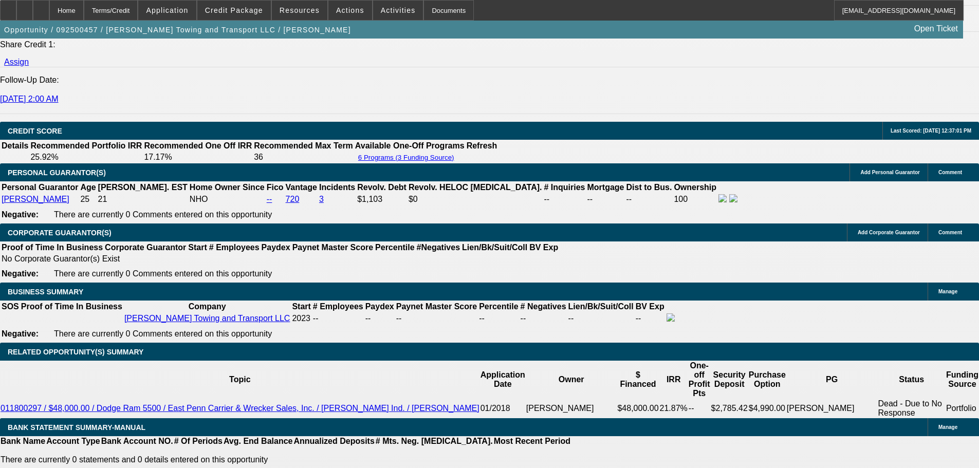
select select "0"
select select "2"
select select "0"
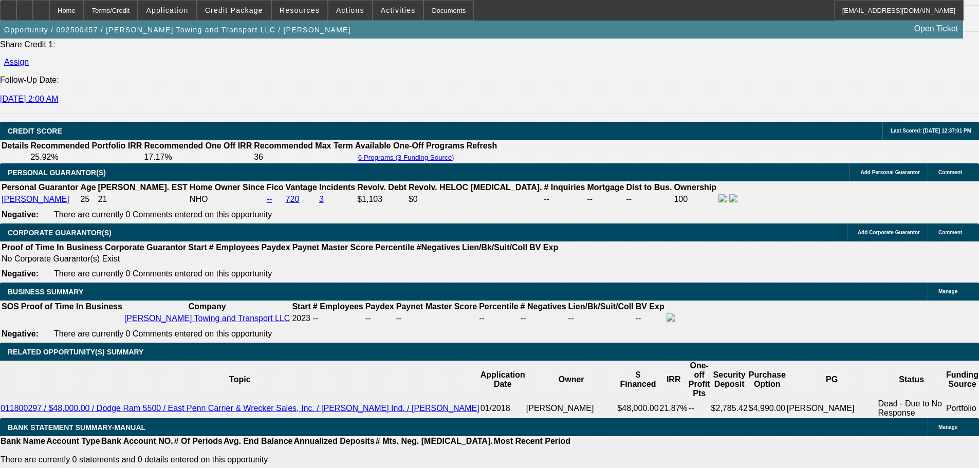
select select "2"
select select "0"
select select "2"
select select "0"
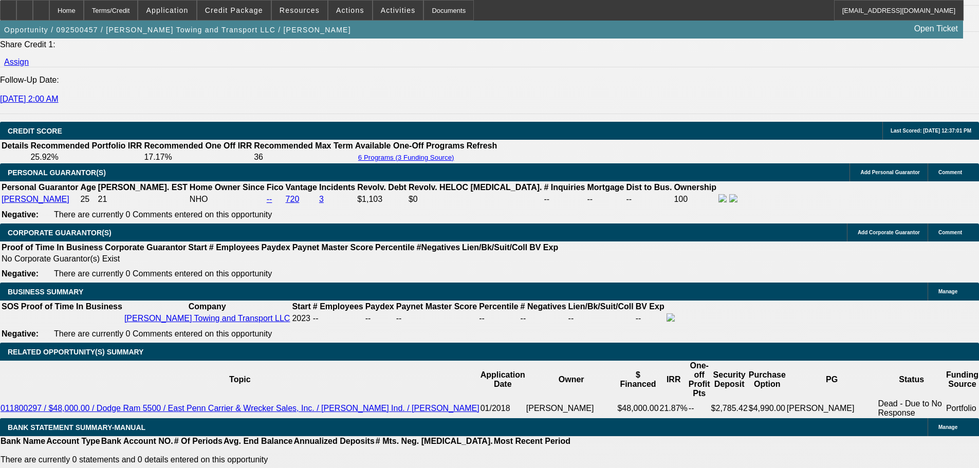
select select "6"
select select "0"
select select "2"
select select "0"
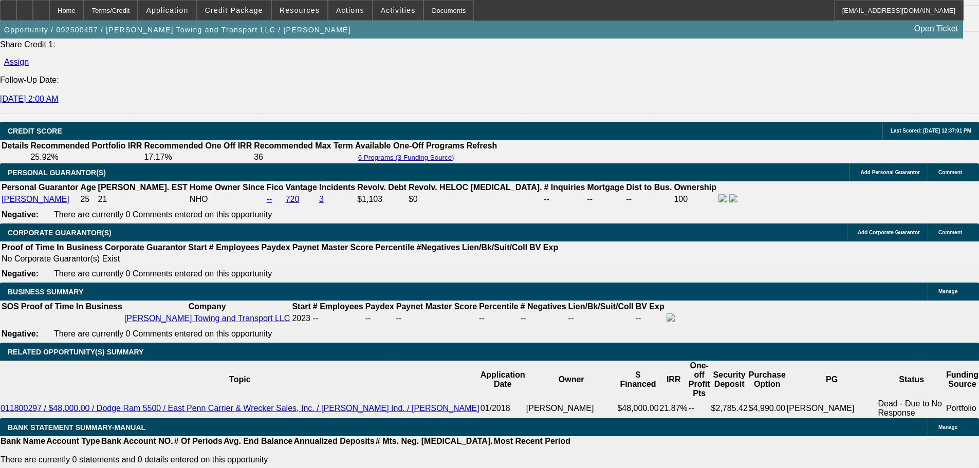
select select "6"
select select "0"
select select "2"
select select "0"
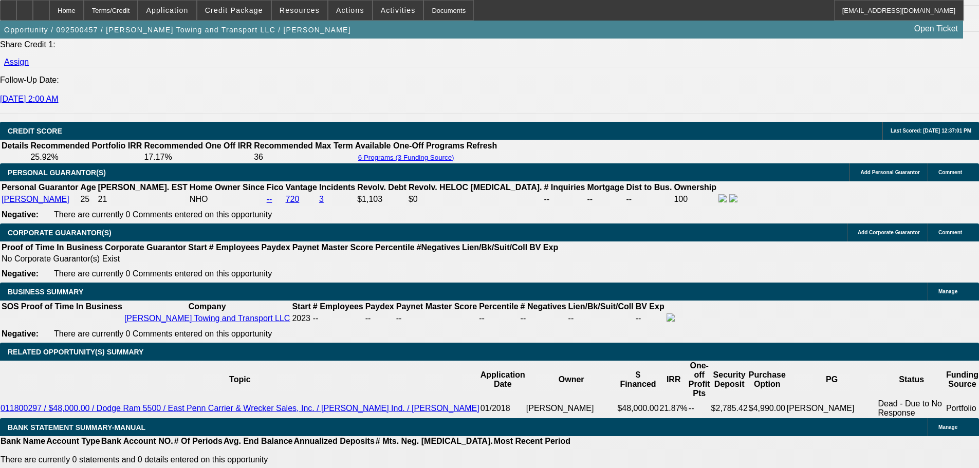
select select "6"
select select "0.1"
select select "2"
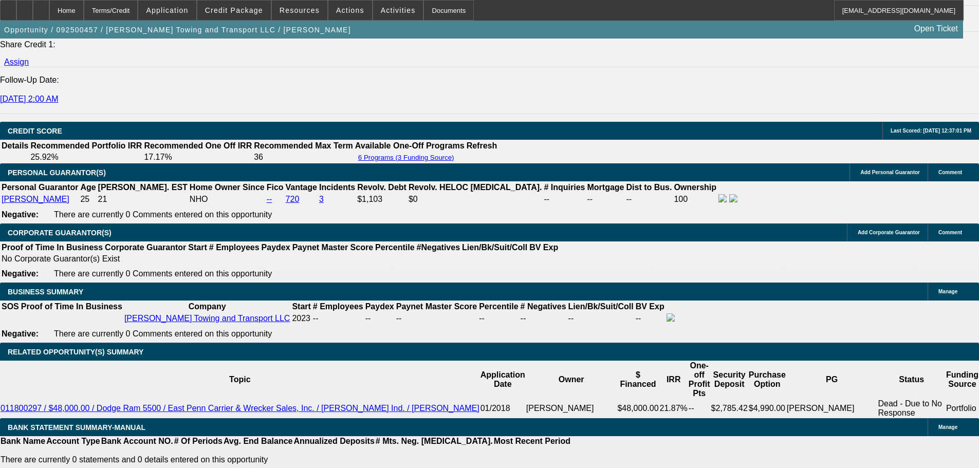
select select "0"
select select "6"
select select "0"
select select "2"
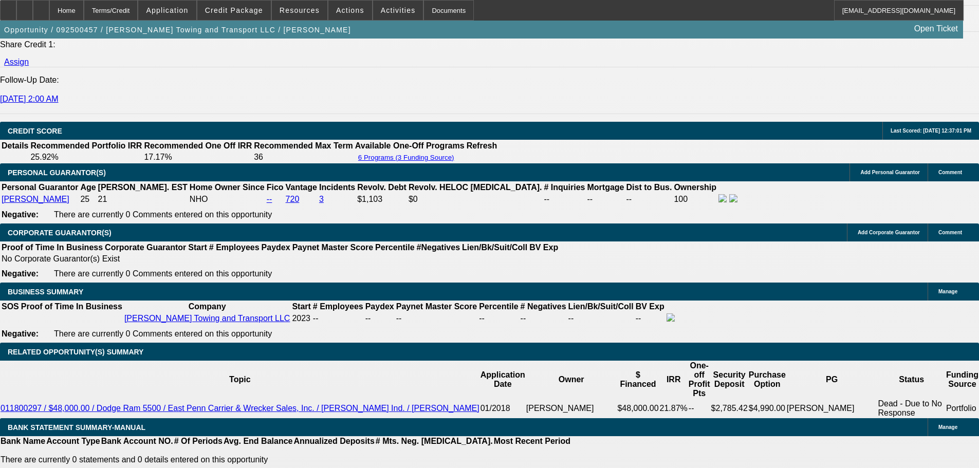
select select "0.1"
select select "4"
select select "0"
select select "2"
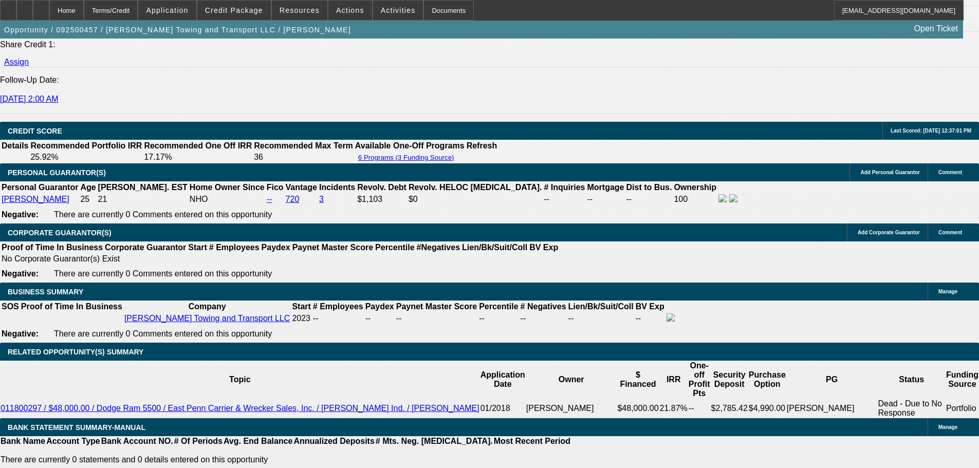
select select "0.1"
select select "4"
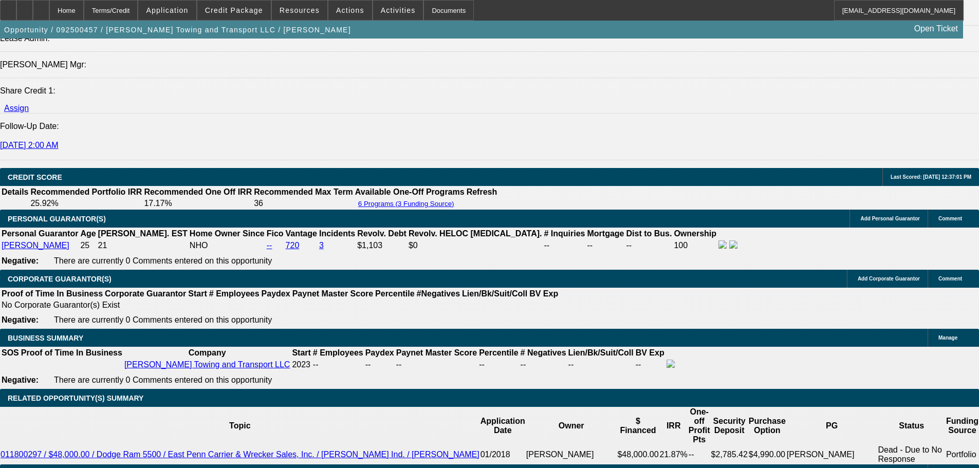
scroll to position [1303, 0]
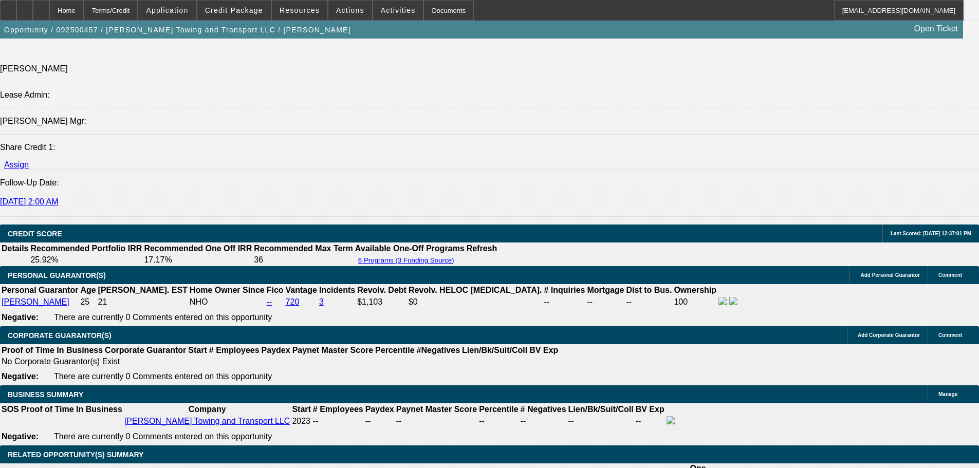
select select "0"
select select "2"
select select "0"
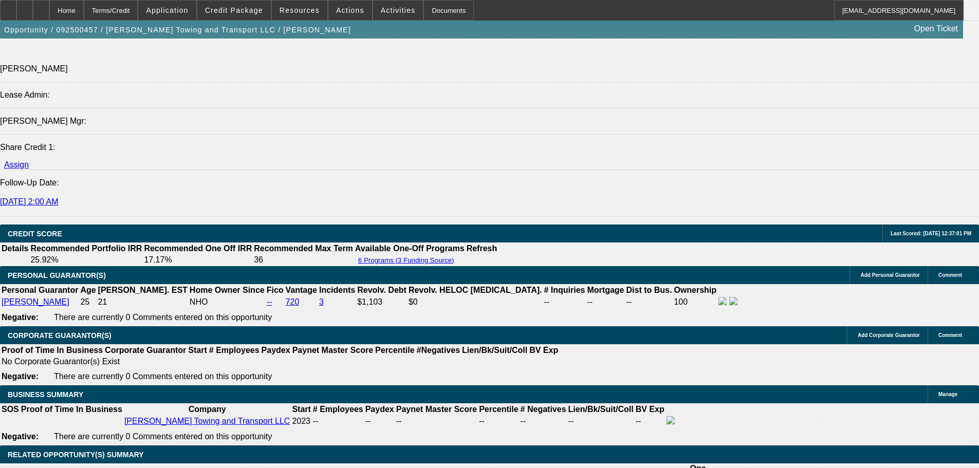
select select "2"
select select "0"
select select "2"
select select "0"
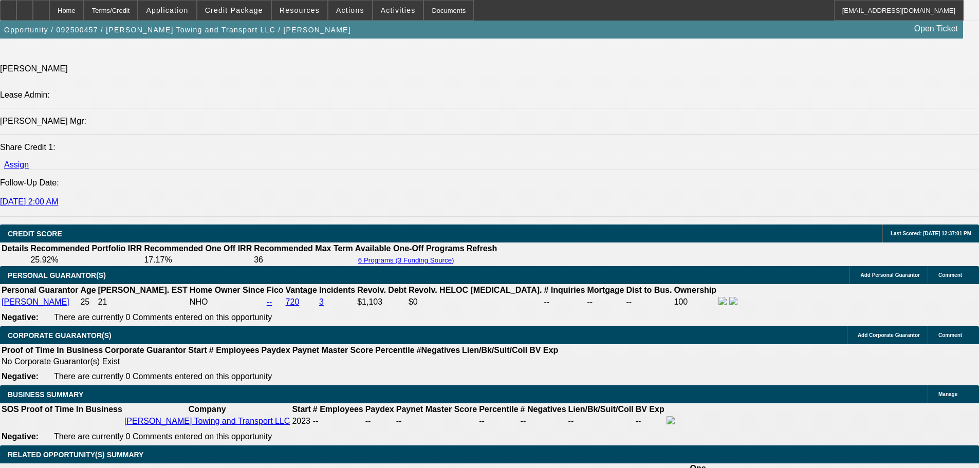
select select "6"
select select "0"
select select "2"
select select "0"
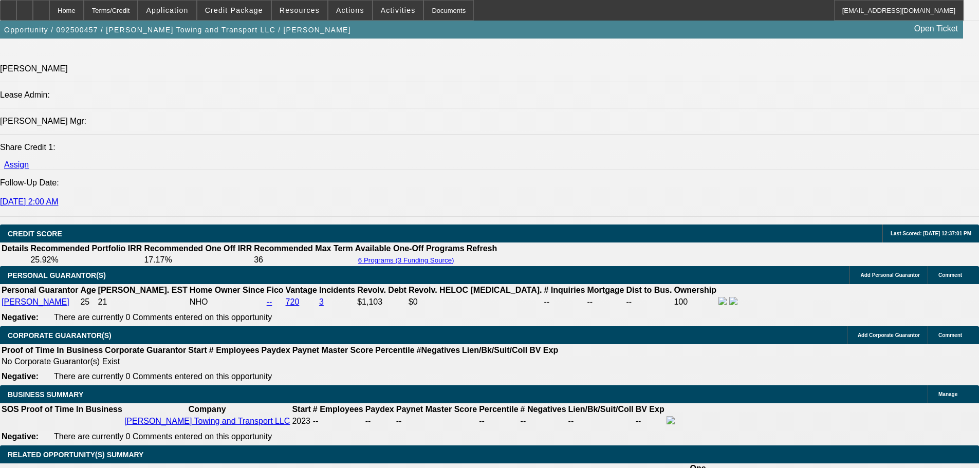
select select "6"
select select "0"
select select "2"
select select "0"
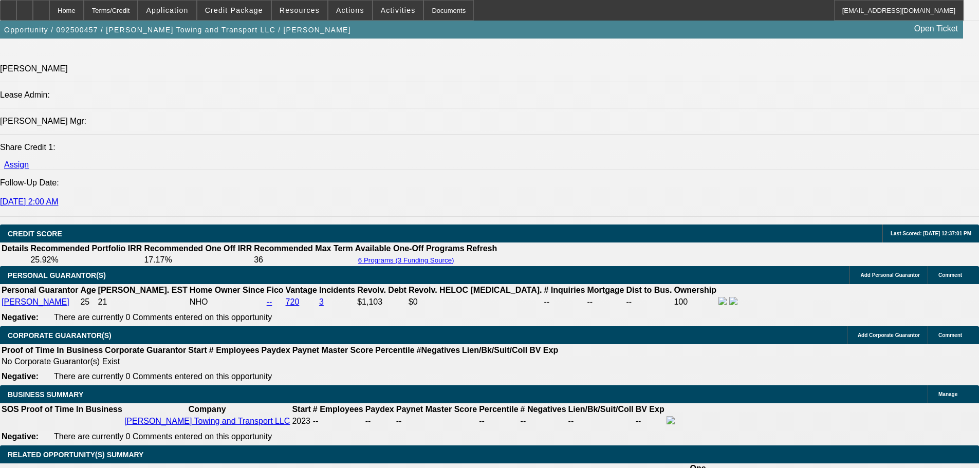
select select "6"
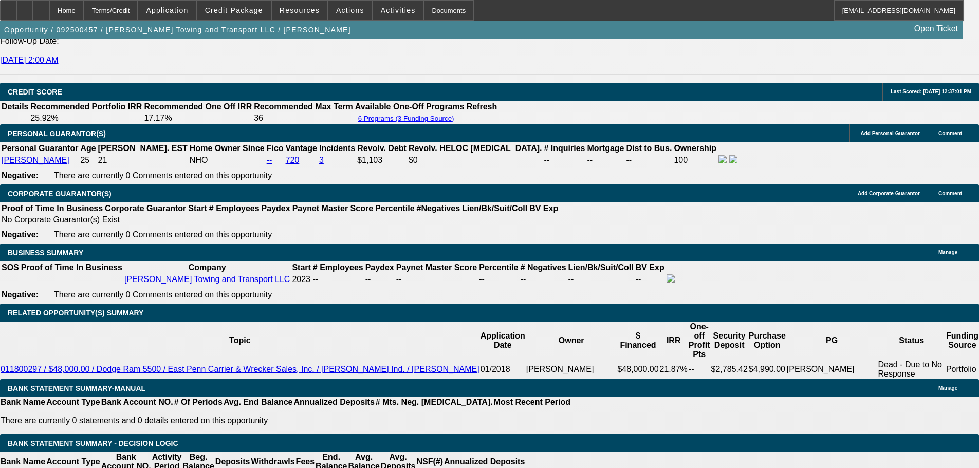
scroll to position [1354, 0]
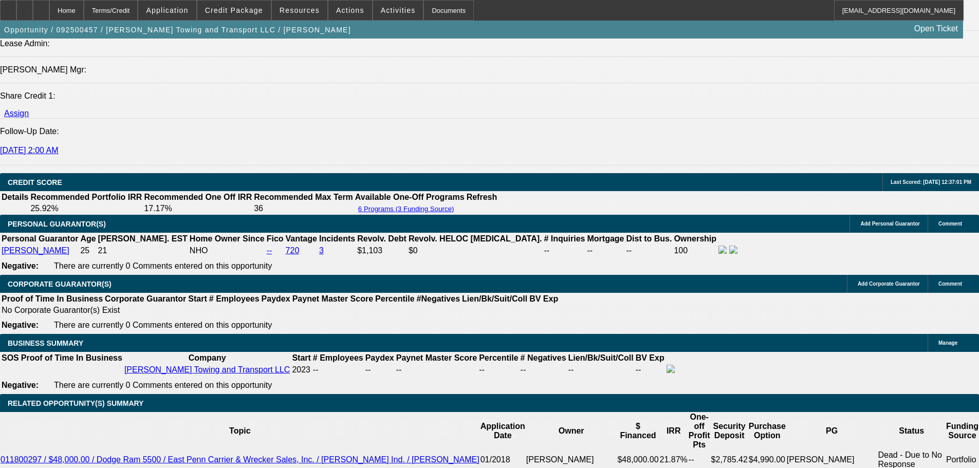
select select "0.1"
select select "2"
select select "0"
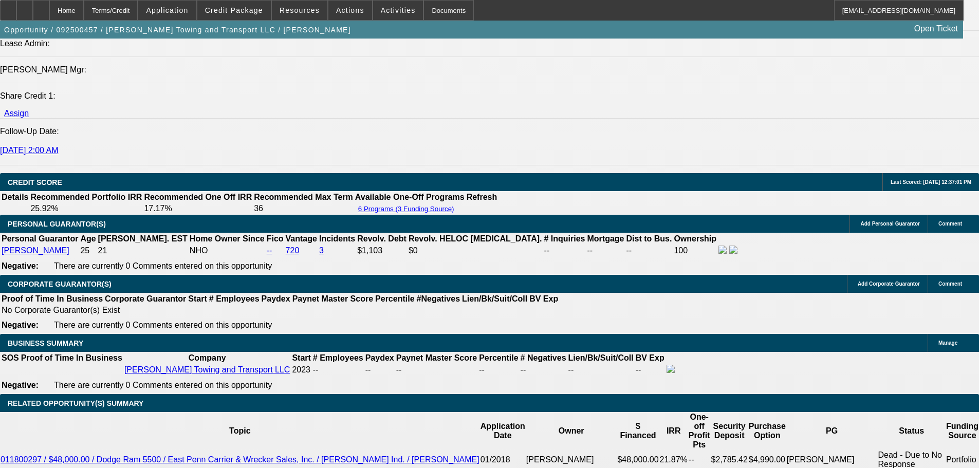
select select "6"
select select "0"
select select "2"
select select "0.1"
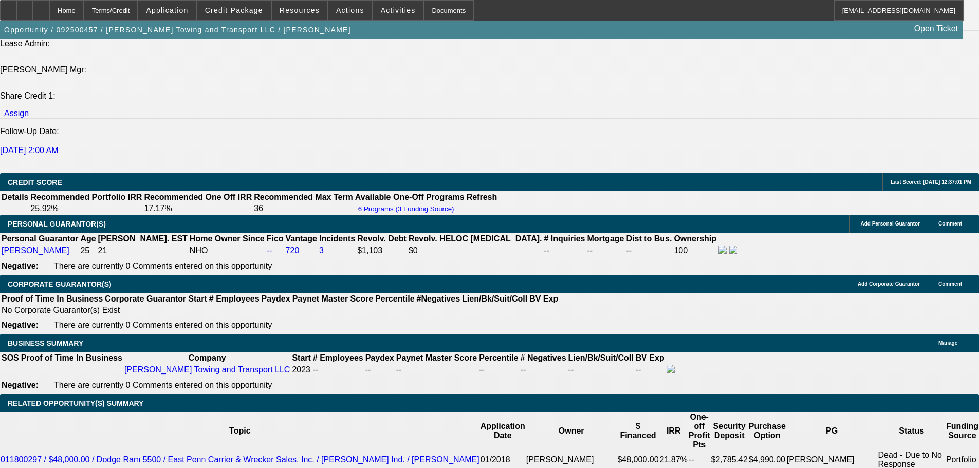
select select "4"
select select "0"
select select "2"
select select "0.1"
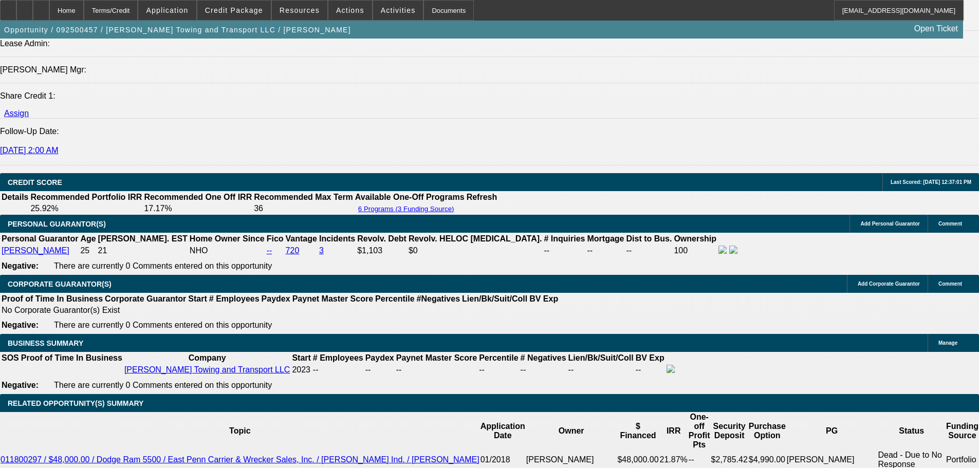
select select "4"
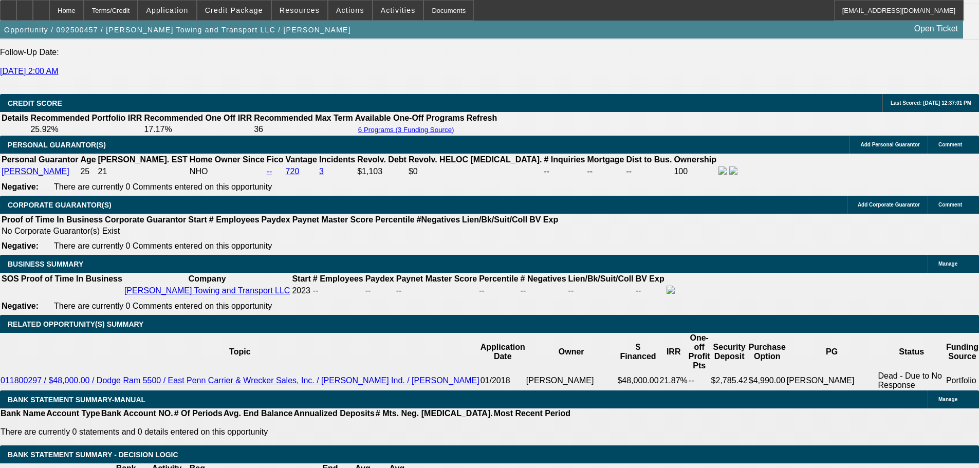
scroll to position [1303, 0]
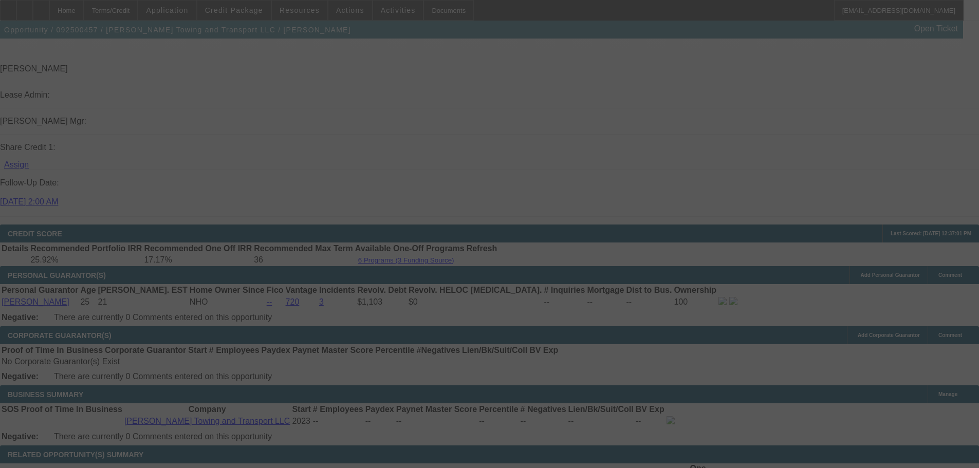
select select "0"
select select "2"
select select "0"
select select "2"
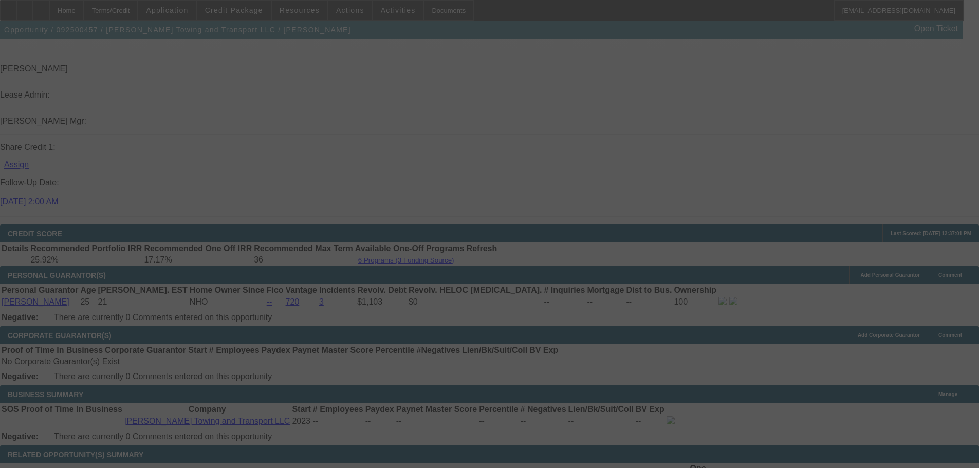
select select "0"
select select "2"
select select "0"
select select "6"
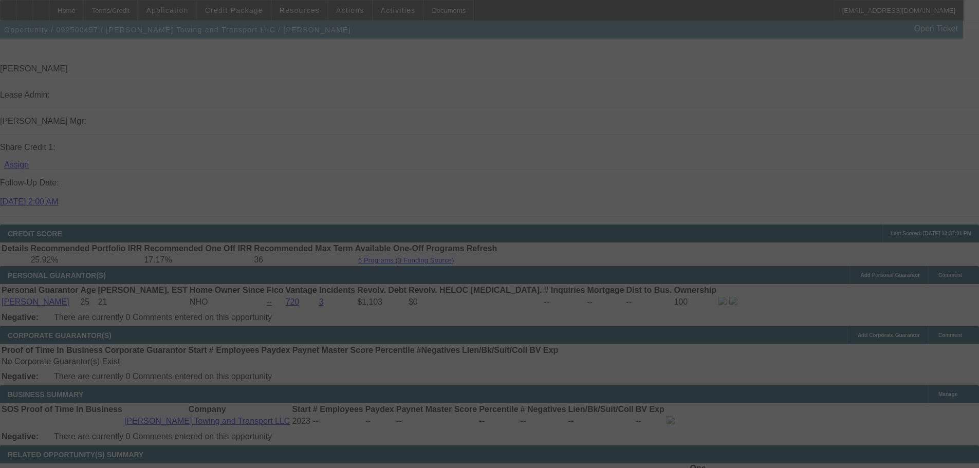
select select "0"
select select "2"
select select "0"
select select "6"
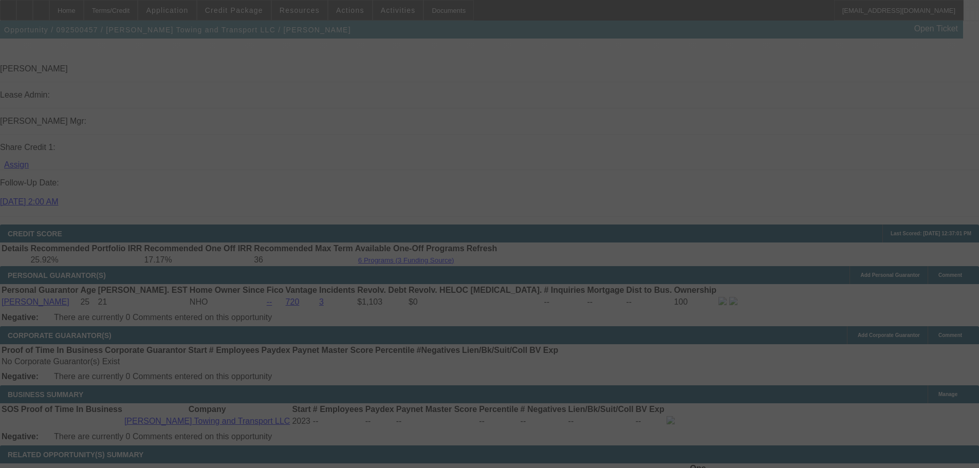
select select "0"
select select "2"
select select "0"
select select "6"
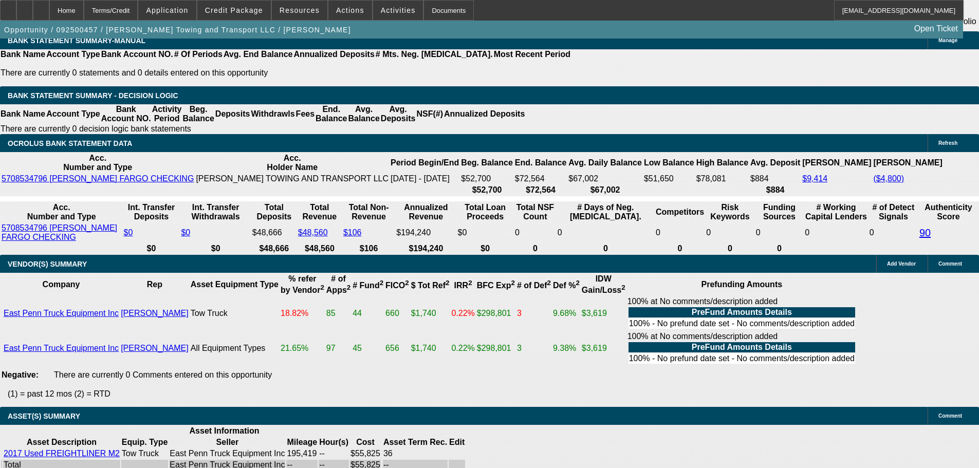
scroll to position [1911, 0]
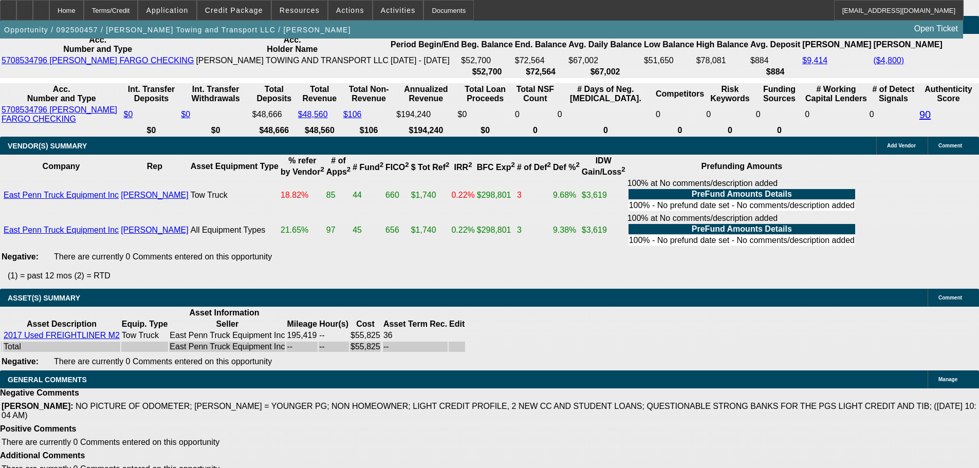
drag, startPoint x: 258, startPoint y: 414, endPoint x: 617, endPoint y: 414, distance: 358.2
copy span "APPROVED WITH THIS STRUCTURE, GPS REQUIRED AND TO BE INSTALLED UPFRONT AT VENDO…"
drag, startPoint x: 773, startPoint y: 367, endPoint x: 789, endPoint y: 367, distance: 16.4
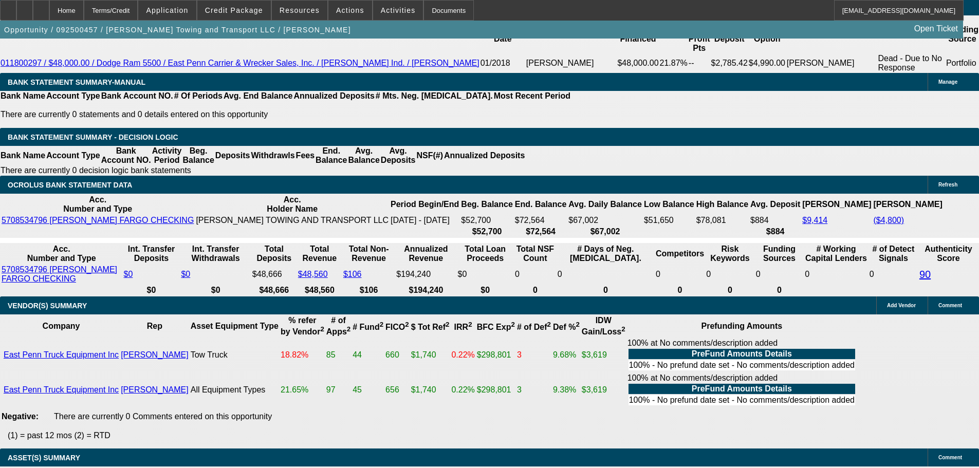
scroll to position [1859, 0]
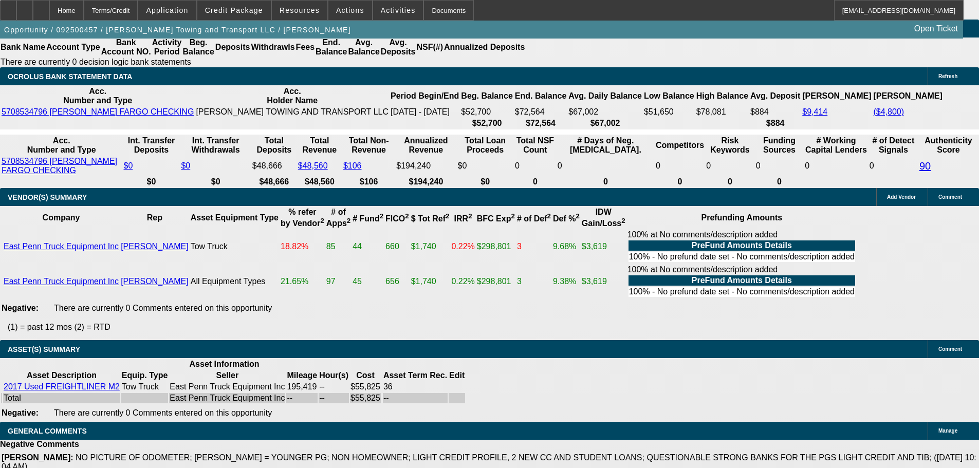
select select "3"
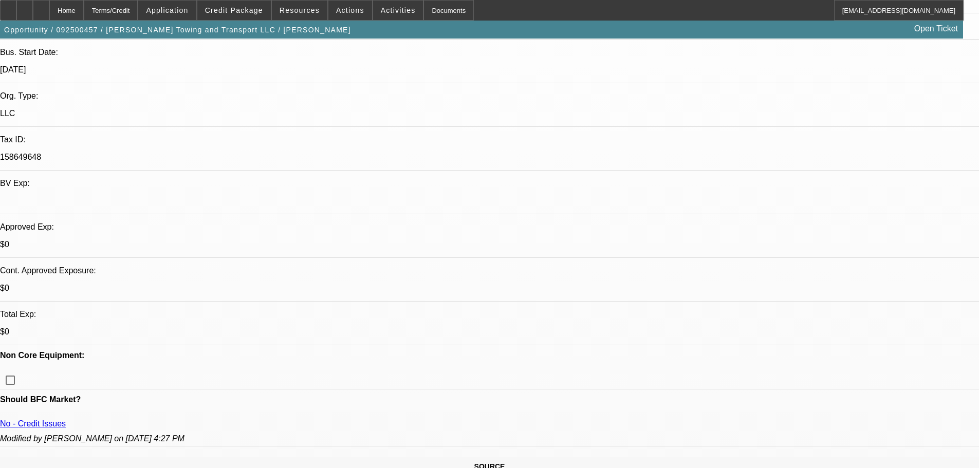
scroll to position [206, 0]
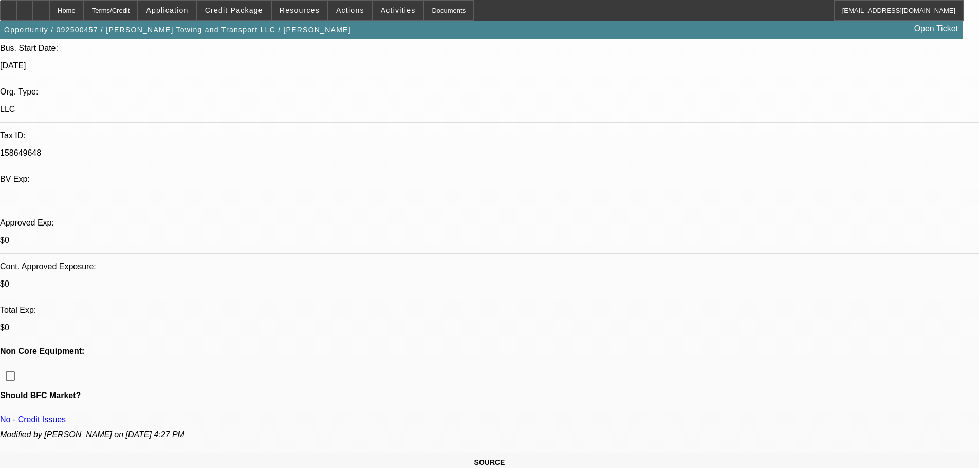
paste textarea "APPROVED WITH THIS STRUCTURE, GPS REQUIRED AND TO BE INSTALLED UPFRONT AT VENDO…"
drag, startPoint x: 793, startPoint y: 345, endPoint x: 715, endPoint y: 347, distance: 78.1
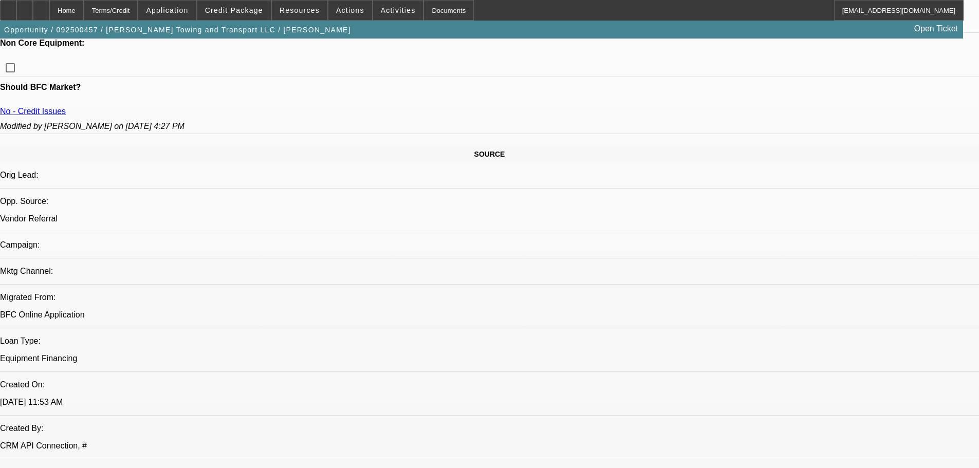
scroll to position [257, 0]
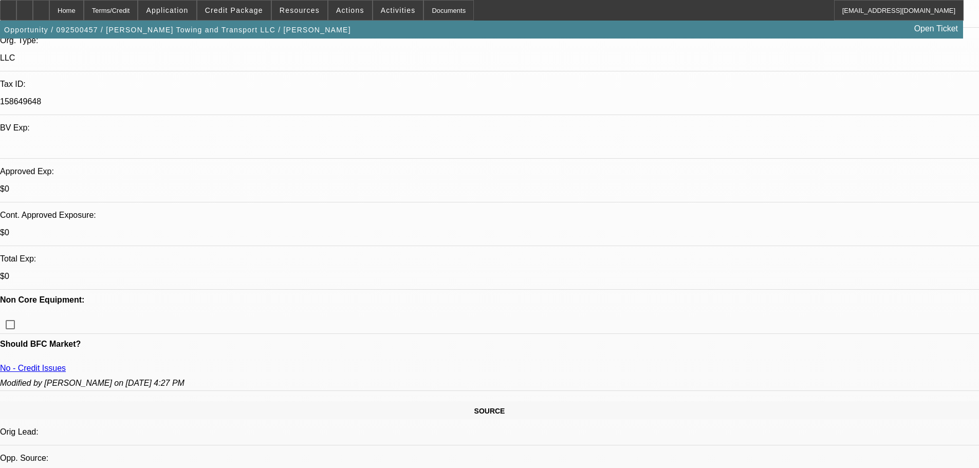
type textarea "APPROVED, GPS REQUIRED AND TO BE INSTALLED UPFRONT AT VENDOR LOCATION."
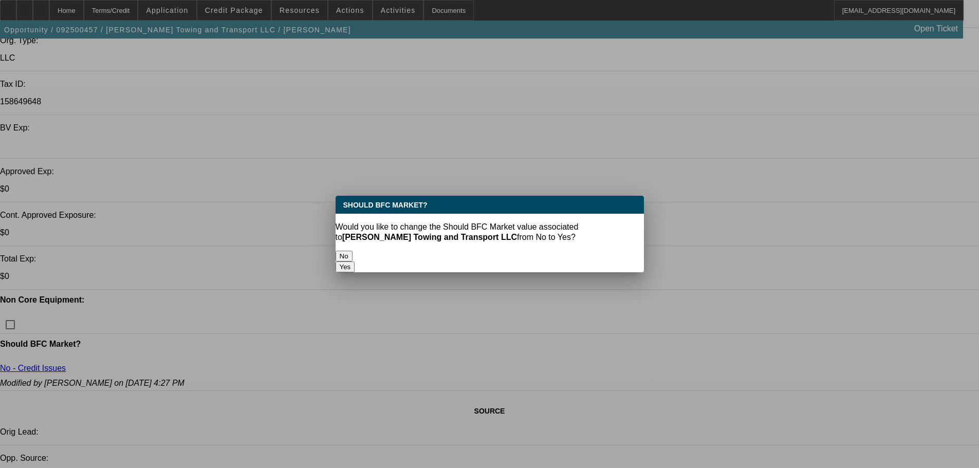
click at [355, 262] on button "Yes" at bounding box center [346, 267] width 20 height 11
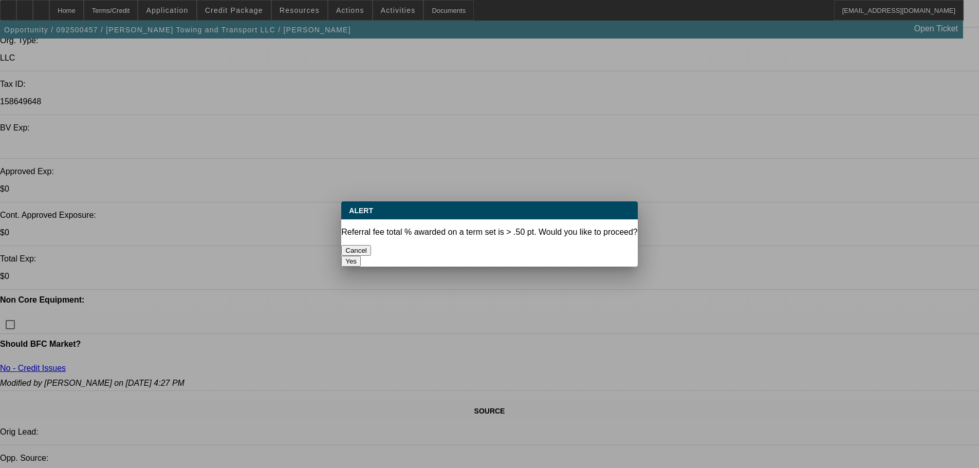
click at [361, 256] on button "Yes" at bounding box center [351, 261] width 20 height 11
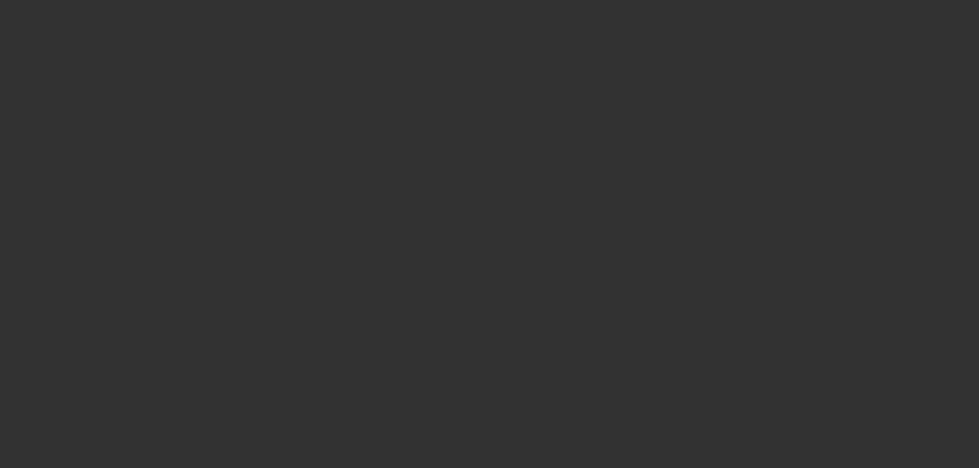
select select "0"
select select "2"
select select "0"
select select "2"
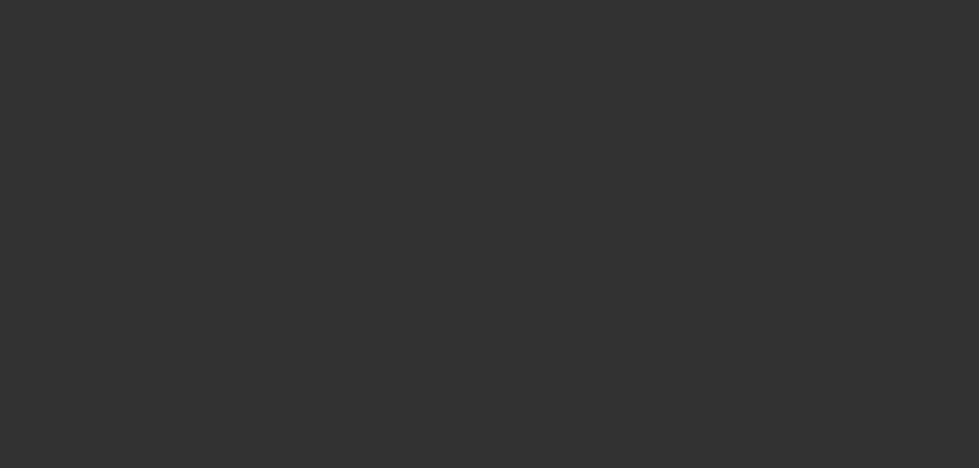
select select "0"
select select "2"
select select "0"
select select "6"
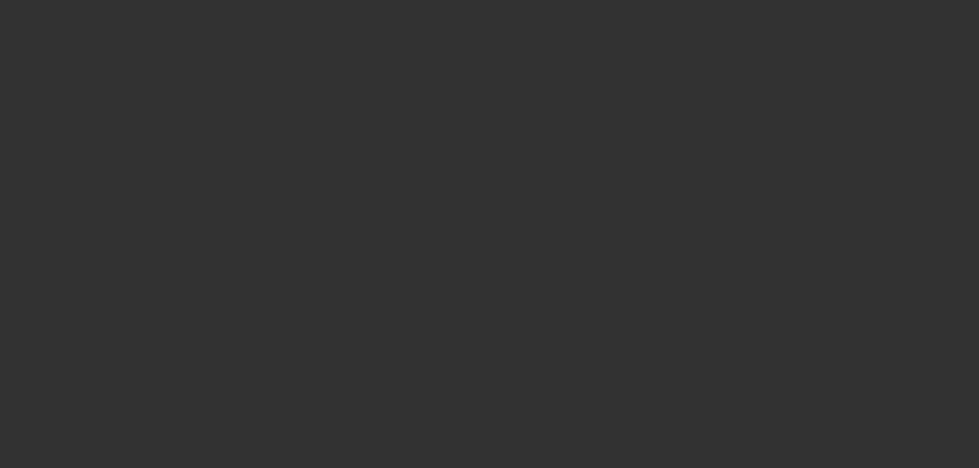
select select "0"
select select "2"
select select "0"
select select "6"
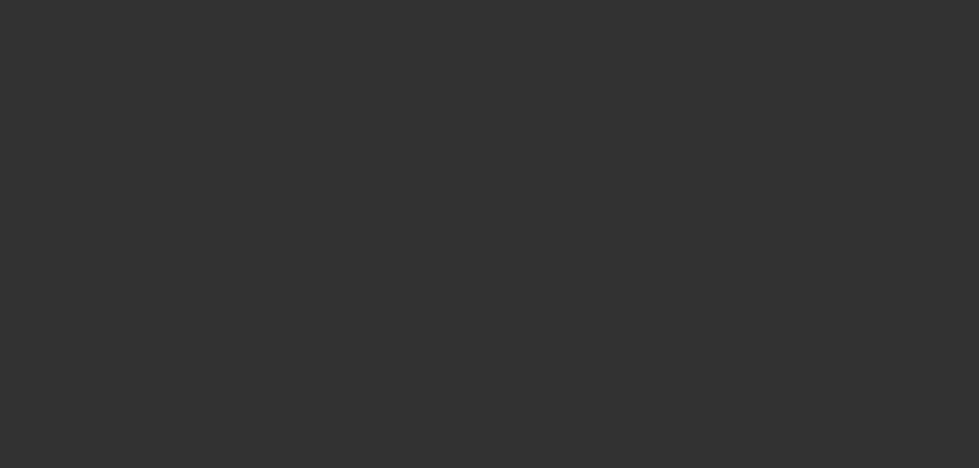
select select "0"
select select "2"
select select "0"
select select "6"
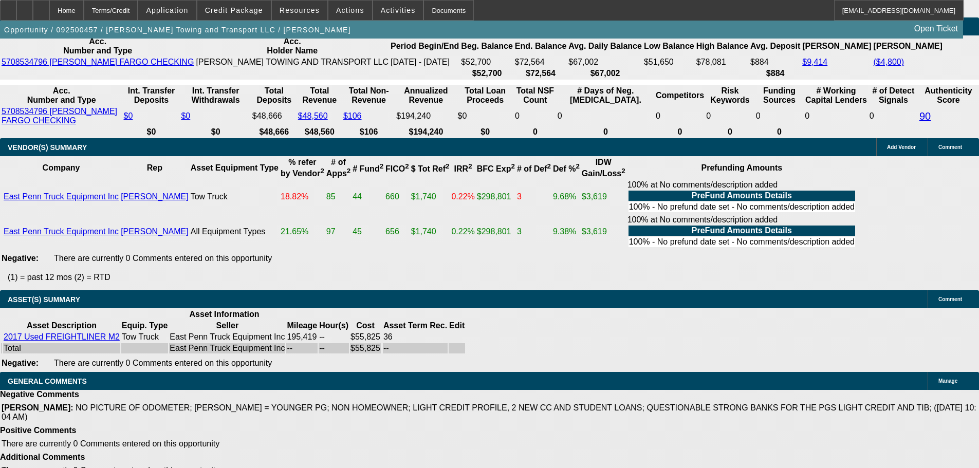
scroll to position [1911, 0]
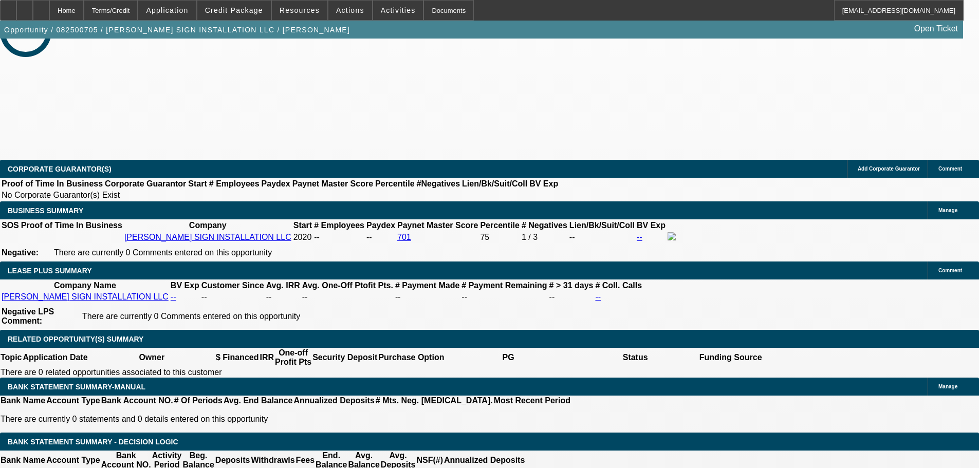
select select "0"
select select "2"
select select "0"
select select "6"
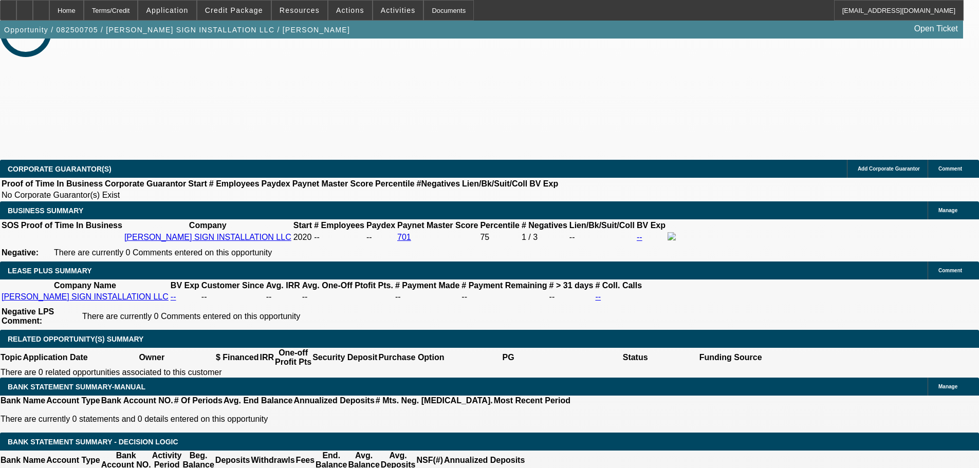
select select "0"
select select "2"
select select "0"
select select "6"
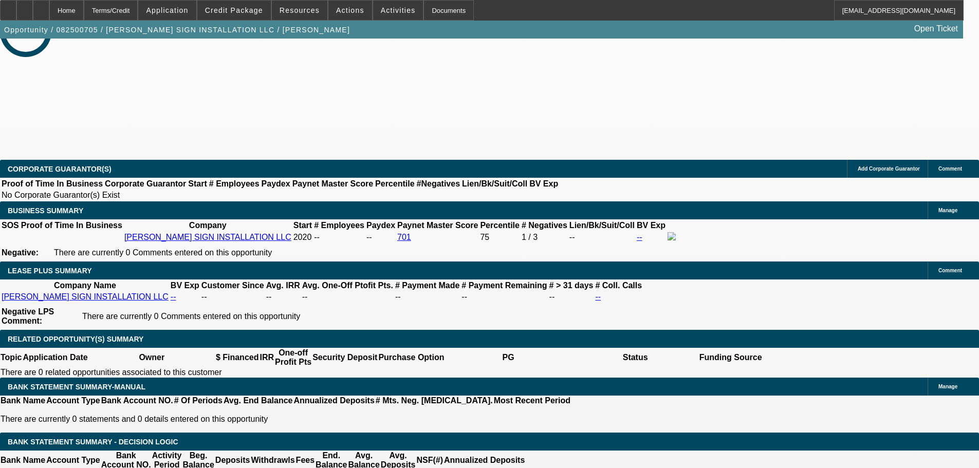
select select "0"
select select "2"
select select "0"
select select "6"
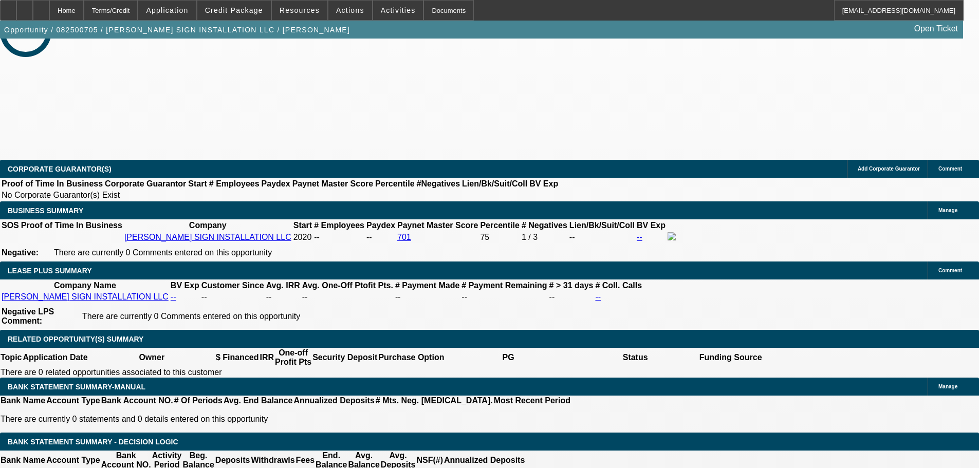
select select "0"
select select "2"
select select "0"
select select "6"
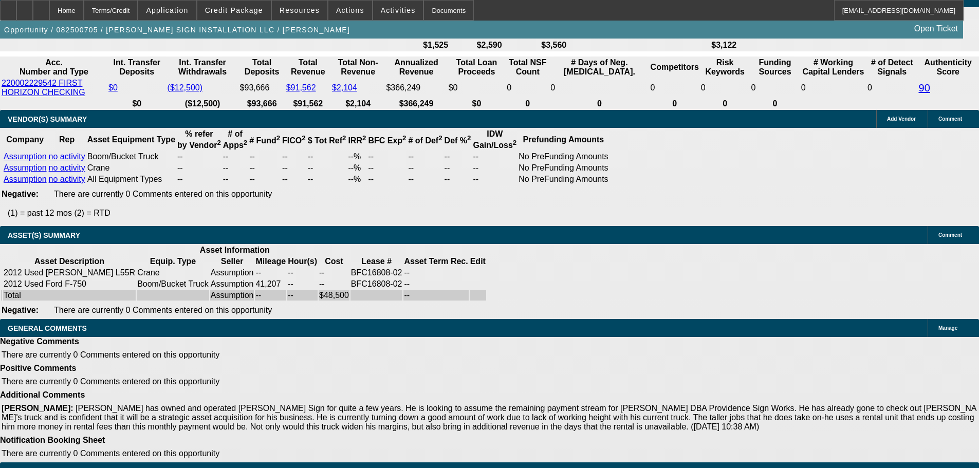
scroll to position [1998, 0]
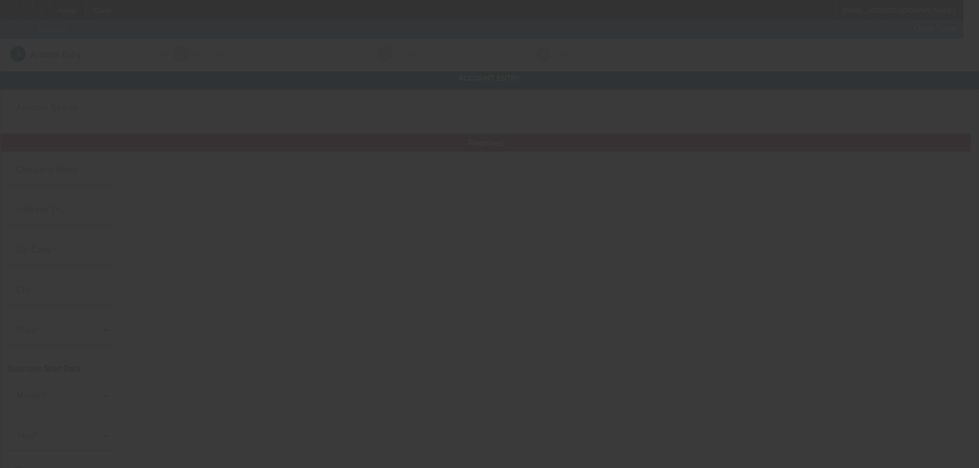
type input "FONTS FOR FUN"
type input "[STREET_ADDRESS]"
type input "10523"
type input "Elmsford"
type input "[PHONE_NUMBER]"
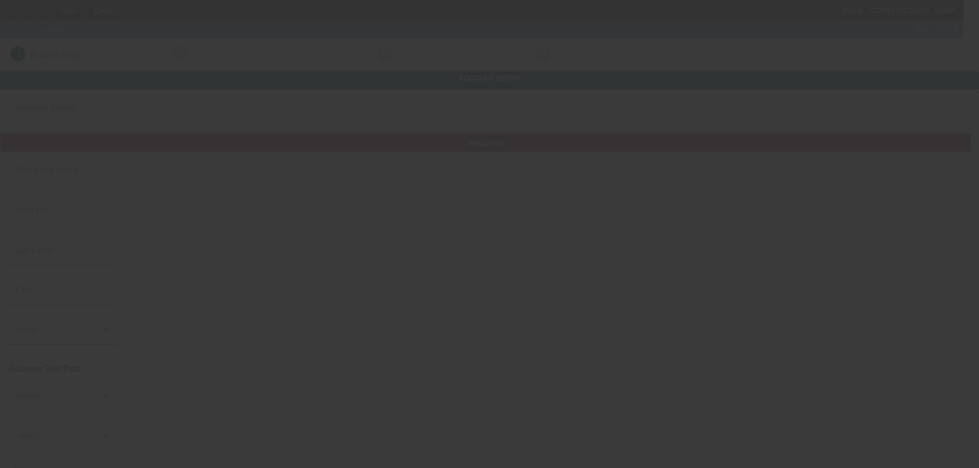
type input "Fonts for fun llc"
type input "[EMAIL_ADDRESS][DOMAIN_NAME]"
type input "83-4057902"
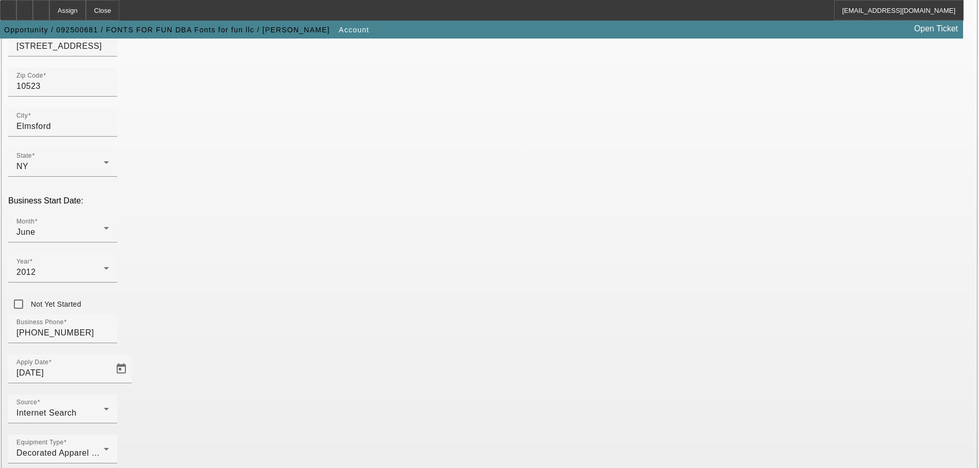
scroll to position [190, 0]
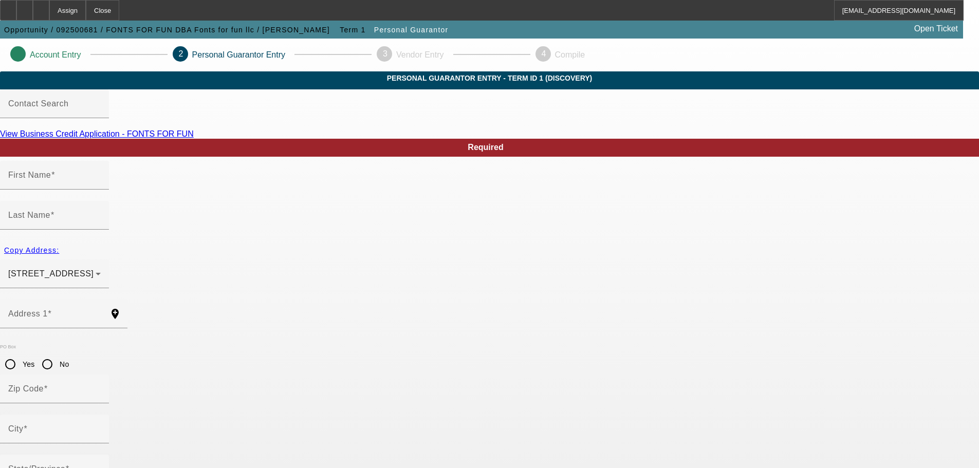
type input "Frederick"
type input "Aguila"
type input "64 palisade avenue"
radio input "true"
type input "10607"
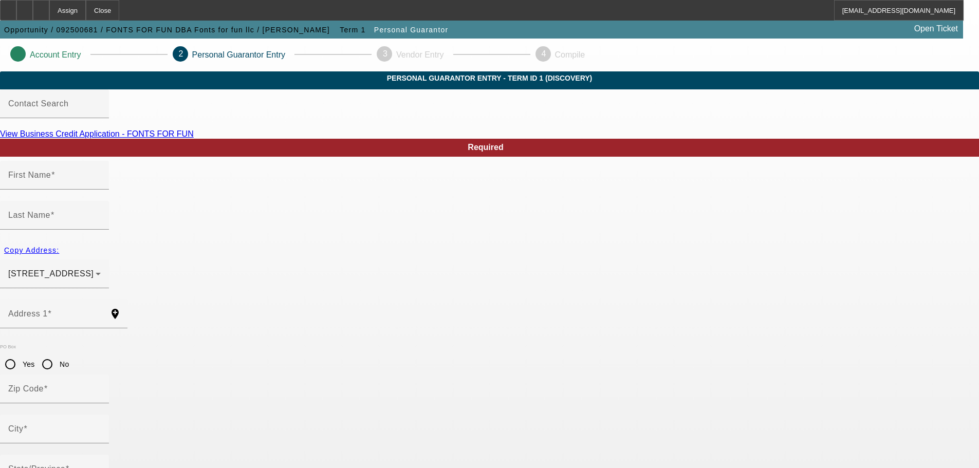
type input "White Plains"
type input "(914) 438-6429"
type input "100"
type input "091-68-1349"
type input "apparel@fontsforfun.net"
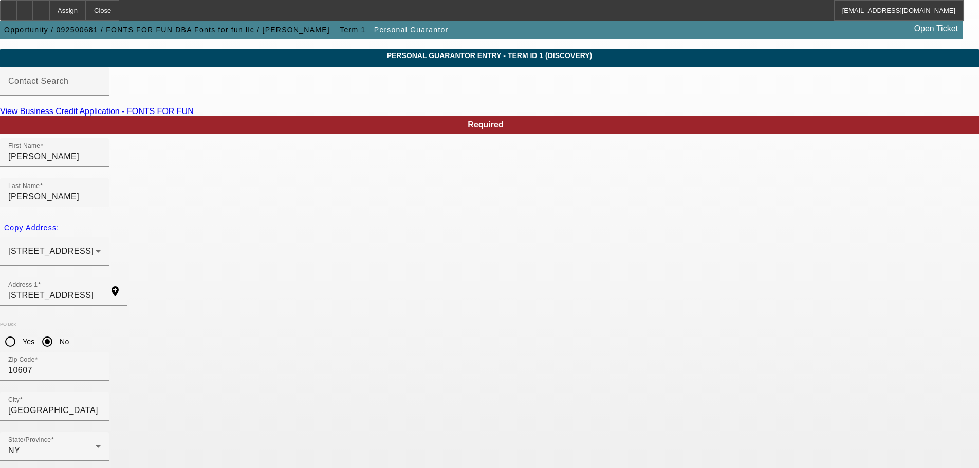
scroll to position [34, 0]
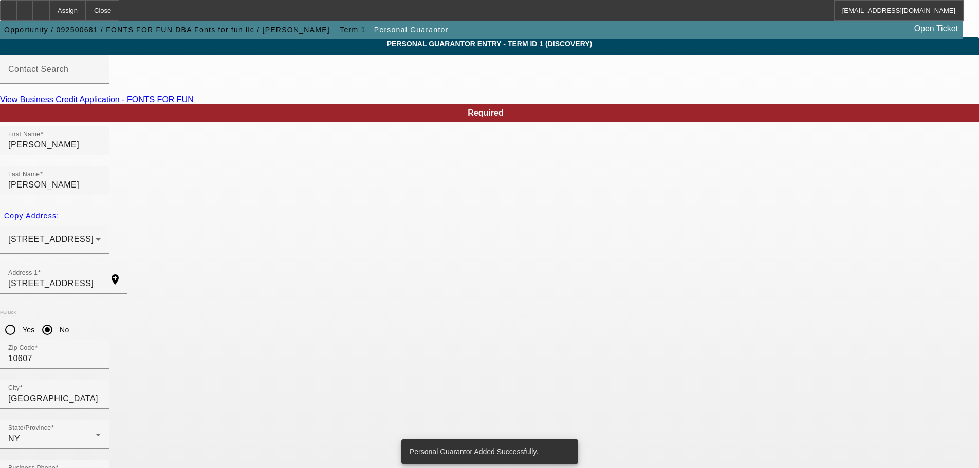
scroll to position [0, 0]
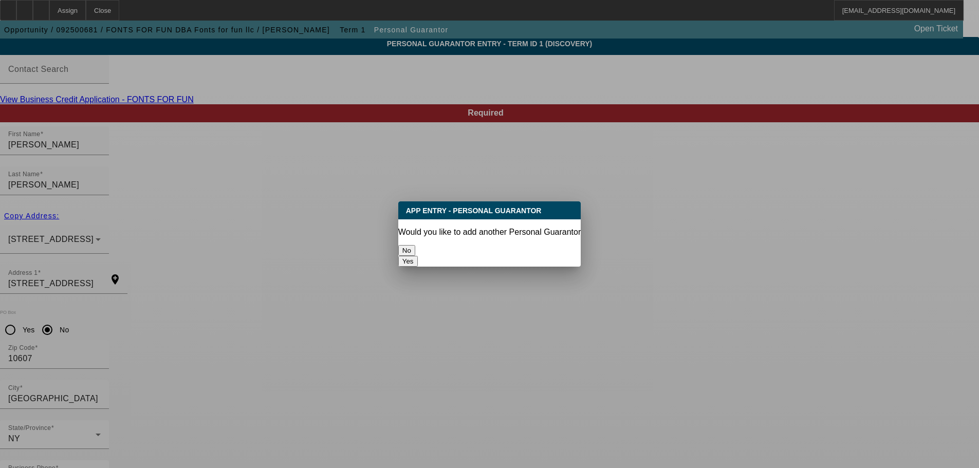
click at [415, 245] on button "No" at bounding box center [406, 250] width 17 height 11
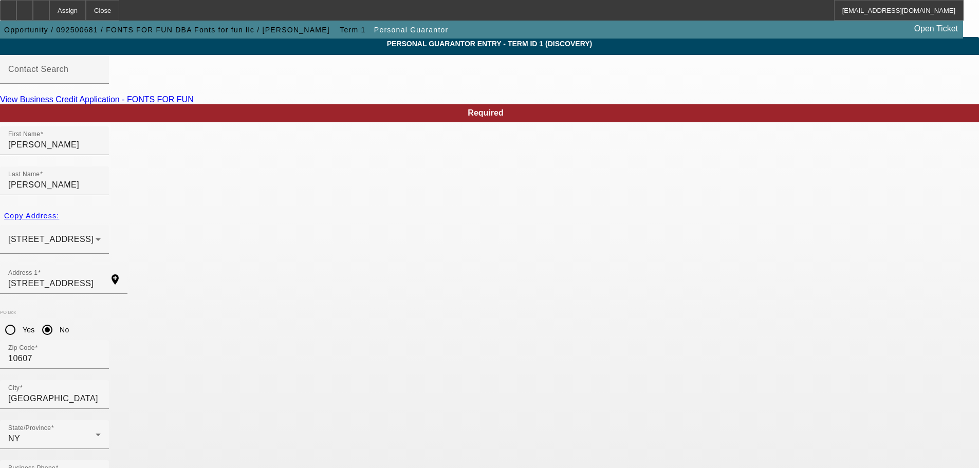
scroll to position [34, 0]
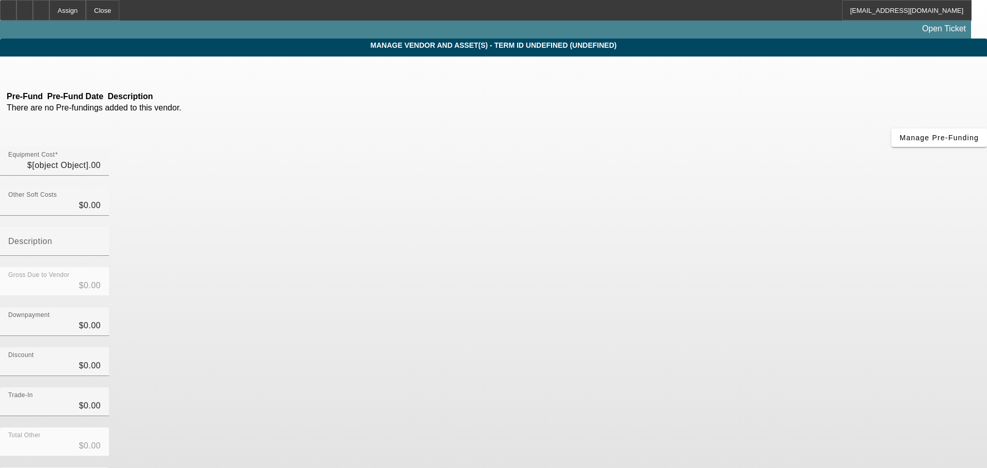
type input "$5,000.00"
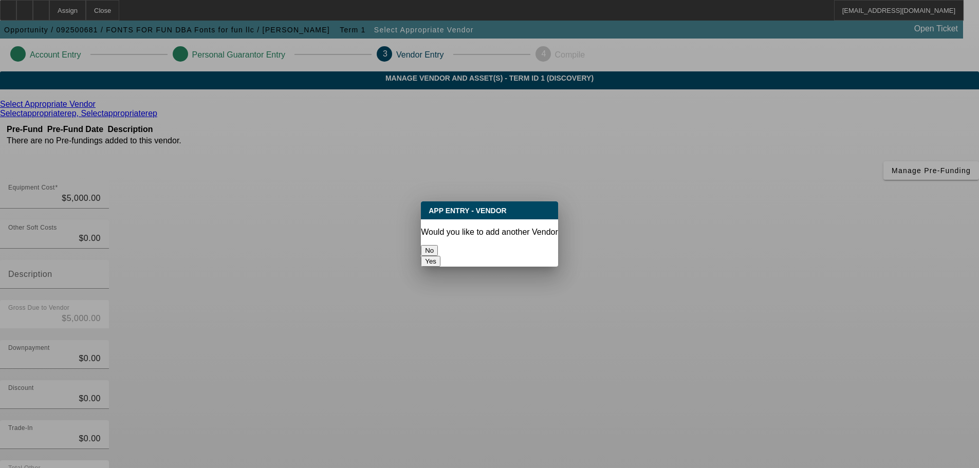
click at [438, 251] on button "No" at bounding box center [429, 250] width 17 height 11
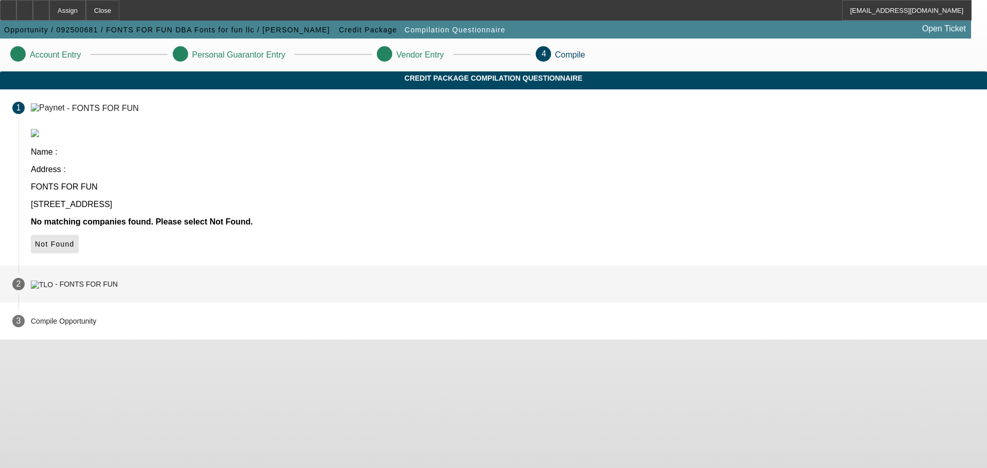
click at [35, 240] on icon at bounding box center [35, 244] width 0 height 8
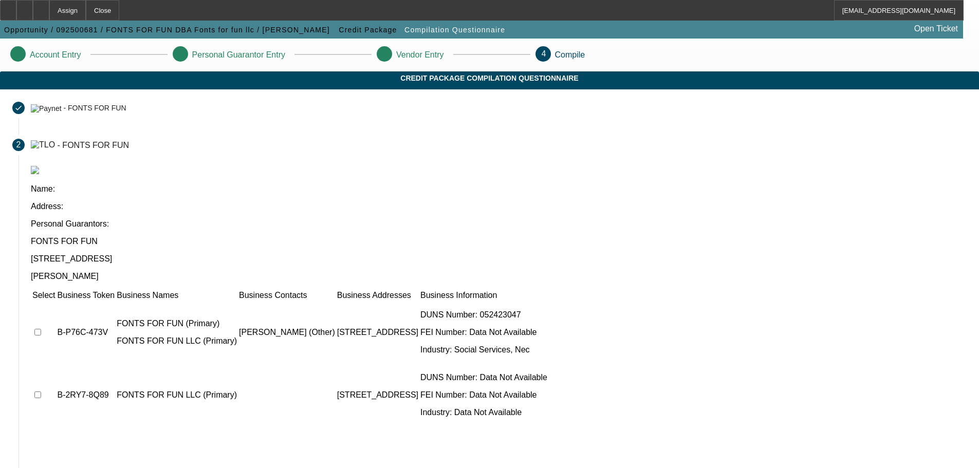
click at [41, 329] on input "checkbox" at bounding box center [37, 332] width 7 height 7
checkbox input "true"
click at [41, 392] on input "checkbox" at bounding box center [37, 395] width 7 height 7
checkbox input "true"
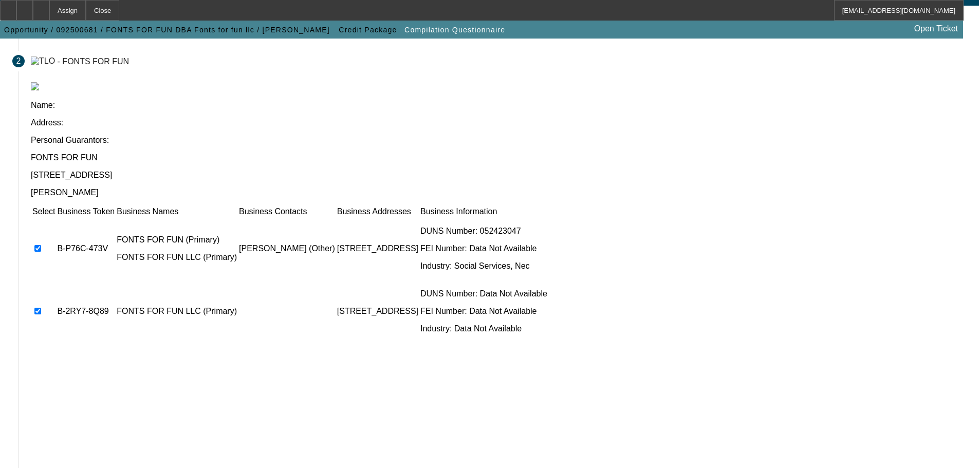
scroll to position [100, 0]
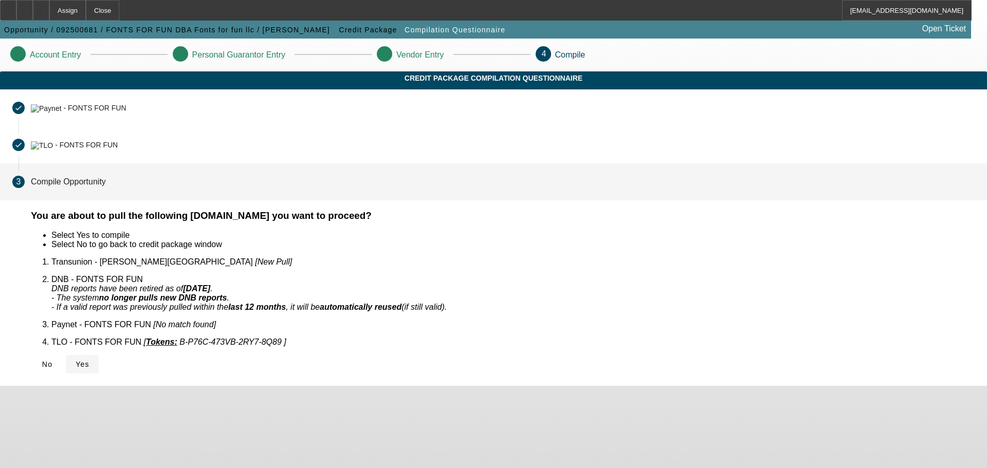
click at [89, 360] on span "Yes" at bounding box center [83, 364] width 14 height 8
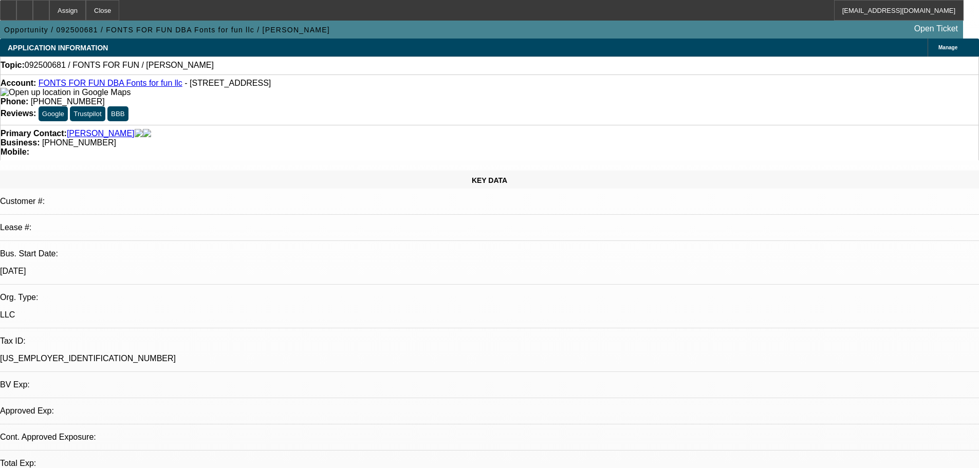
select select "0"
select select "2"
select select "0.1"
select select "2"
select select "4"
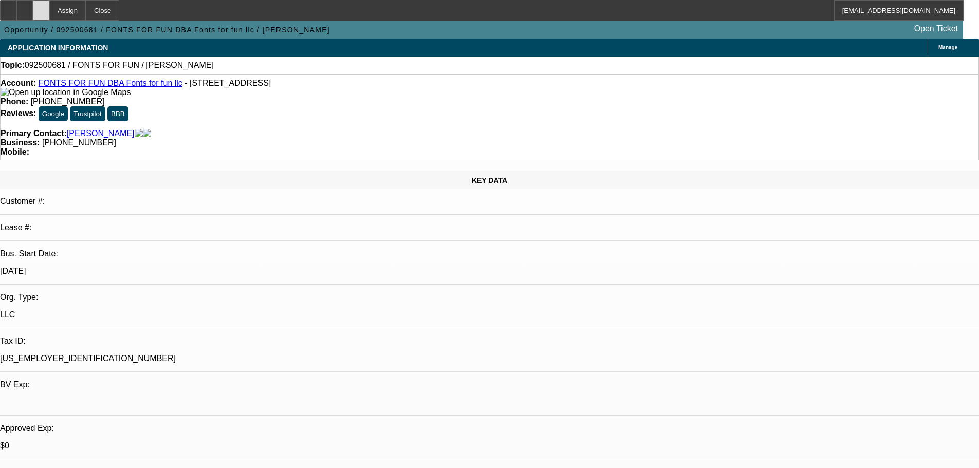
click at [49, 15] on div at bounding box center [41, 10] width 16 height 21
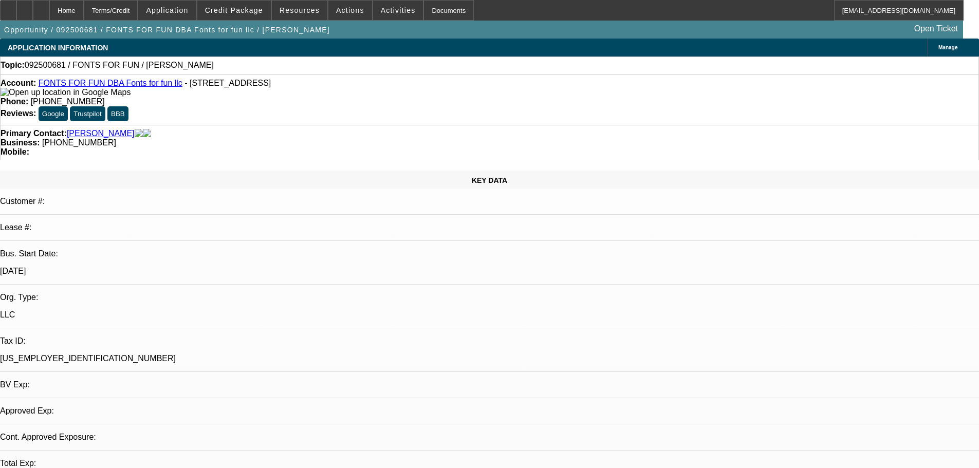
select select "0"
select select "2"
select select "0.1"
select select "4"
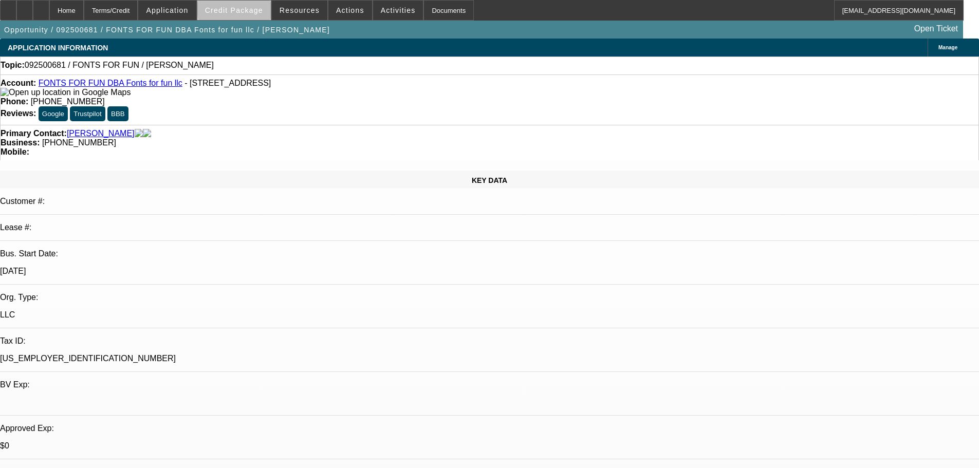
click at [260, 10] on span "Credit Package" at bounding box center [234, 10] width 58 height 8
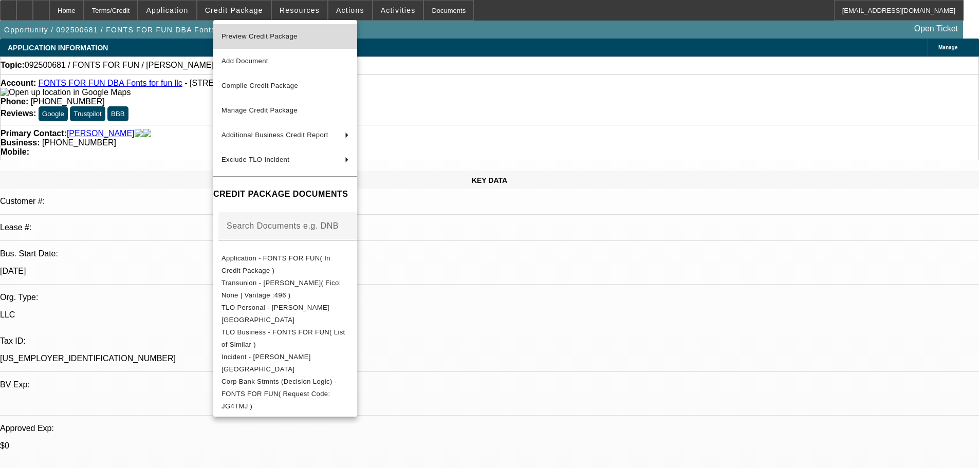
click at [260, 35] on span "Preview Credit Package" at bounding box center [259, 36] width 76 height 8
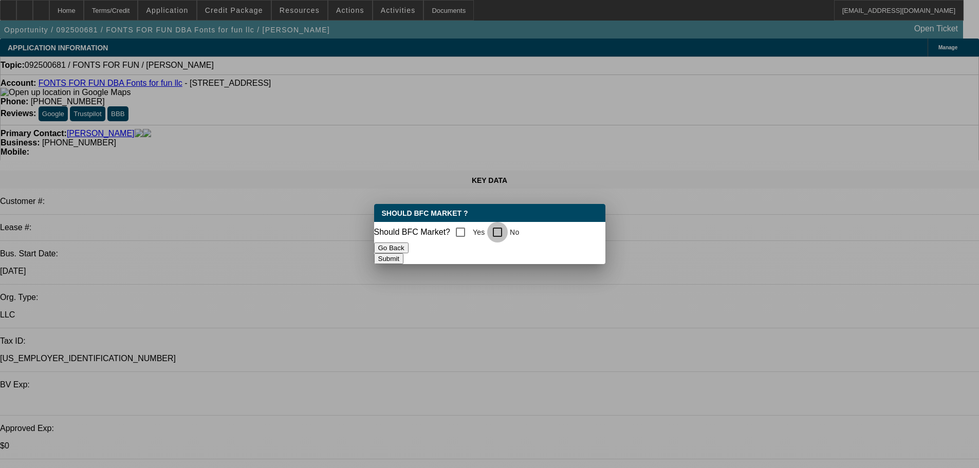
click at [508, 228] on input "No" at bounding box center [497, 232] width 21 height 21
checkbox input "true"
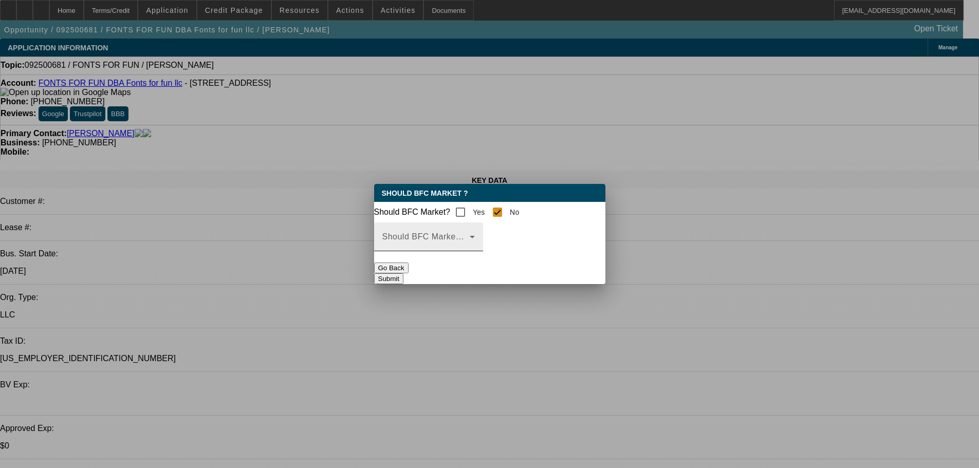
click at [507, 240] on mat-label "Should BFC Market Status Reason" at bounding box center [450, 236] width 136 height 9
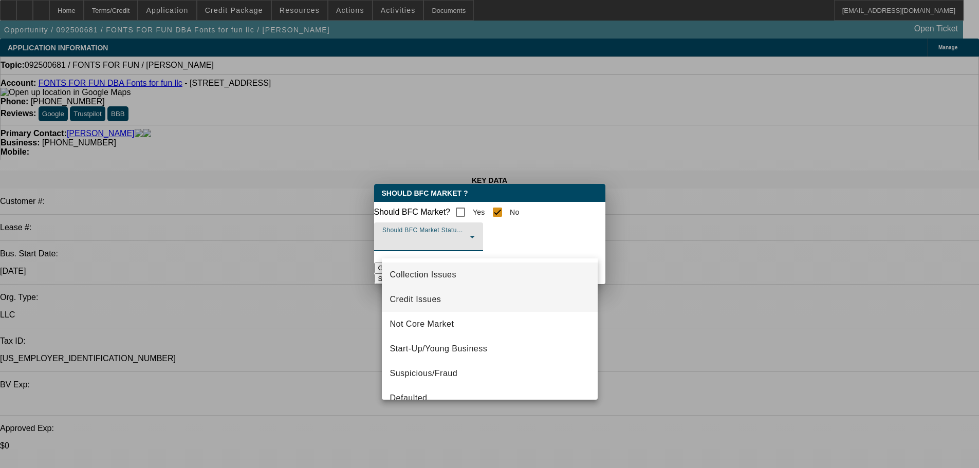
click at [440, 301] on span "Credit Issues" at bounding box center [415, 299] width 51 height 12
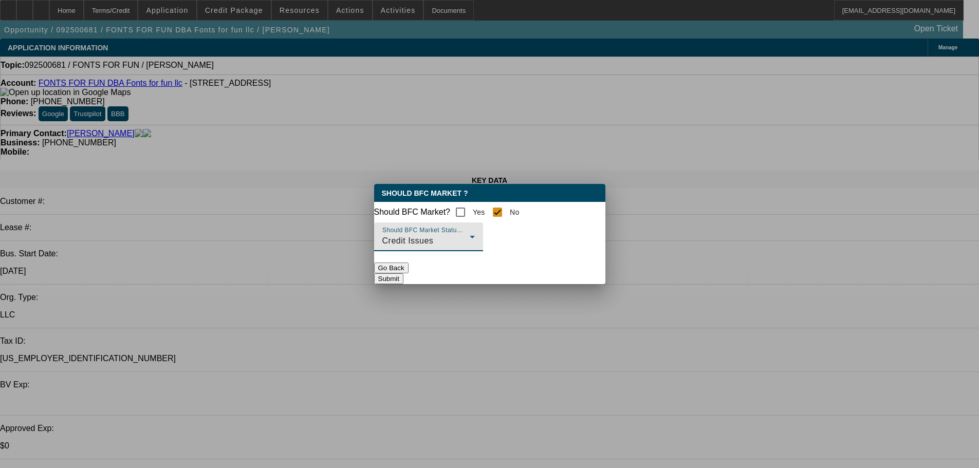
click at [403, 283] on button "Submit" at bounding box center [388, 278] width 29 height 11
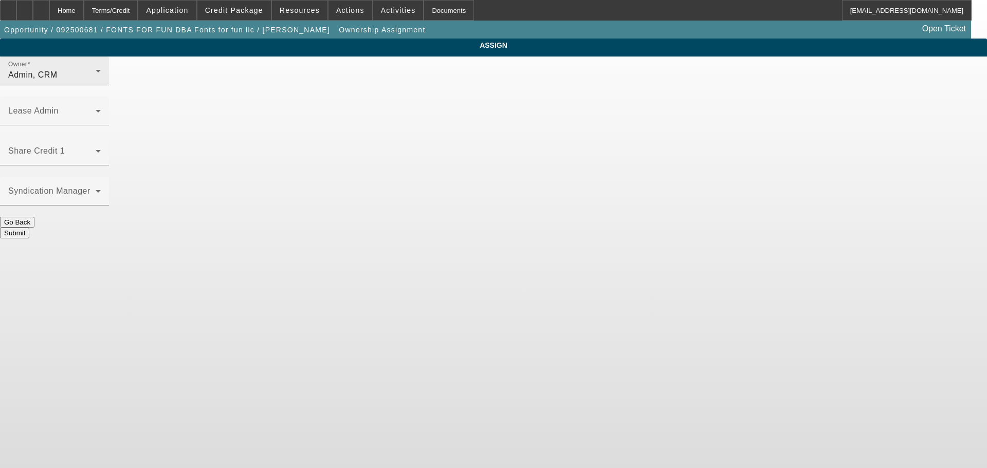
click at [96, 81] on div "Admin, CRM" at bounding box center [51, 75] width 87 height 12
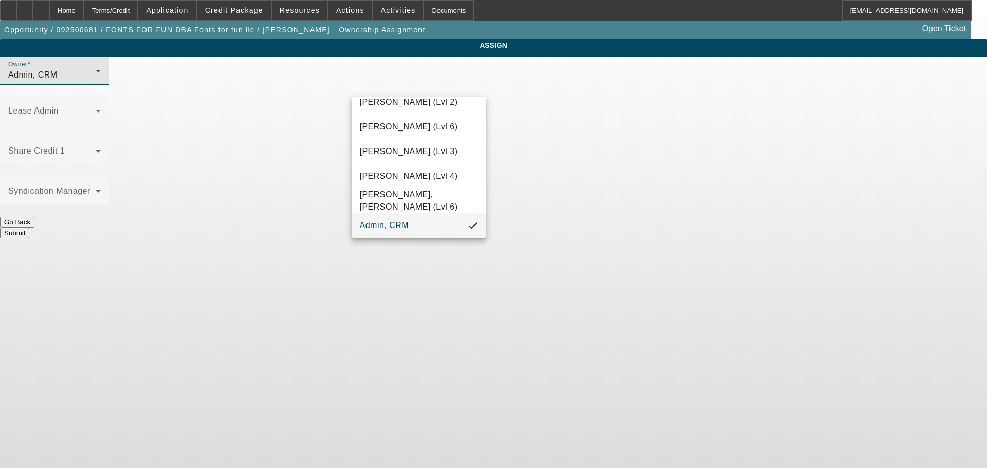
scroll to position [29, 0]
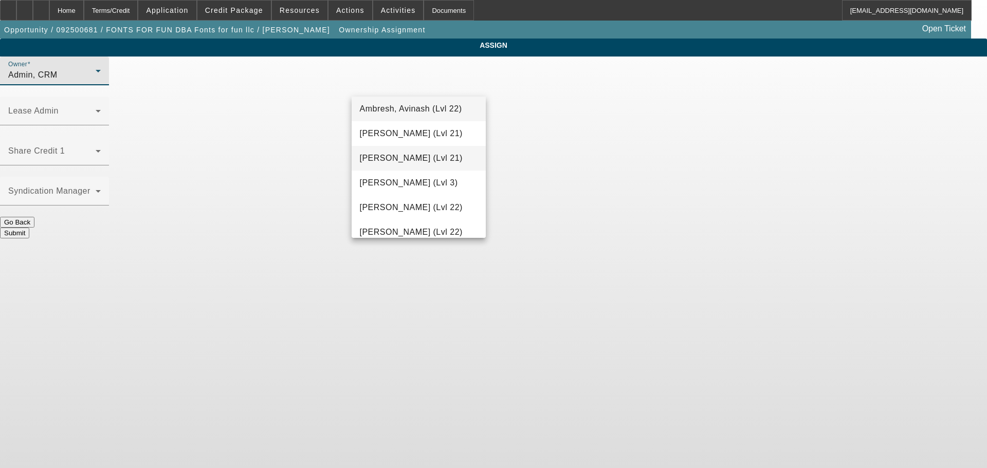
click at [410, 156] on span "Arida, Michael (Lvl 21)" at bounding box center [411, 158] width 103 height 12
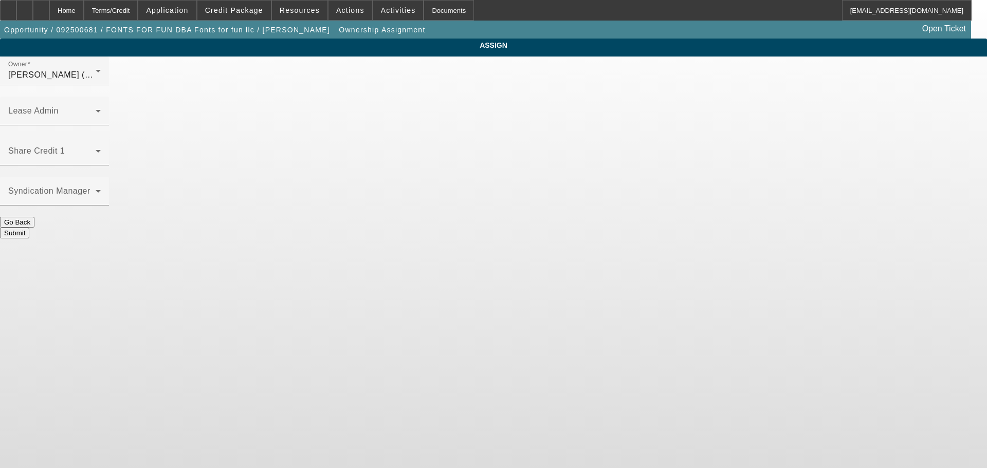
click at [29, 228] on button "Submit" at bounding box center [14, 233] width 29 height 11
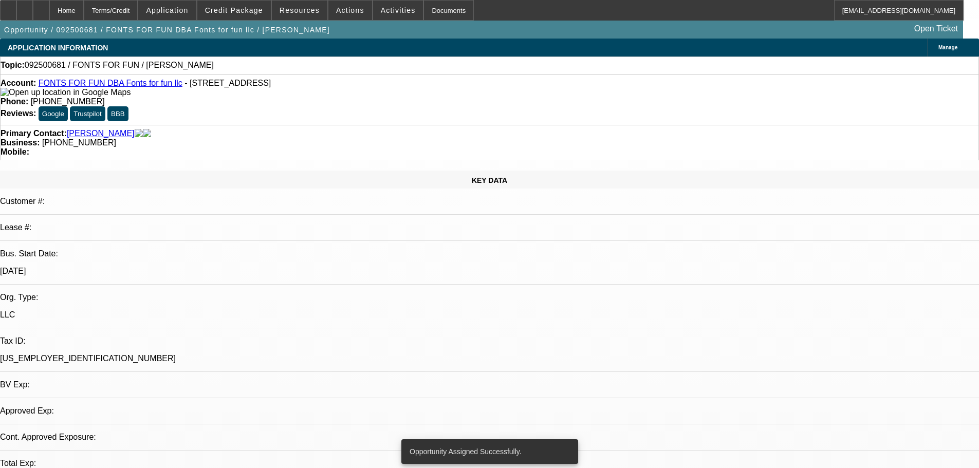
select select "0"
select select "2"
select select "0.1"
select select "4"
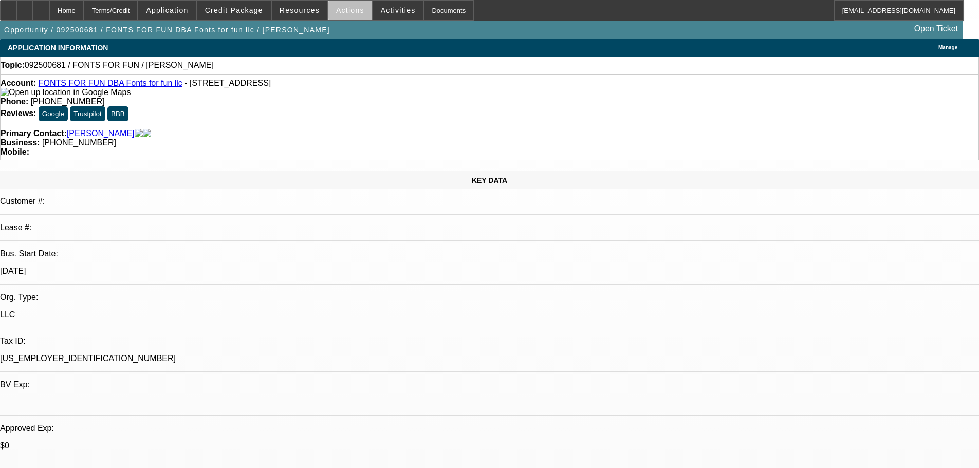
click at [346, 16] on span at bounding box center [350, 10] width 44 height 25
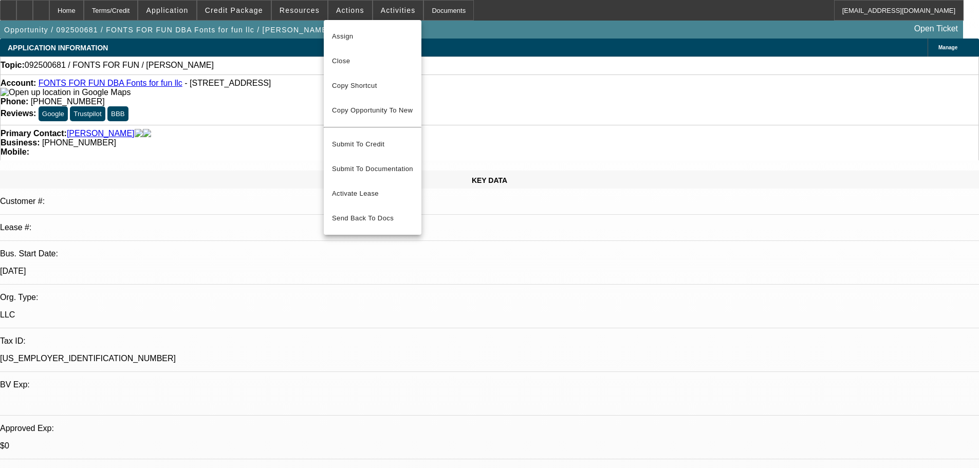
click at [381, 15] on div at bounding box center [489, 234] width 979 height 468
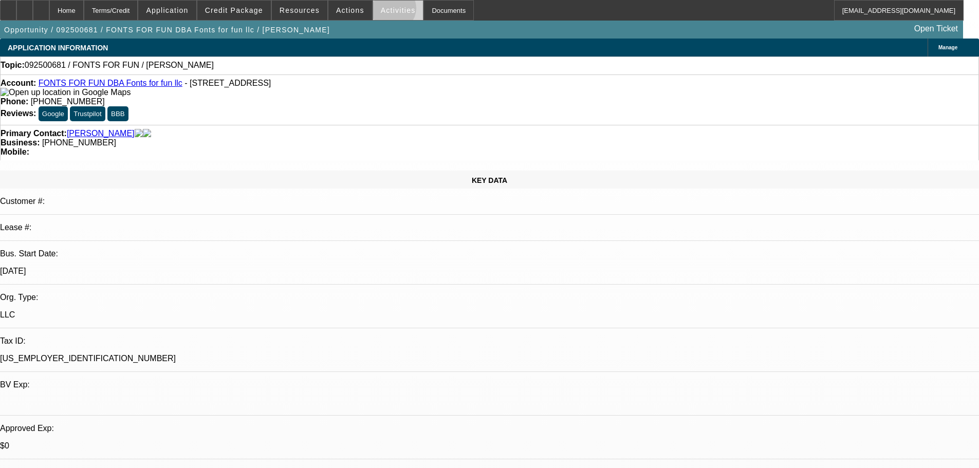
click at [382, 11] on span "Activities" at bounding box center [398, 10] width 35 height 8
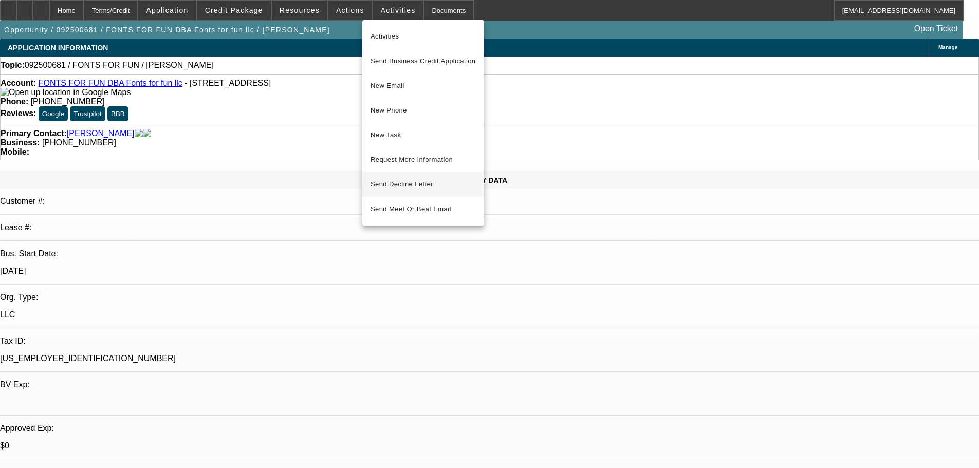
click at [397, 183] on span "Send Decline Letter" at bounding box center [402, 184] width 63 height 8
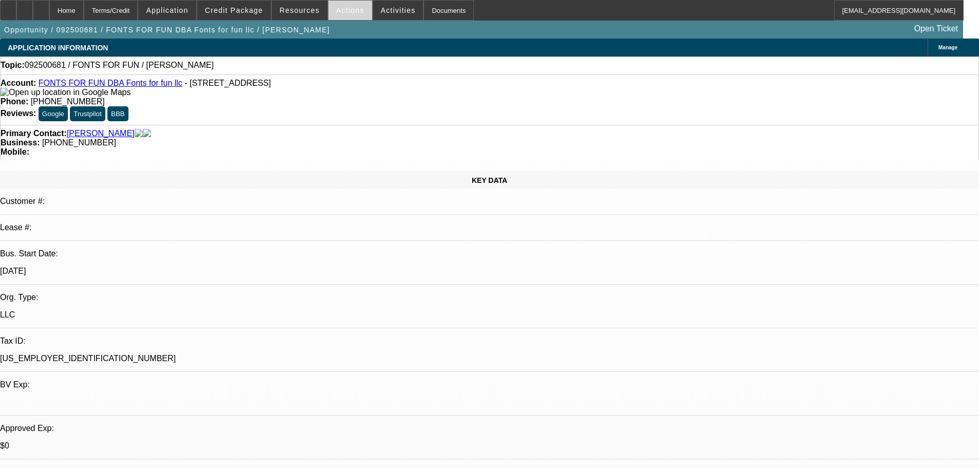
click at [339, 11] on span "Actions" at bounding box center [350, 10] width 28 height 8
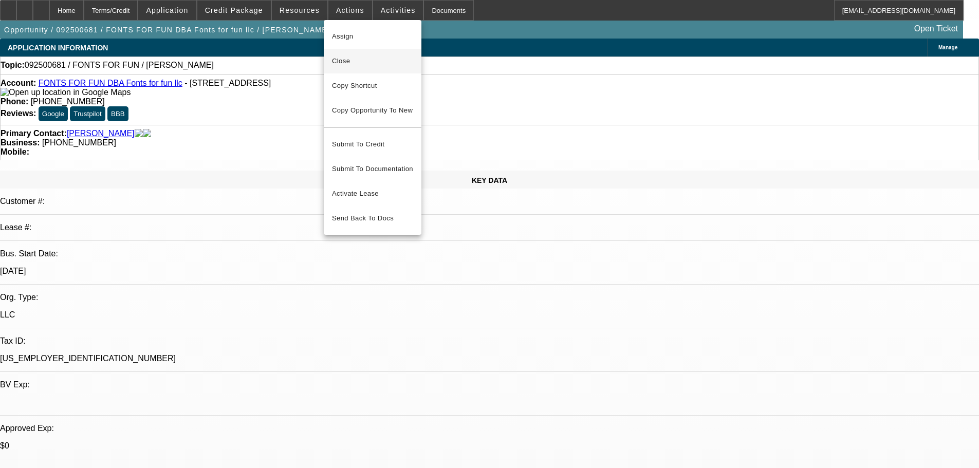
click at [346, 61] on span "Close" at bounding box center [372, 61] width 81 height 12
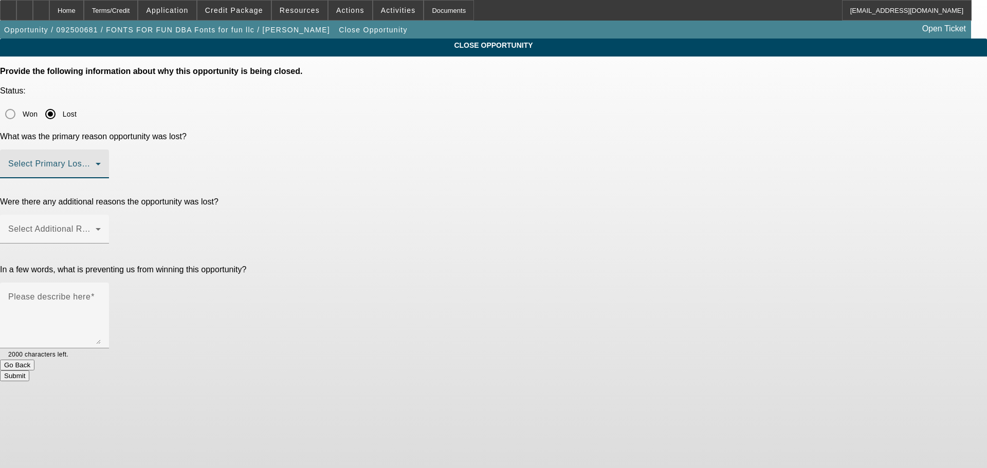
click at [96, 162] on span at bounding box center [51, 168] width 87 height 12
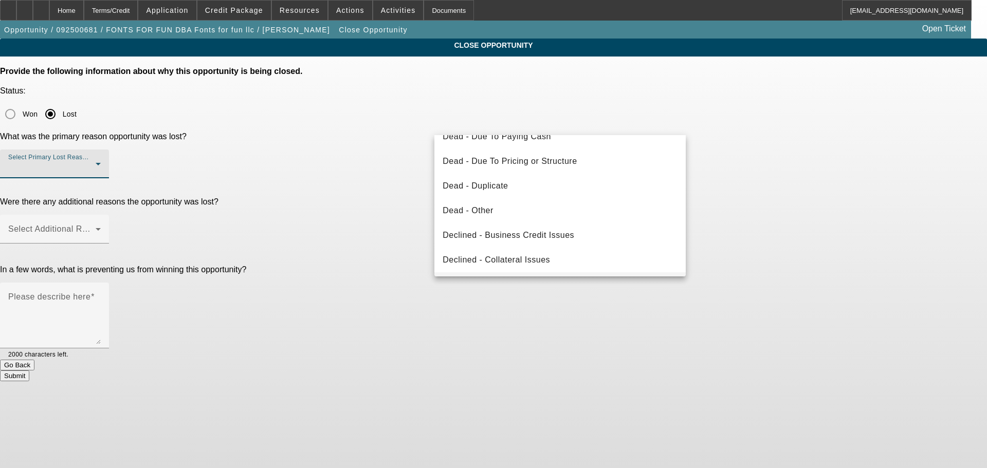
scroll to position [138, 0]
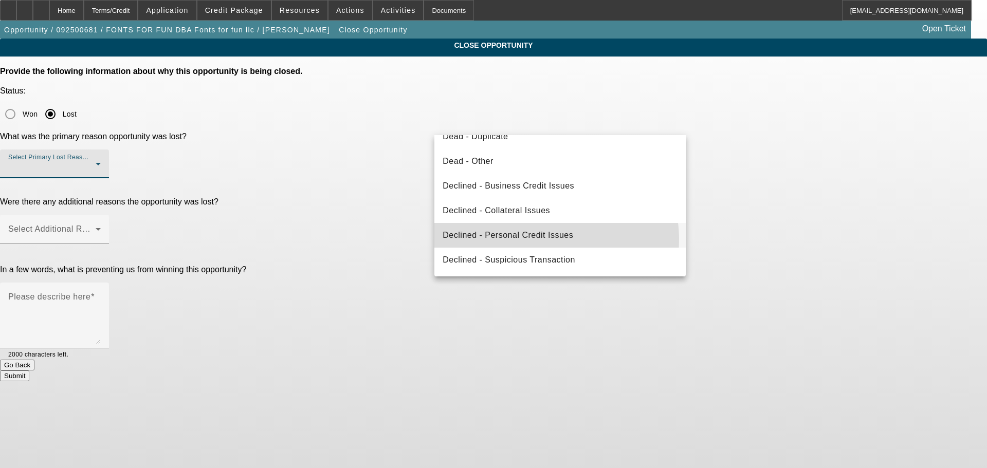
click at [545, 239] on span "Declined - Personal Credit Issues" at bounding box center [507, 235] width 131 height 12
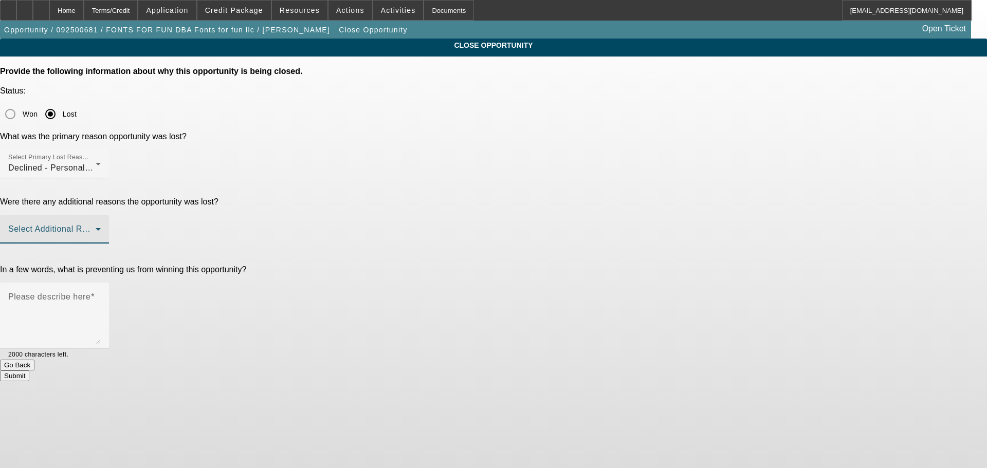
click at [96, 227] on span at bounding box center [51, 233] width 87 height 12
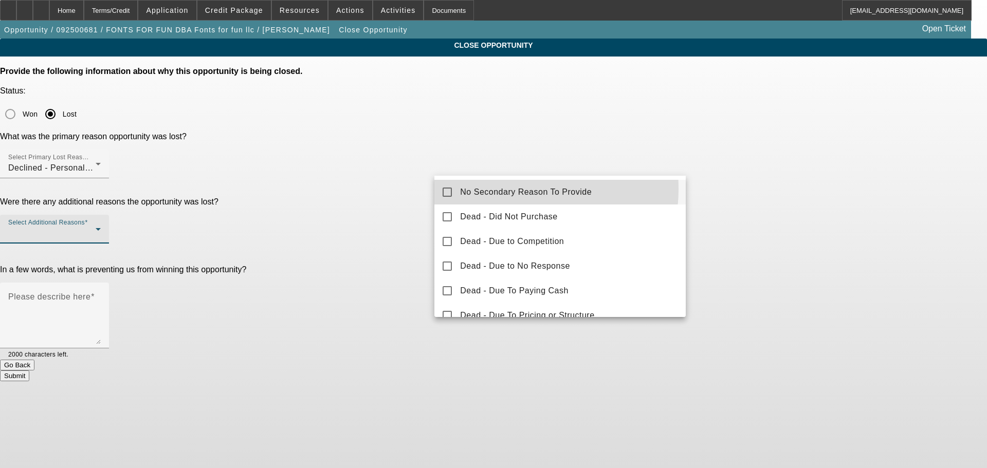
click at [496, 189] on span "No Secondary Reason To Provide" at bounding box center [526, 192] width 132 height 12
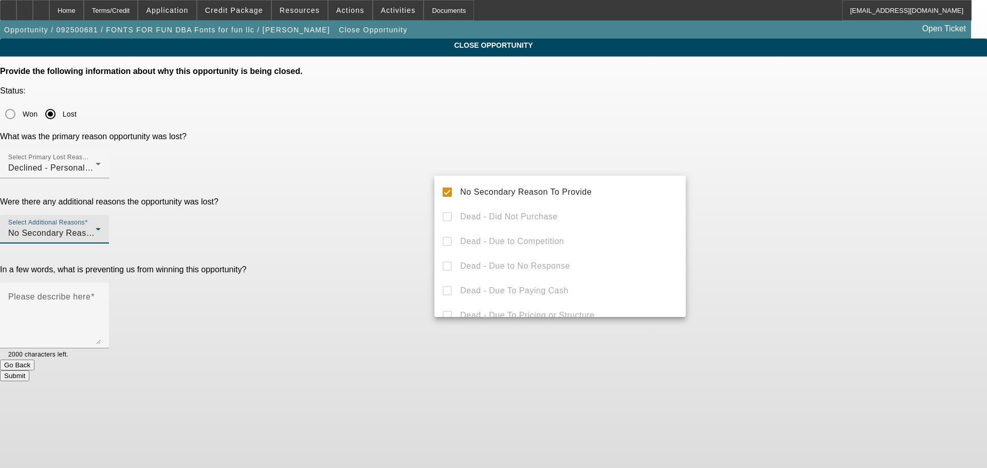
click at [367, 230] on div at bounding box center [493, 234] width 987 height 468
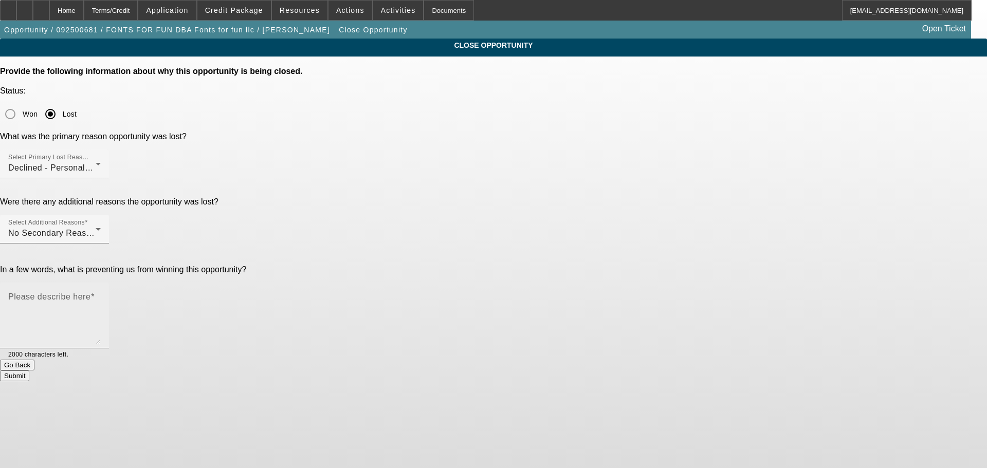
click at [101, 295] on textarea "Please describe here" at bounding box center [54, 319] width 93 height 49
type textarea "DISASTER CREDIT, MARKED DNC, SENT DECLINE LETTER, CLOSING OPP."
click at [29, 371] on button "Submit" at bounding box center [14, 376] width 29 height 11
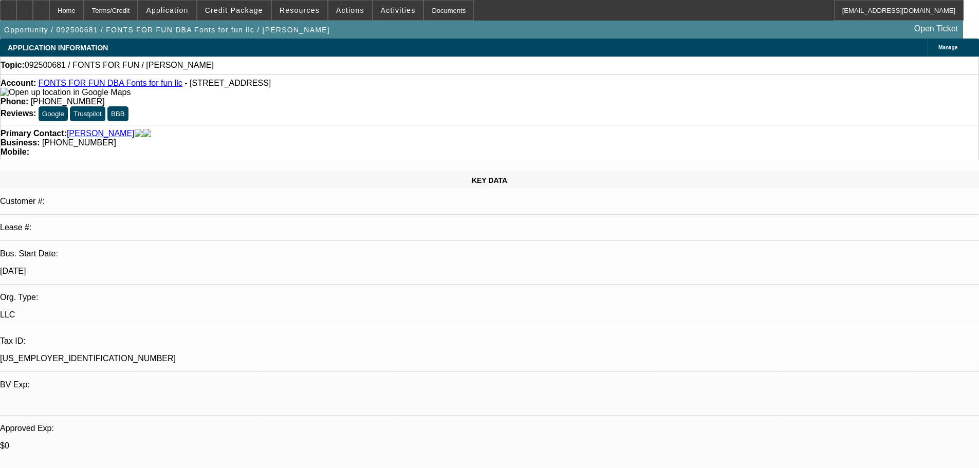
select select "0"
select select "2"
select select "0.1"
select select "4"
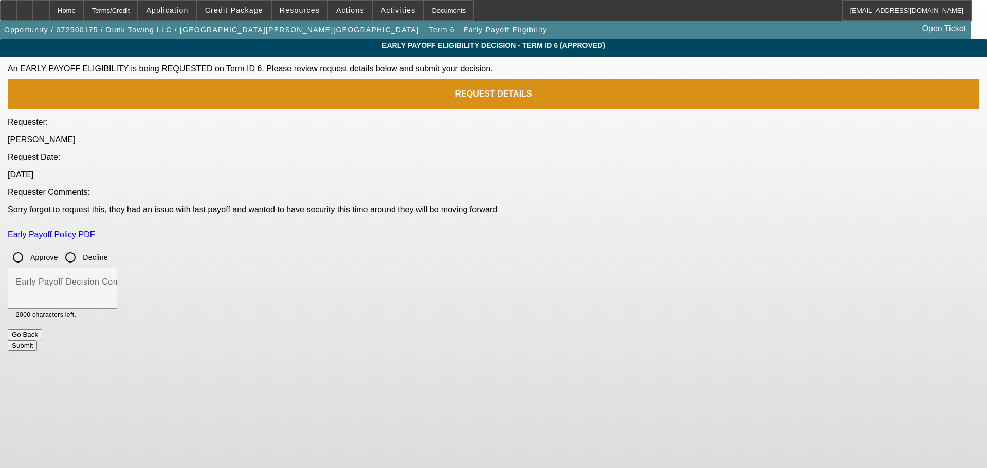
click at [28, 247] on input "Approve" at bounding box center [18, 257] width 21 height 21
radio input "true"
click at [108, 280] on textarea "Early Payoff Decision Comment" at bounding box center [62, 292] width 93 height 25
type textarea "APPROVED"
click at [37, 340] on button "Submit" at bounding box center [22, 345] width 29 height 11
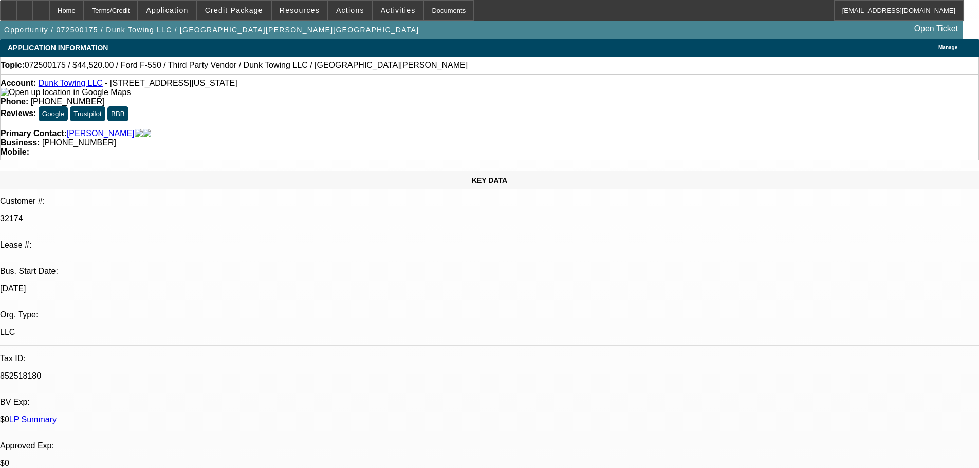
select select "0"
select select "3"
select select "0"
select select "6"
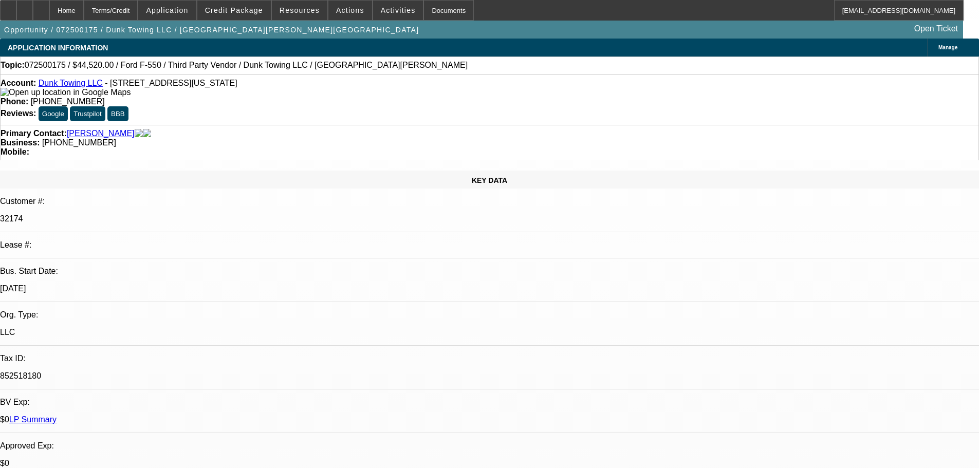
select select "0"
select select "3"
select select "0"
select select "6"
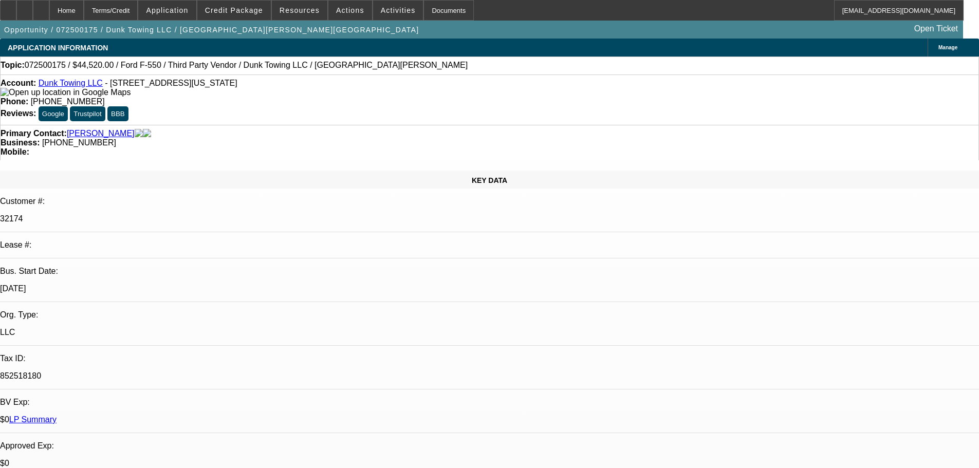
select select "0"
select select "3"
select select "0"
select select "6"
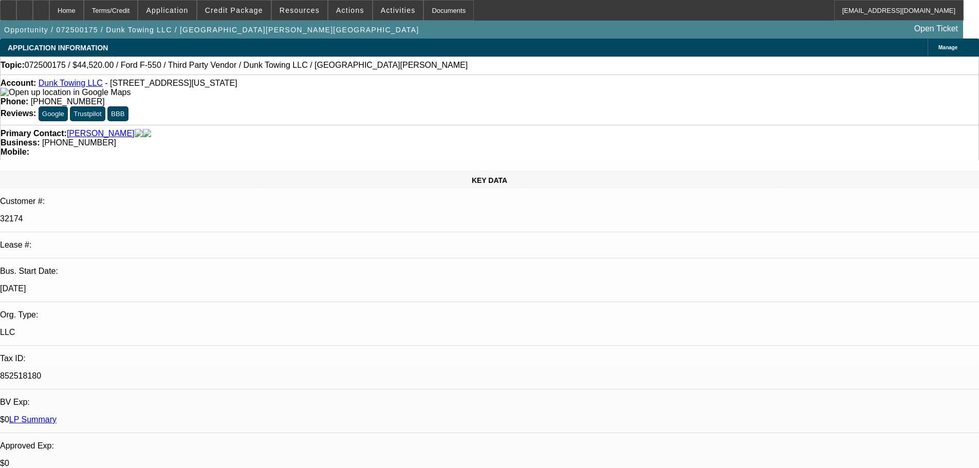
select select "0"
select select "6"
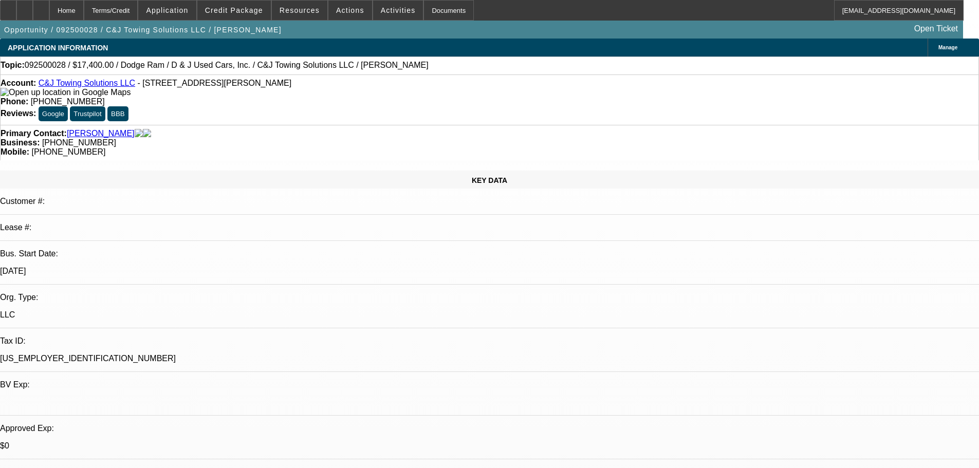
select select "0.2"
select select "0"
select select "2"
select select "0.1"
select select "4"
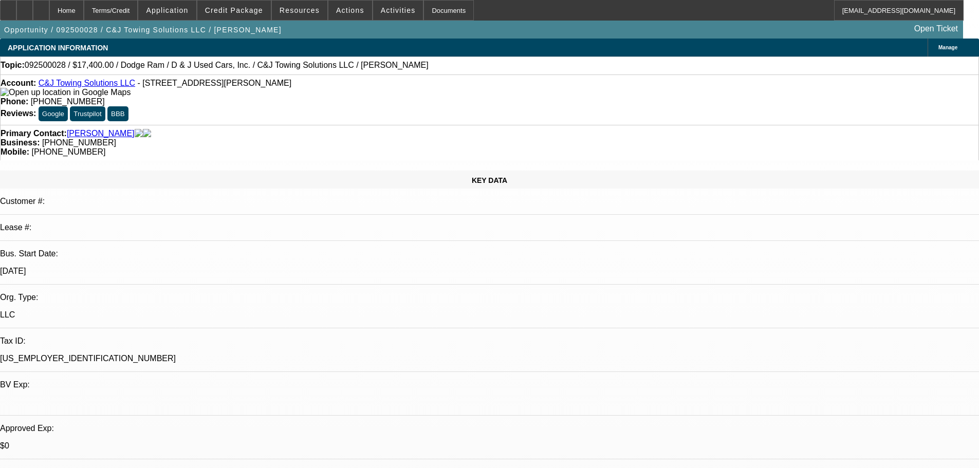
select select "0"
select select "2"
select select "0"
select select "21"
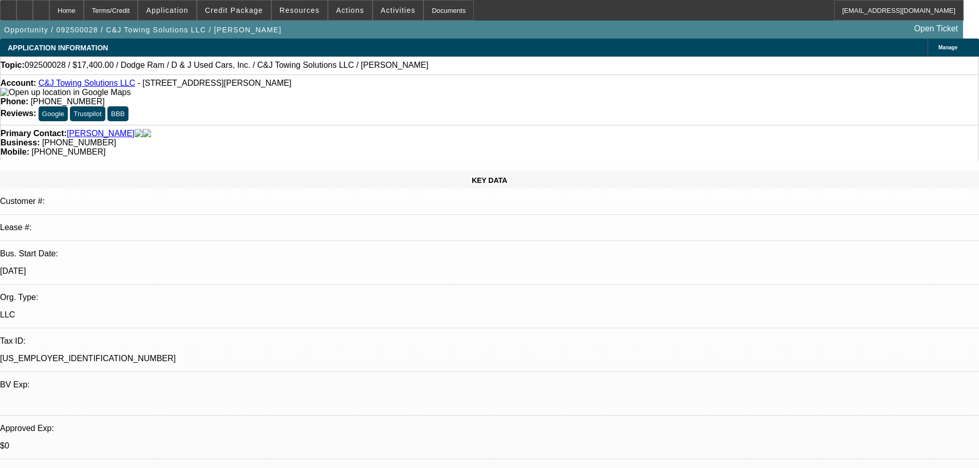
select select "0"
select select "2"
select select "0"
select select "21"
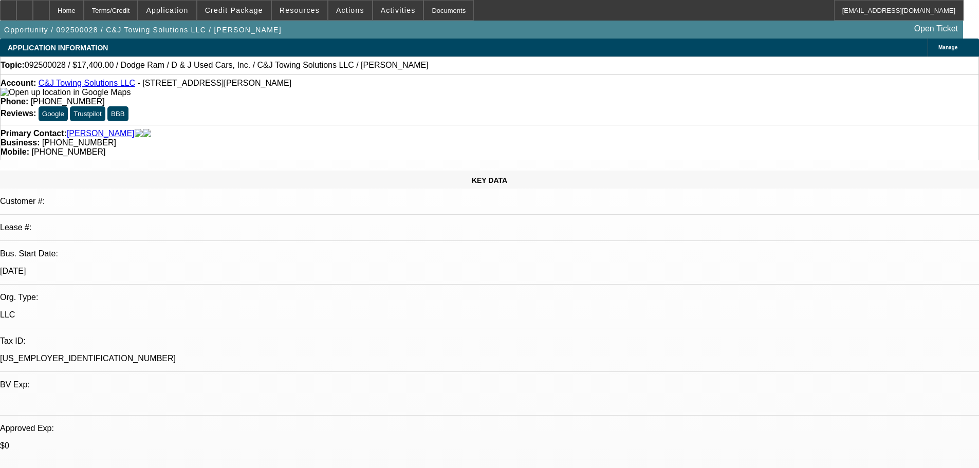
select select "0"
select select "2"
select select "0"
select select "21"
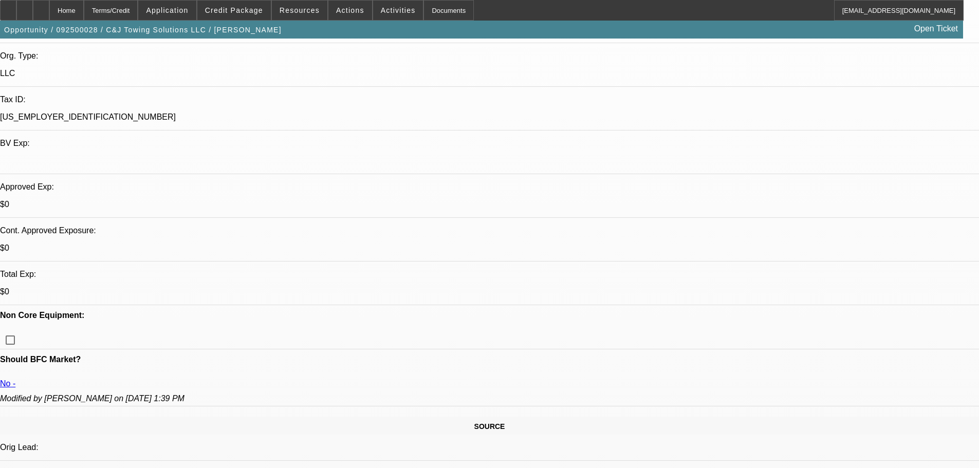
scroll to position [215, 0]
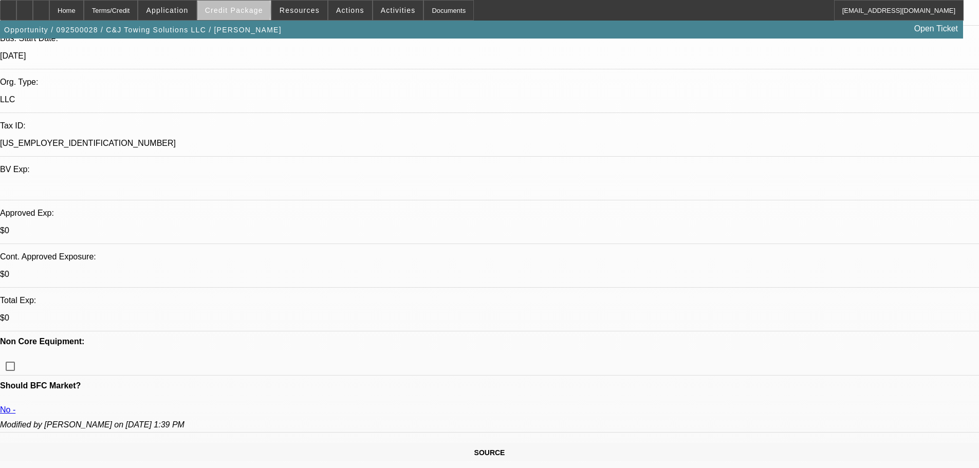
click at [250, 12] on span "Credit Package" at bounding box center [234, 10] width 58 height 8
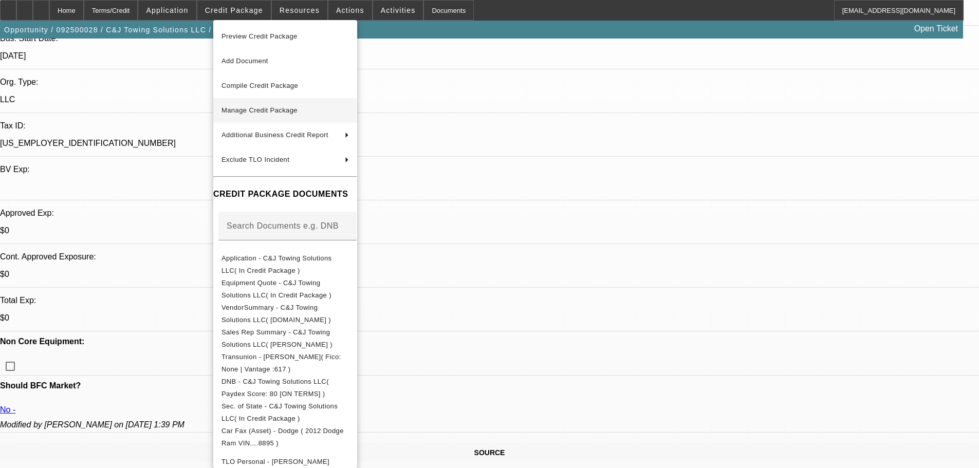
click at [255, 106] on span "Manage Credit Package" at bounding box center [259, 110] width 76 height 8
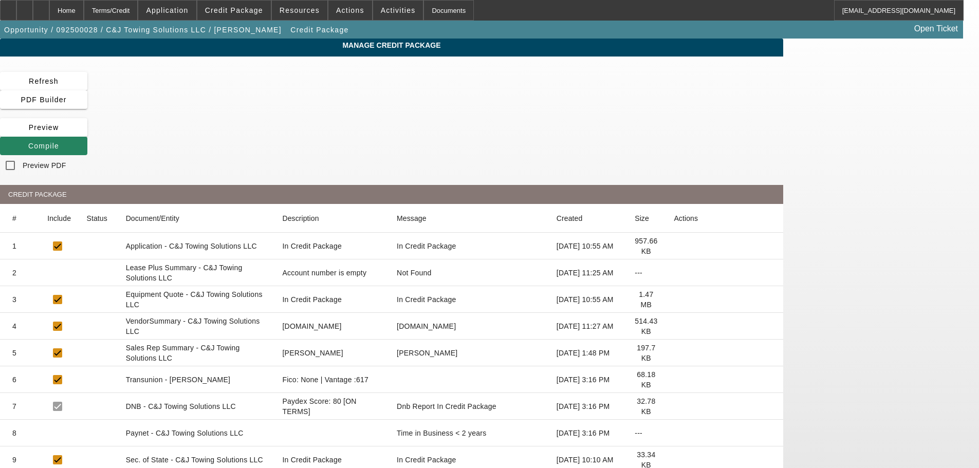
click at [674, 273] on icon at bounding box center [674, 273] width 0 height 0
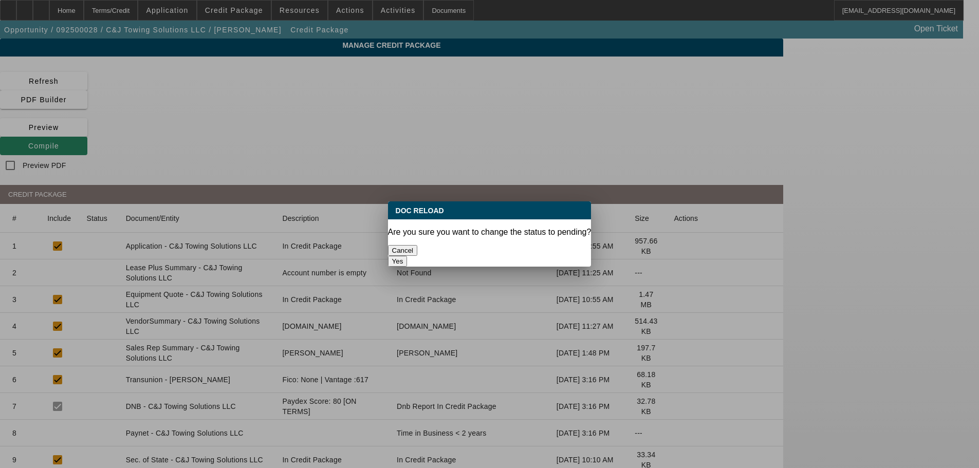
click at [408, 256] on button "Yes" at bounding box center [398, 261] width 20 height 11
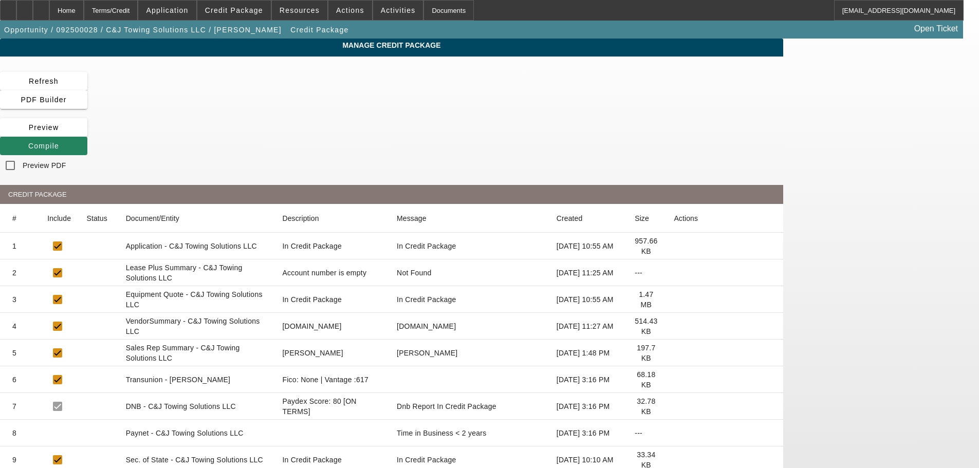
click at [674, 326] on icon at bounding box center [674, 326] width 0 height 0
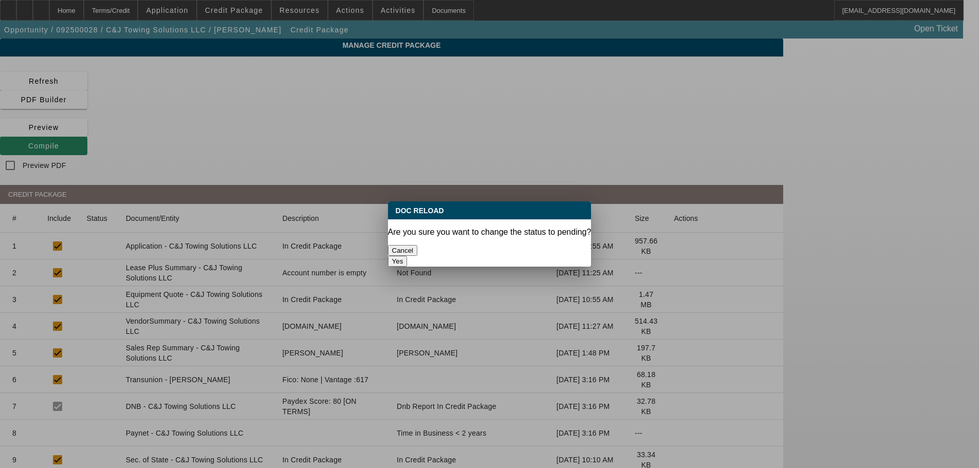
click at [408, 256] on button "Yes" at bounding box center [398, 261] width 20 height 11
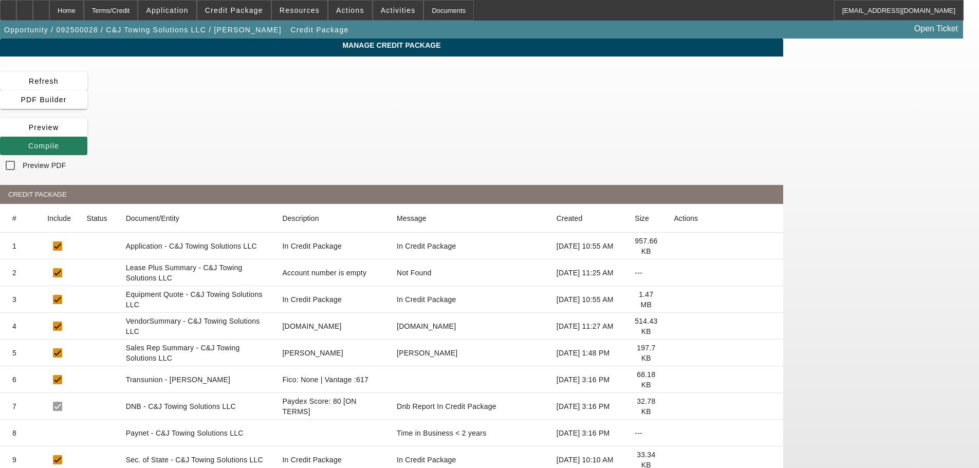
click at [59, 142] on span "Compile" at bounding box center [43, 146] width 31 height 8
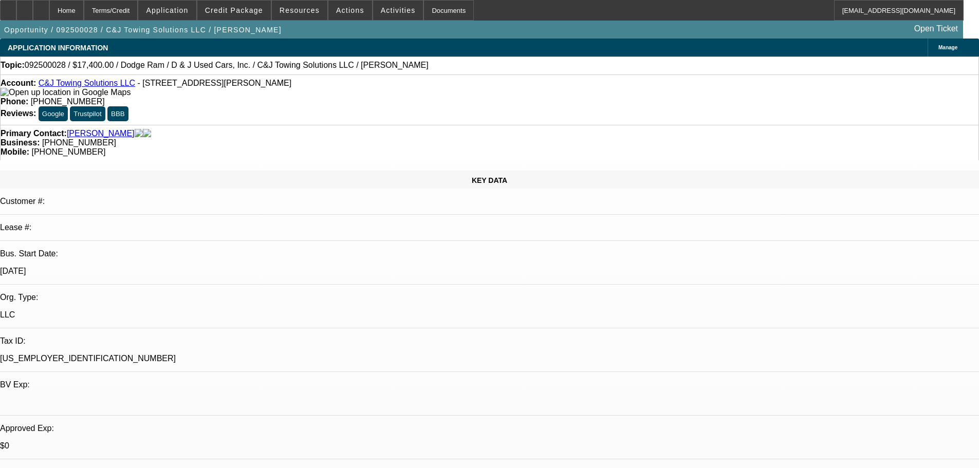
select select "0.2"
select select "0"
select select "2"
select select "0.1"
select select "4"
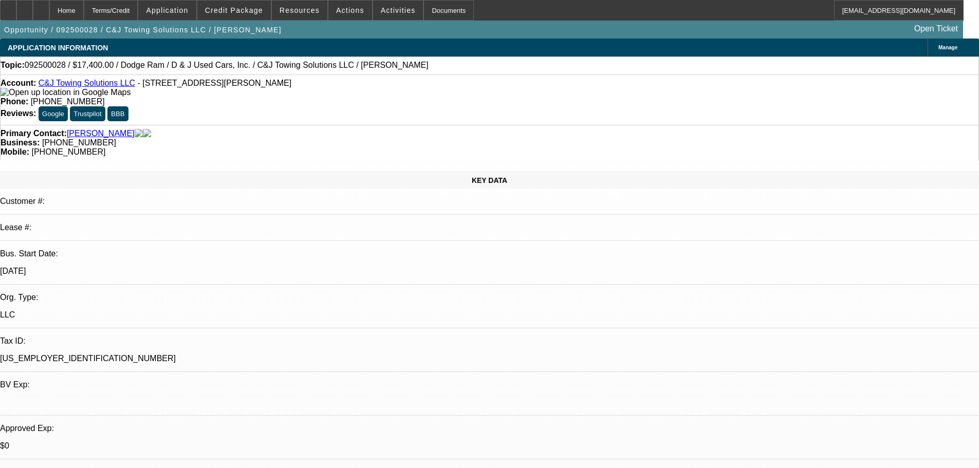
select select "0"
select select "2"
select select "0"
select select "21"
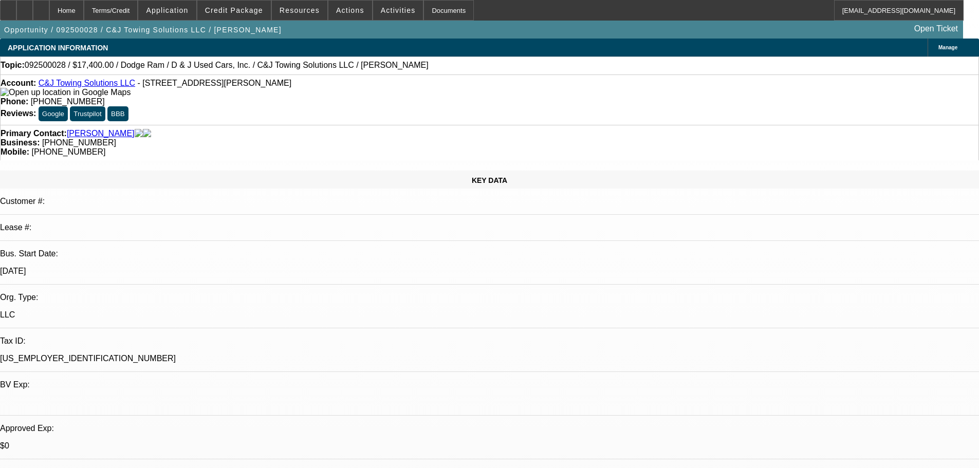
select select "0"
select select "2"
select select "0"
select select "21"
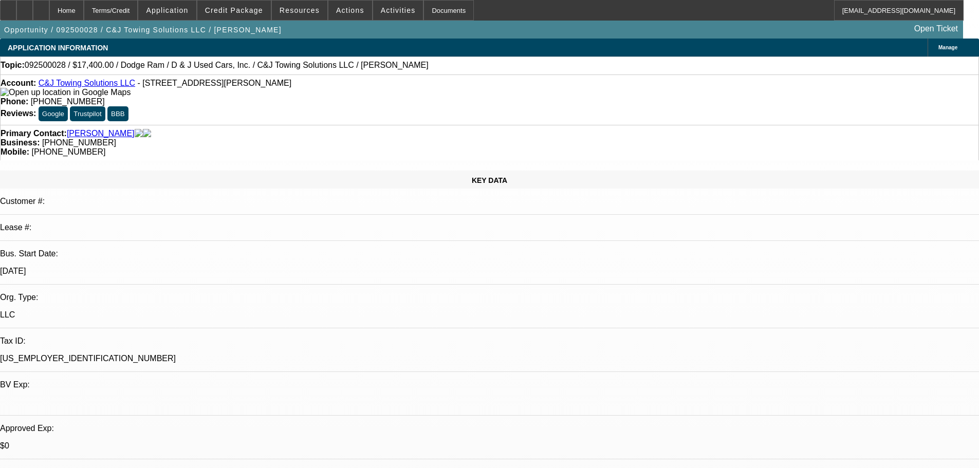
select select "0"
select select "2"
select select "0"
select select "21"
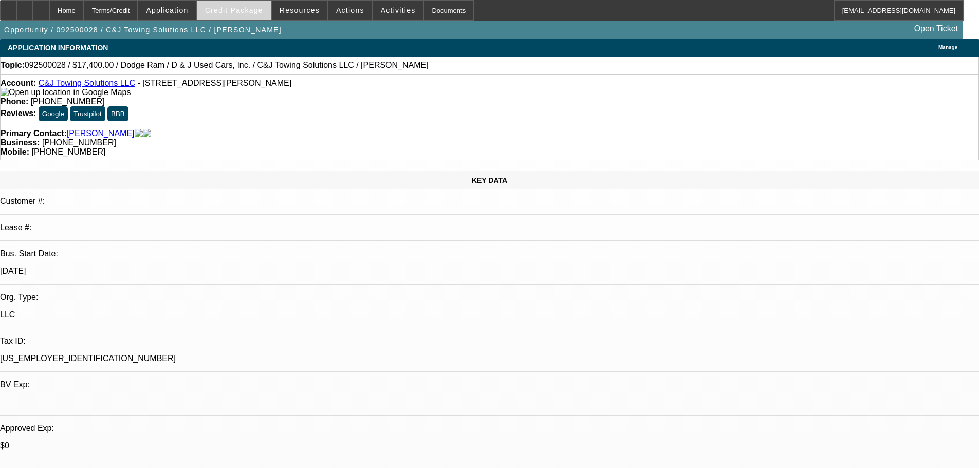
click at [267, 13] on button "Credit Package" at bounding box center [233, 11] width 73 height 20
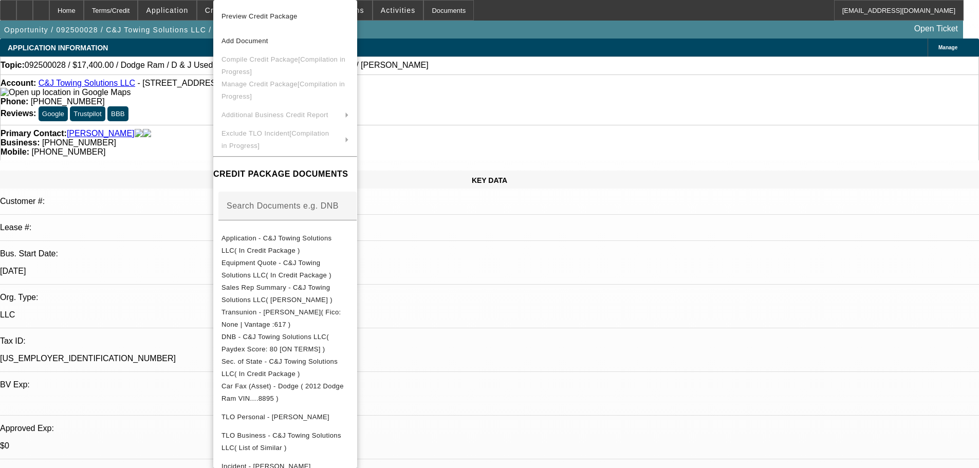
click at [179, 136] on div at bounding box center [489, 234] width 979 height 468
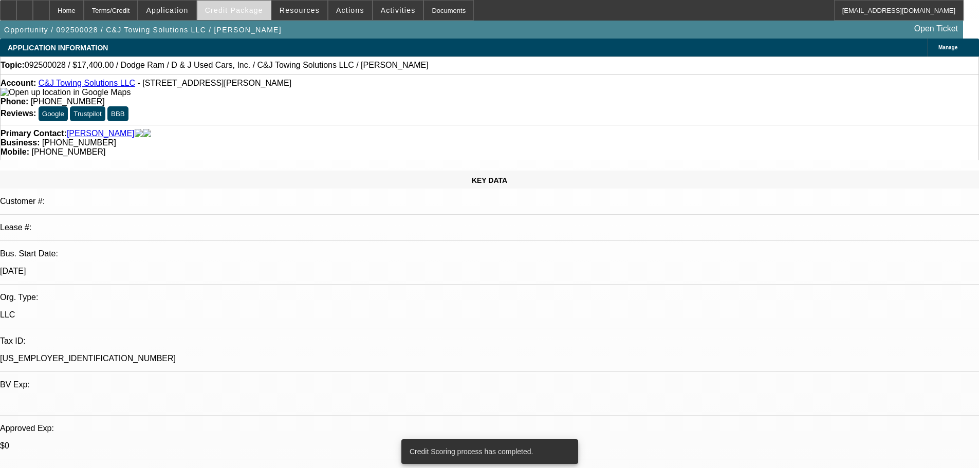
click at [246, 17] on span at bounding box center [233, 10] width 73 height 25
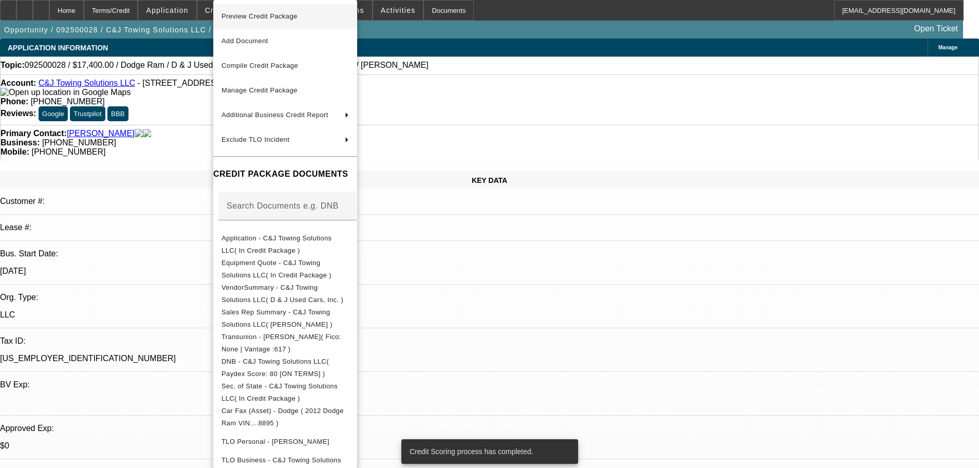
click at [263, 15] on span "Preview Credit Package" at bounding box center [259, 16] width 76 height 8
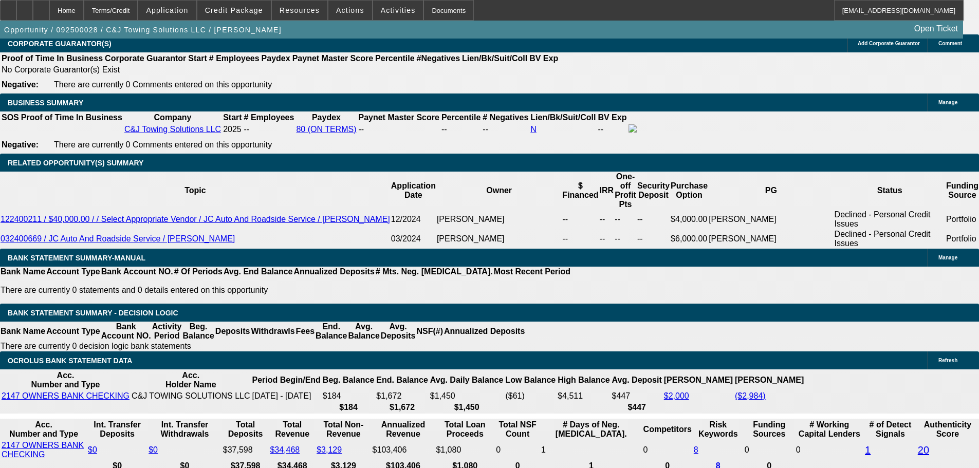
scroll to position [1603, 0]
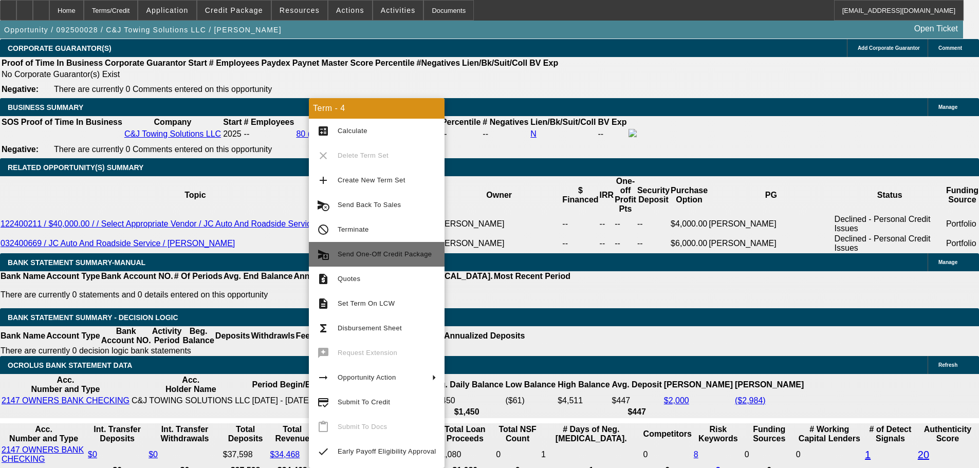
click at [380, 256] on span "Send One-Off Credit Package" at bounding box center [385, 254] width 94 height 8
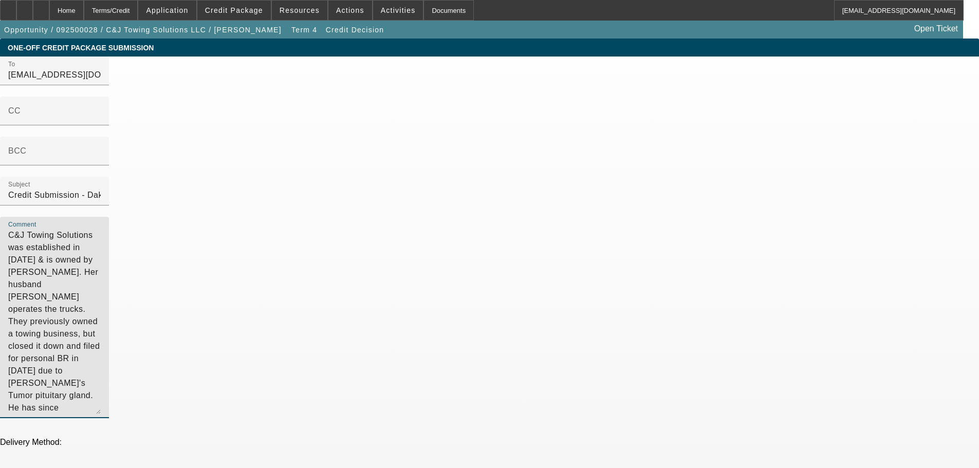
click at [101, 233] on textarea "C&J Towing Solutions was established in [DATE] & is owned by [PERSON_NAME]. Her…" at bounding box center [54, 321] width 93 height 185
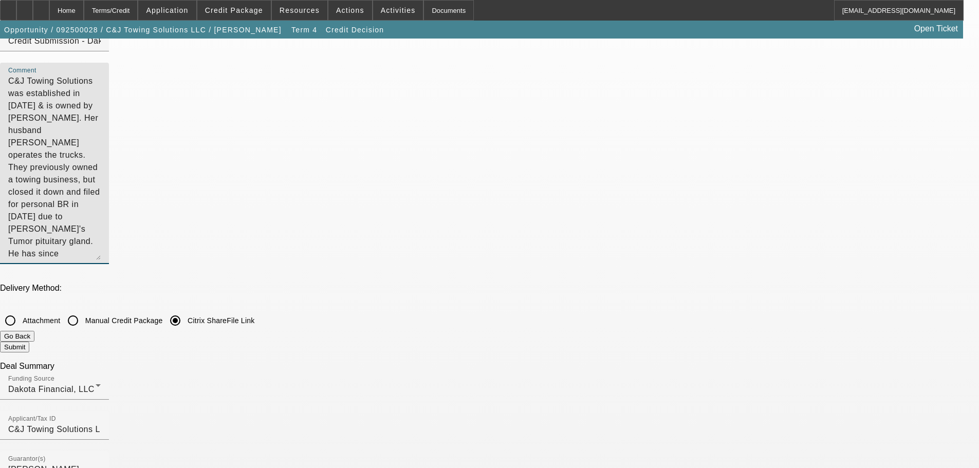
scroll to position [206, 0]
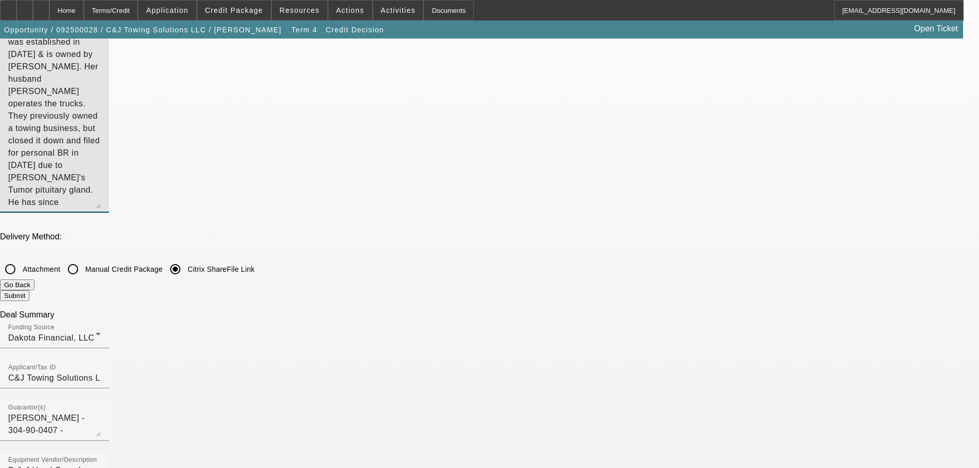
type textarea "C&J Towing Solutions was established in [DATE] & is owned by [PERSON_NAME]. Her…"
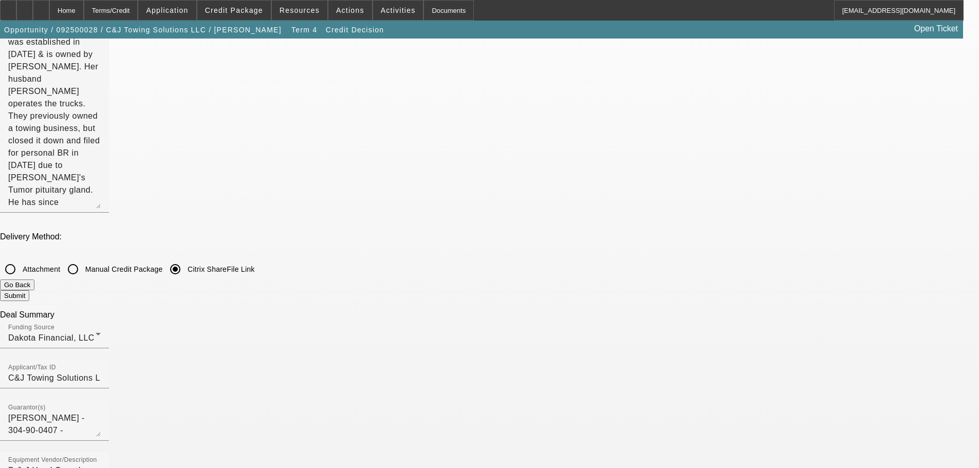
checkbox input "true"
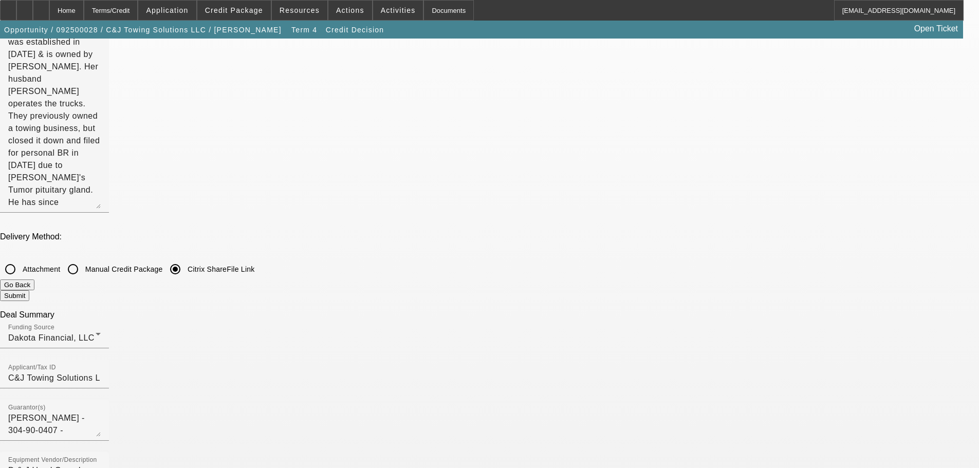
checkbox input "true"
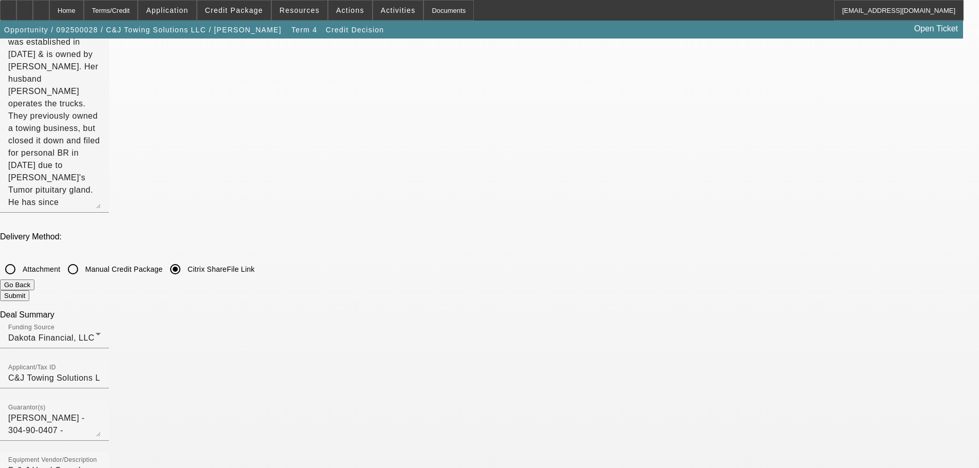
checkbox input "false"
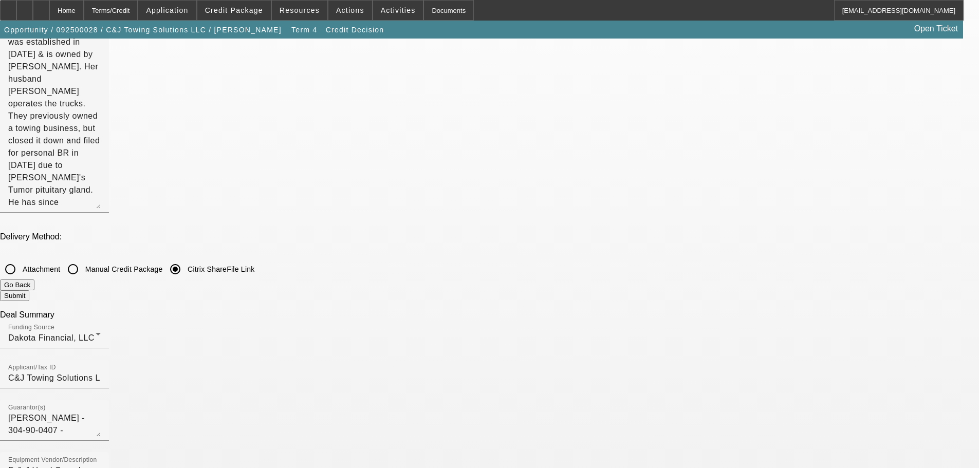
checkbox input "false"
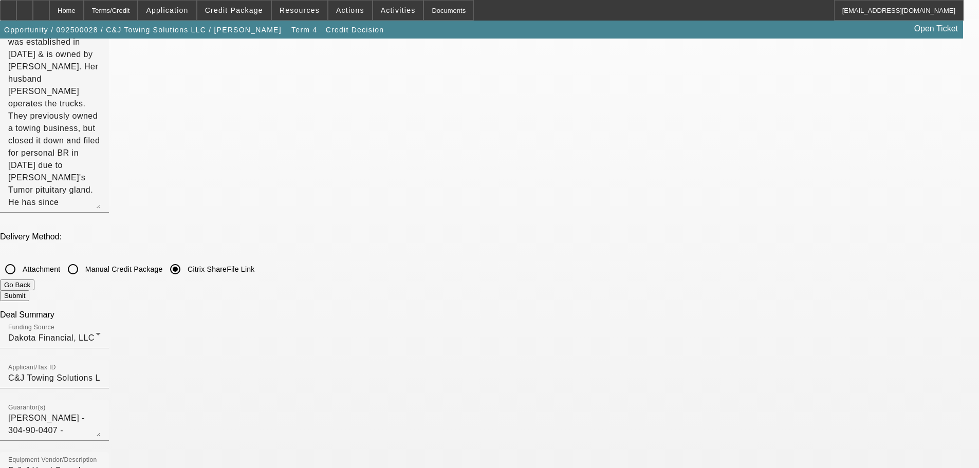
checkbox input "false"
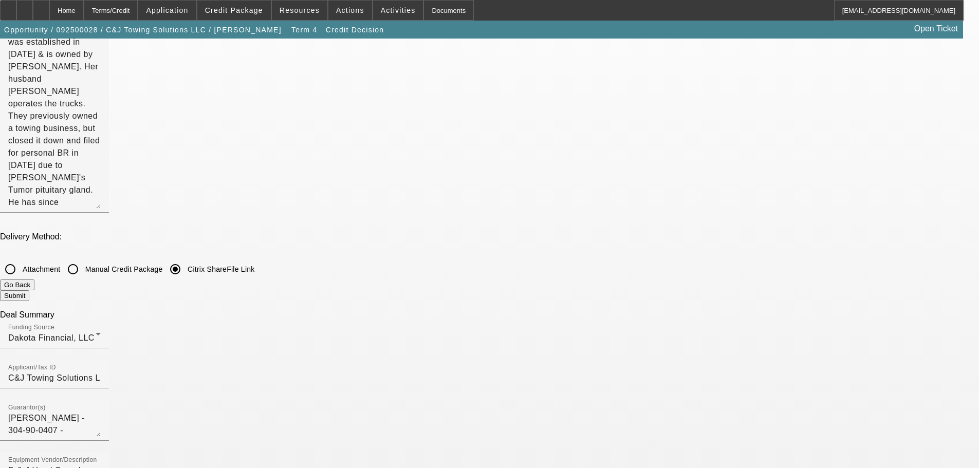
checkbox input "true"
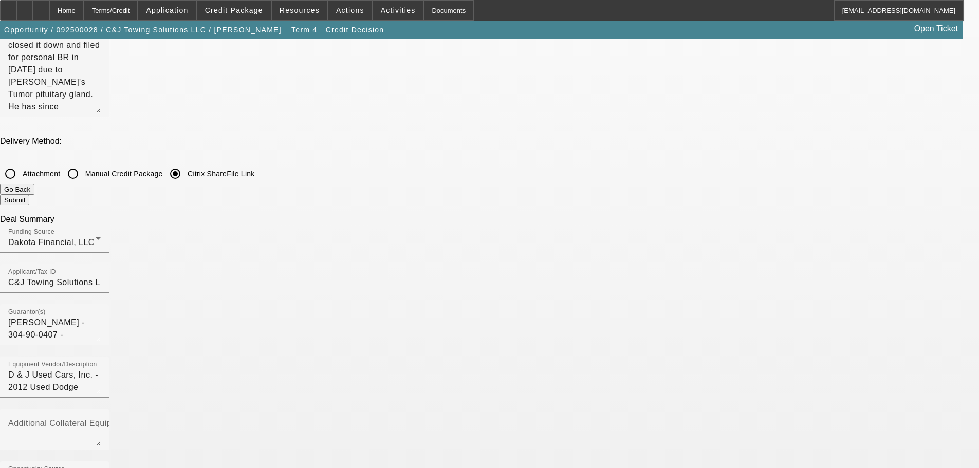
scroll to position [154, 0]
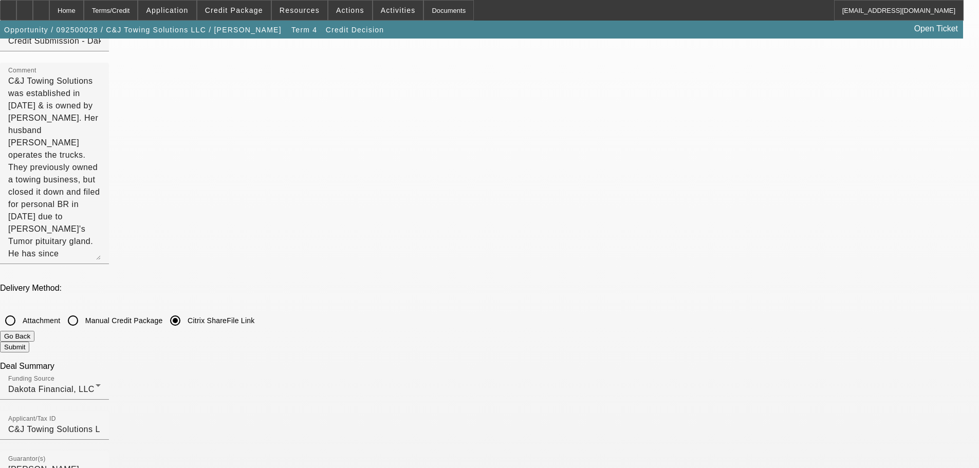
click at [34, 331] on button "Go Back" at bounding box center [17, 336] width 34 height 11
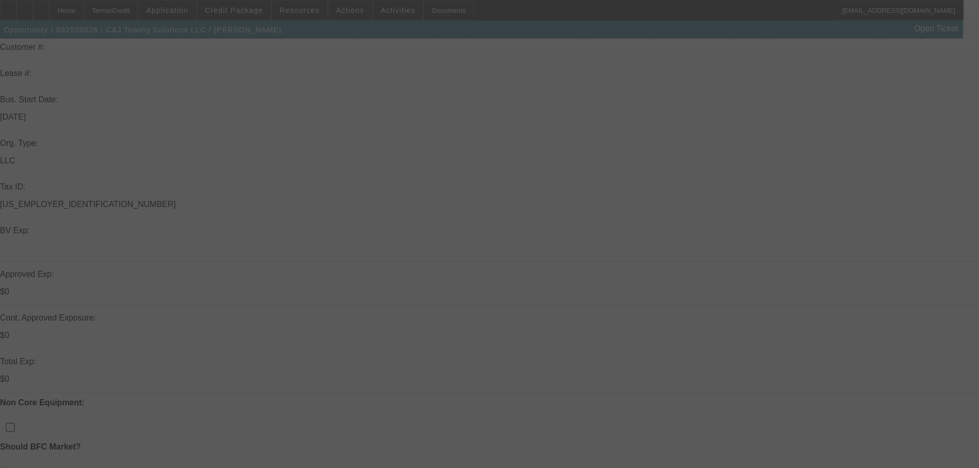
select select "0.2"
select select "0"
select select "2"
select select "0.1"
select select "4"
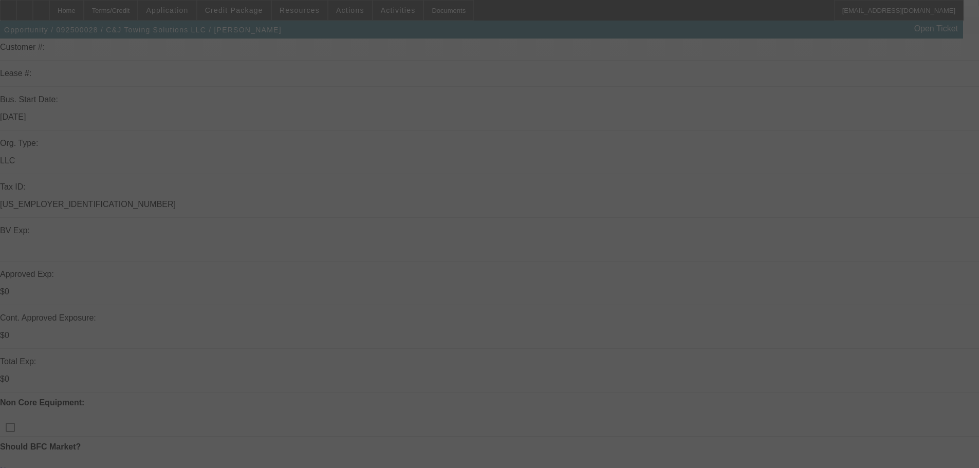
select select "0"
select select "2"
select select "0"
select select "21"
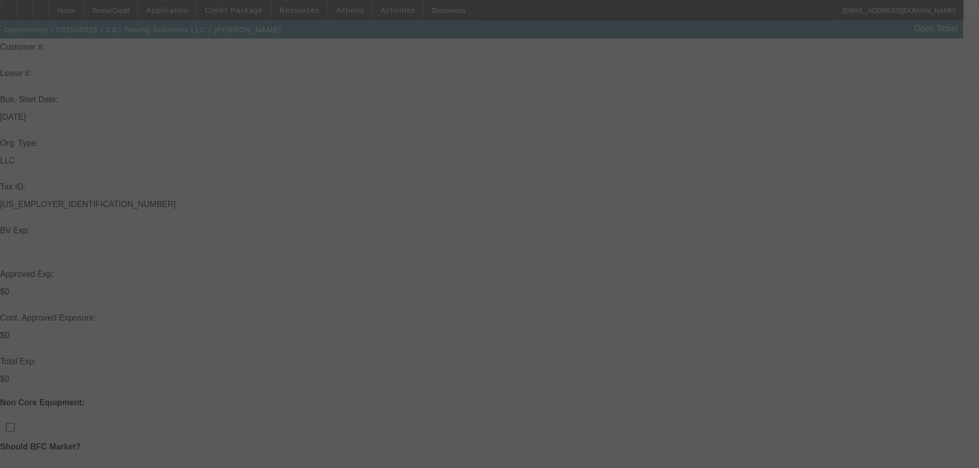
select select "0"
select select "2"
select select "0"
select select "21"
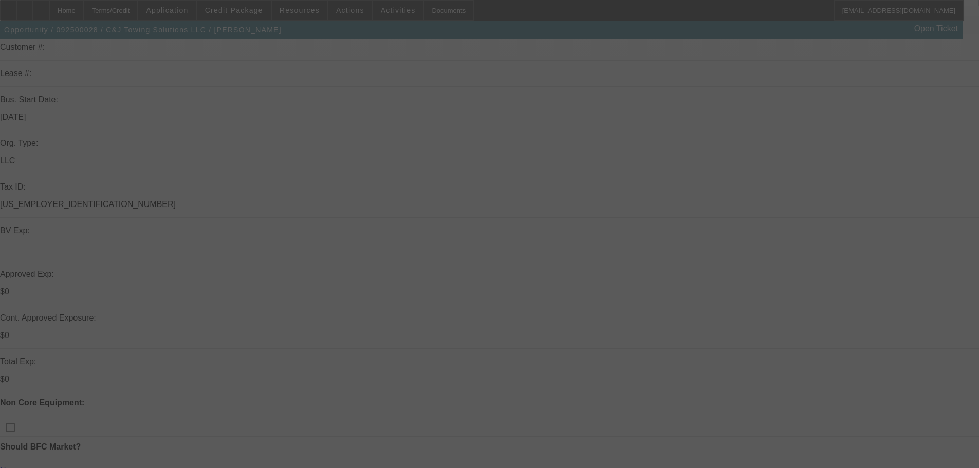
select select "0"
select select "2"
select select "0"
select select "21"
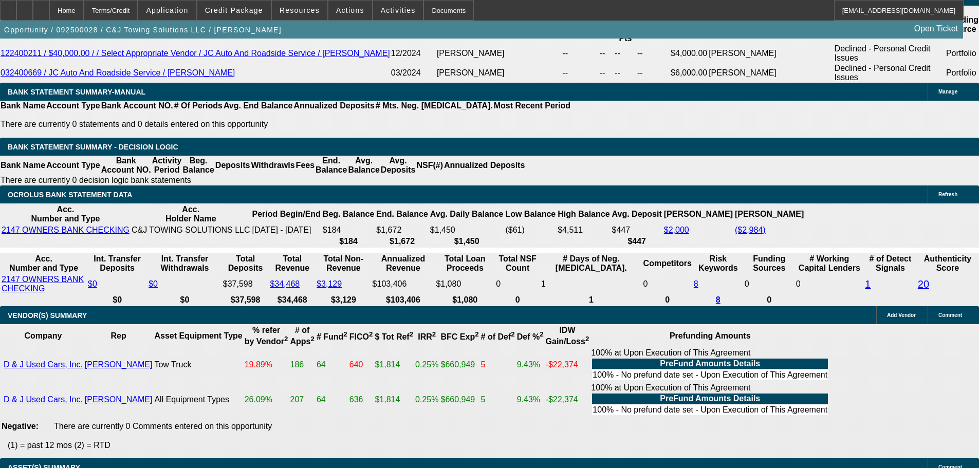
scroll to position [1603, 0]
